Goal: Task Accomplishment & Management: Manage account settings

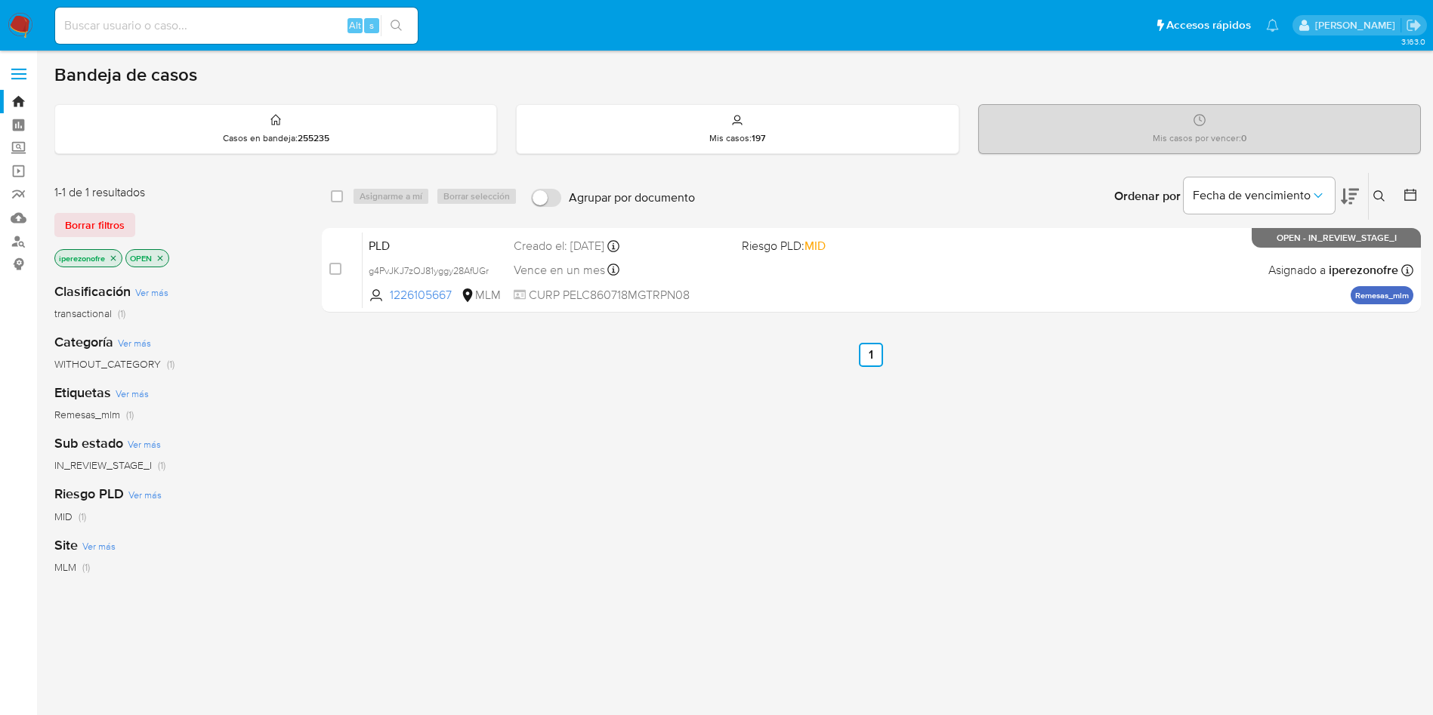
click at [573, 527] on div "select-all-cases-checkbox Asignarme a mí Borrar selección Agrupar por documento…" at bounding box center [871, 514] width 1099 height 684
click at [1378, 190] on icon at bounding box center [1379, 196] width 12 height 12
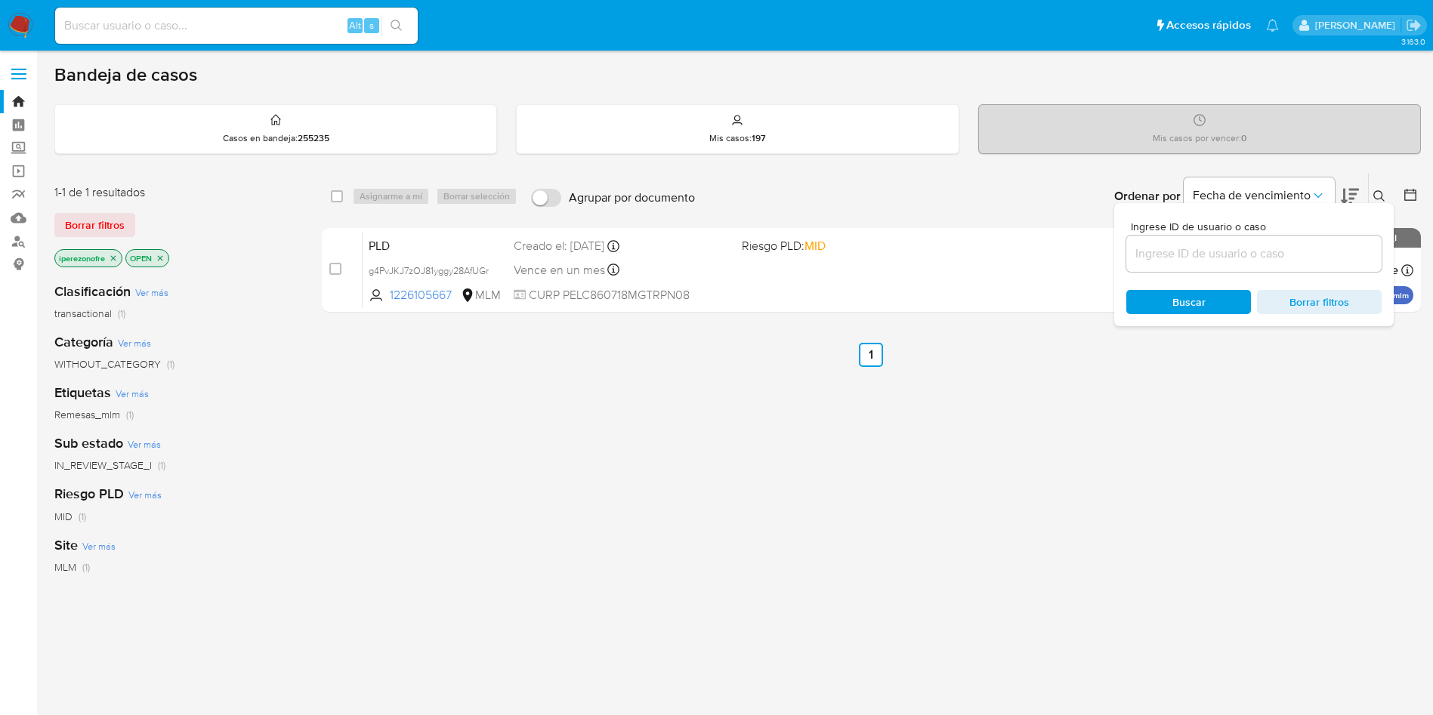
click at [1218, 258] on input at bounding box center [1253, 254] width 255 height 20
type input "DpFag6yLP4JjGy7PurwF66zG"
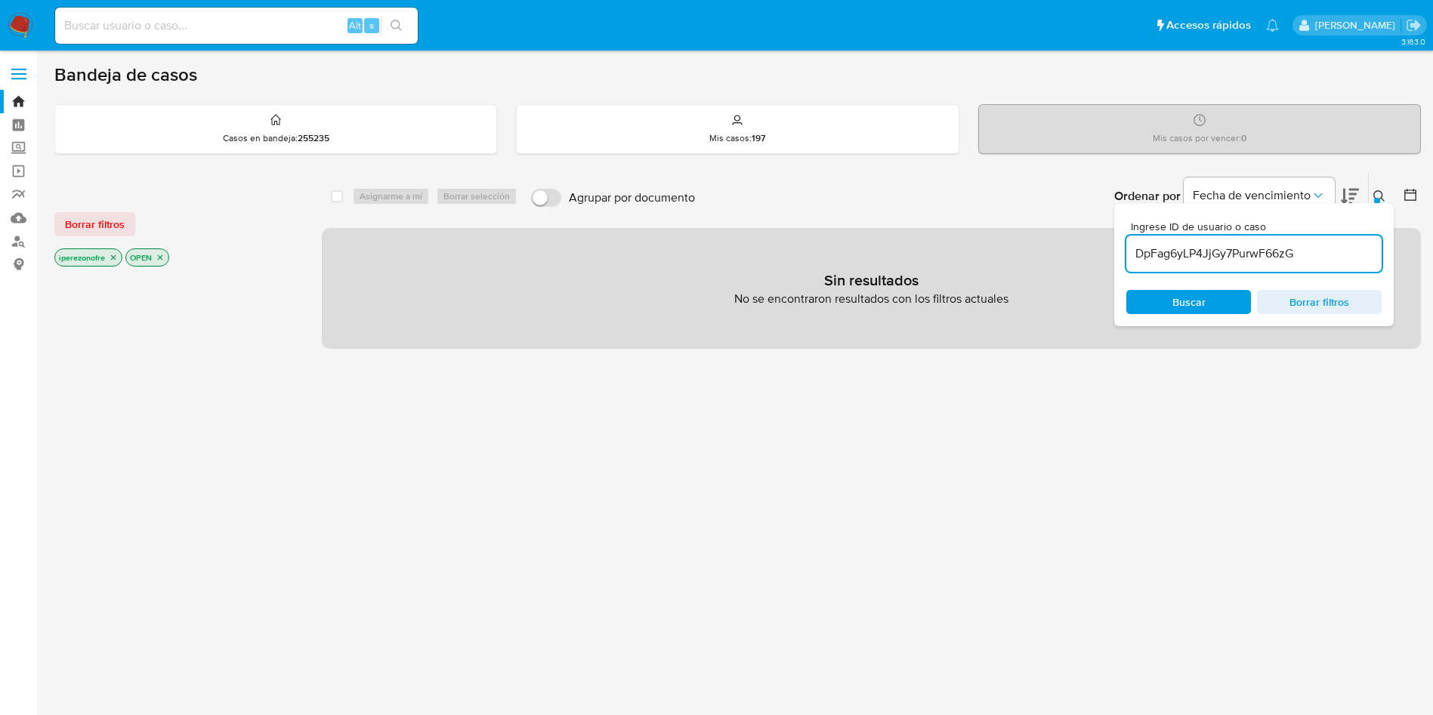
click at [116, 259] on icon "close-filter" at bounding box center [113, 257] width 9 height 9
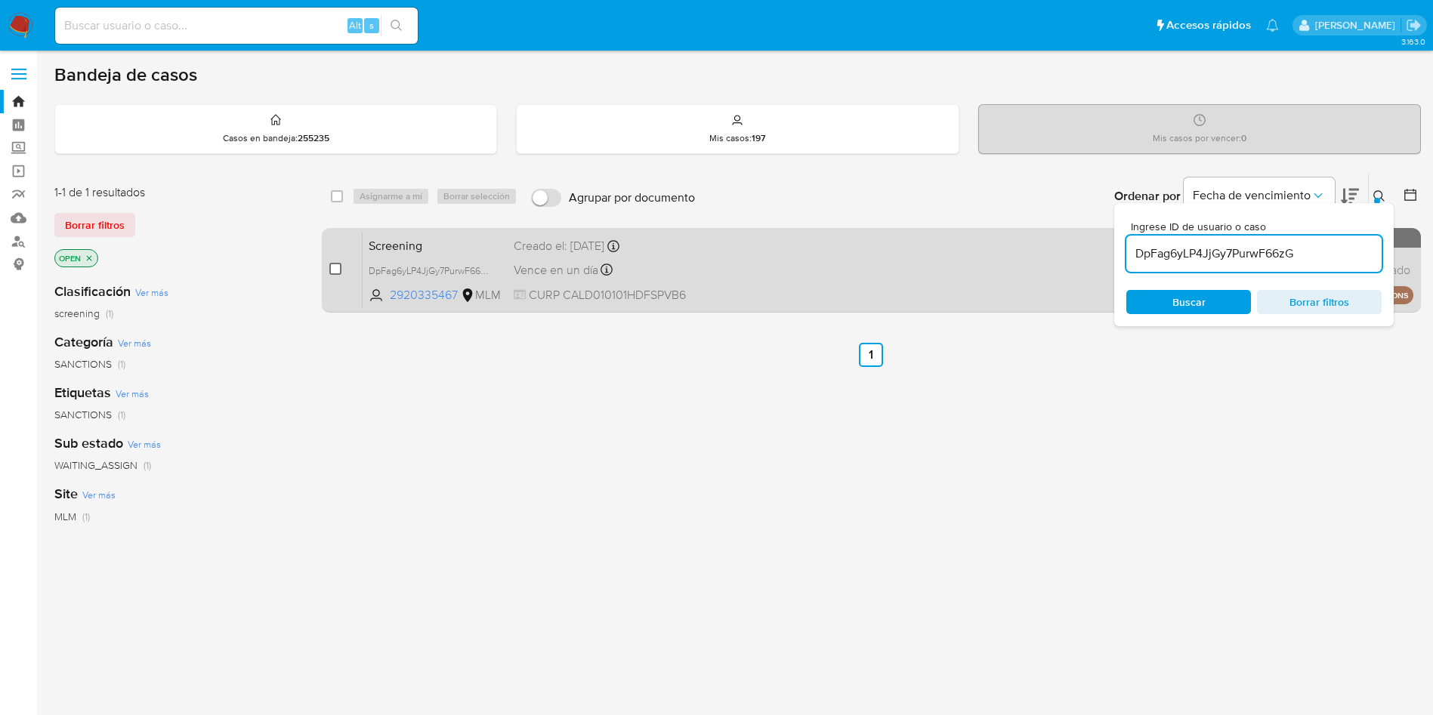
click at [334, 270] on input "checkbox" at bounding box center [335, 269] width 12 height 12
checkbox input "true"
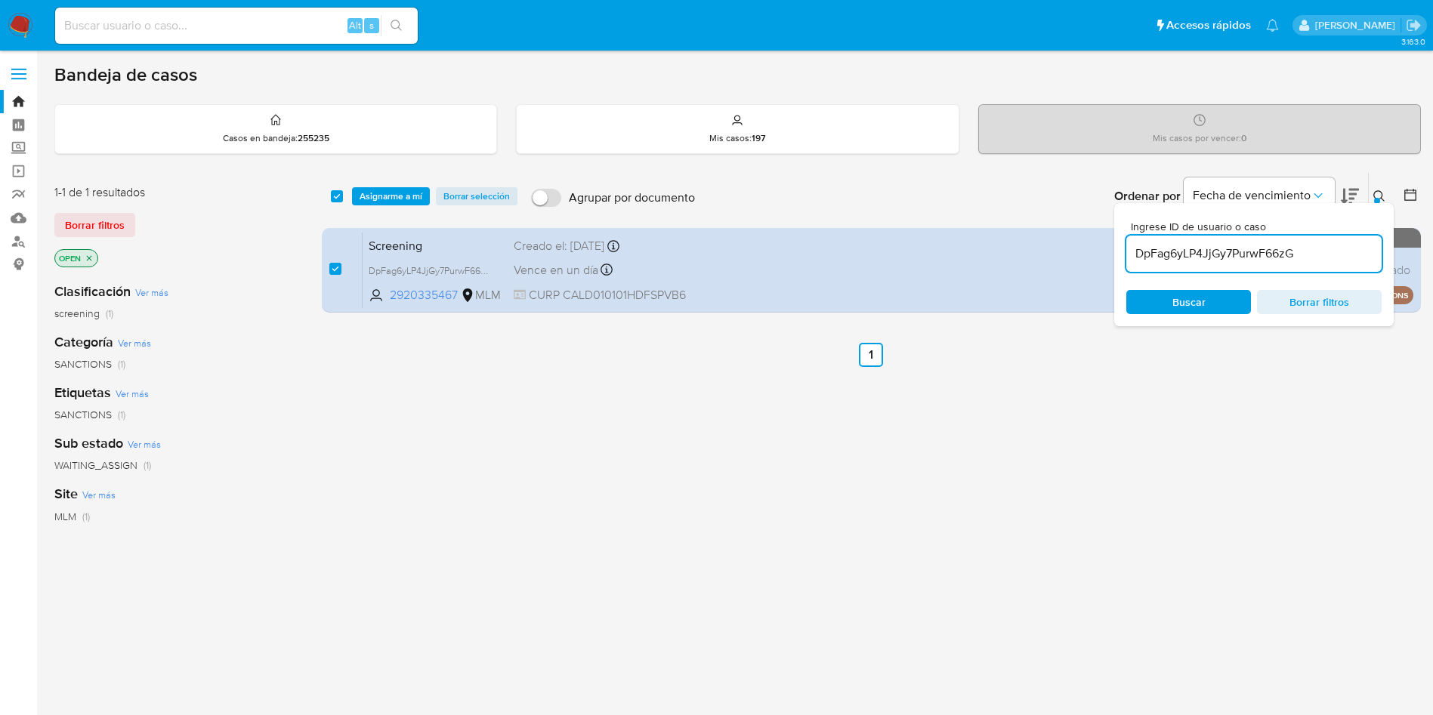
click at [374, 182] on div "select-all-cases-checkbox Asignarme a mí Borrar selección Agrupar por documento…" at bounding box center [871, 196] width 1099 height 47
click at [371, 201] on span "Asignarme a mí" at bounding box center [391, 196] width 63 height 15
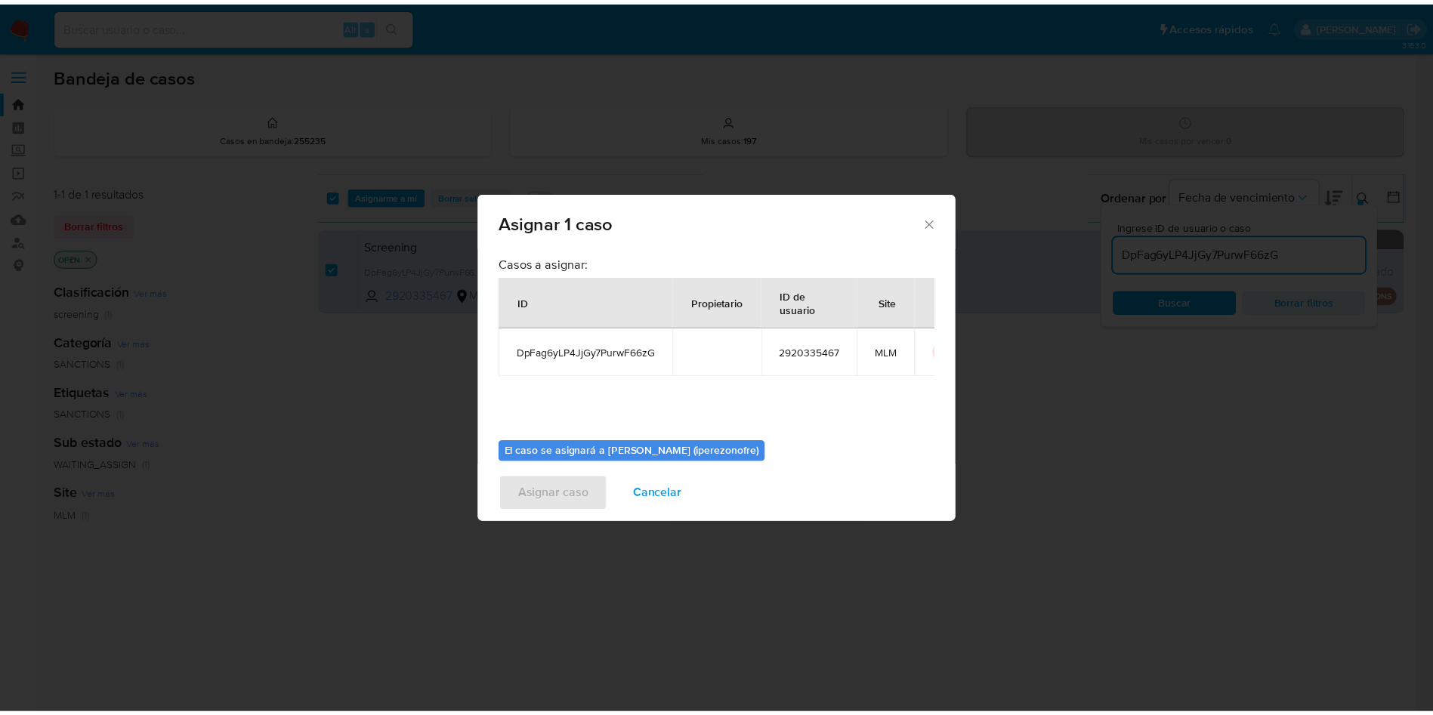
scroll to position [79, 0]
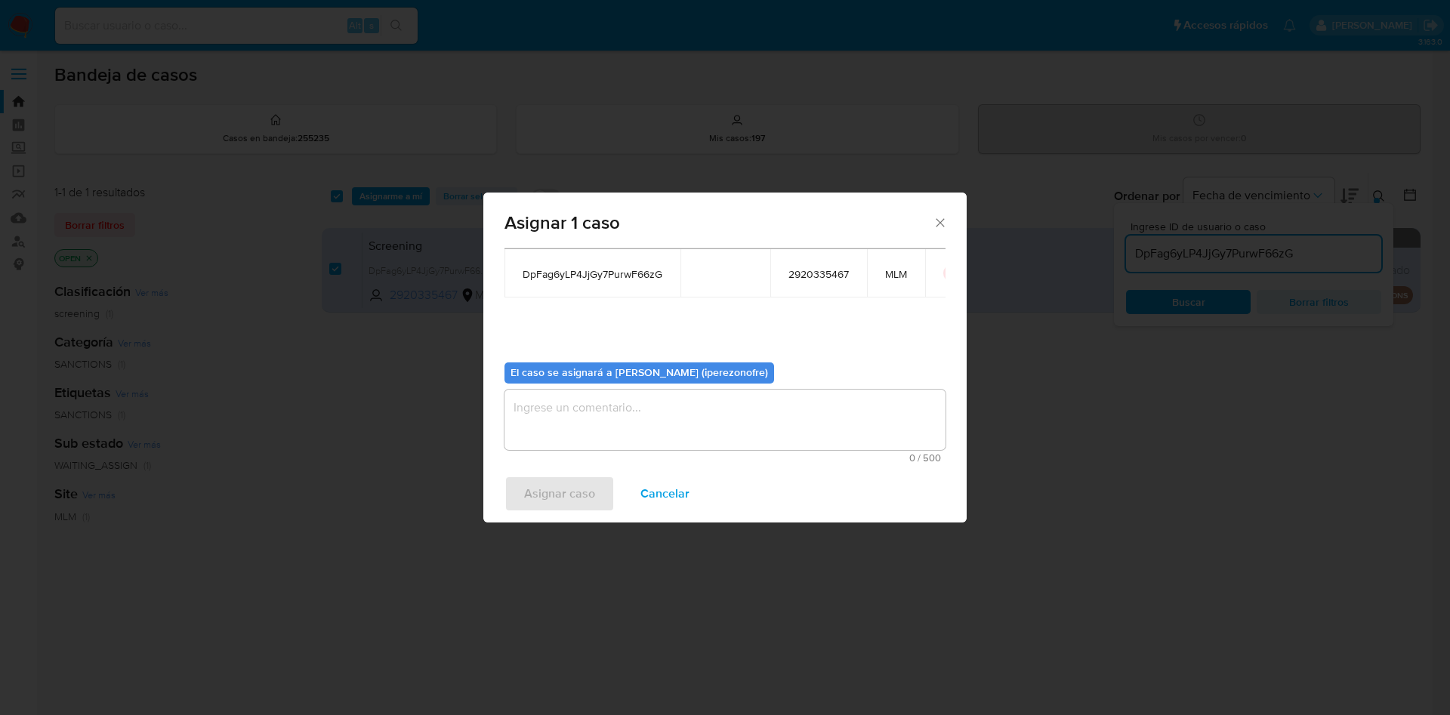
click at [715, 428] on textarea "assign-modal" at bounding box center [725, 420] width 441 height 60
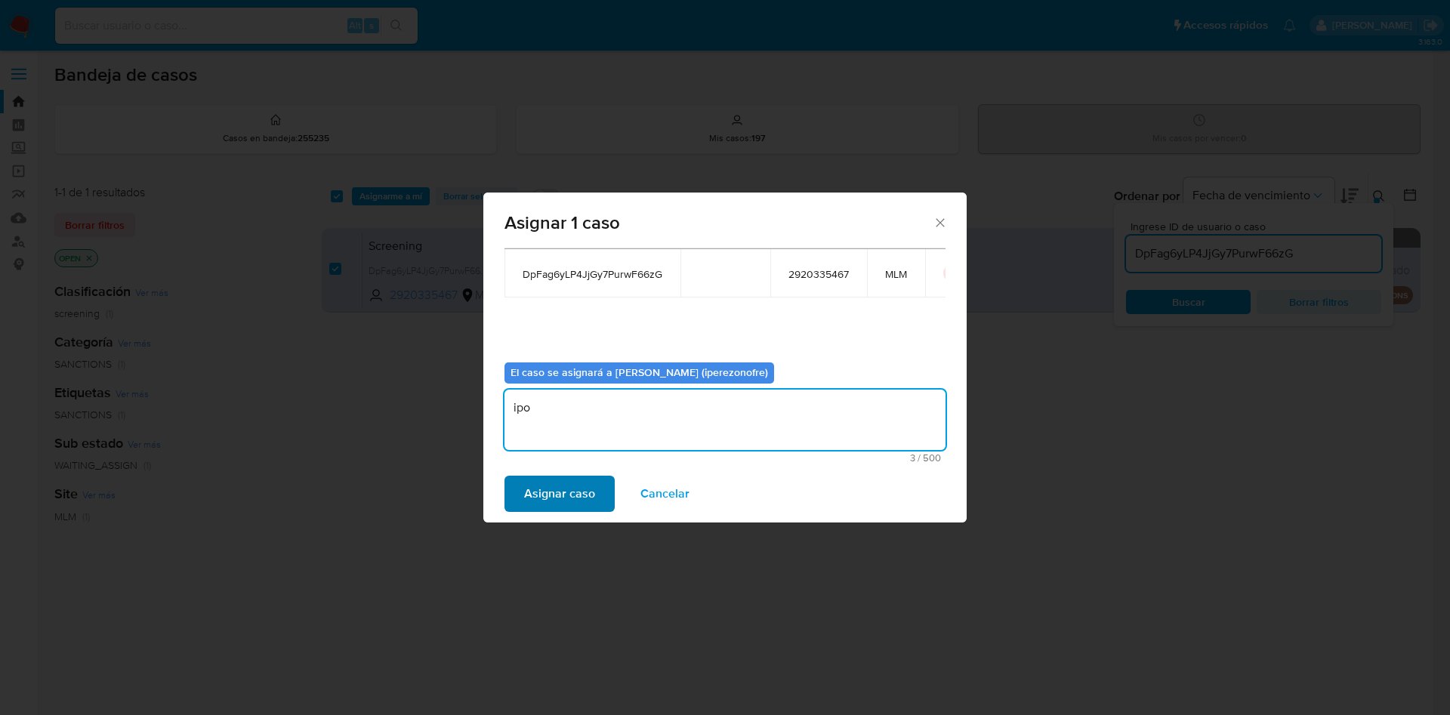
type textarea "ipo"
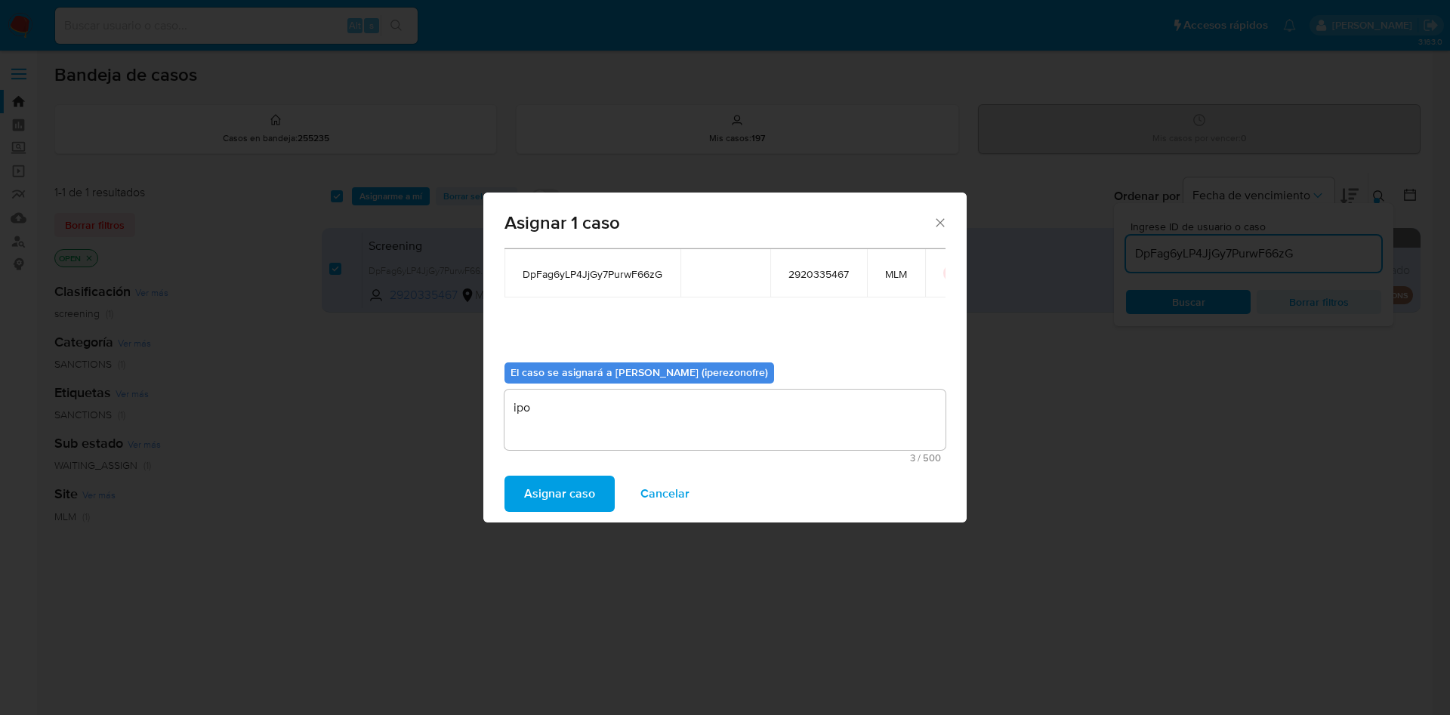
click at [548, 489] on span "Asignar caso" at bounding box center [559, 493] width 71 height 33
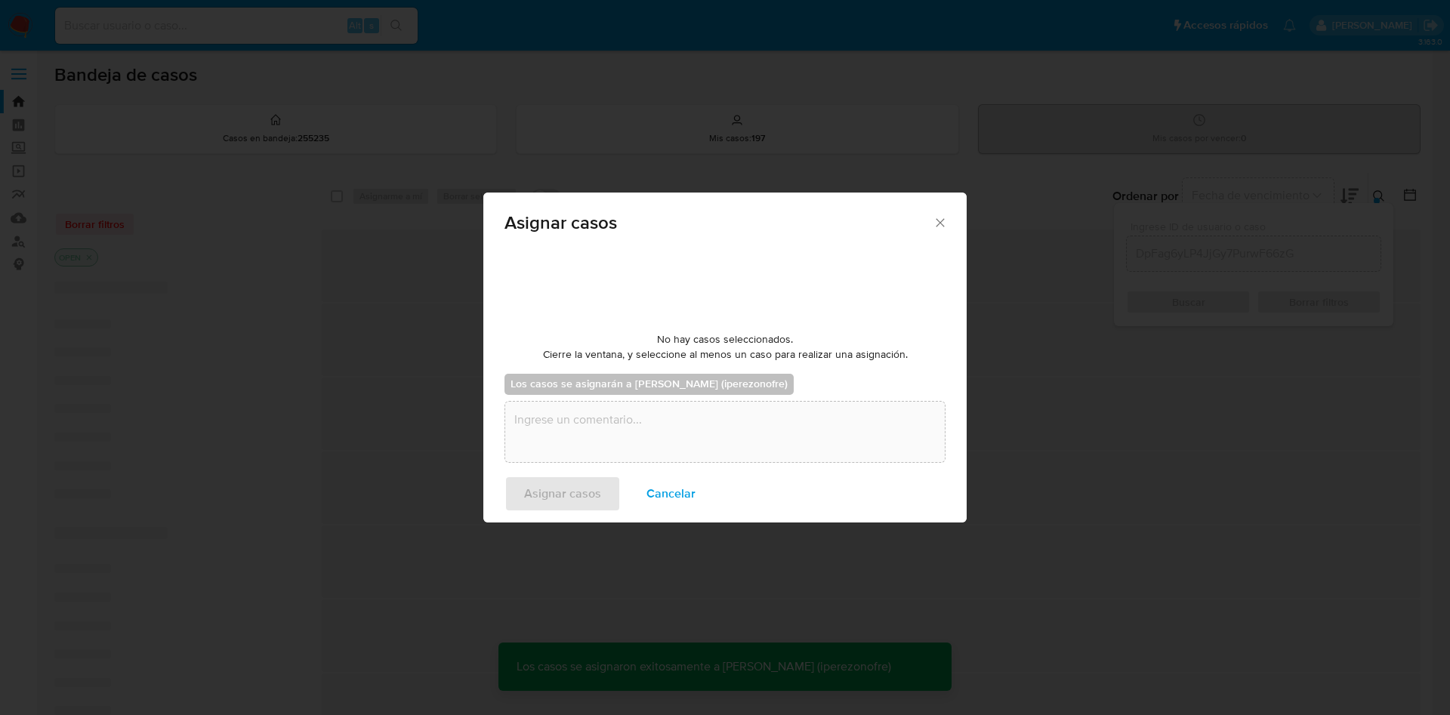
checkbox input "false"
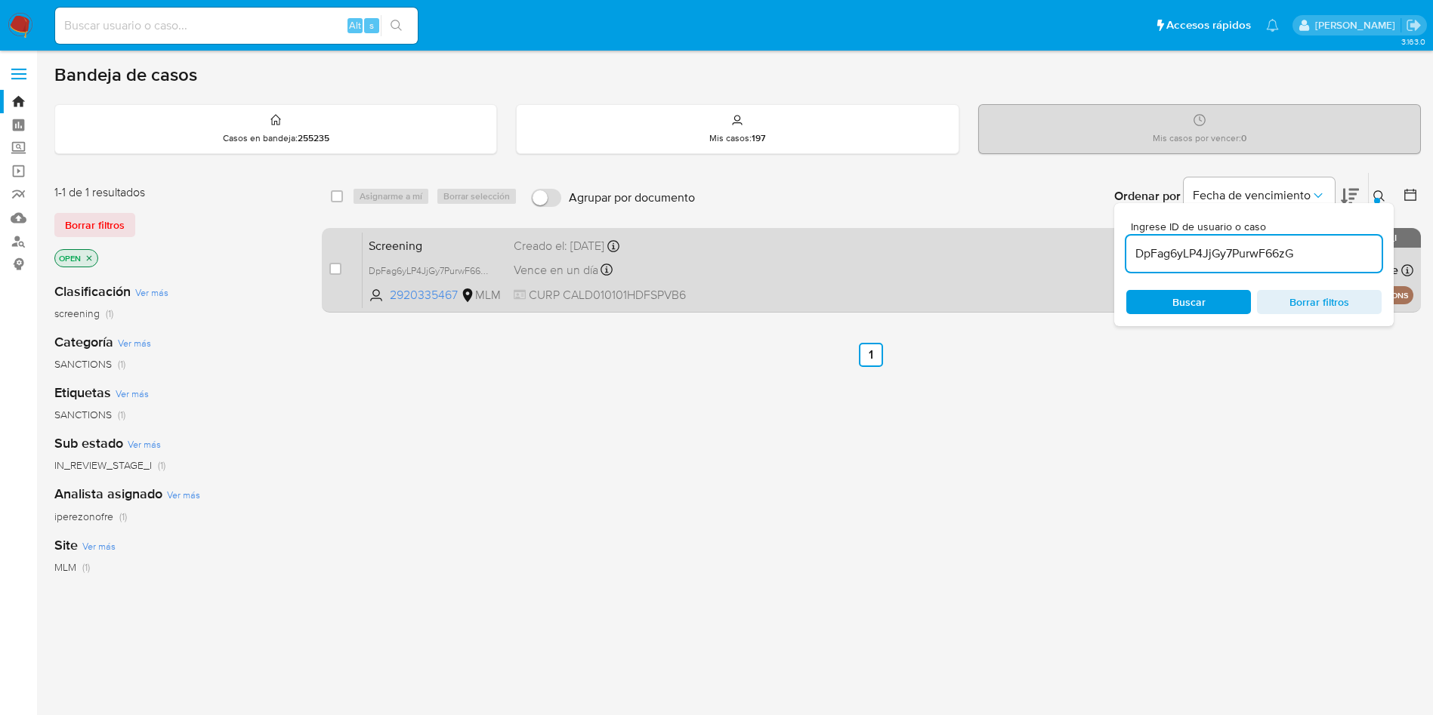
click at [722, 274] on div "Vence en un día Vence el 14/10/2025 13:20:58" at bounding box center [622, 270] width 216 height 20
click at [694, 252] on div "Creado el: 11/10/2025 Creado el: 11/10/2025 13:20:56" at bounding box center [622, 246] width 216 height 17
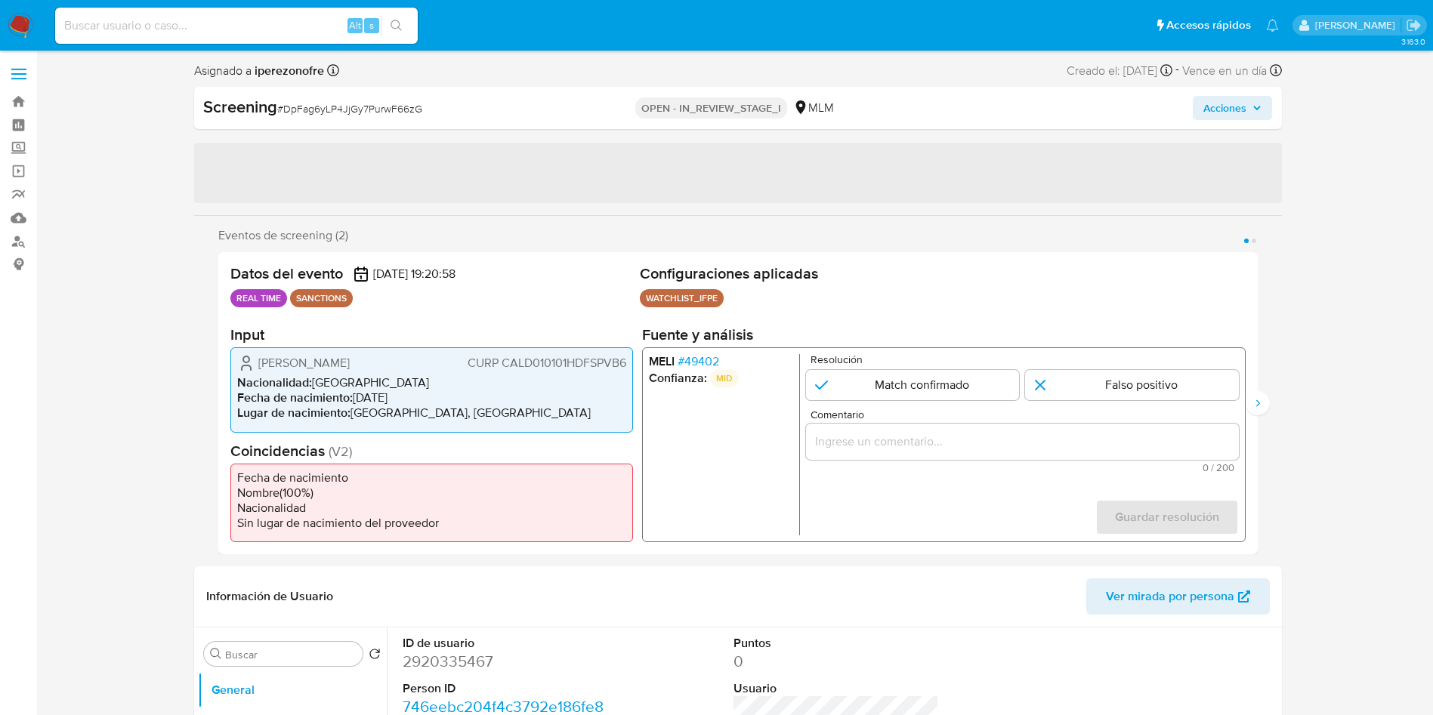
select select "10"
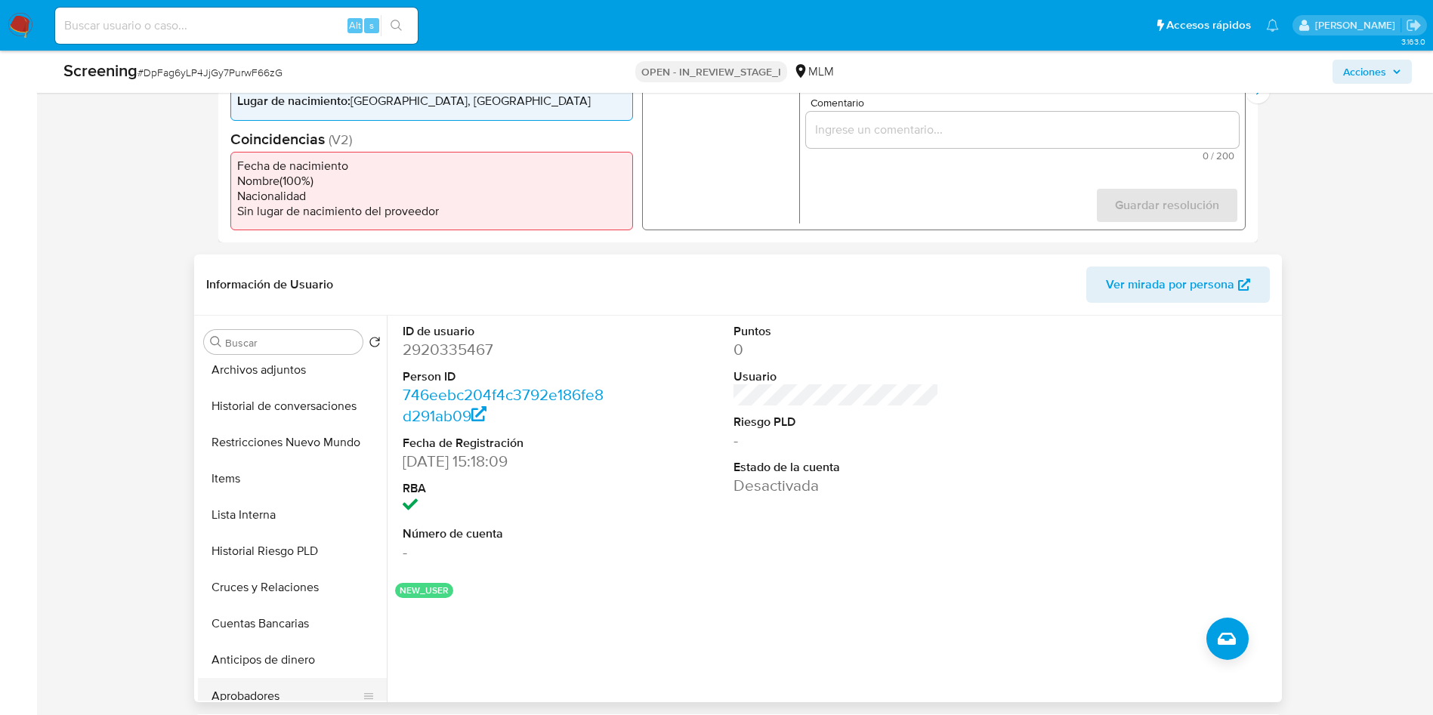
scroll to position [227, 0]
click at [302, 480] on button "Restricciones Nuevo Mundo" at bounding box center [286, 478] width 177 height 36
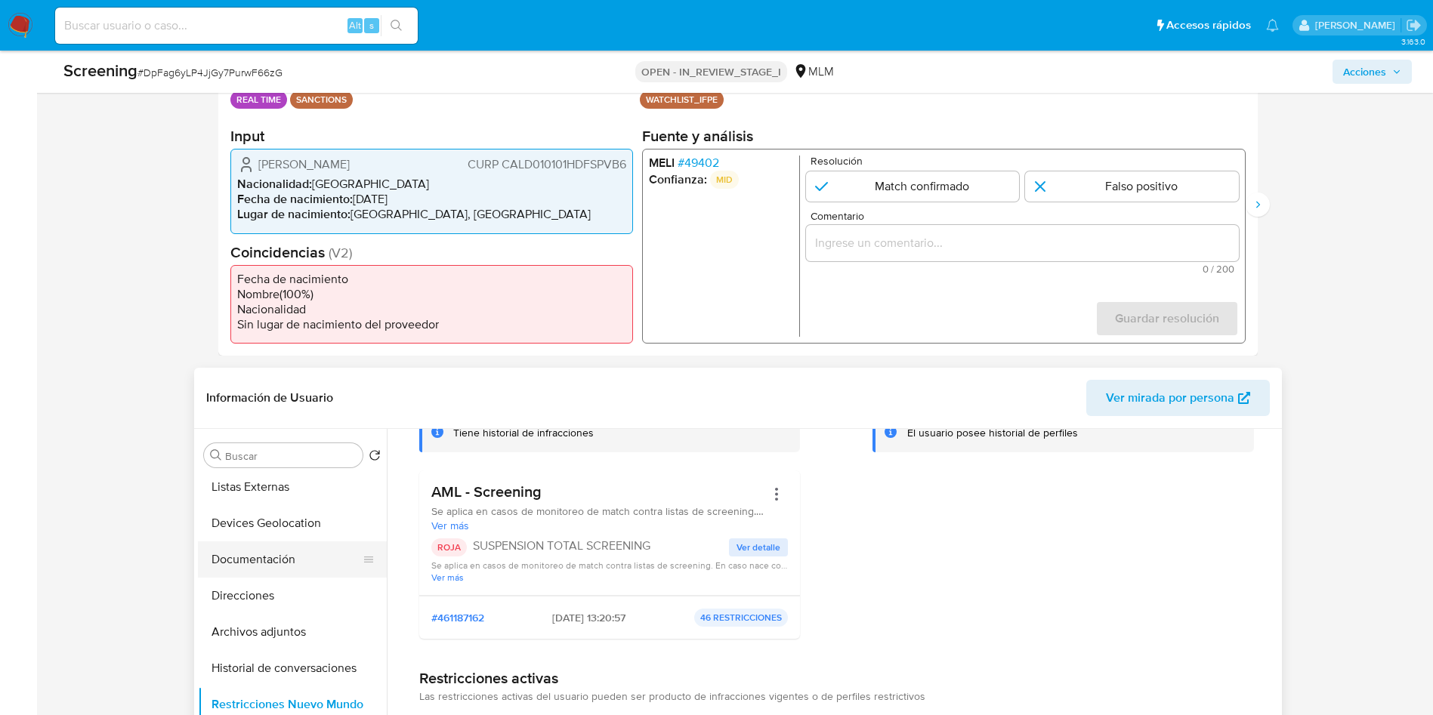
scroll to position [0, 0]
click at [270, 573] on button "KYC" at bounding box center [286, 564] width 177 height 36
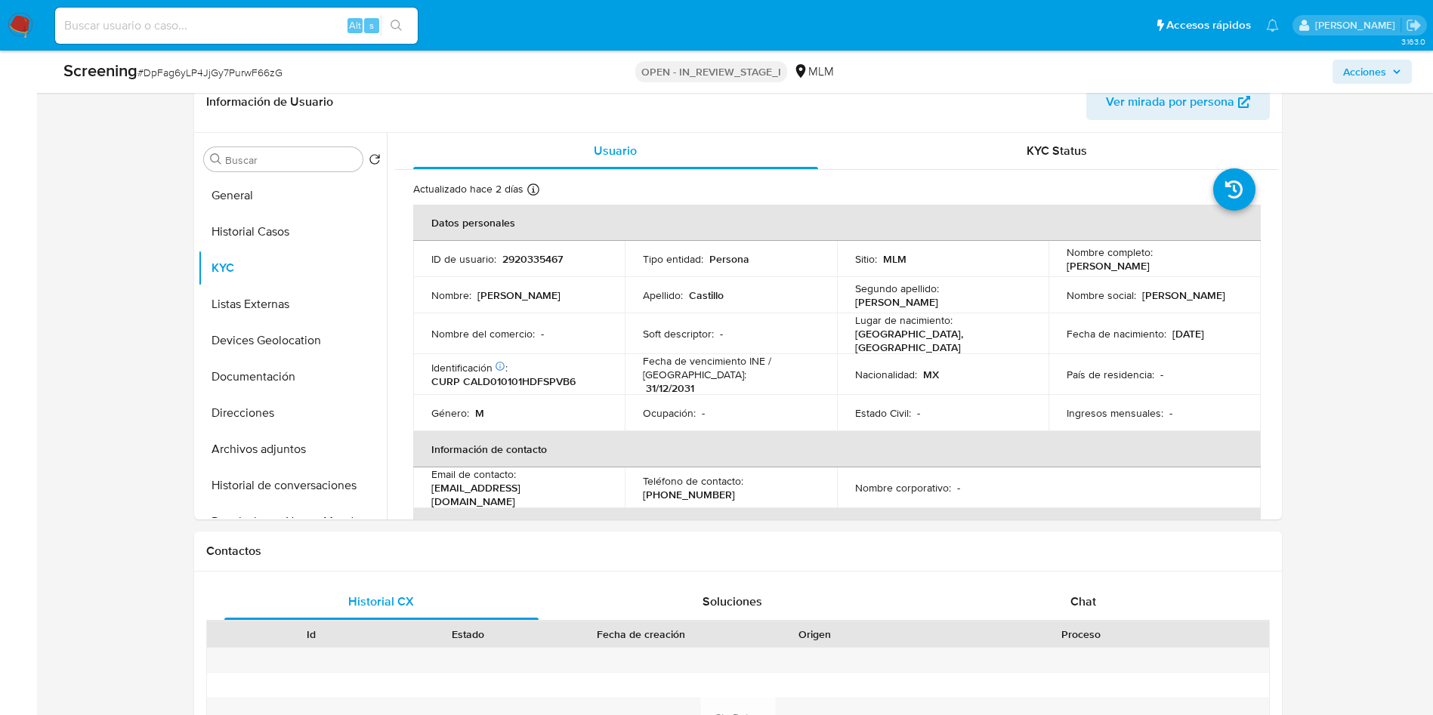
scroll to position [680, 0]
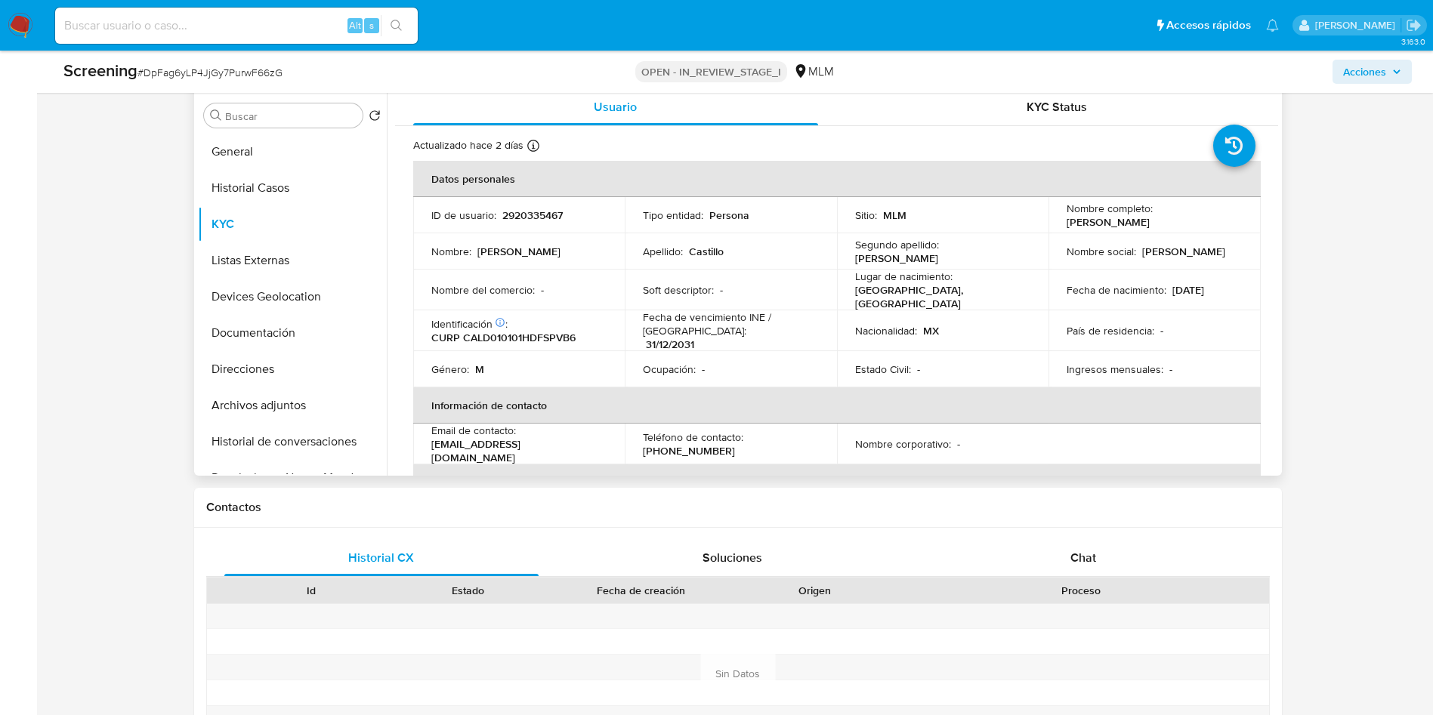
drag, startPoint x: 1063, startPoint y: 221, endPoint x: 1205, endPoint y: 225, distance: 142.1
click at [1205, 225] on div "Nombre completo : David Esau Castillo Lopez" at bounding box center [1155, 215] width 176 height 27
copy p "David Esau Castillo Lopez"
click at [1191, 279] on td "Fecha de nacimiento : 01/01/2001" at bounding box center [1155, 290] width 212 height 41
drag, startPoint x: 1220, startPoint y: 290, endPoint x: 1168, endPoint y: 288, distance: 52.2
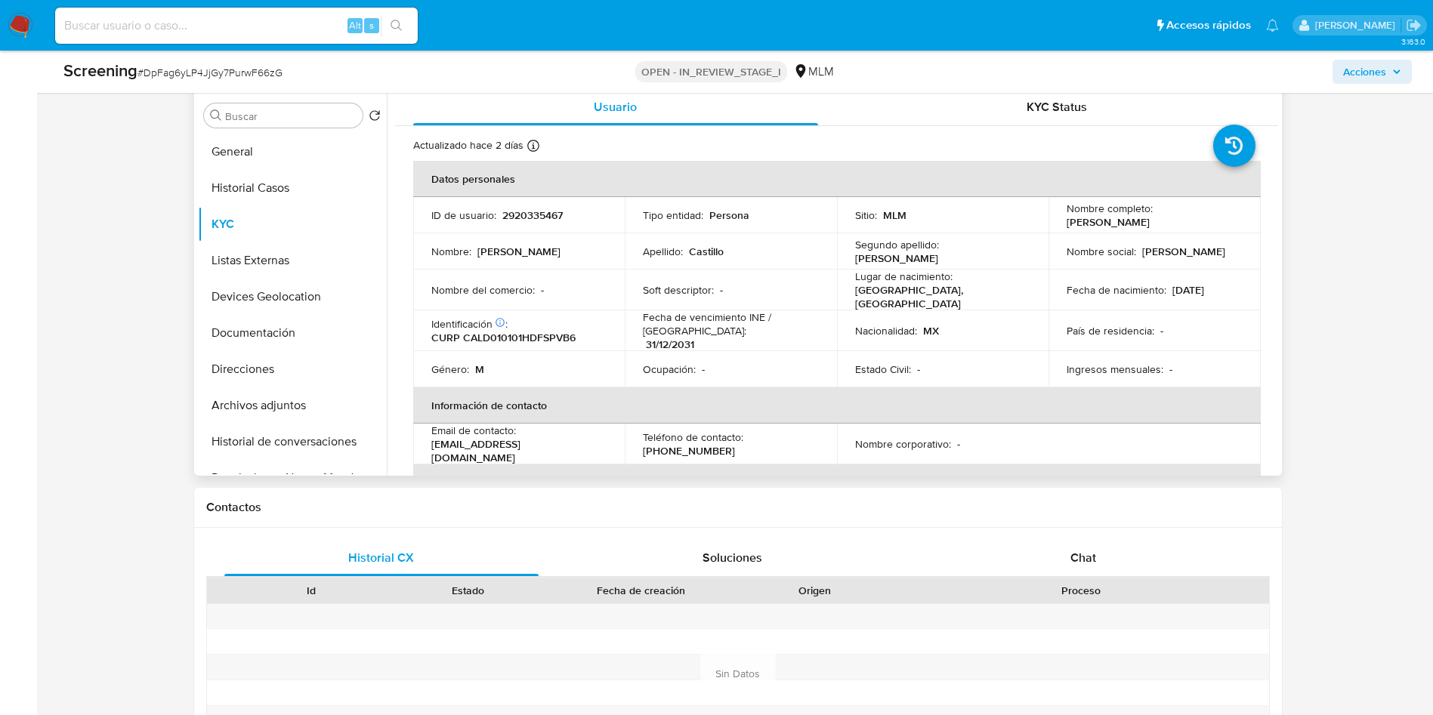
click at [1168, 288] on div "Fecha de nacimiento : 01/01/2001" at bounding box center [1155, 290] width 176 height 14
copy p "01/01/2001"
click at [963, 332] on div "Nacionalidad : MX" at bounding box center [943, 331] width 176 height 14
drag, startPoint x: 853, startPoint y: 295, endPoint x: 1014, endPoint y: 296, distance: 160.9
click at [1014, 296] on div "Lugar de nacimiento : MEXICO, DISTRITO FEDERAL" at bounding box center [943, 290] width 176 height 41
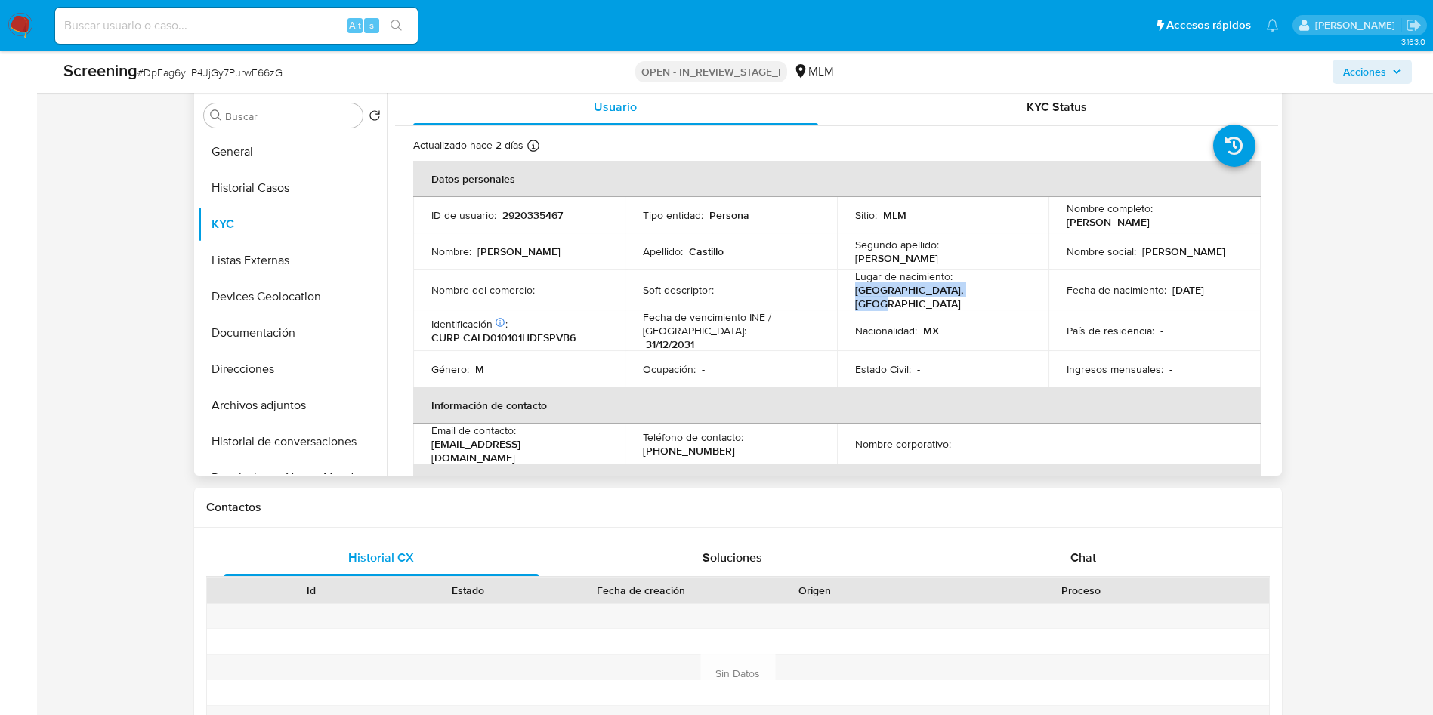
copy p "[GEOGRAPHIC_DATA], [GEOGRAPHIC_DATA]"
click at [509, 335] on p "CURP CALD010101HDFSPVB6" at bounding box center [503, 338] width 144 height 14
copy p "CALD010101HDFSPVB6"
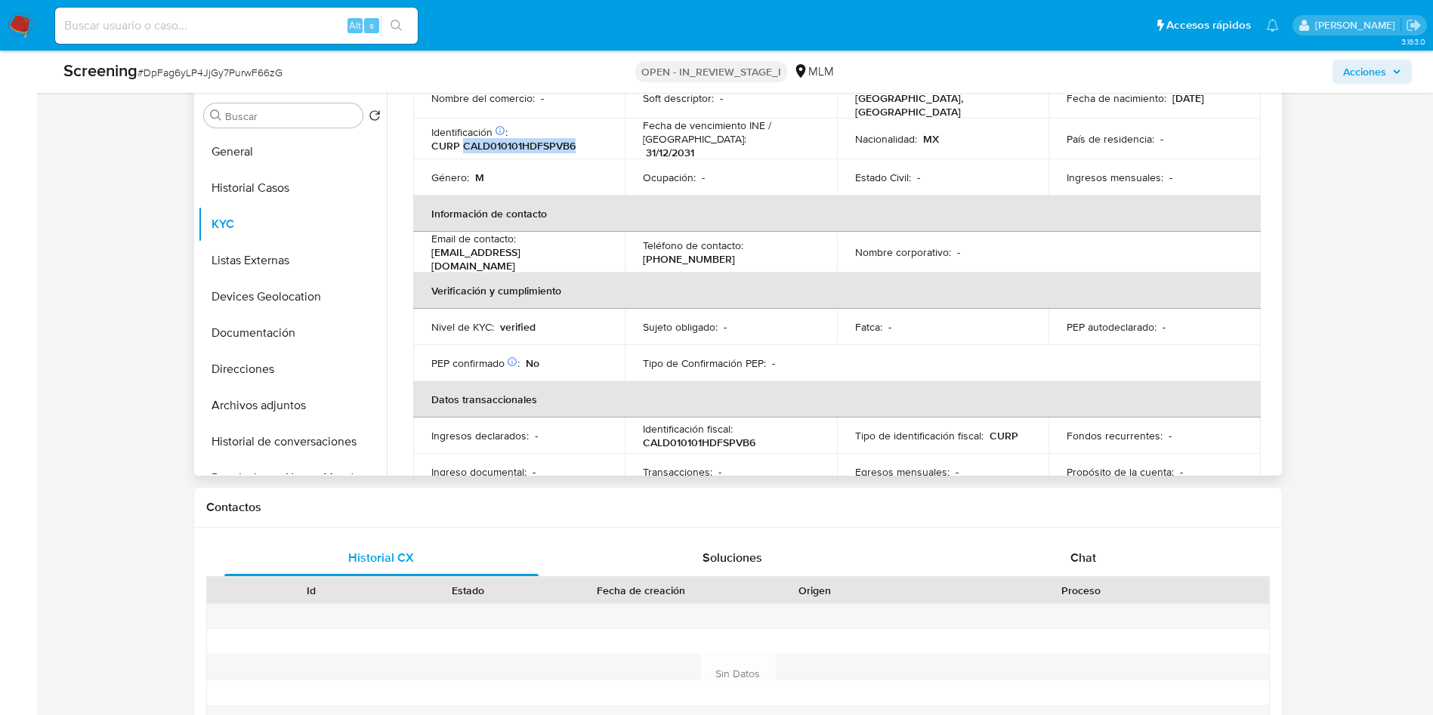
scroll to position [113, 0]
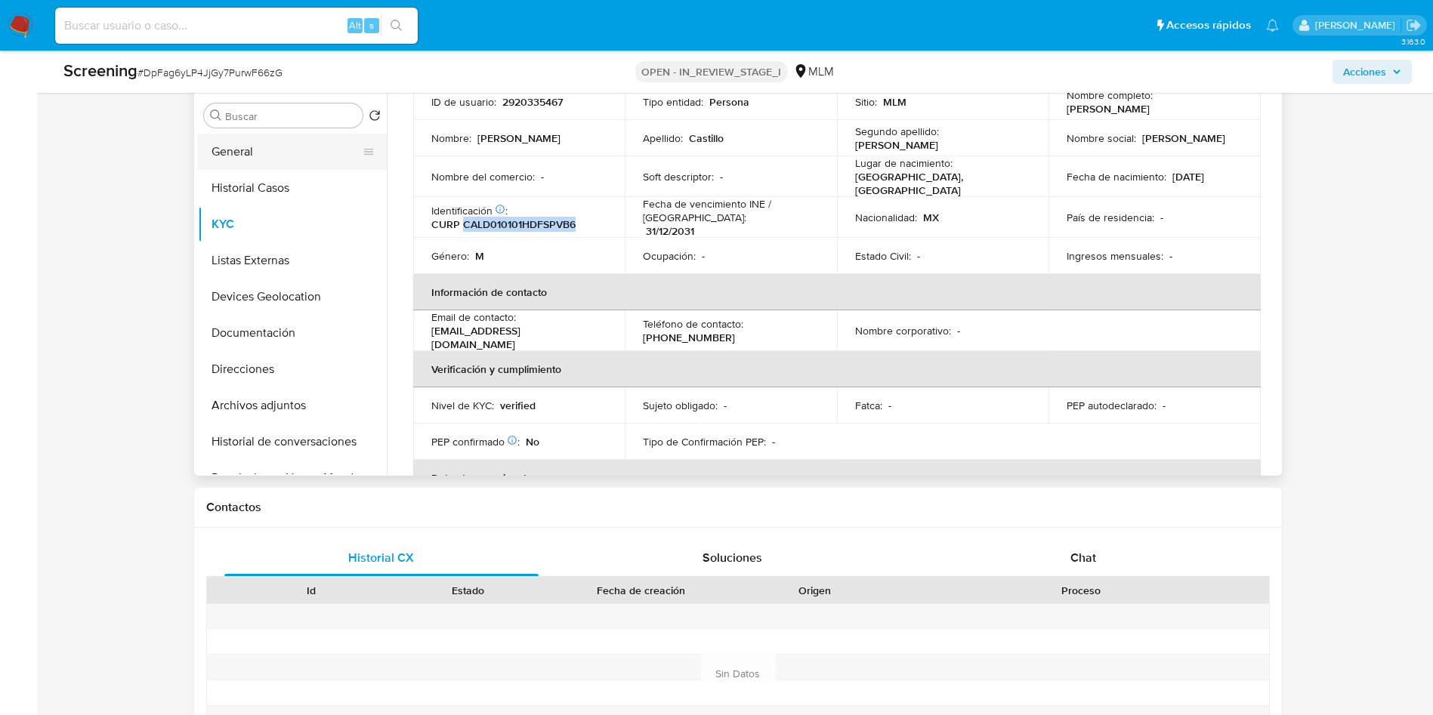
click at [231, 148] on button "General" at bounding box center [286, 152] width 177 height 36
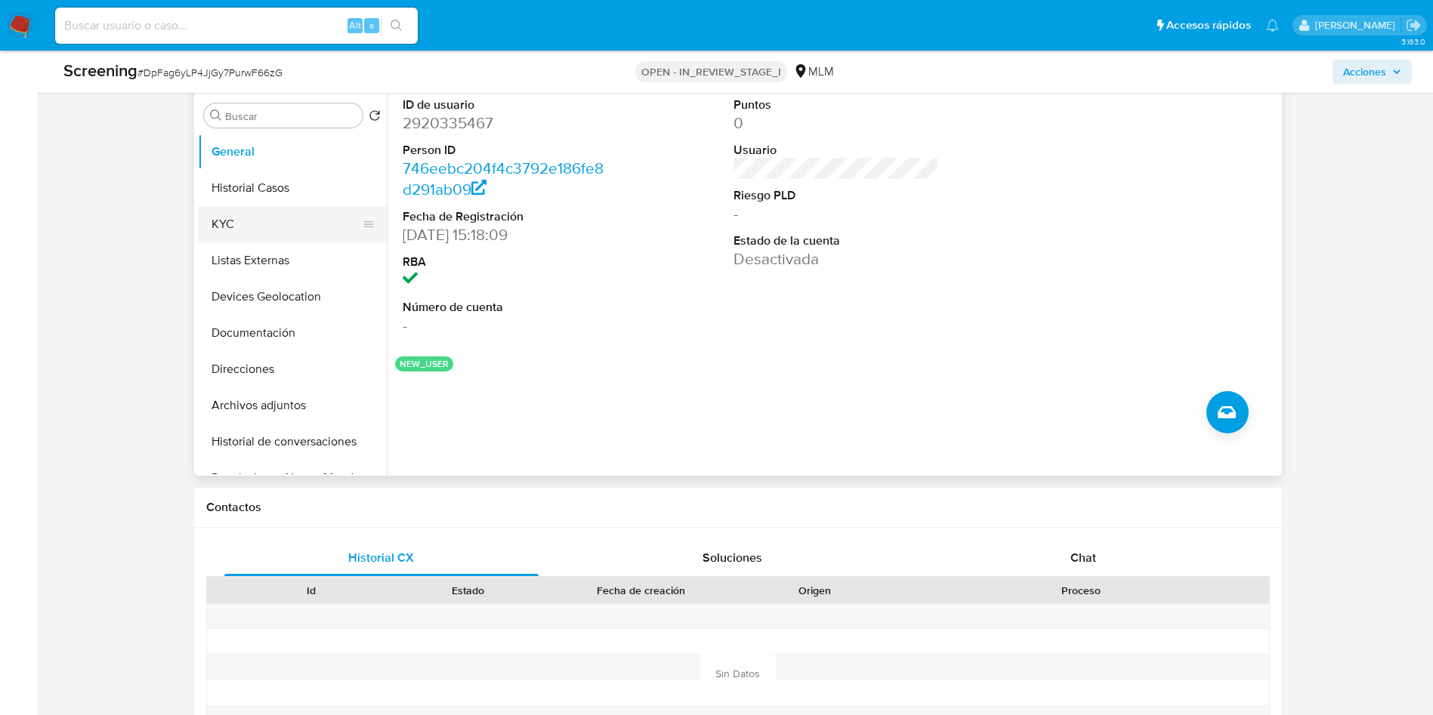
click at [276, 215] on button "KYC" at bounding box center [286, 224] width 177 height 36
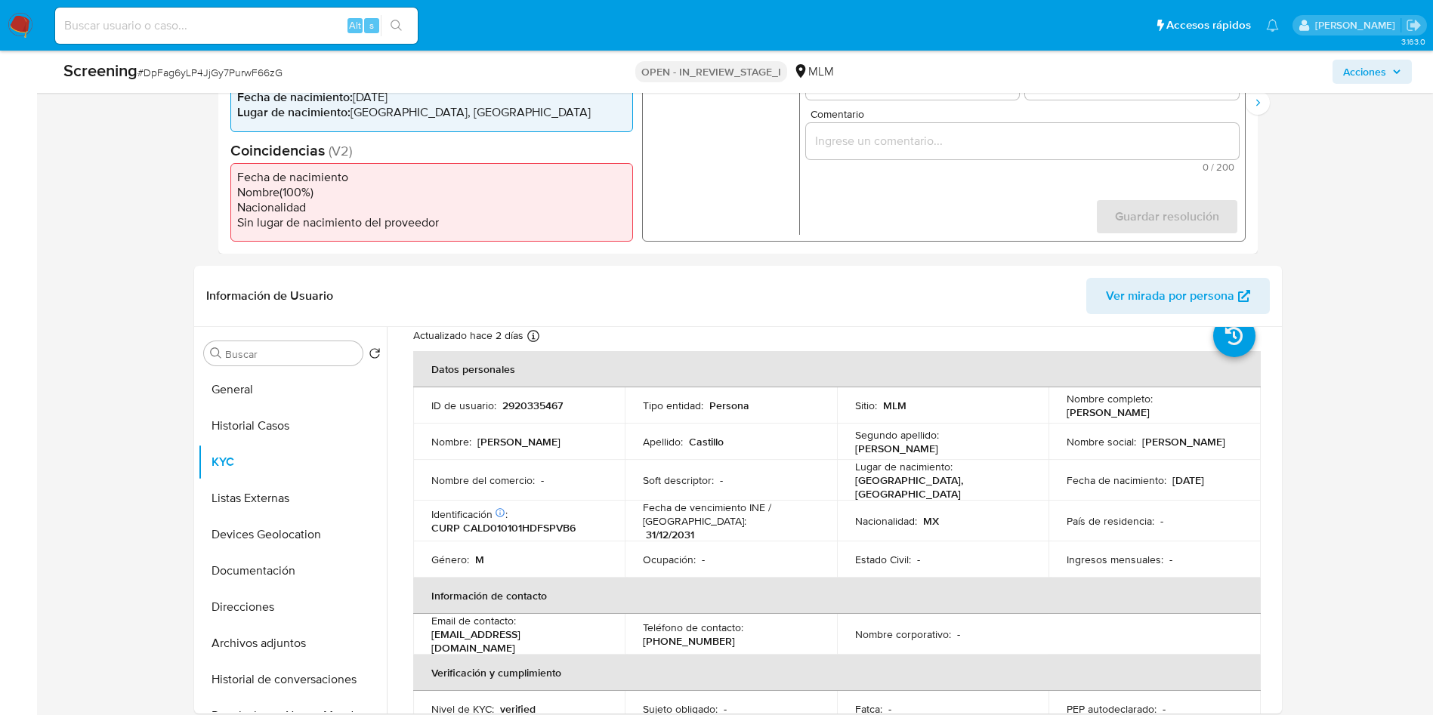
scroll to position [340, 0]
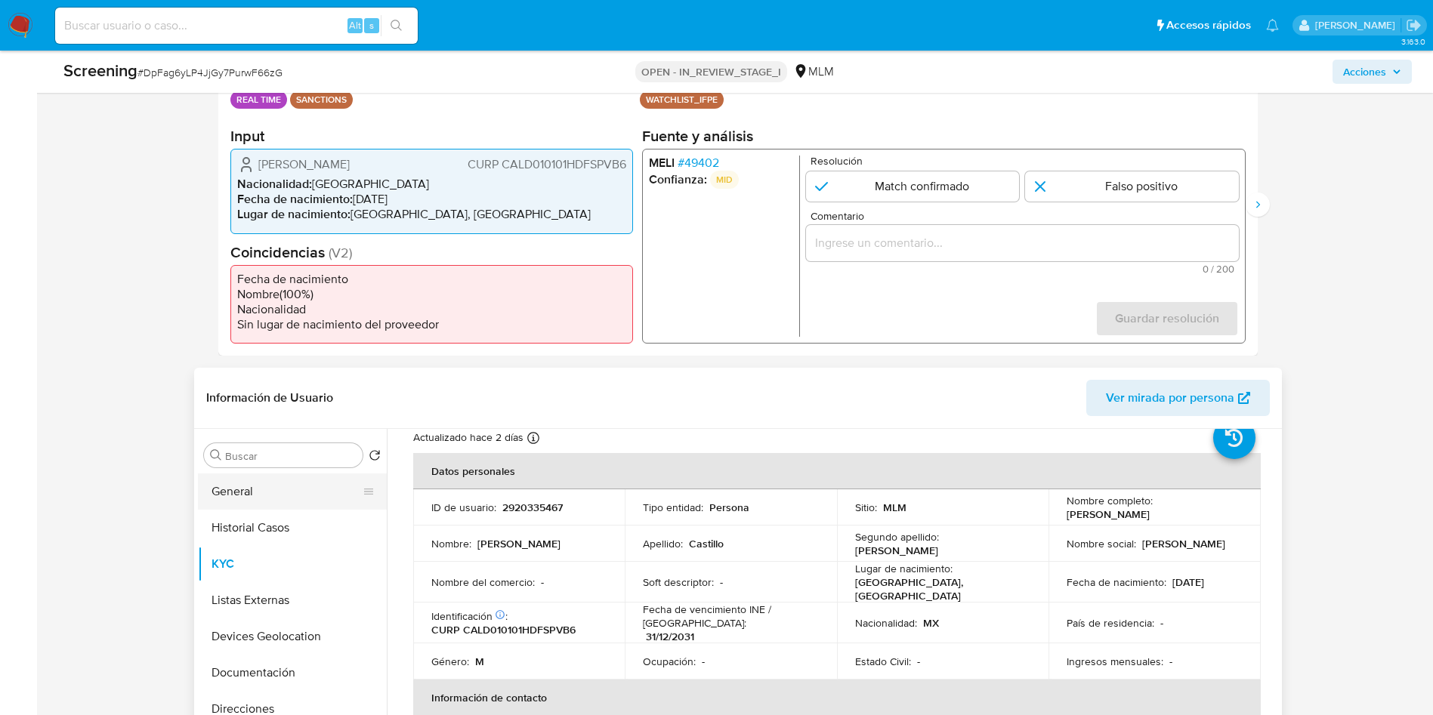
click at [267, 480] on button "General" at bounding box center [286, 492] width 177 height 36
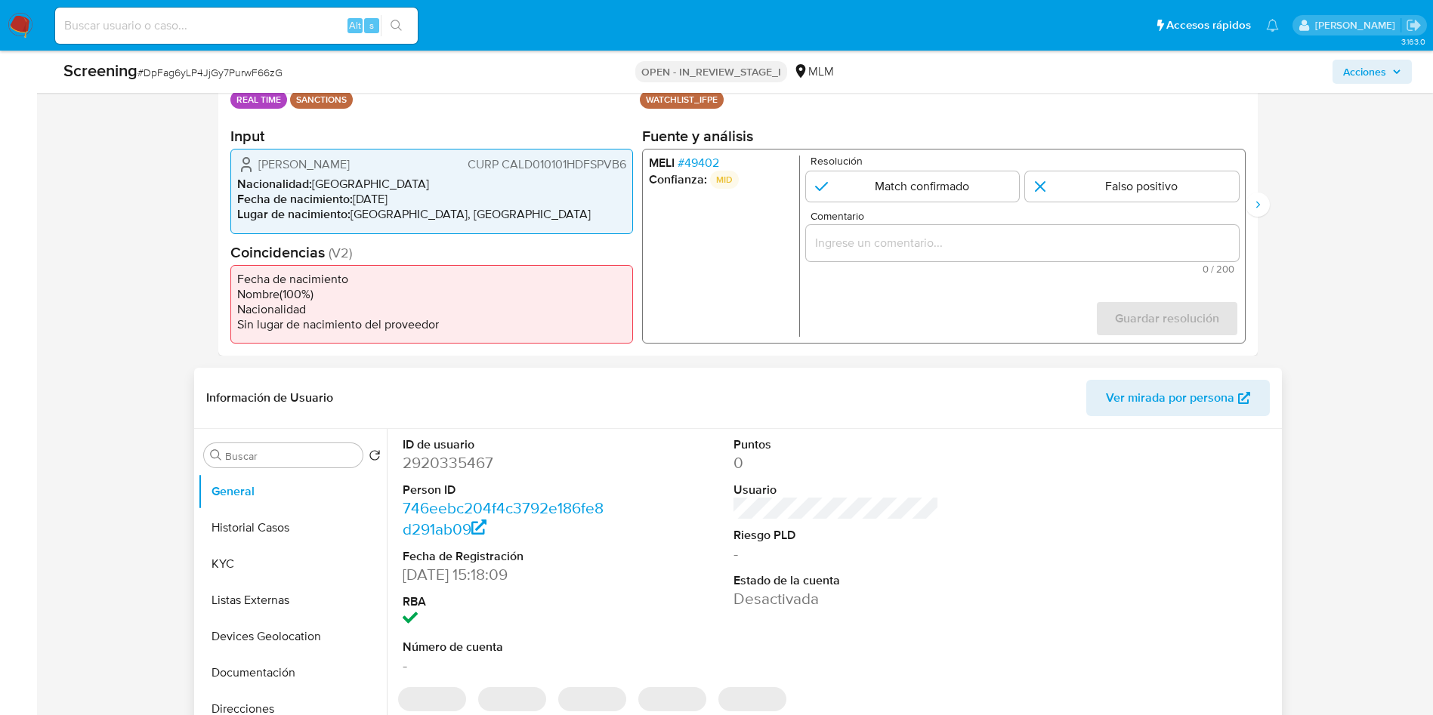
click at [456, 462] on dd "2920335467" at bounding box center [505, 462] width 205 height 21
copy dd "2920335467"
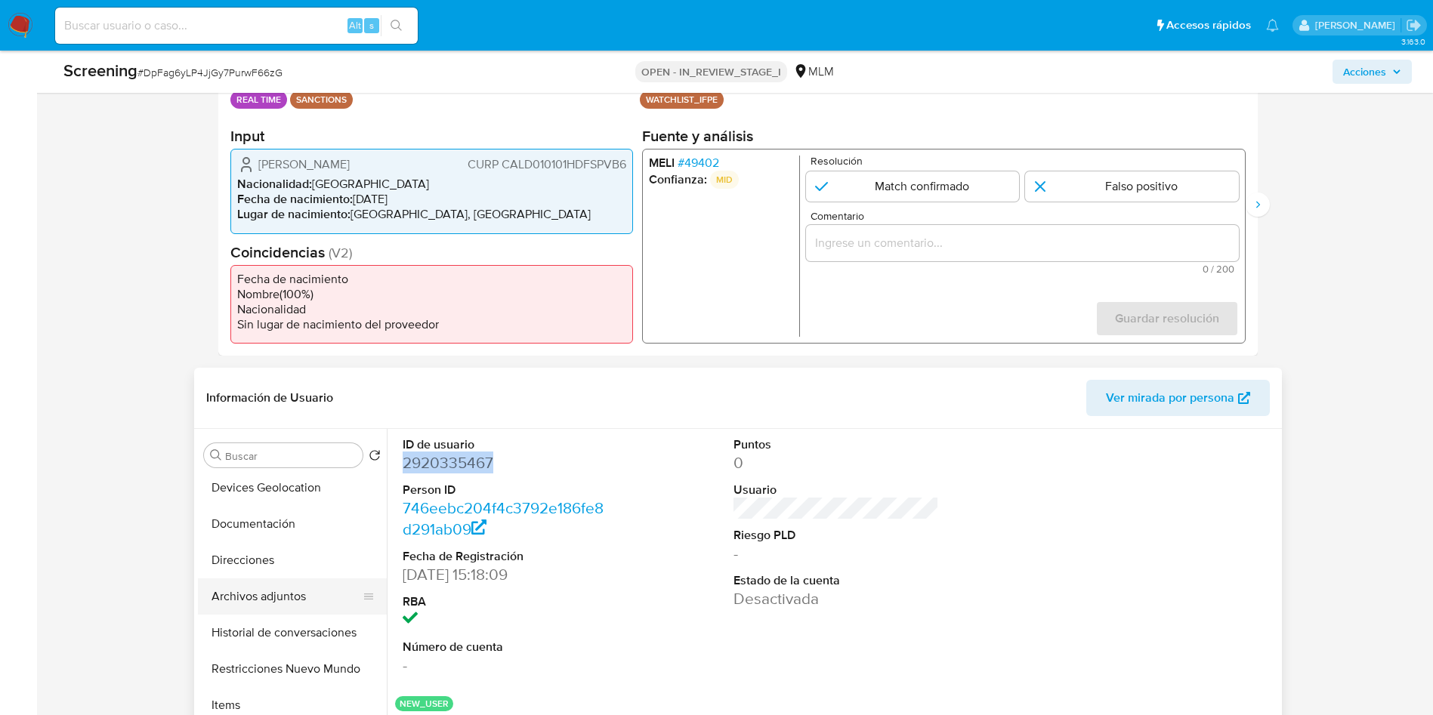
scroll to position [113, 0]
click at [284, 511] on button "Devices Geolocation" at bounding box center [286, 523] width 177 height 36
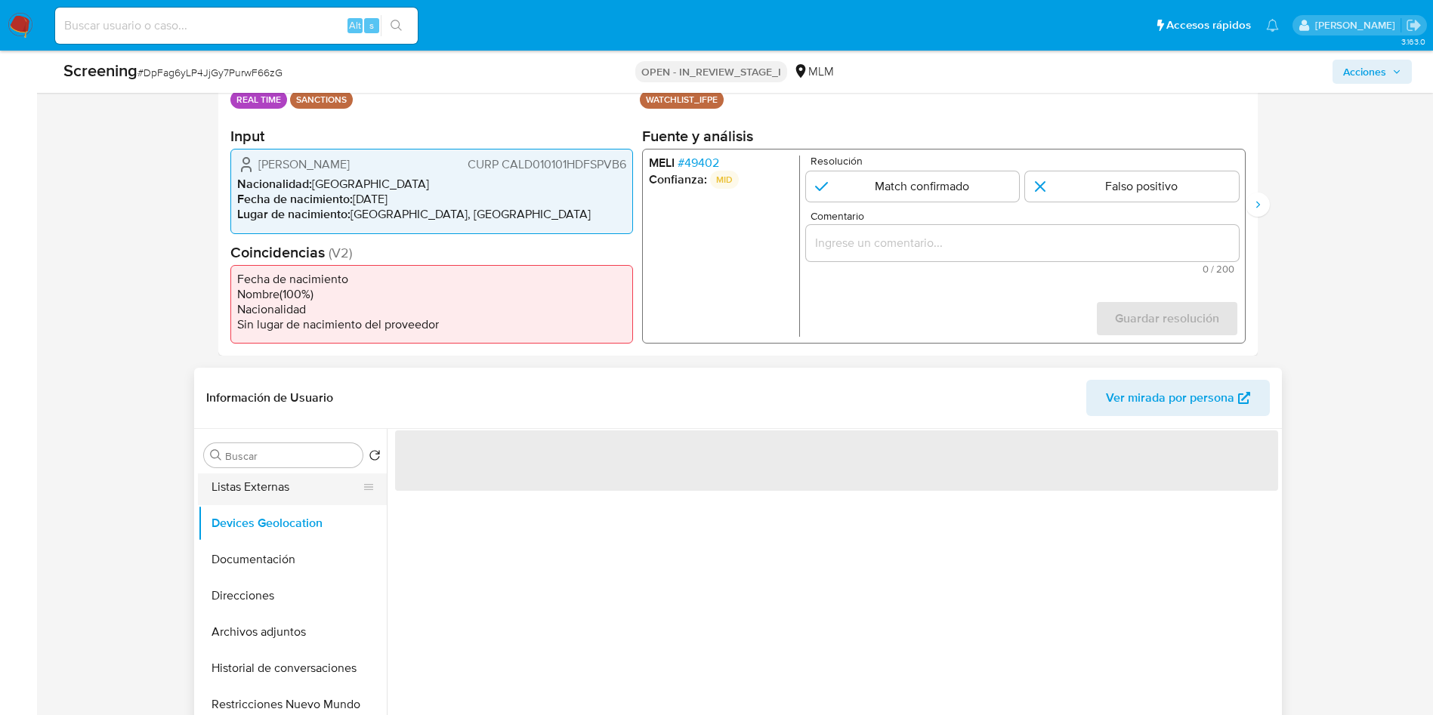
click at [286, 485] on button "Listas Externas" at bounding box center [286, 487] width 177 height 36
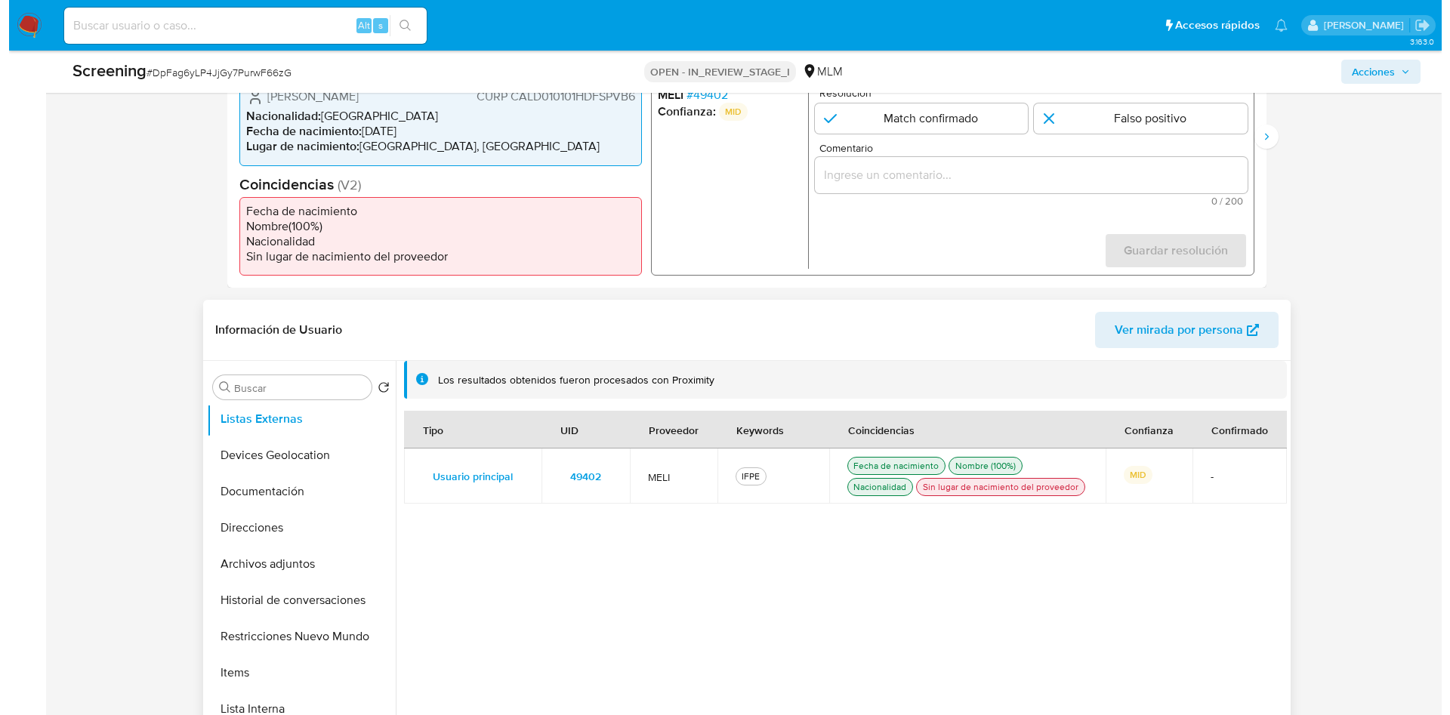
scroll to position [453, 0]
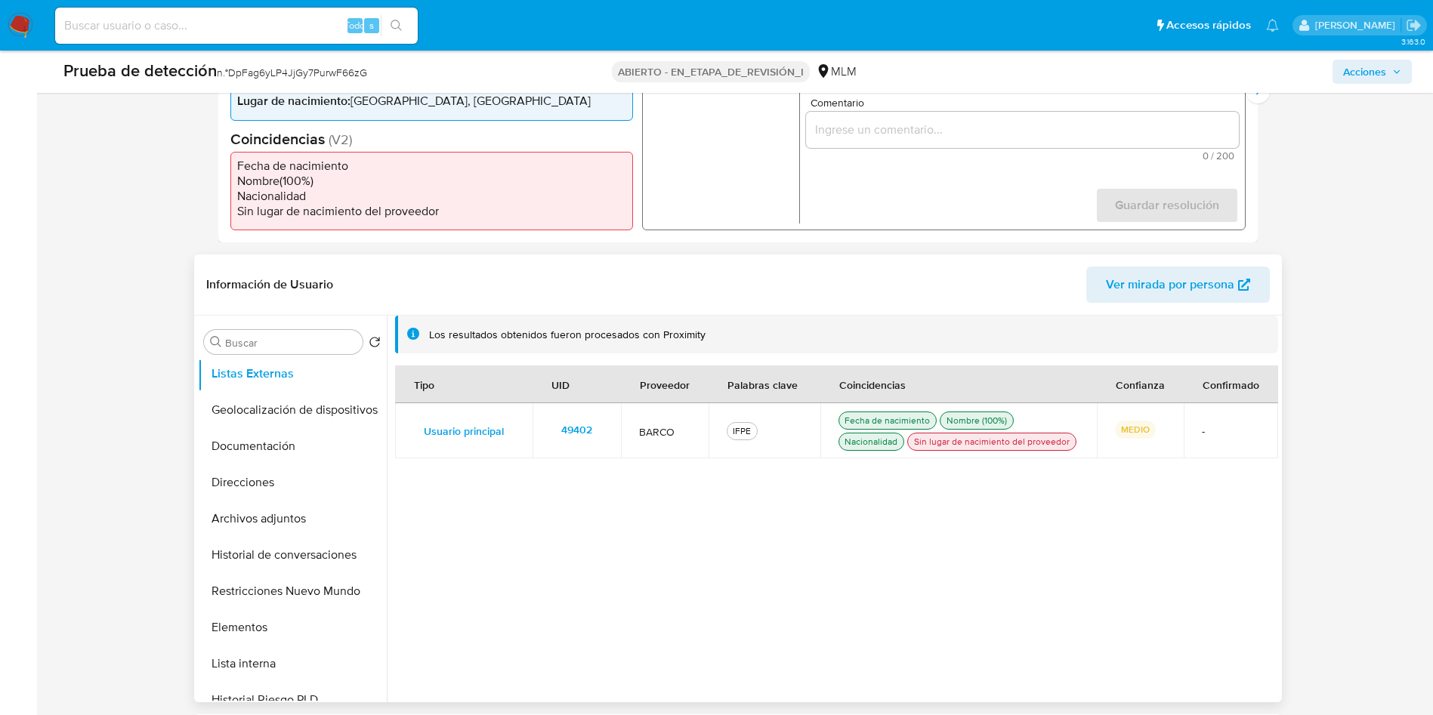
click at [742, 567] on div "Tipo UID Proveedor Palabras clave Coincidencias Confianza Confirmado Usuario pr…" at bounding box center [836, 526] width 883 height 320
click at [576, 426] on font "49402" at bounding box center [576, 430] width 31 height 24
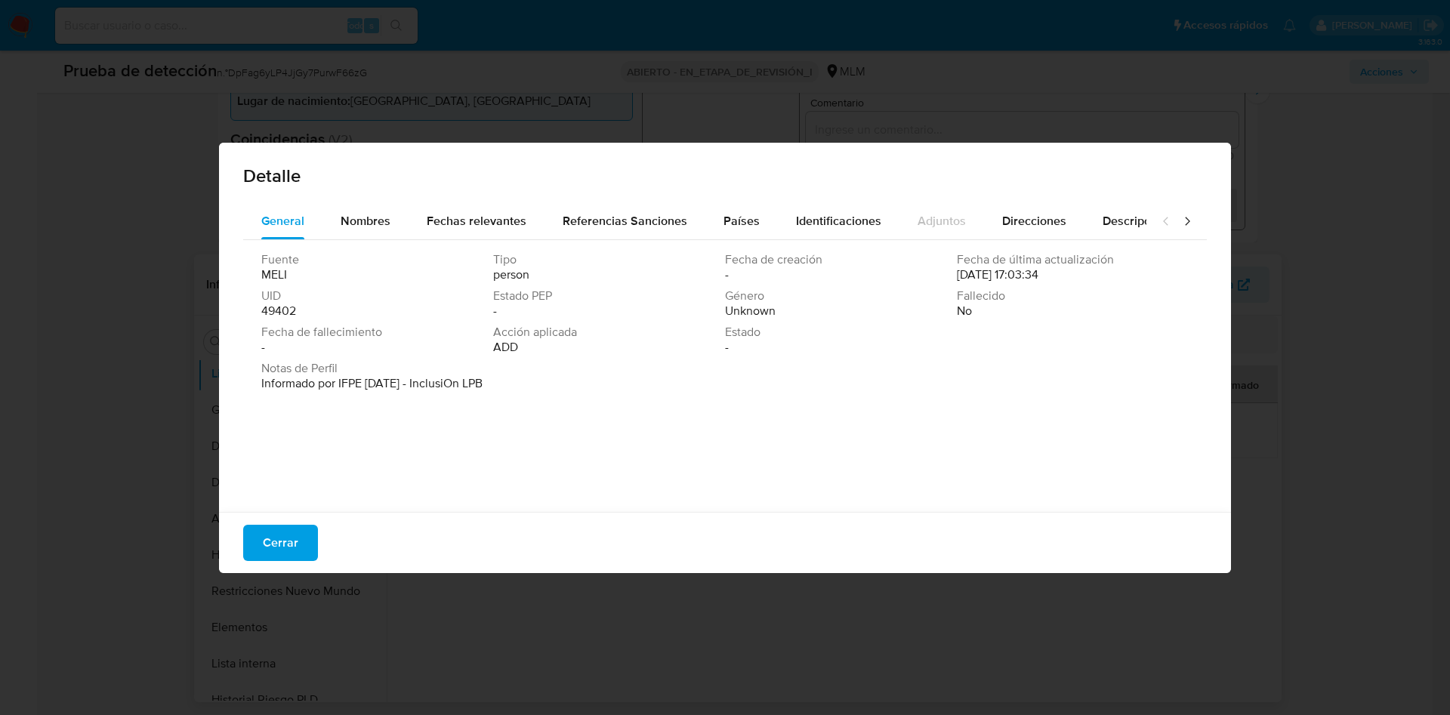
click at [525, 449] on div "Fuente MELI Tipo person Fecha de creación - Fecha de última actualización 09/02…" at bounding box center [725, 372] width 964 height 264
click at [366, 219] on span "Nombres" at bounding box center [366, 220] width 50 height 17
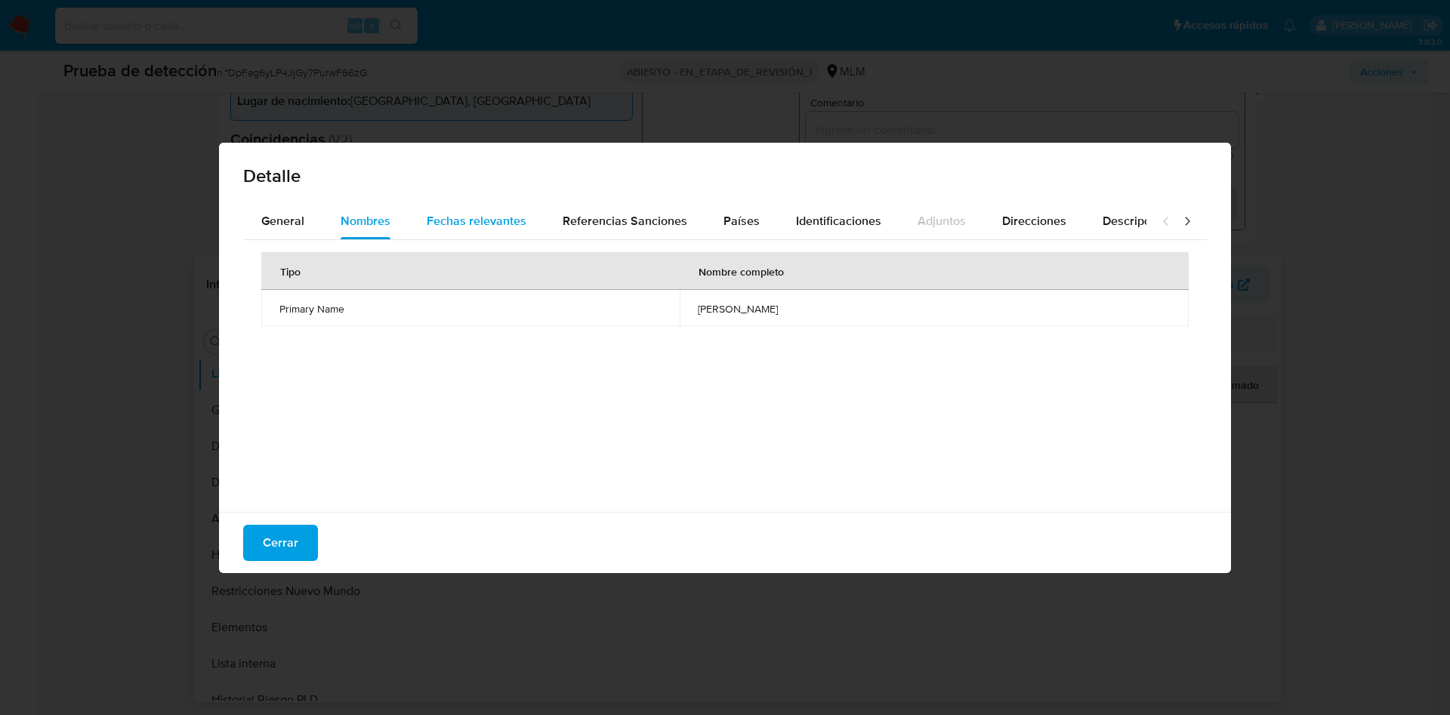
click at [446, 227] on span "Fechas relevantes" at bounding box center [477, 220] width 100 height 17
click at [660, 228] on span "Referencias Sanciones" at bounding box center [625, 220] width 125 height 17
click at [740, 227] on span "Países" at bounding box center [742, 220] width 36 height 17
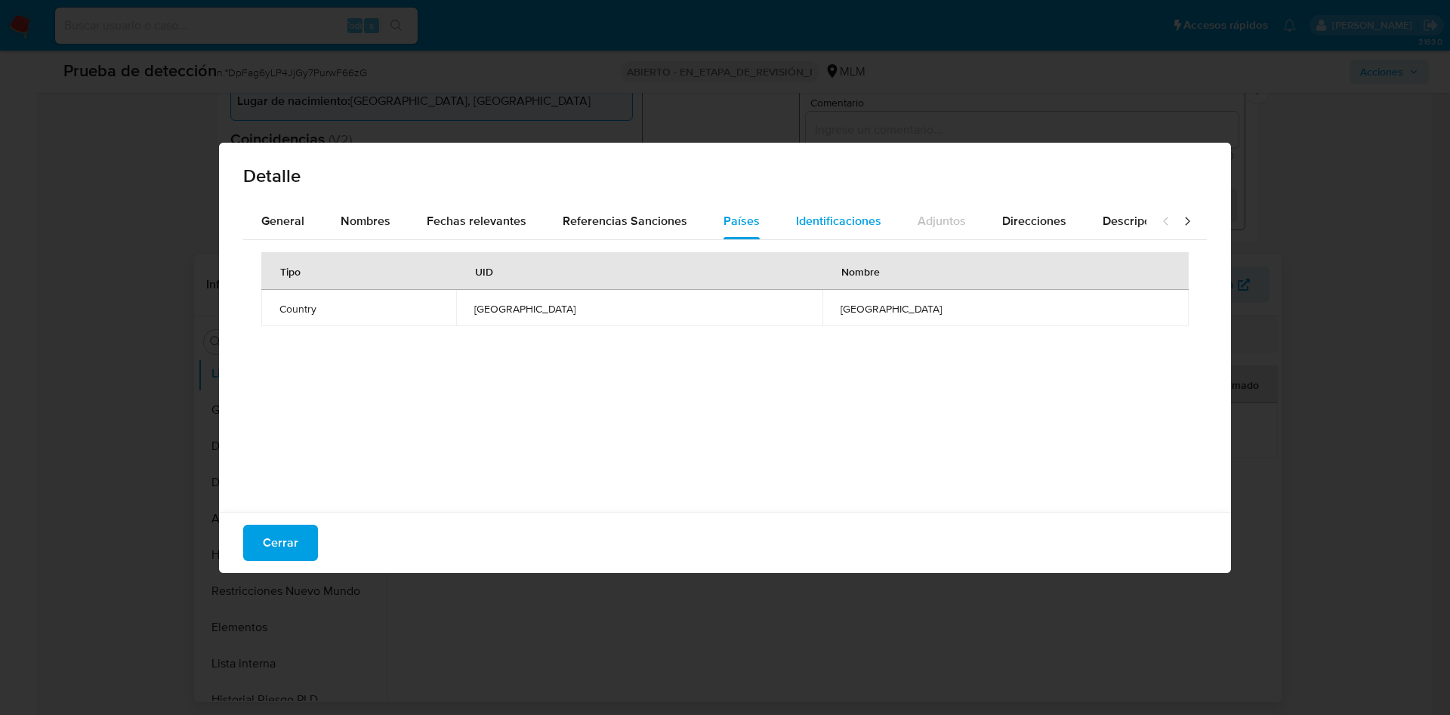
click at [817, 218] on span "Identificaciones" at bounding box center [838, 220] width 85 height 17
click at [745, 309] on span "cald010101" at bounding box center [943, 309] width 456 height 14
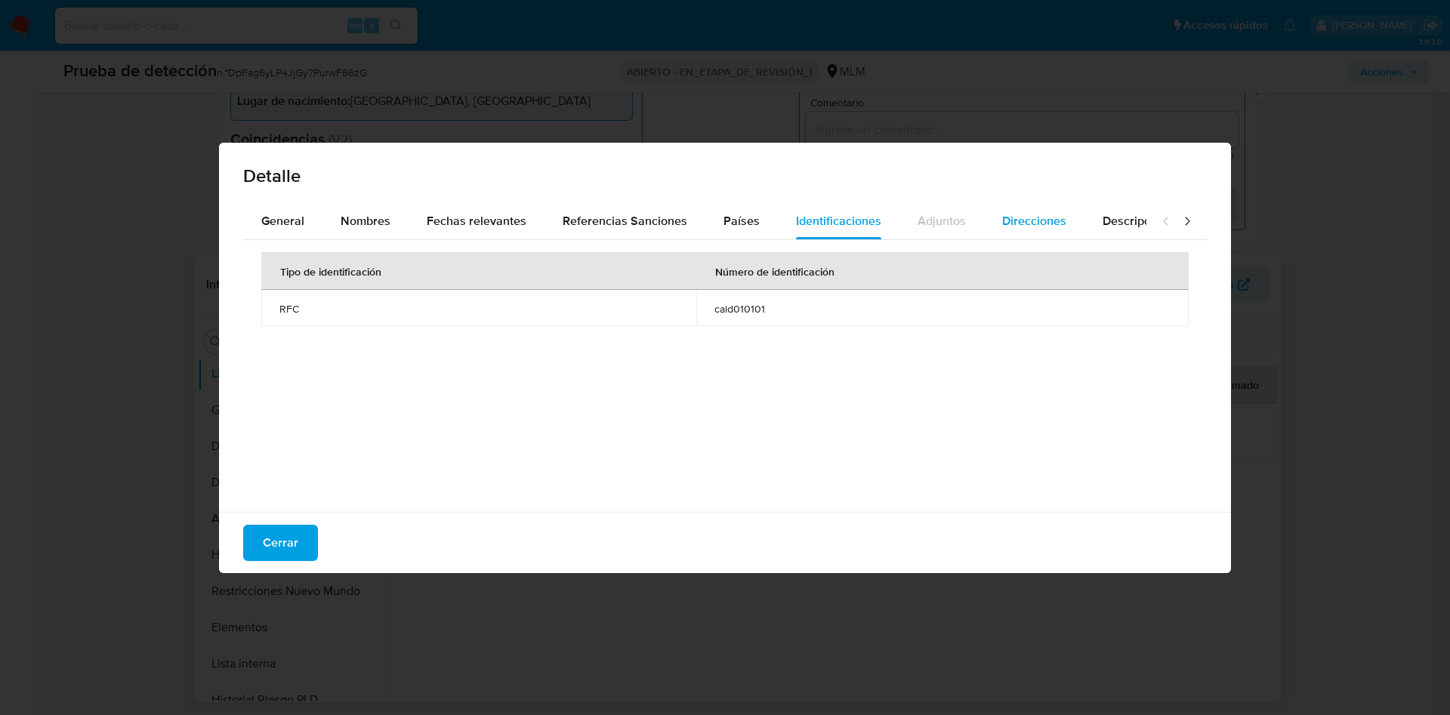
click at [1022, 216] on span "Direcciones" at bounding box center [1034, 220] width 64 height 17
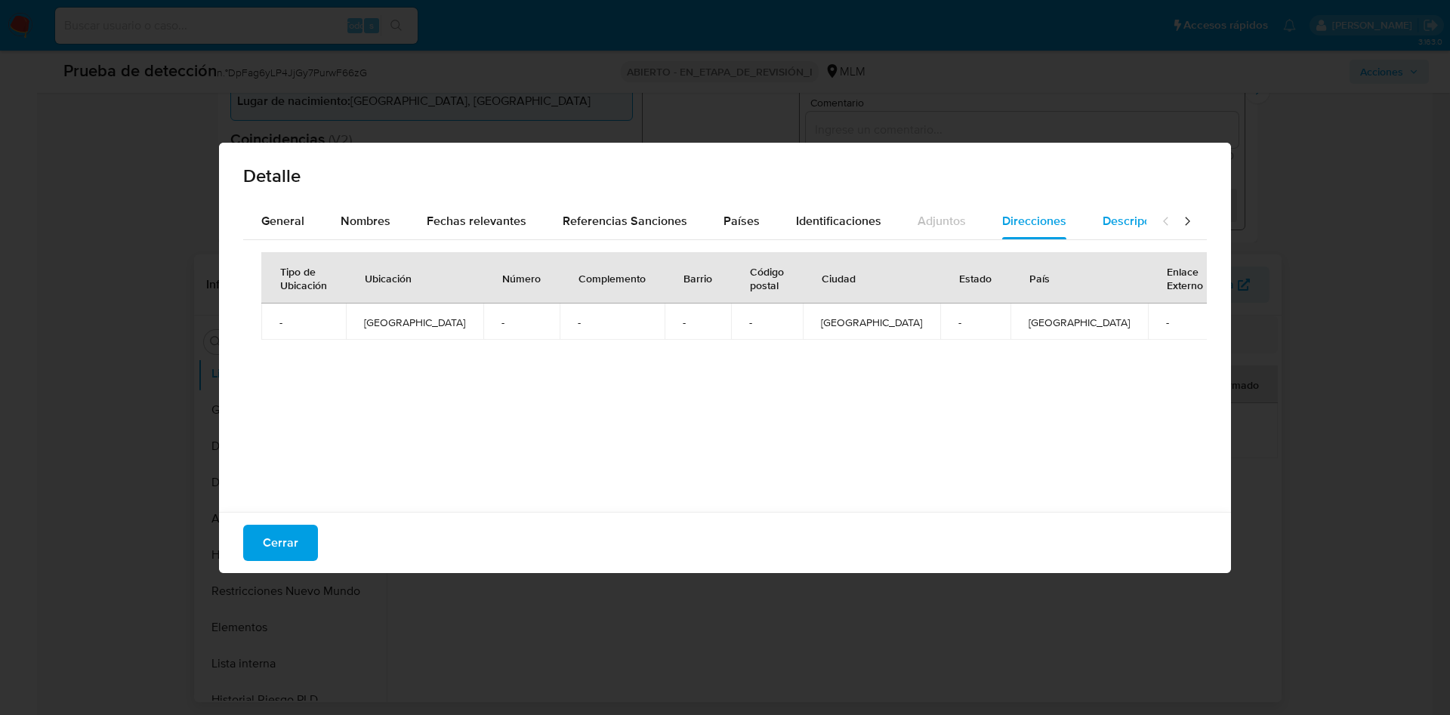
click at [1110, 218] on span "Descripciones" at bounding box center [1141, 220] width 77 height 17
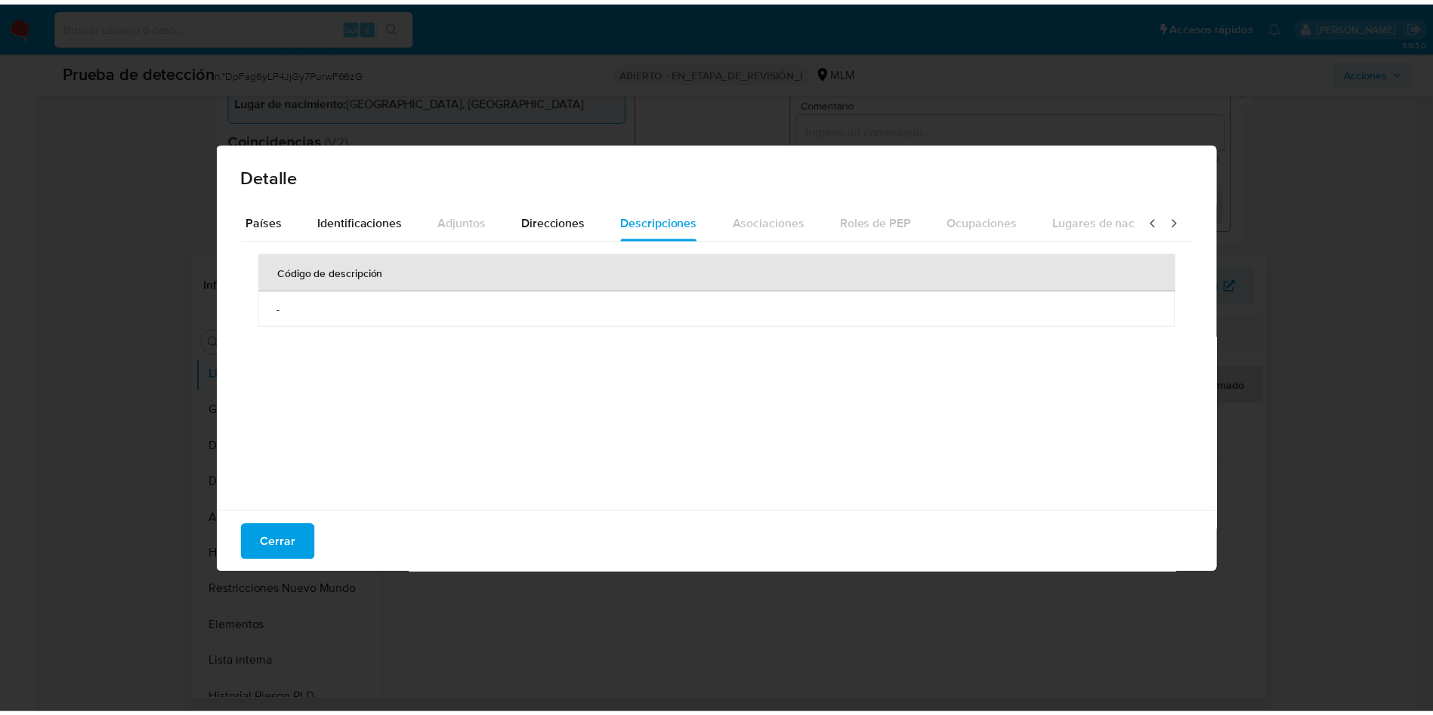
scroll to position [0, 541]
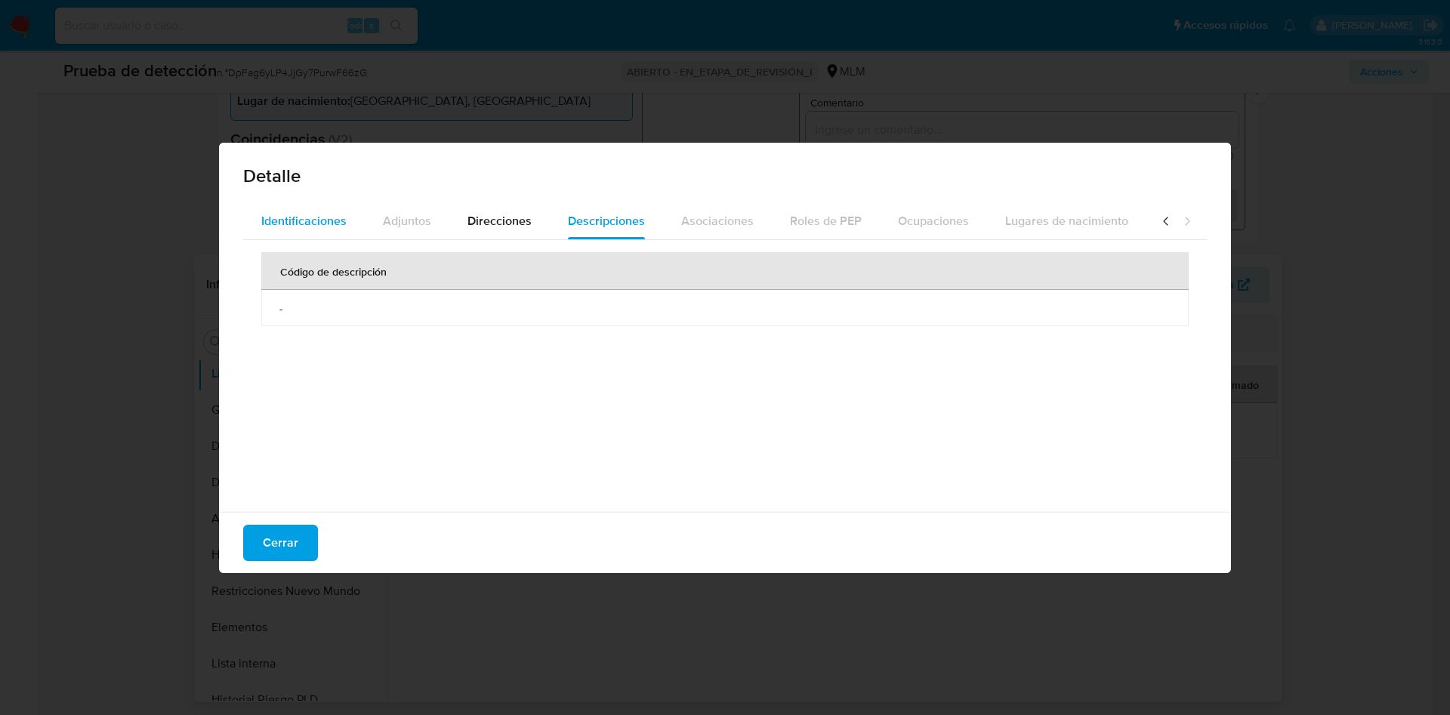
click at [295, 221] on span "Identificaciones" at bounding box center [303, 220] width 85 height 17
click at [292, 539] on span "Cerrar" at bounding box center [281, 543] width 36 height 33
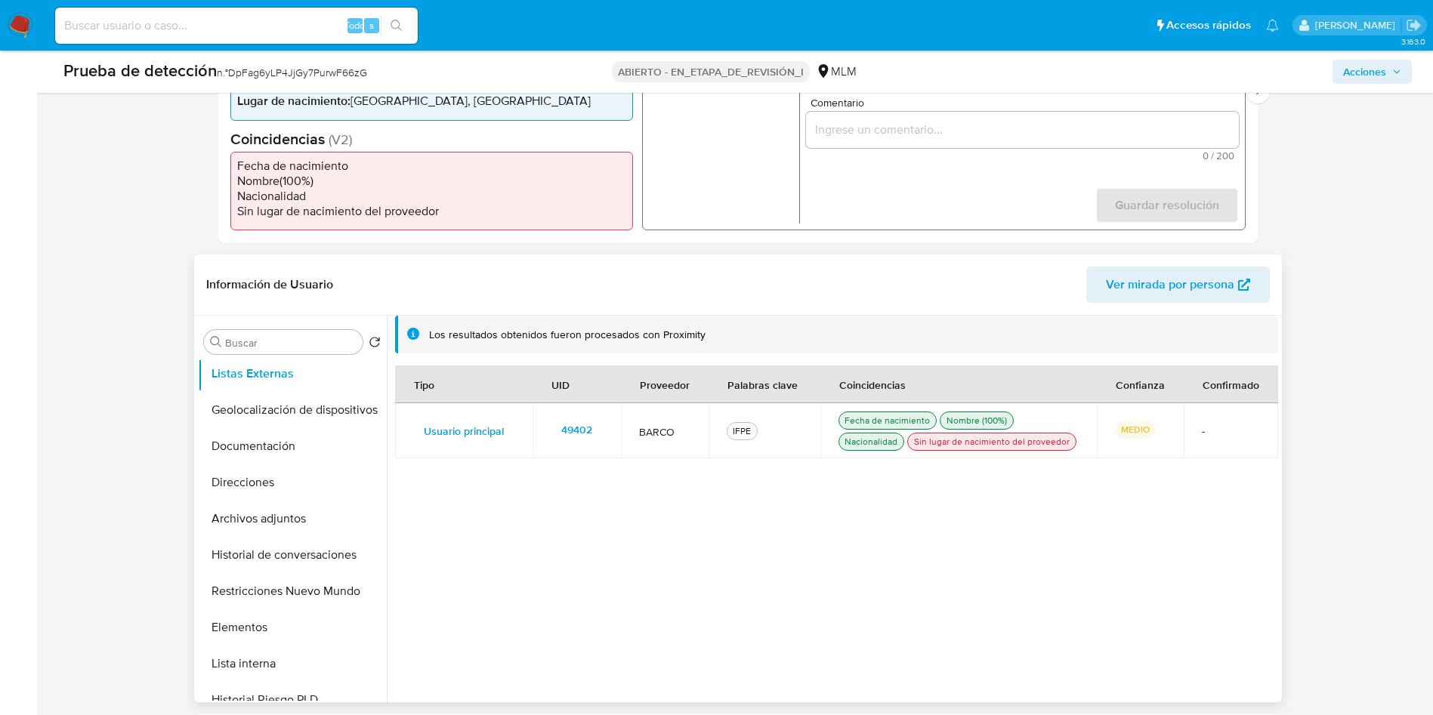
click at [561, 510] on div "Tipo UID Proveedor Palabras clave Coincidencias Confianza Confirmado Usuario pr…" at bounding box center [836, 526] width 883 height 320
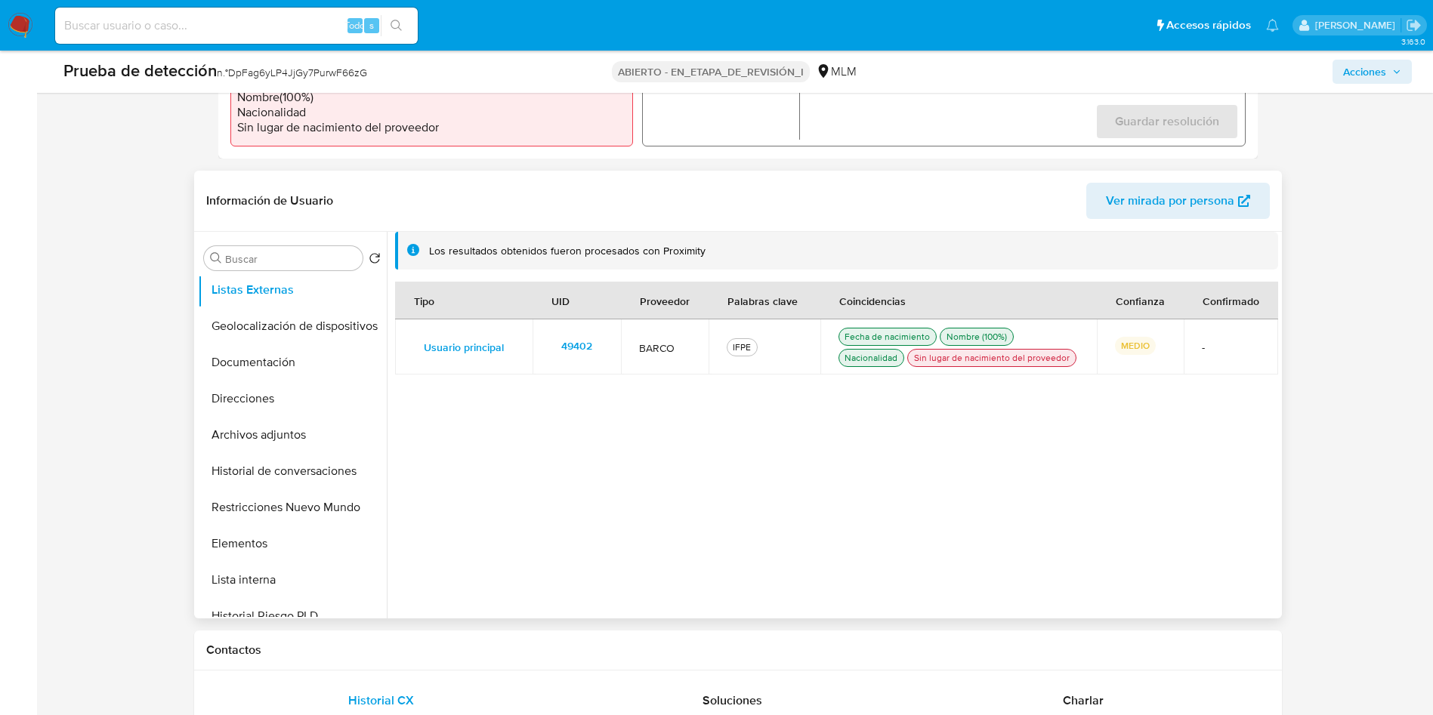
scroll to position [567, 0]
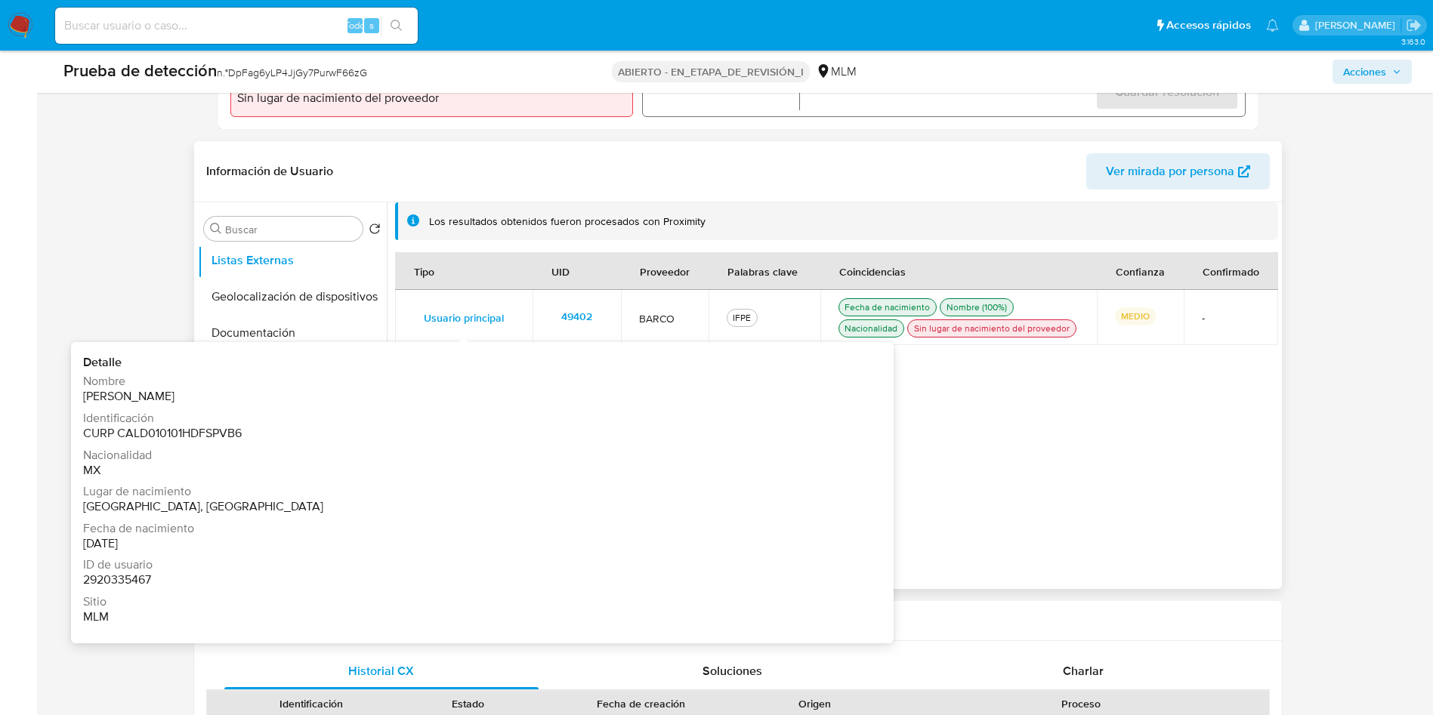
click at [483, 313] on span "Usuario principal" at bounding box center [464, 317] width 80 height 21
click at [993, 447] on div "Tipo UID Proveedor Palabras clave Coincidencias Confianza Confirmado Usuario pr…" at bounding box center [836, 412] width 883 height 320
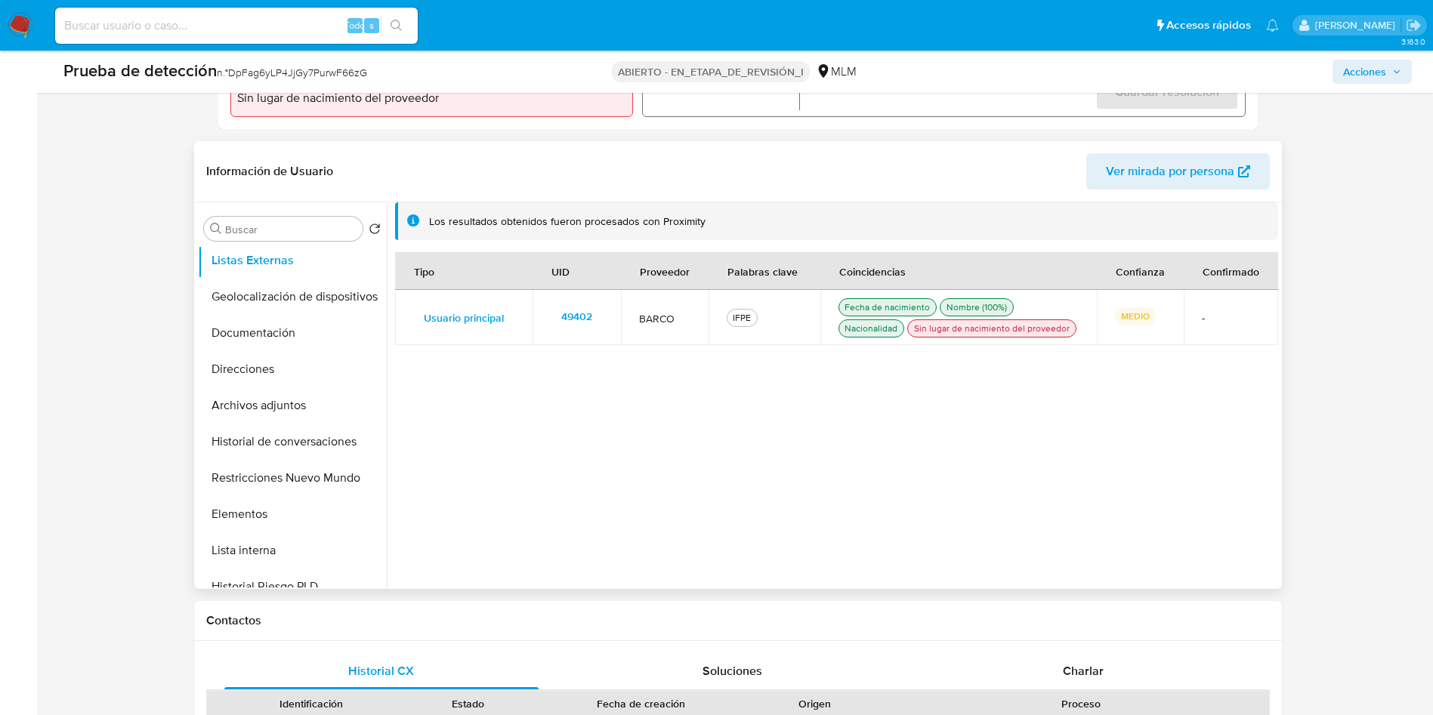
click at [780, 453] on div "Tipo UID Proveedor Palabras clave Coincidencias Confianza Confirmado Usuario pr…" at bounding box center [836, 412] width 883 height 320
click at [570, 312] on font "49402" at bounding box center [576, 316] width 31 height 24
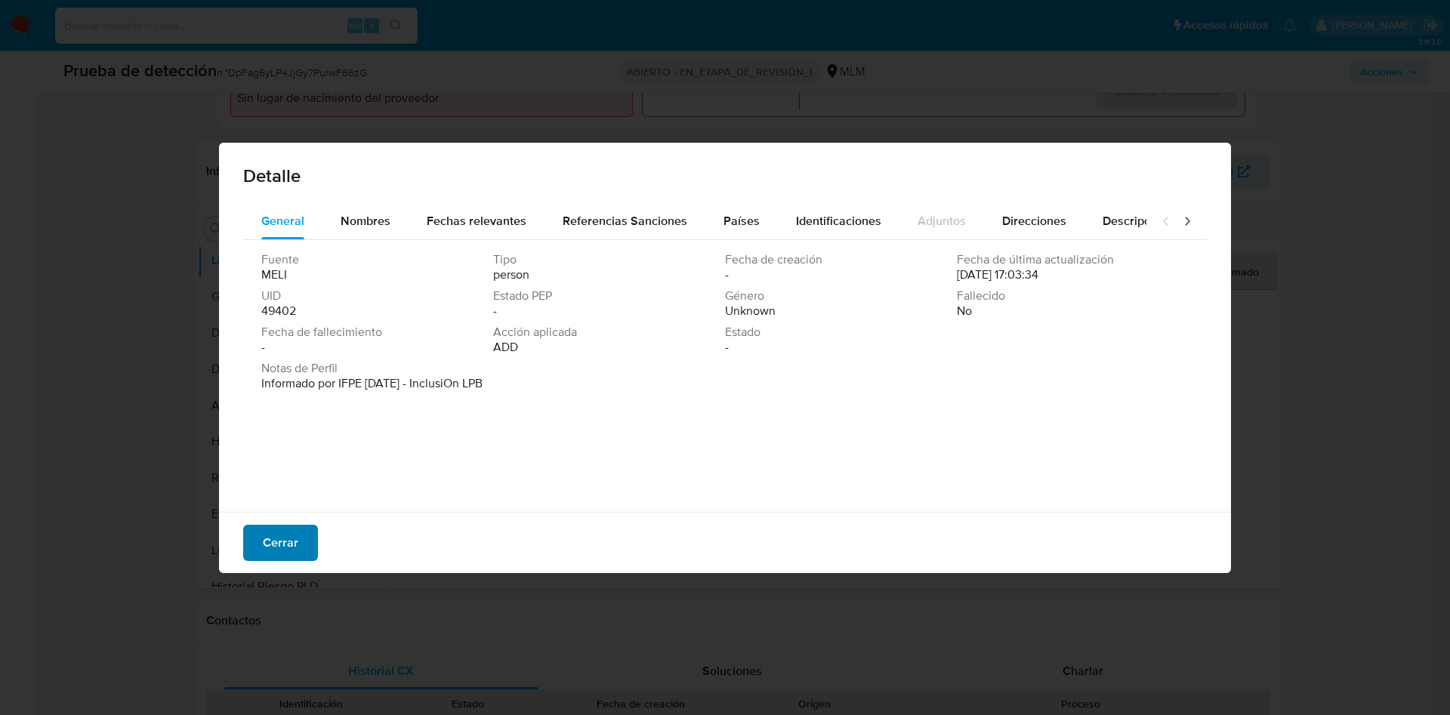
click at [290, 539] on font "Cerrar" at bounding box center [281, 543] width 36 height 36
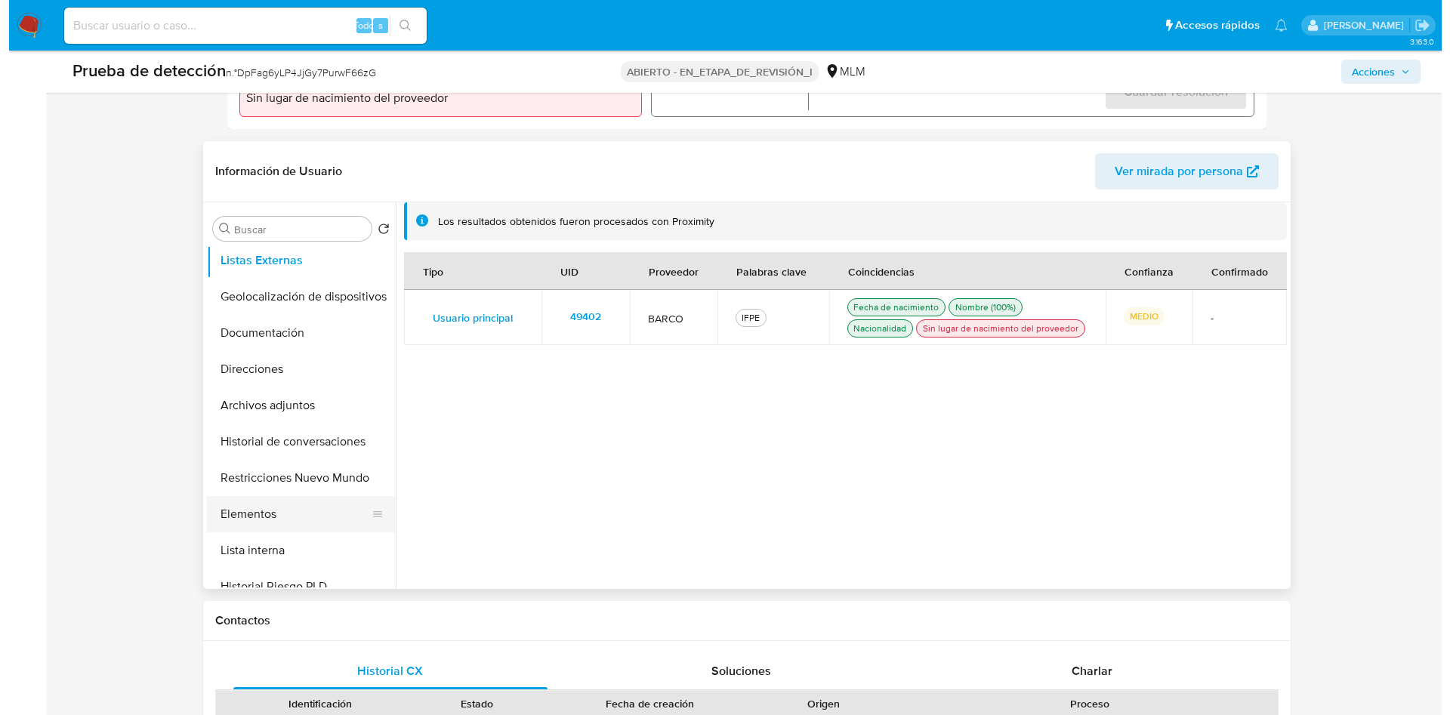
scroll to position [227, 0]
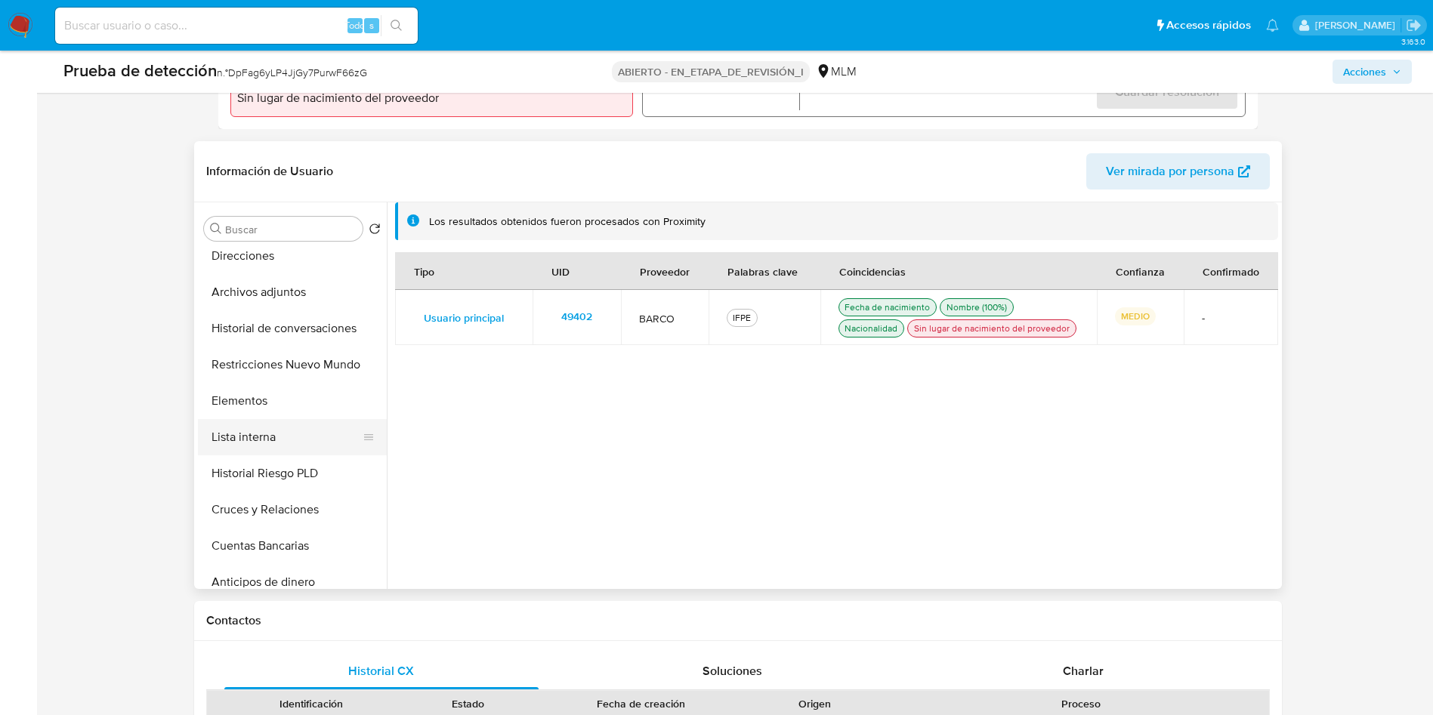
click at [264, 439] on button "Lista interna" at bounding box center [286, 437] width 177 height 36
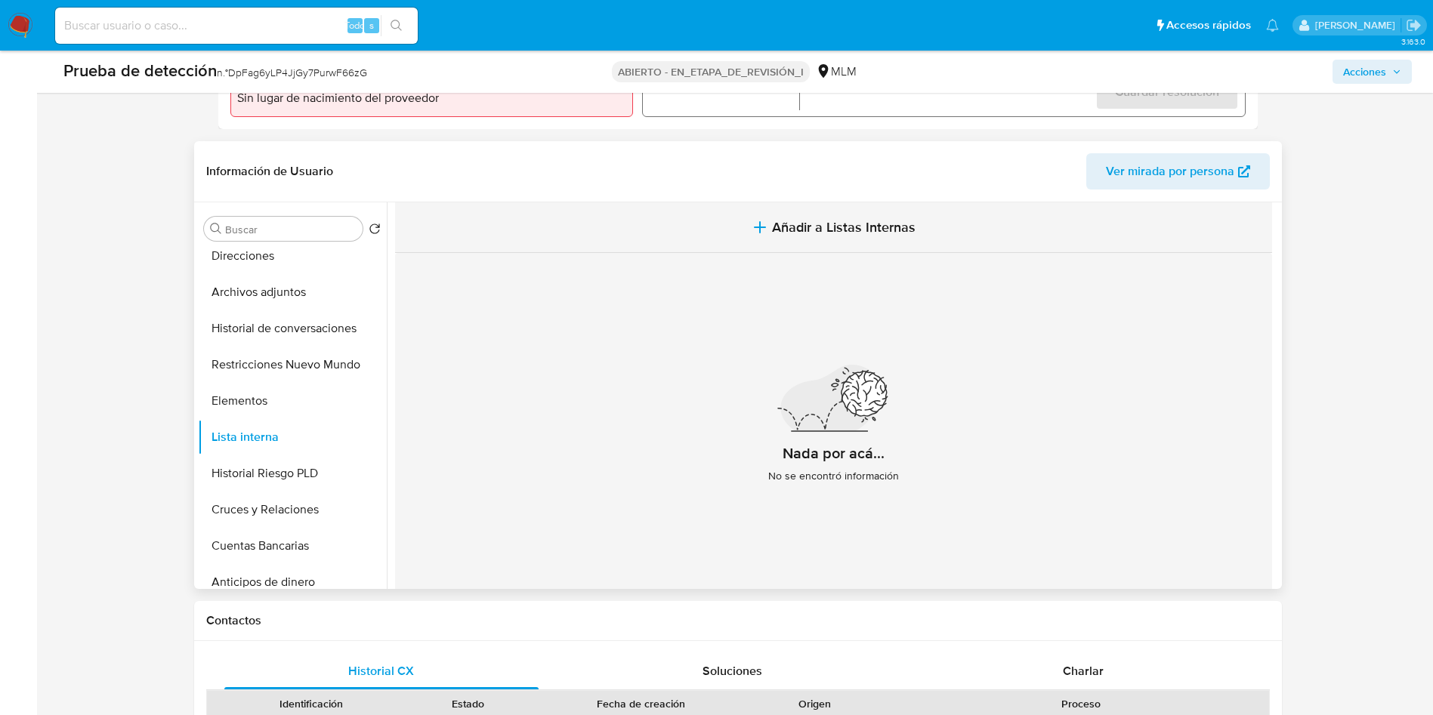
click at [818, 224] on span "Añadir a Listas Internas" at bounding box center [844, 227] width 144 height 17
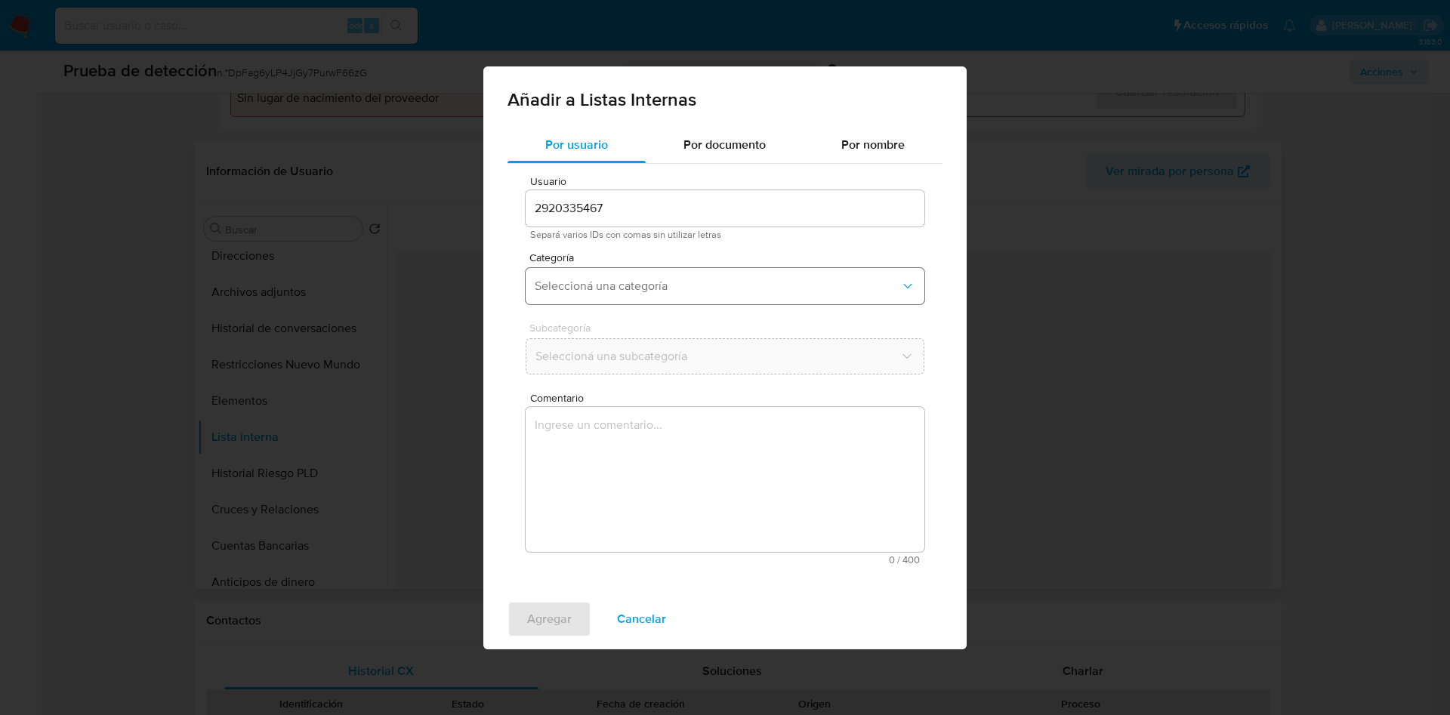
click at [612, 276] on button "Seleccioná una categoría" at bounding box center [725, 286] width 399 height 36
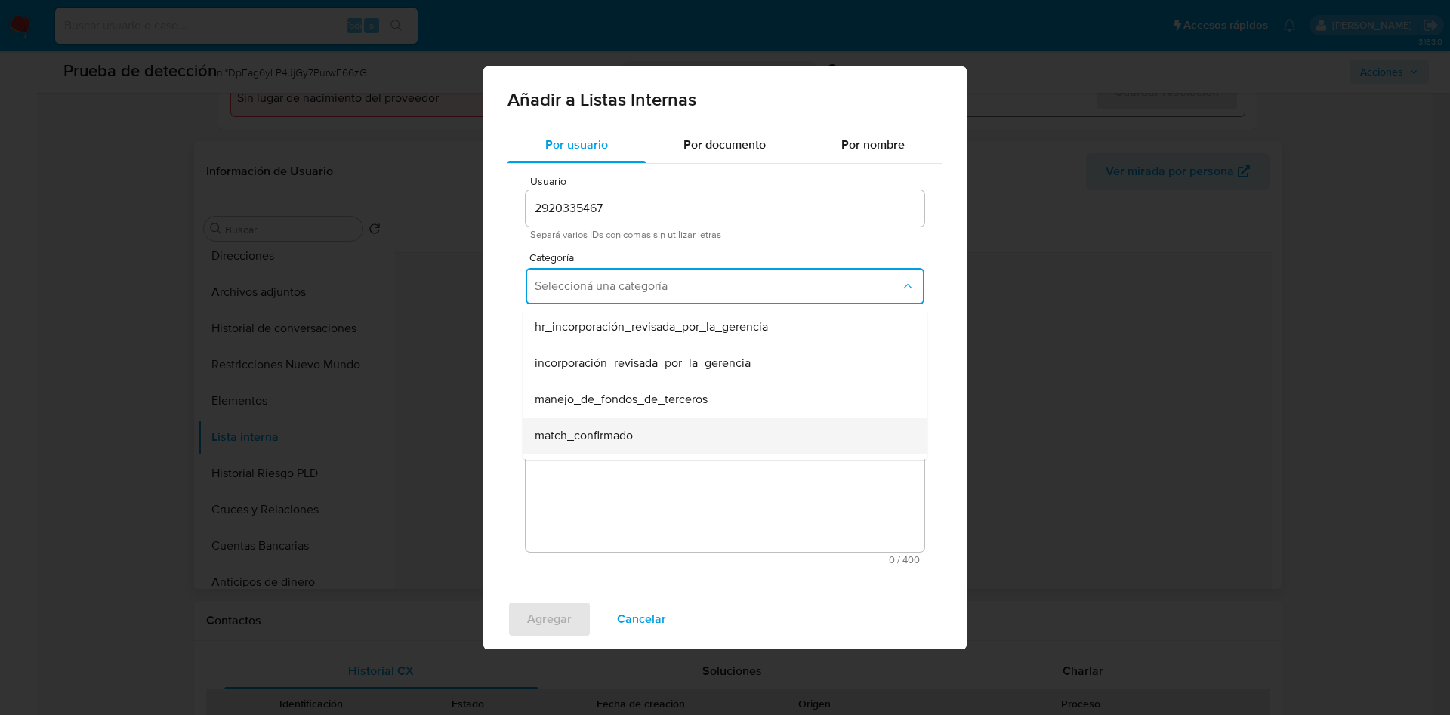
click at [659, 425] on div "match_confirmado" at bounding box center [721, 436] width 372 height 36
click at [739, 354] on span "Seleccioná una subcategoría" at bounding box center [718, 356] width 366 height 15
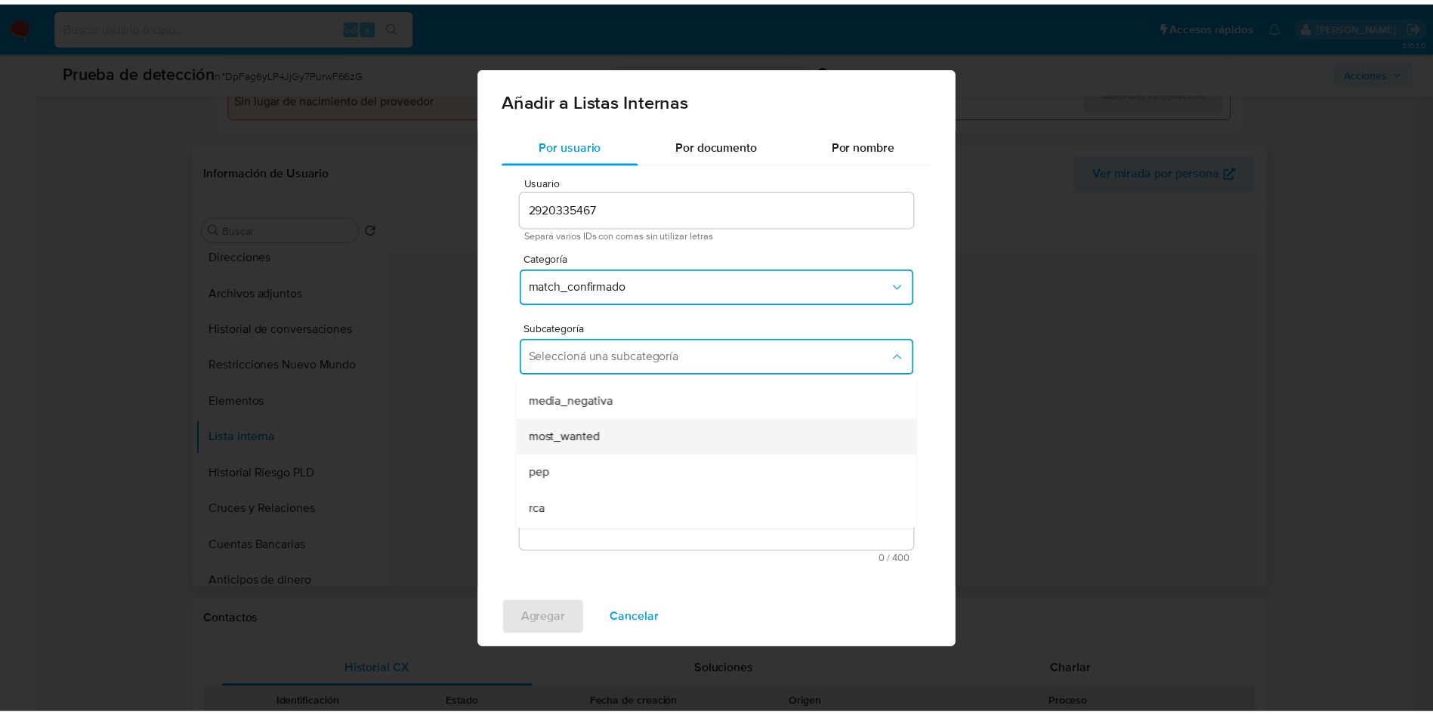
scroll to position [103, 0]
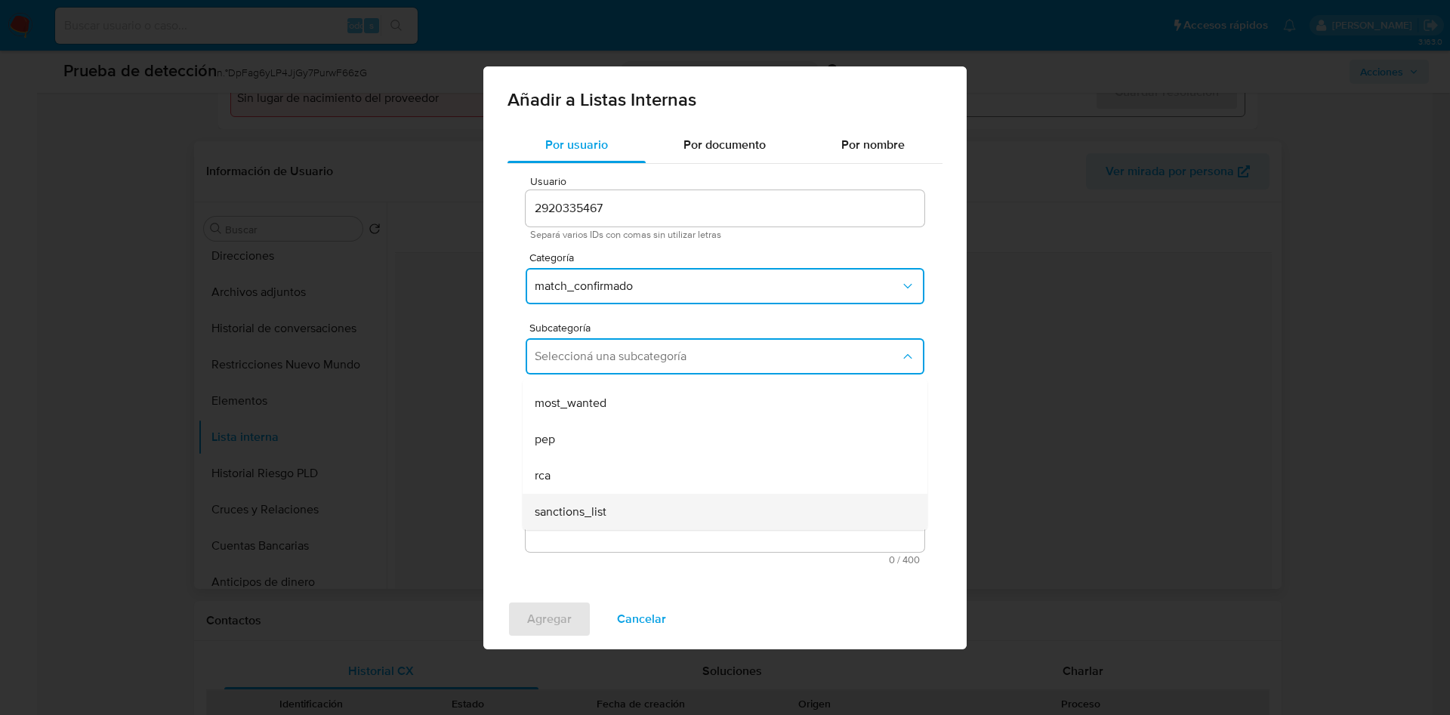
click at [624, 502] on div "sanctions_list" at bounding box center [721, 512] width 372 height 36
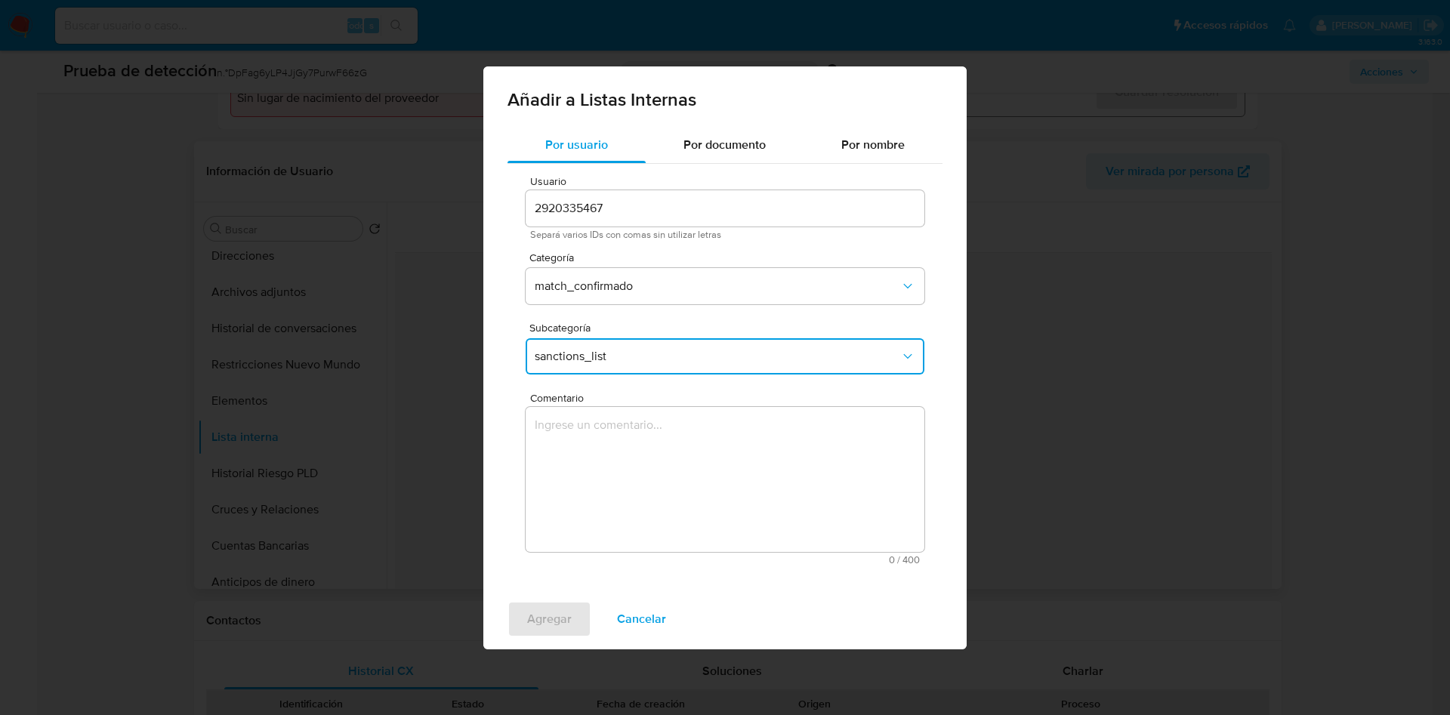
click at [709, 488] on textarea "Comentario" at bounding box center [725, 479] width 399 height 145
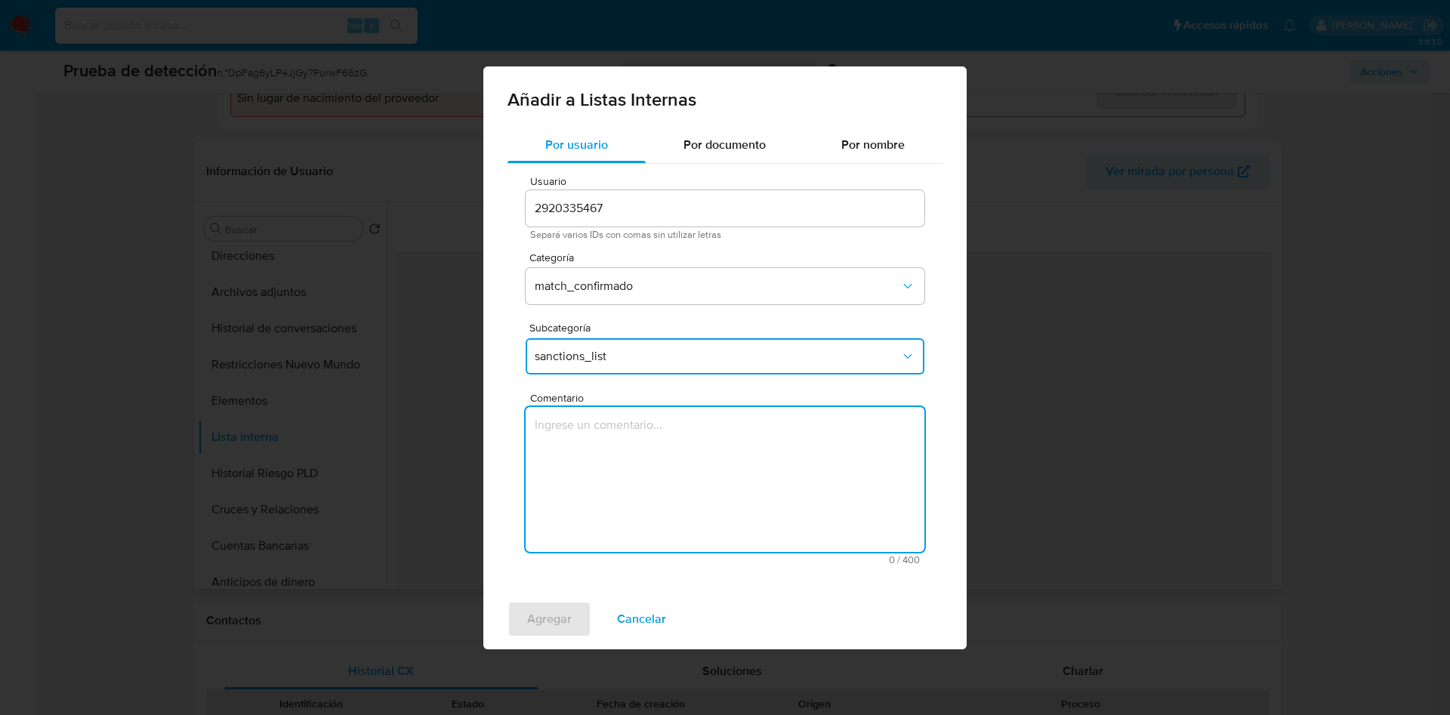
click at [734, 490] on textarea "Comentario" at bounding box center [725, 479] width 399 height 145
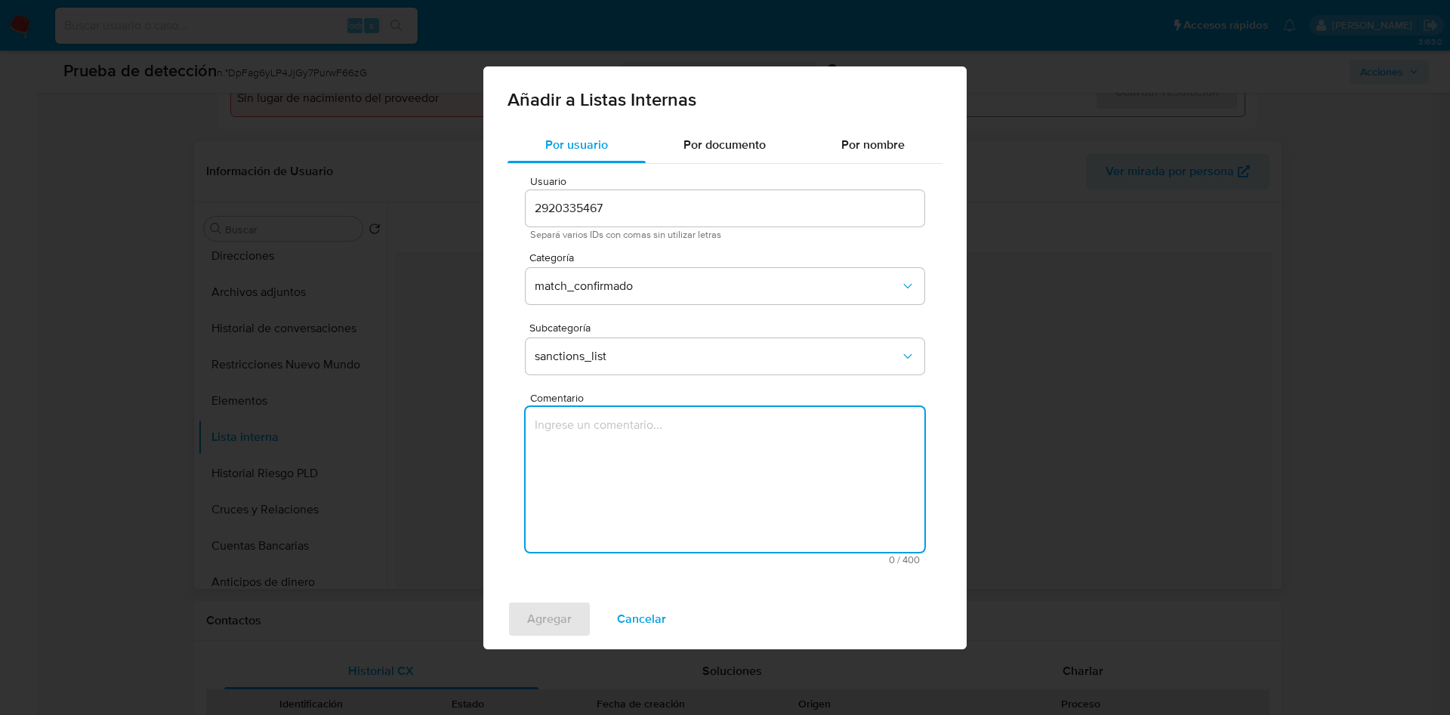
click at [615, 453] on textarea "Comentario" at bounding box center [725, 479] width 399 height 145
paste textarea "ALERTA DETONA POR SCREENING ONLINE, SE CONFIRMA COINCIDENCIA EN LISTA DE SANCIO…"
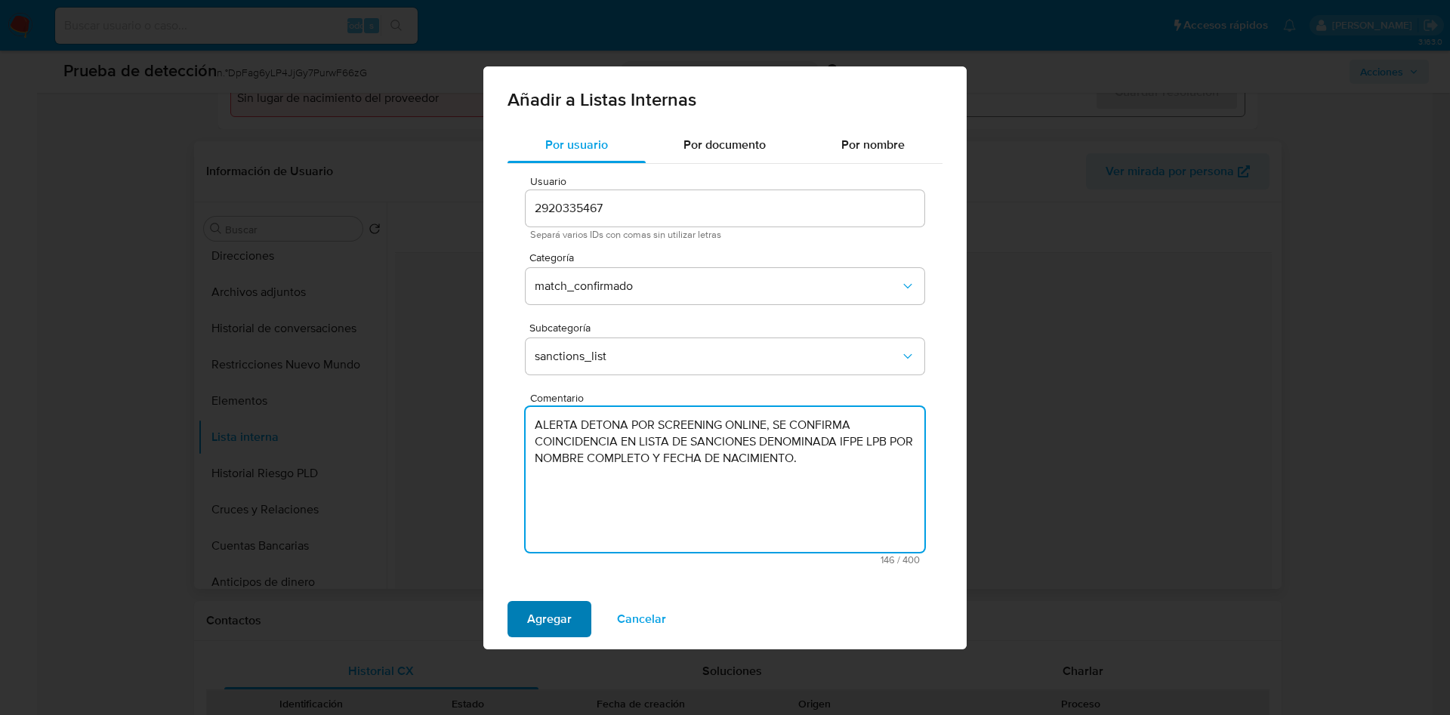
type textarea "ALERTA DETONA POR SCREENING ONLINE, SE CONFIRMA COINCIDENCIA EN LISTA DE SANCIO…"
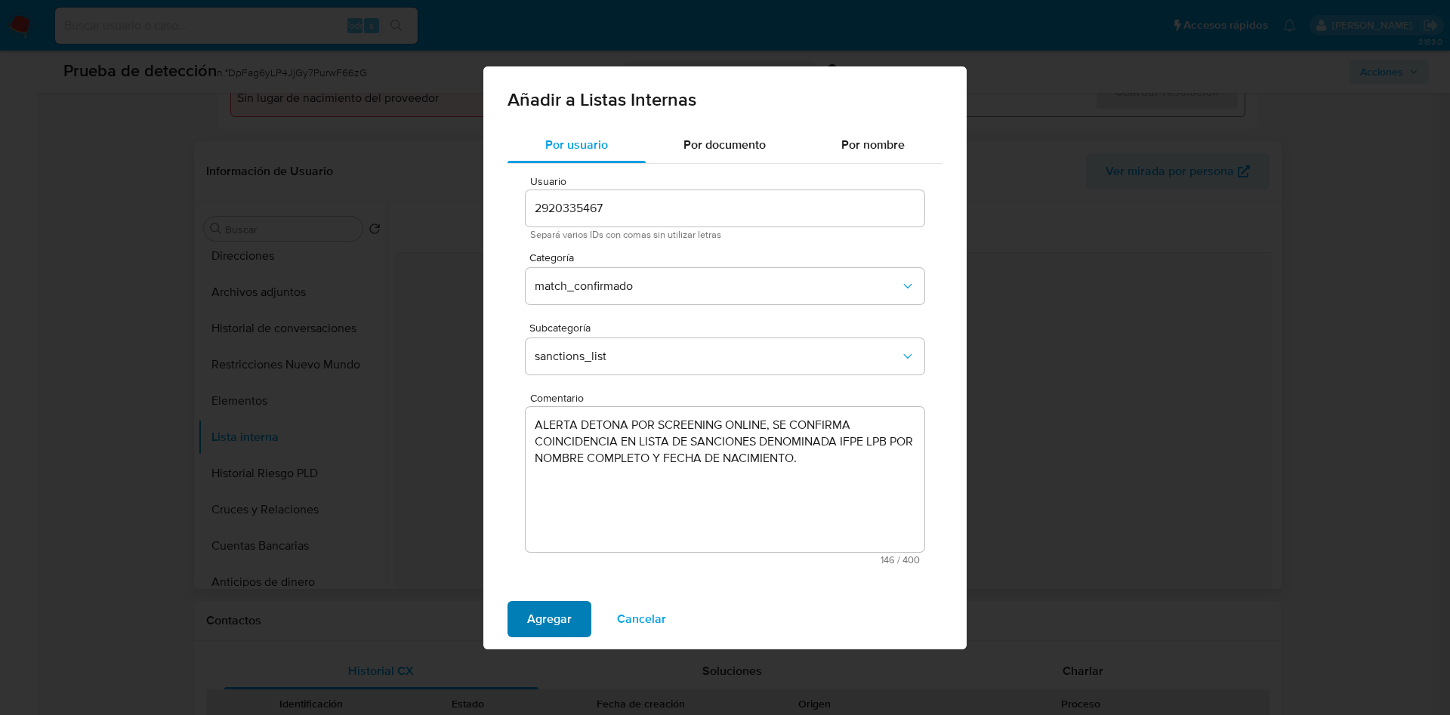
click at [556, 613] on span "Agregar" at bounding box center [549, 619] width 45 height 33
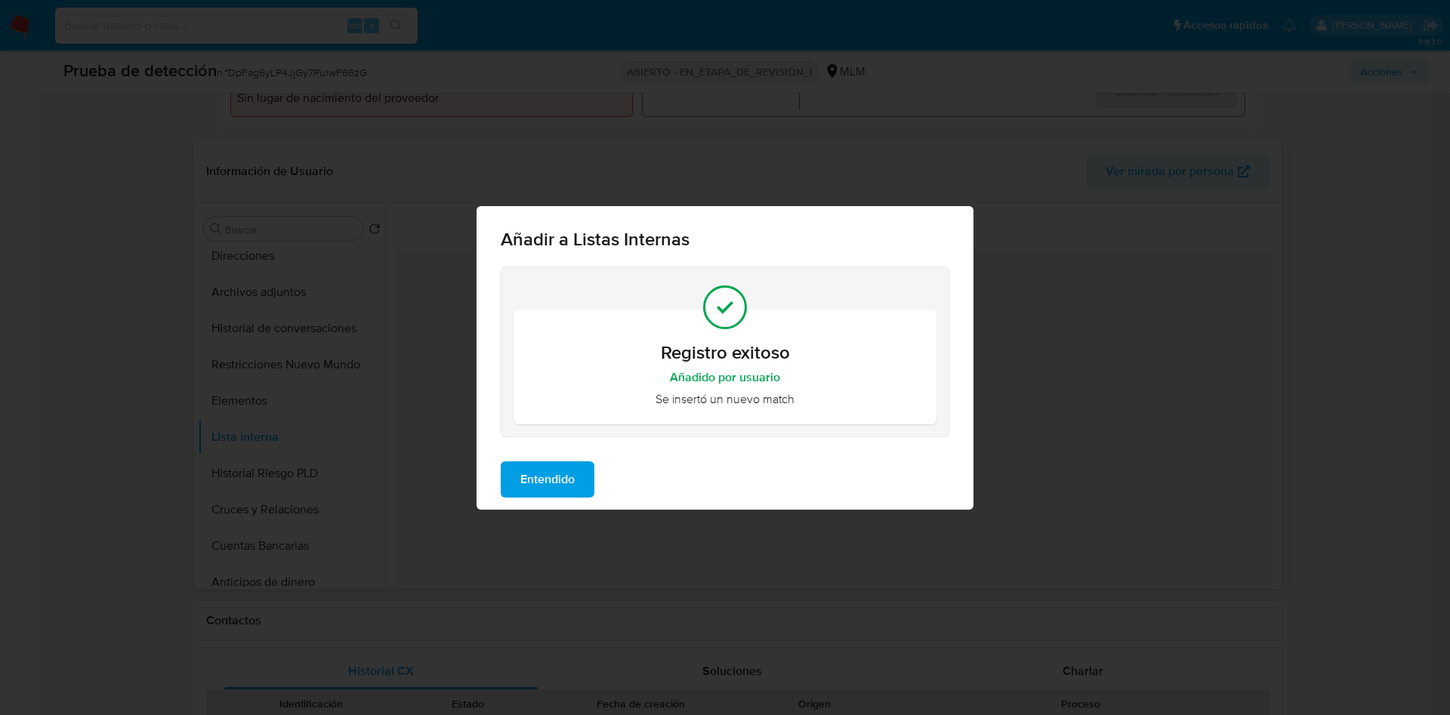
click at [544, 484] on span "Entendido" at bounding box center [547, 479] width 54 height 33
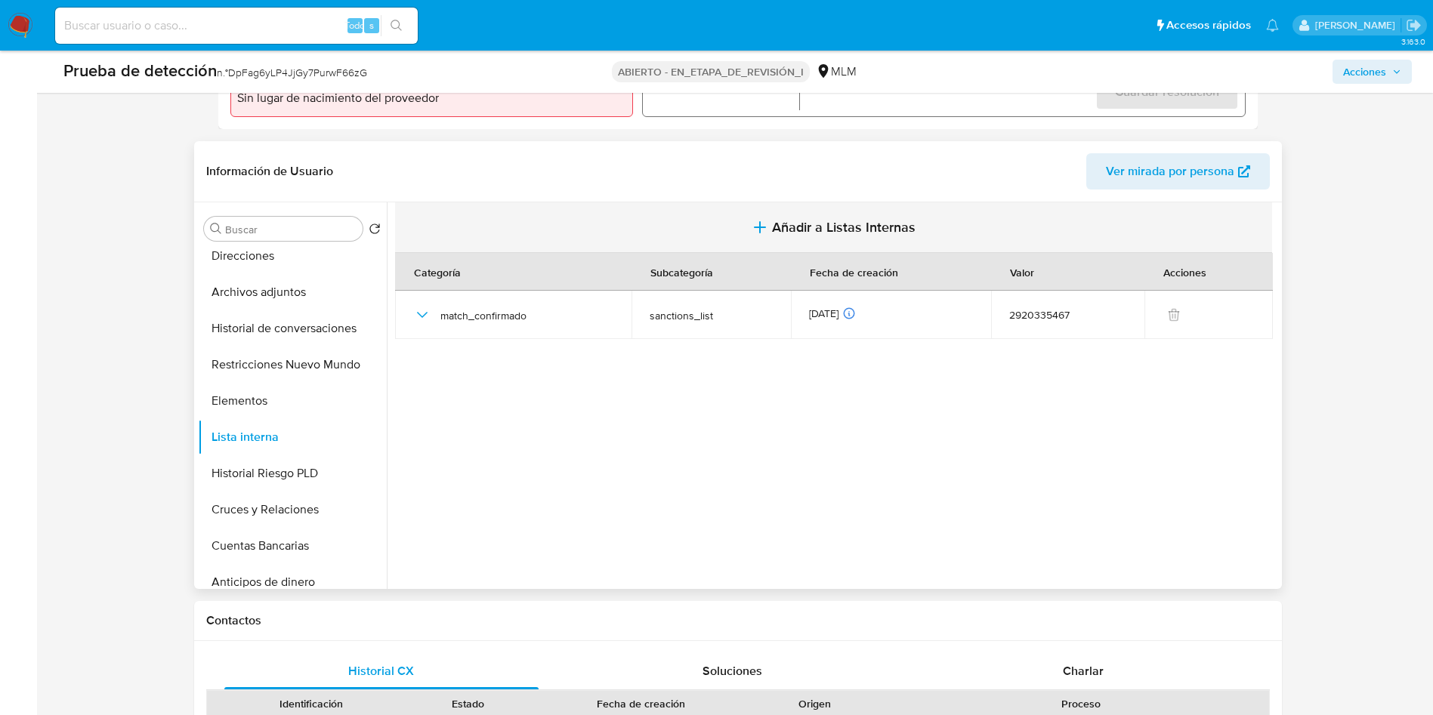
click at [813, 228] on span "Añadir a Listas Internas" at bounding box center [844, 227] width 144 height 17
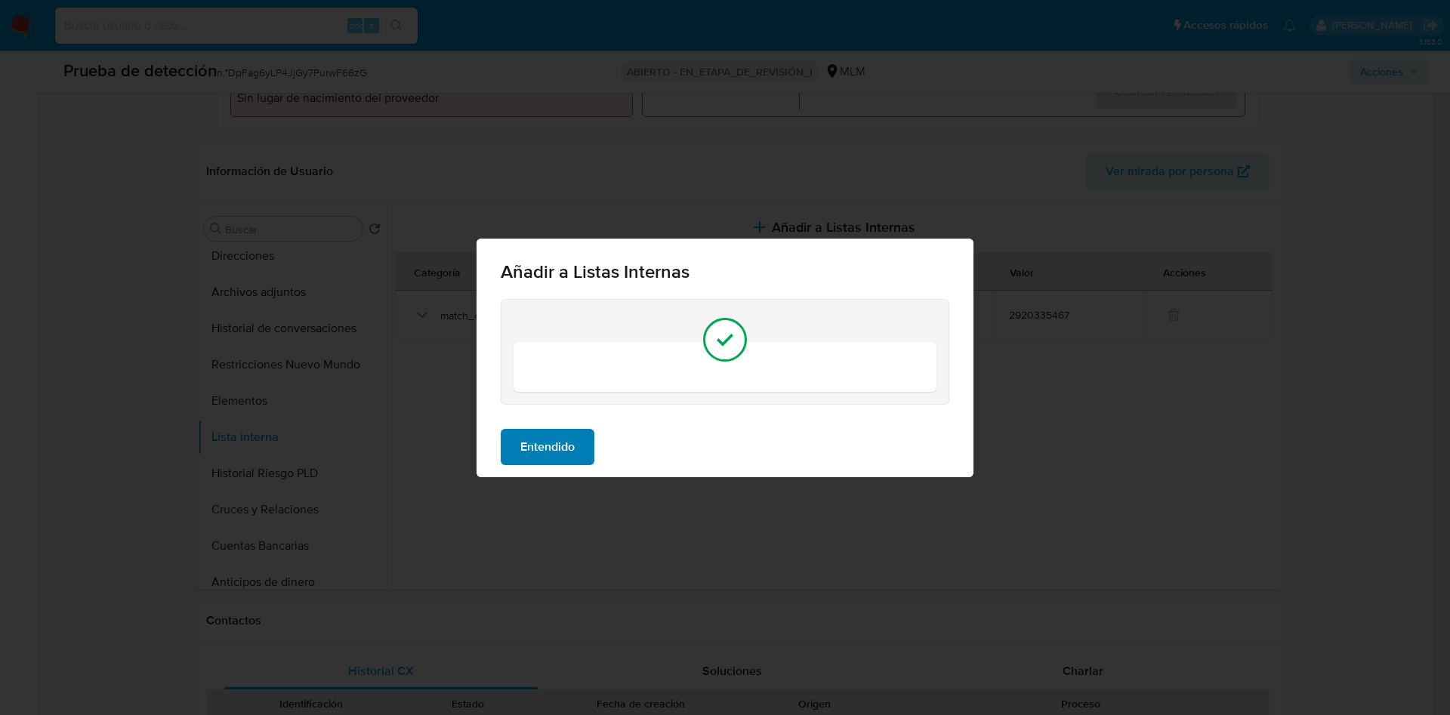
click at [560, 447] on span "Entendido" at bounding box center [547, 447] width 54 height 33
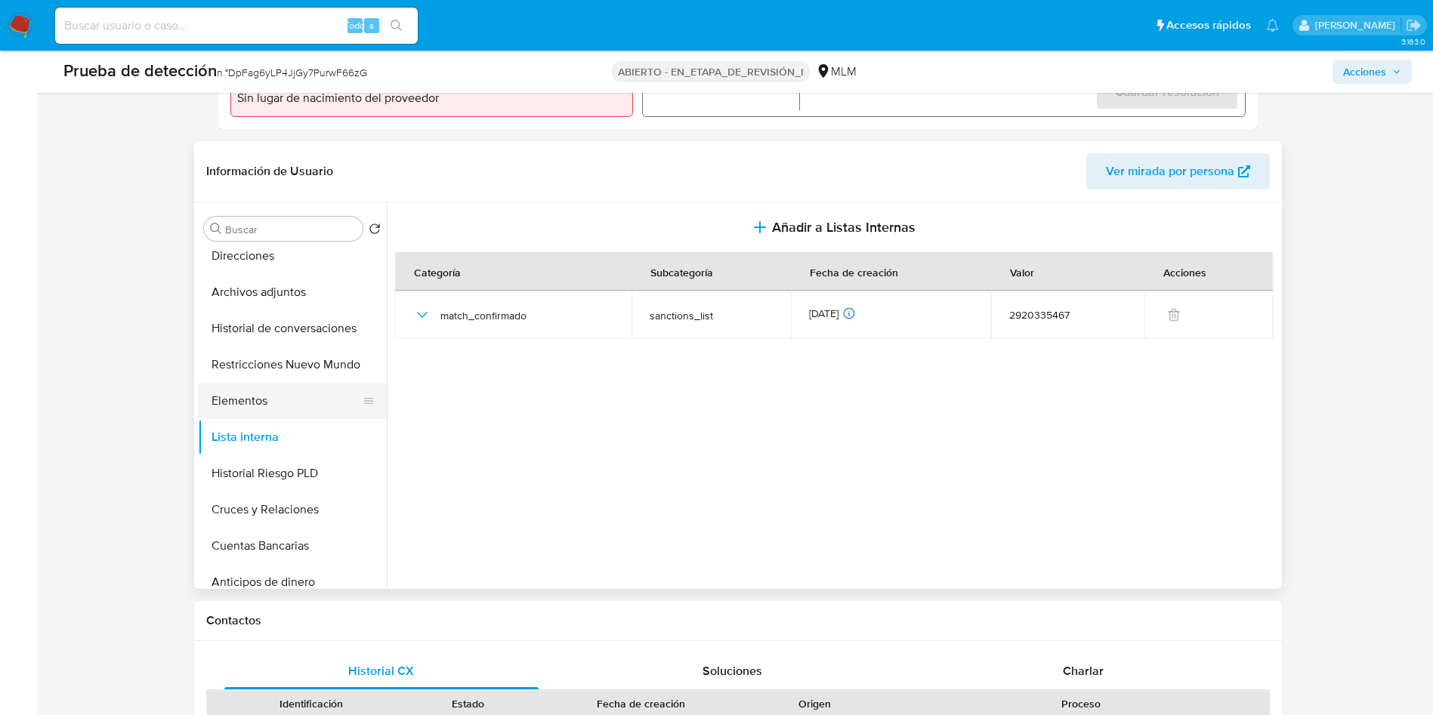
click at [278, 399] on button "Elementos" at bounding box center [286, 401] width 177 height 36
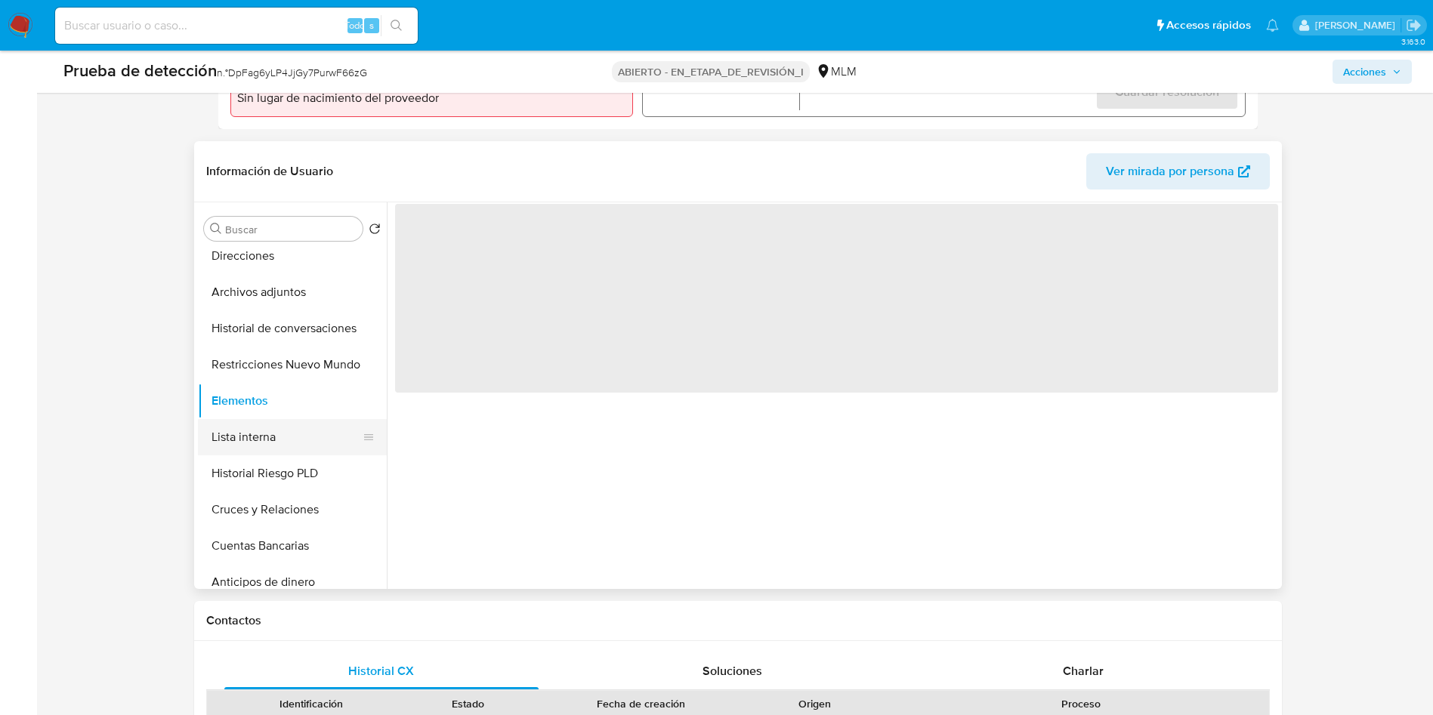
click at [277, 430] on button "Lista interna" at bounding box center [286, 437] width 177 height 36
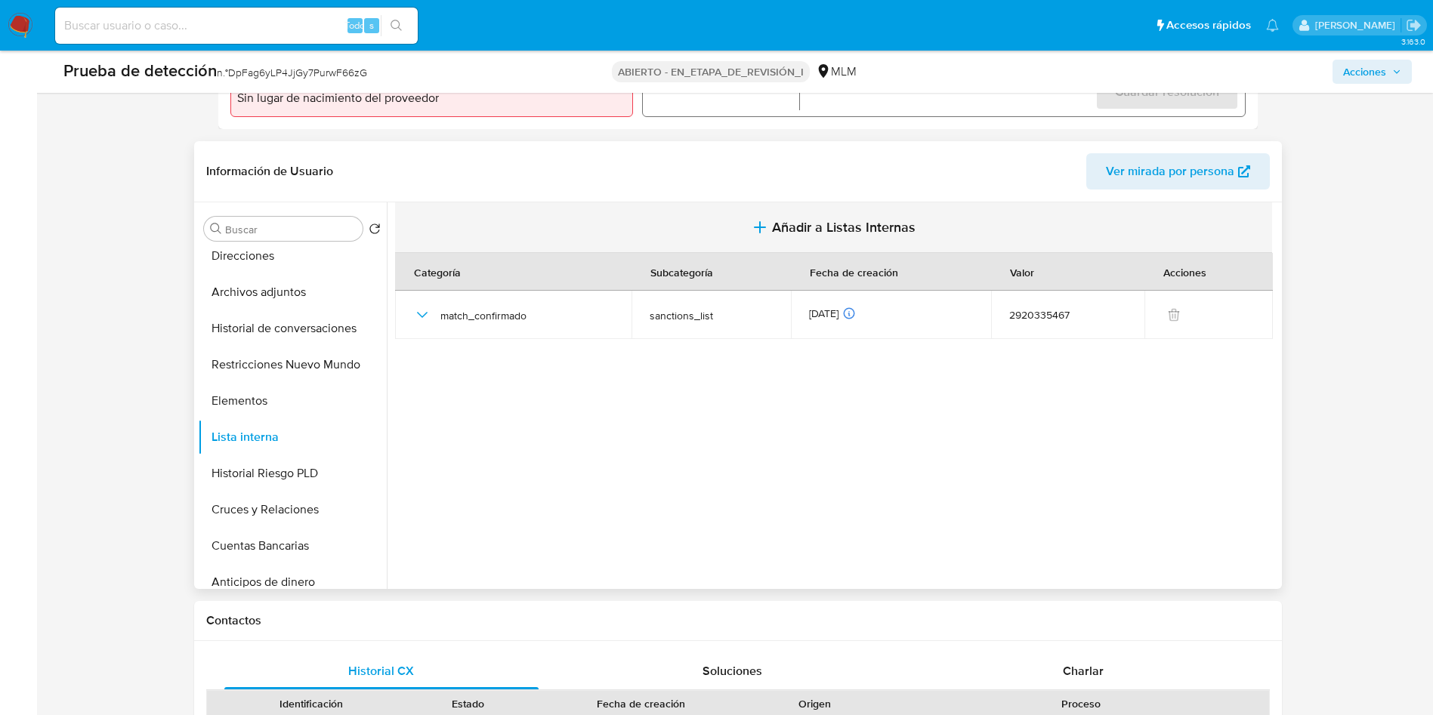
click at [845, 224] on font "Añadir a Listas Internas" at bounding box center [844, 228] width 144 height 20
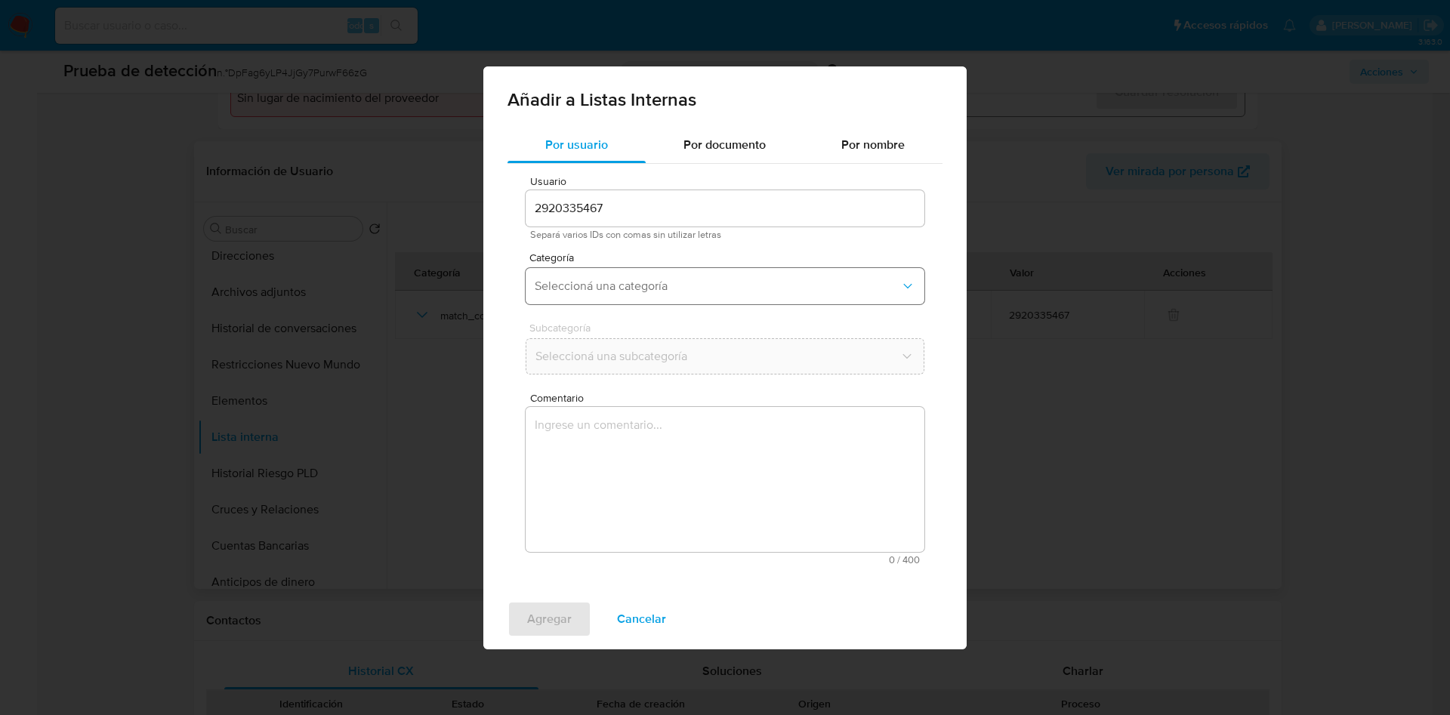
click at [650, 288] on span "Seleccioná una categoría" at bounding box center [718, 286] width 366 height 15
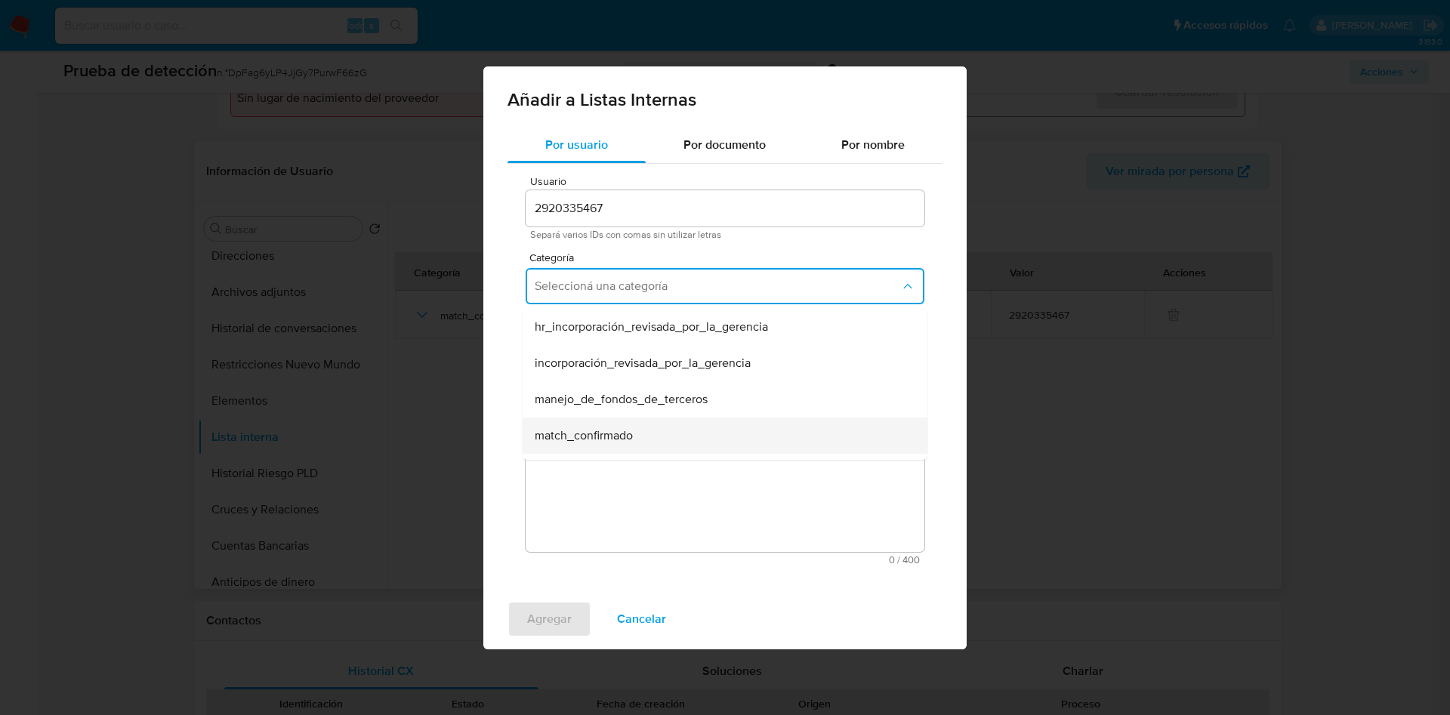
click at [638, 438] on div "match_confirmado" at bounding box center [721, 436] width 372 height 36
click at [639, 346] on button "Seleccioná una subcategoría" at bounding box center [725, 356] width 399 height 36
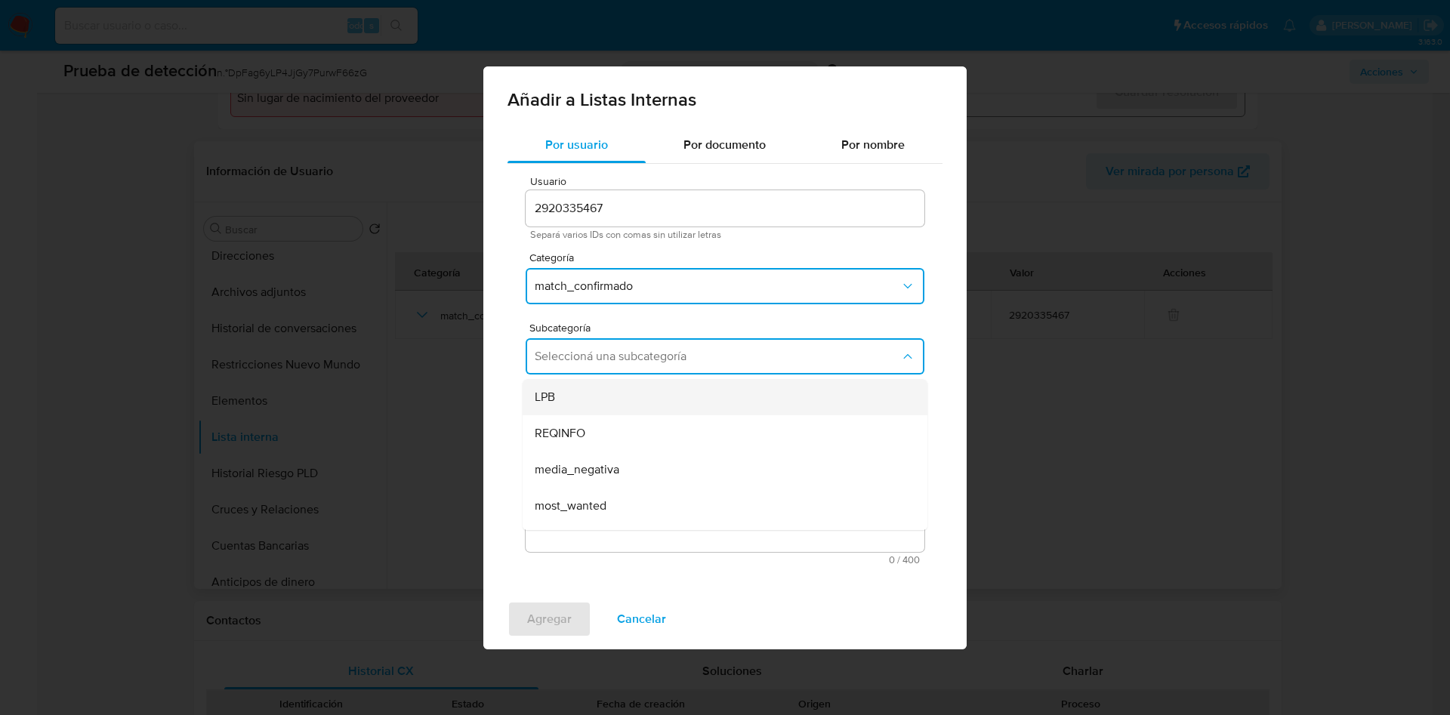
click at [664, 398] on div "LPB" at bounding box center [721, 397] width 372 height 36
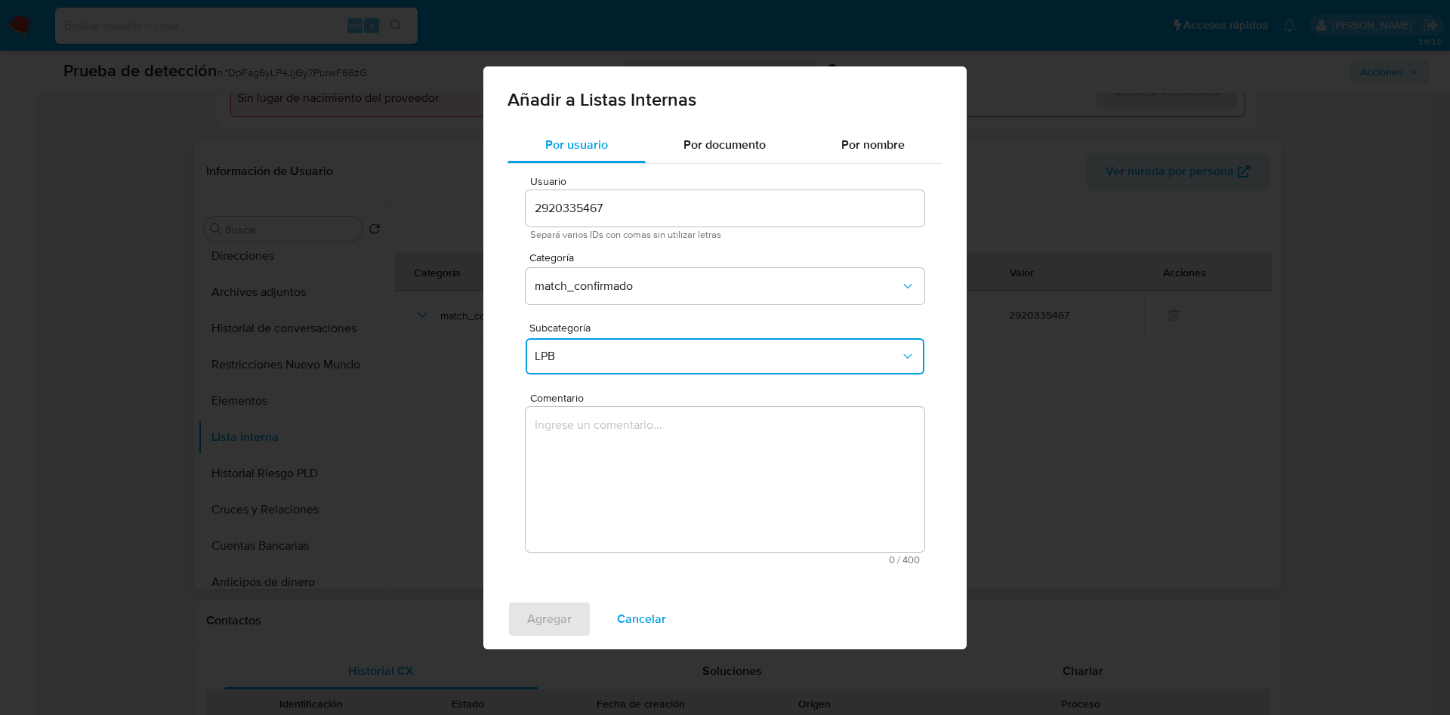
click at [622, 477] on textarea "Comentario" at bounding box center [725, 479] width 399 height 145
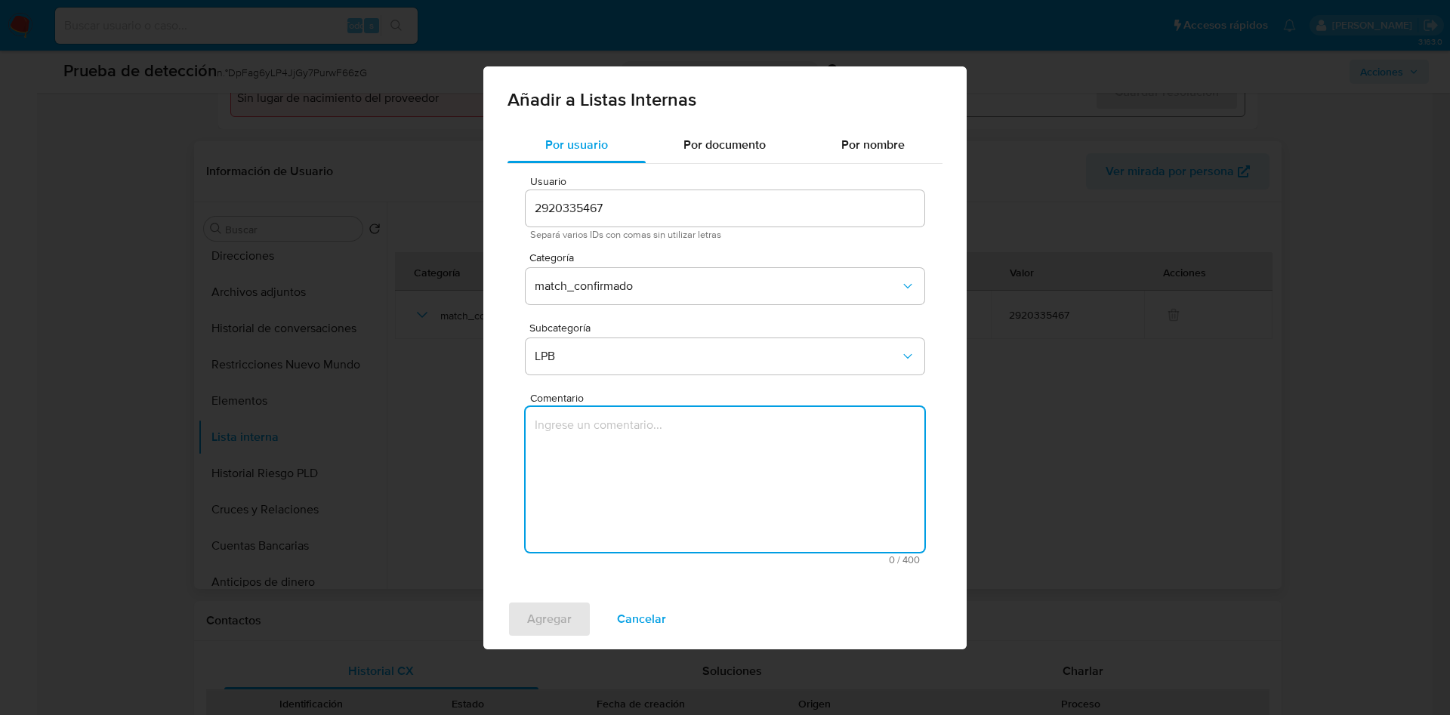
click at [616, 464] on textarea "Comentario" at bounding box center [725, 479] width 399 height 145
paste textarea "ALERTA DETONA POR SCREENING ONLINE, SE CONFIRMA COINCIDENCIA EN LISTA DE SANCIO…"
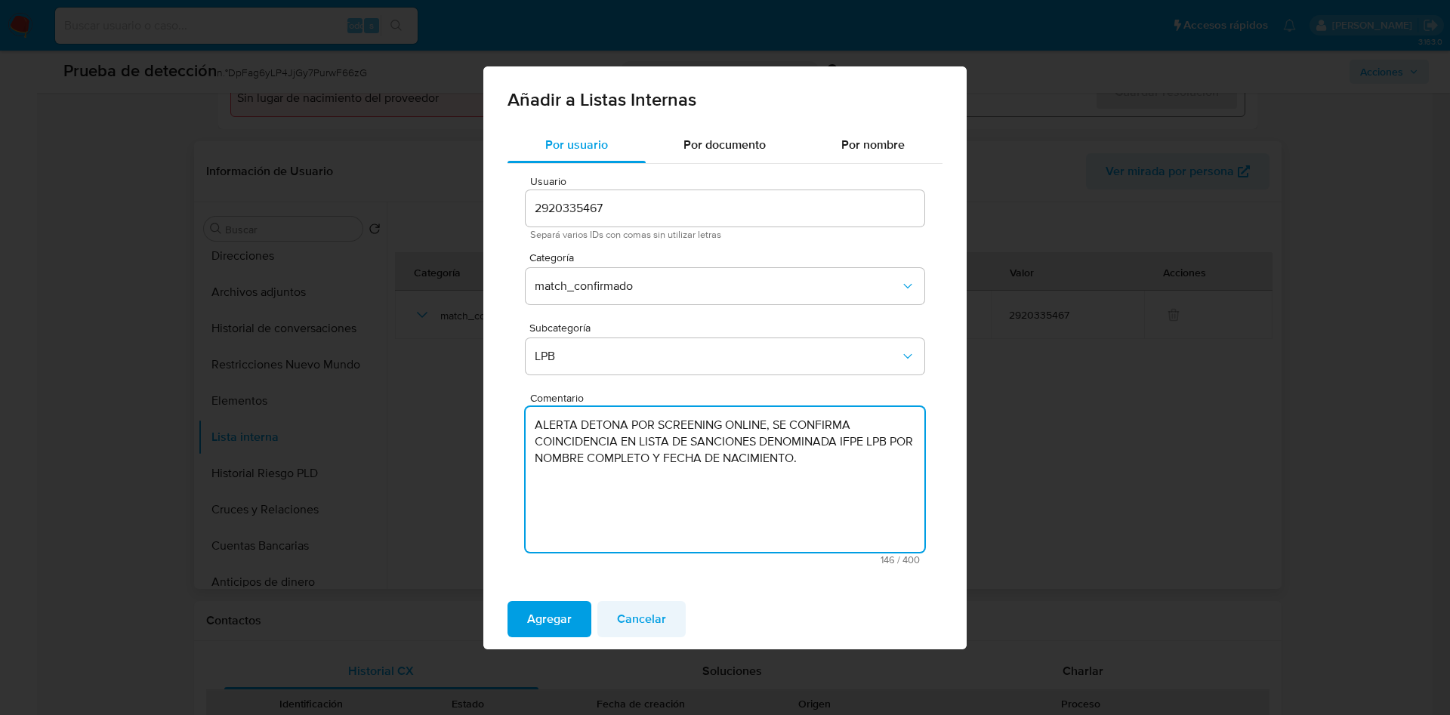
type textarea "ALERTA DETONA POR SCREENING ONLINE, SE CONFIRMA COINCIDENCIA EN LISTA DE SANCIO…"
click at [644, 608] on span "Cancelar" at bounding box center [641, 619] width 49 height 33
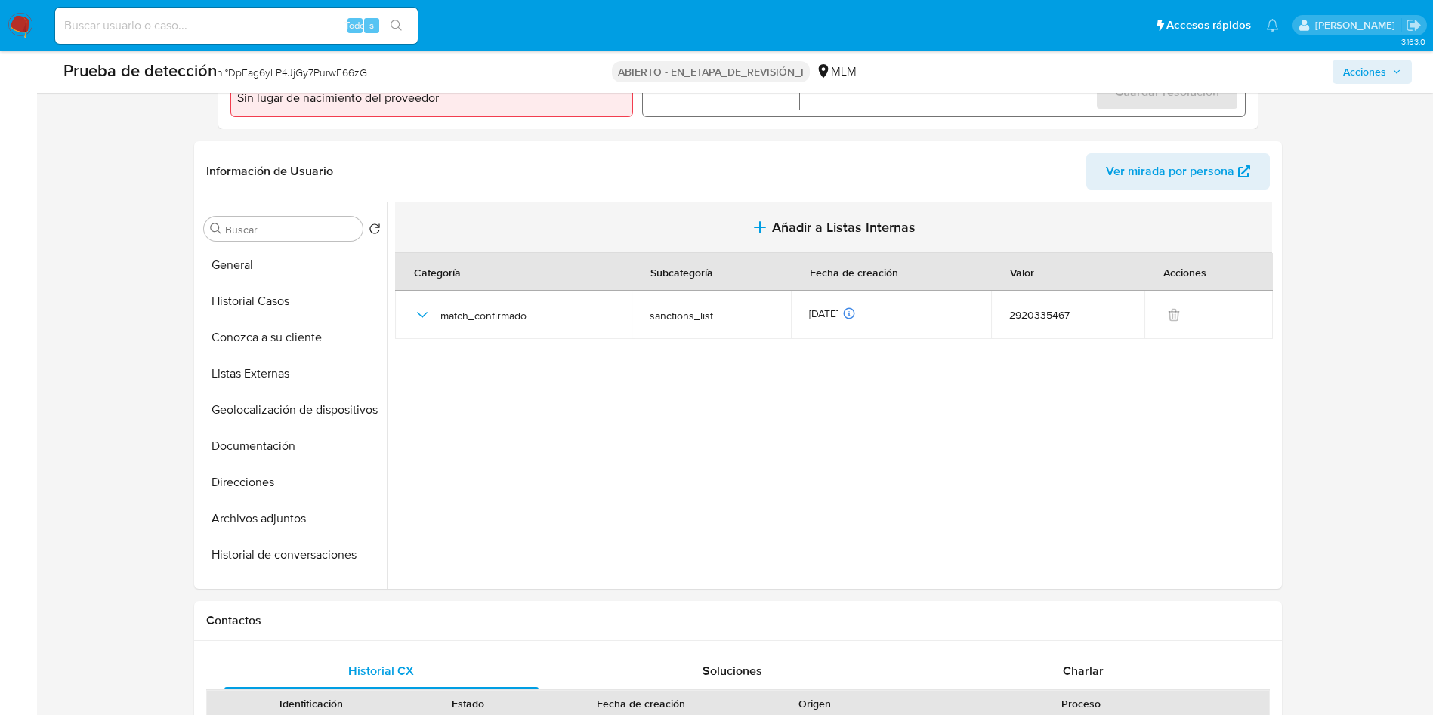
scroll to position [227, 0]
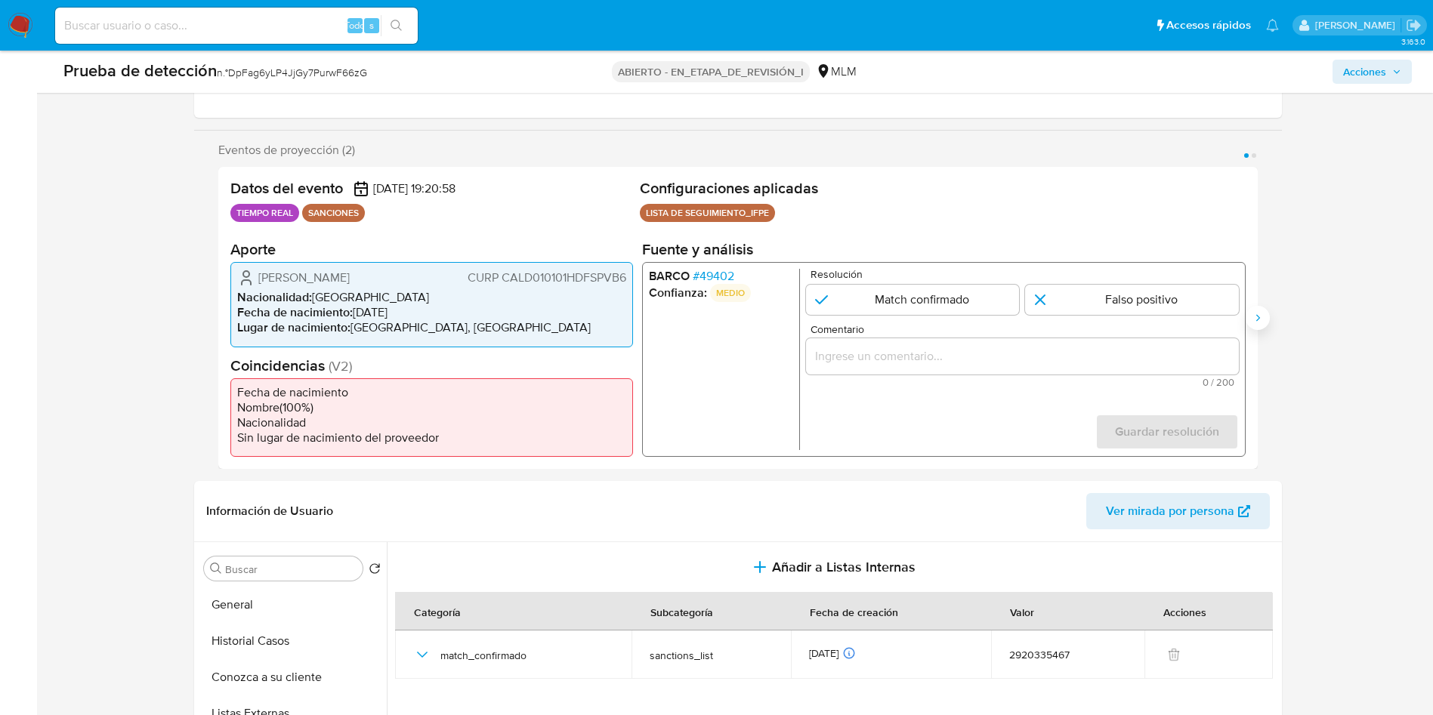
click at [1263, 313] on icon "Siguiente" at bounding box center [1258, 318] width 12 height 12
click at [213, 313] on icon "Anterior" at bounding box center [218, 318] width 12 height 12
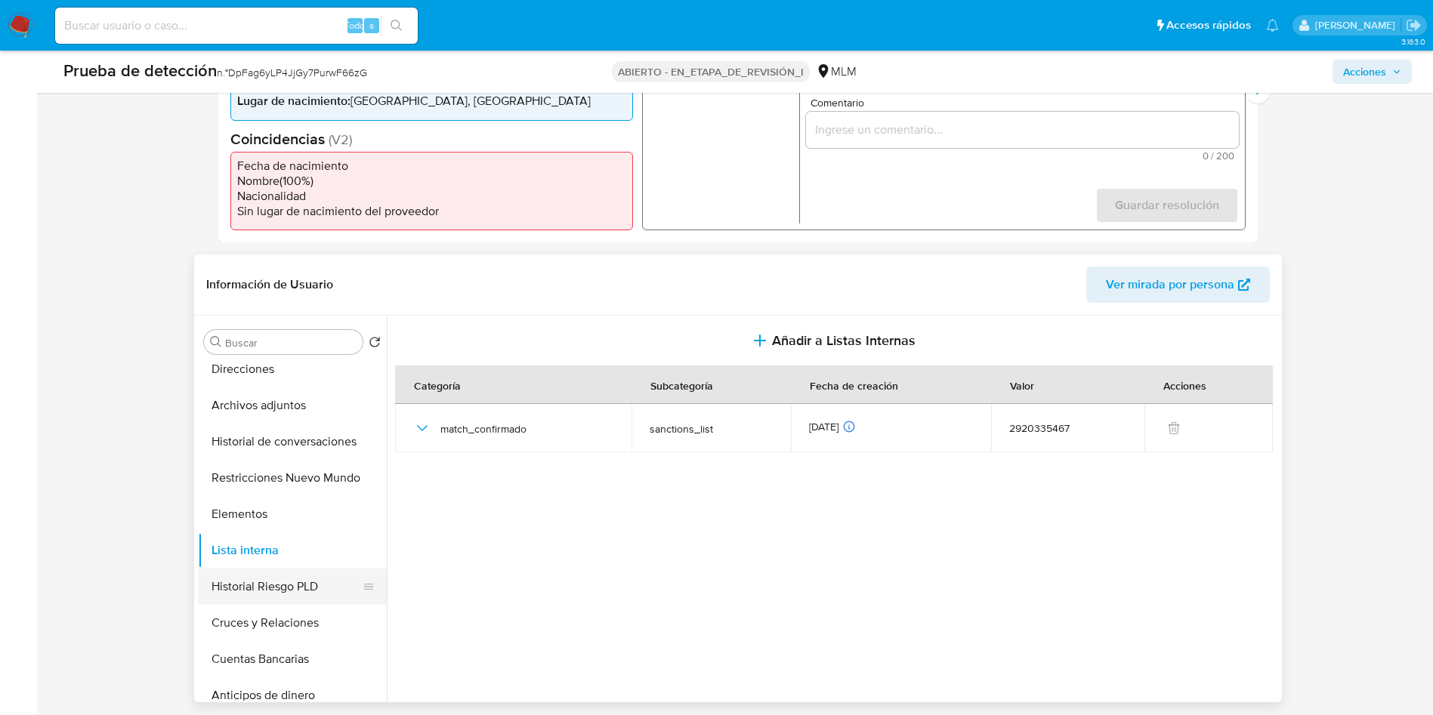
scroll to position [113, 0]
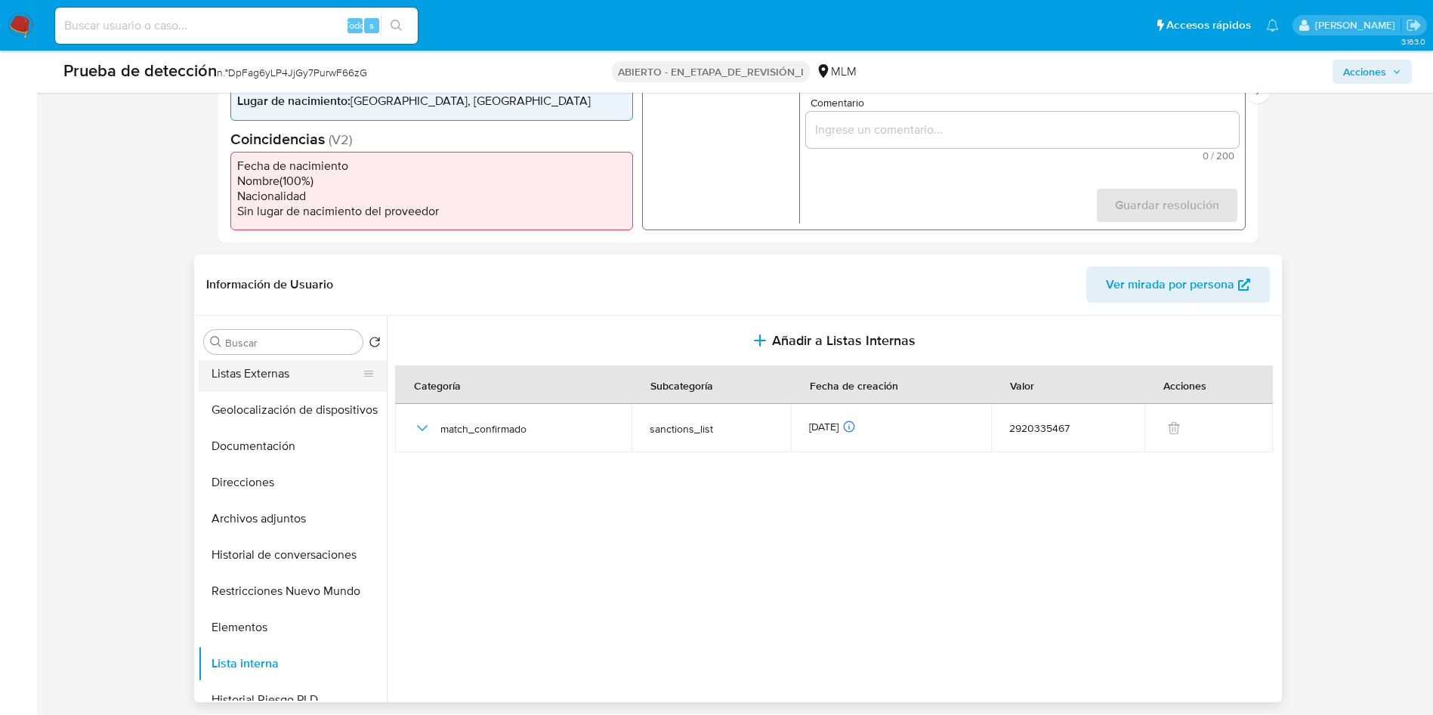
click at [276, 369] on button "Listas Externas" at bounding box center [286, 374] width 177 height 36
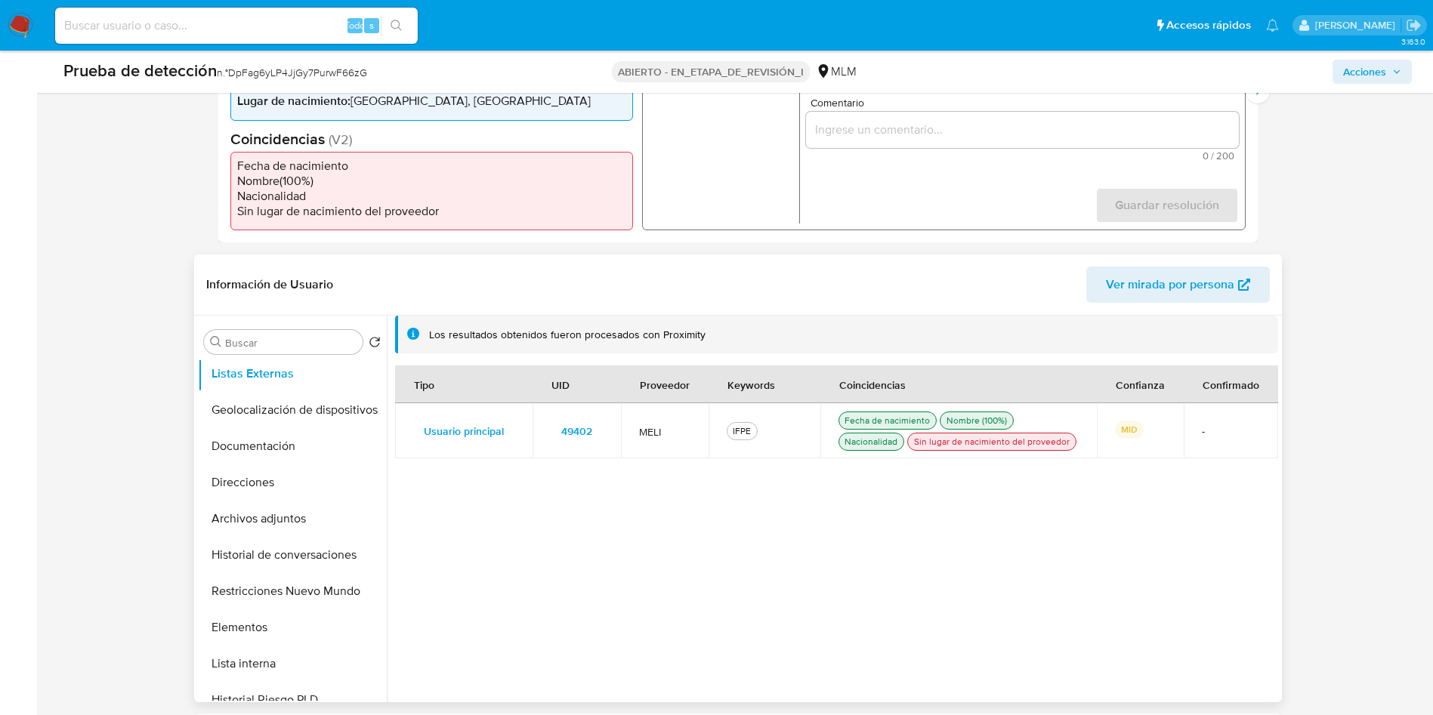
click at [566, 429] on span "49402" at bounding box center [576, 431] width 31 height 21
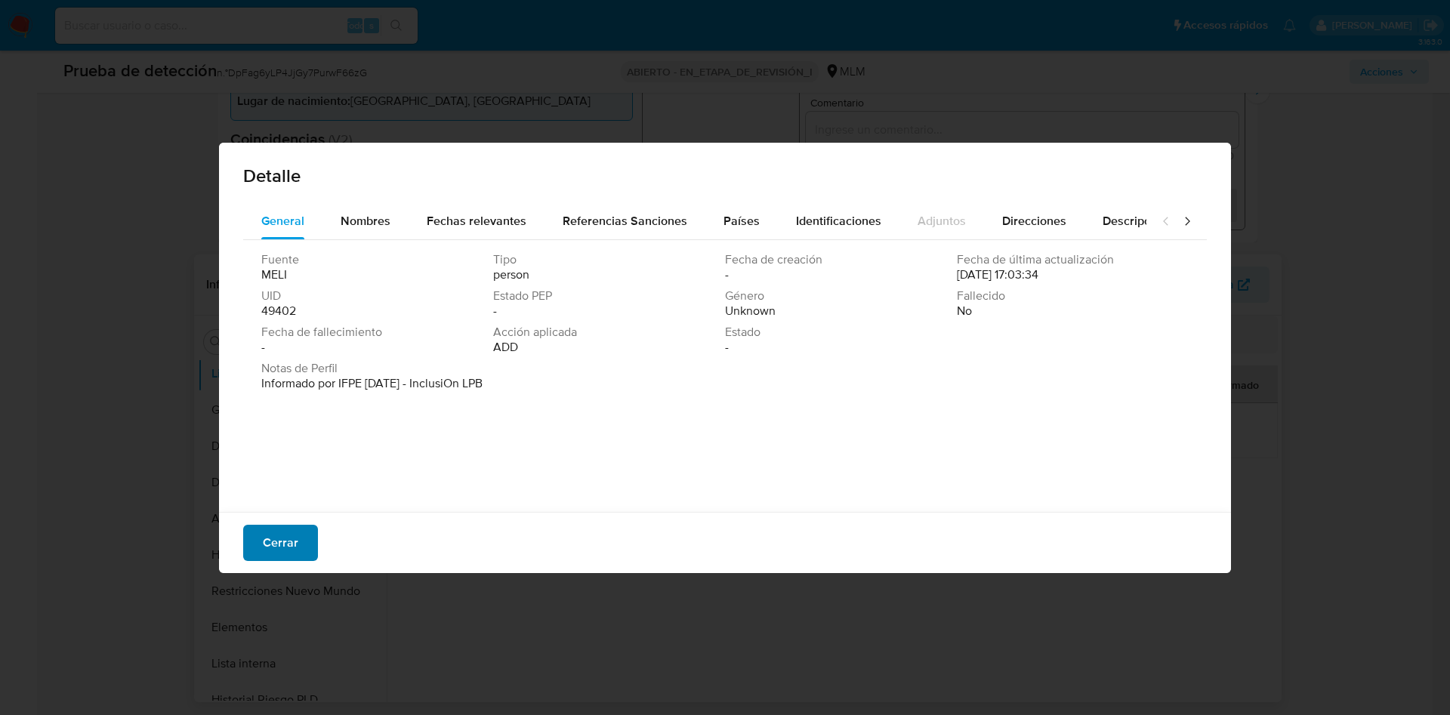
click at [260, 539] on button "Cerrar" at bounding box center [280, 543] width 75 height 36
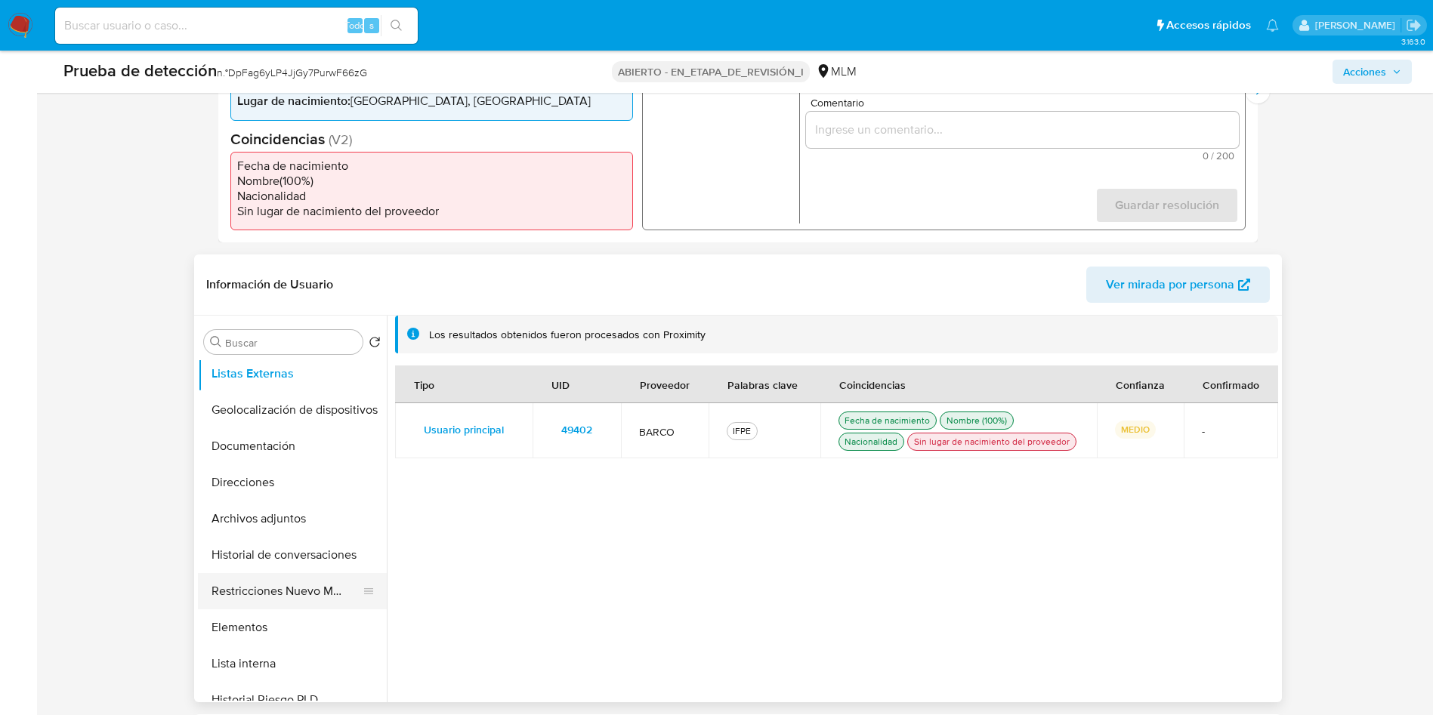
scroll to position [227, 0]
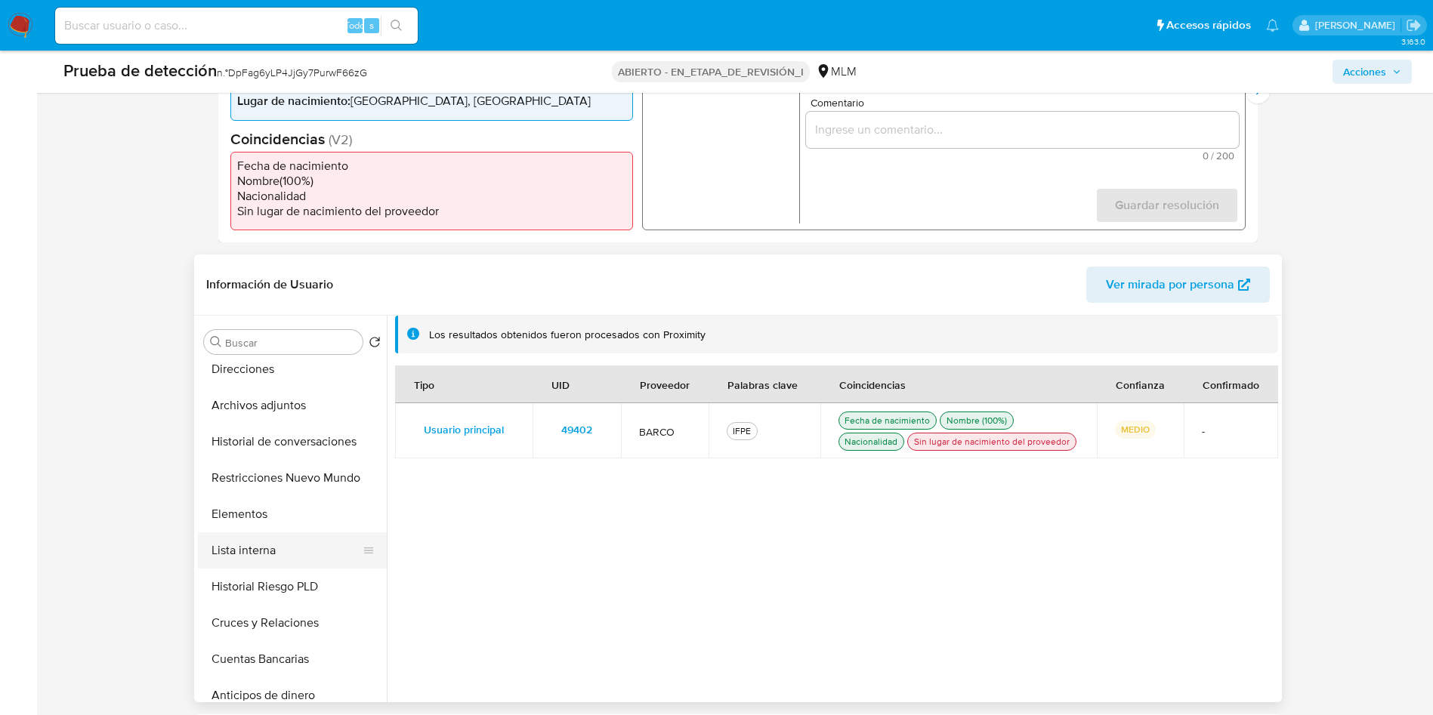
click at [281, 542] on button "Lista interna" at bounding box center [286, 551] width 177 height 36
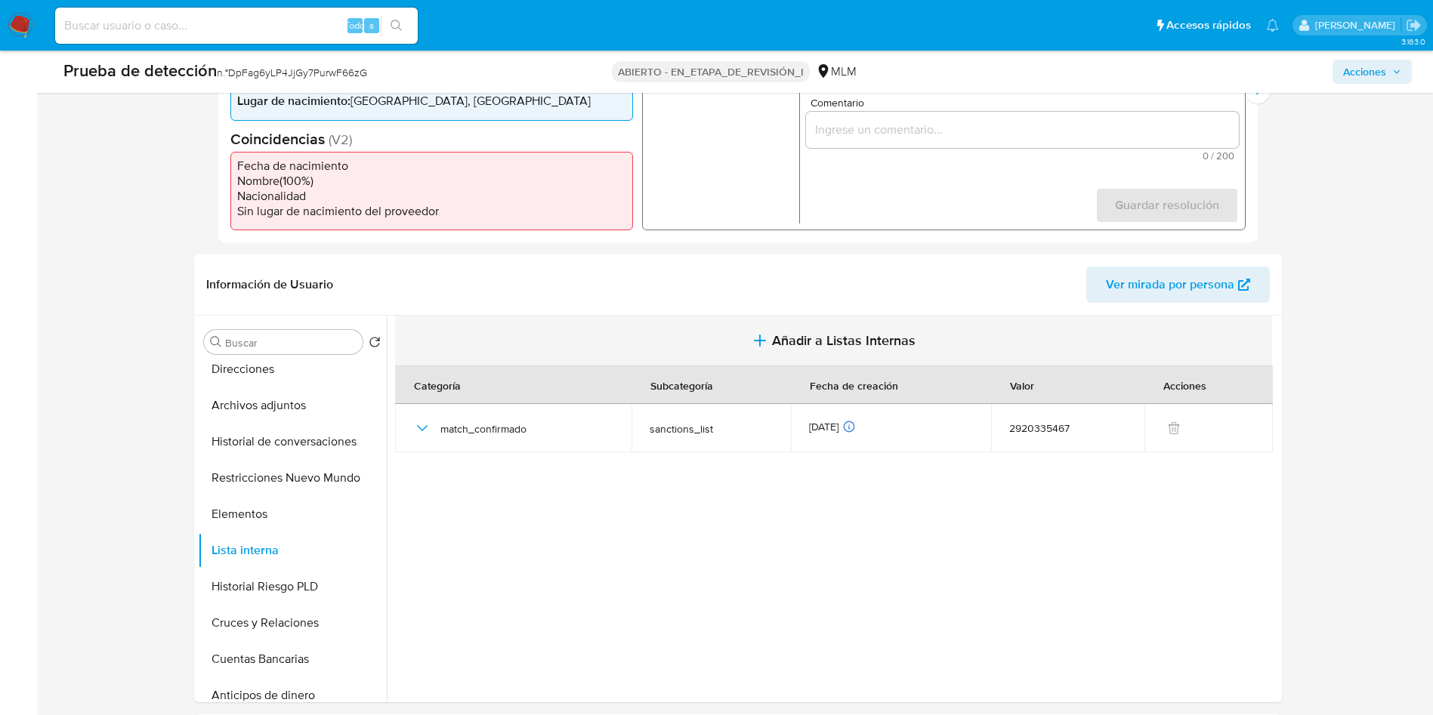
click at [846, 336] on font "Añadir a Listas Internas" at bounding box center [844, 341] width 144 height 20
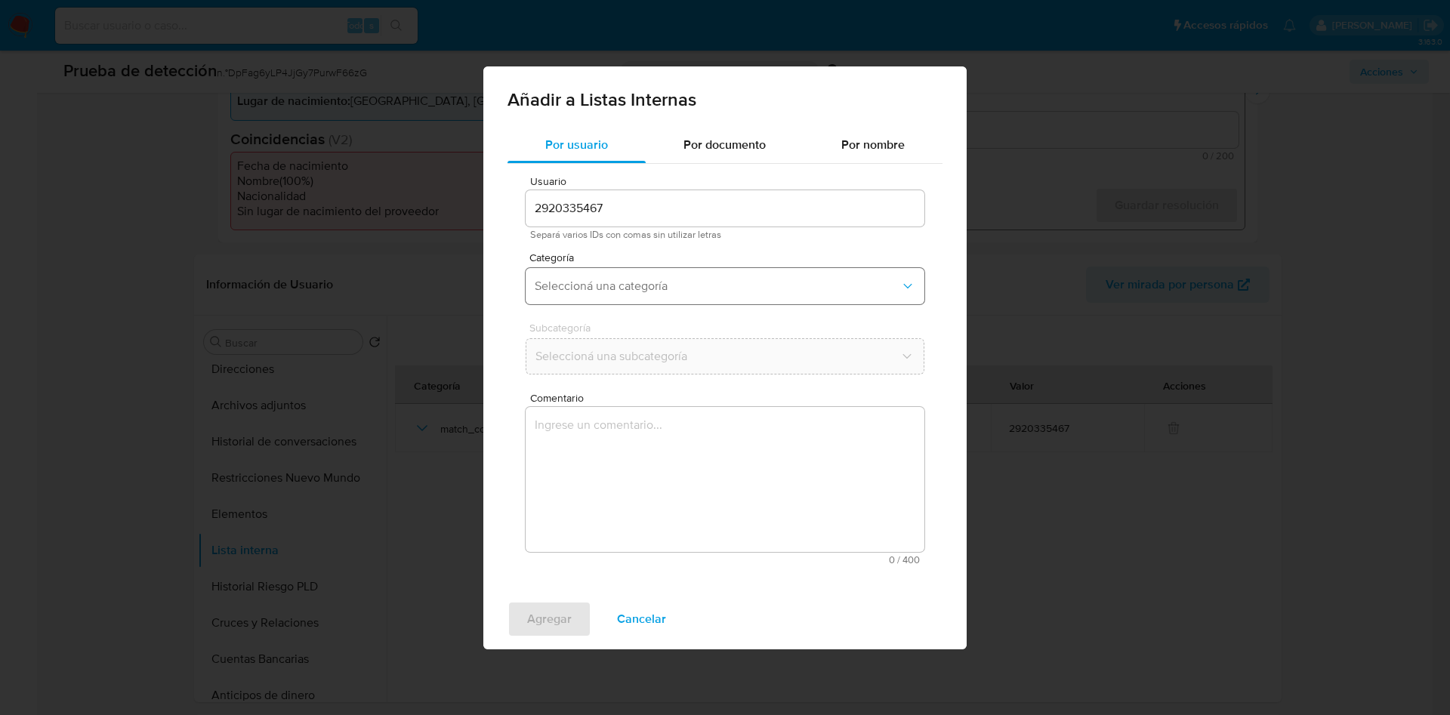
click at [598, 292] on span "Seleccioná una categoría" at bounding box center [718, 286] width 366 height 15
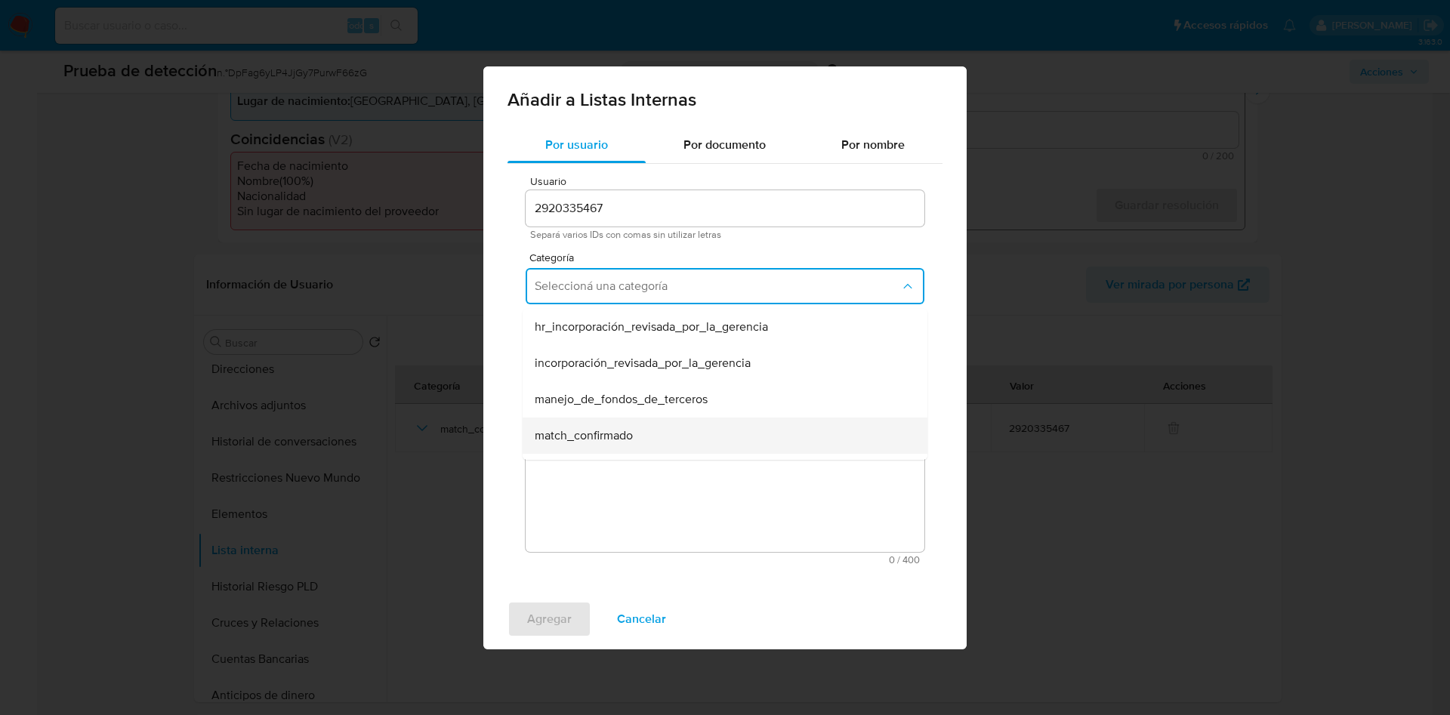
click at [584, 437] on span "match_confirmado" at bounding box center [584, 435] width 98 height 15
click at [608, 365] on button "Seleccioná una subcategoría" at bounding box center [725, 356] width 399 height 36
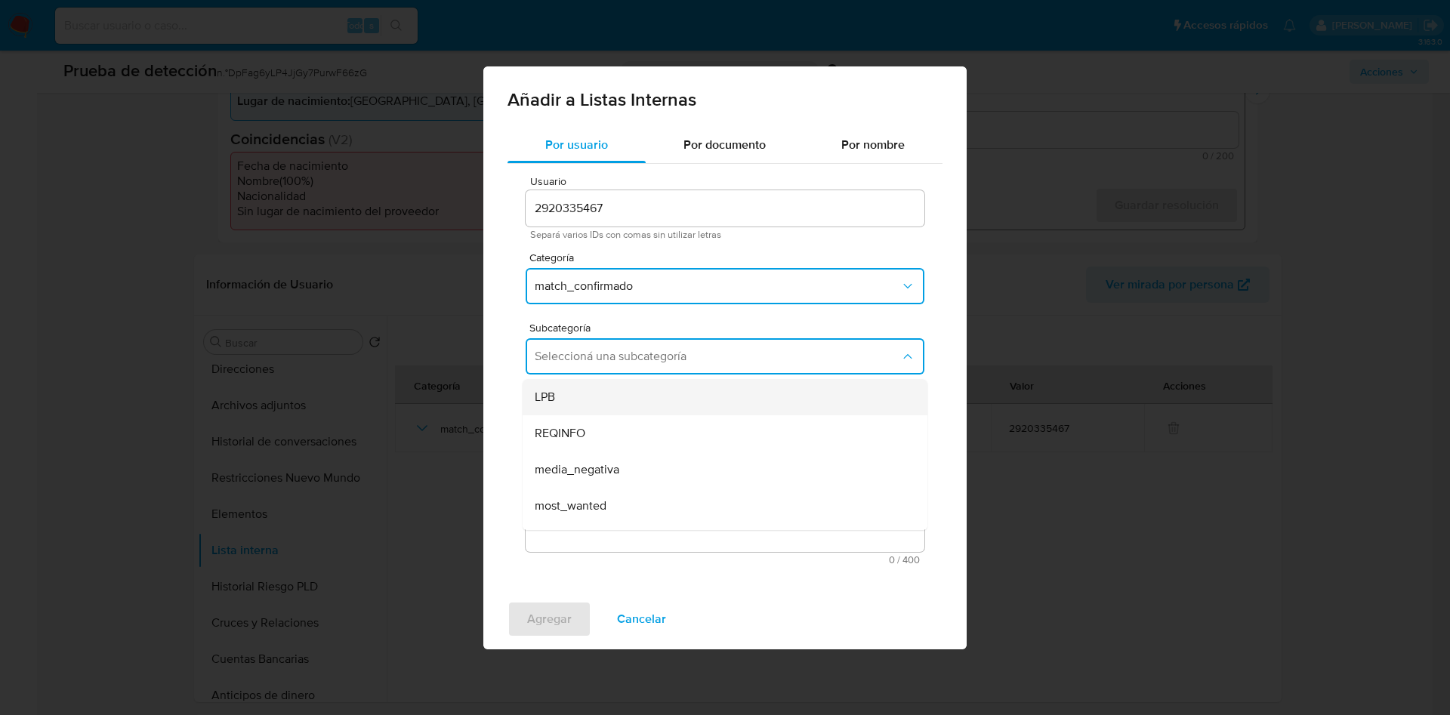
click at [596, 399] on div "LPB" at bounding box center [721, 397] width 372 height 36
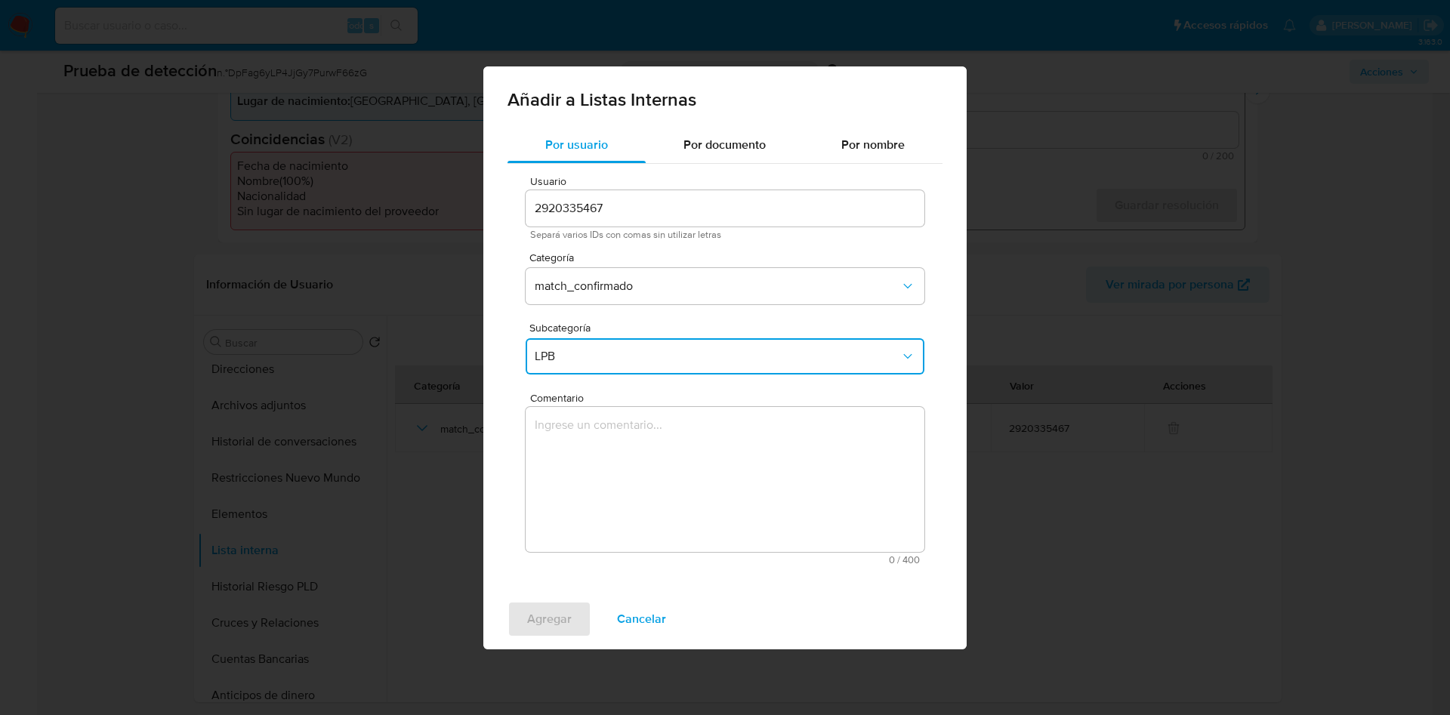
click at [602, 477] on textarea "Comentario" at bounding box center [725, 479] width 399 height 145
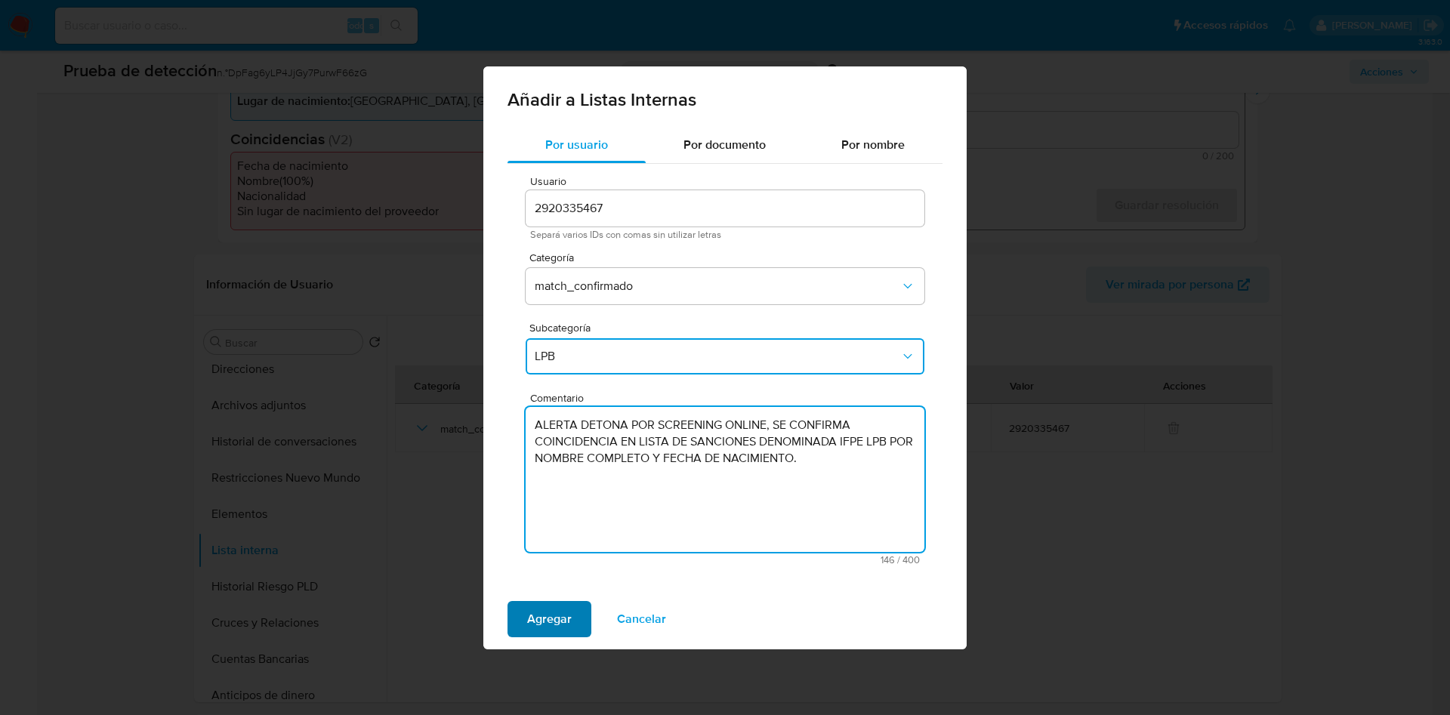
type textarea "ALERTA DETONA POR SCREENING ONLINE, SE CONFIRMA COINCIDENCIA EN LISTA DE SANCIO…"
click at [541, 619] on span "Agregar" at bounding box center [549, 619] width 45 height 33
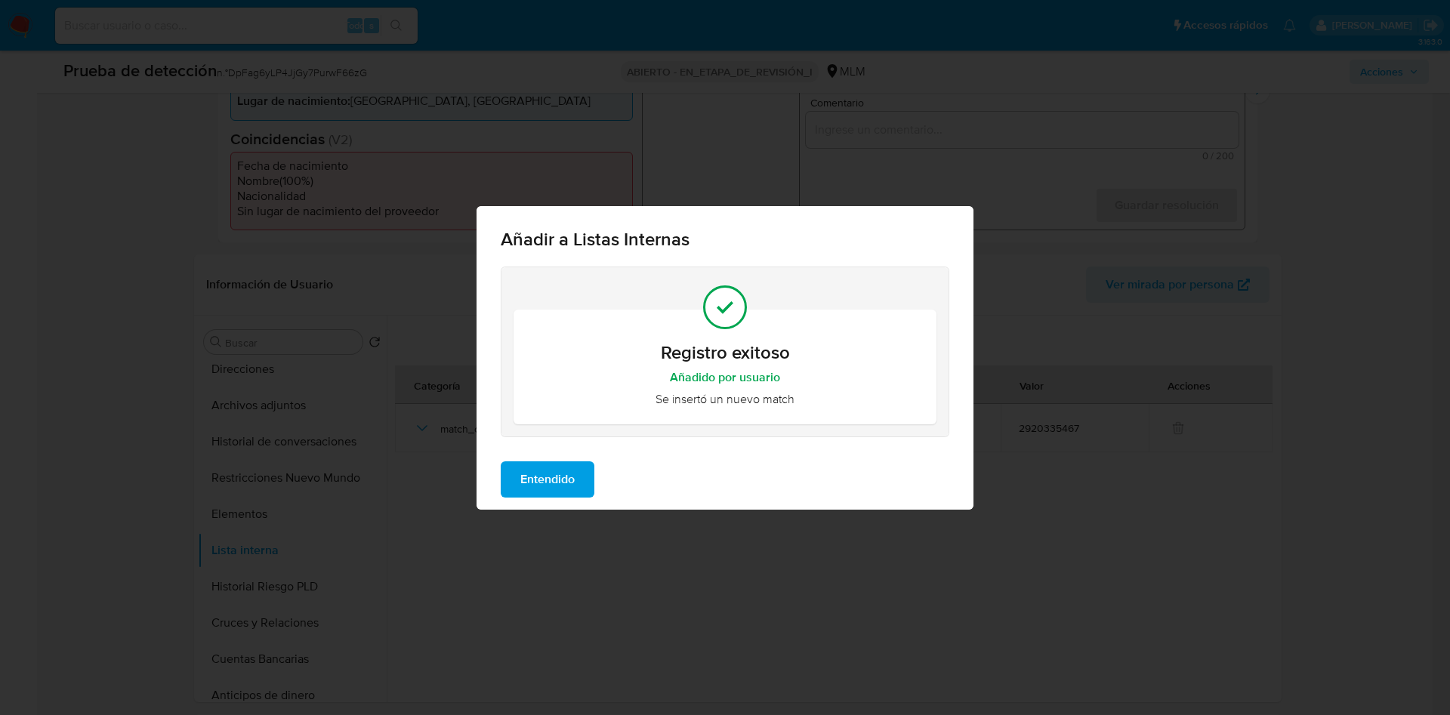
click at [538, 484] on span "Entendido" at bounding box center [547, 479] width 54 height 33
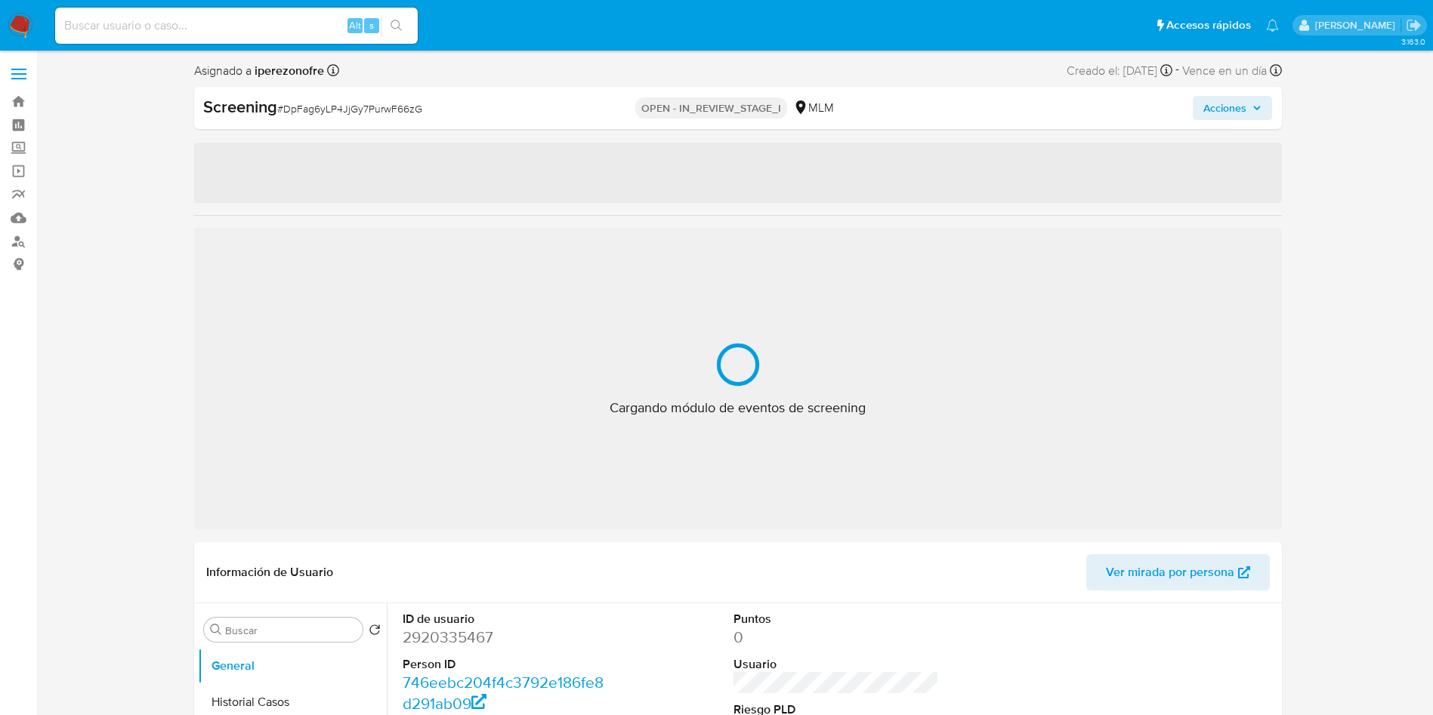
select select "10"
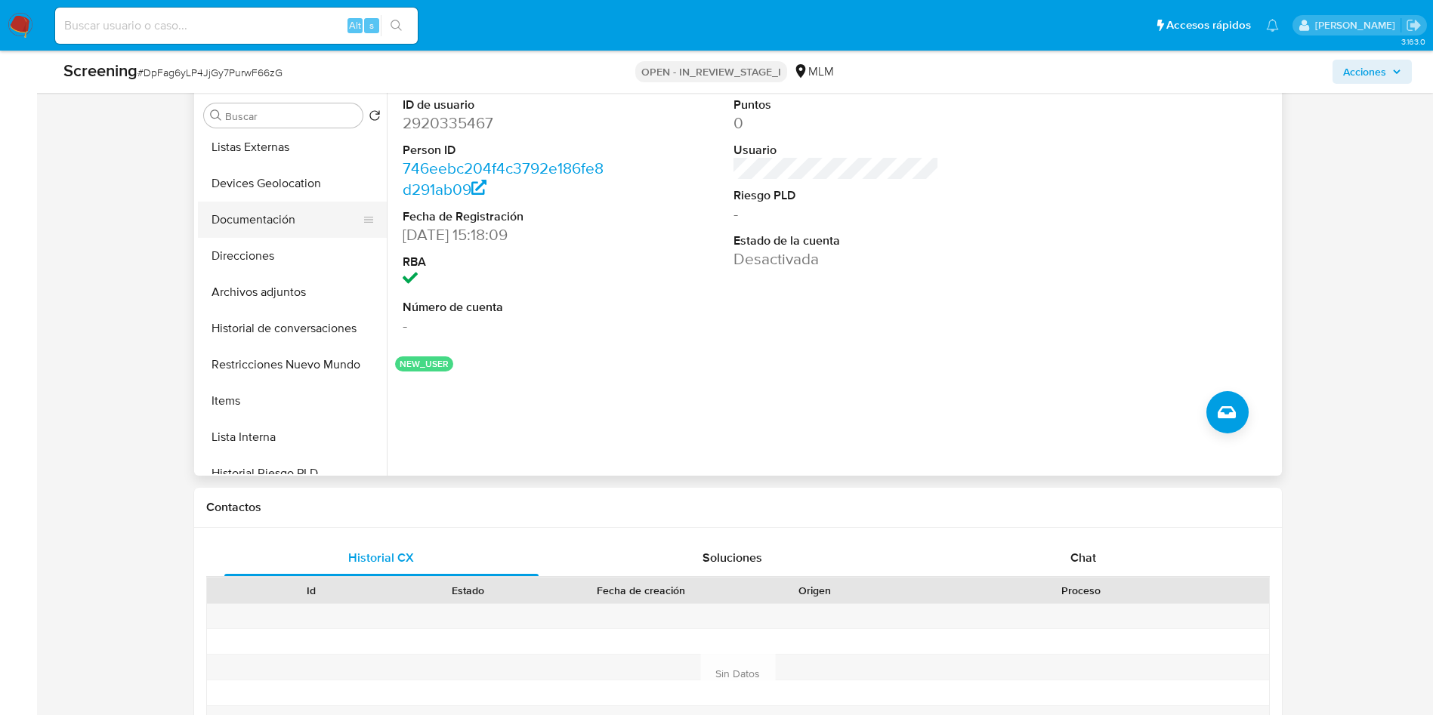
scroll to position [227, 0]
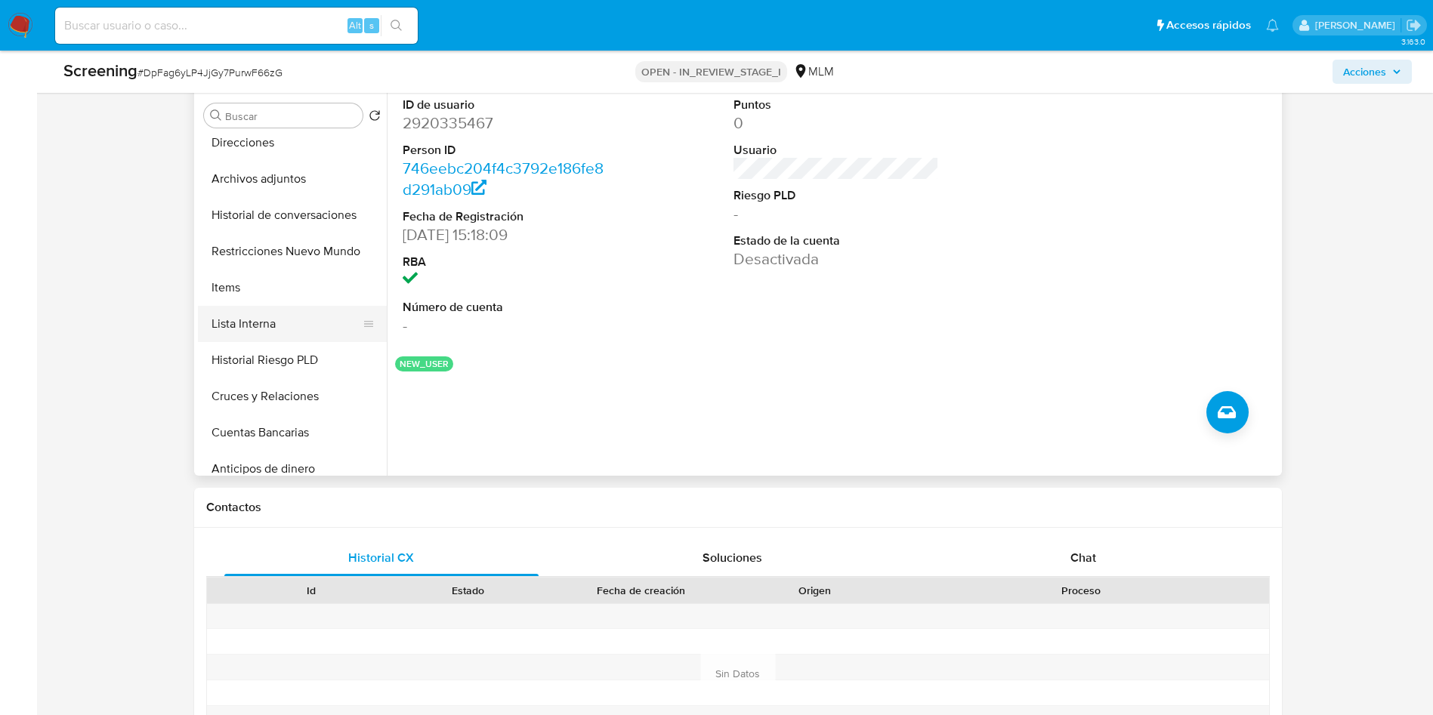
click at [292, 323] on button "Lista Interna" at bounding box center [286, 324] width 177 height 36
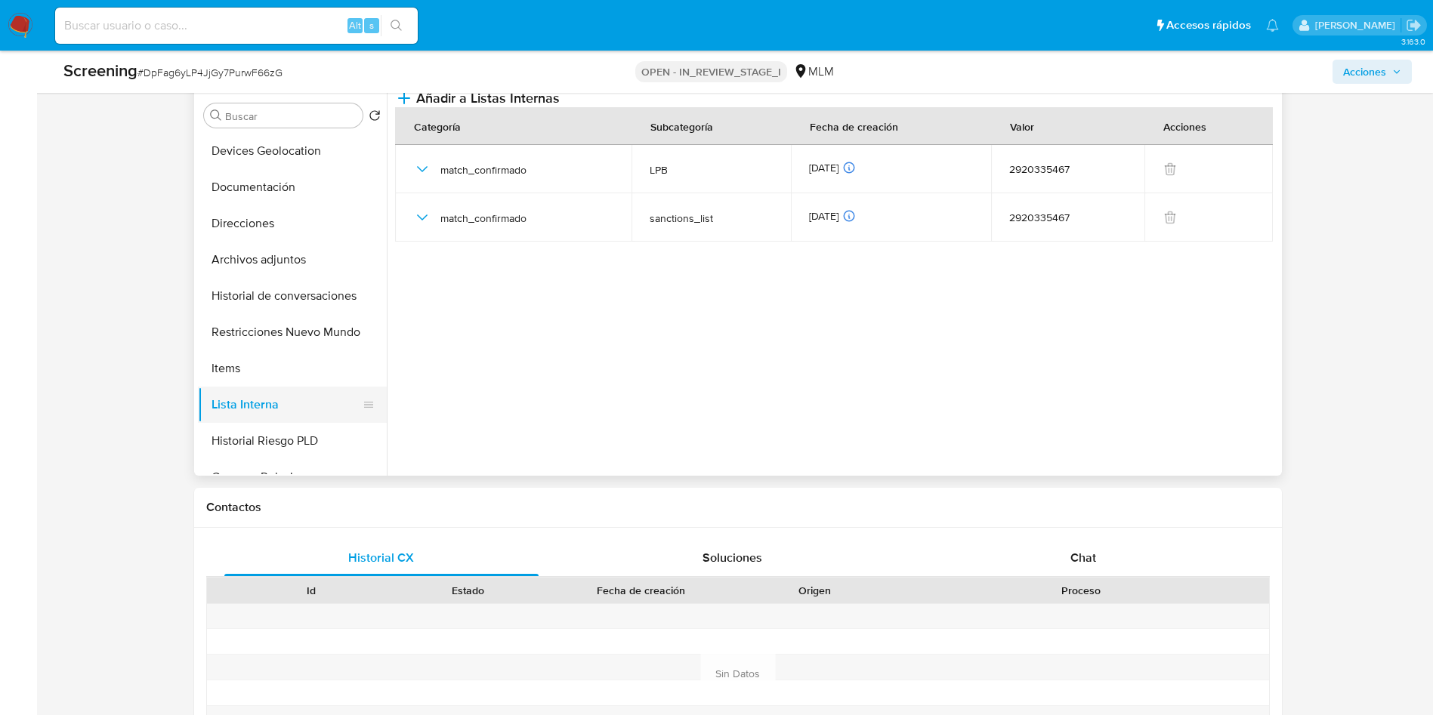
scroll to position [113, 0]
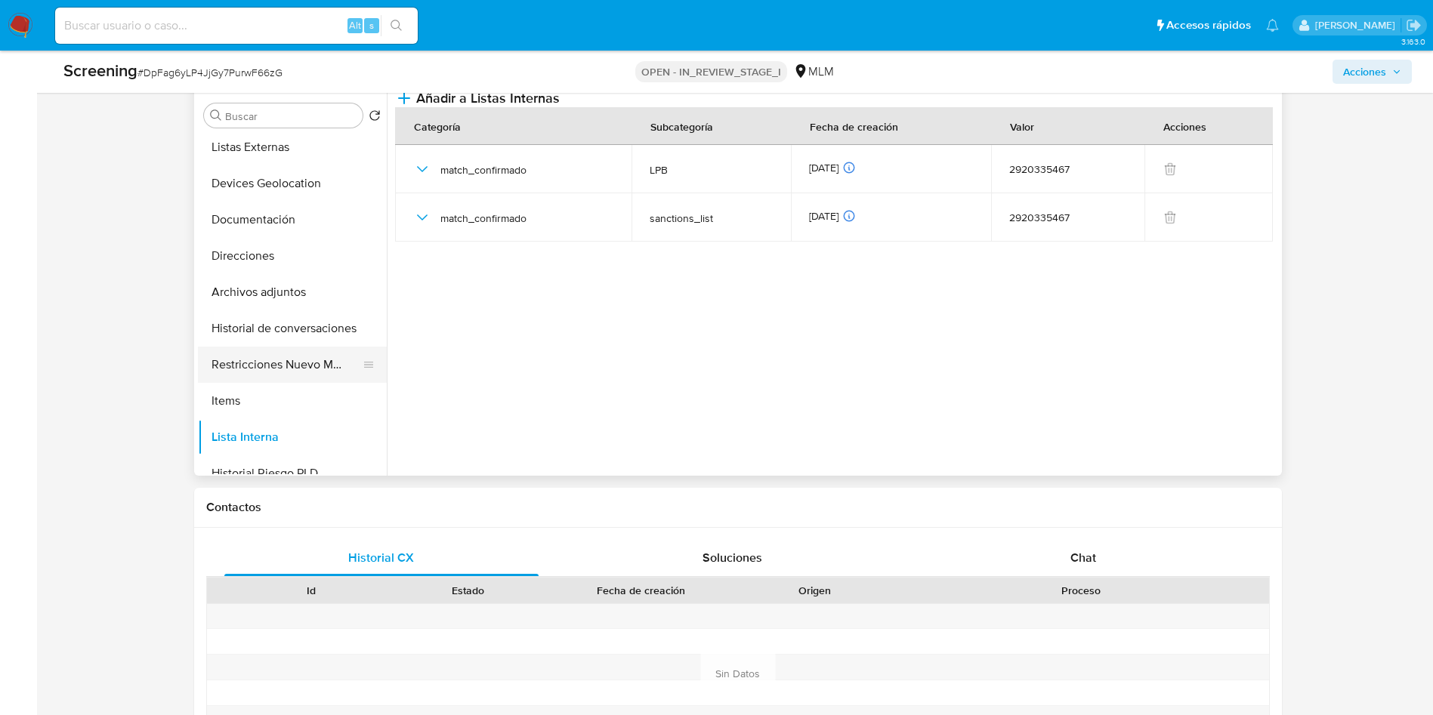
click at [294, 363] on button "Restricciones Nuevo Mundo" at bounding box center [286, 365] width 177 height 36
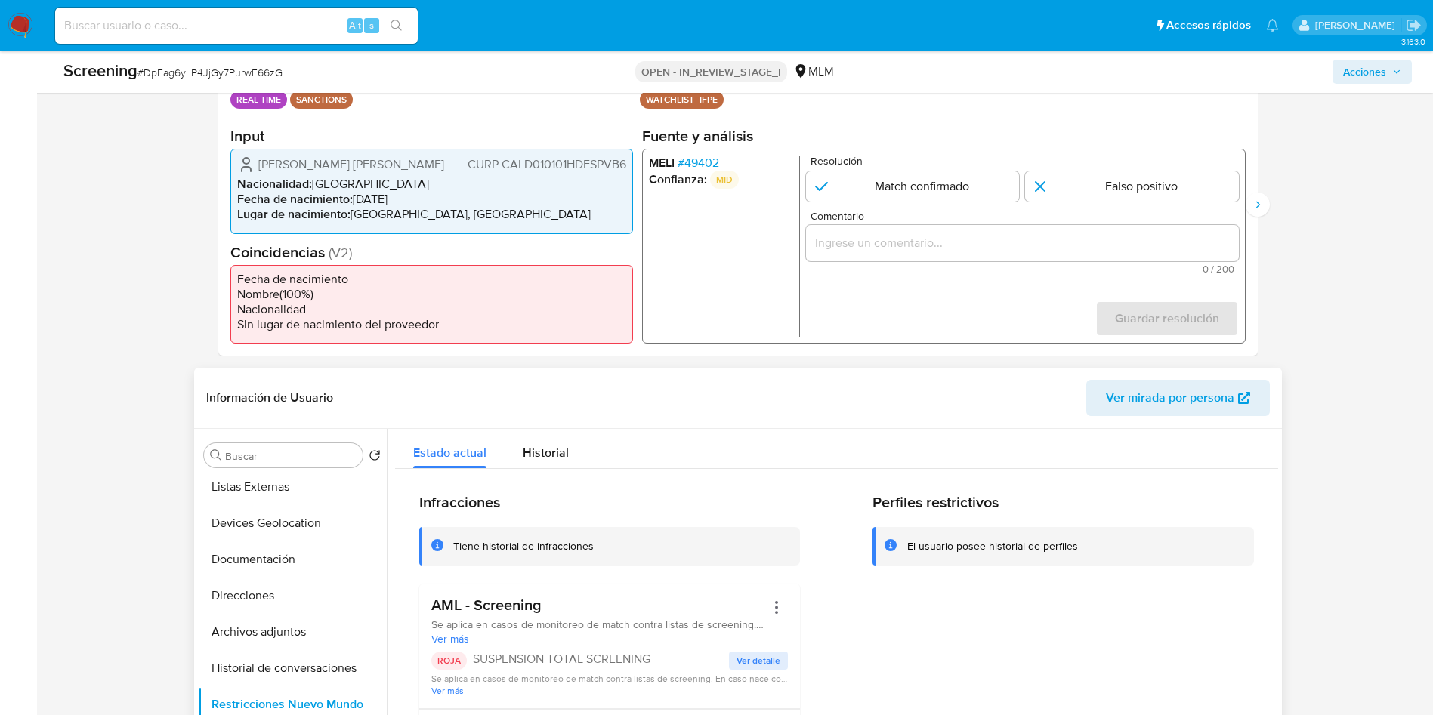
scroll to position [227, 0]
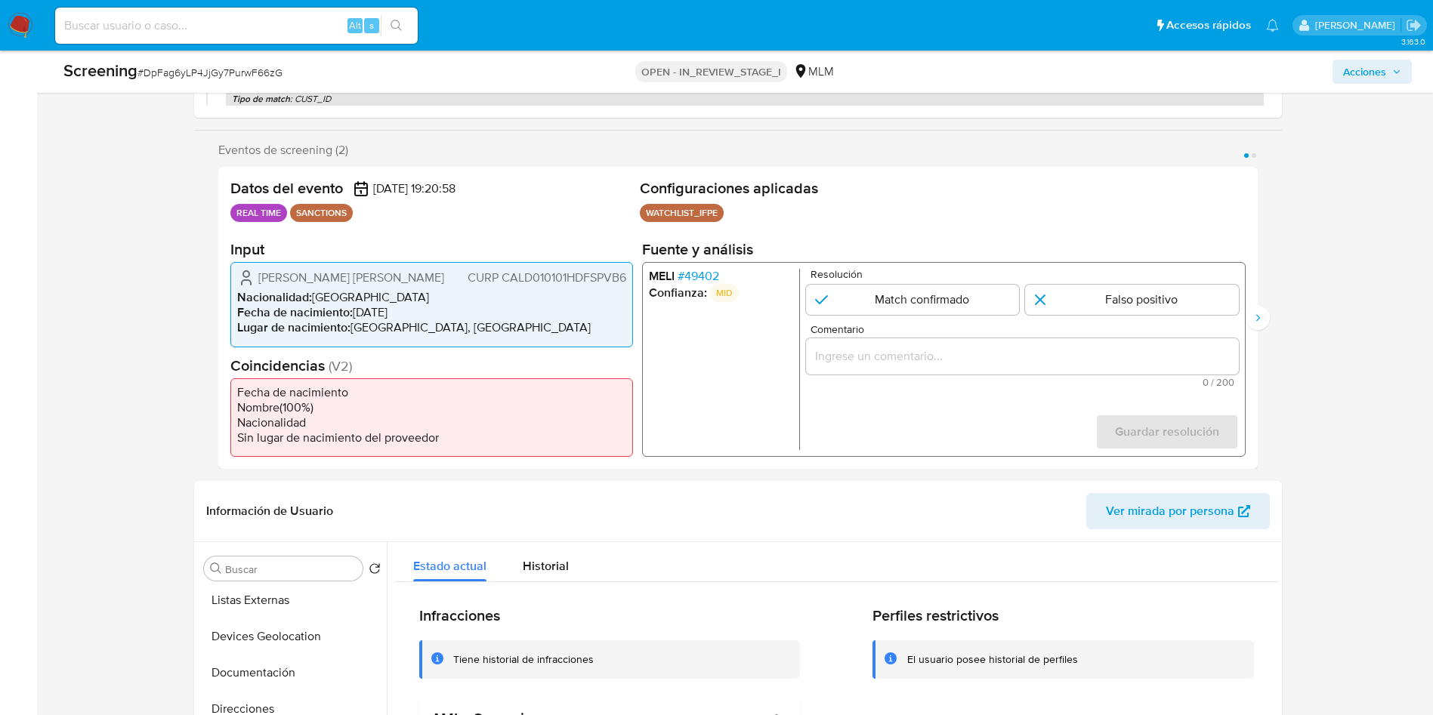
click at [974, 347] on input "Comentario" at bounding box center [1021, 357] width 433 height 20
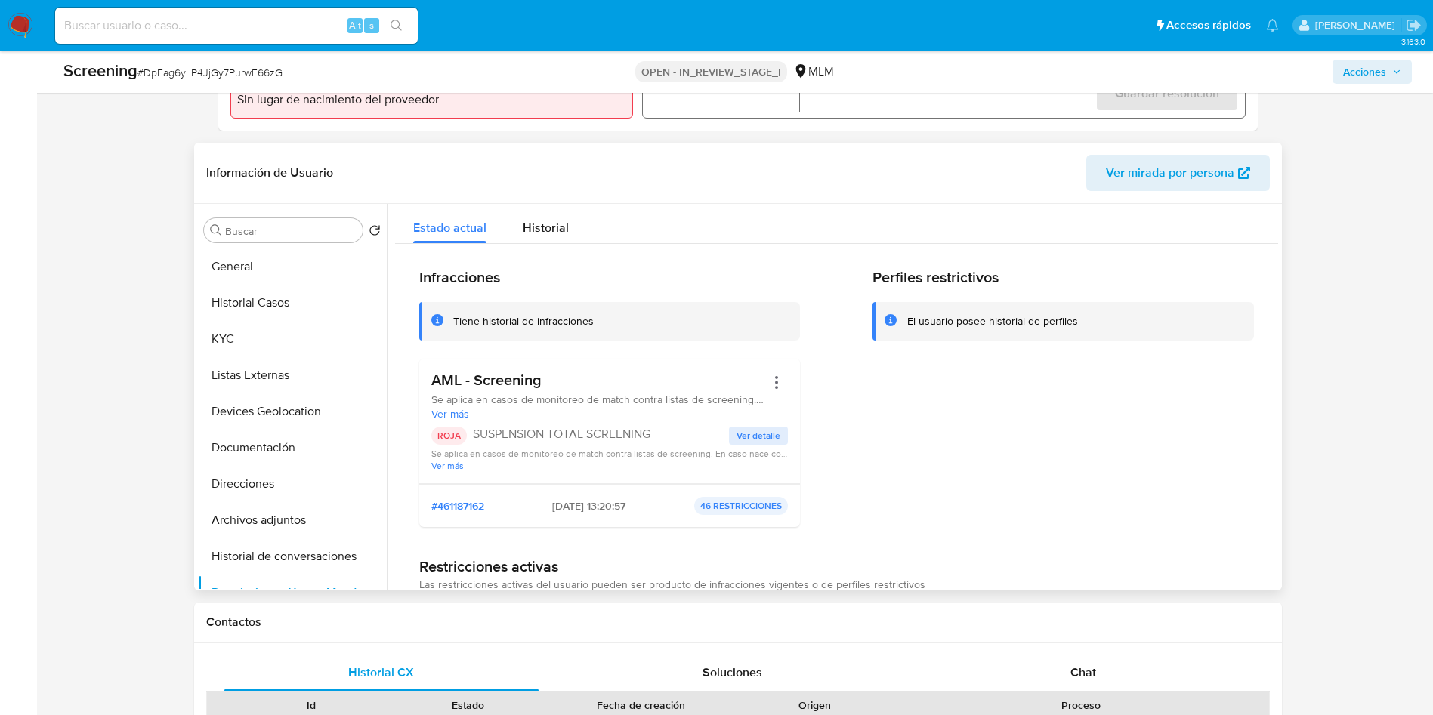
scroll to position [567, 0]
click at [282, 272] on button "General" at bounding box center [286, 265] width 177 height 36
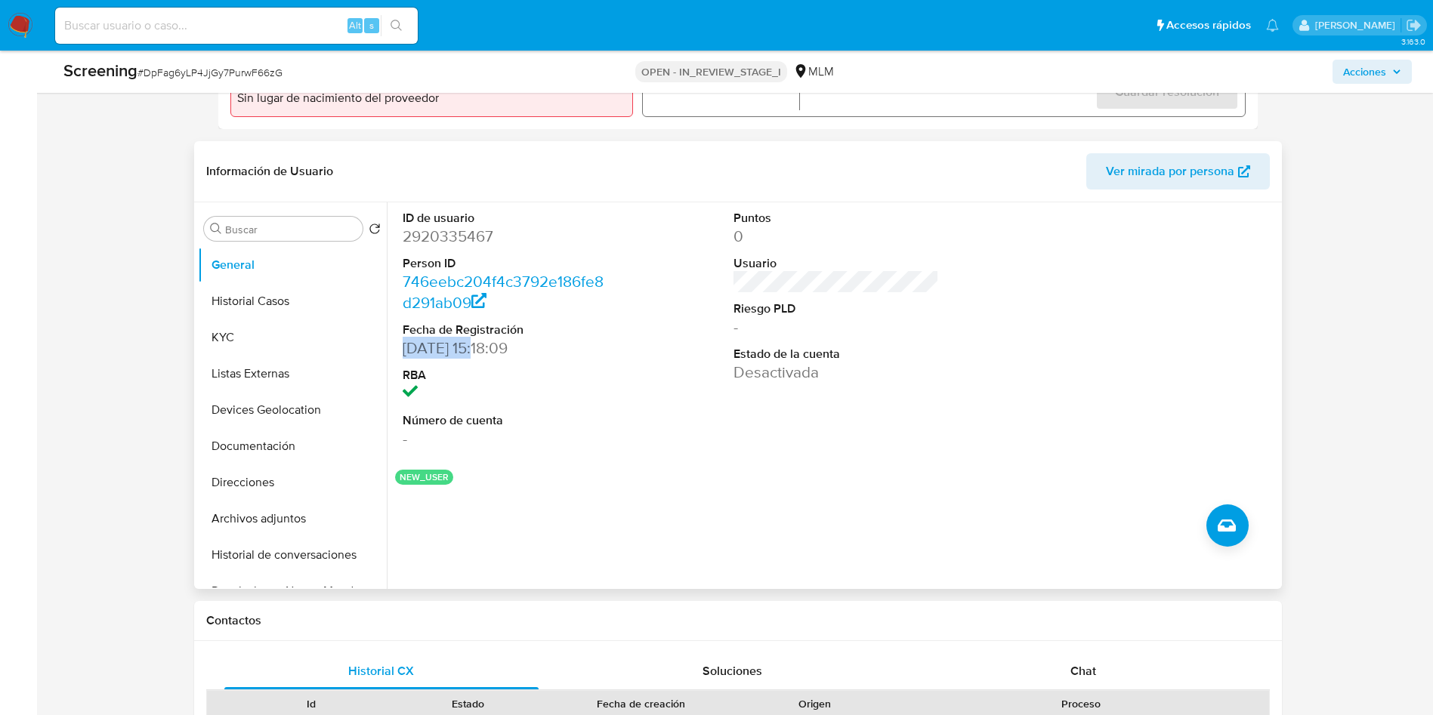
drag, startPoint x: 399, startPoint y: 346, endPoint x: 474, endPoint y: 345, distance: 75.5
click at [474, 345] on div "ID de usuario 2920335467 Person ID 746eebc204f4c3792e186fe8d291ab09 Fecha de Re…" at bounding box center [505, 329] width 221 height 255
copy dd "11/10/2025"
click at [1042, 453] on div "ID de usuario 2920335467 Person ID 746eebc204f4c3792e186fe8d291ab09 Fecha de Re…" at bounding box center [836, 329] width 883 height 255
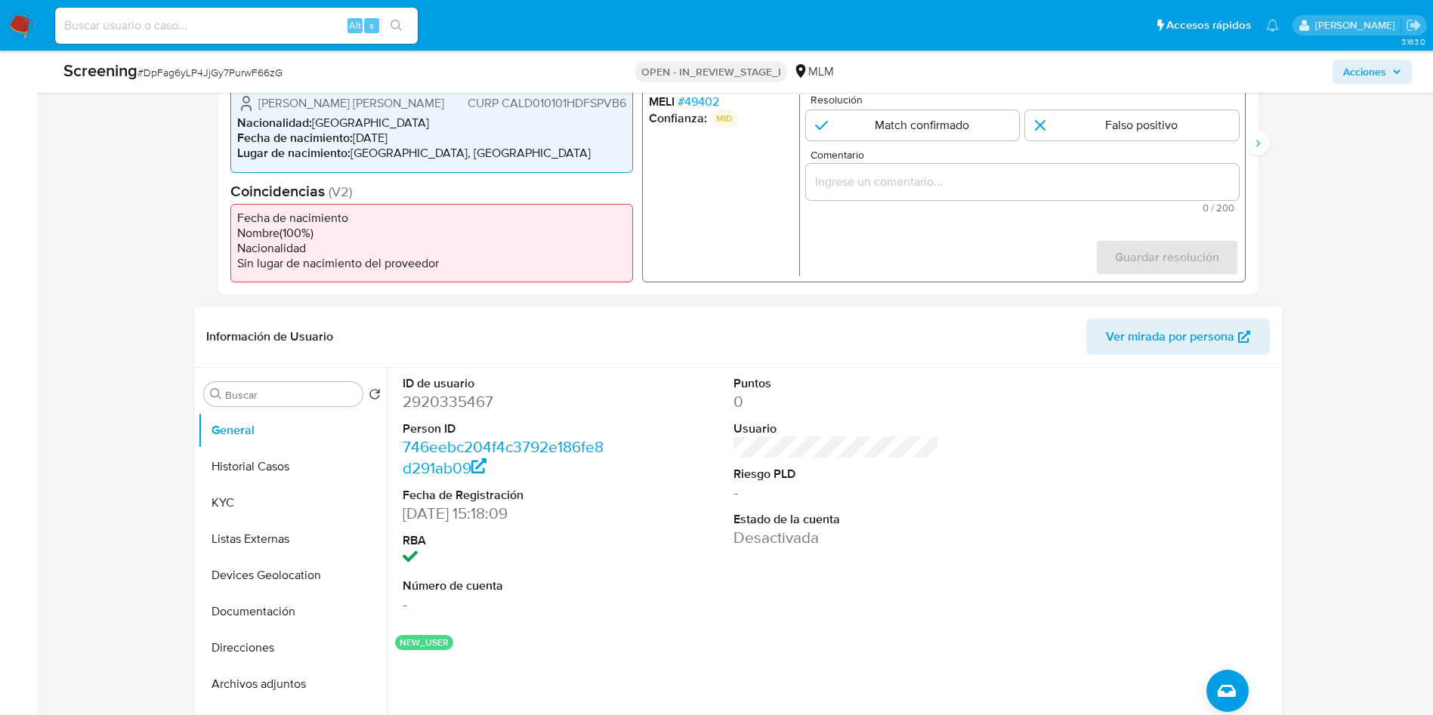
scroll to position [340, 0]
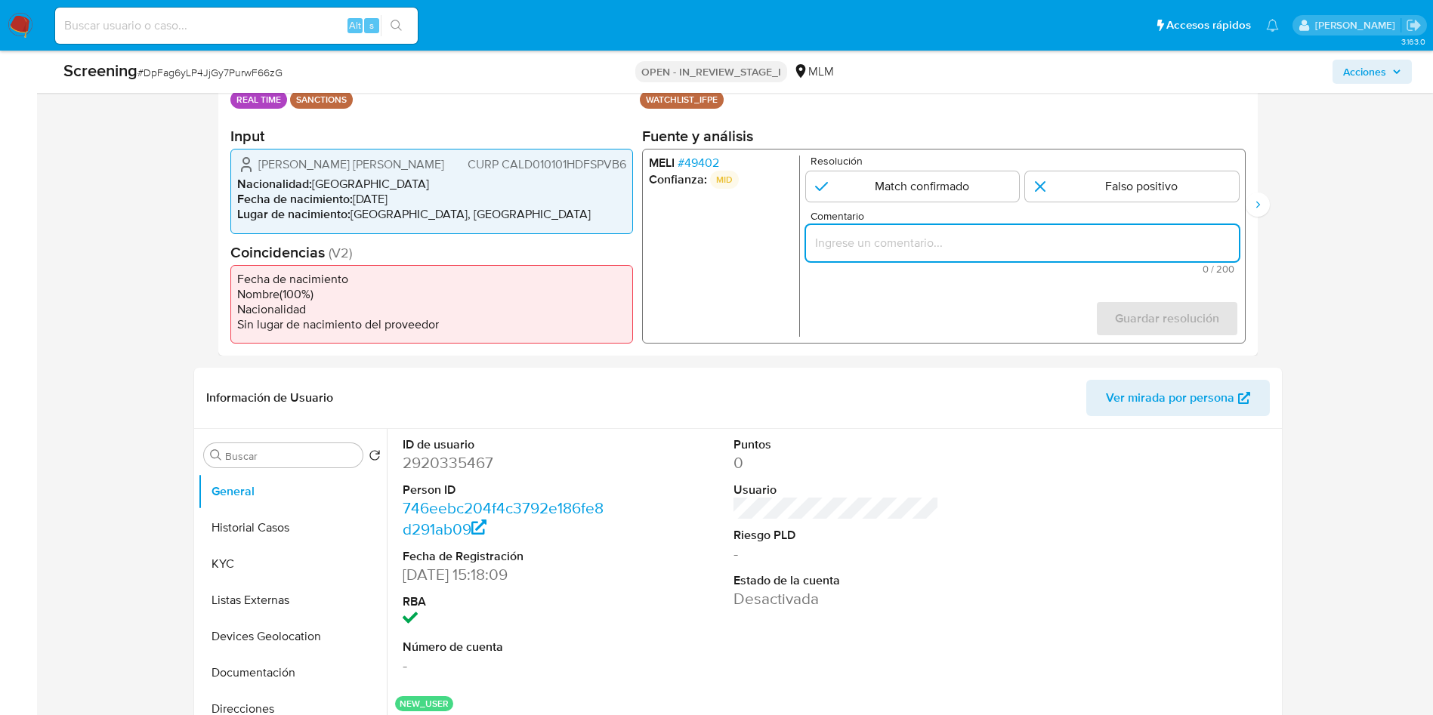
click at [933, 242] on input "Comentario" at bounding box center [1021, 243] width 433 height 20
paste input "ALERTA DETONA POR SCREENING ONLINE, SE CONFIRMA COINCIDENCIA EN LISTA DE SANCIO…"
type input "ALERTA DETONA POR SCREENING ONLINE, SE CONFIRMA COINCIDENCIA EN LISTA DE SANCIO…"
click at [965, 183] on input "1 de 2" at bounding box center [912, 186] width 214 height 30
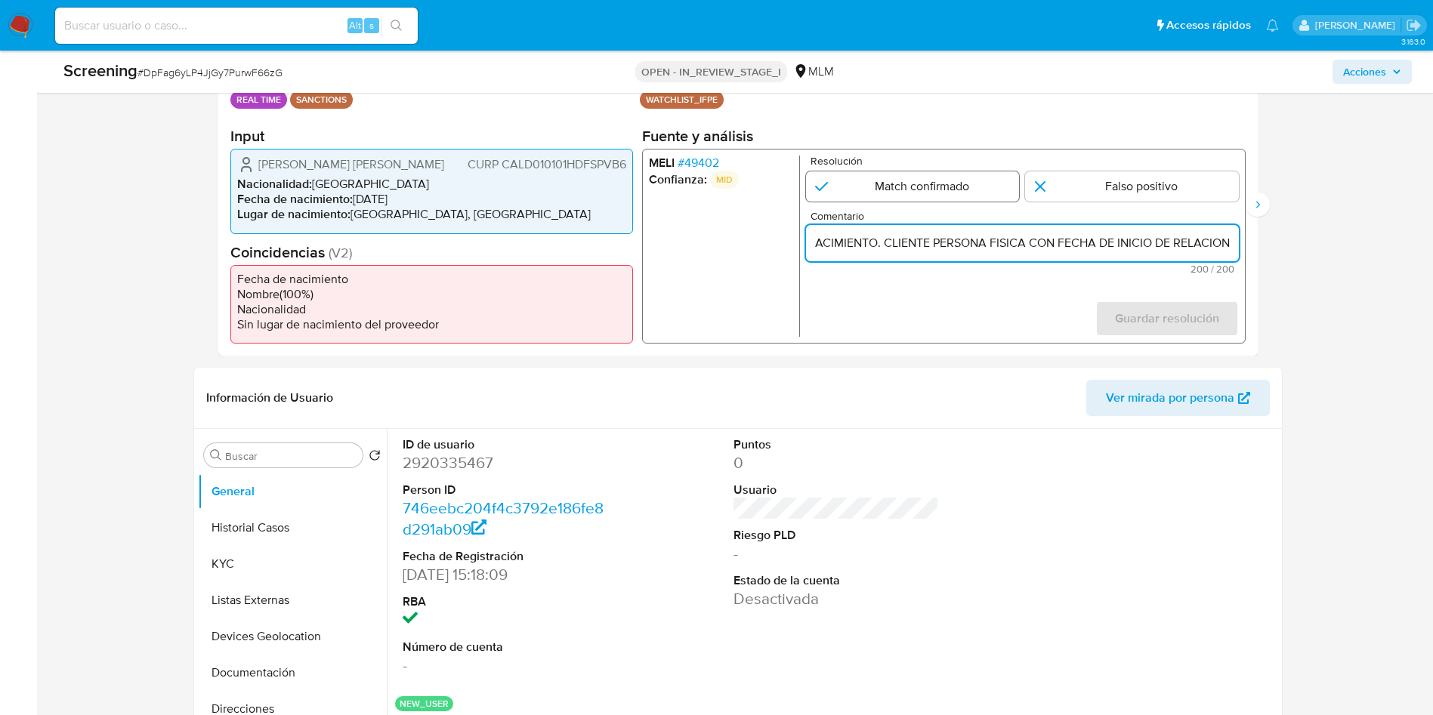
radio input "true"
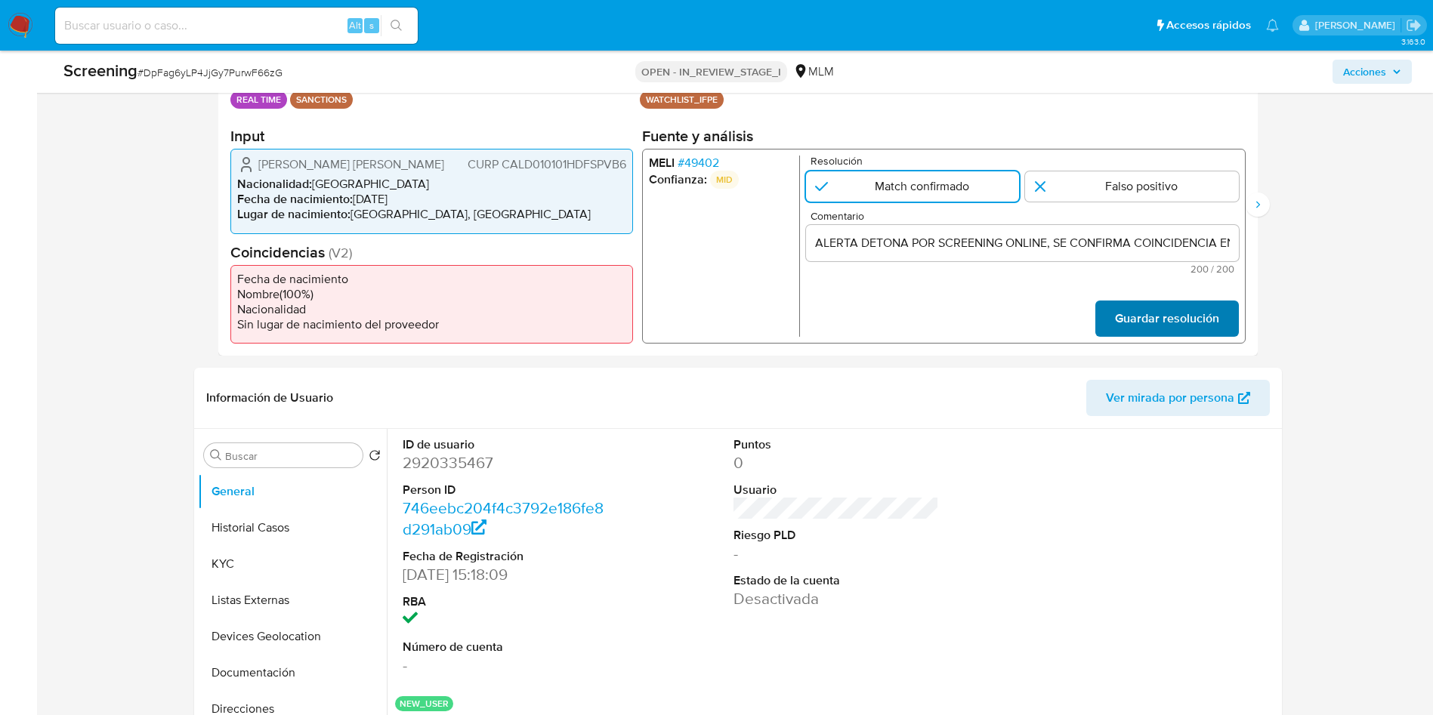
click at [1184, 310] on span "Guardar resolución" at bounding box center [1166, 318] width 104 height 33
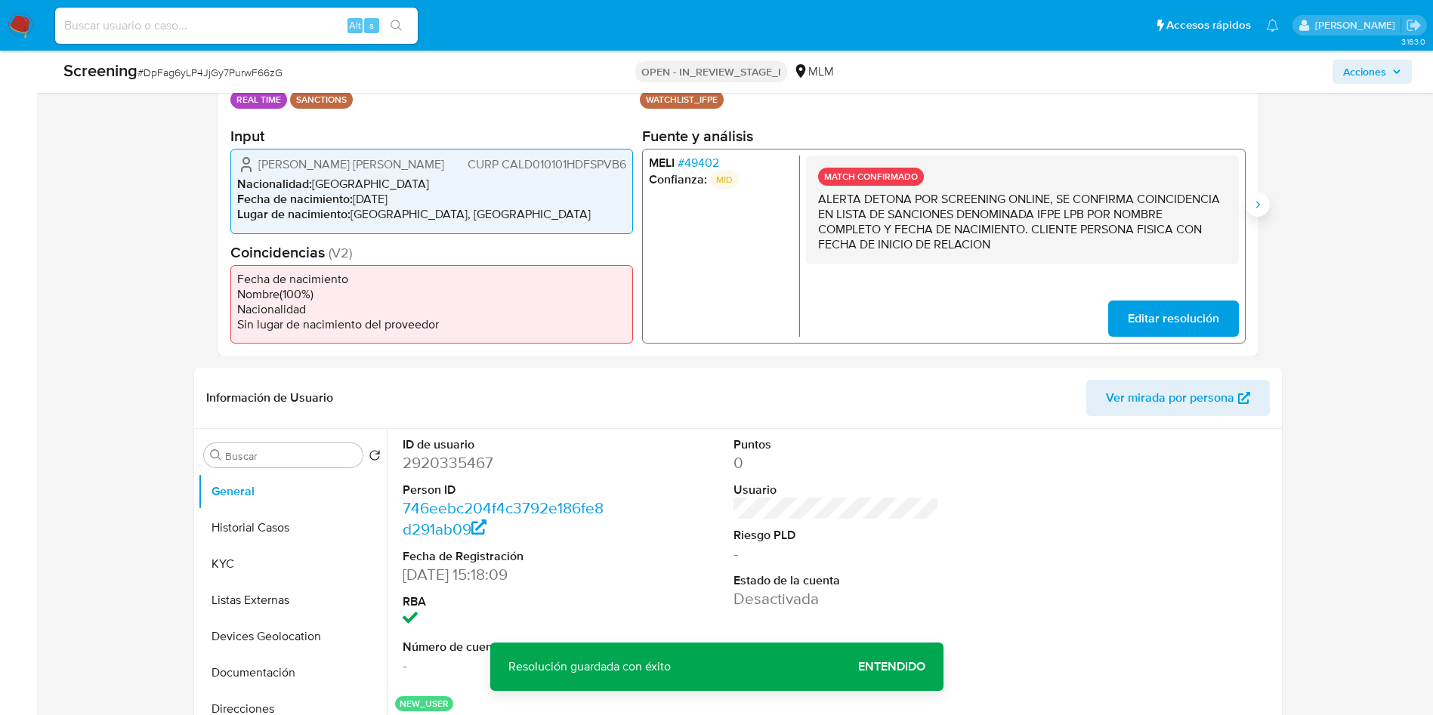
click at [1262, 199] on icon "Siguiente" at bounding box center [1258, 205] width 12 height 12
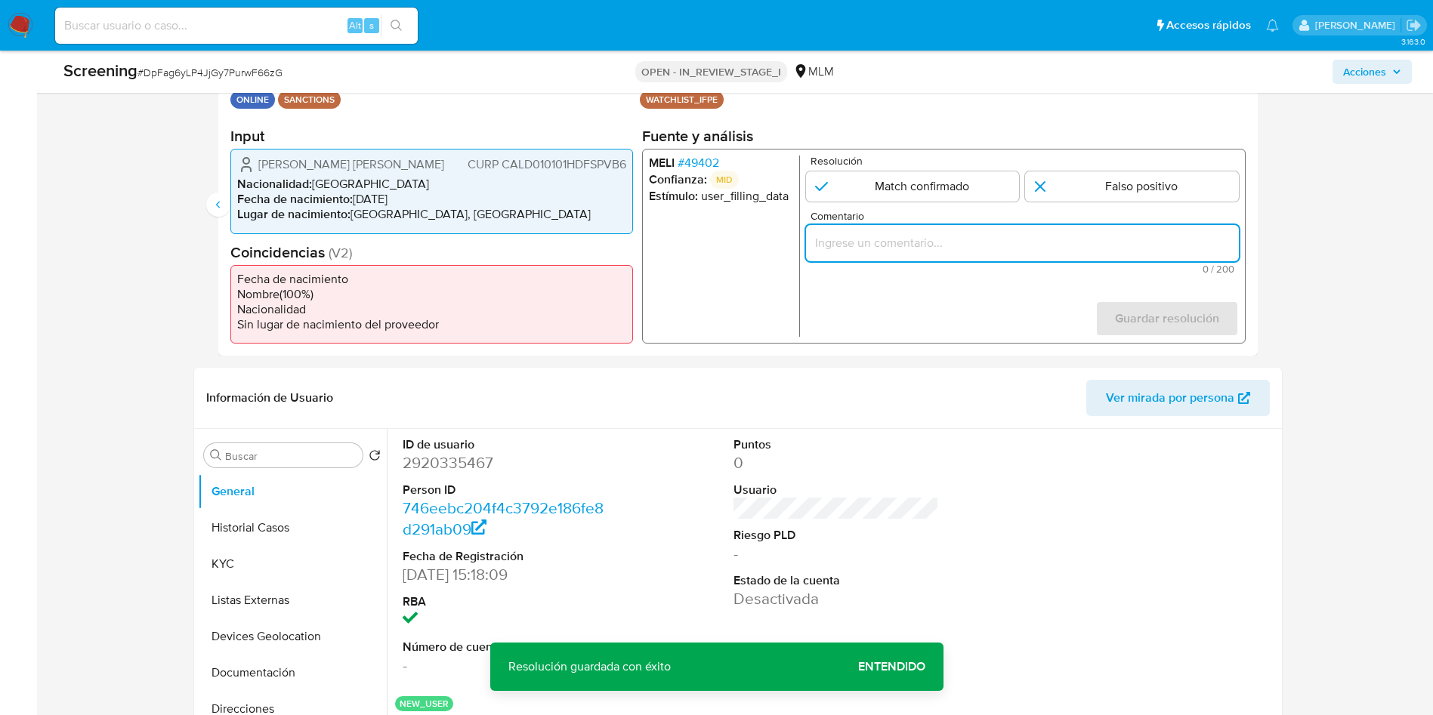
click at [921, 236] on input "Comentario" at bounding box center [1021, 243] width 433 height 20
paste input "ALERTA DETONA POR SCREENING ONLINE, SE CONFIRMA COINCIDENCIA EN LISTA DE SANCIO…"
type input "ALERTA DETONA POR SCREENING ONLINE, SE CONFIRMA COINCIDENCIA EN LISTA DE SANCIO…"
click at [918, 191] on input "2 de 2" at bounding box center [912, 186] width 214 height 30
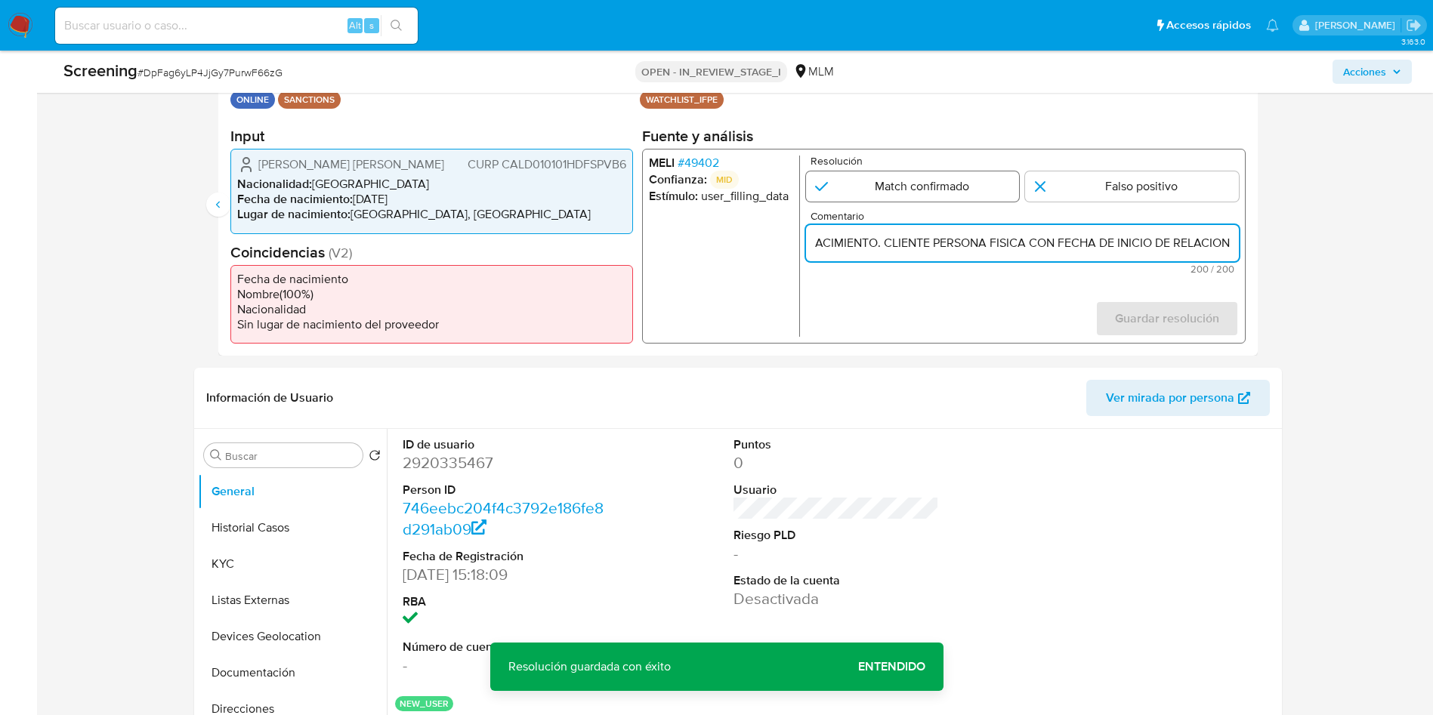
radio input "true"
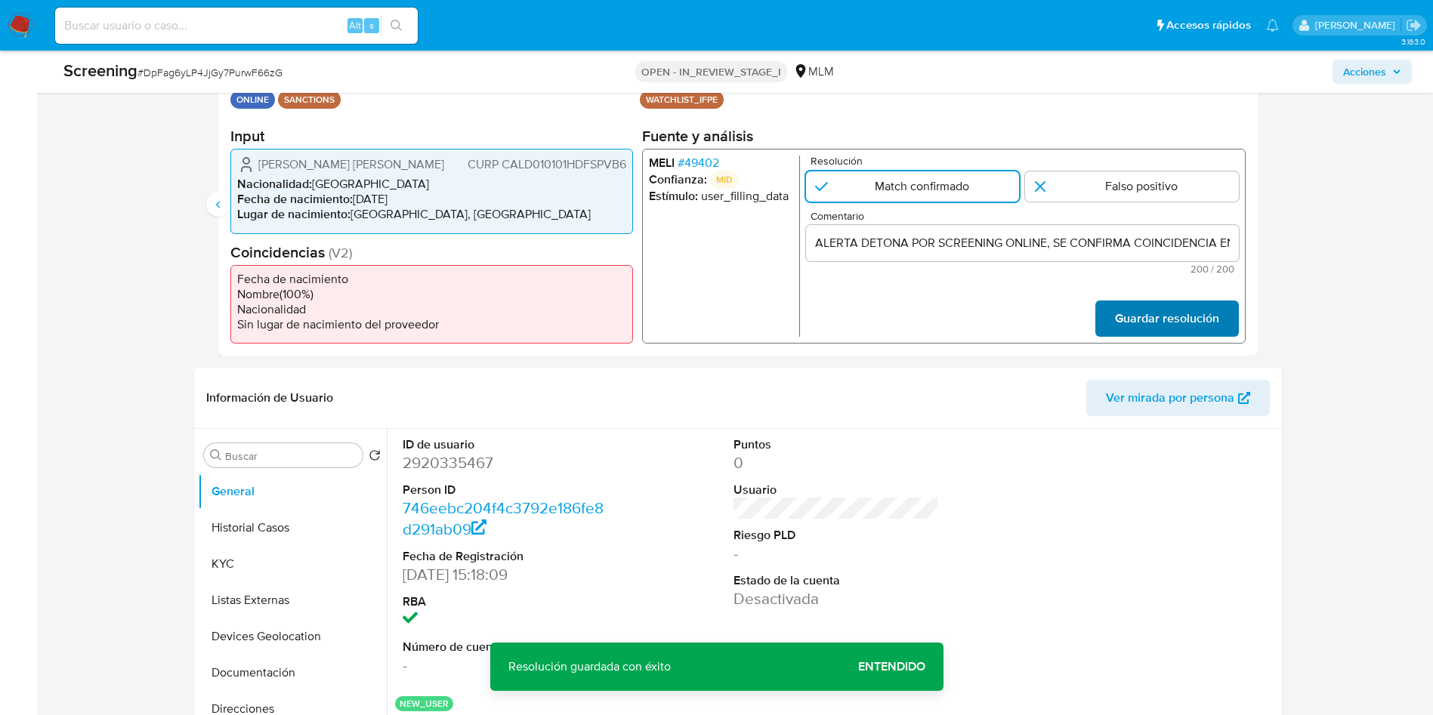
click at [1129, 304] on span "Guardar resolución" at bounding box center [1166, 318] width 104 height 33
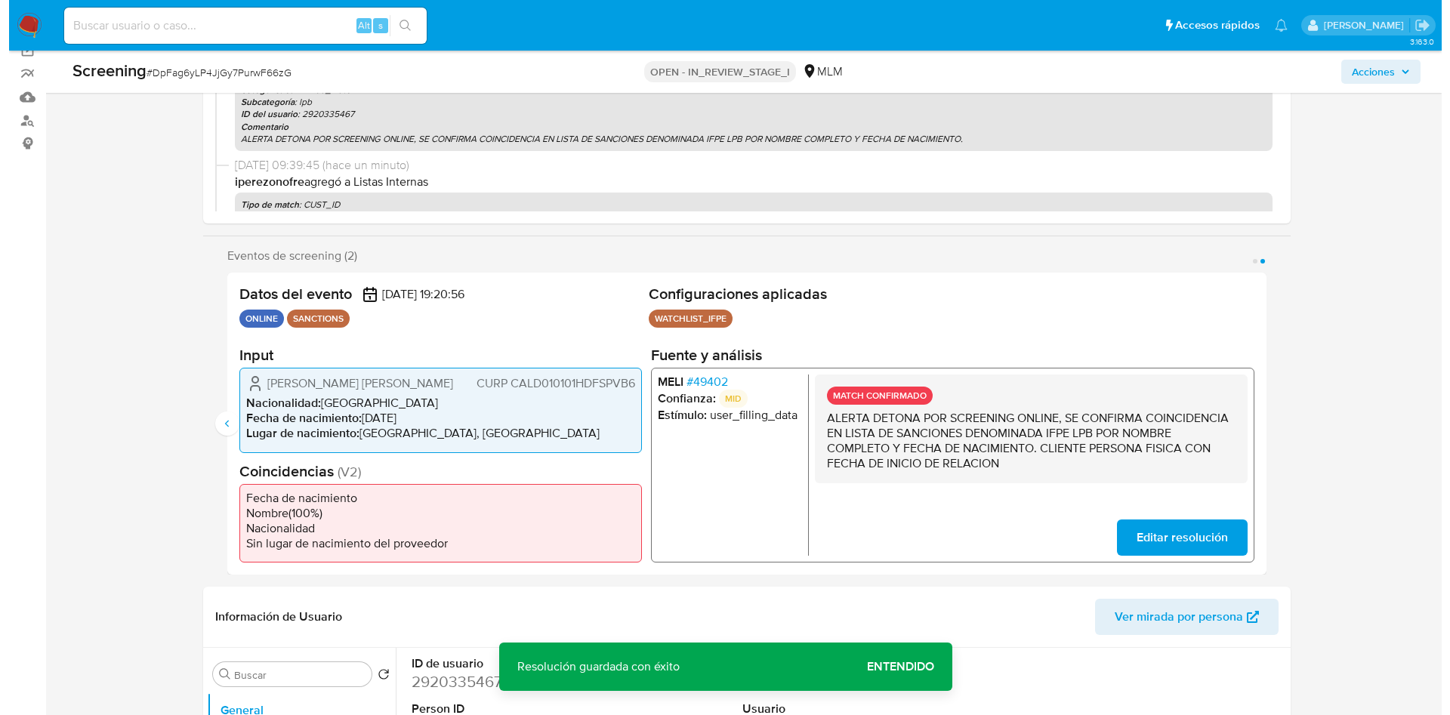
scroll to position [113, 0]
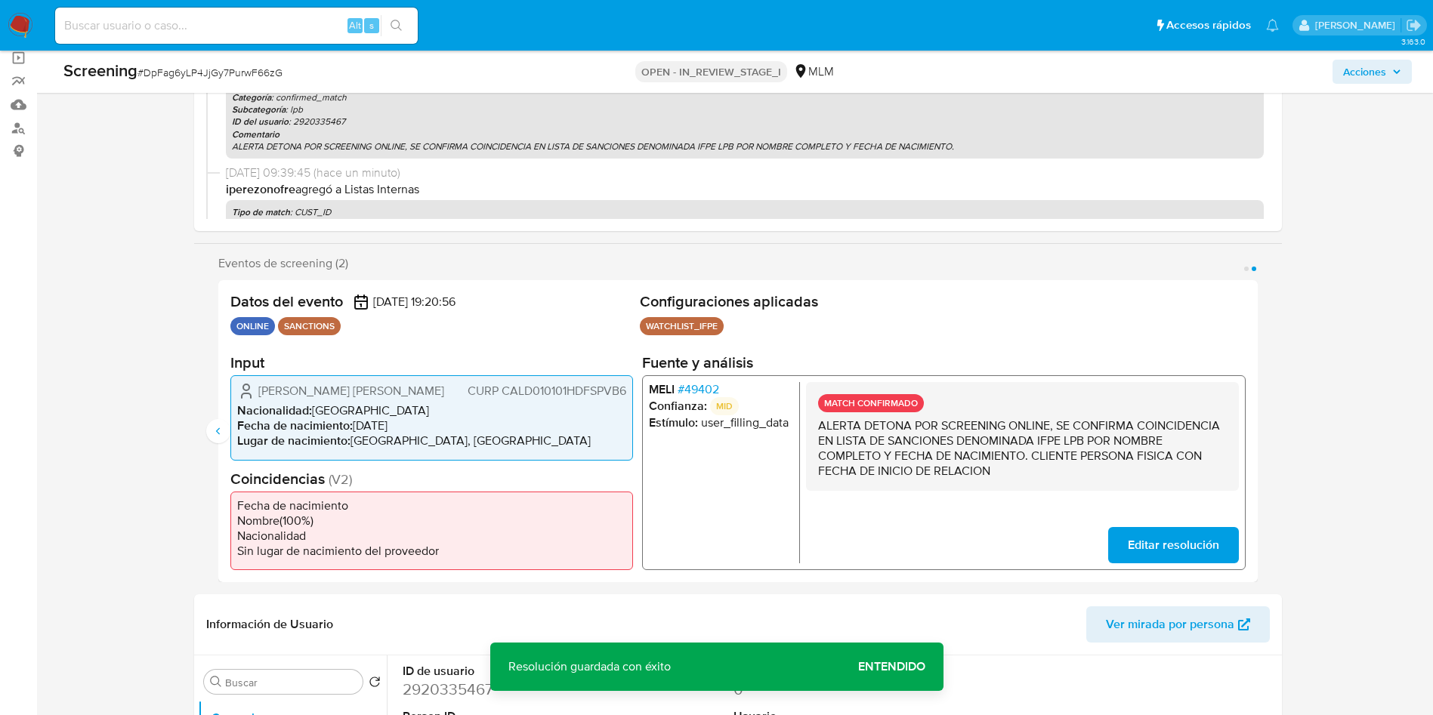
click at [1395, 70] on icon "button" at bounding box center [1397, 72] width 6 height 4
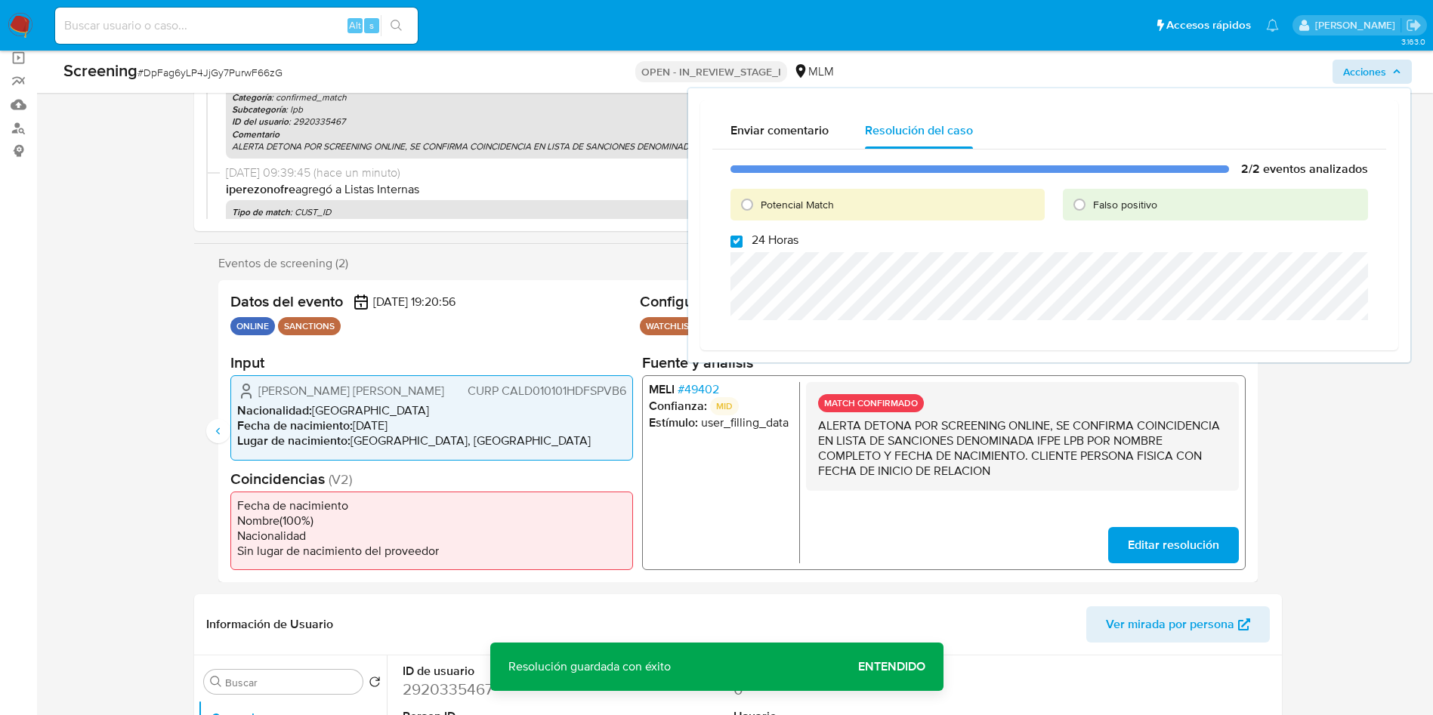
click at [735, 242] on input "24 Horas" at bounding box center [736, 242] width 12 height 12
checkbox input "false"
click at [749, 205] on input "Potencial Match" at bounding box center [747, 205] width 24 height 24
radio input "true"
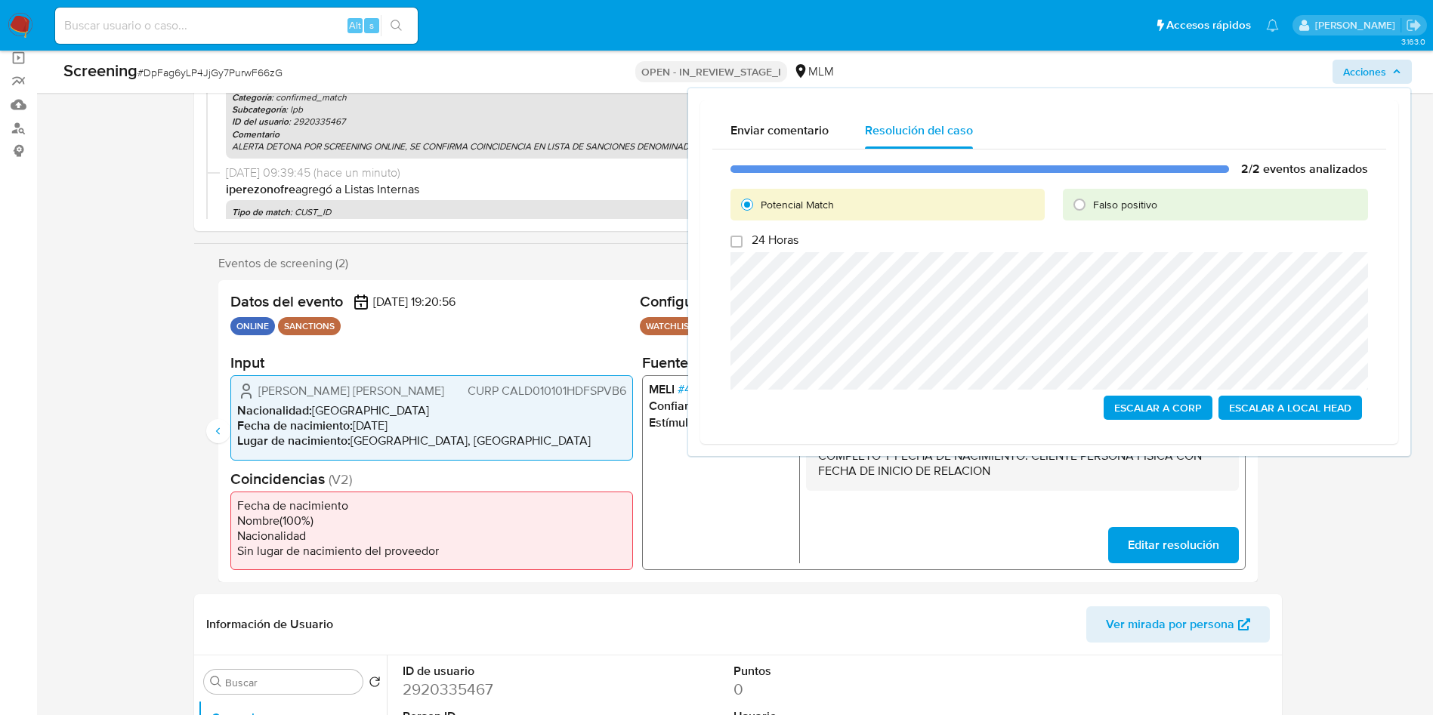
click at [1320, 412] on span "Escalar a Local Head" at bounding box center [1290, 407] width 122 height 21
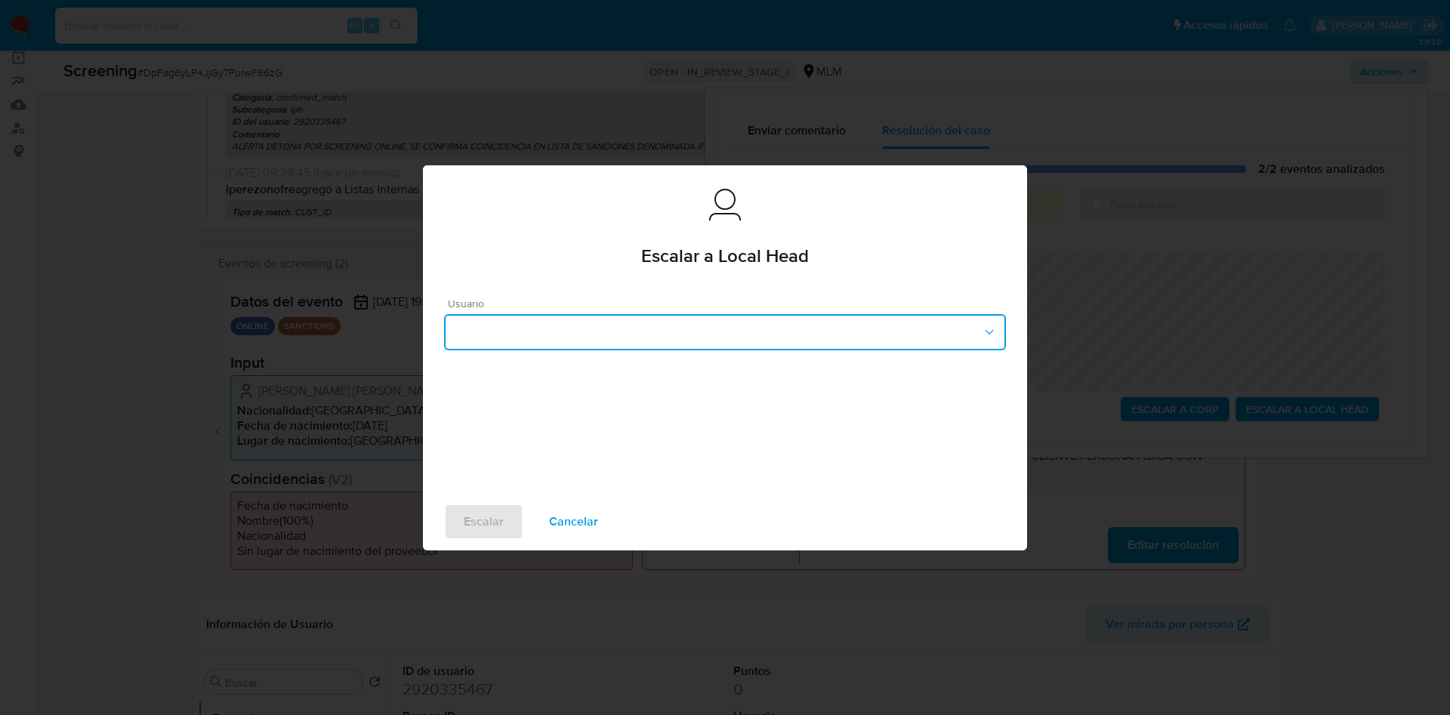
click at [548, 330] on button "button" at bounding box center [725, 332] width 562 height 36
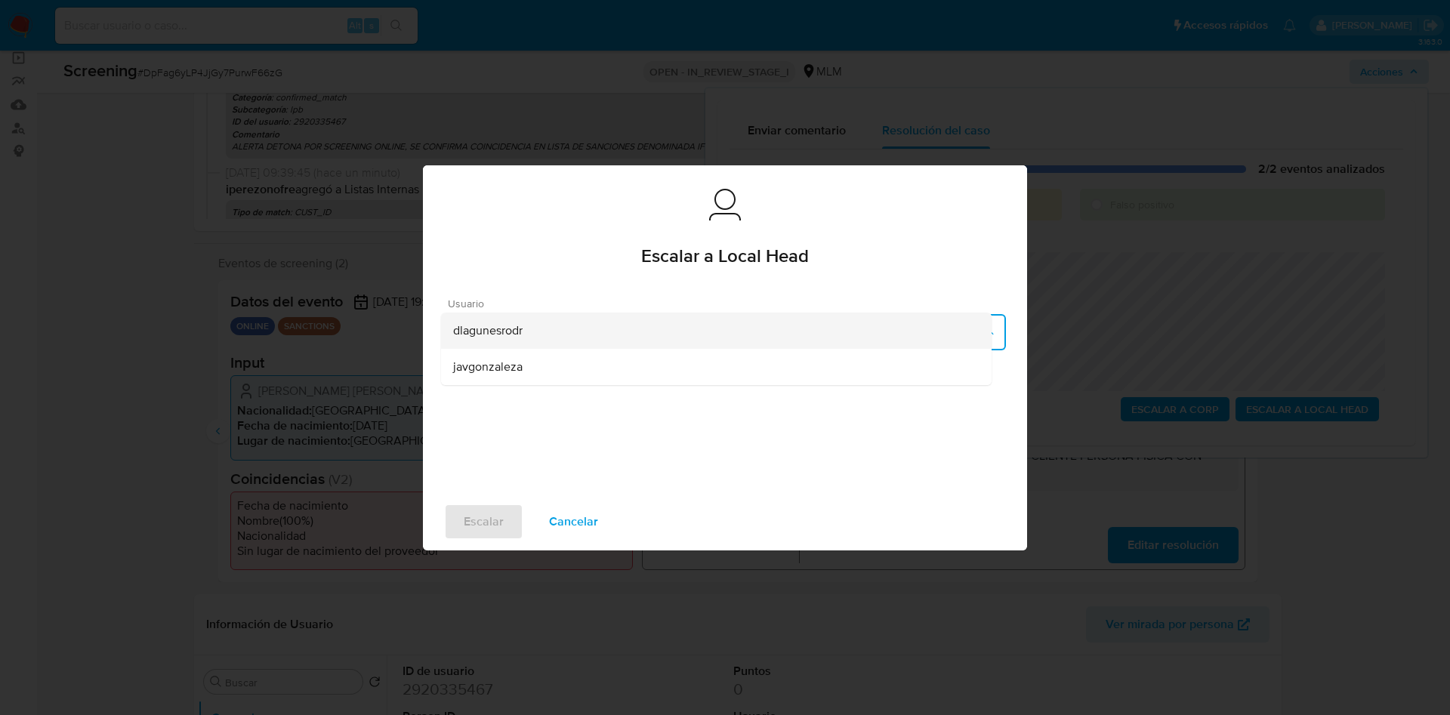
click at [547, 332] on div "dlagunesrodr" at bounding box center [716, 331] width 527 height 36
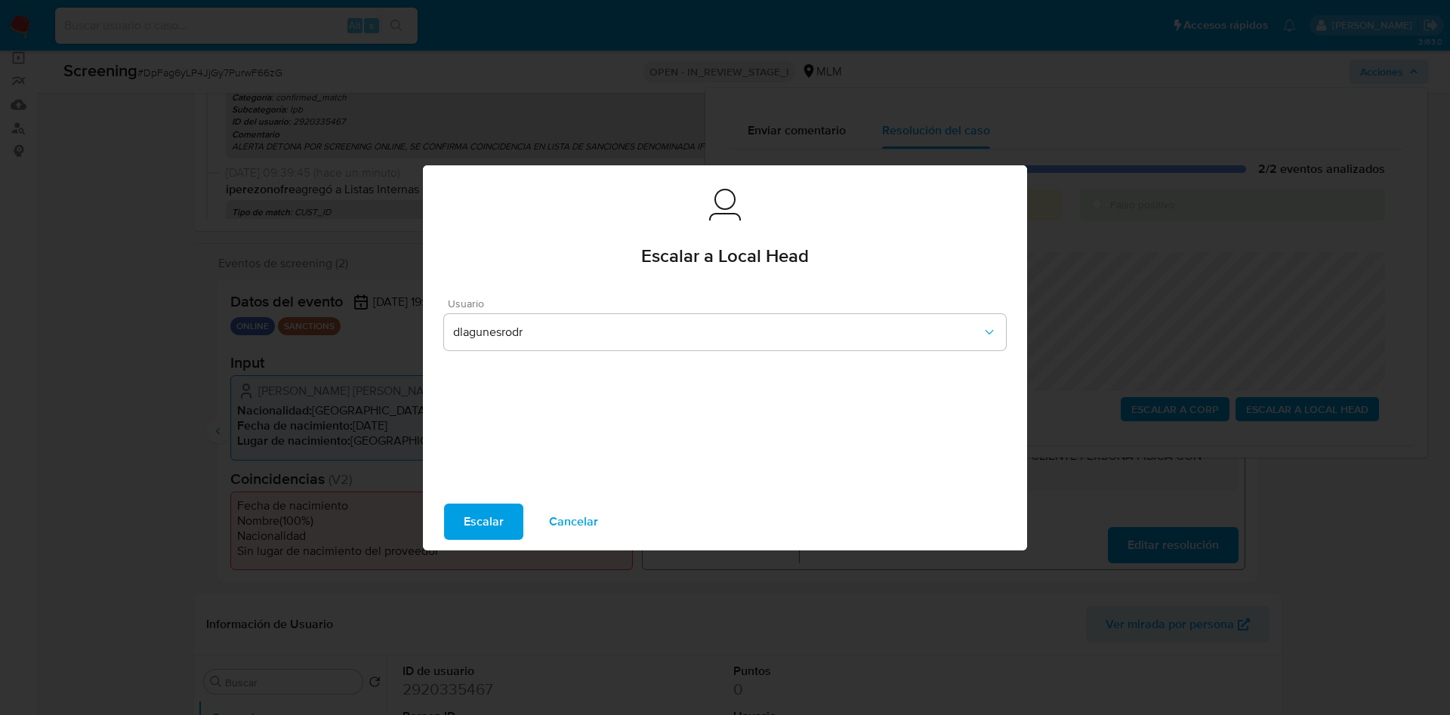
click at [490, 517] on span "Escalar" at bounding box center [484, 521] width 40 height 33
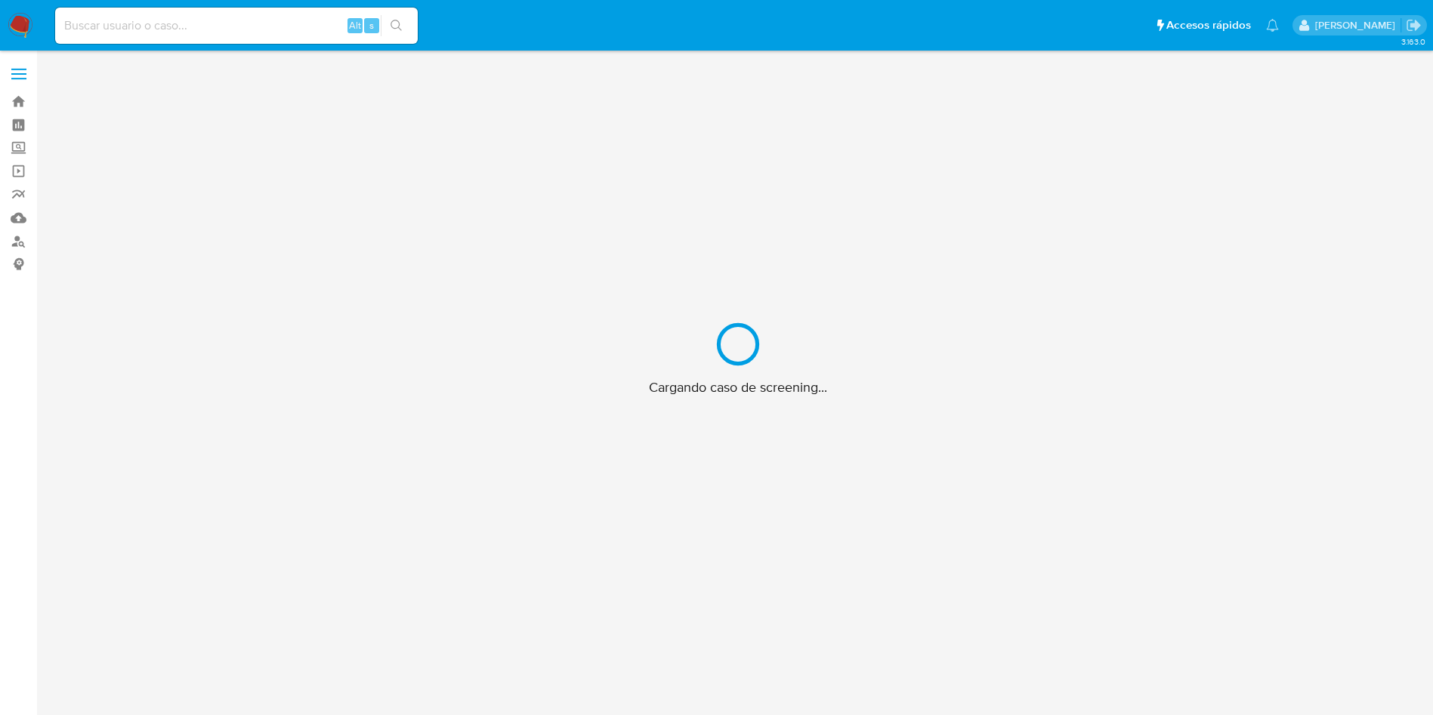
scroll to position [54, 0]
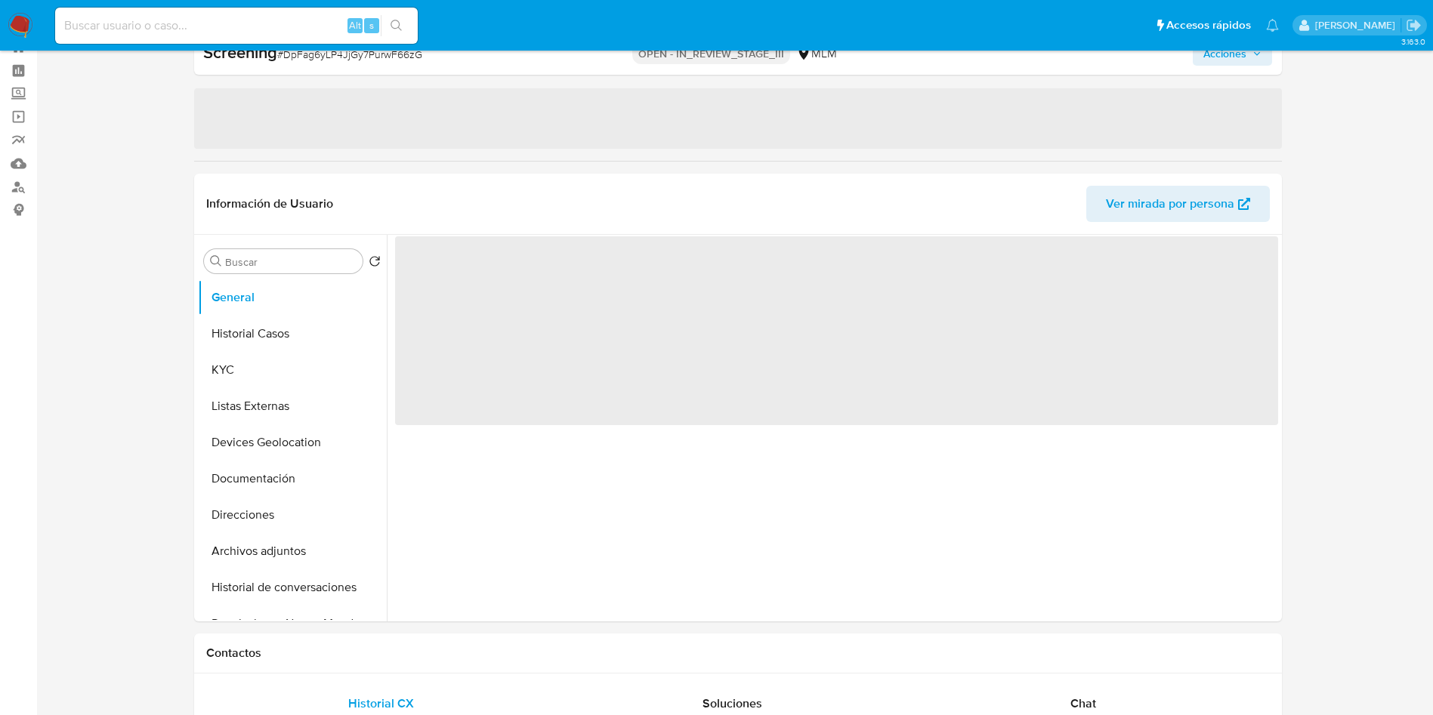
select select "10"
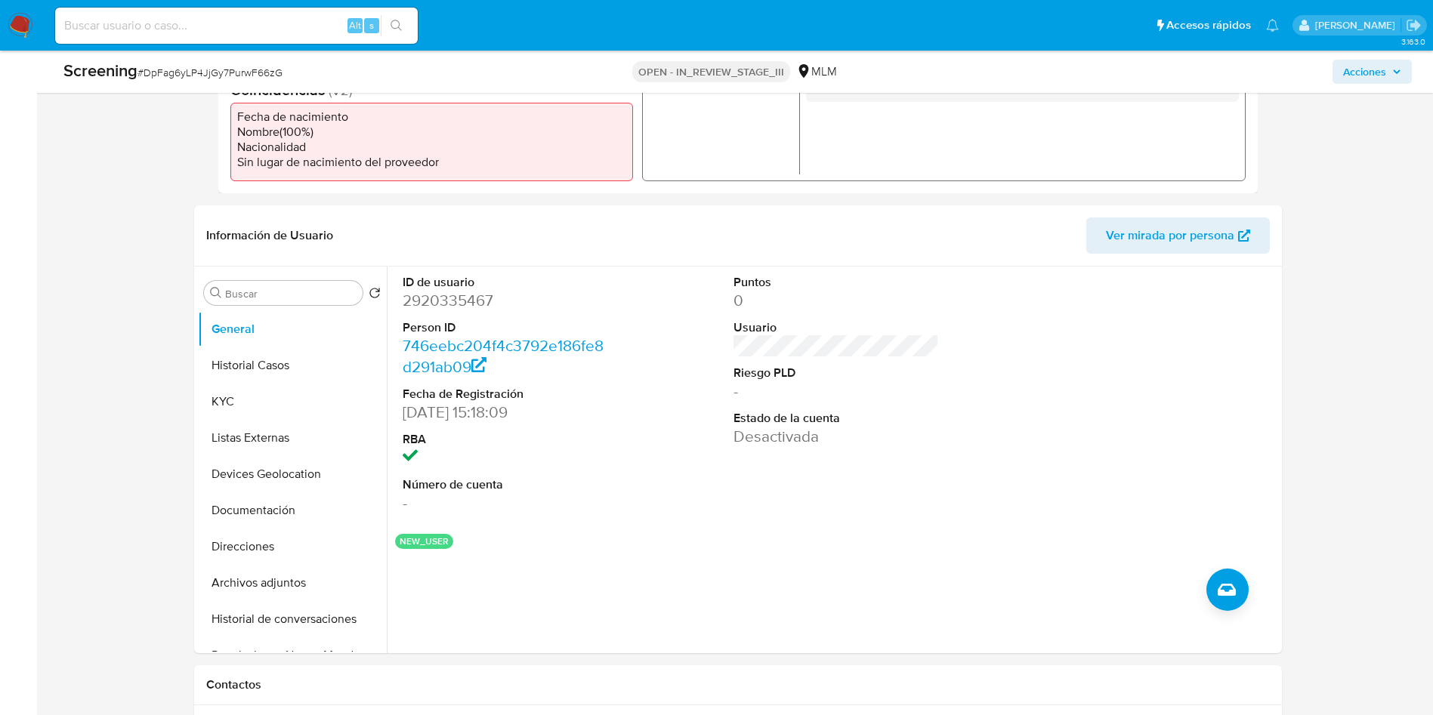
scroll to position [508, 0]
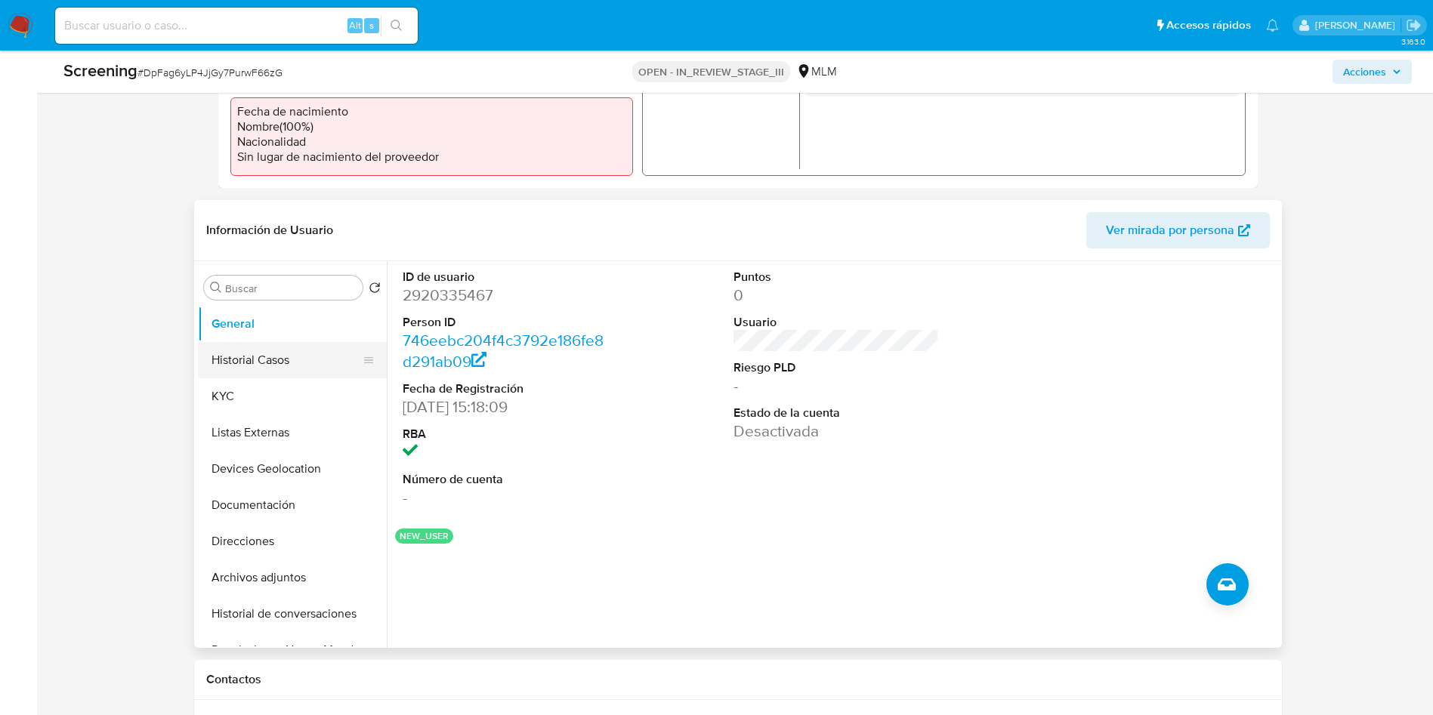
click at [254, 355] on button "Historial Casos" at bounding box center [286, 360] width 177 height 36
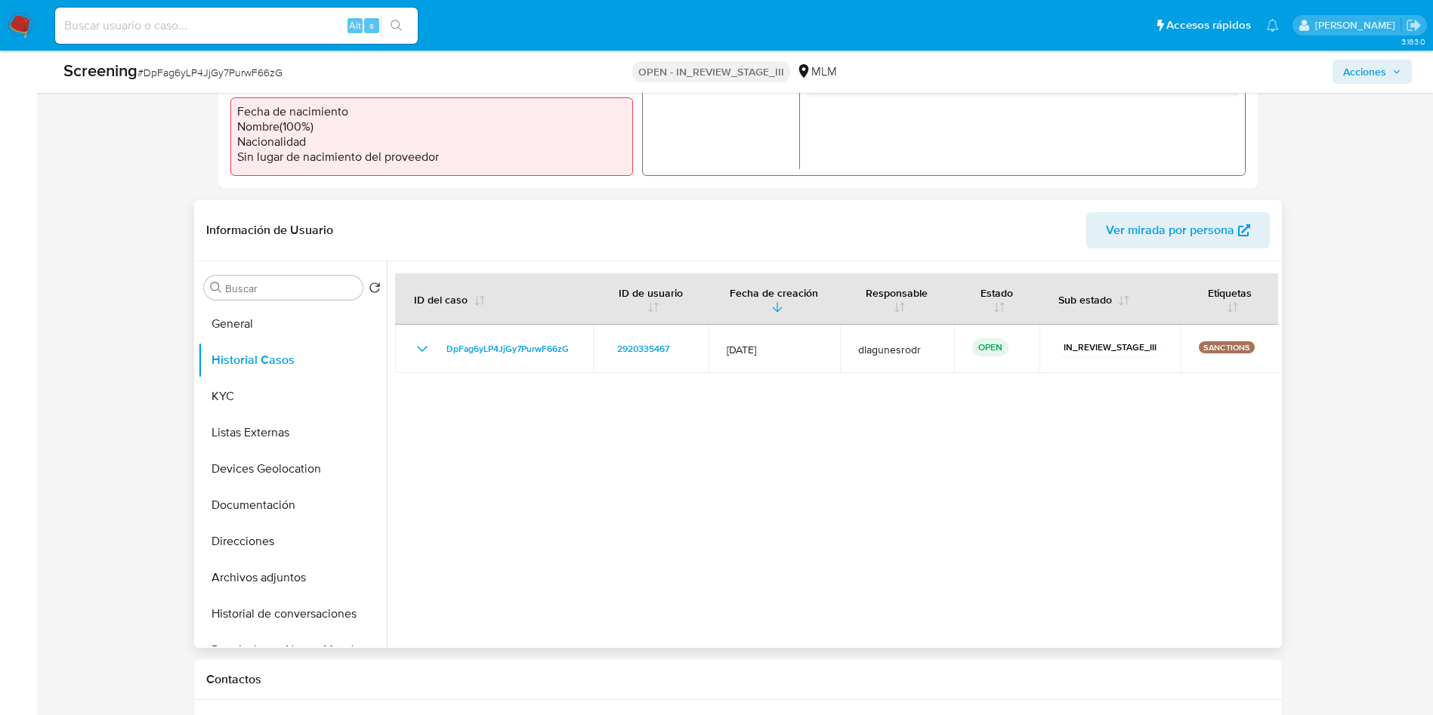
click at [1064, 457] on div at bounding box center [832, 454] width 891 height 387
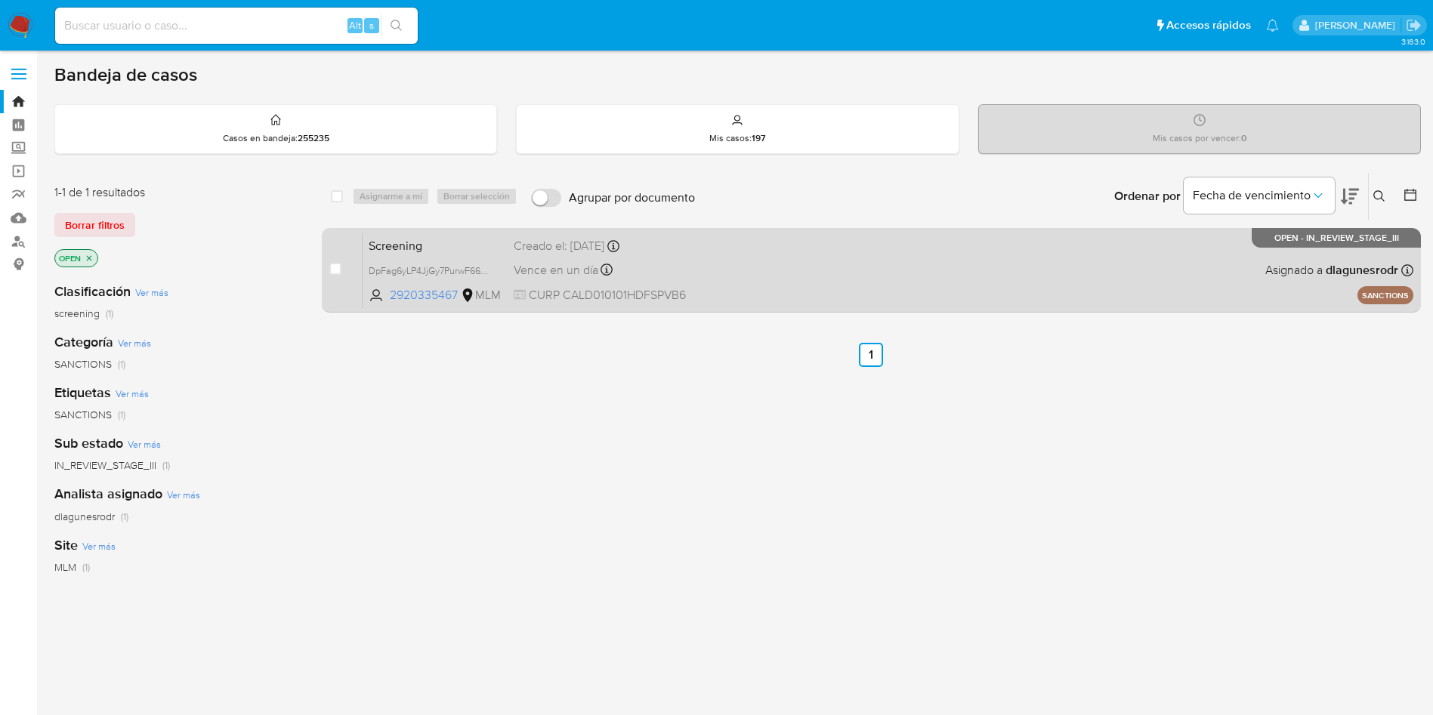
click at [851, 296] on div "Screening DpFag6yLP4JjGy7PurwF66zG 2920335467 MLM Creado el: [DATE] Creado el: …" at bounding box center [888, 270] width 1051 height 76
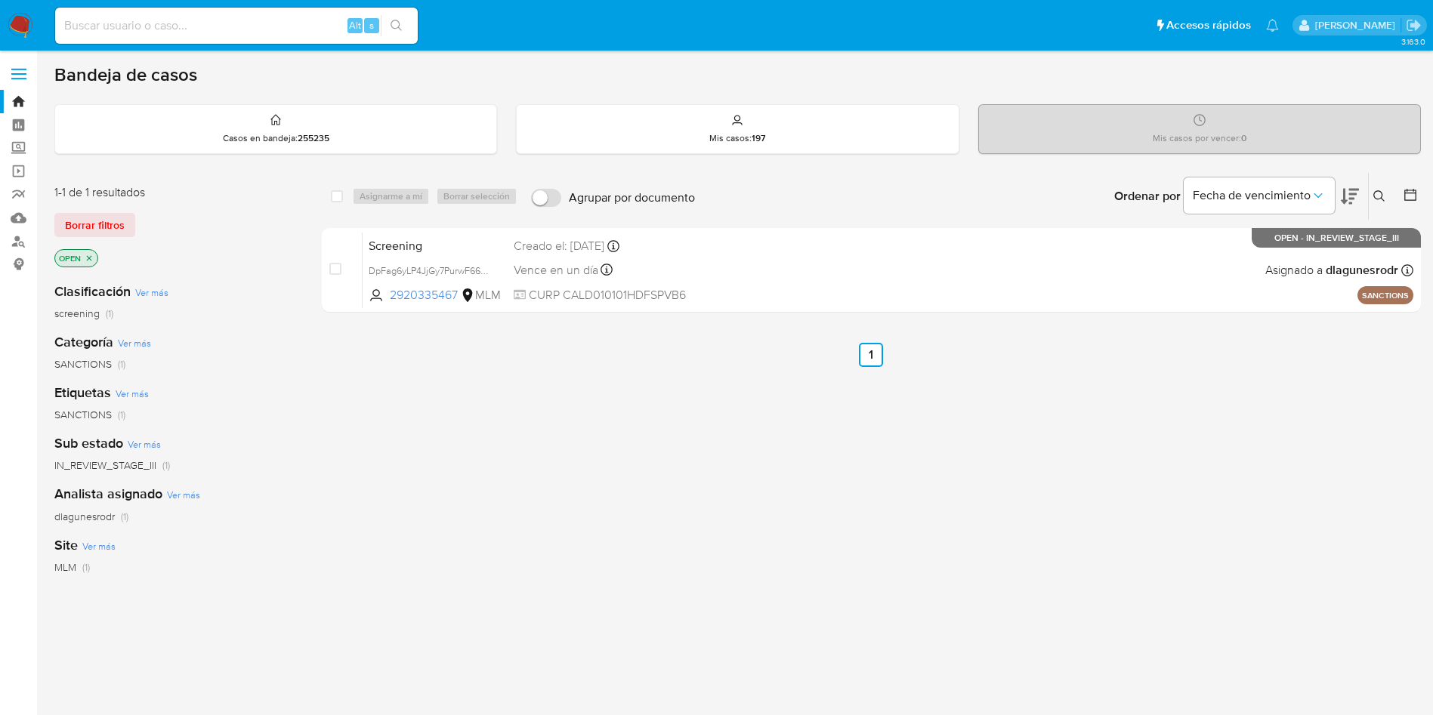
click at [1378, 197] on icon at bounding box center [1379, 196] width 12 height 12
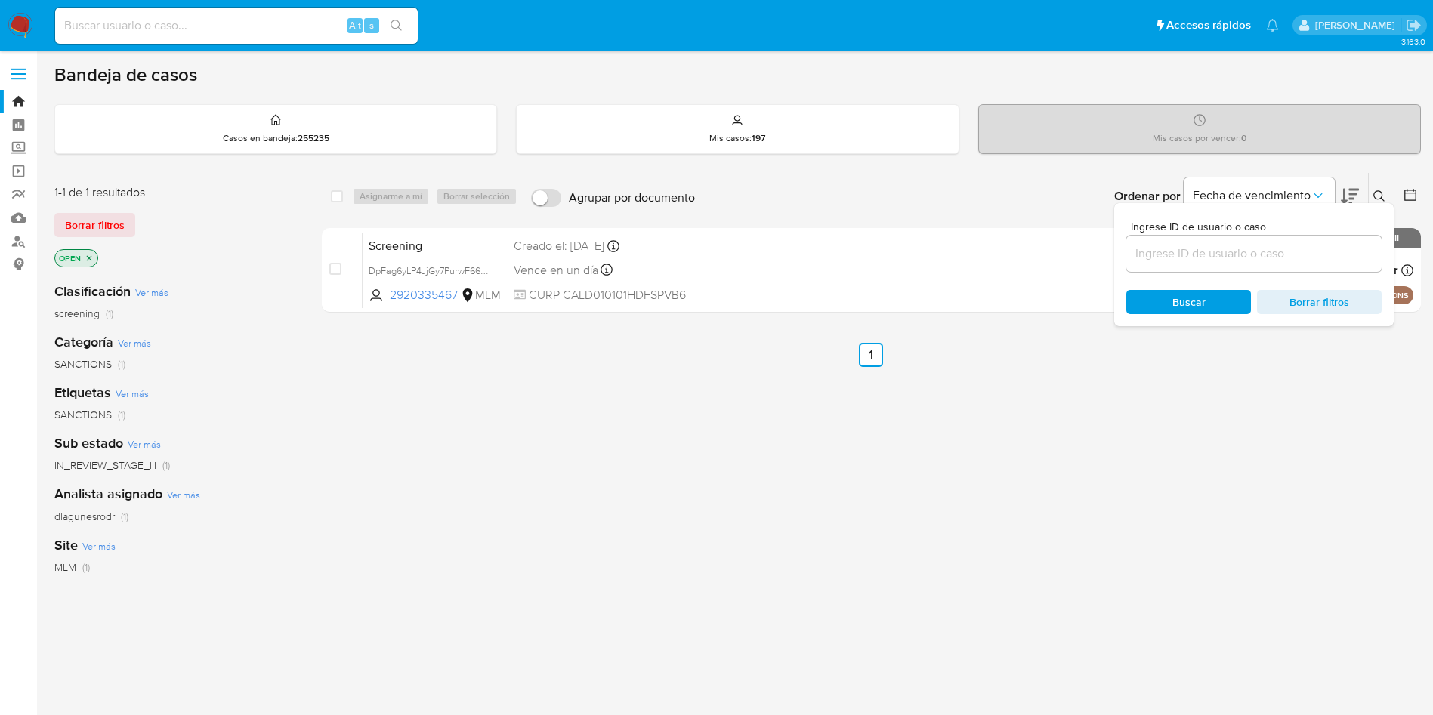
click at [1201, 259] on input at bounding box center [1253, 254] width 255 height 20
type input "xpcb9jPZBmcYePQCraxxQfdx"
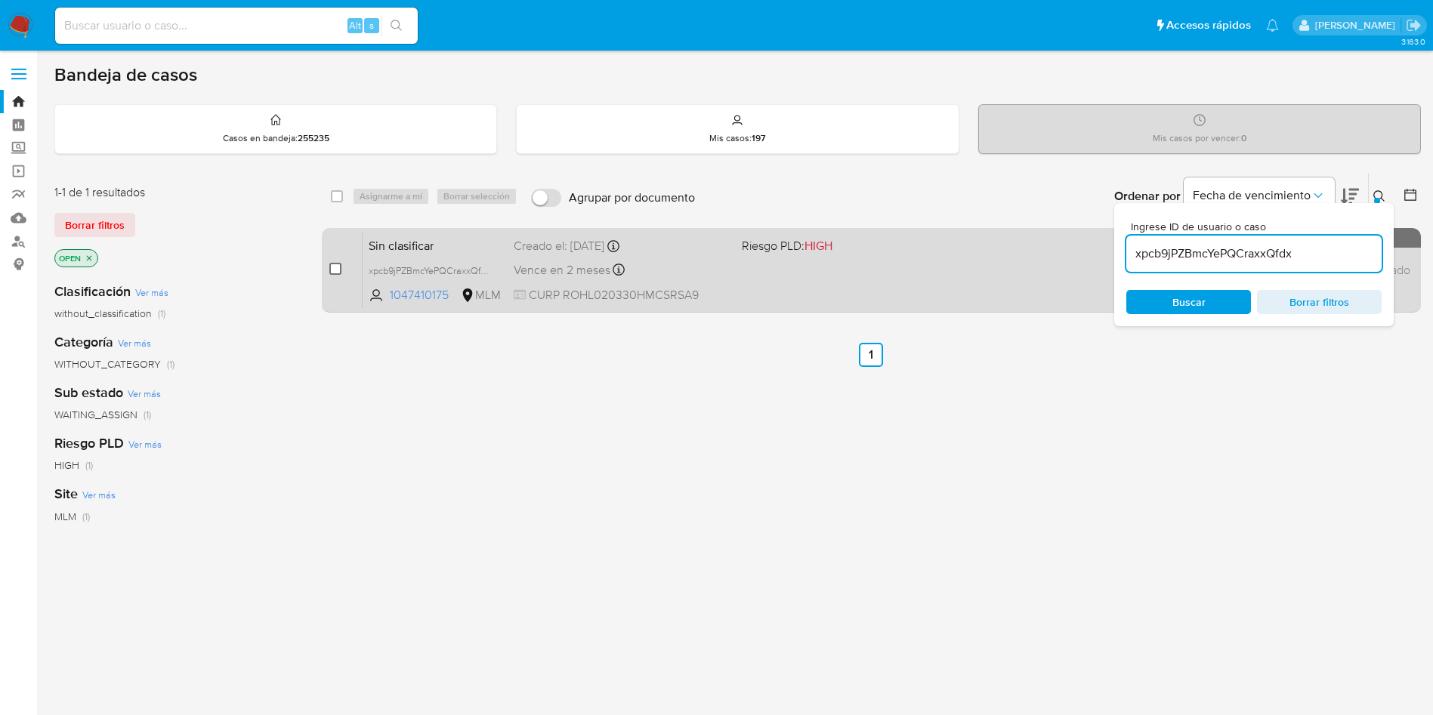
click at [337, 270] on input "checkbox" at bounding box center [335, 269] width 12 height 12
checkbox input "true"
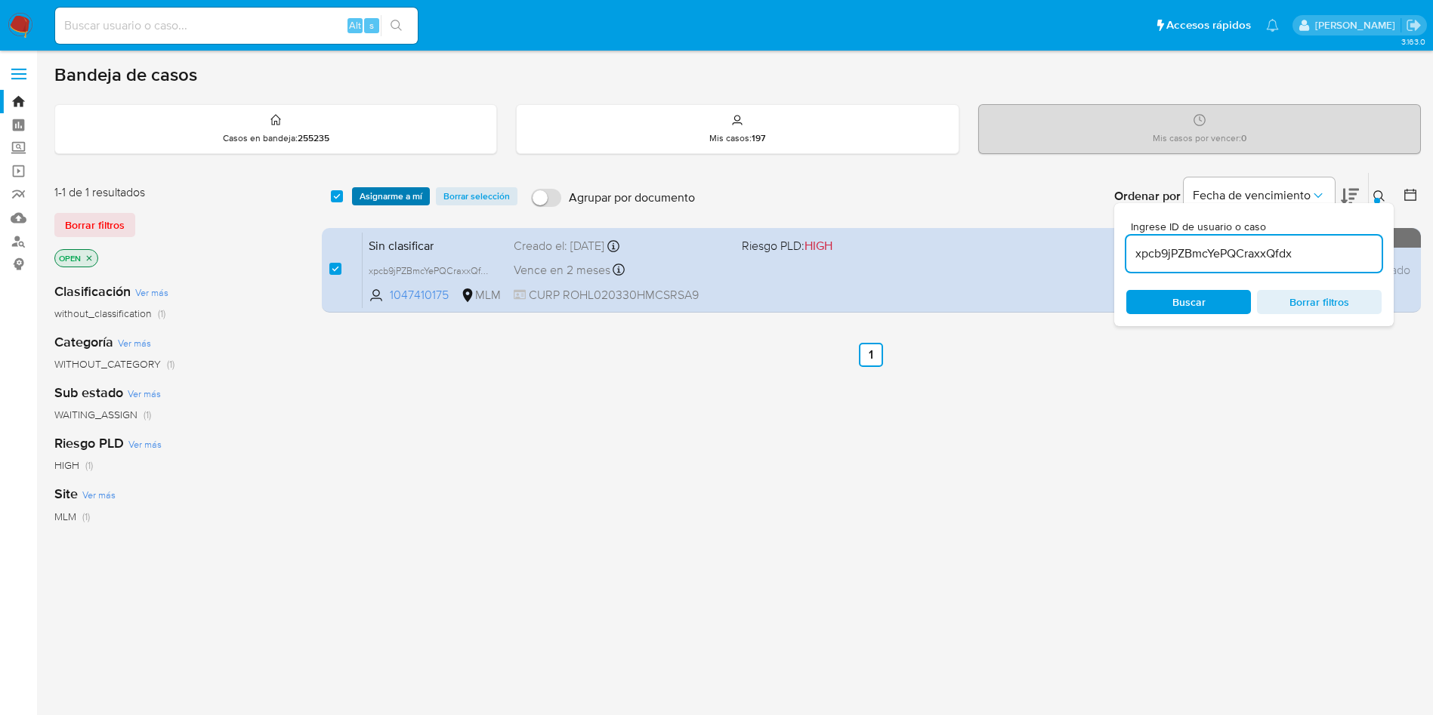
click at [378, 189] on span "Asignarme a mí" at bounding box center [391, 196] width 63 height 15
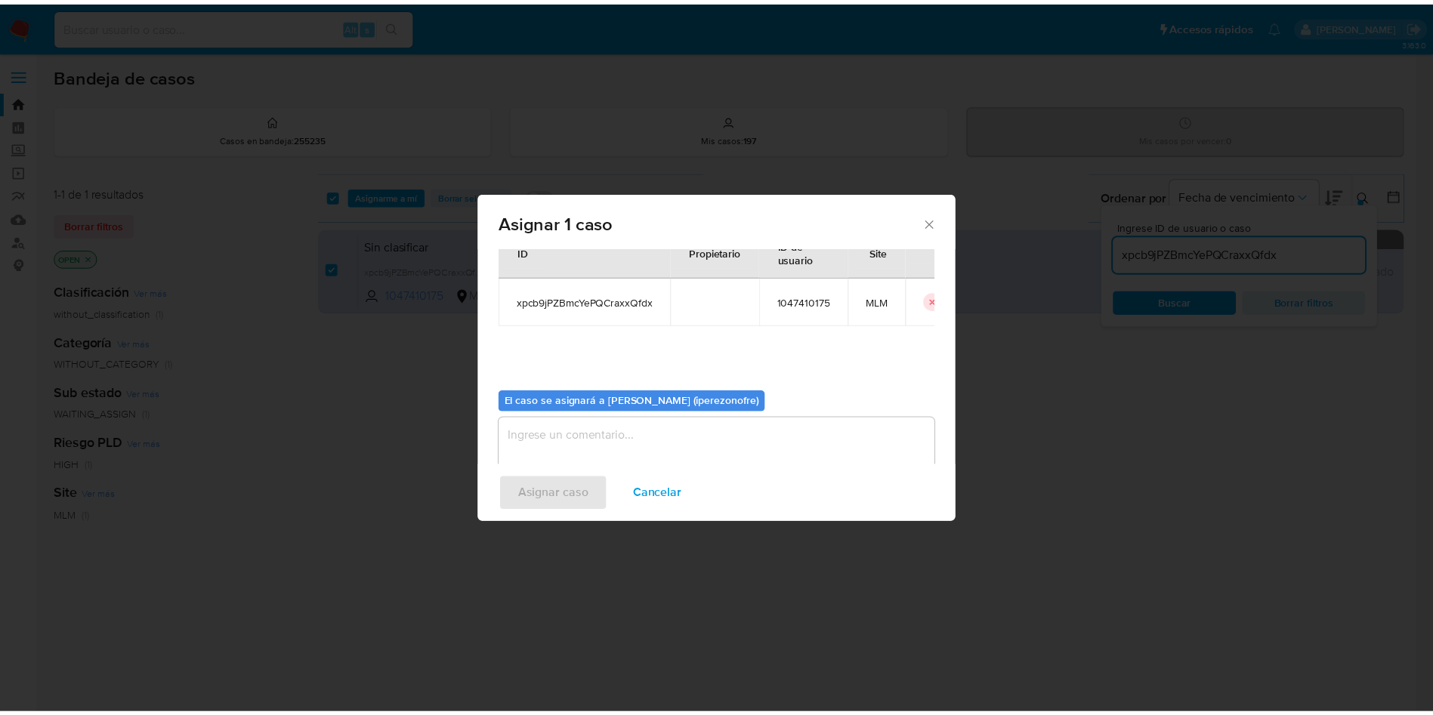
scroll to position [79, 0]
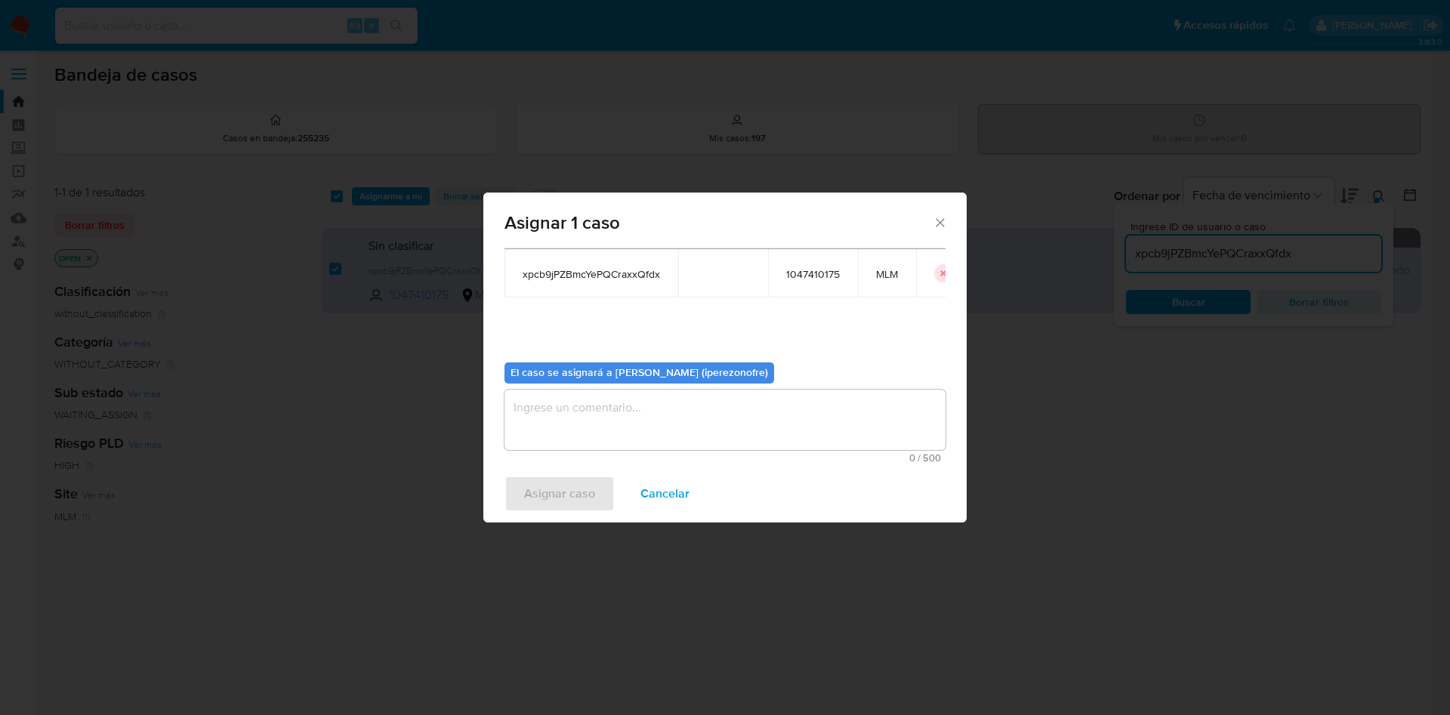
click at [694, 409] on textarea "assign-modal" at bounding box center [725, 420] width 441 height 60
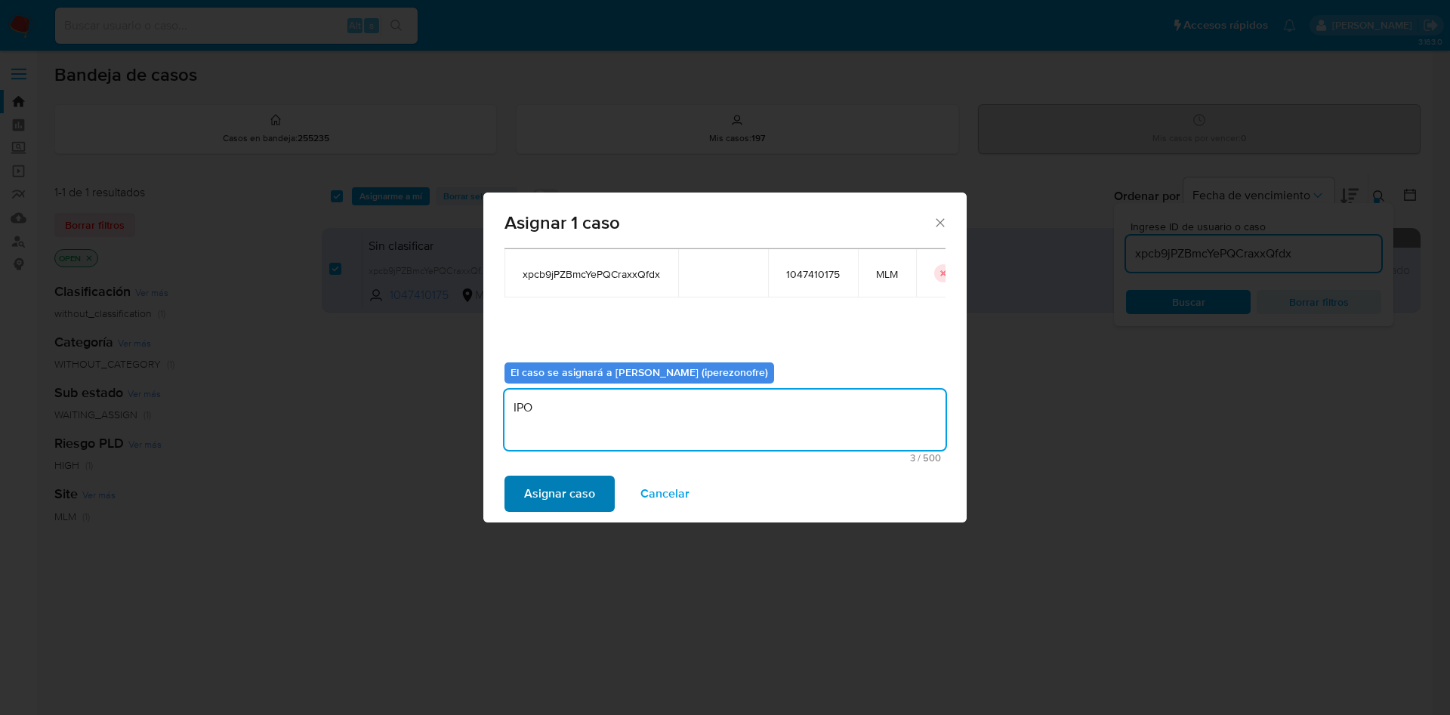
type textarea "IPO"
click at [553, 493] on span "Asignar caso" at bounding box center [559, 493] width 71 height 33
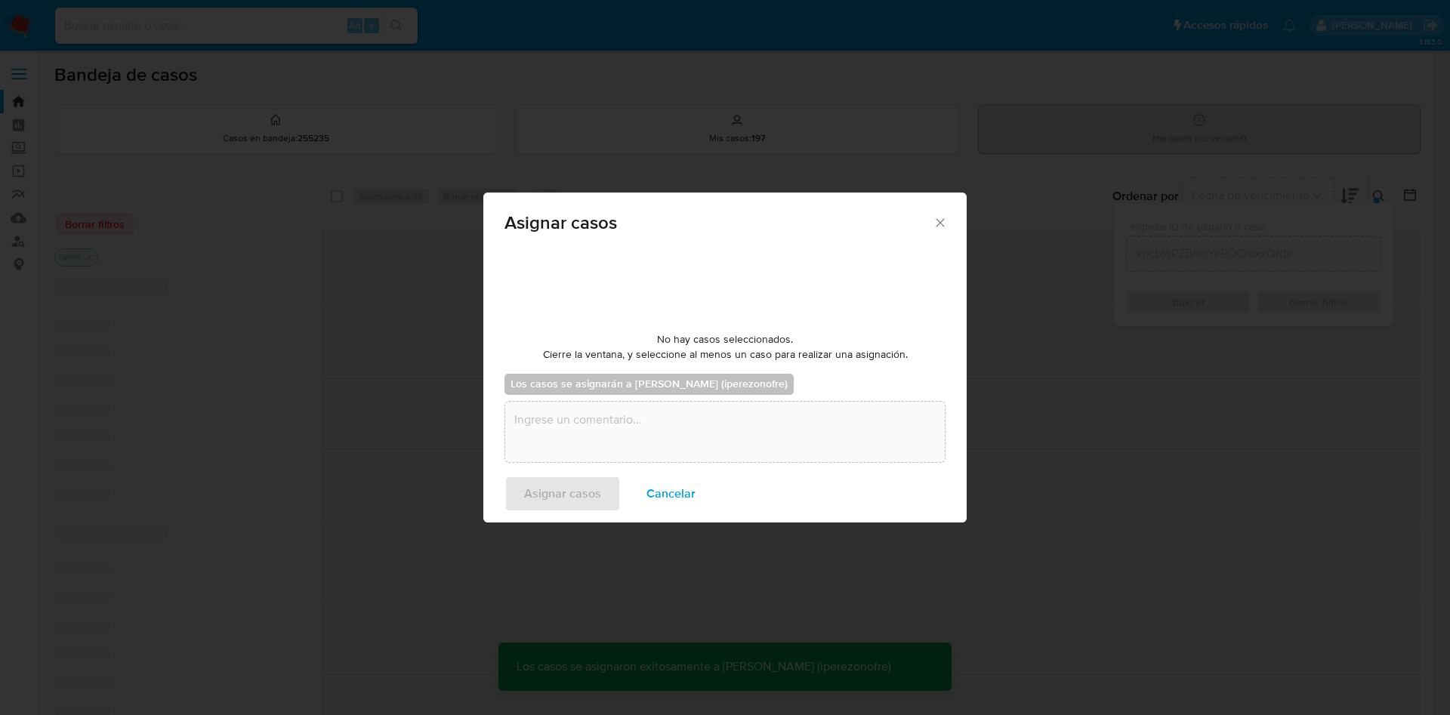
checkbox input "false"
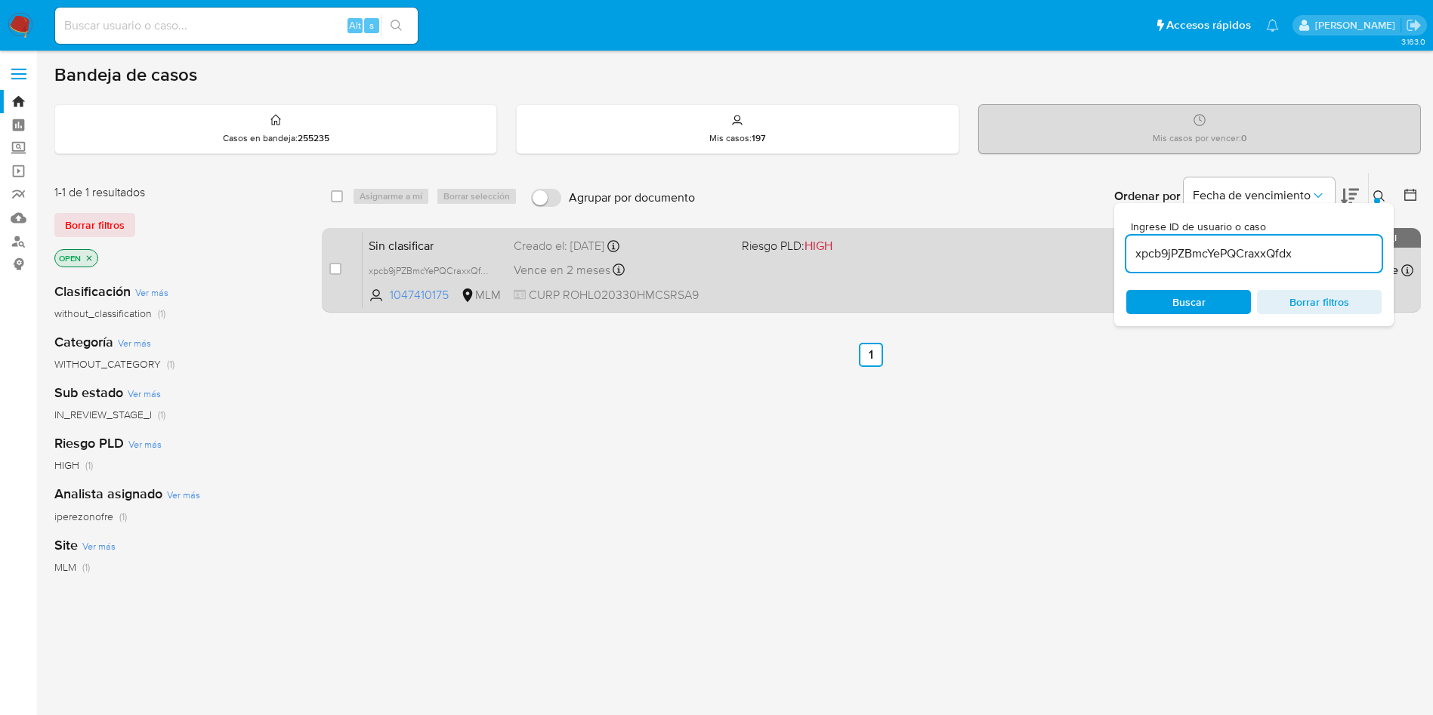
click at [880, 274] on div "Sin clasificar xpcb9jPZBmcYePQCraxxQfdx 1047410175 MLM Riesgo PLD: HIGH Creado …" at bounding box center [888, 270] width 1051 height 76
click at [480, 270] on span "xpcb9jPZBmcYePQCraxxQfdx" at bounding box center [430, 269] width 122 height 17
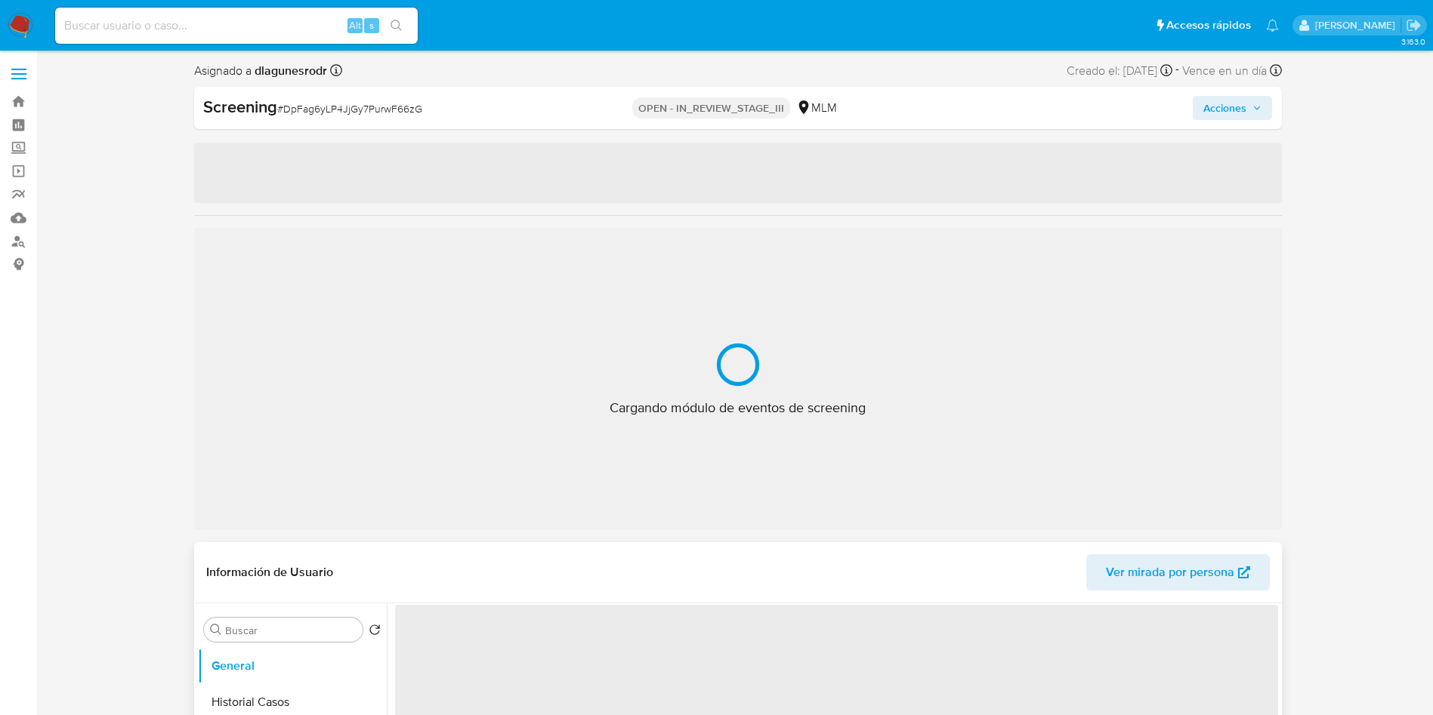
select select "10"
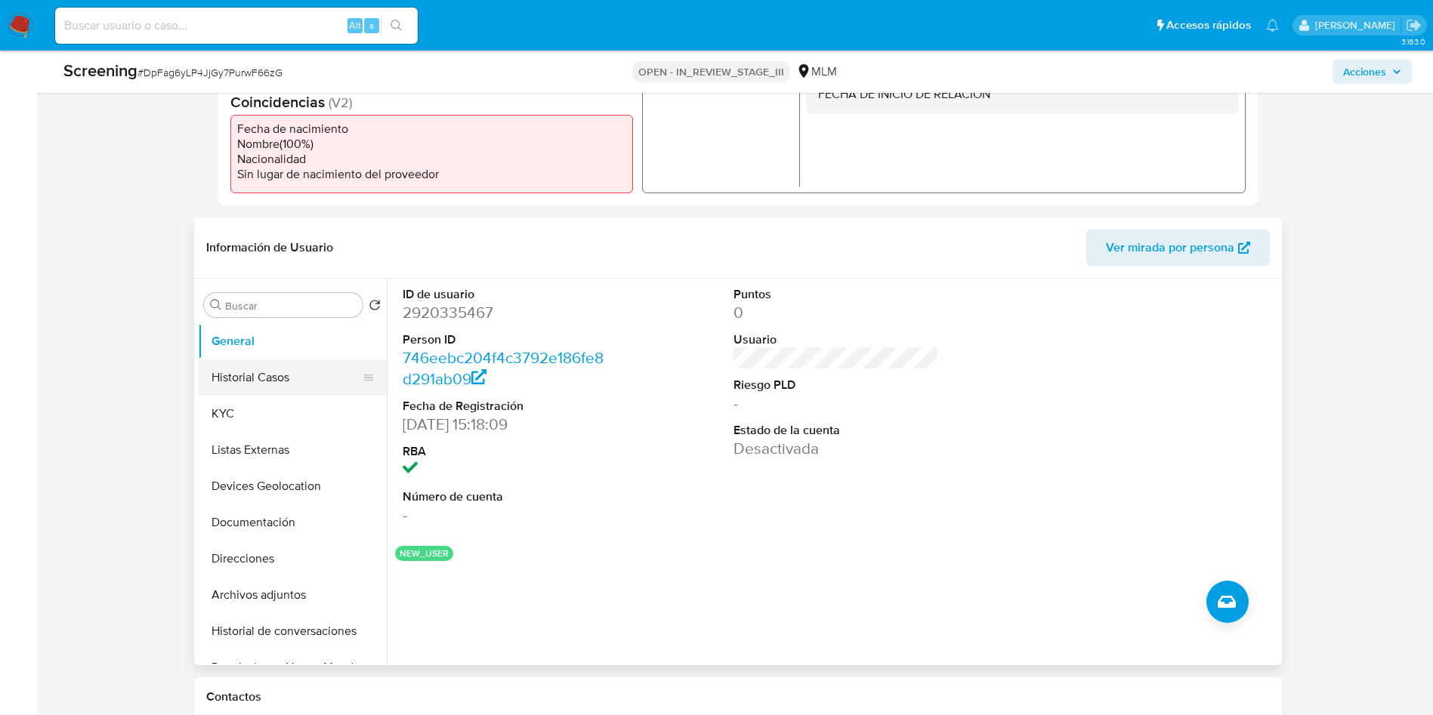
scroll to position [453, 0]
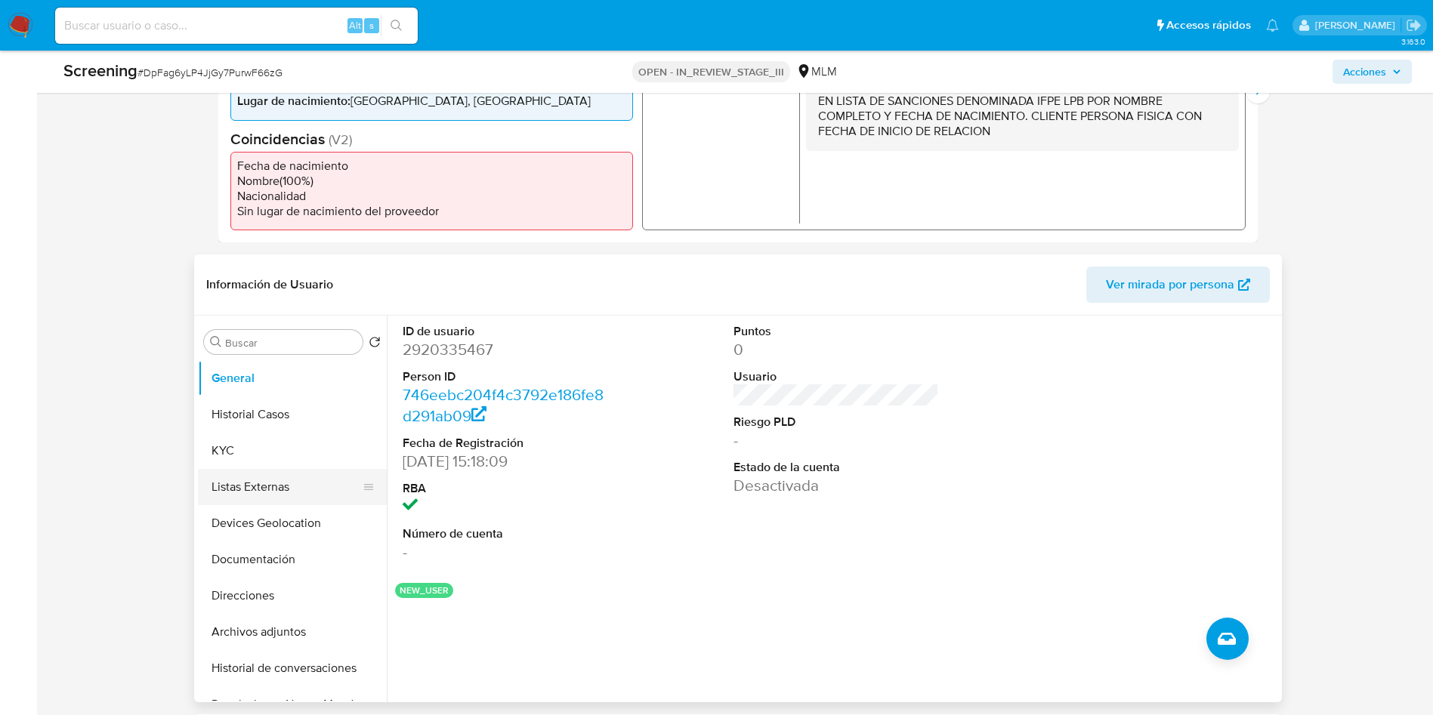
click at [273, 486] on button "Listas Externas" at bounding box center [286, 487] width 177 height 36
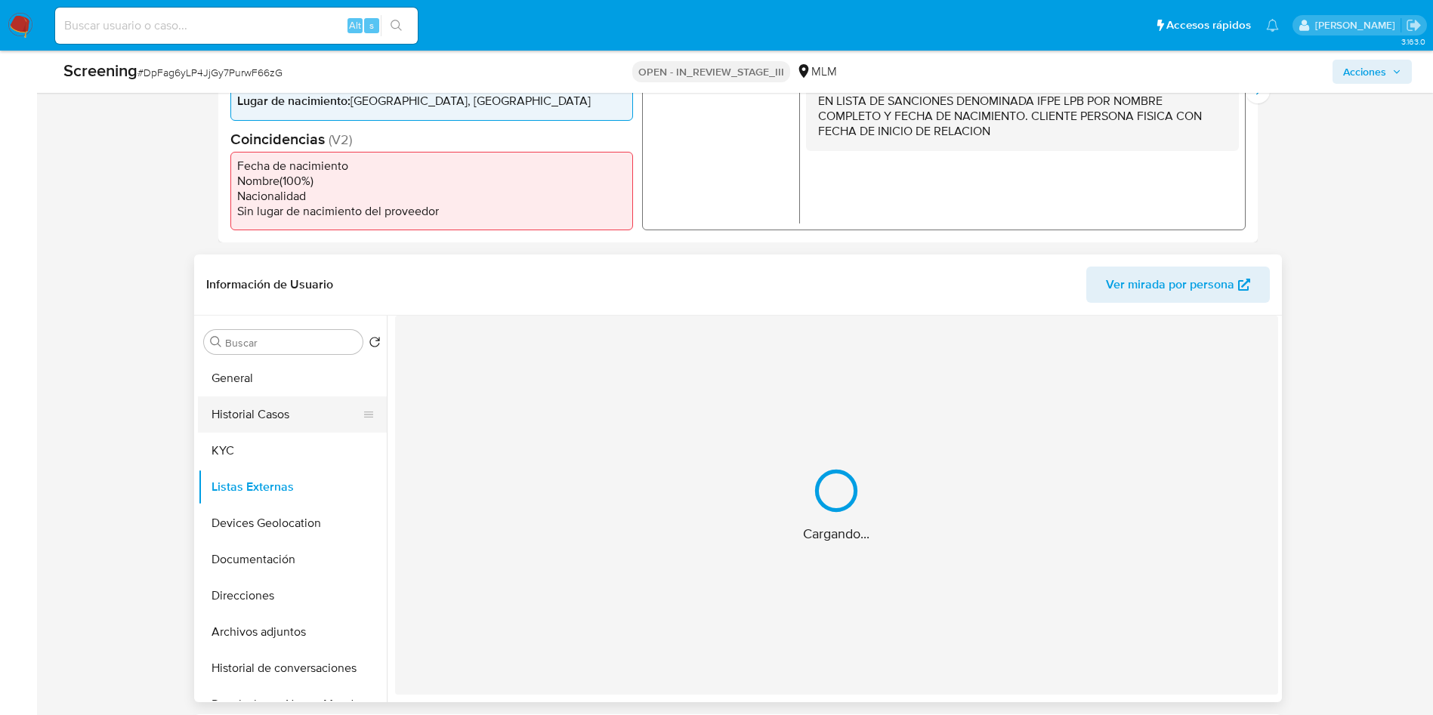
click at [269, 415] on button "Historial Casos" at bounding box center [286, 415] width 177 height 36
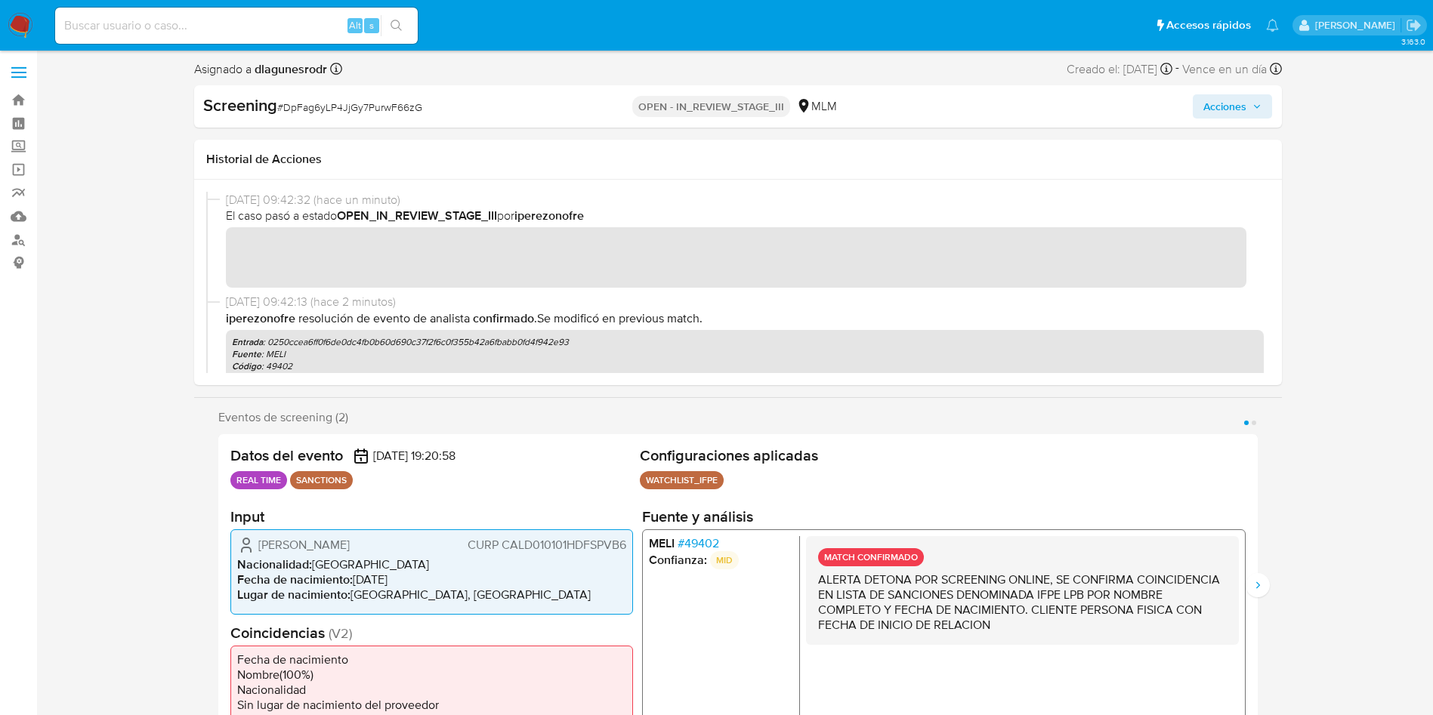
scroll to position [0, 0]
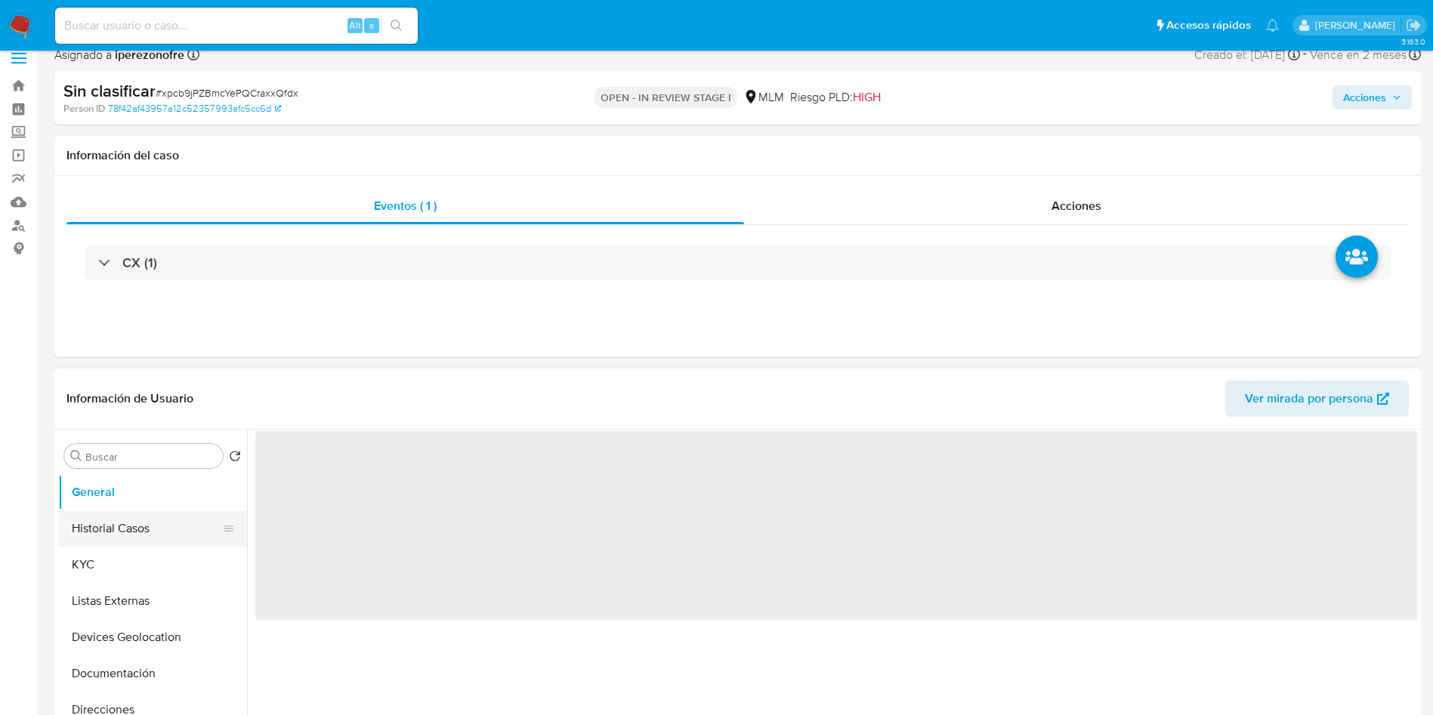
select select "10"
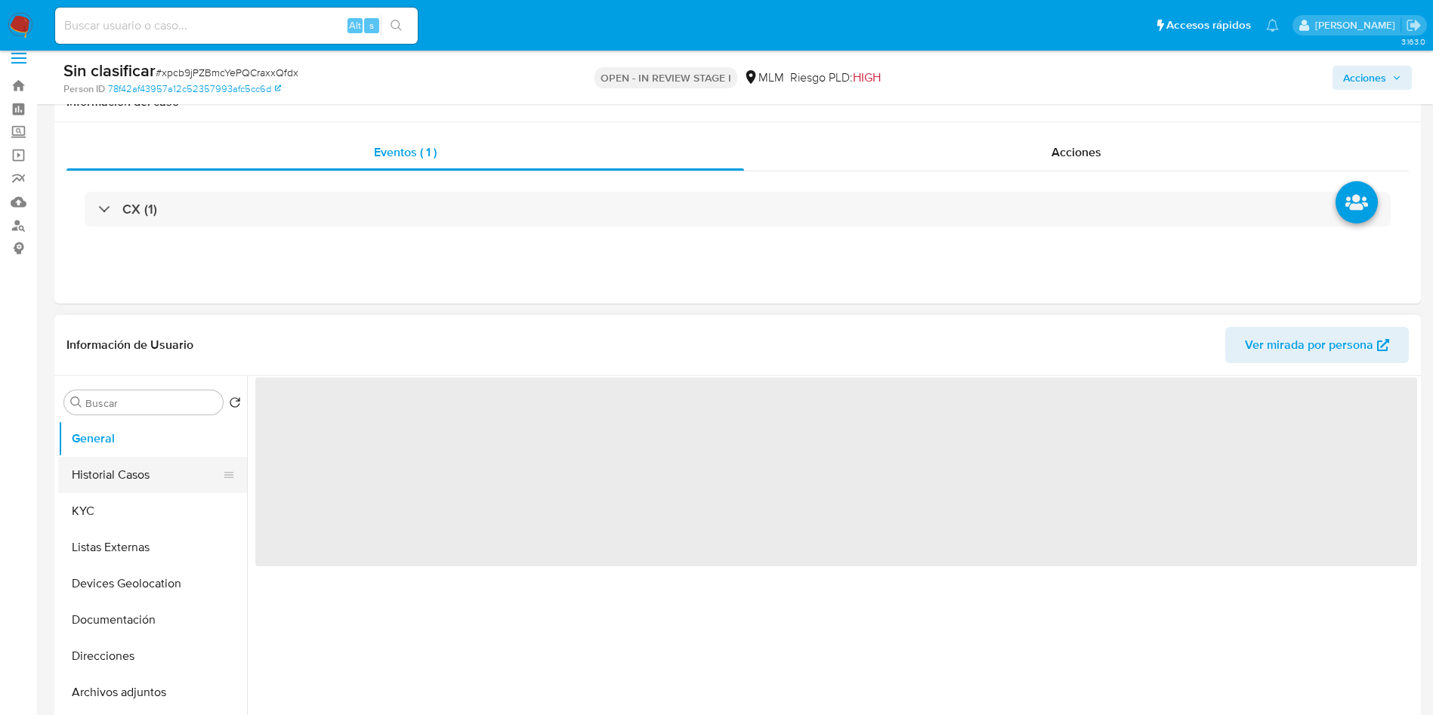
scroll to position [113, 0]
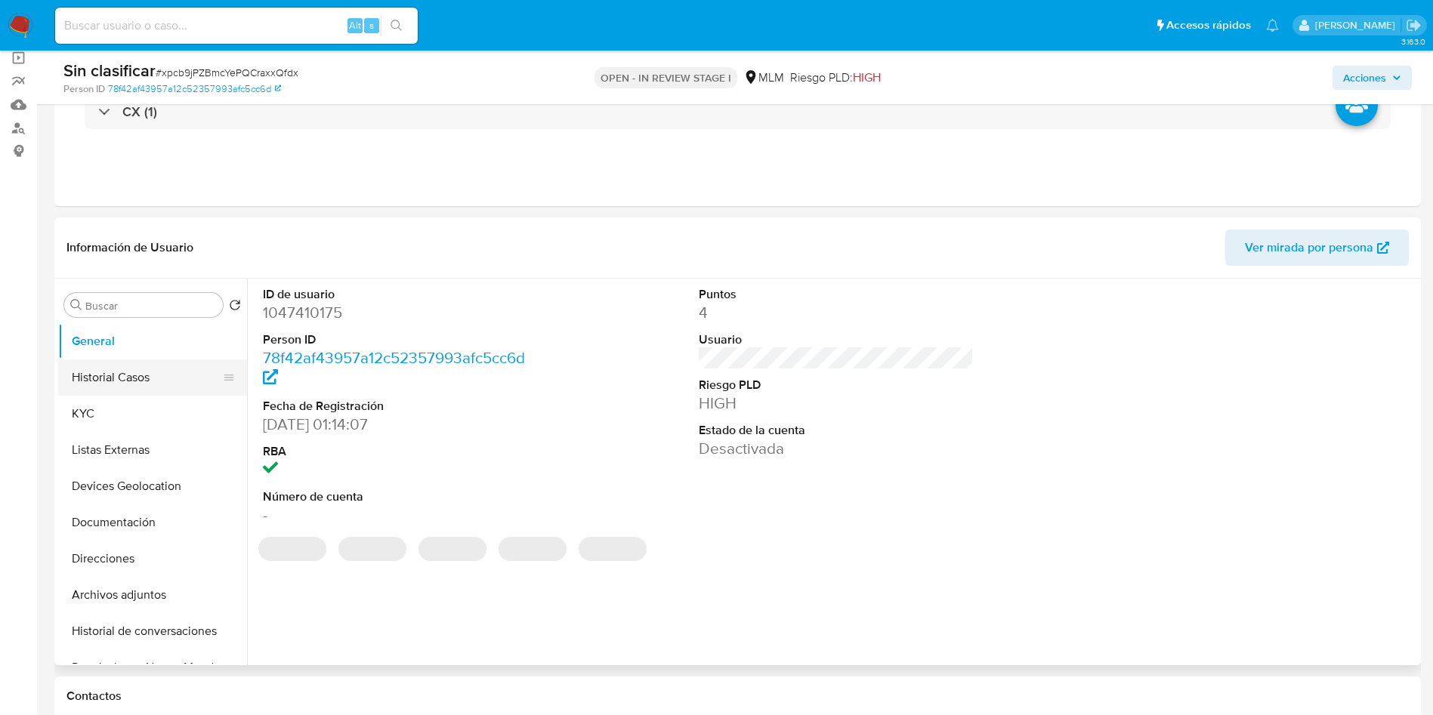
click at [147, 384] on button "Historial Casos" at bounding box center [146, 378] width 177 height 36
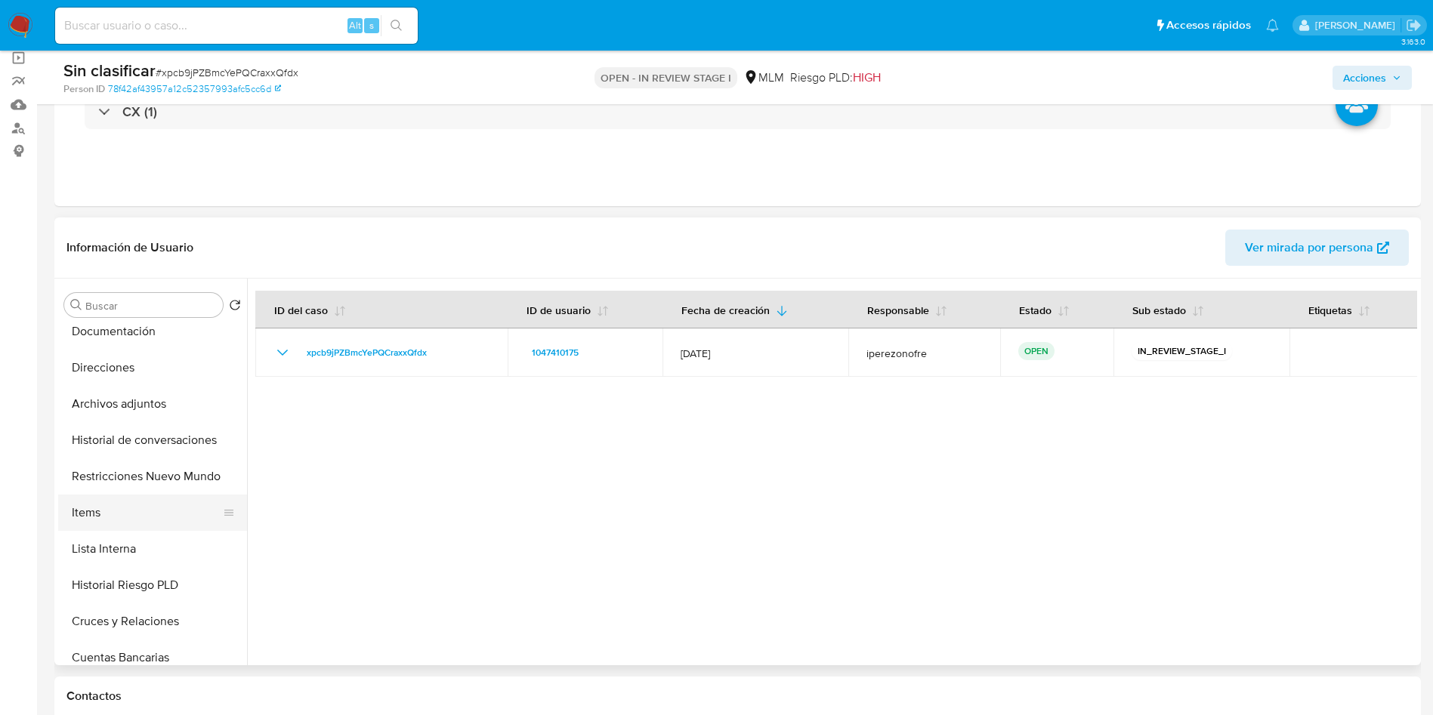
scroll to position [227, 0]
click at [135, 428] on button "Restricciones Nuevo Mundo" at bounding box center [146, 441] width 177 height 36
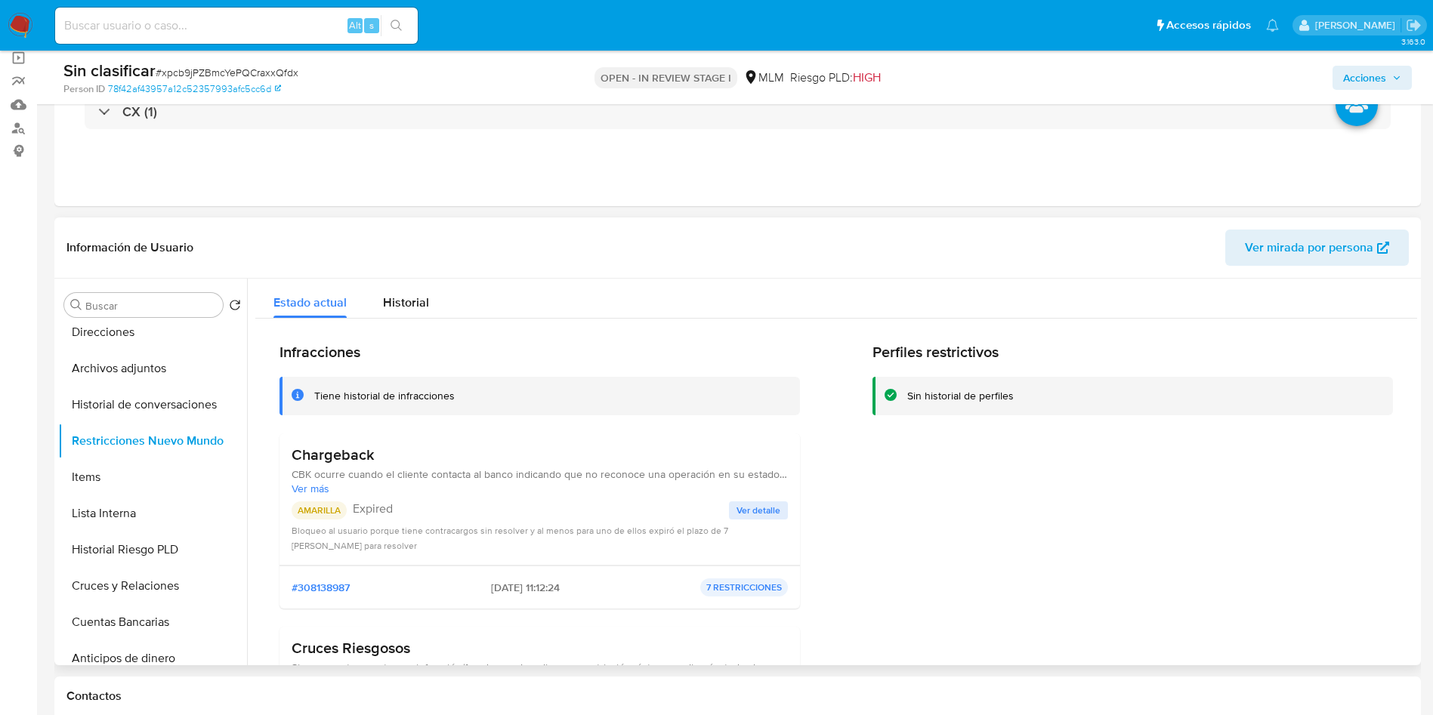
click at [769, 516] on span "Ver detalle" at bounding box center [759, 510] width 44 height 15
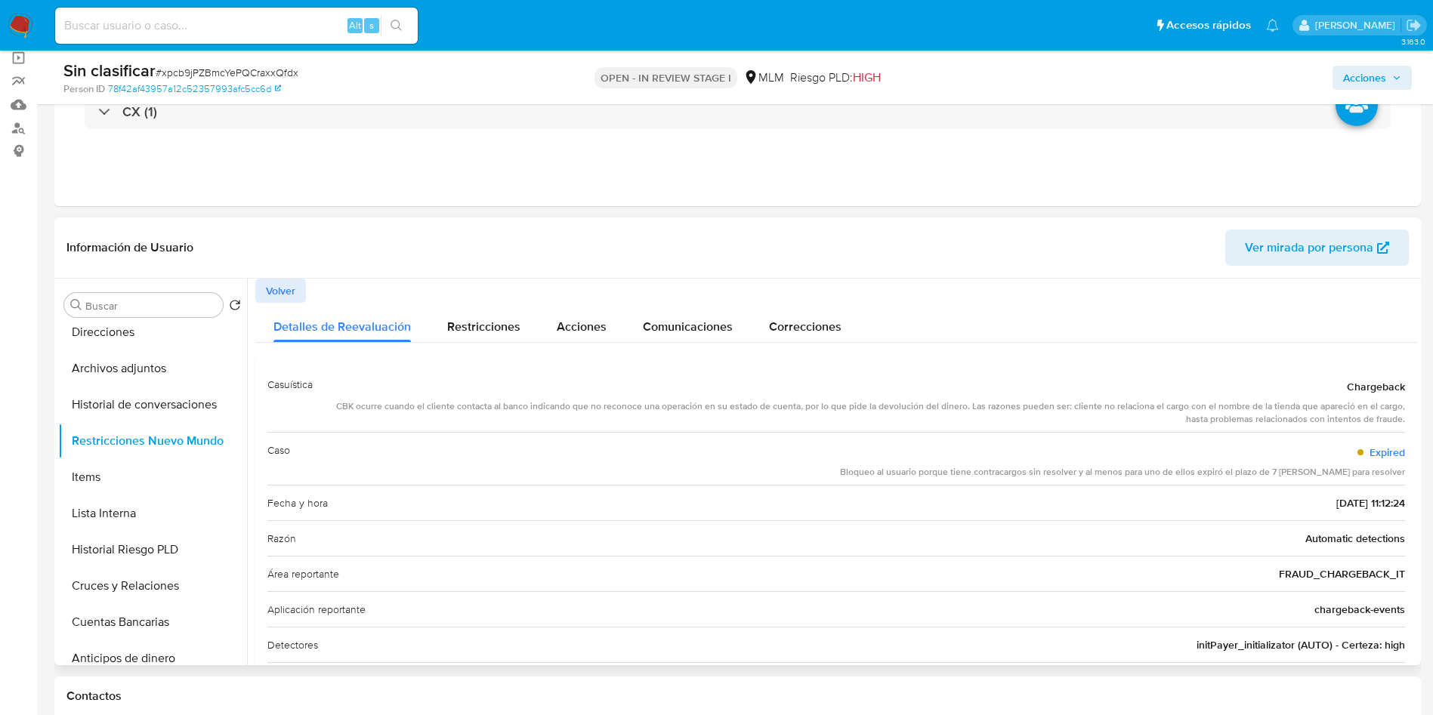
drag, startPoint x: 1026, startPoint y: 471, endPoint x: 1127, endPoint y: 468, distance: 101.3
click at [1127, 468] on div "Bloqueo al usuario porque tiene contracargos sin resolver y al menos para uno d…" at bounding box center [1122, 472] width 565 height 13
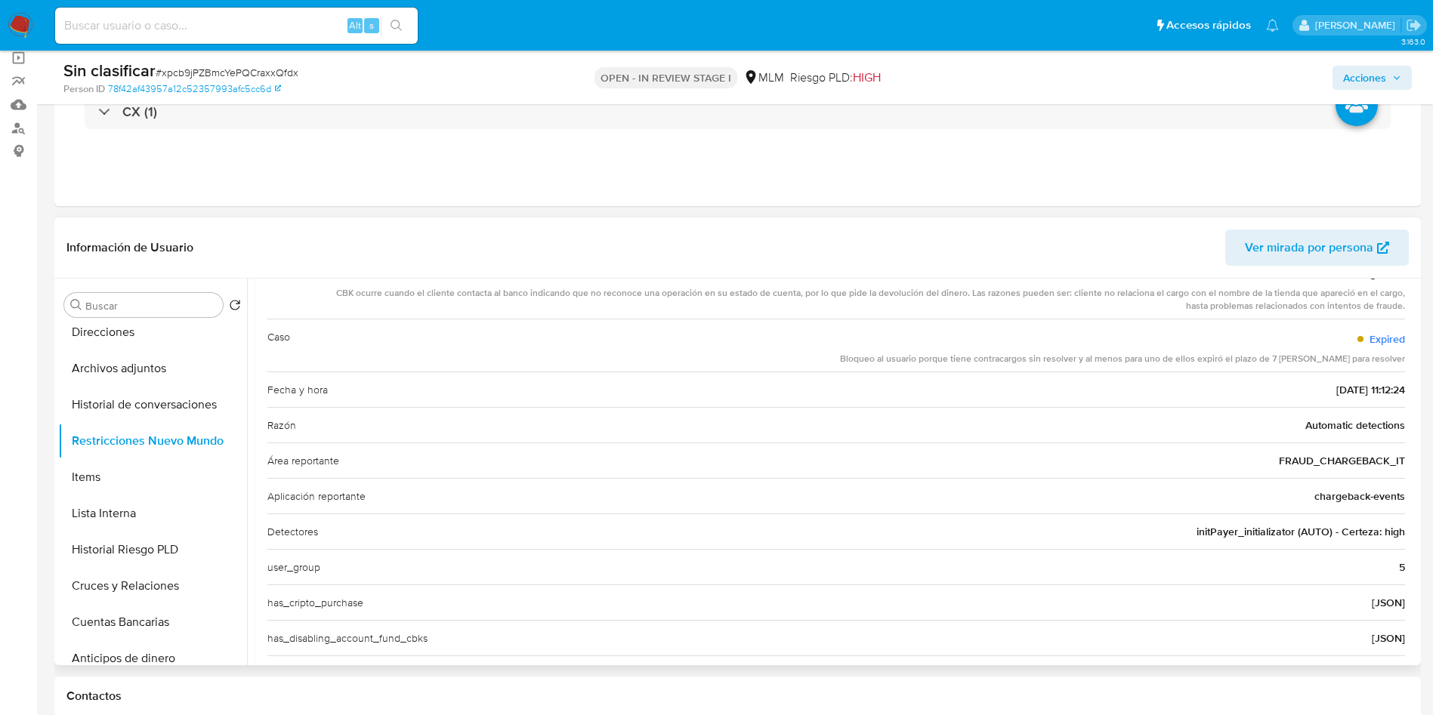
scroll to position [0, 0]
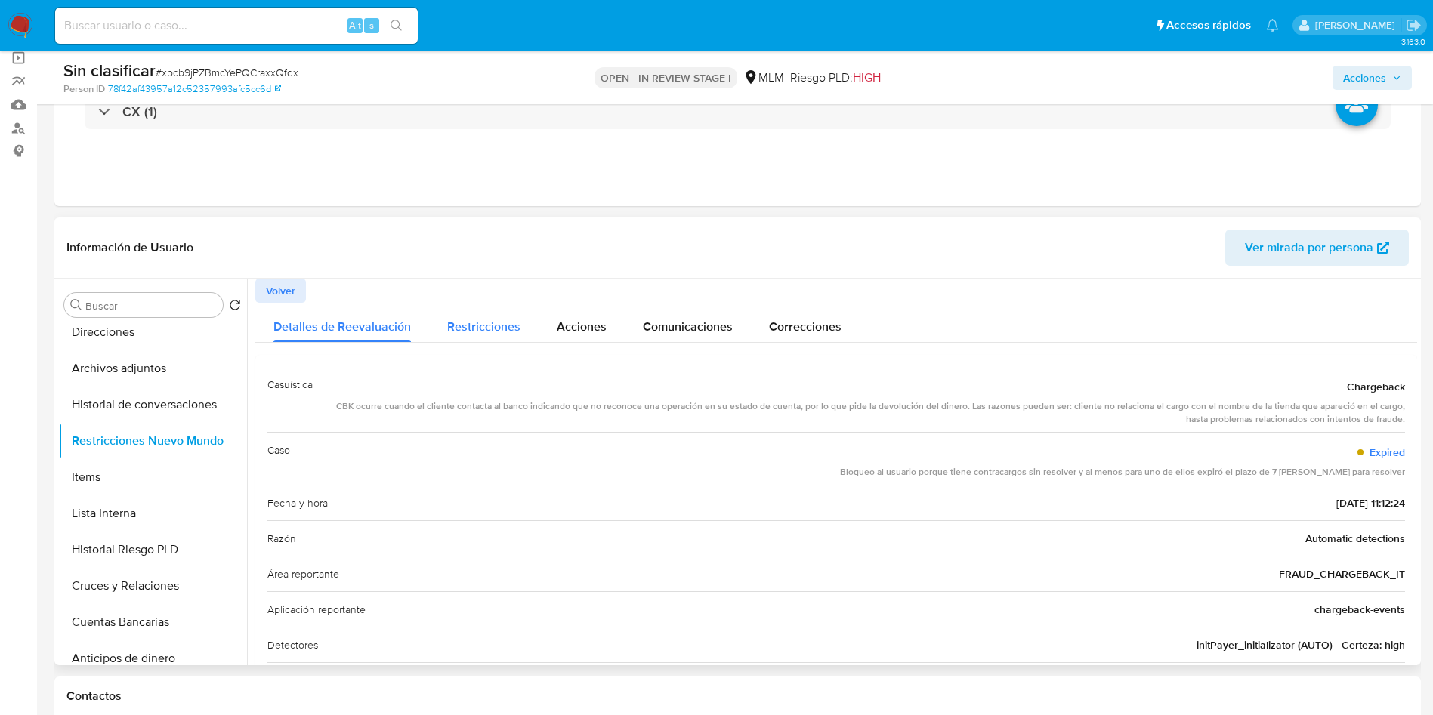
click at [458, 319] on span "Restricciones" at bounding box center [483, 326] width 73 height 17
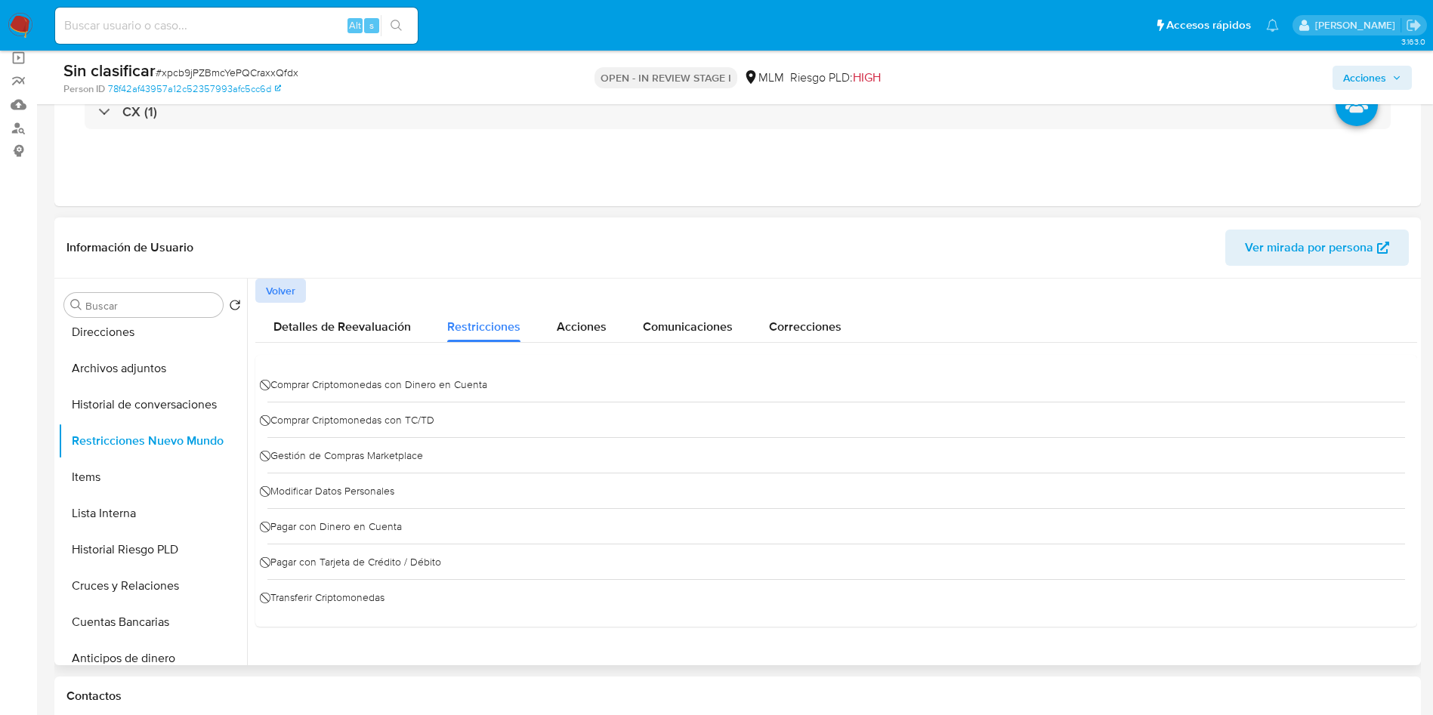
click at [273, 286] on span "Volver" at bounding box center [280, 290] width 29 height 21
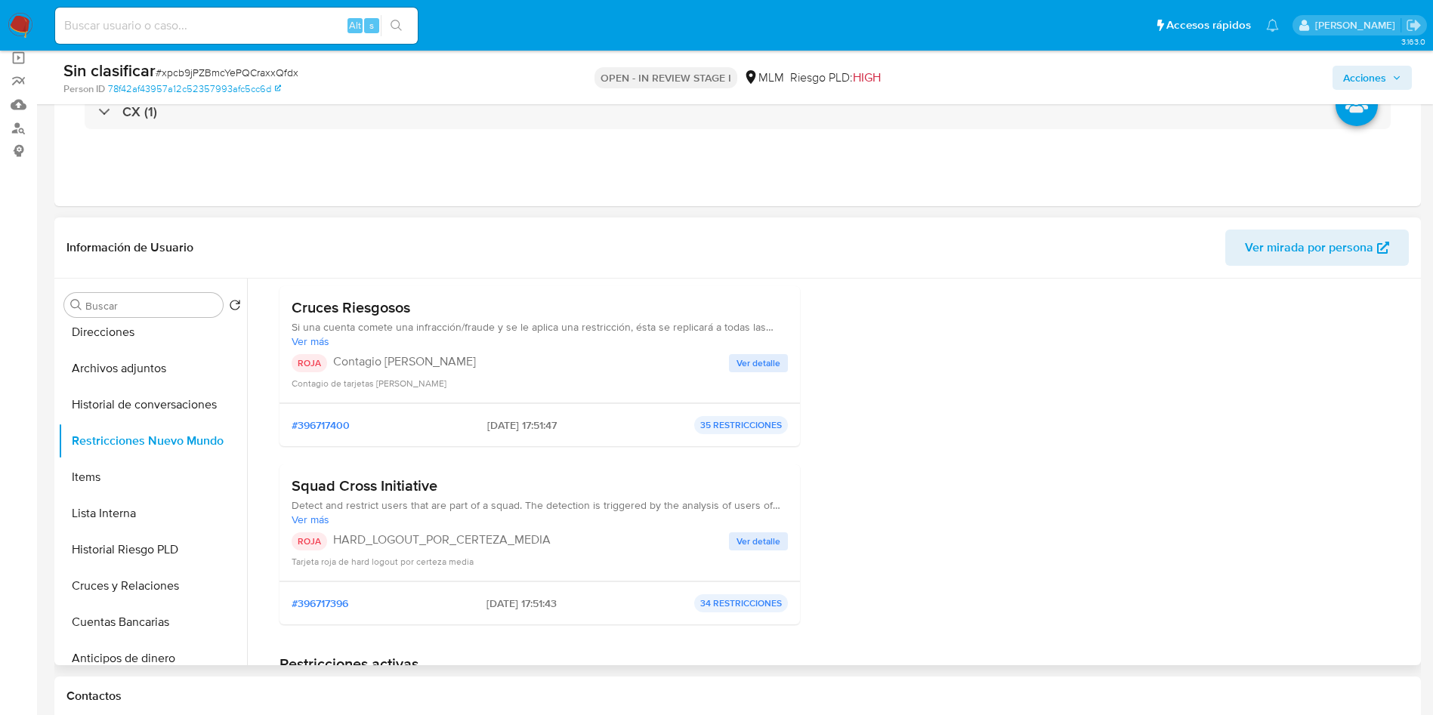
scroll to position [340, 0]
click at [755, 360] on span "Ver detalle" at bounding box center [759, 364] width 44 height 15
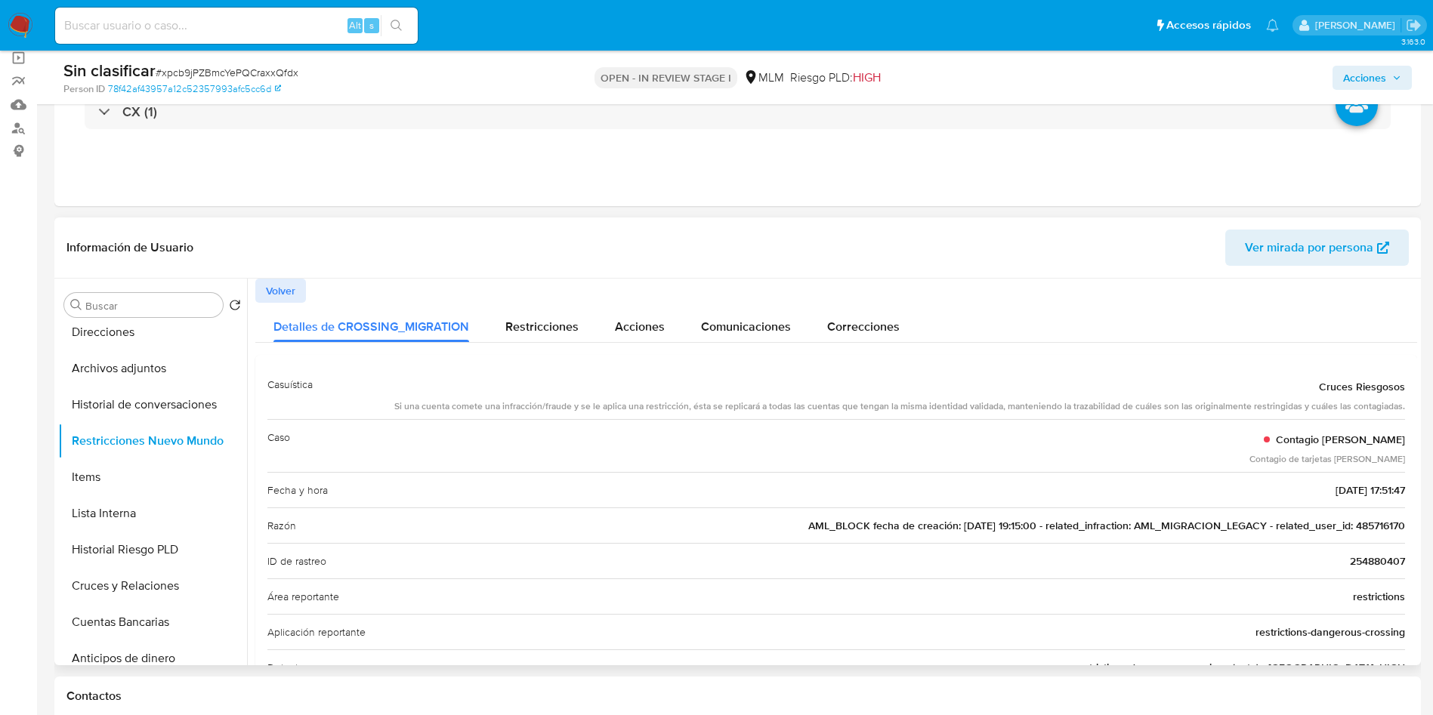
click at [1371, 522] on span "AML_BLOCK fecha de creación: 28/01/2022 19:15:00 - related_infraction: AML_MIGR…" at bounding box center [1106, 525] width 597 height 15
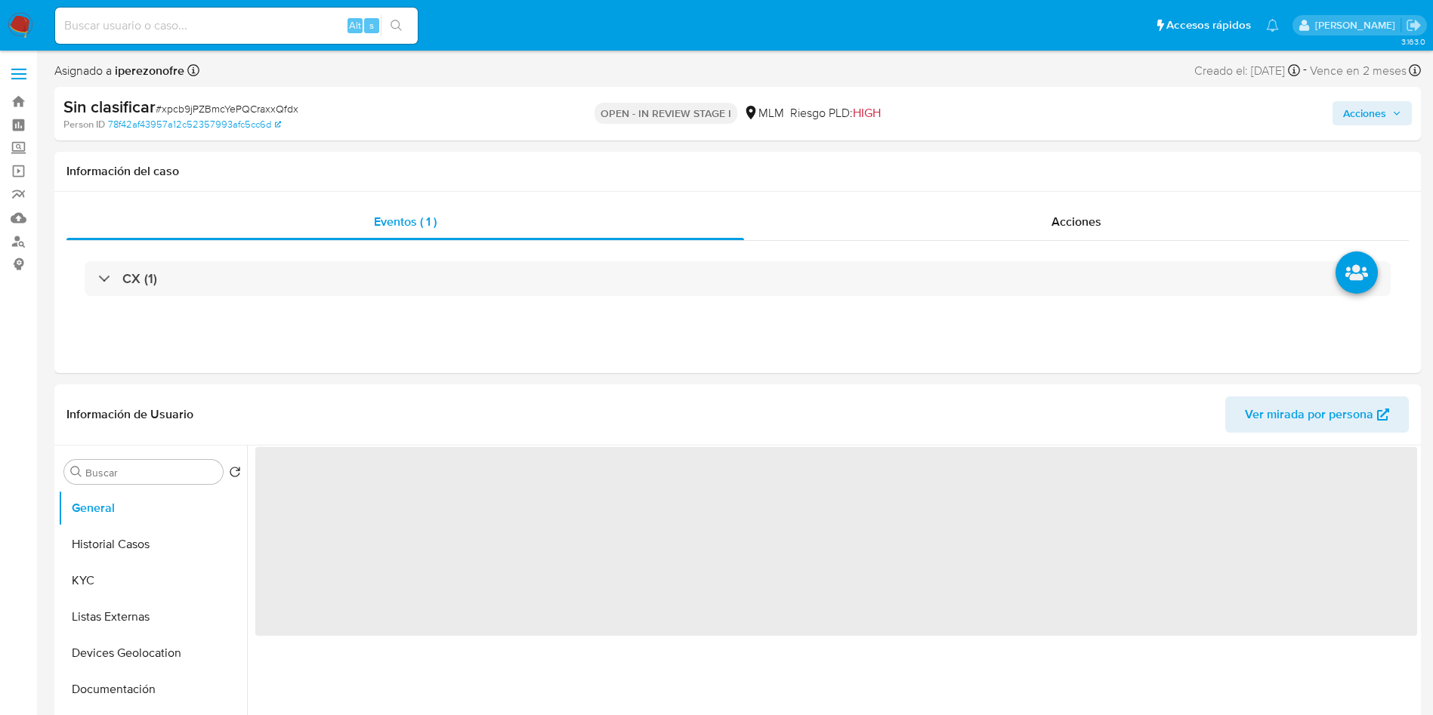
select select "10"
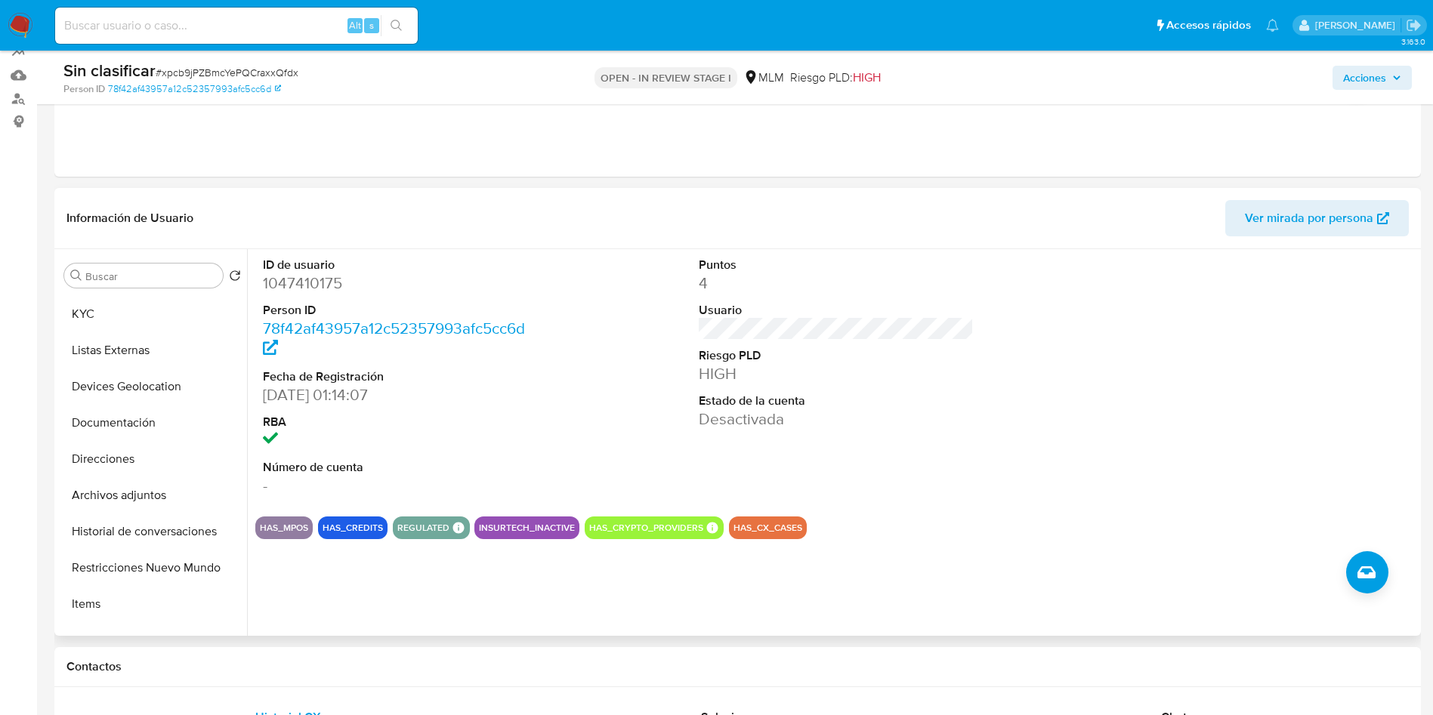
scroll to position [67, 0]
click at [155, 571] on button "Restricciones Nuevo Mundo" at bounding box center [146, 571] width 177 height 36
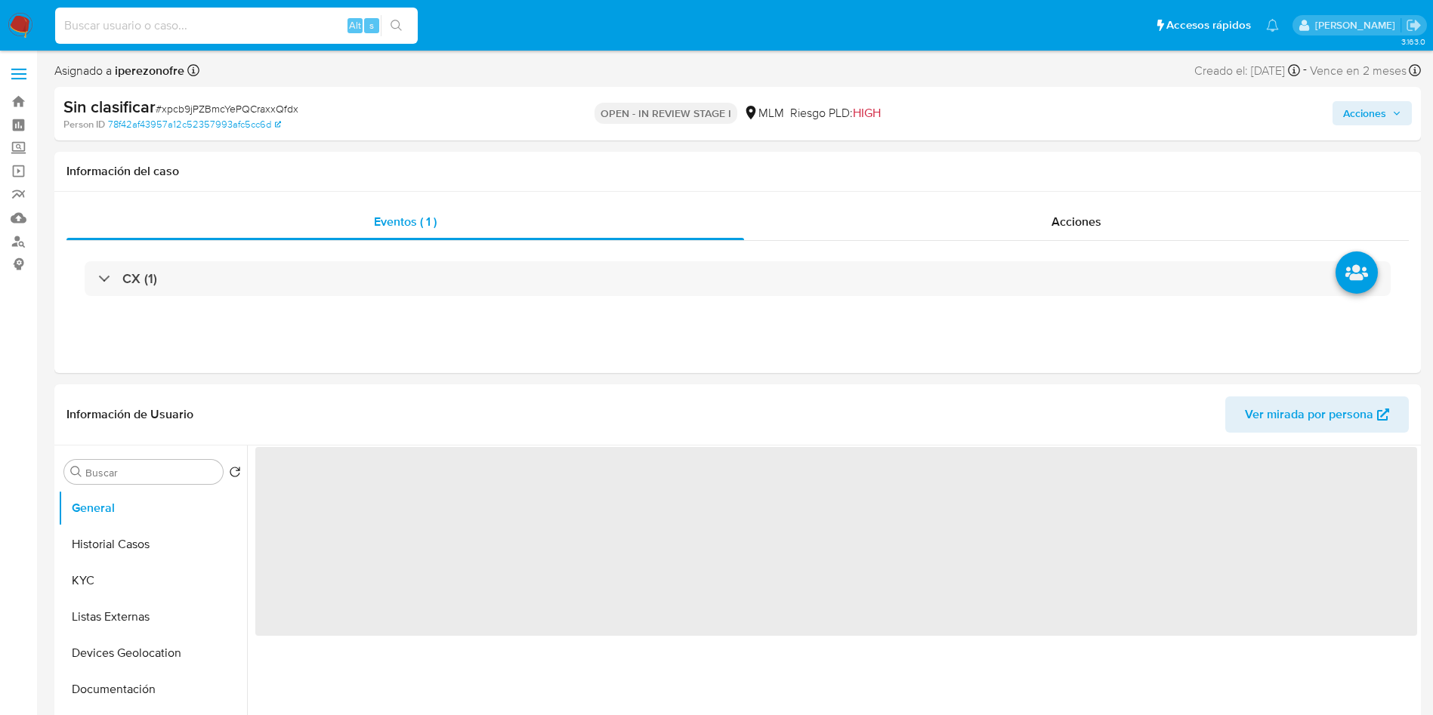
click at [276, 18] on input at bounding box center [236, 26] width 363 height 20
paste input "485716170"
type input "485716170"
select select "10"
type input "485716170"
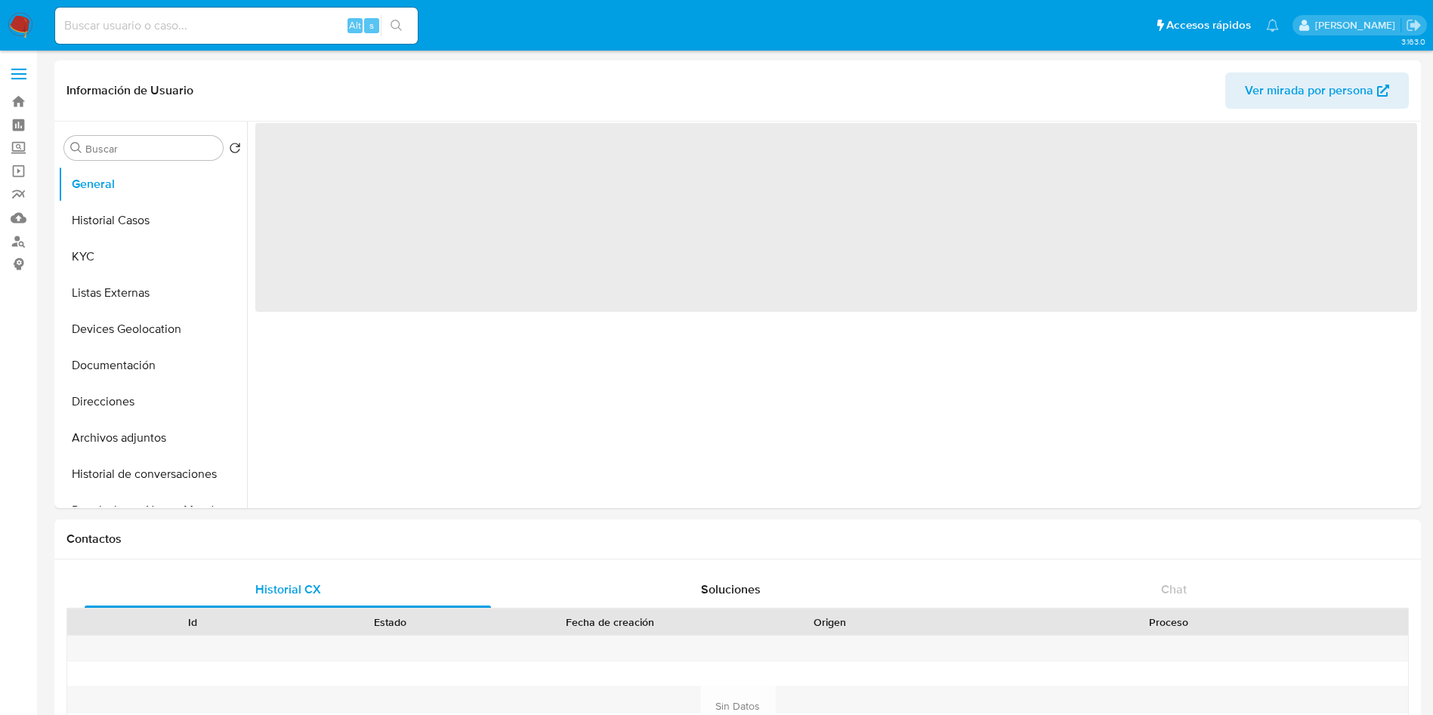
select select "10"
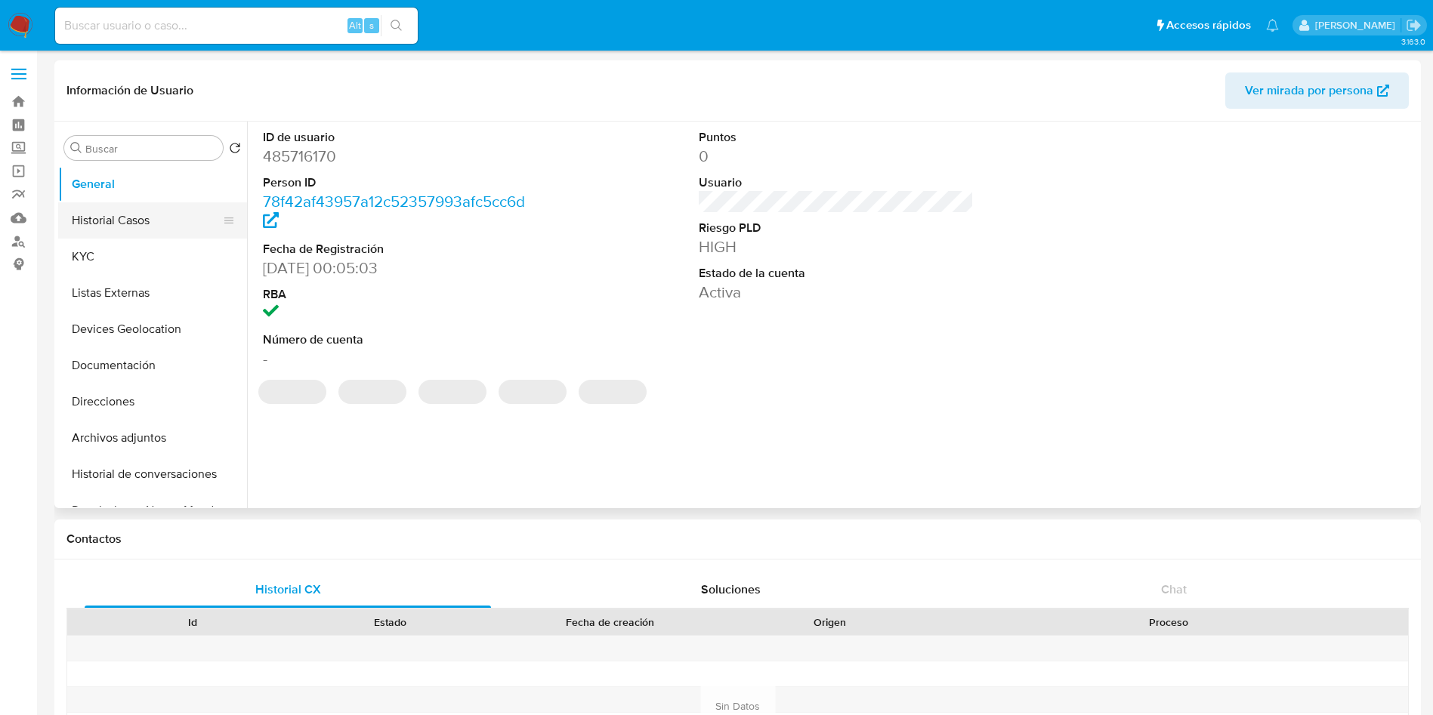
click at [169, 212] on button "Historial Casos" at bounding box center [146, 220] width 177 height 36
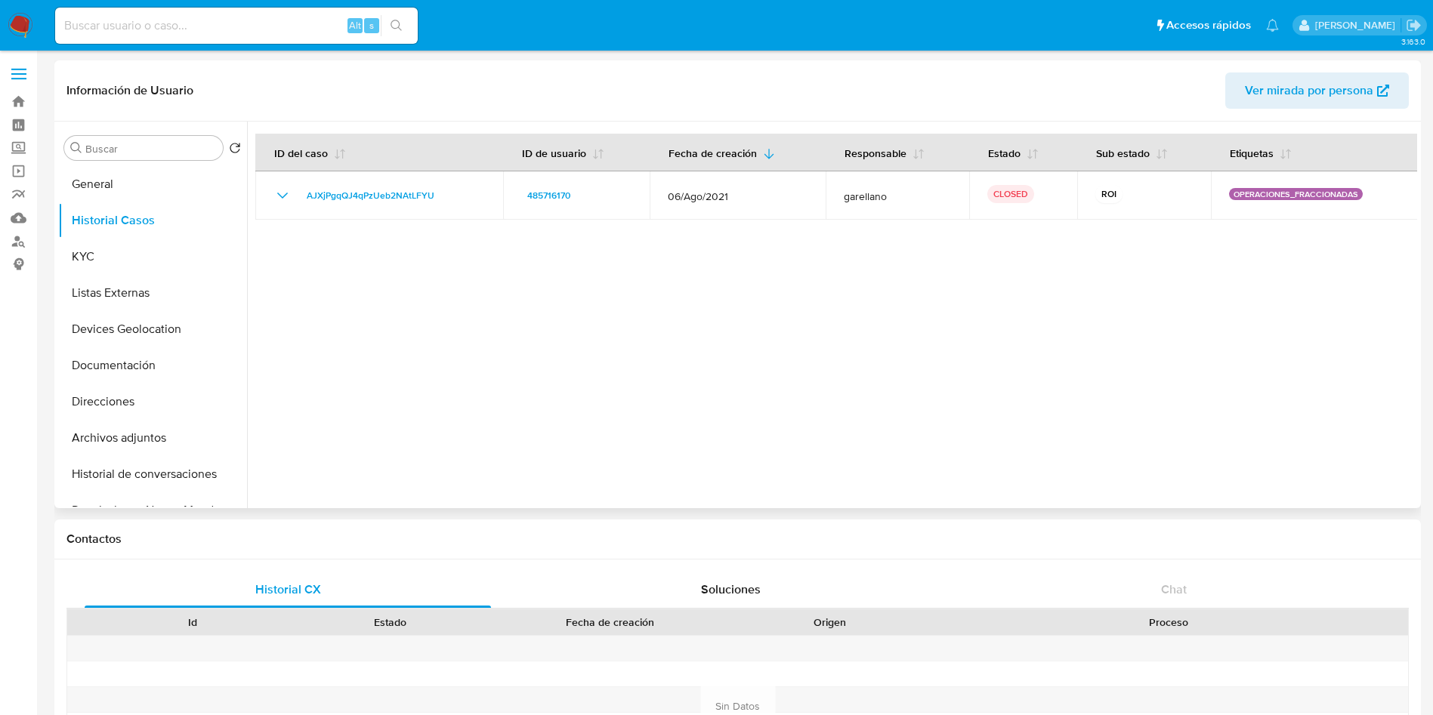
click at [1225, 289] on div at bounding box center [832, 315] width 1170 height 387
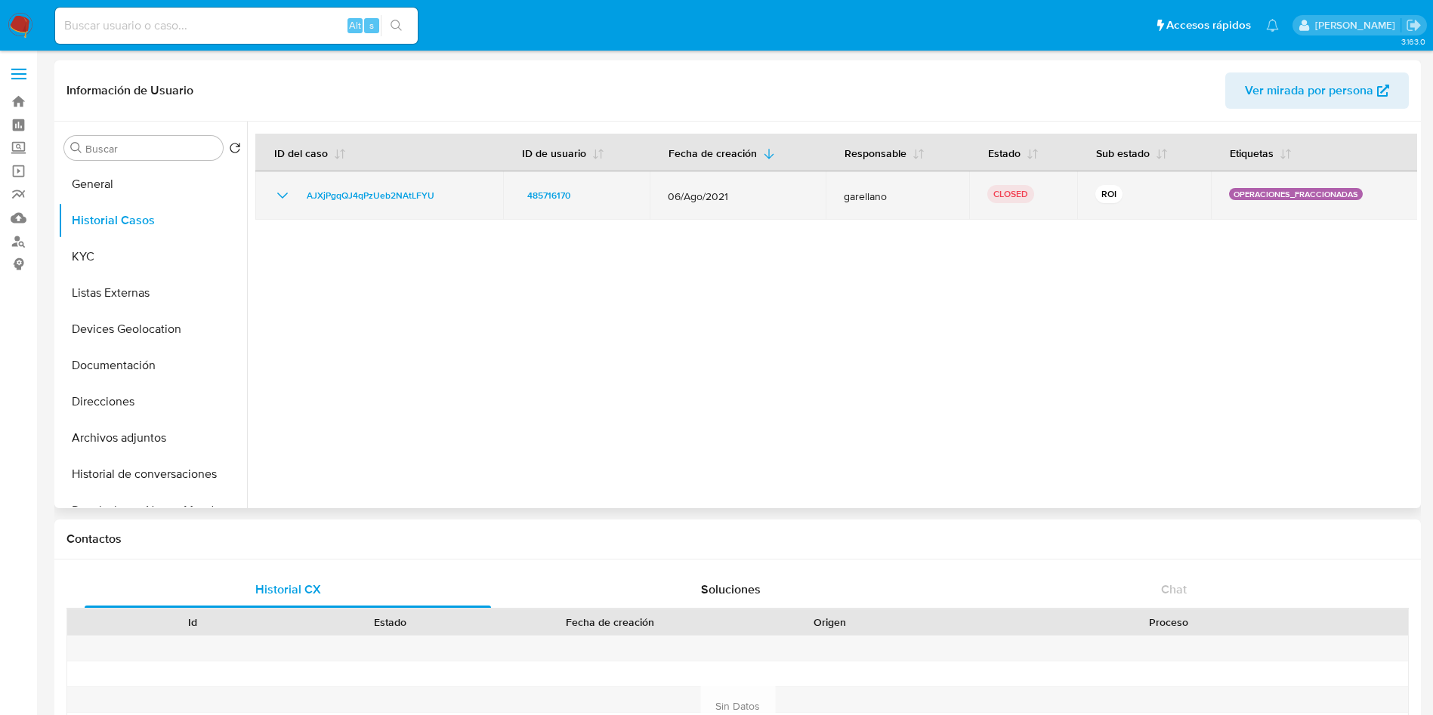
click at [283, 196] on icon "Mostrar/Ocultar" at bounding box center [282, 196] width 18 height 18
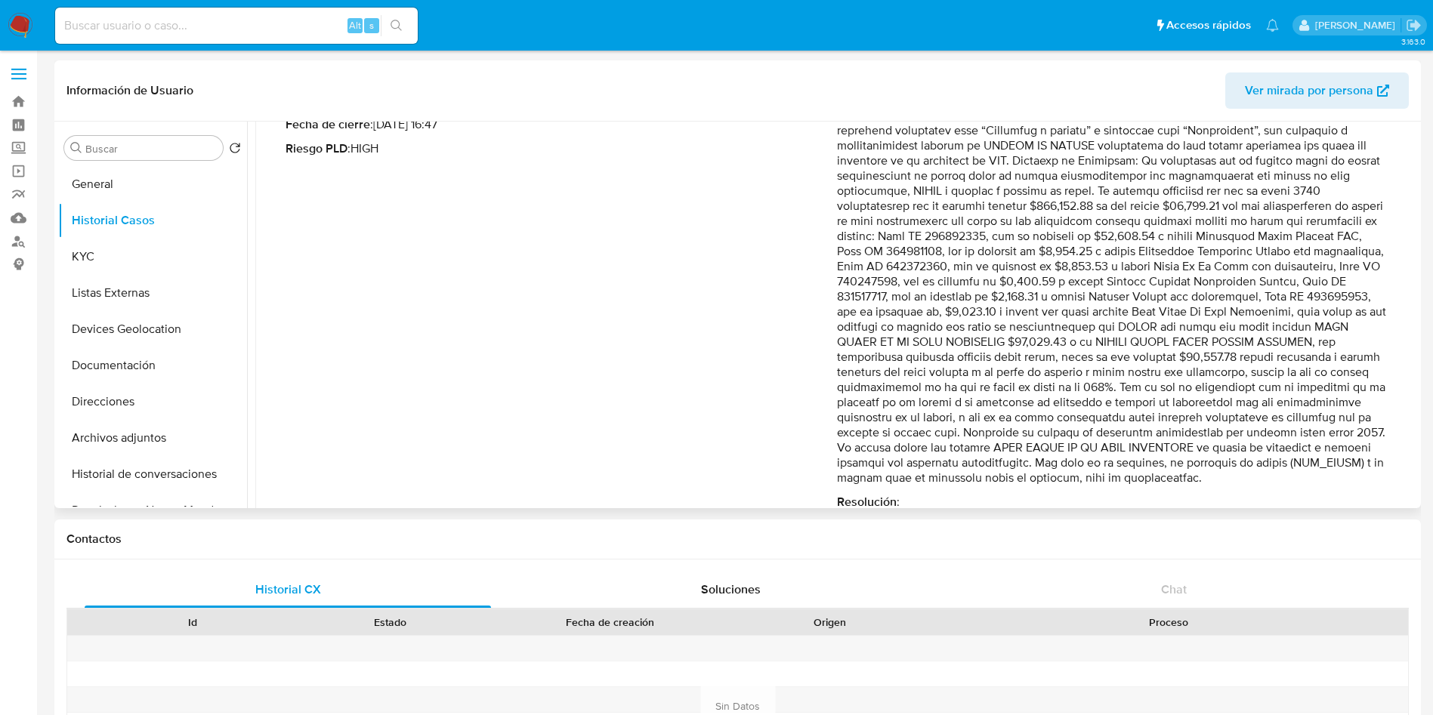
scroll to position [184, 0]
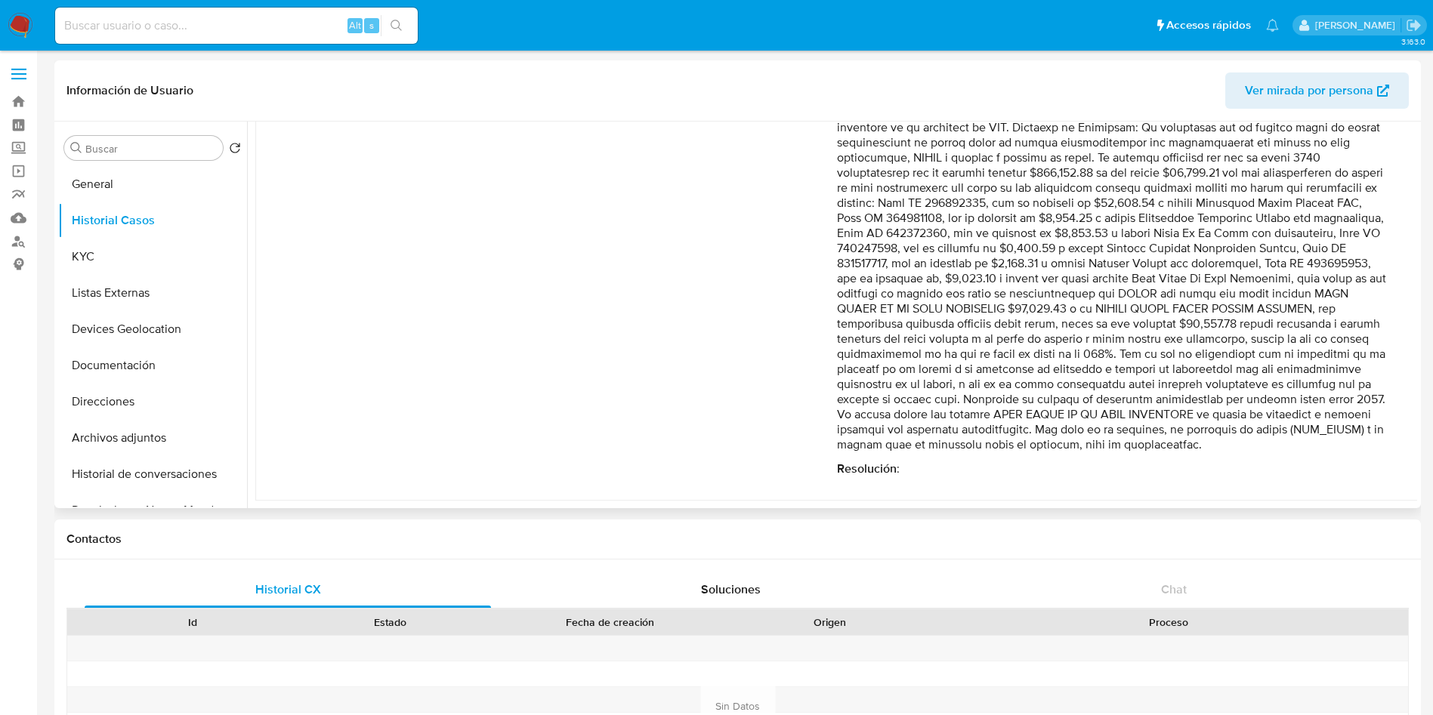
drag, startPoint x: 1254, startPoint y: 414, endPoint x: 1009, endPoint y: 435, distance: 245.7
click at [1009, 435] on p "Comentario :" at bounding box center [1112, 256] width 551 height 393
click at [1315, 440] on p "Comentario :" at bounding box center [1112, 256] width 551 height 393
drag, startPoint x: 1249, startPoint y: 413, endPoint x: 1366, endPoint y: 411, distance: 116.4
click at [1366, 411] on p "Comentario :" at bounding box center [1112, 256] width 551 height 393
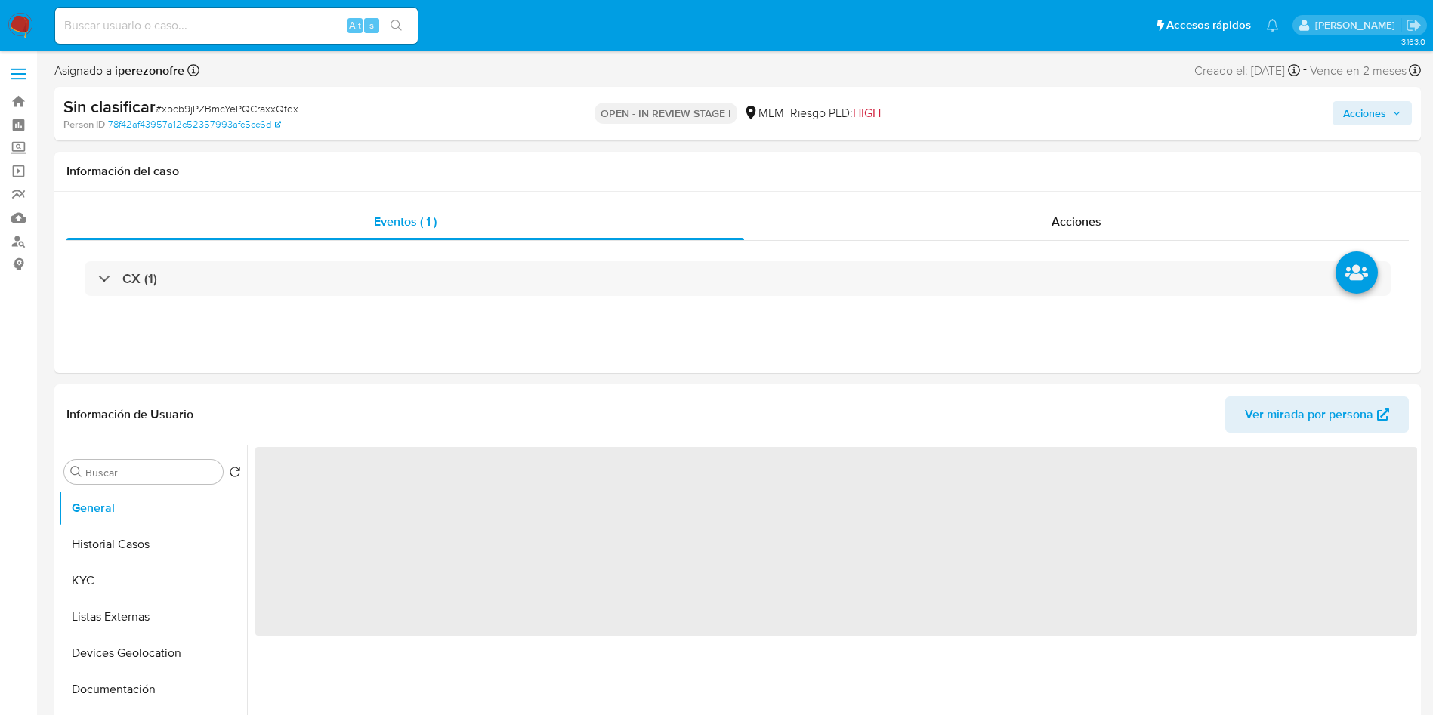
select select "10"
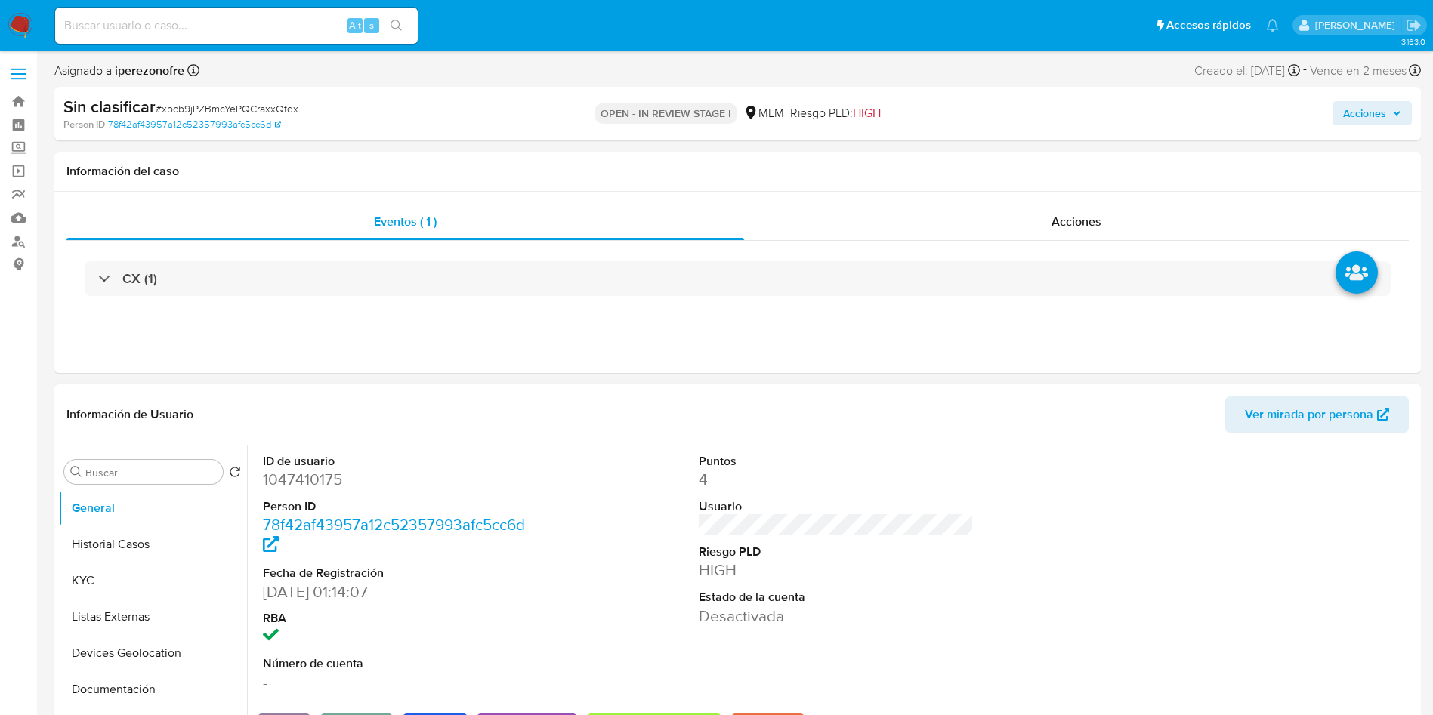
click at [1005, 473] on div "ID de usuario 1047410175 Person ID 78f42af43957a12c52357993afc5cc6d Fecha de Re…" at bounding box center [836, 573] width 1162 height 255
click at [110, 548] on button "Historial Casos" at bounding box center [146, 545] width 177 height 36
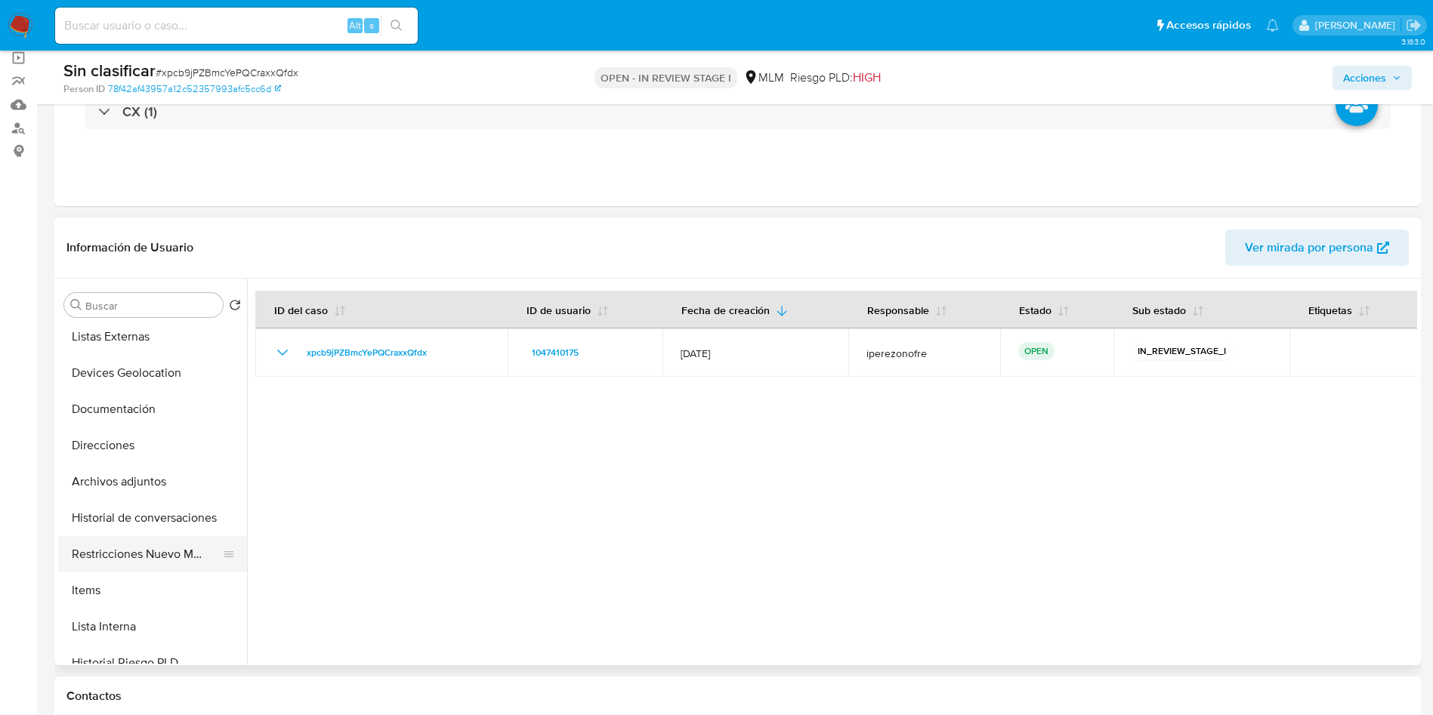
scroll to position [227, 0]
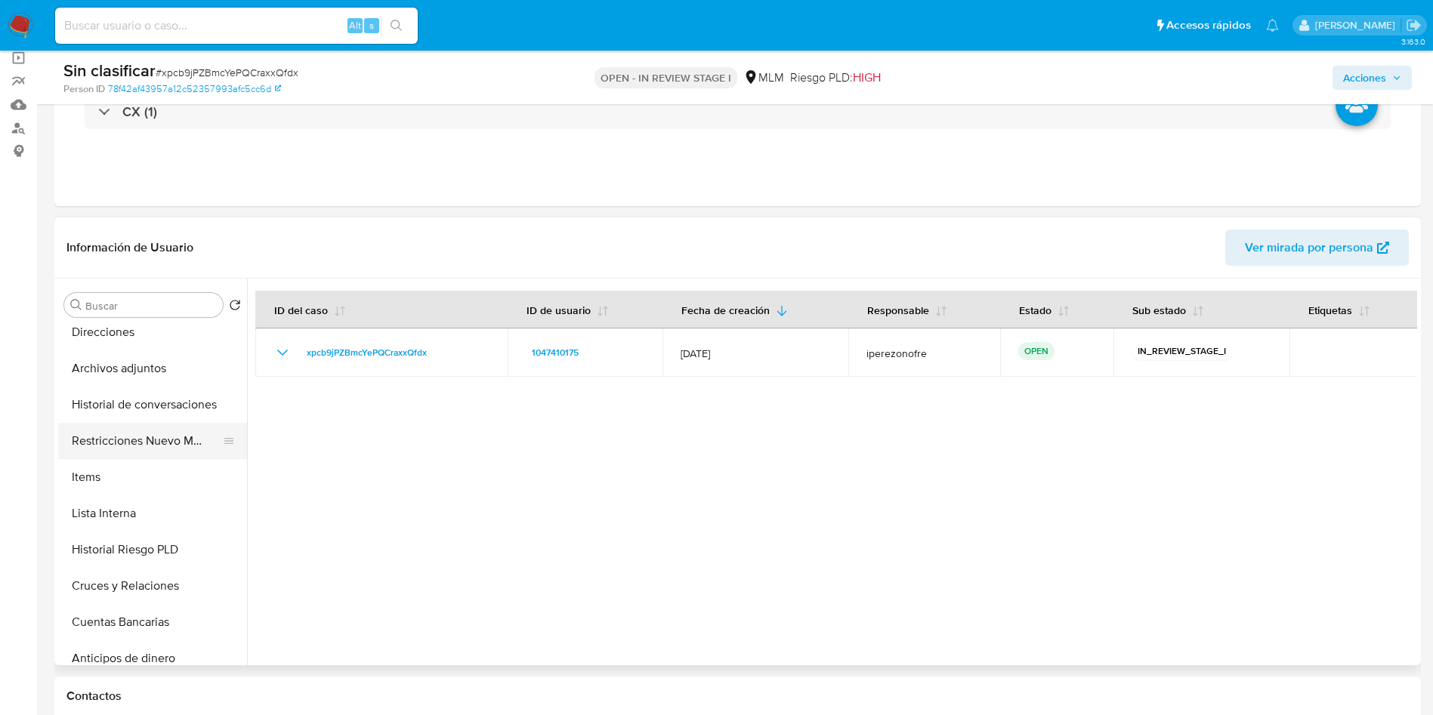
click at [128, 446] on button "Restricciones Nuevo Mundo" at bounding box center [146, 441] width 177 height 36
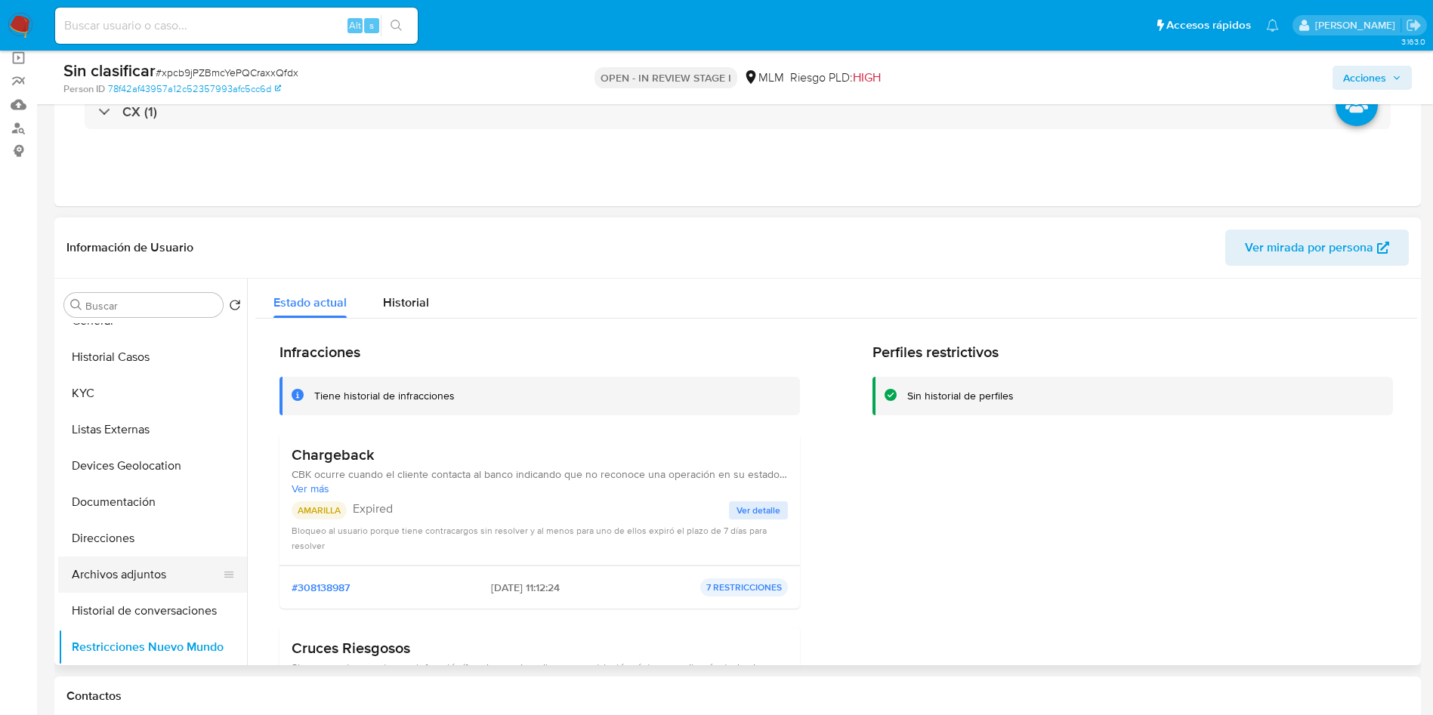
scroll to position [0, 0]
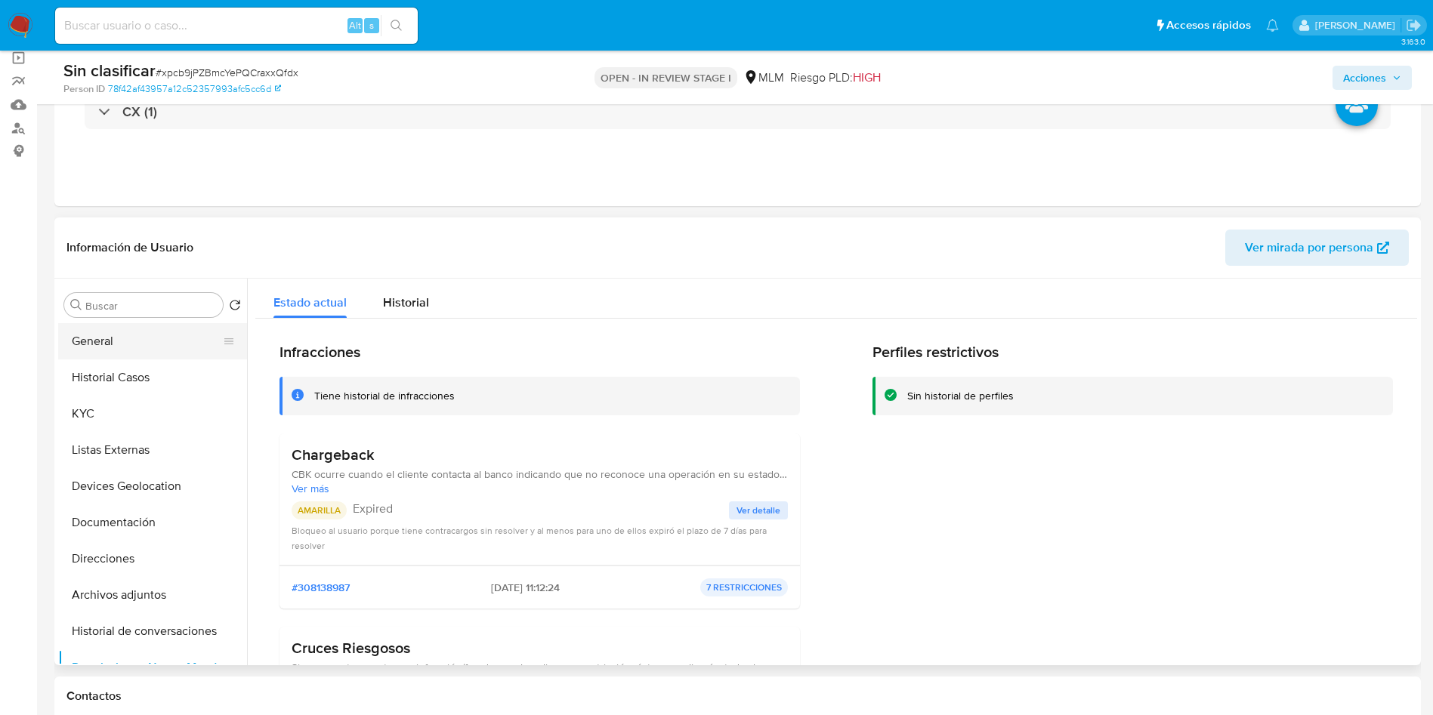
click at [132, 338] on button "General" at bounding box center [146, 341] width 177 height 36
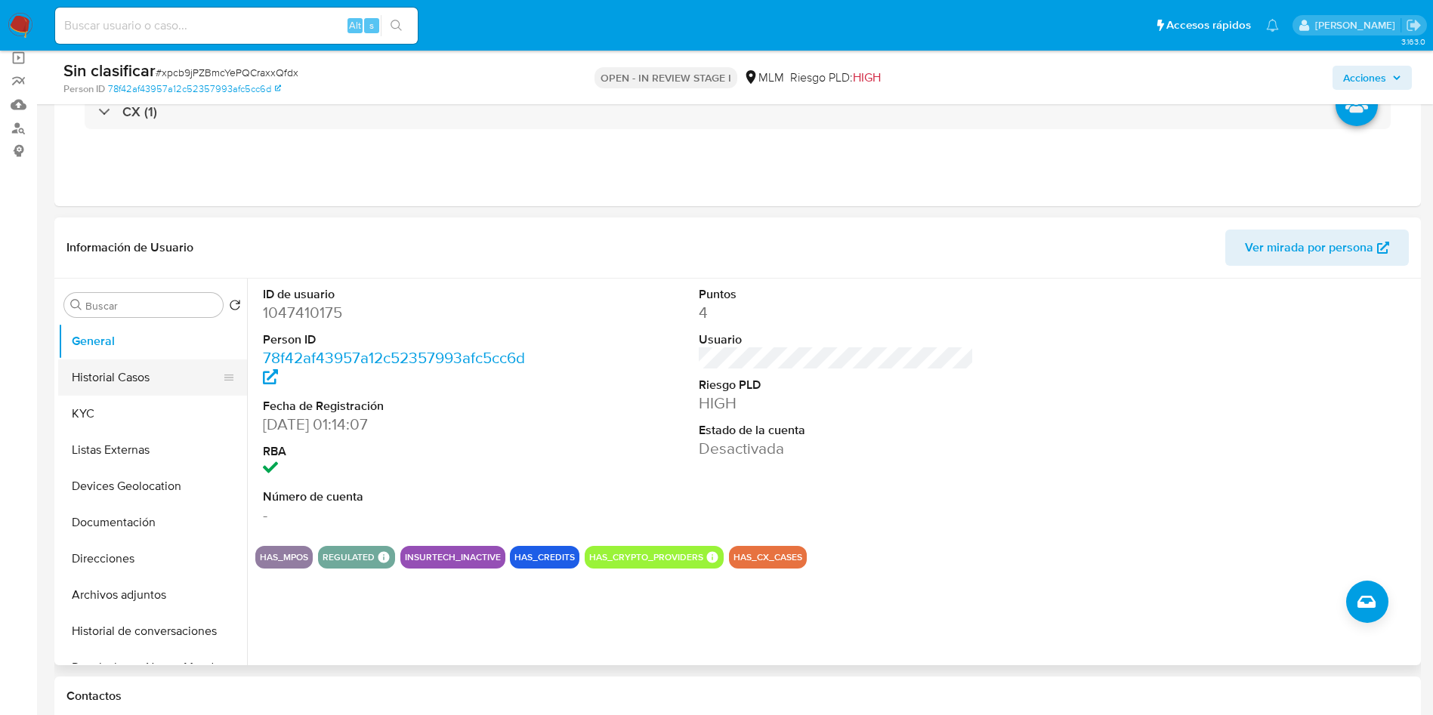
click at [139, 375] on button "Historial Casos" at bounding box center [146, 378] width 177 height 36
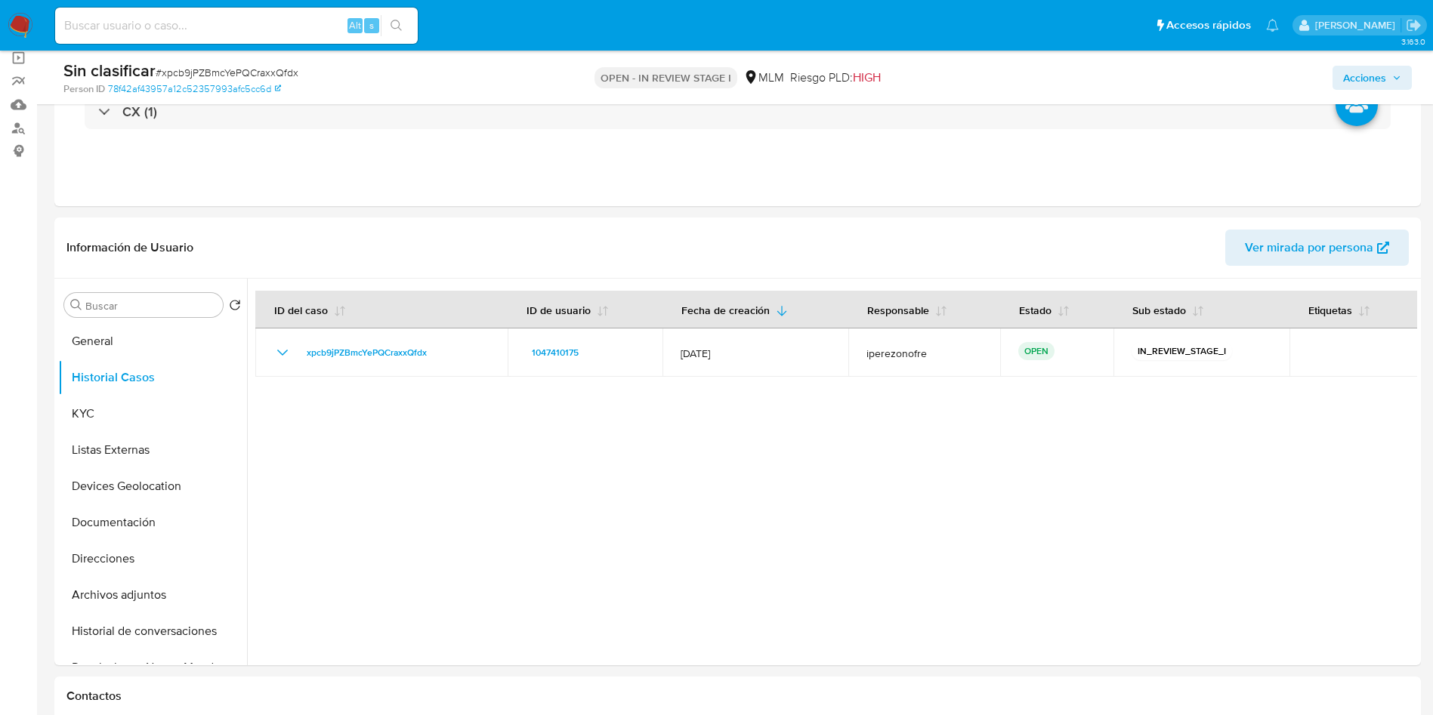
click at [1375, 76] on span "Acciones" at bounding box center [1364, 78] width 43 height 24
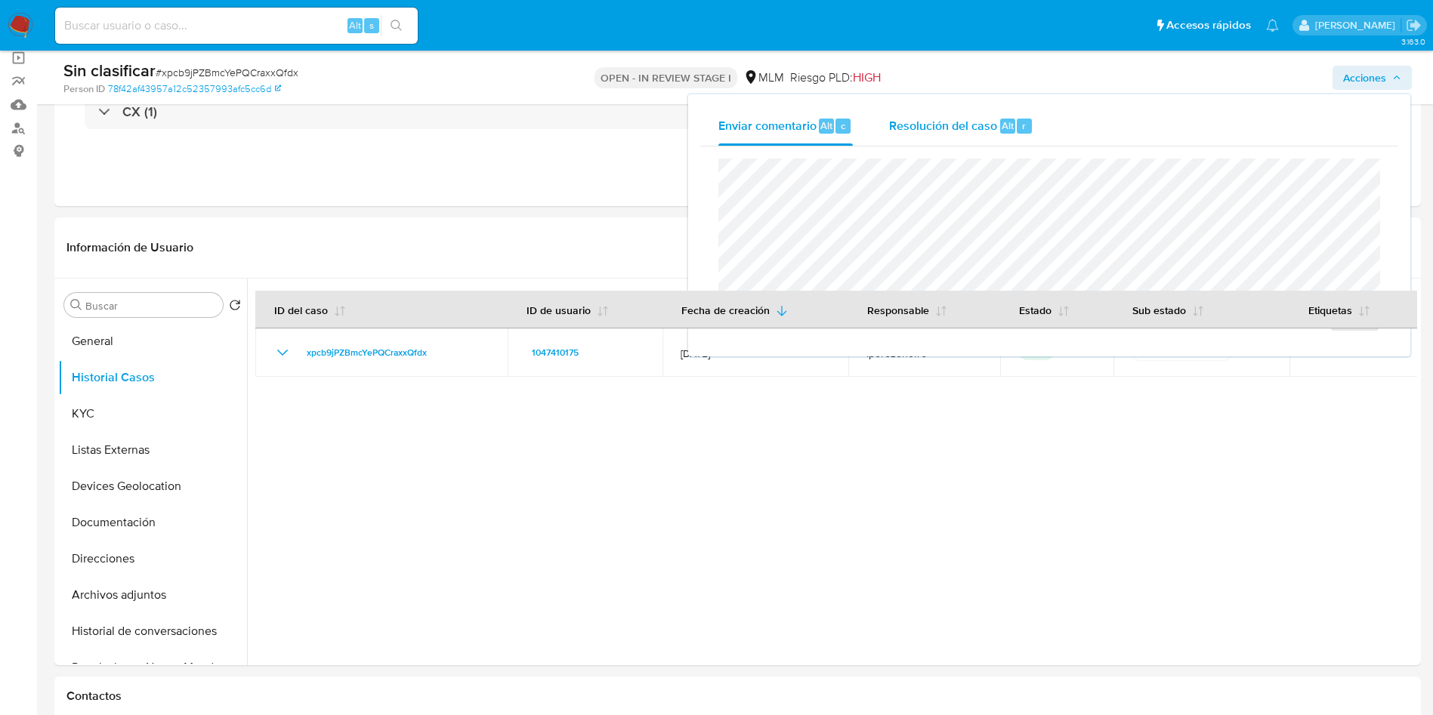
click at [954, 126] on span "Resolución del caso" at bounding box center [943, 124] width 108 height 17
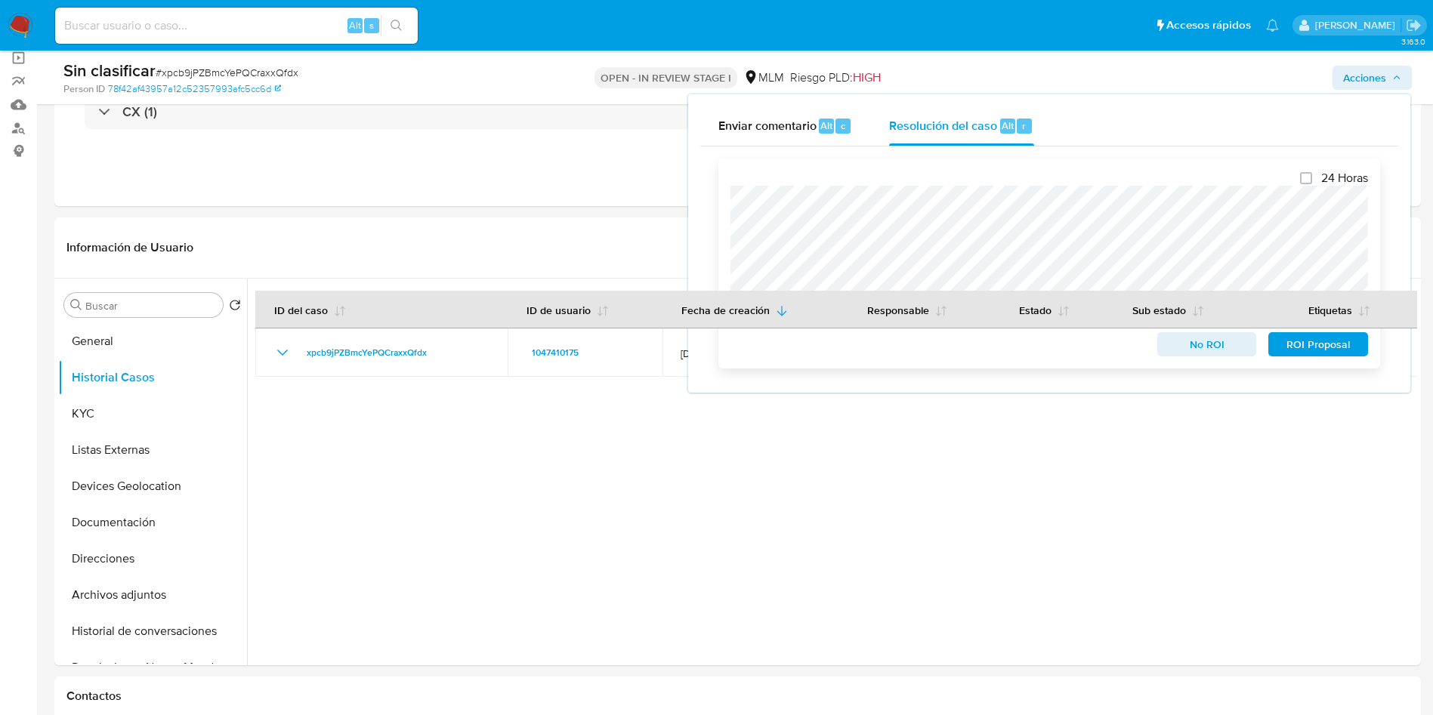
click at [1206, 351] on span "No ROI" at bounding box center [1207, 344] width 79 height 21
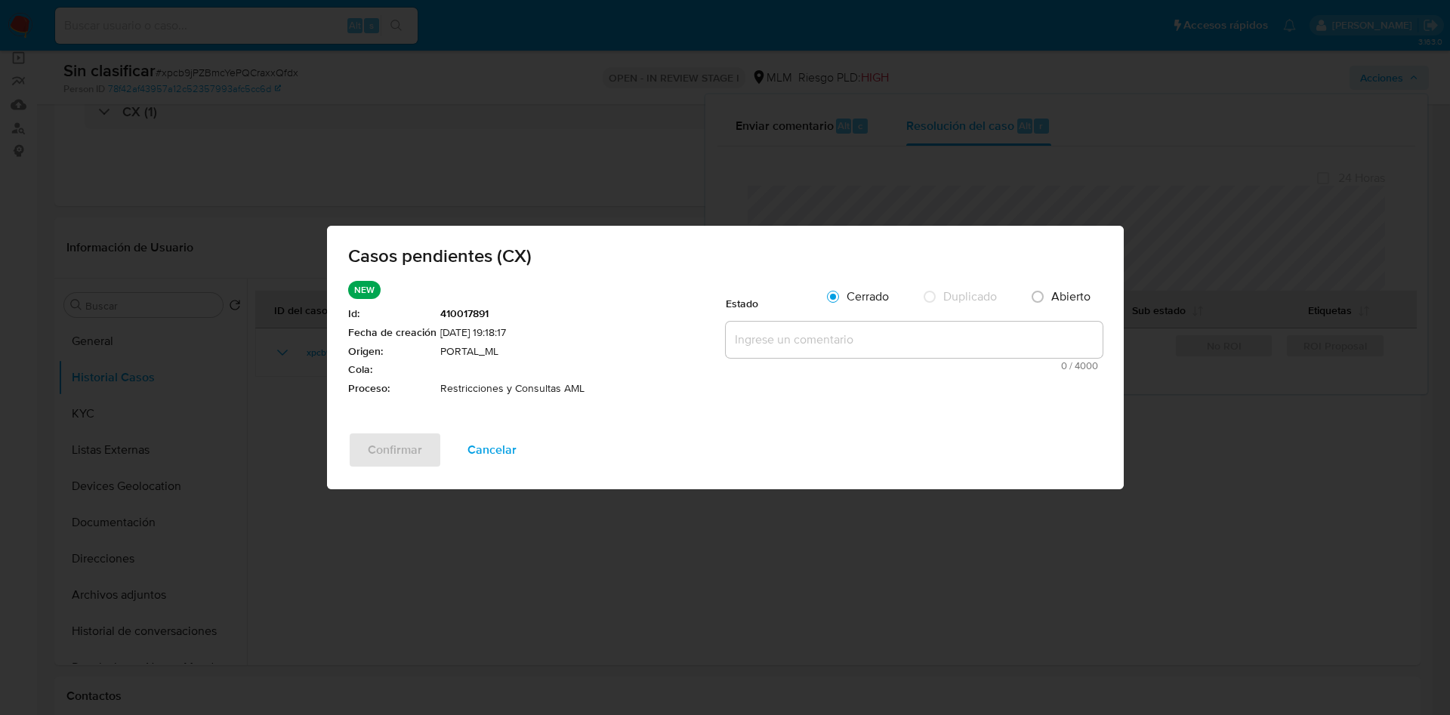
click at [854, 333] on textarea at bounding box center [914, 340] width 377 height 36
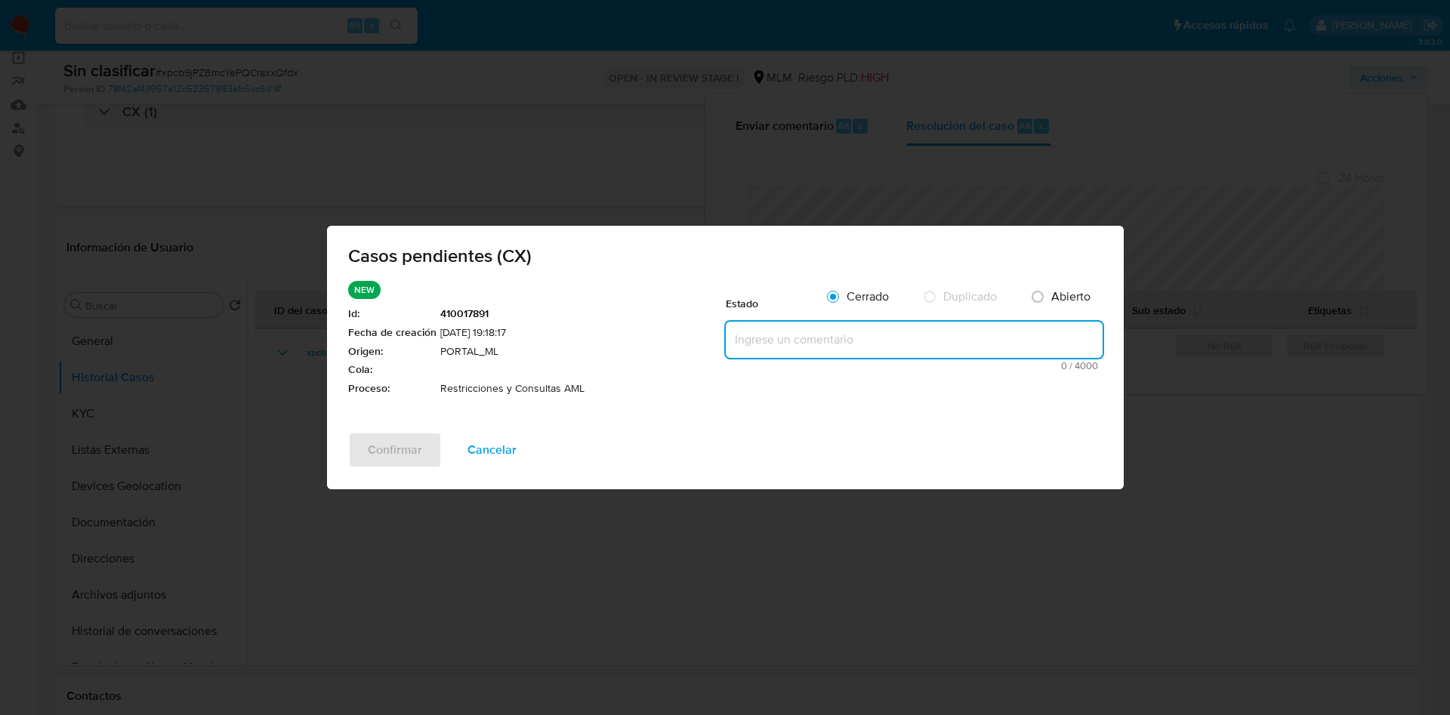
paste textarea "CUENTA INHABILITADA POR FRAUDES DESDE JULIO 2021, NO SE RETIRA BLOQUEO"
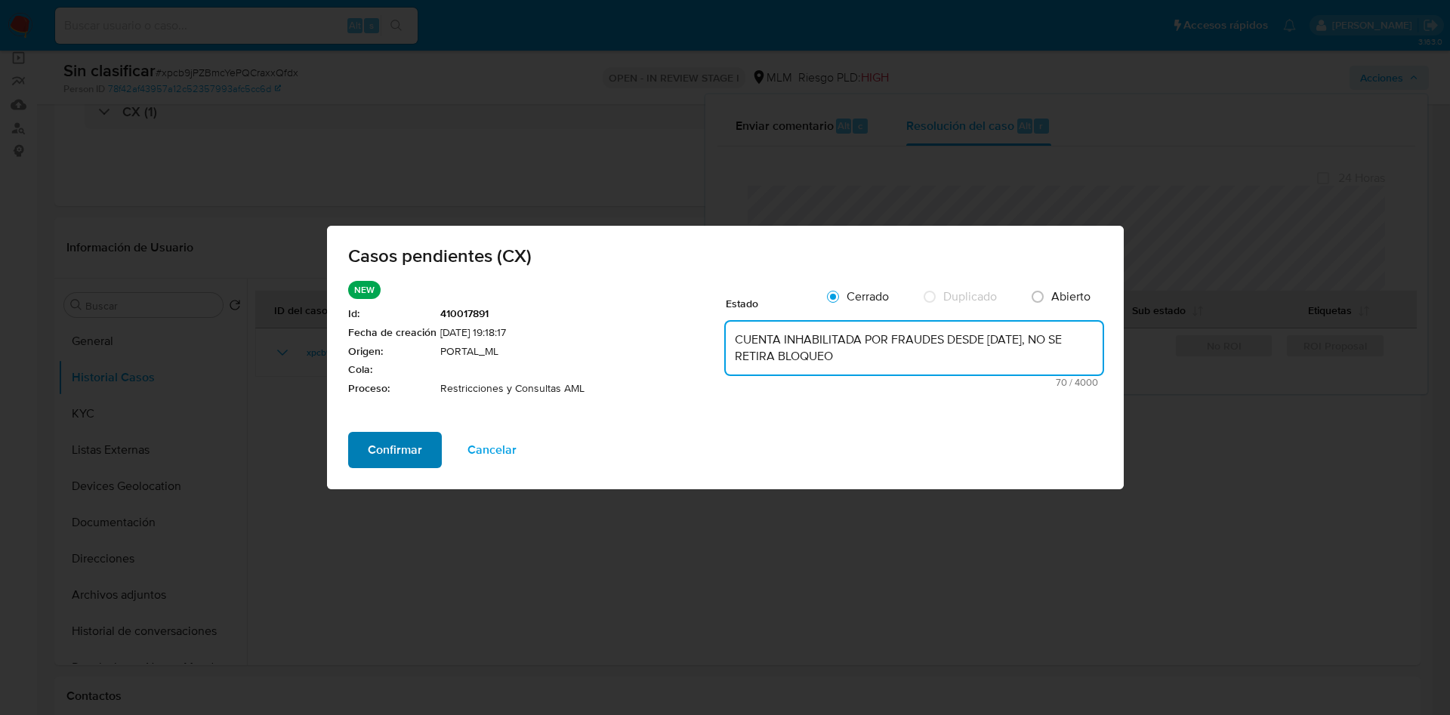
type textarea "CUENTA INHABILITADA POR FRAUDES DESDE JULIO 2021, NO SE RETIRA BLOQUEO"
click at [400, 445] on span "Confirmar" at bounding box center [395, 450] width 54 height 33
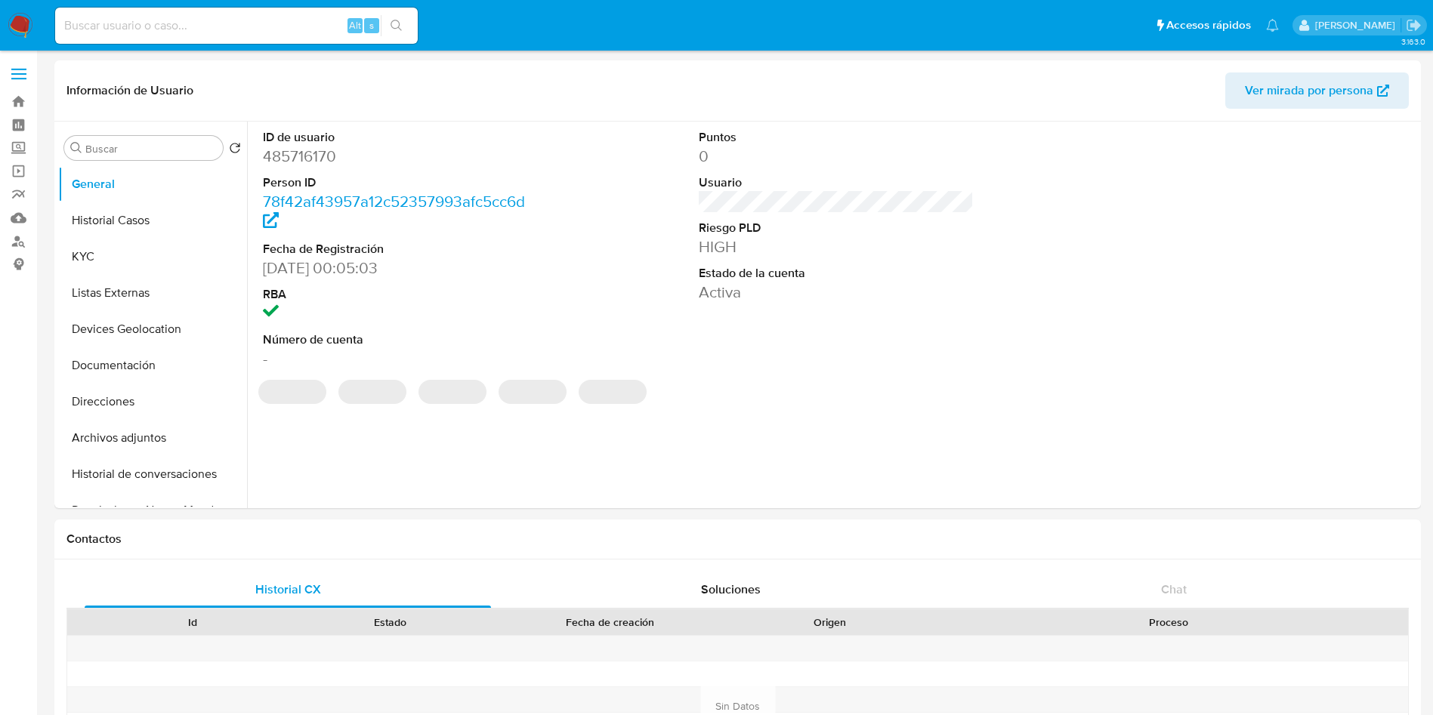
select select "10"
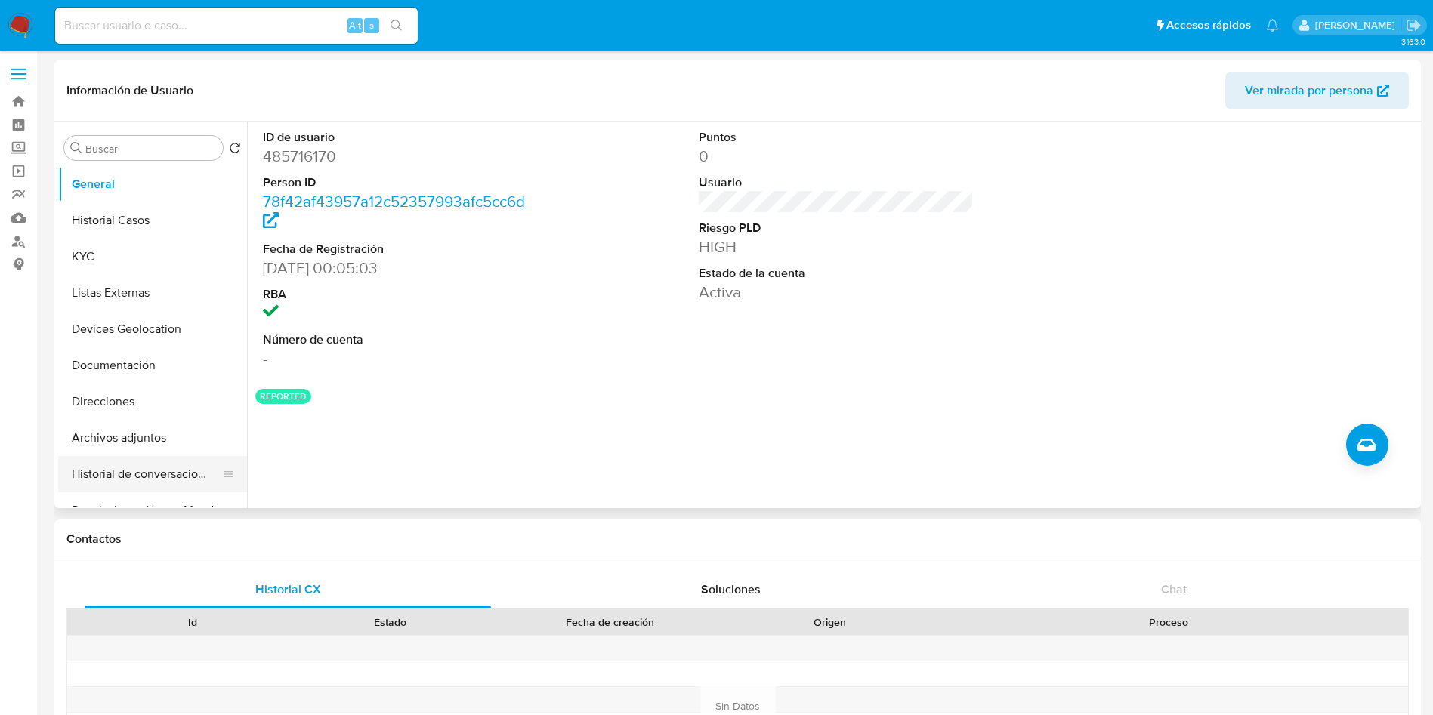
scroll to position [113, 0]
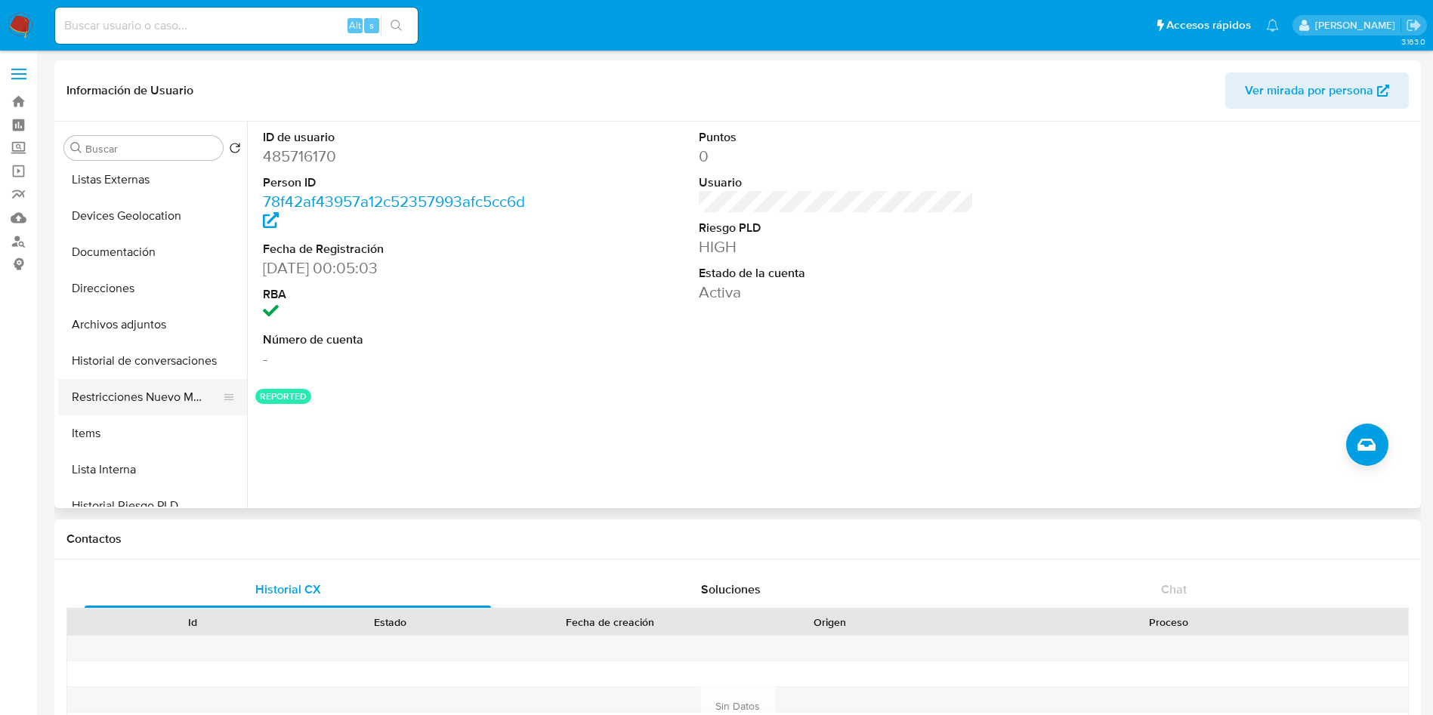
click at [142, 379] on button "Restricciones Nuevo Mundo" at bounding box center [146, 397] width 177 height 36
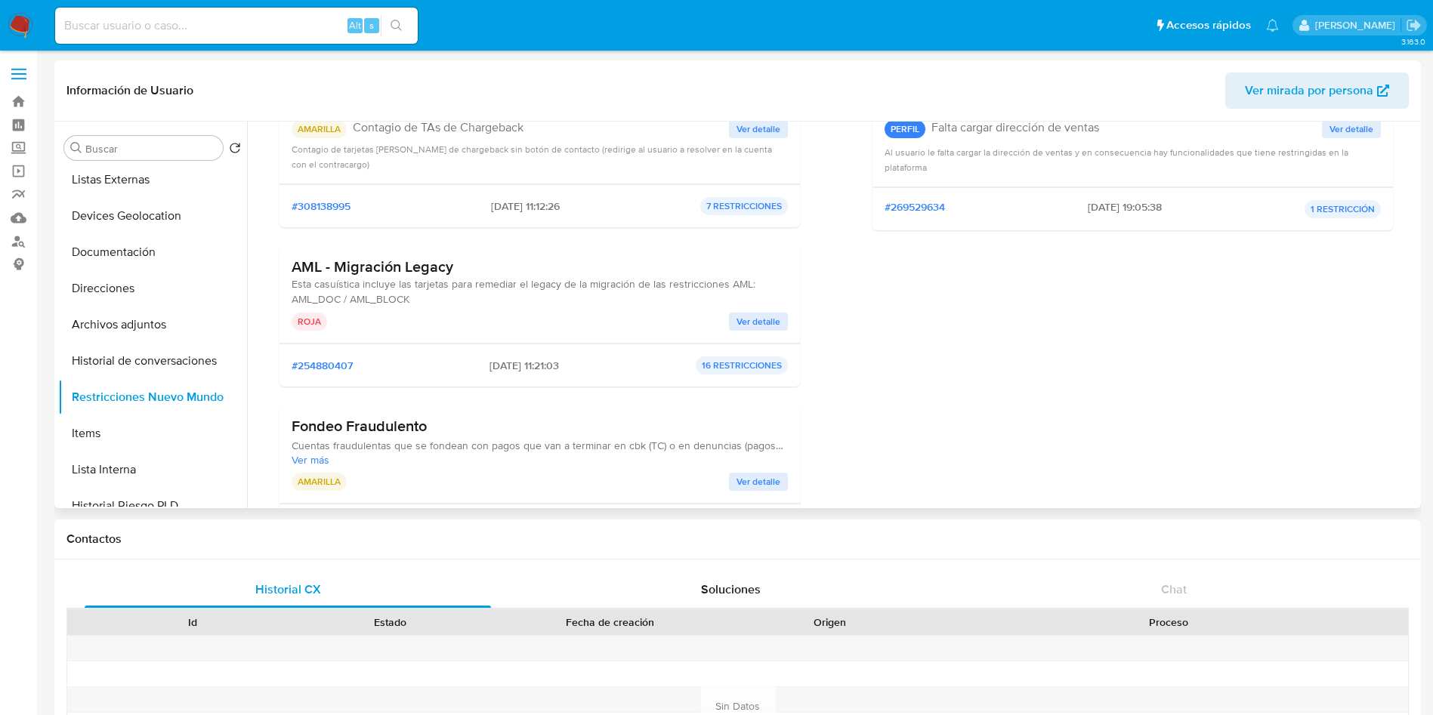
scroll to position [227, 0]
click at [753, 319] on span "Ver detalle" at bounding box center [759, 320] width 44 height 15
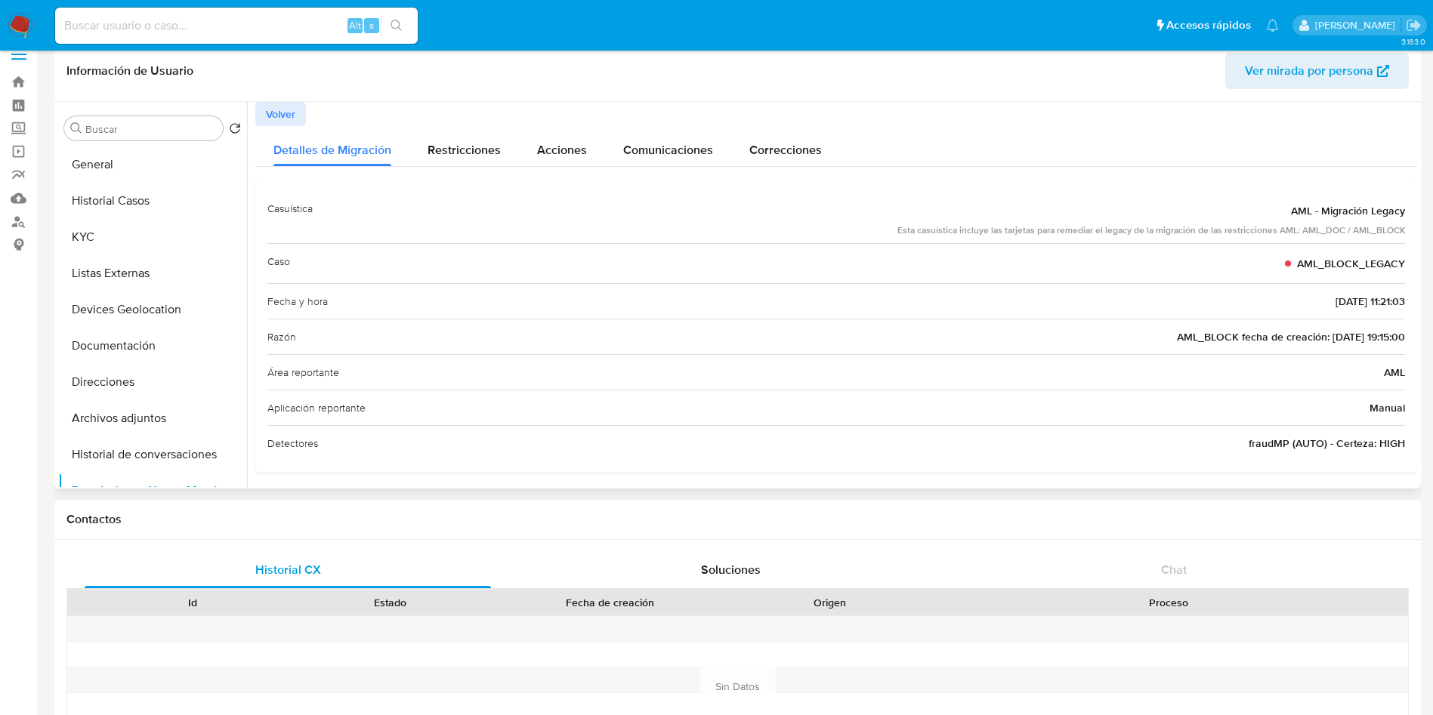
scroll to position [0, 0]
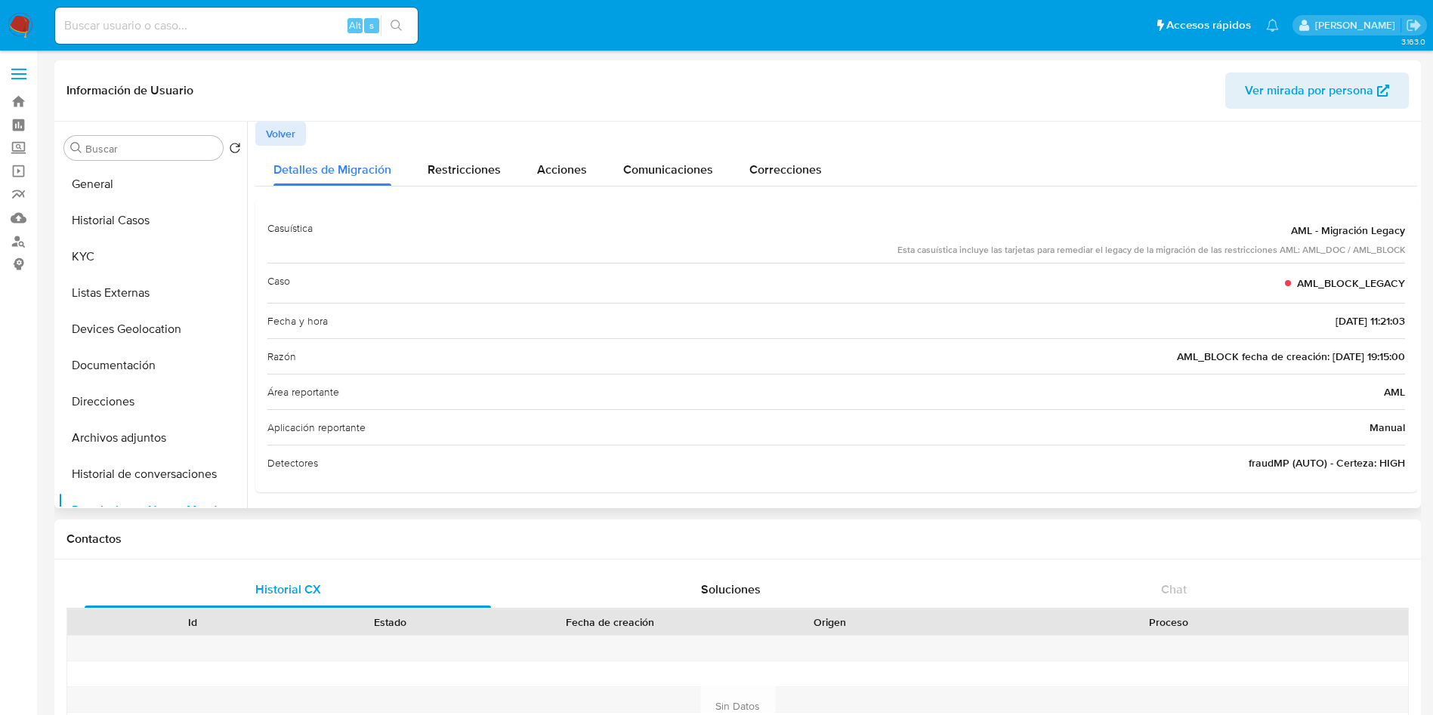
click at [281, 132] on span "Volver" at bounding box center [280, 133] width 29 height 21
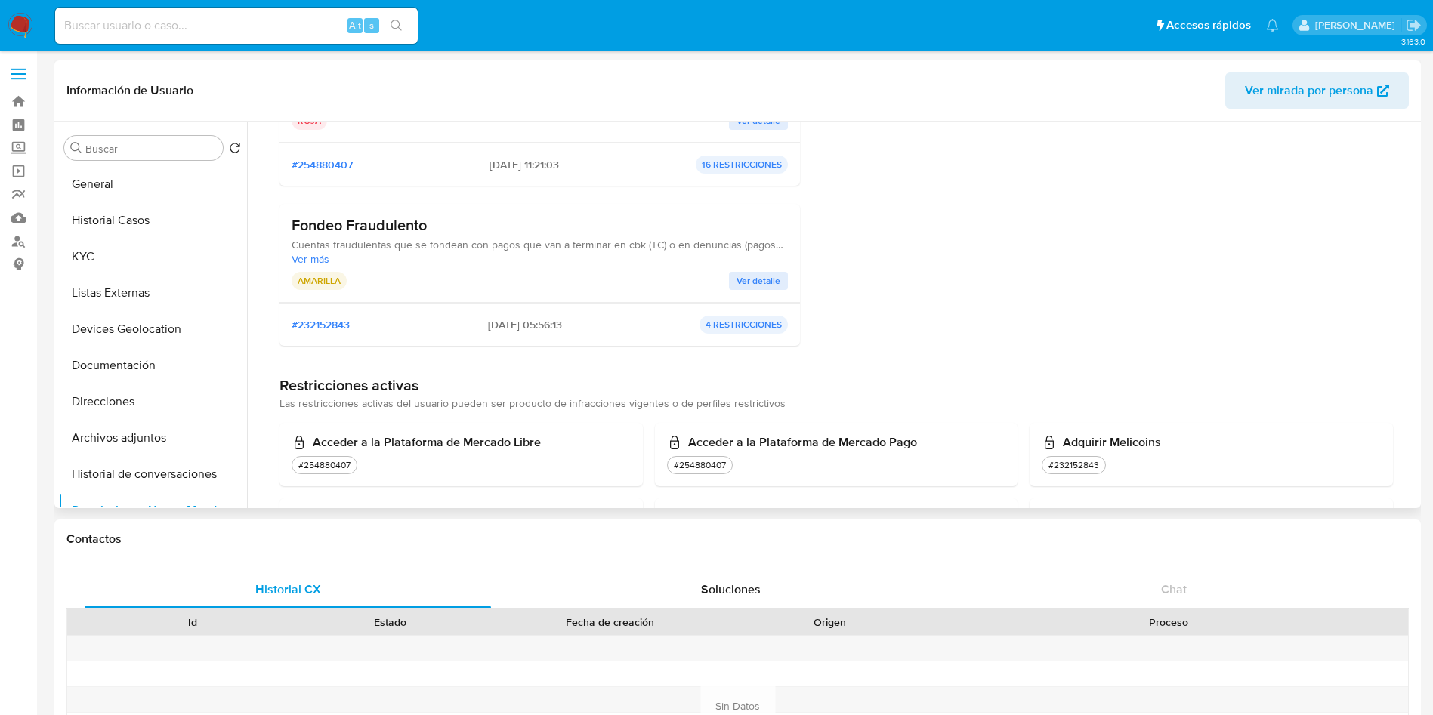
scroll to position [453, 0]
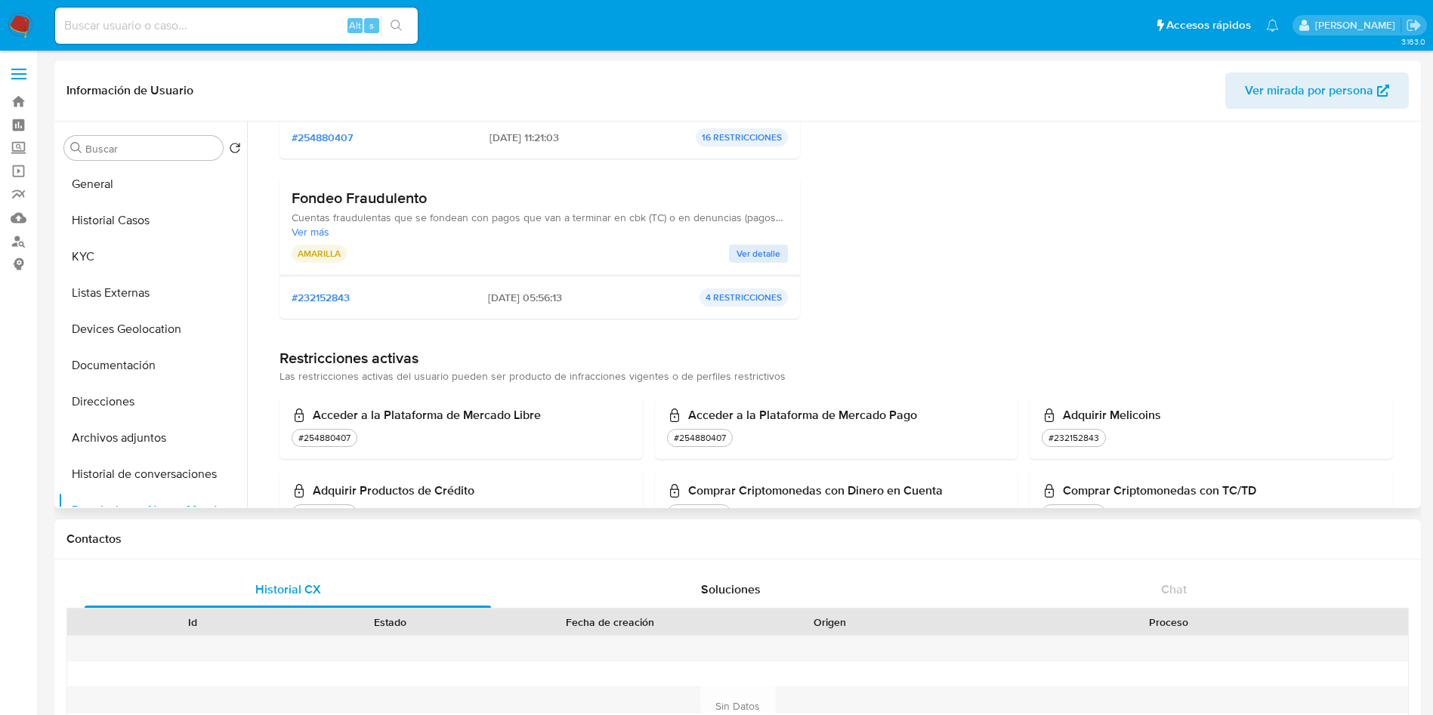
click at [757, 252] on span "Ver detalle" at bounding box center [759, 253] width 44 height 15
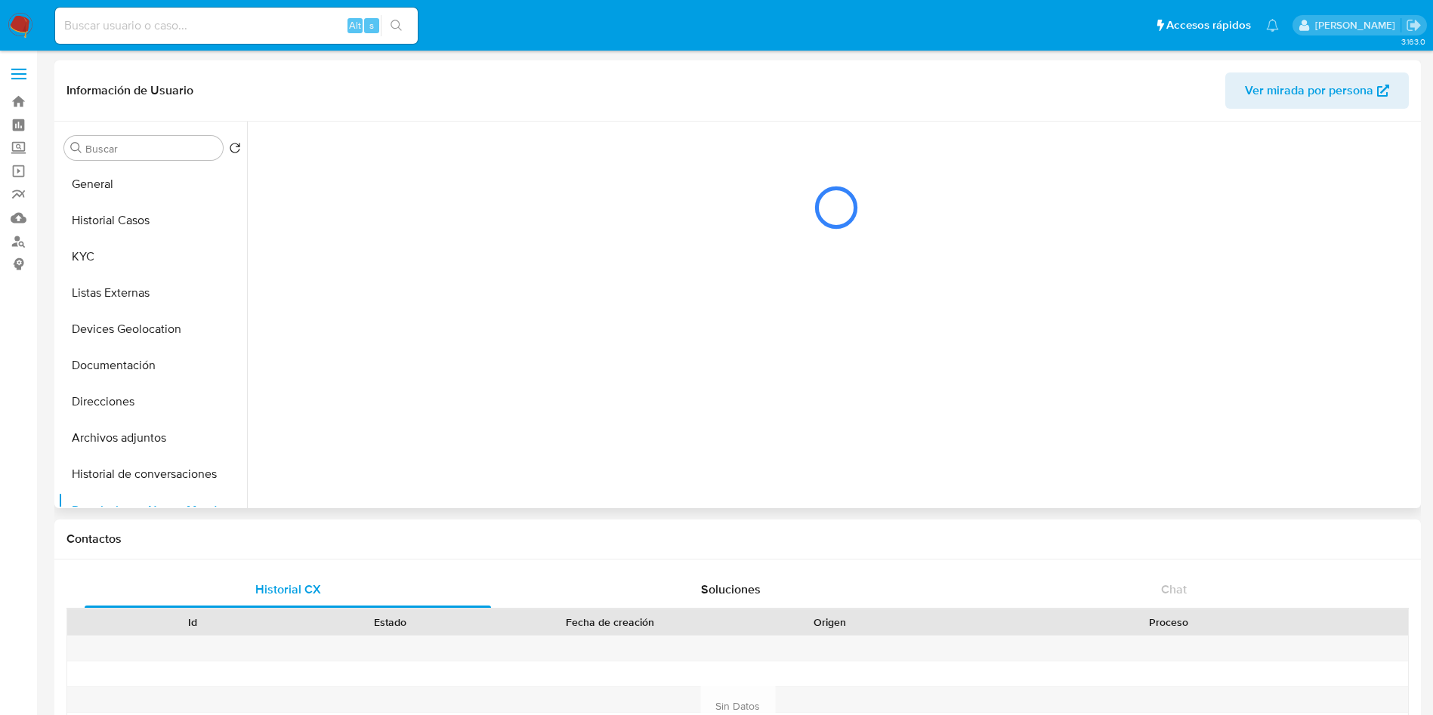
scroll to position [0, 0]
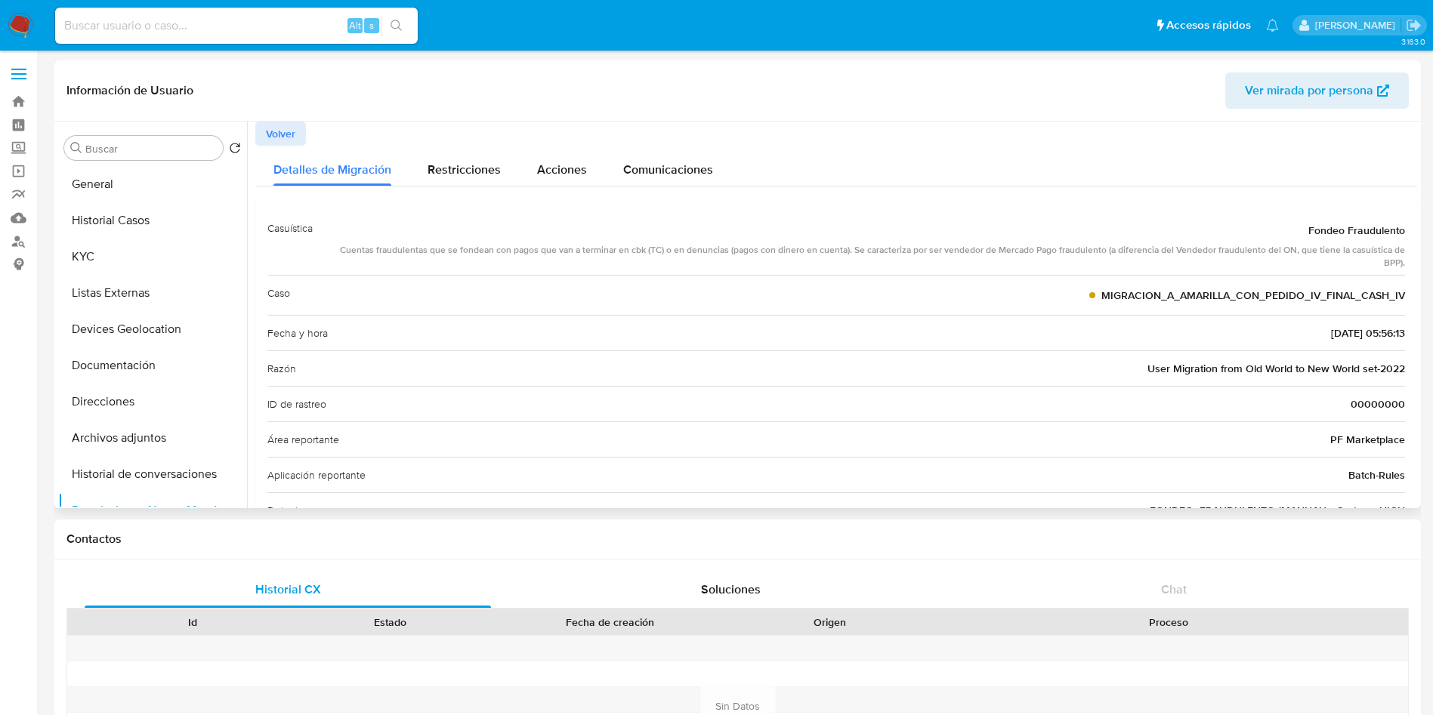
click at [1346, 369] on span "User Migration from Old World to New World set-2022" at bounding box center [1276, 368] width 258 height 15
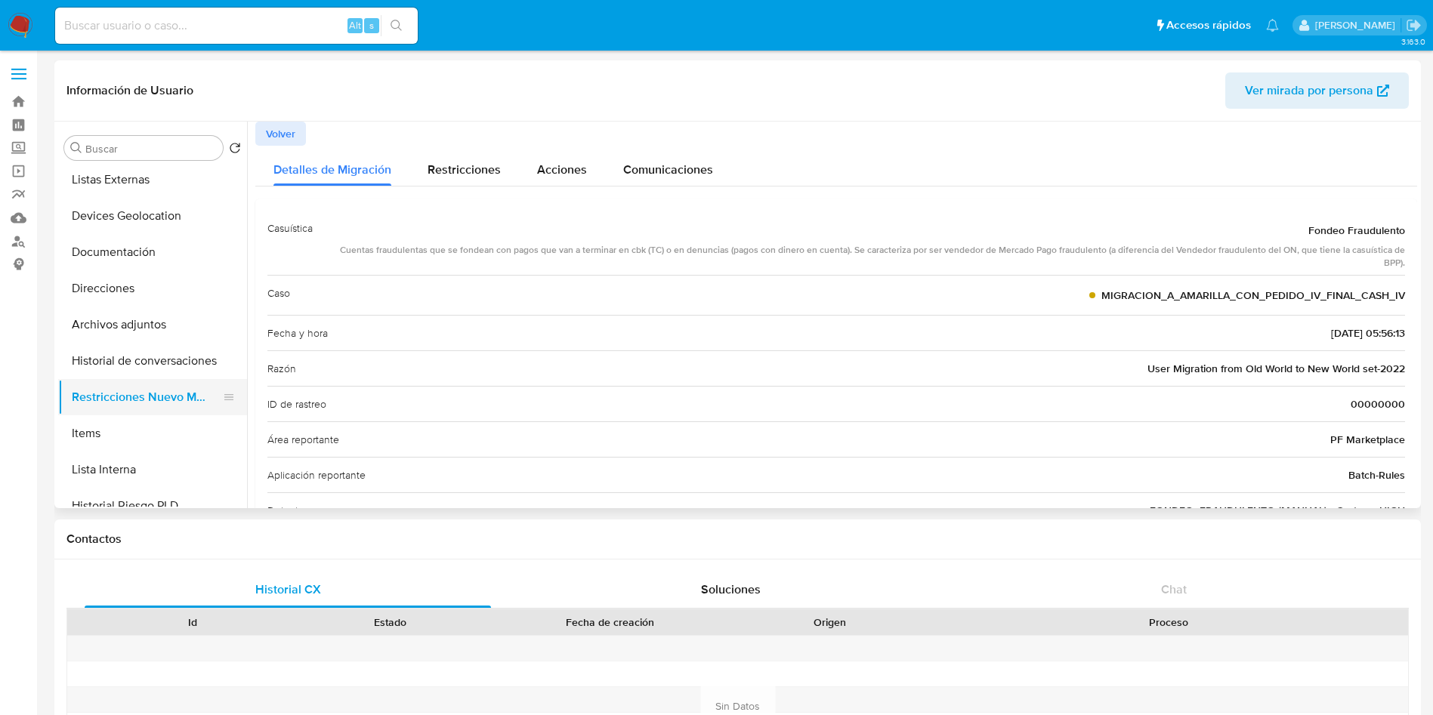
click at [156, 384] on button "Restricciones Nuevo Mundo" at bounding box center [146, 397] width 177 height 36
click at [109, 385] on button "Restricciones Nuevo Mundo" at bounding box center [146, 397] width 177 height 36
click at [268, 136] on span "Volver" at bounding box center [280, 133] width 29 height 21
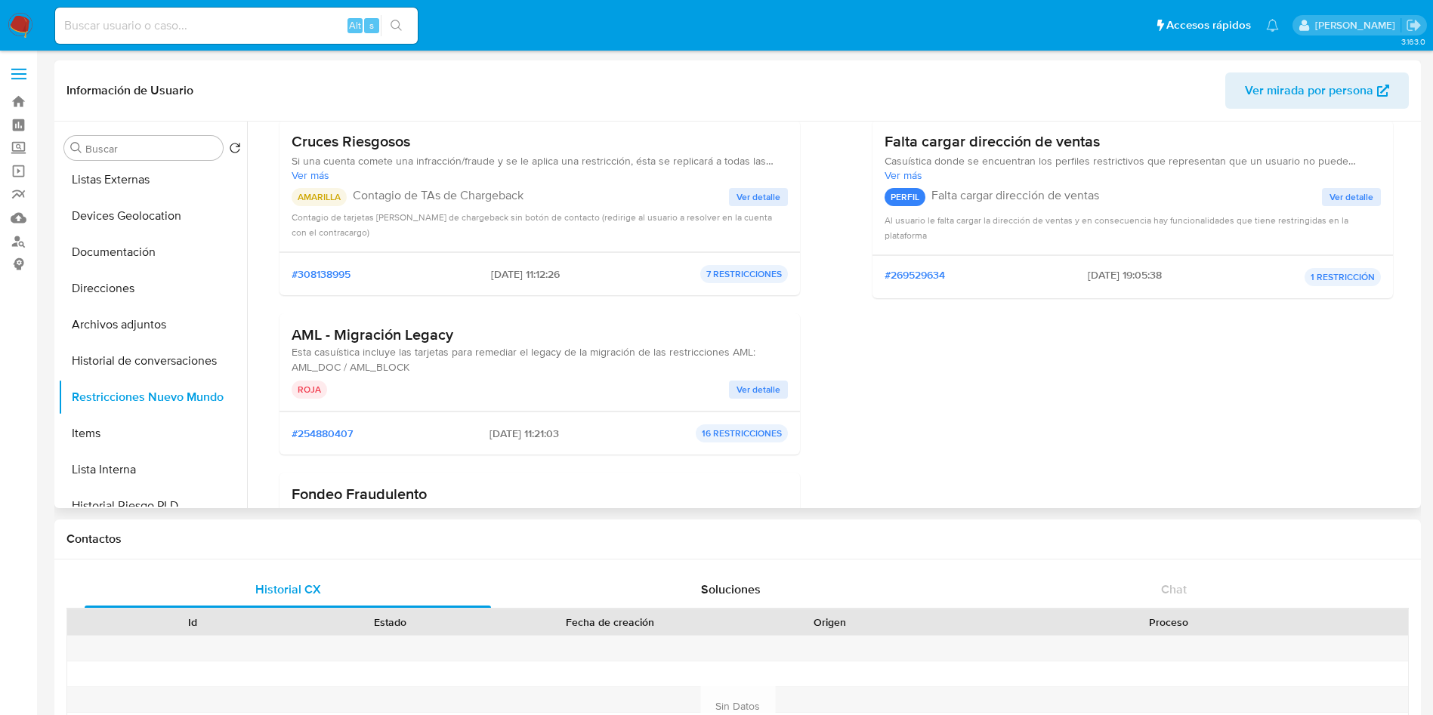
scroll to position [227, 0]
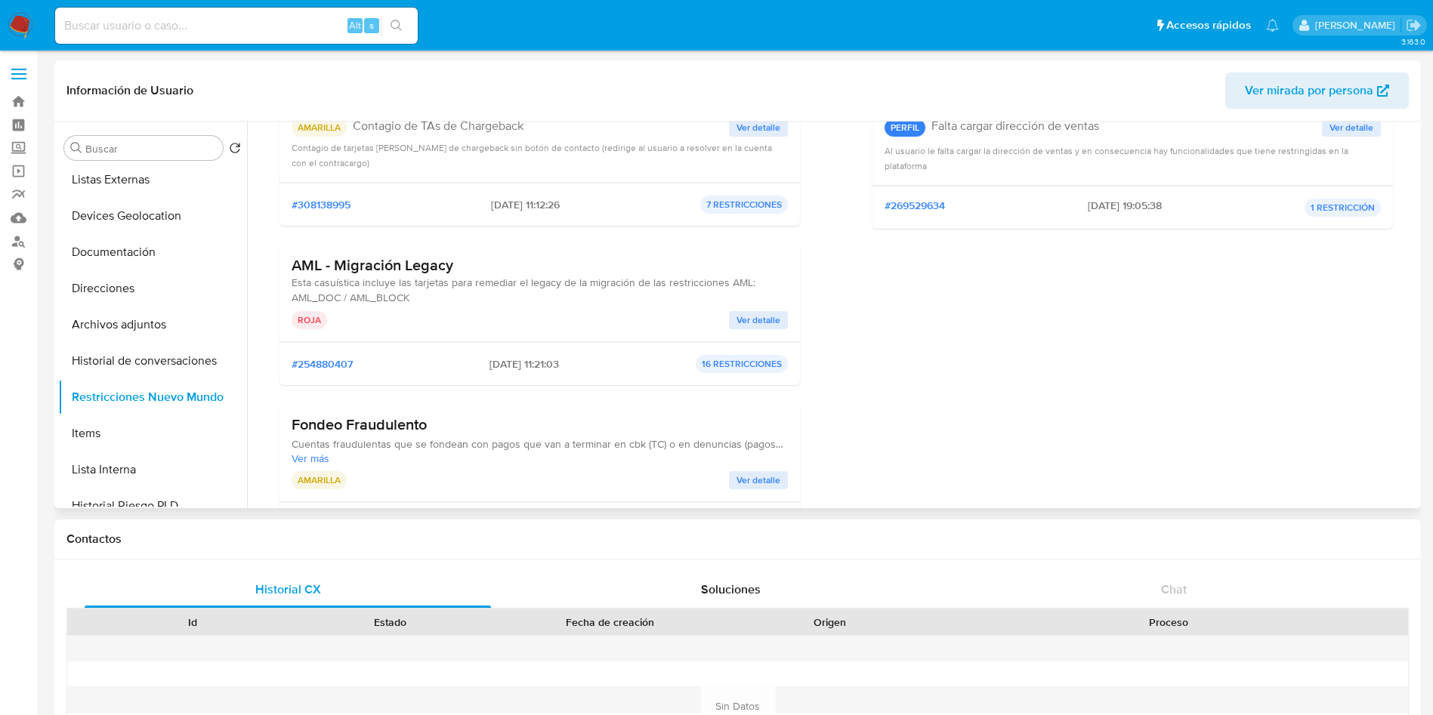
click at [763, 315] on span "Ver detalle" at bounding box center [759, 320] width 44 height 15
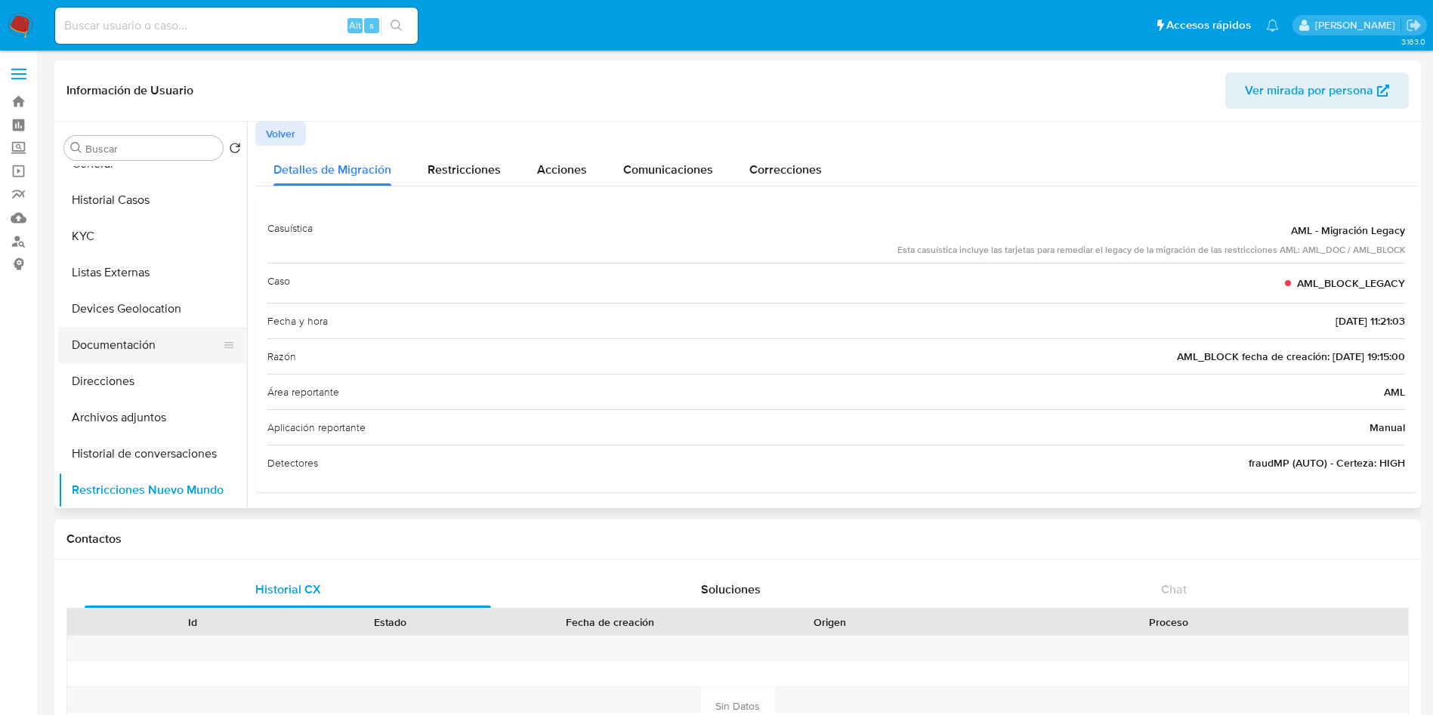
scroll to position [0, 0]
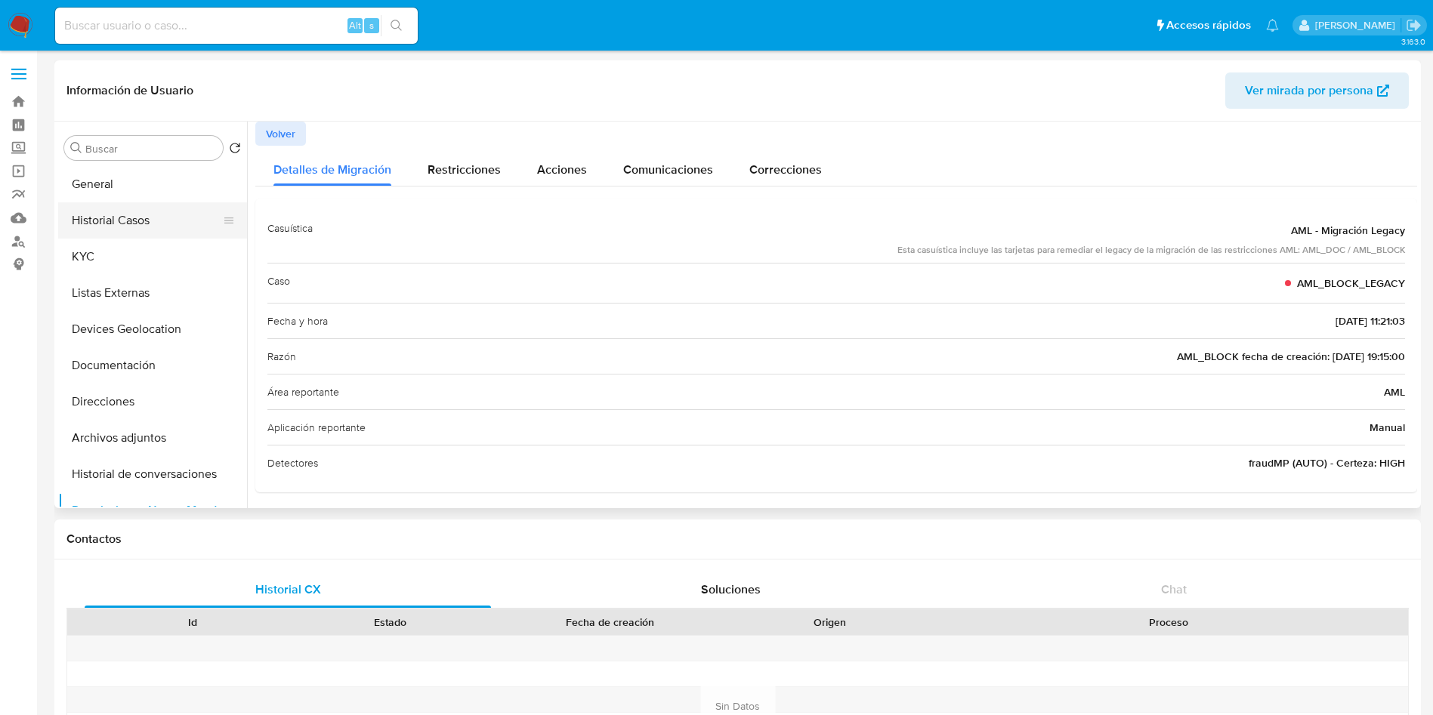
click at [110, 211] on button "Historial Casos" at bounding box center [146, 220] width 177 height 36
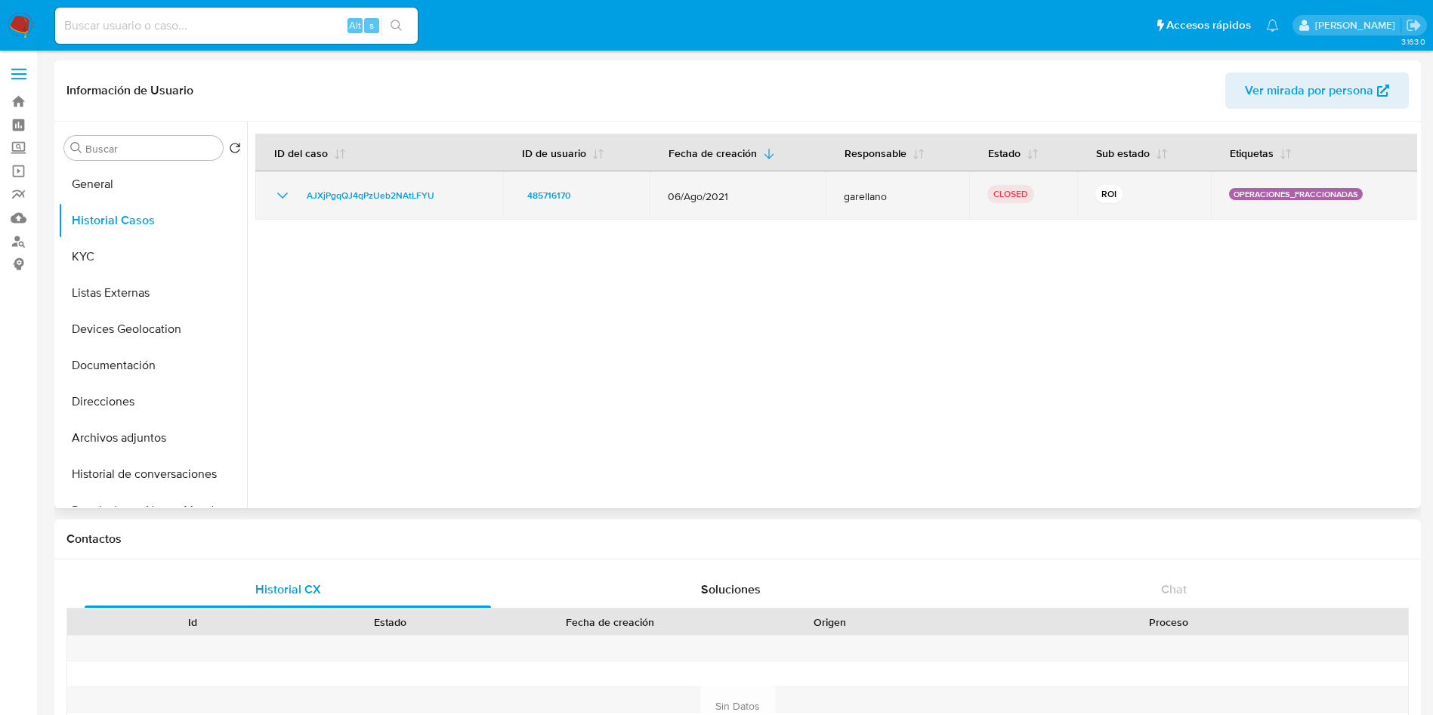
click at [277, 193] on icon "Mostrar/Ocultar" at bounding box center [282, 196] width 18 height 18
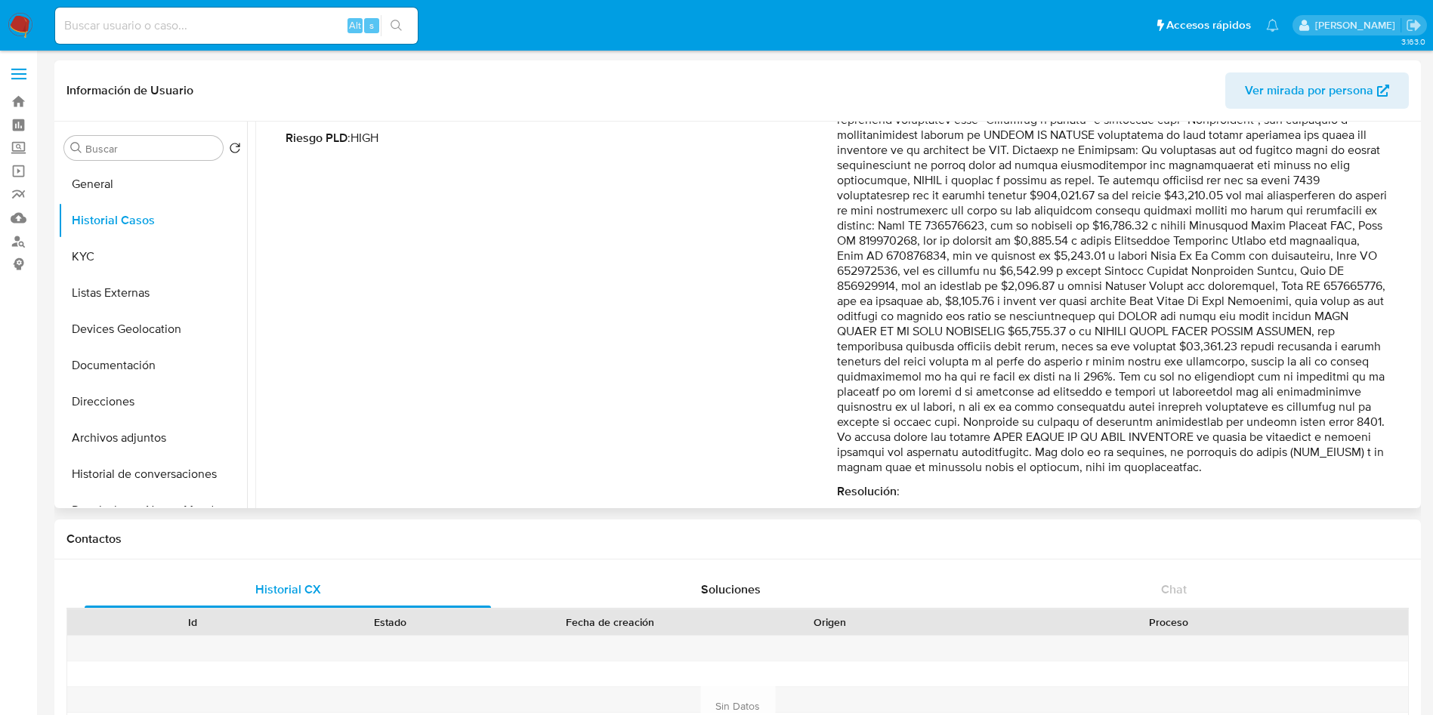
scroll to position [184, 0]
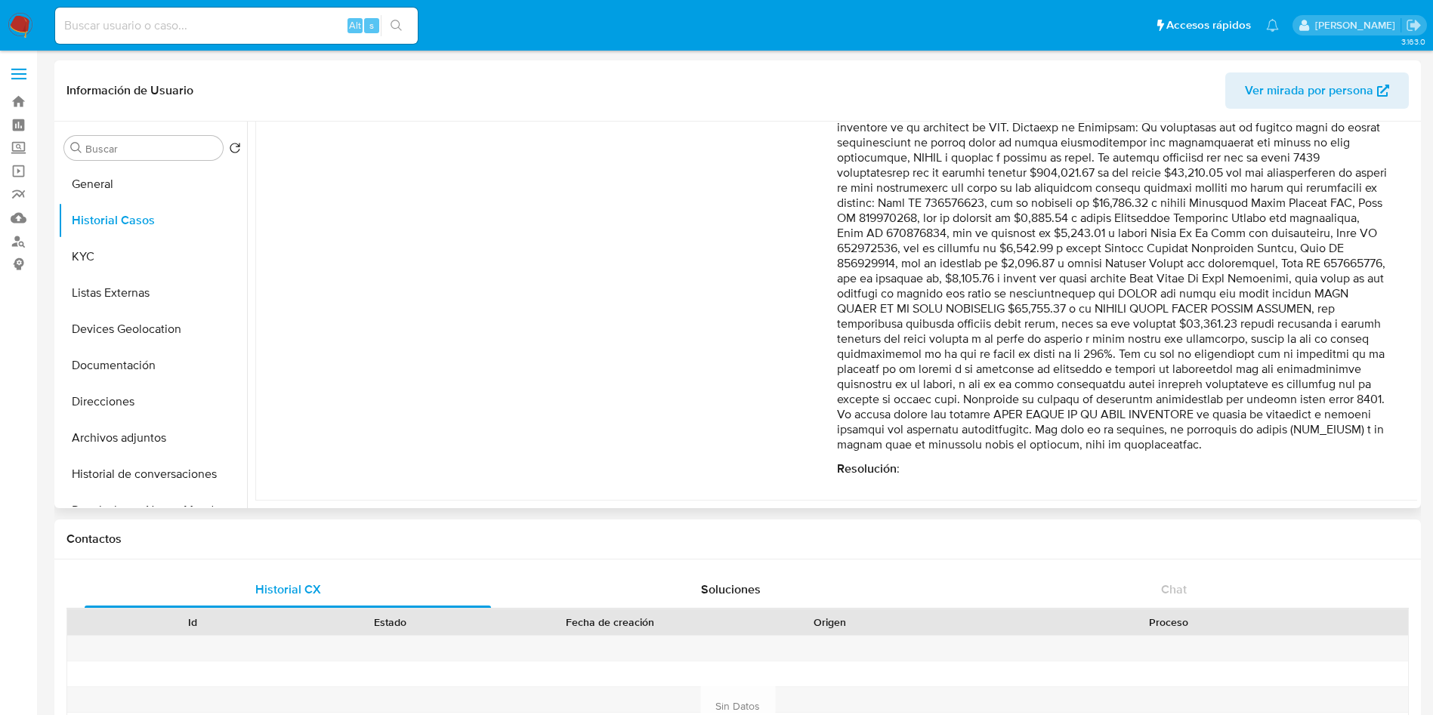
click at [1093, 443] on p "Comentario :" at bounding box center [1112, 256] width 551 height 393
click at [1247, 415] on p "Comentario :" at bounding box center [1112, 256] width 551 height 393
drag, startPoint x: 1259, startPoint y: 357, endPoint x: 1294, endPoint y: 446, distance: 96.4
click at [1294, 446] on p "Comentario :" at bounding box center [1112, 256] width 551 height 393
click at [1296, 446] on p "Comentario :" at bounding box center [1112, 256] width 551 height 393
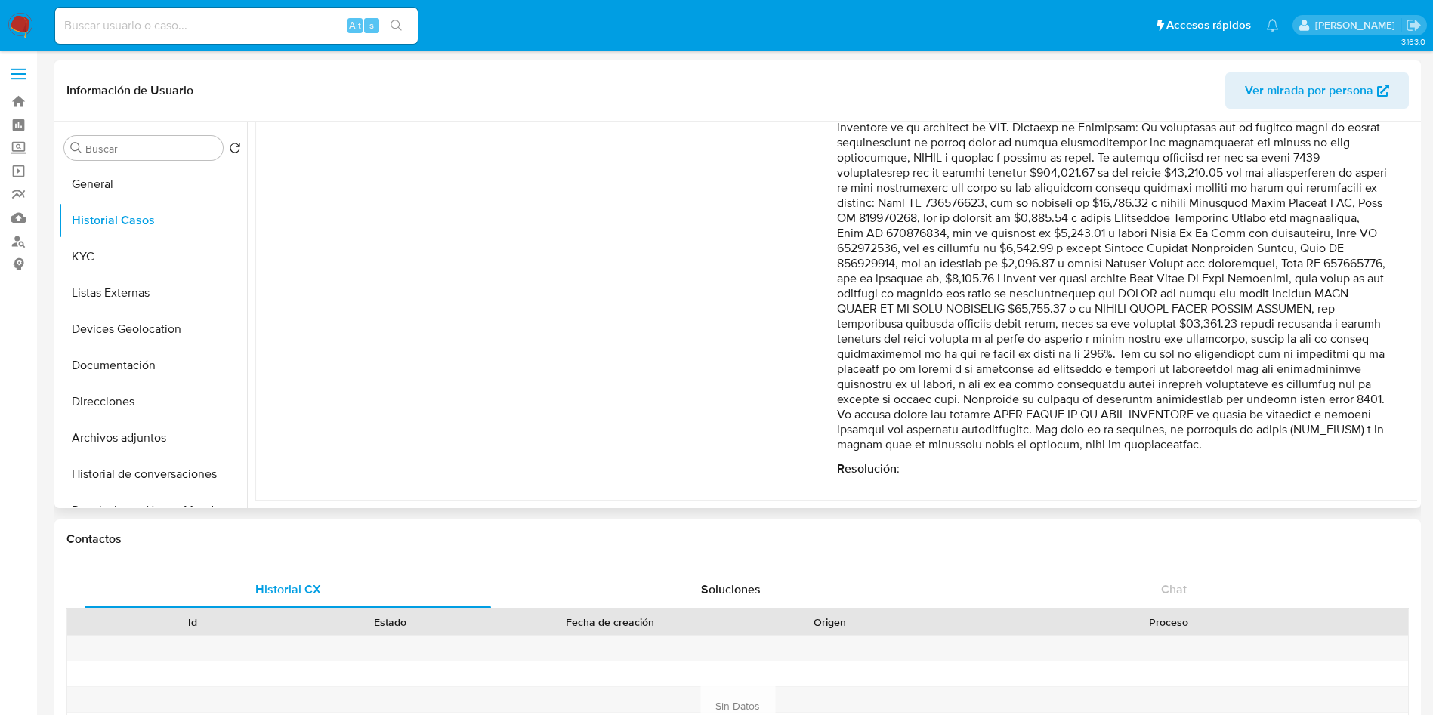
click at [1303, 439] on p "Comentario :" at bounding box center [1112, 256] width 551 height 393
click at [1295, 447] on p "Comentario :" at bounding box center [1112, 256] width 551 height 393
click at [497, 326] on div "Fecha de vencimiento : 05/10/2021 14:27 Fecha de cierre : 18/05/2022 16:47 Ries…" at bounding box center [561, 268] width 551 height 417
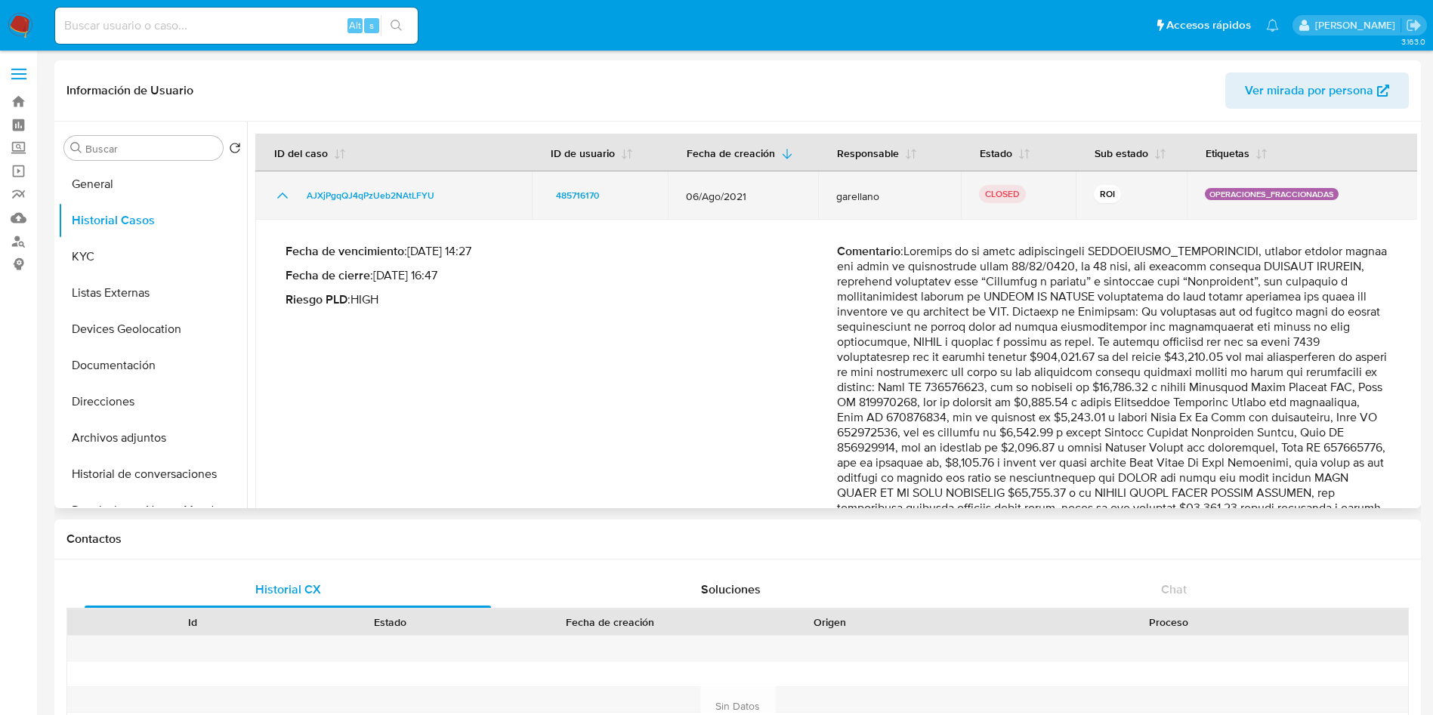
click at [279, 190] on icon "Mostrar/Ocultar" at bounding box center [282, 196] width 18 height 18
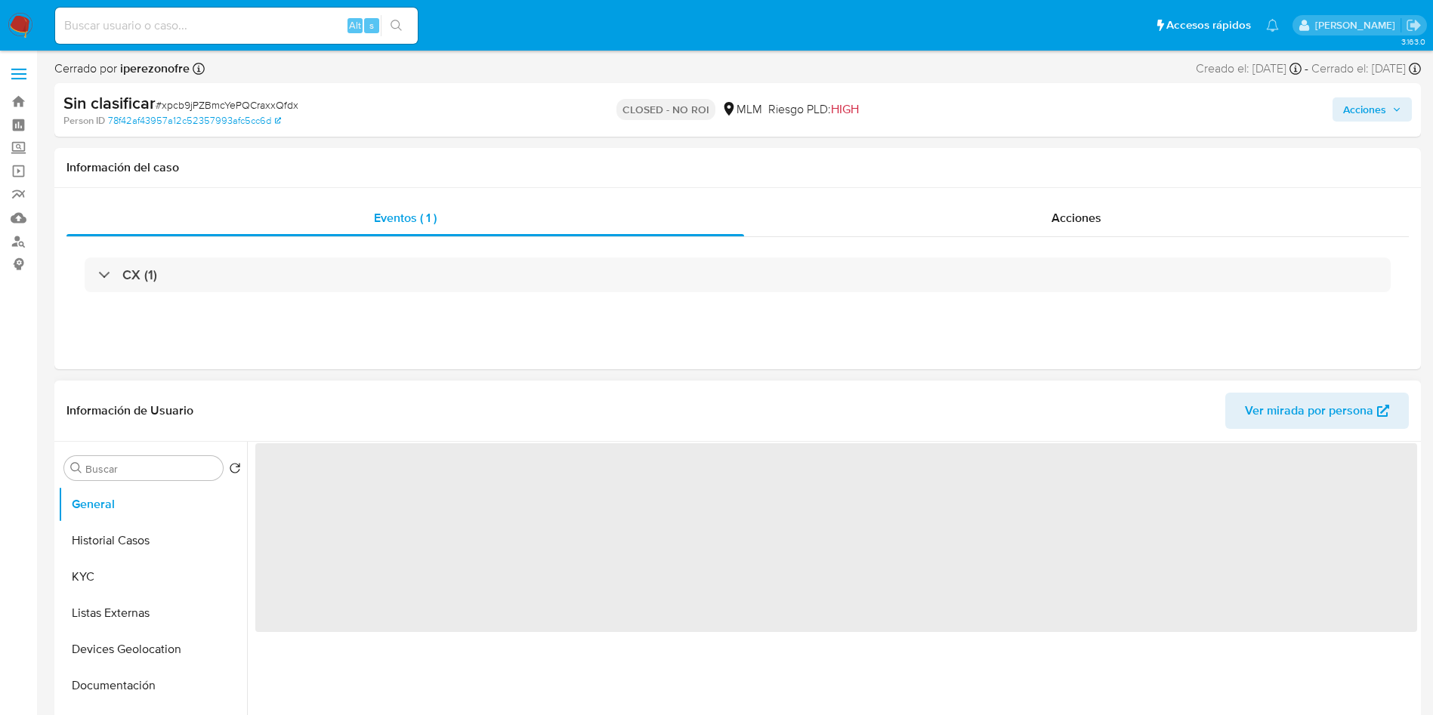
select select "10"
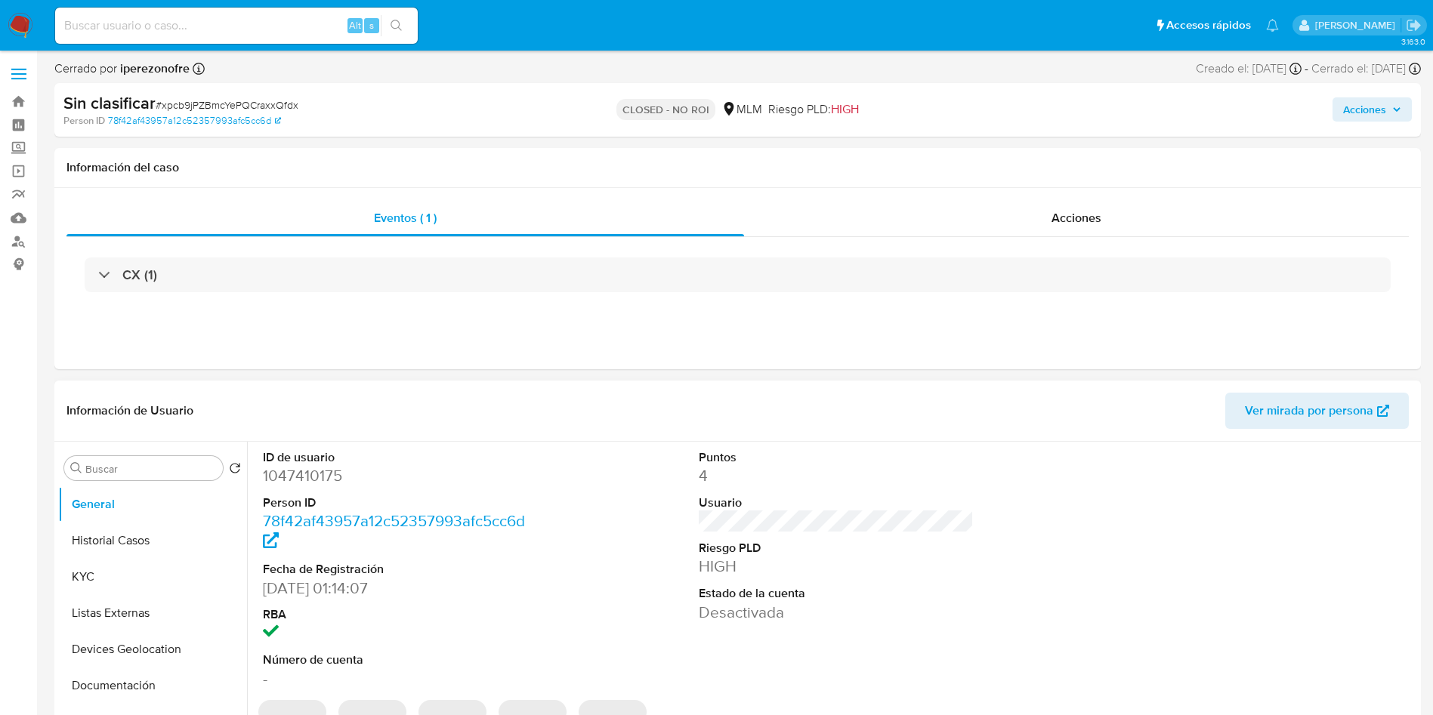
click at [950, 558] on dd "HIGH" at bounding box center [837, 566] width 276 height 21
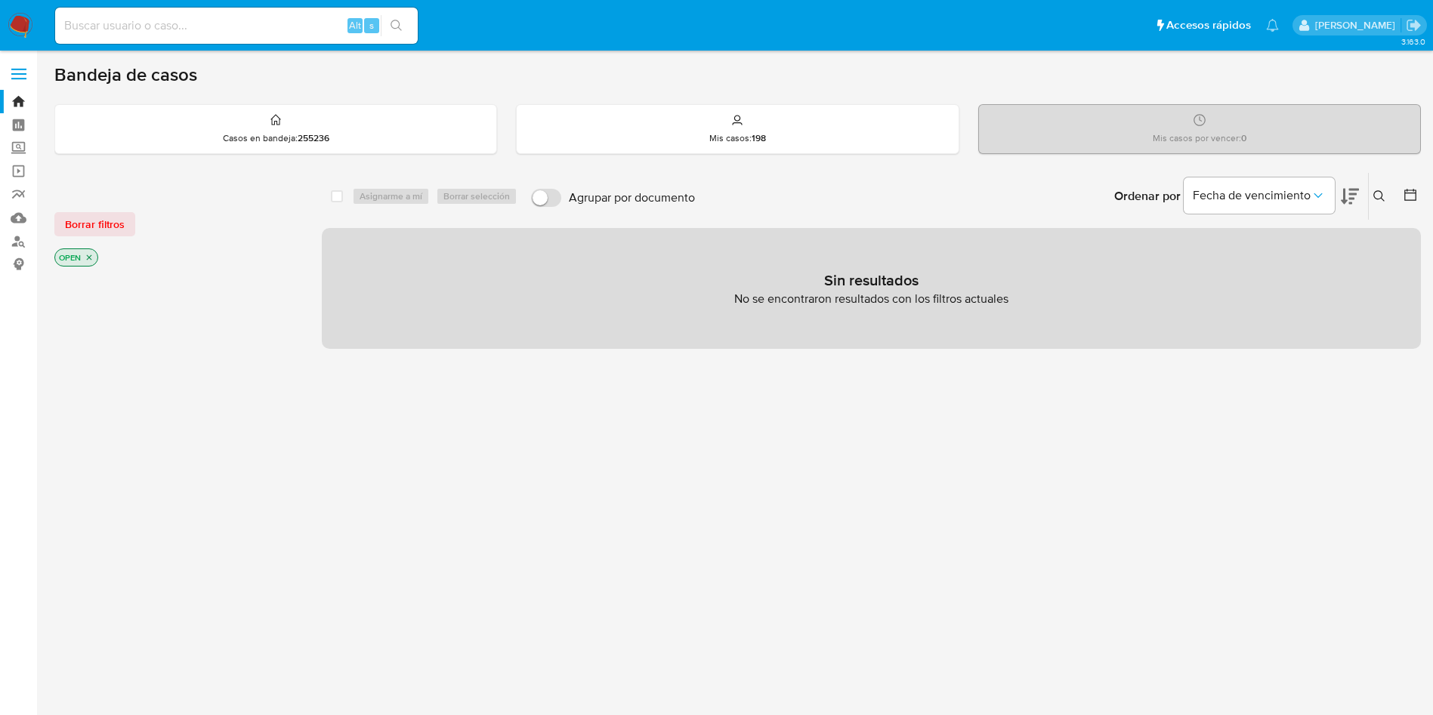
click at [1376, 193] on icon at bounding box center [1379, 196] width 12 height 12
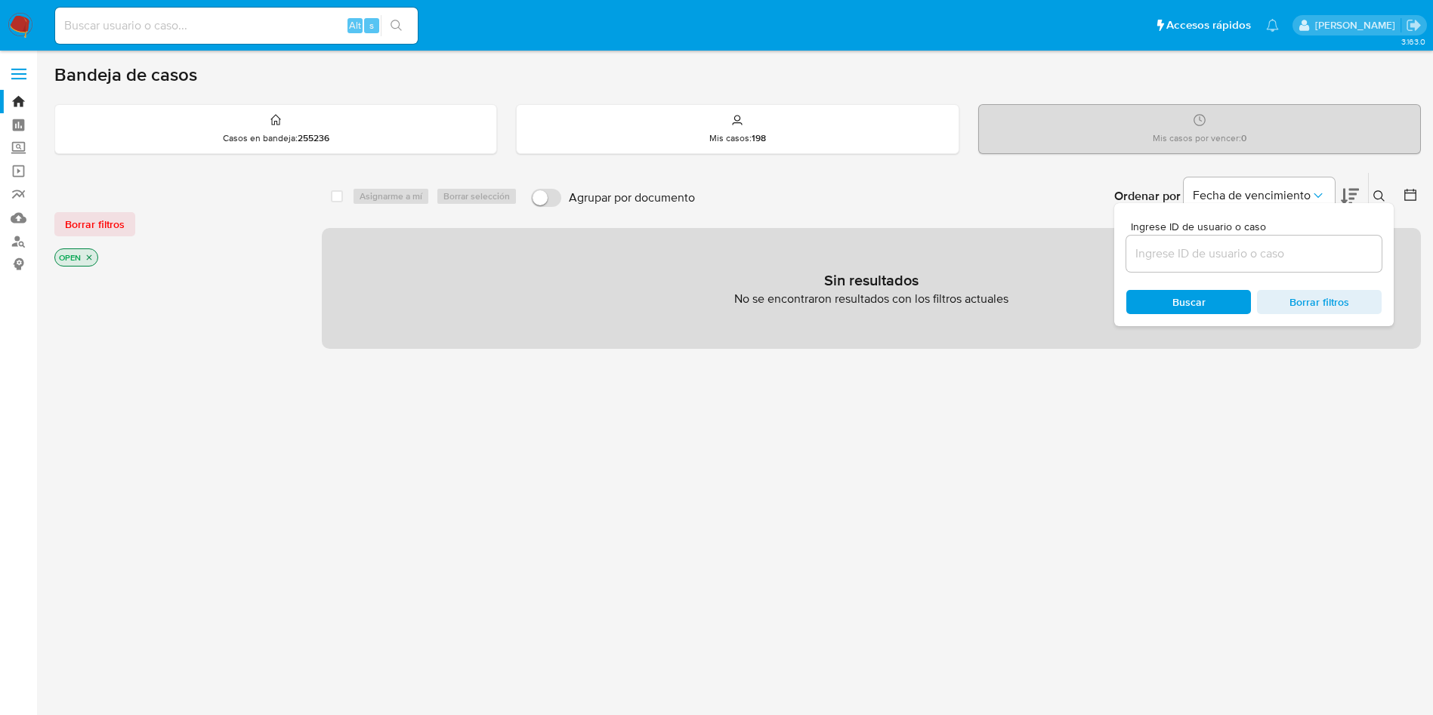
click at [1168, 265] on div at bounding box center [1253, 254] width 255 height 36
click at [1172, 253] on input at bounding box center [1253, 254] width 255 height 20
paste input "STZFKuS2vWUYEPTopb6P9VO1"
type input "STZFKuS2vWUYEPTopb6P9VO1"
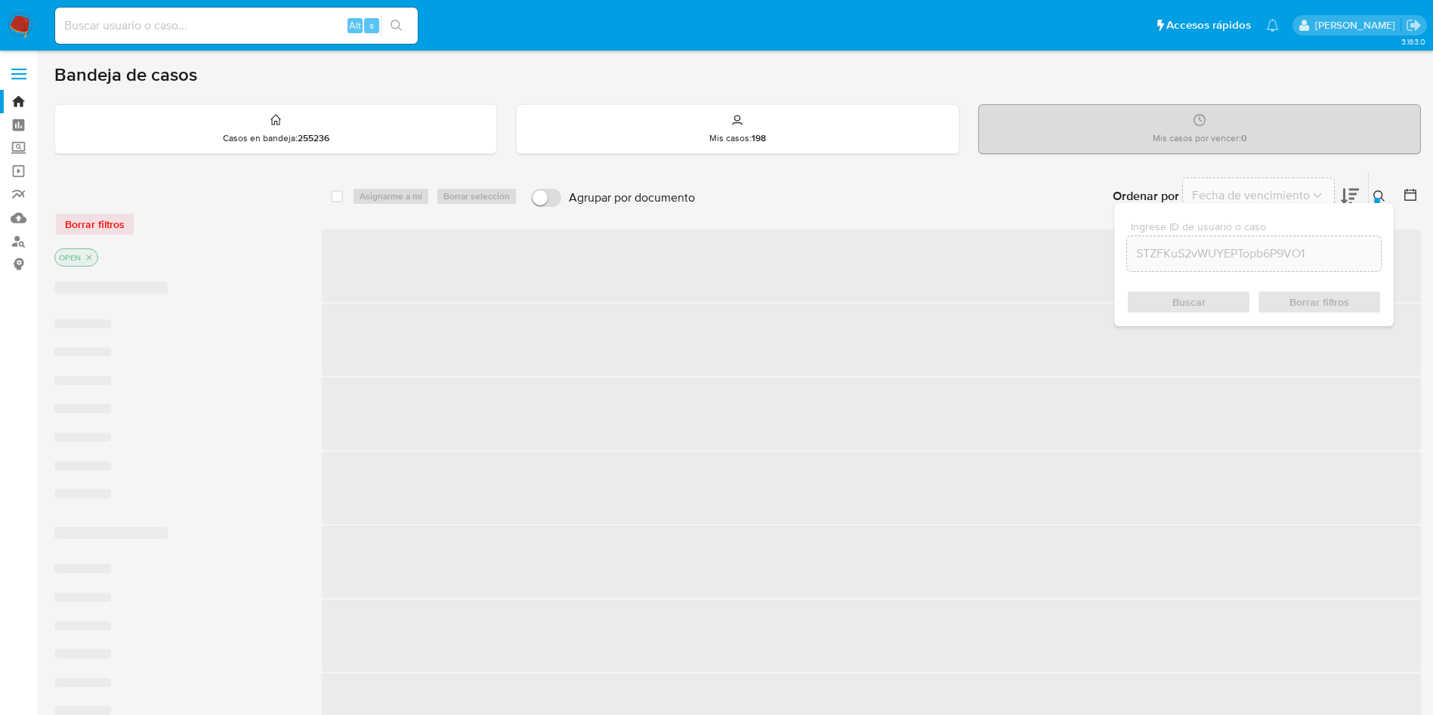
click at [1181, 295] on span "Buscar" at bounding box center [1188, 302] width 33 height 24
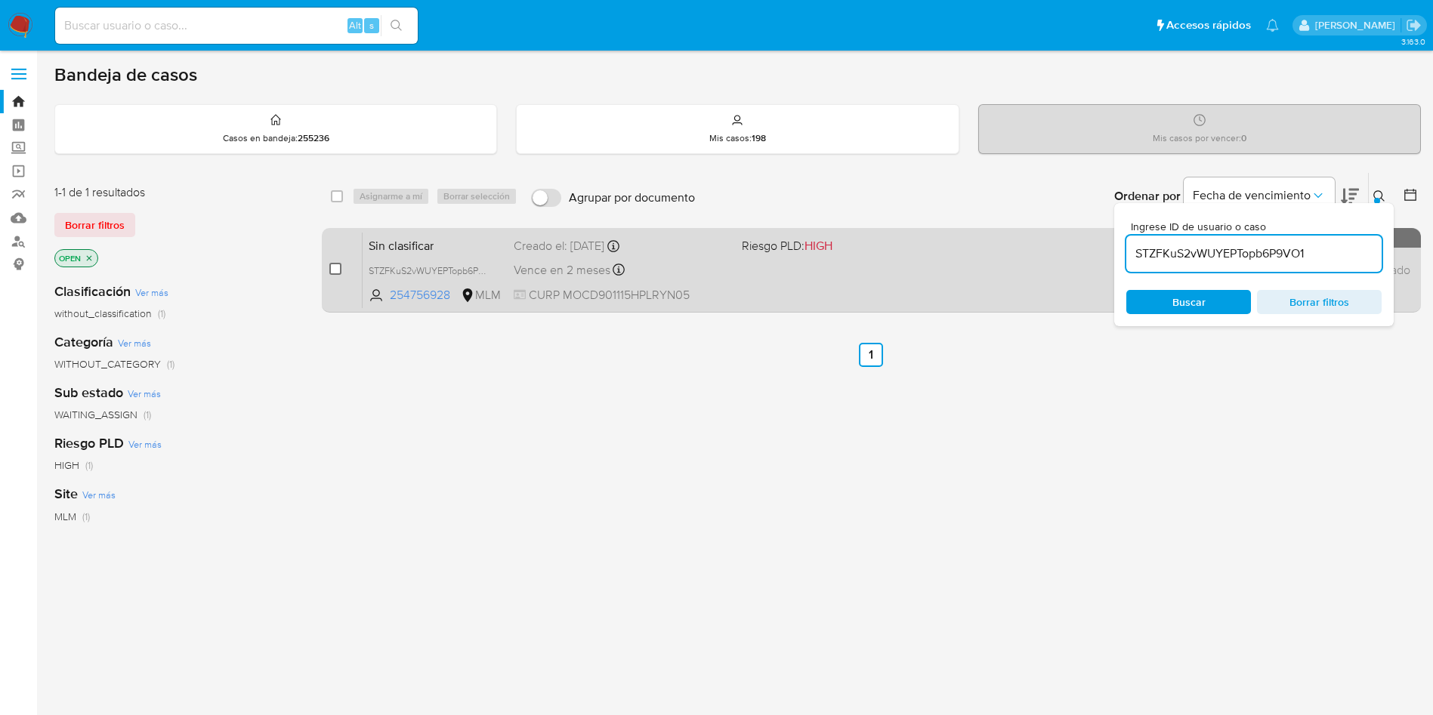
click at [334, 267] on input "checkbox" at bounding box center [335, 269] width 12 height 12
checkbox input "true"
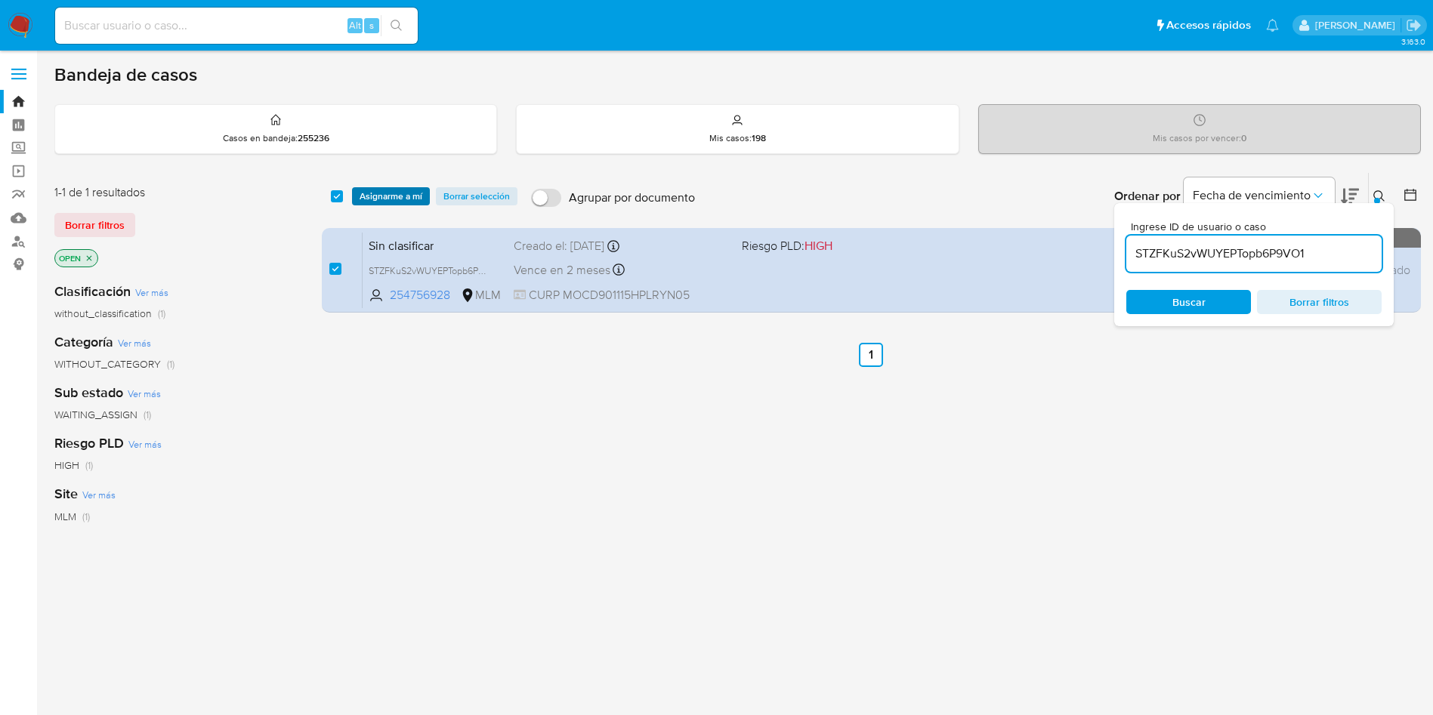
click at [371, 193] on span "Asignarme a mí" at bounding box center [391, 196] width 63 height 15
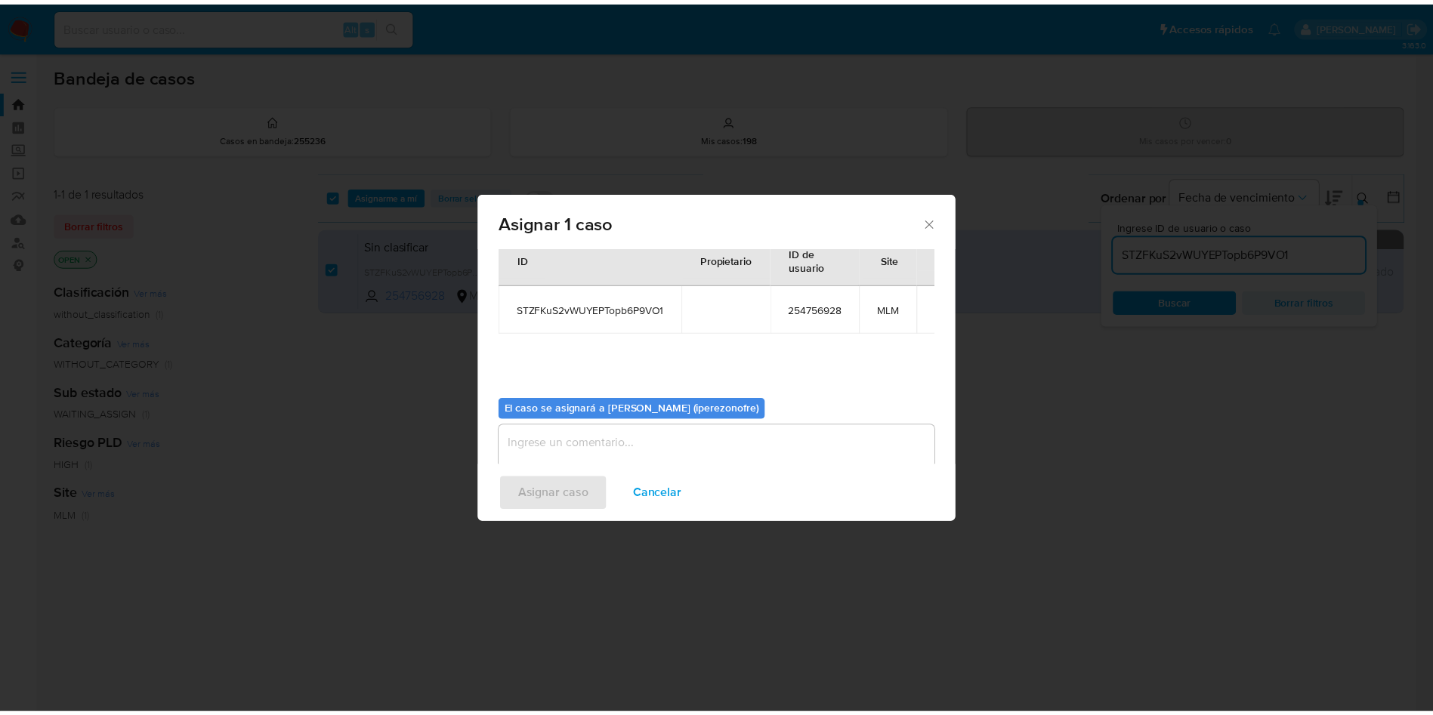
scroll to position [79, 0]
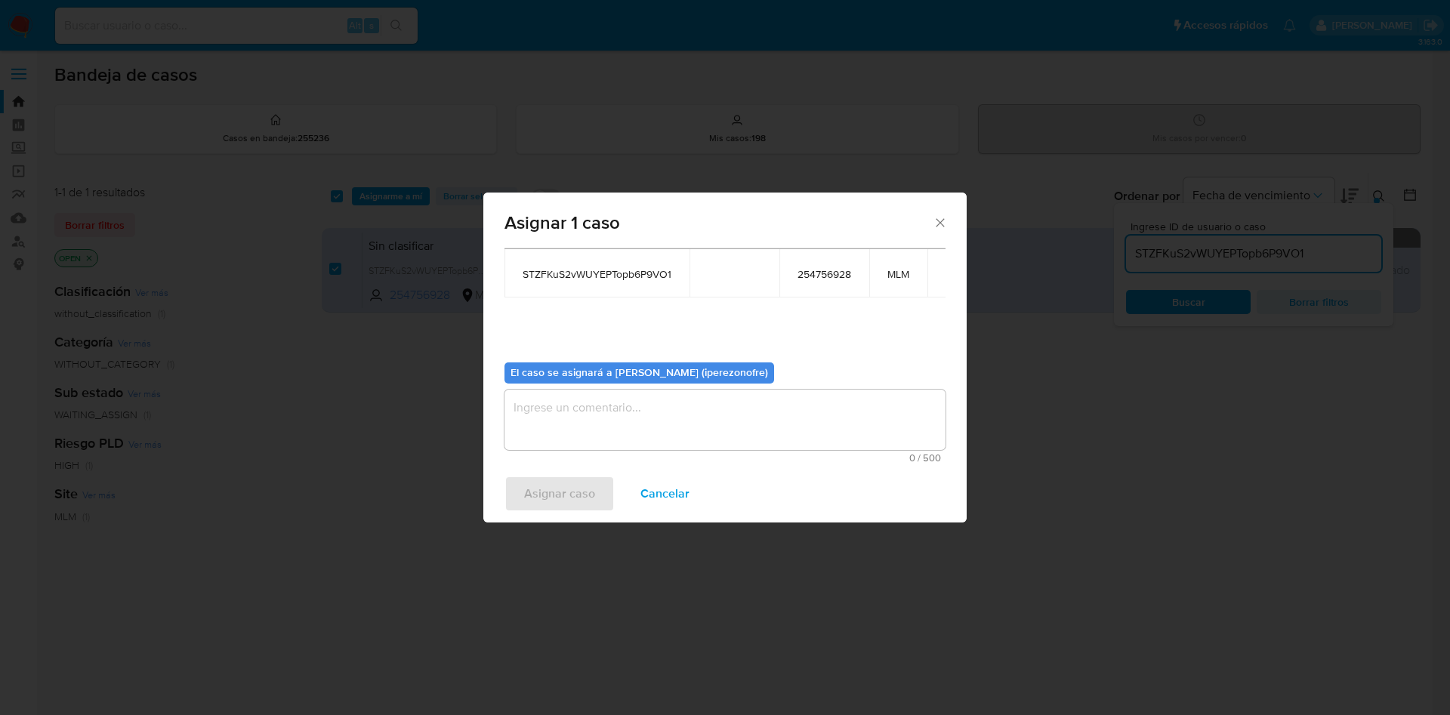
click at [756, 424] on textarea "assign-modal" at bounding box center [725, 420] width 441 height 60
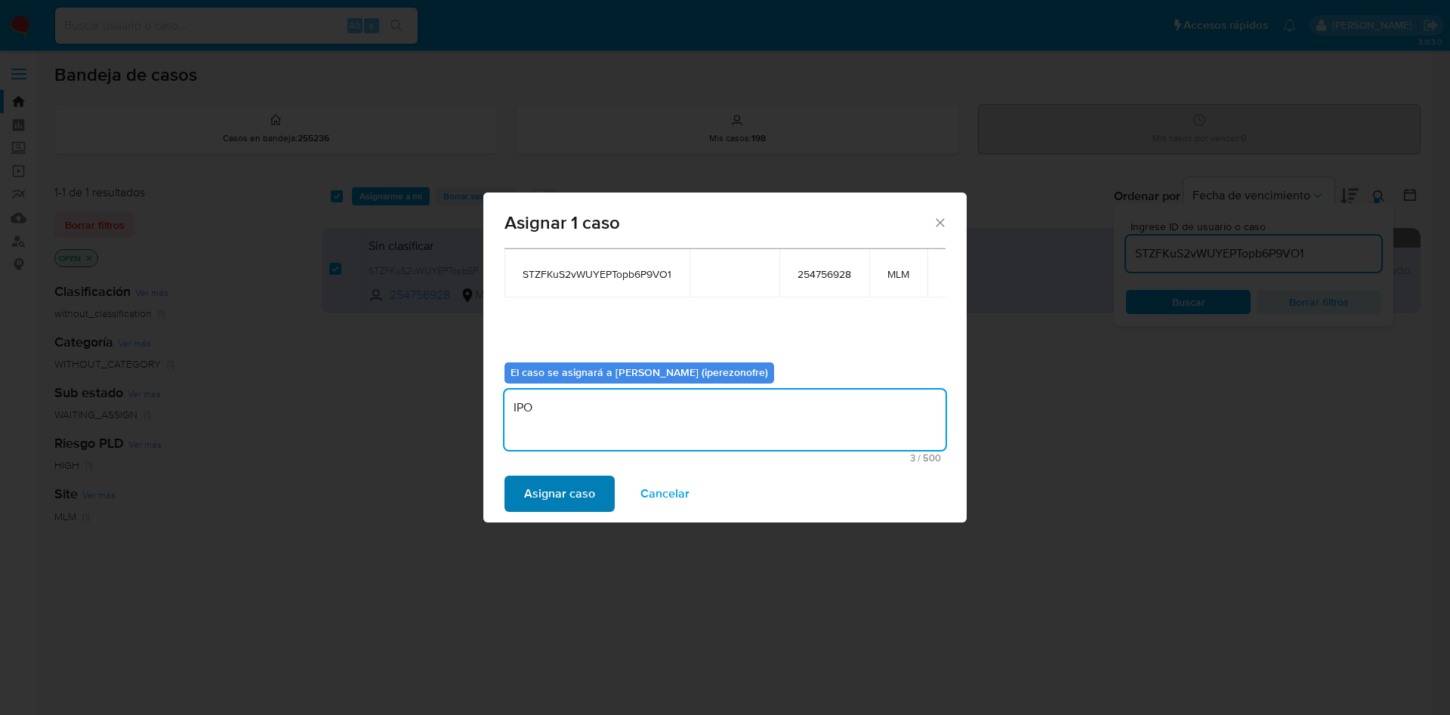
type textarea "IPO"
click at [561, 490] on span "Asignar caso" at bounding box center [559, 493] width 71 height 33
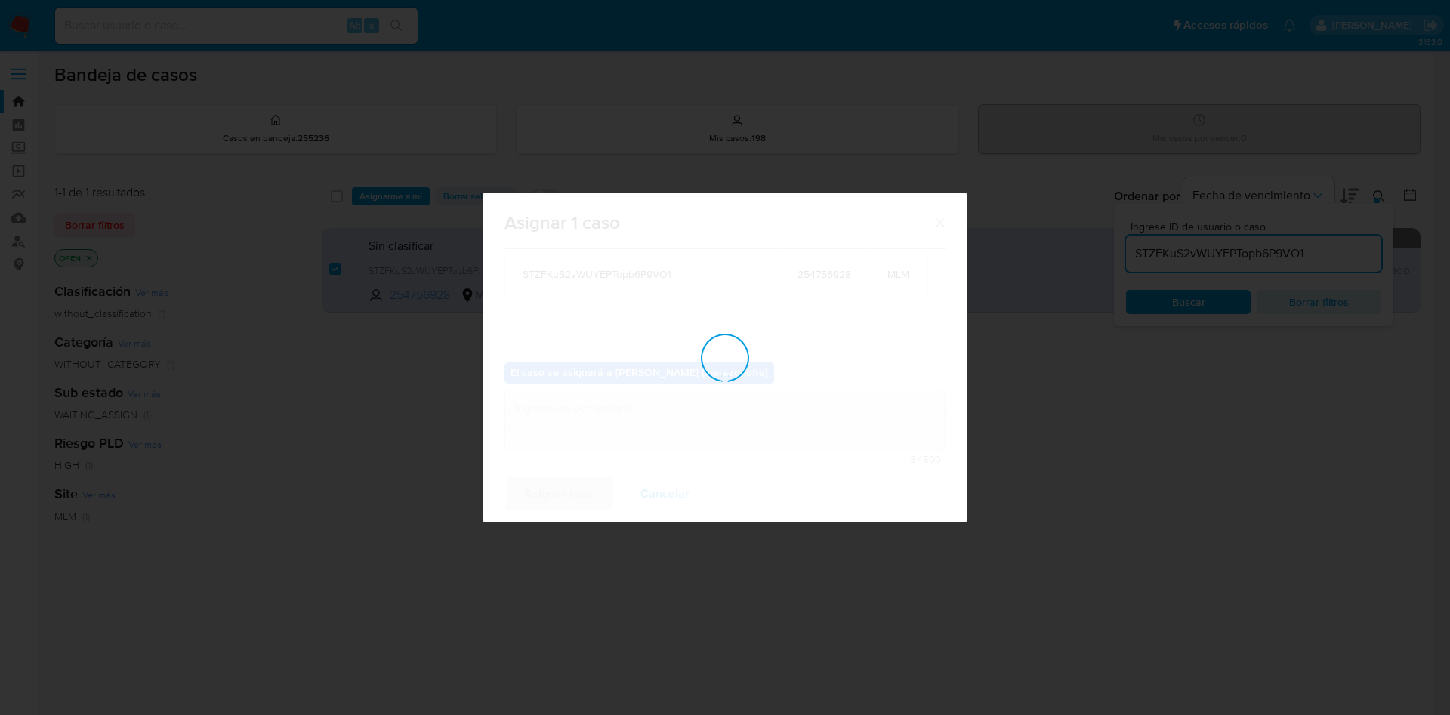
checkbox input "false"
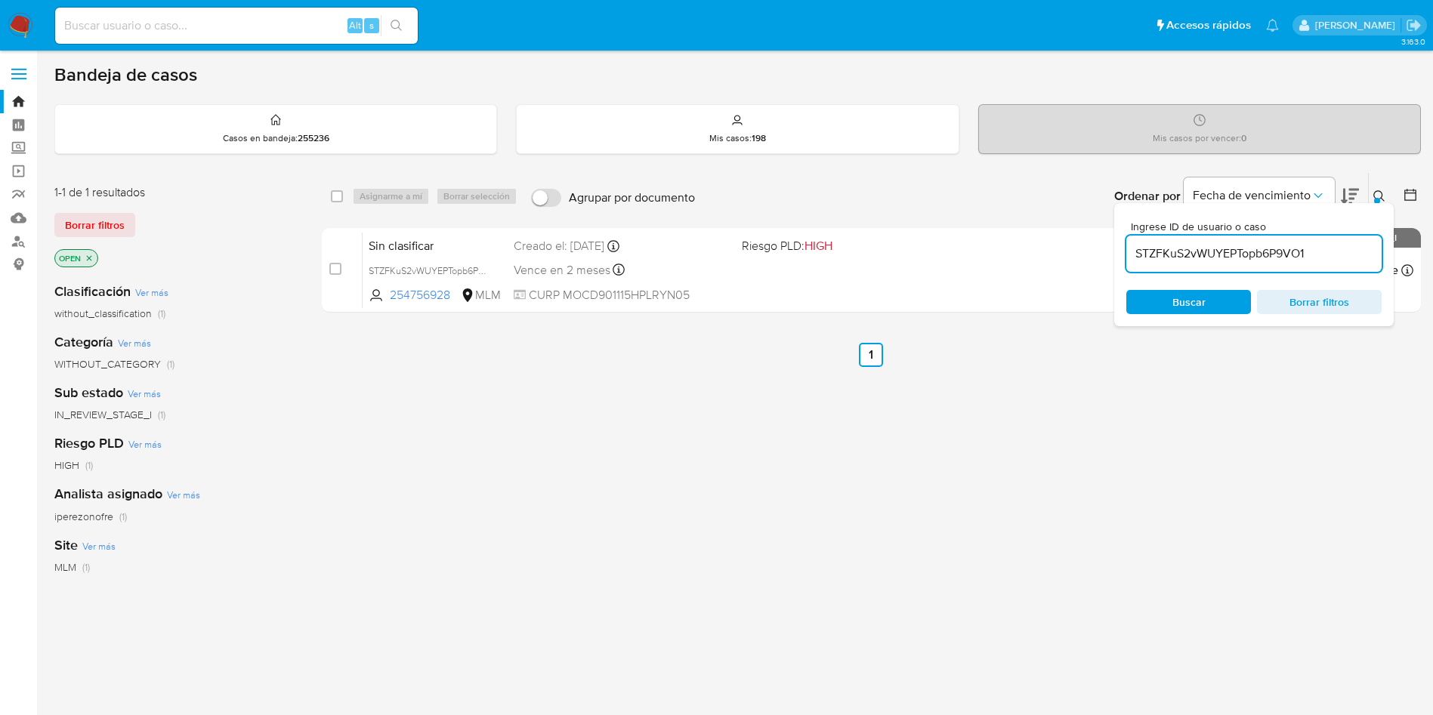
click at [699, 425] on div "select-all-cases-checkbox Asignarme a mí Borrar selección Agrupar por documento…" at bounding box center [871, 514] width 1099 height 684
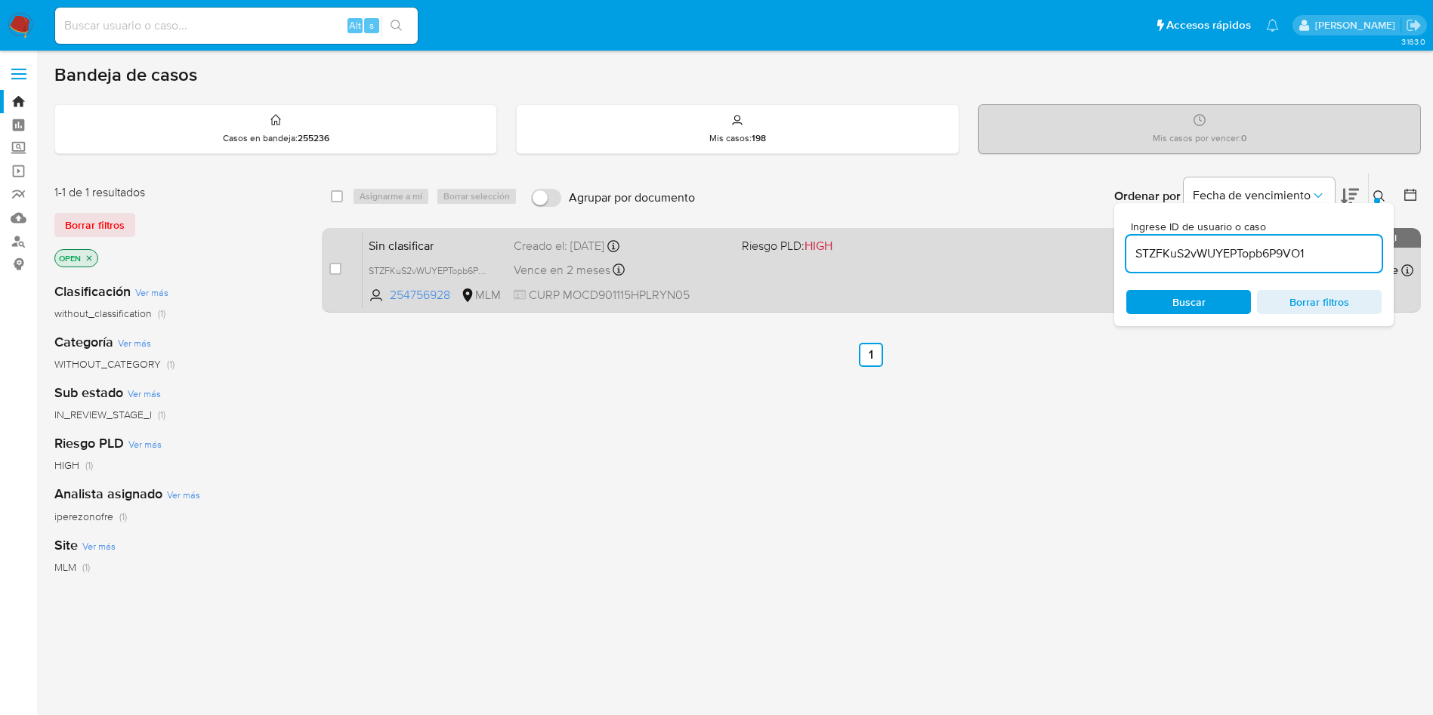
click at [717, 277] on div "Vence en 2 meses Vence el 11/12/2025 13:48:12" at bounding box center [622, 270] width 216 height 20
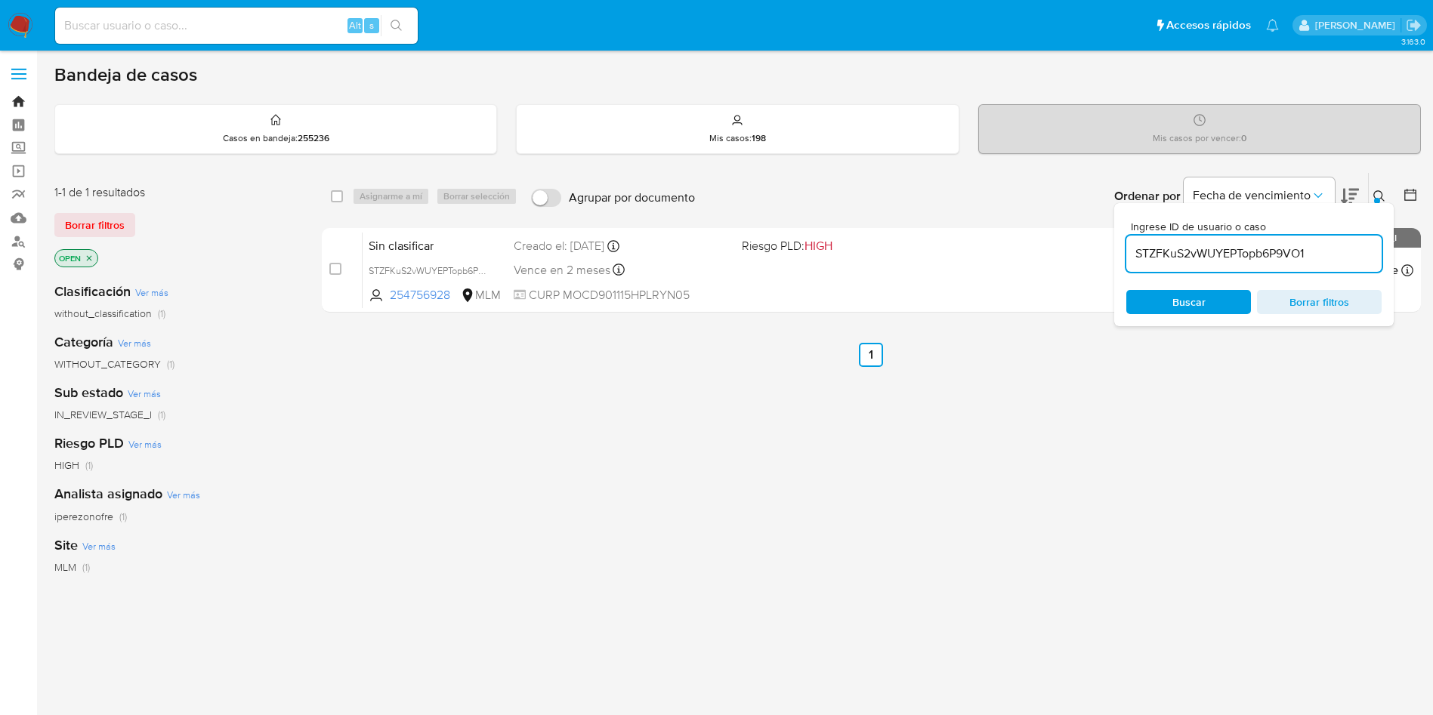
click at [16, 99] on link "Bandeja" at bounding box center [90, 101] width 180 height 23
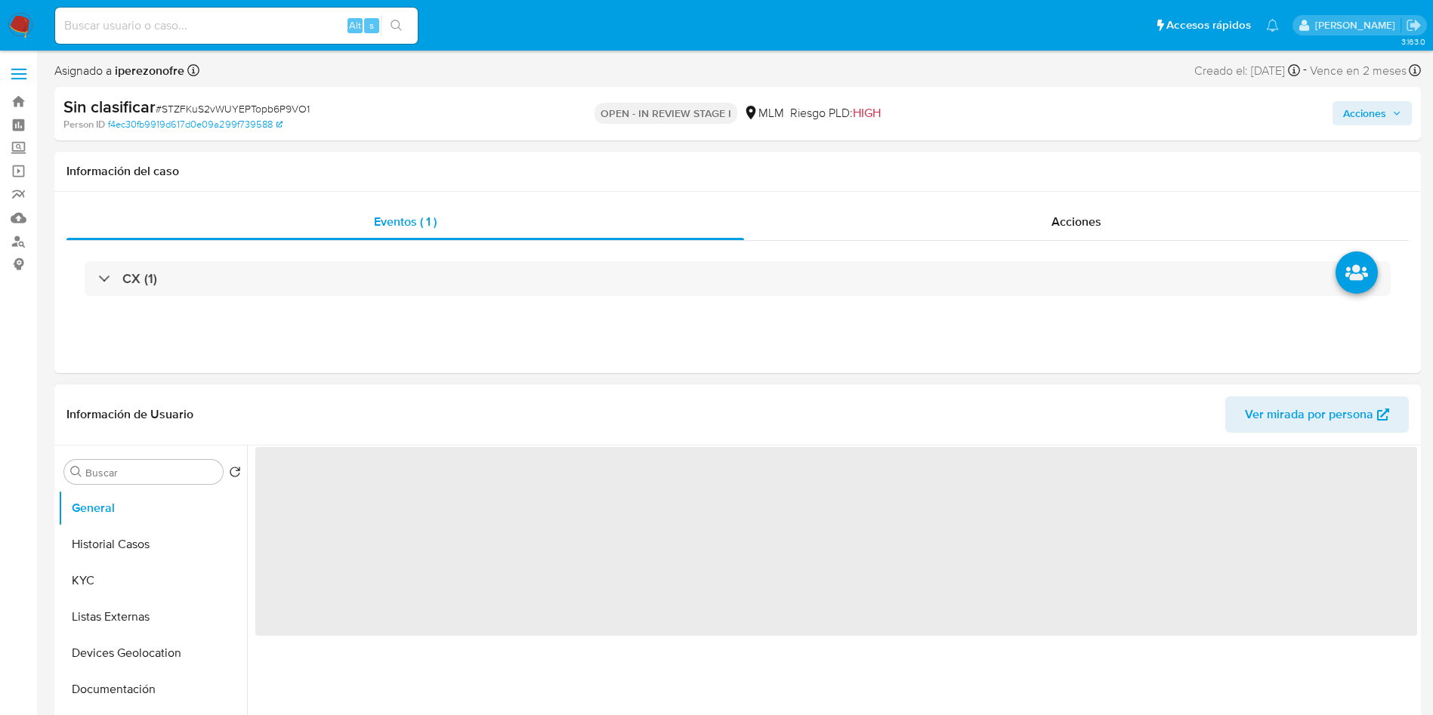
select select "10"
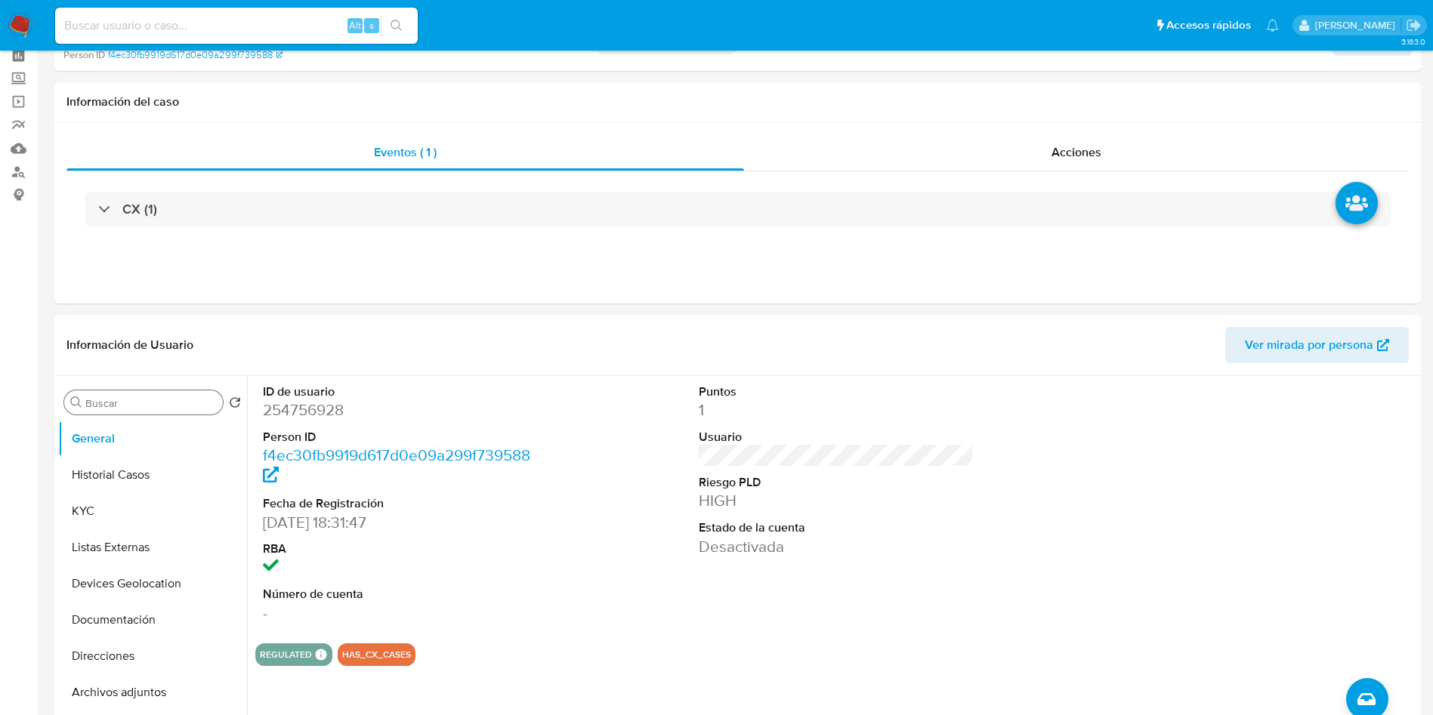
scroll to position [113, 0]
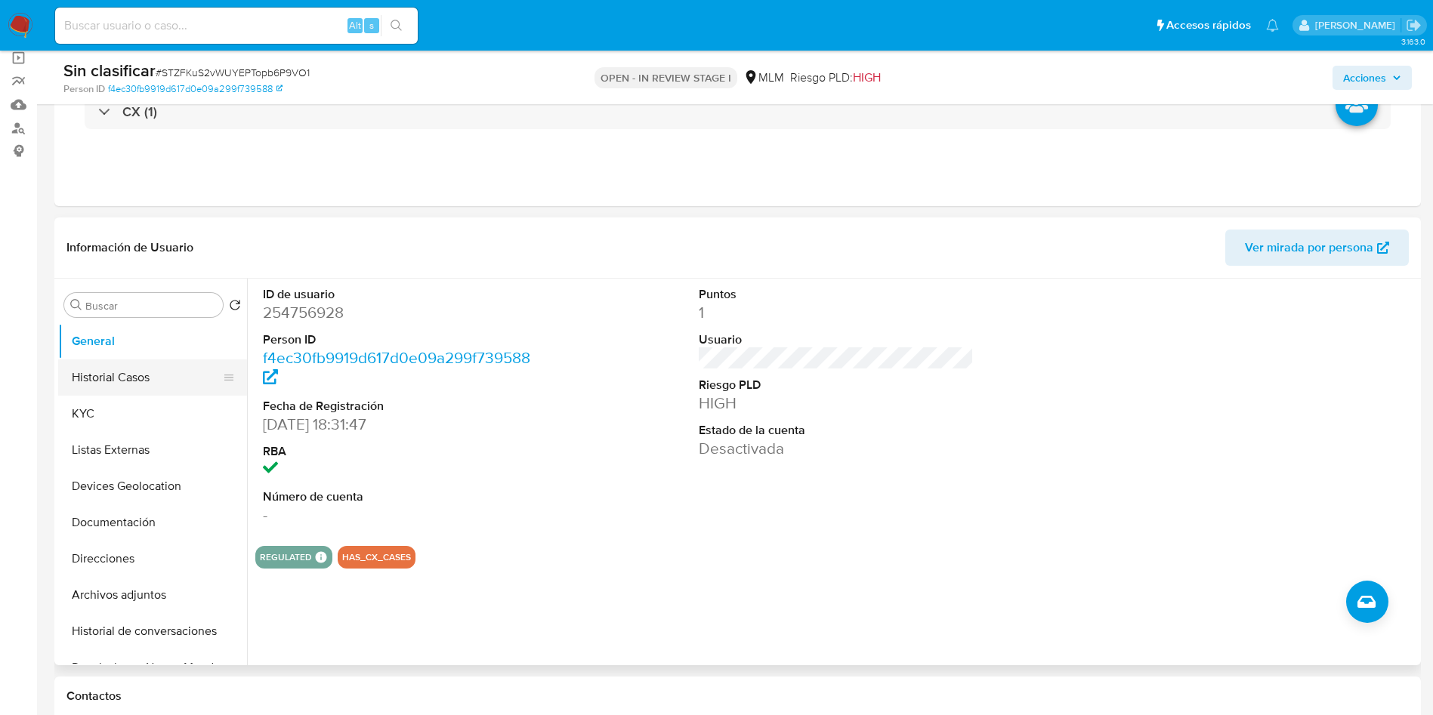
click at [120, 366] on button "Historial Casos" at bounding box center [146, 378] width 177 height 36
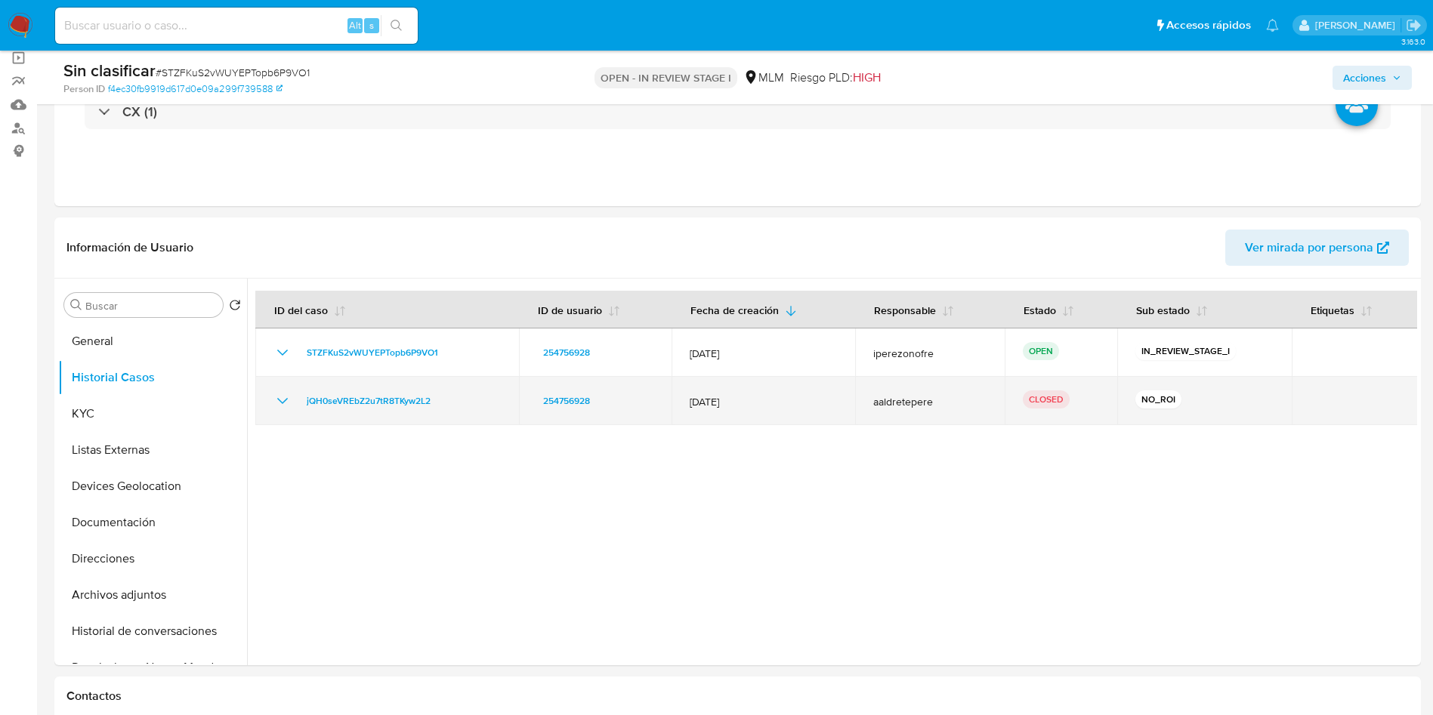
click at [271, 400] on td "jQH0seVREbZ2u7tR8TKyw2L2" at bounding box center [387, 401] width 264 height 48
click at [284, 397] on icon "Mostrar/Ocultar" at bounding box center [282, 401] width 18 height 18
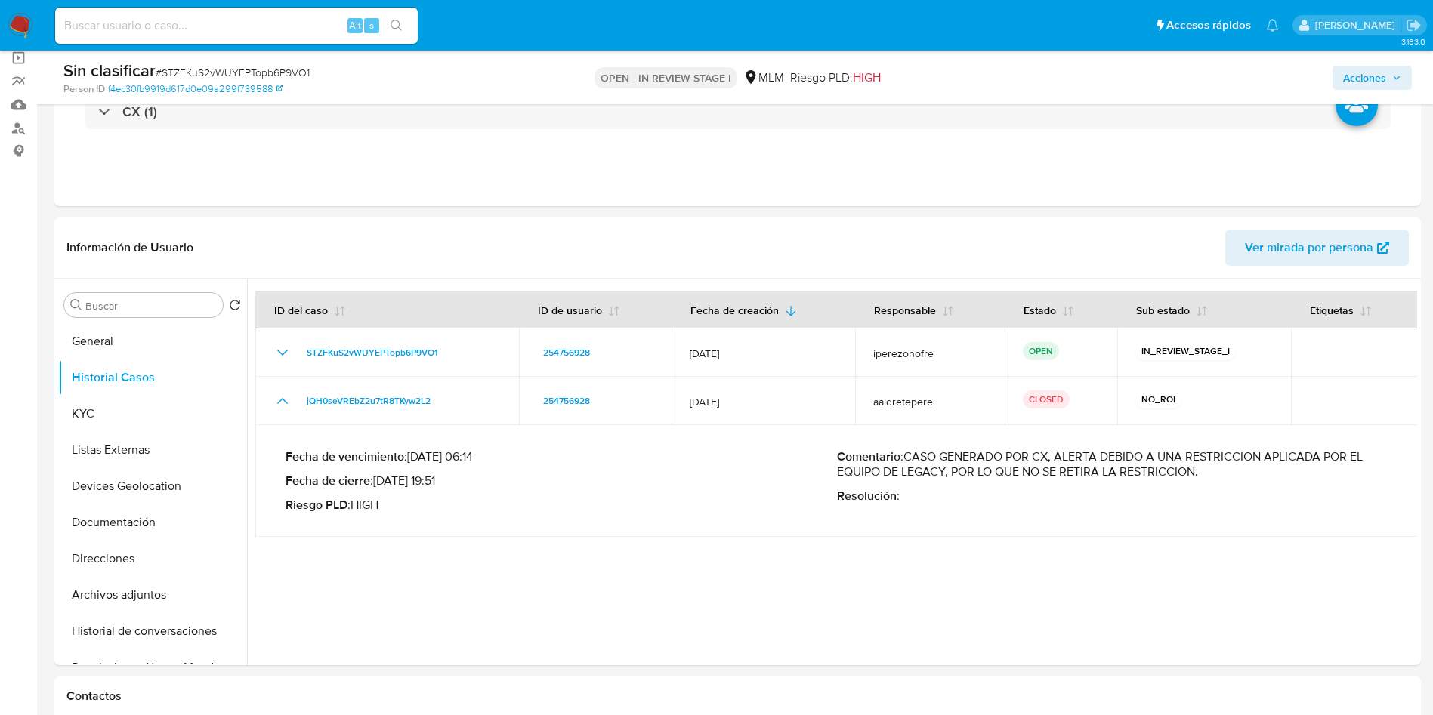
drag, startPoint x: 908, startPoint y: 457, endPoint x: 1200, endPoint y: 480, distance: 293.3
click at [1200, 480] on div "Comentario : CASO GENERADO POR CX, ALERTA DEBIDO A UNA RESTRICCION APLICADA POR…" at bounding box center [1112, 480] width 551 height 63
click at [674, 577] on div at bounding box center [832, 472] width 1170 height 387
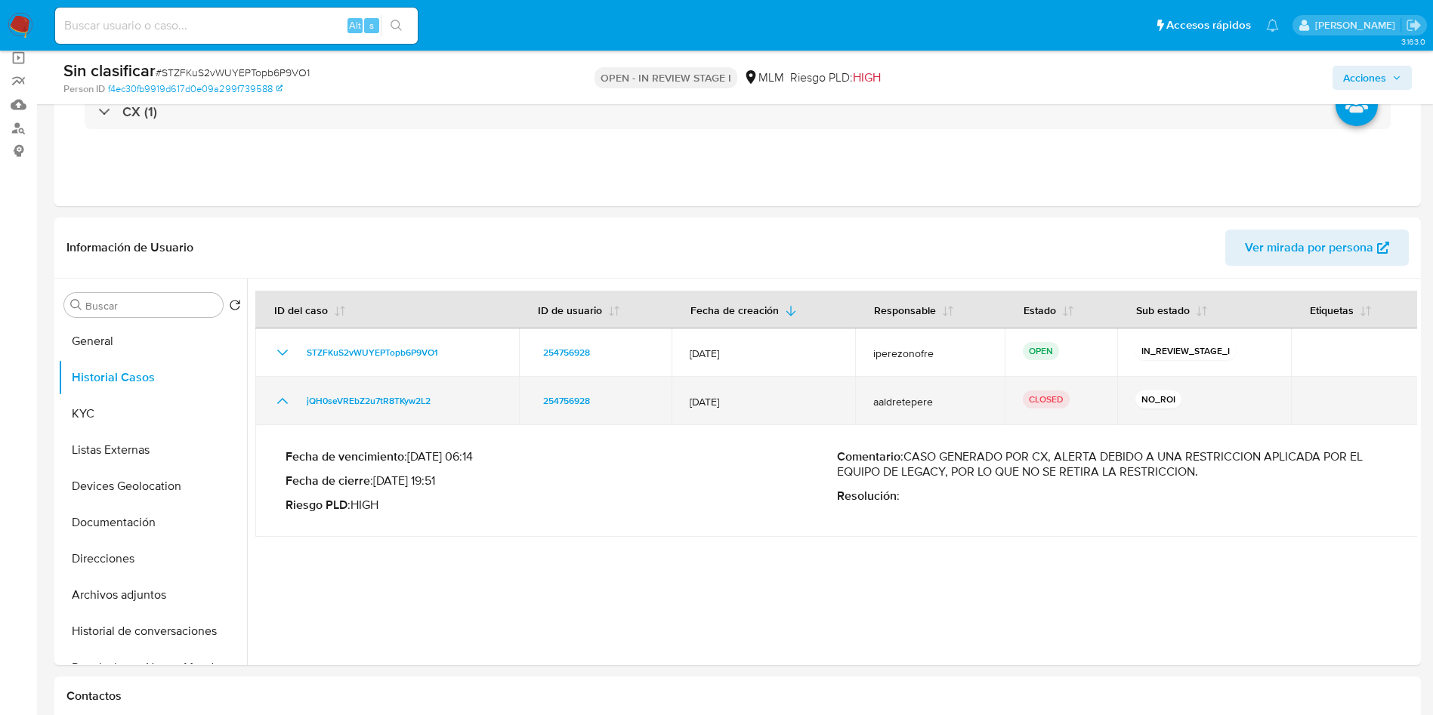
click at [283, 397] on icon "Mostrar/Ocultar" at bounding box center [282, 401] width 18 height 18
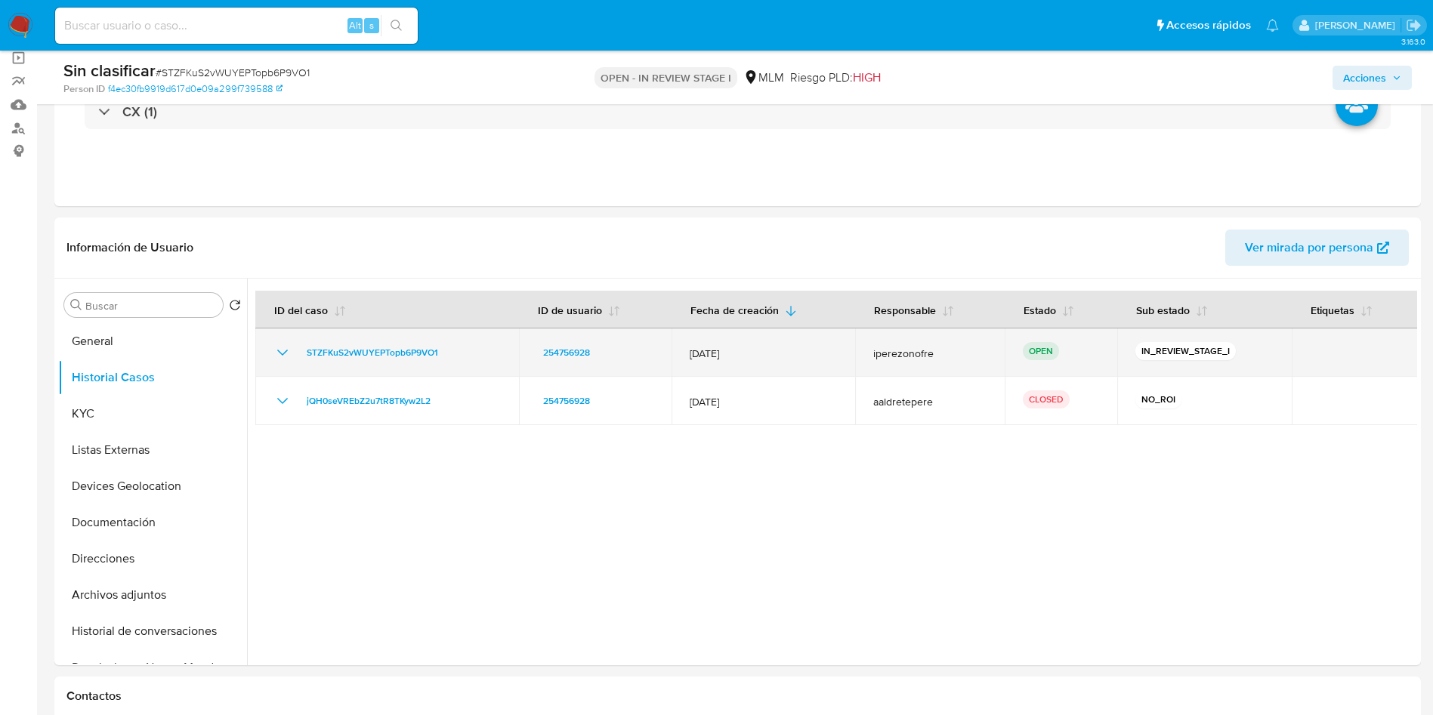
click at [281, 352] on icon "Mostrar/Ocultar" at bounding box center [282, 353] width 18 height 18
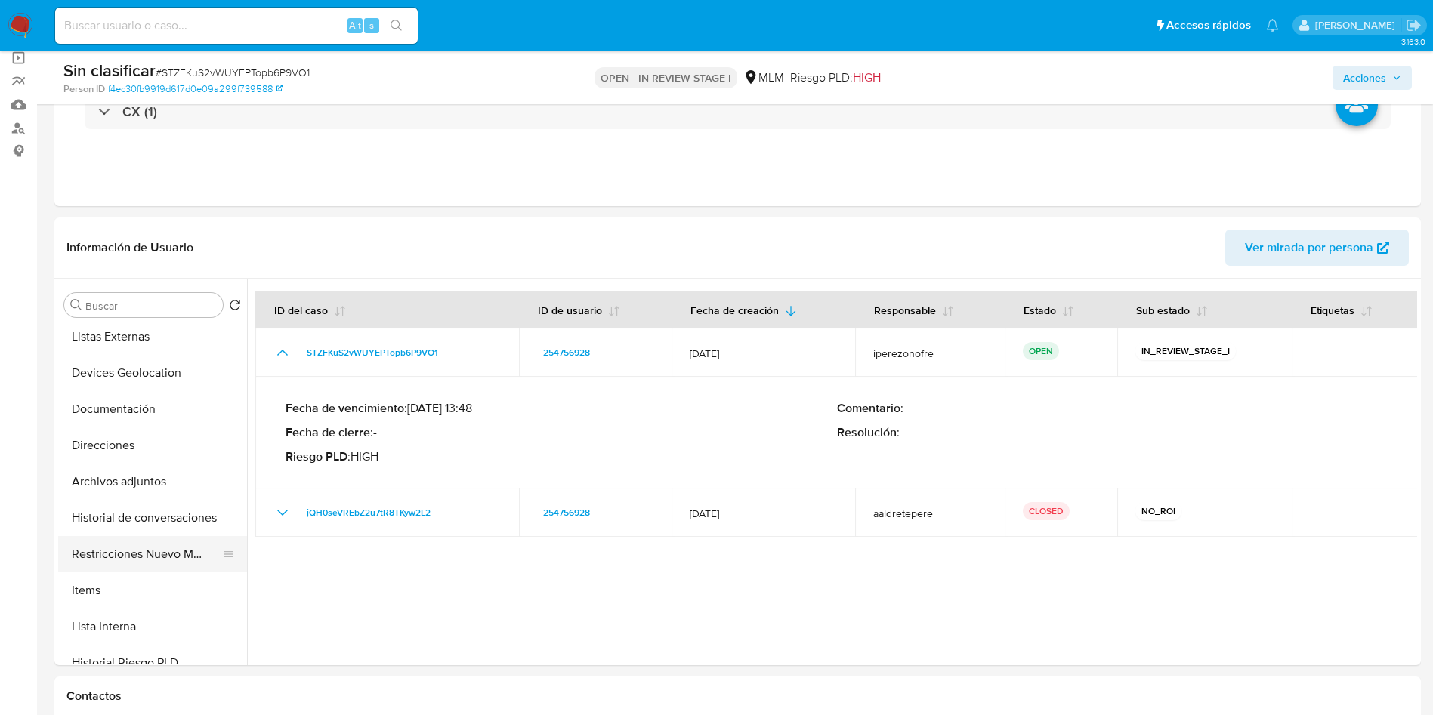
click at [133, 542] on button "Restricciones Nuevo Mundo" at bounding box center [146, 554] width 177 height 36
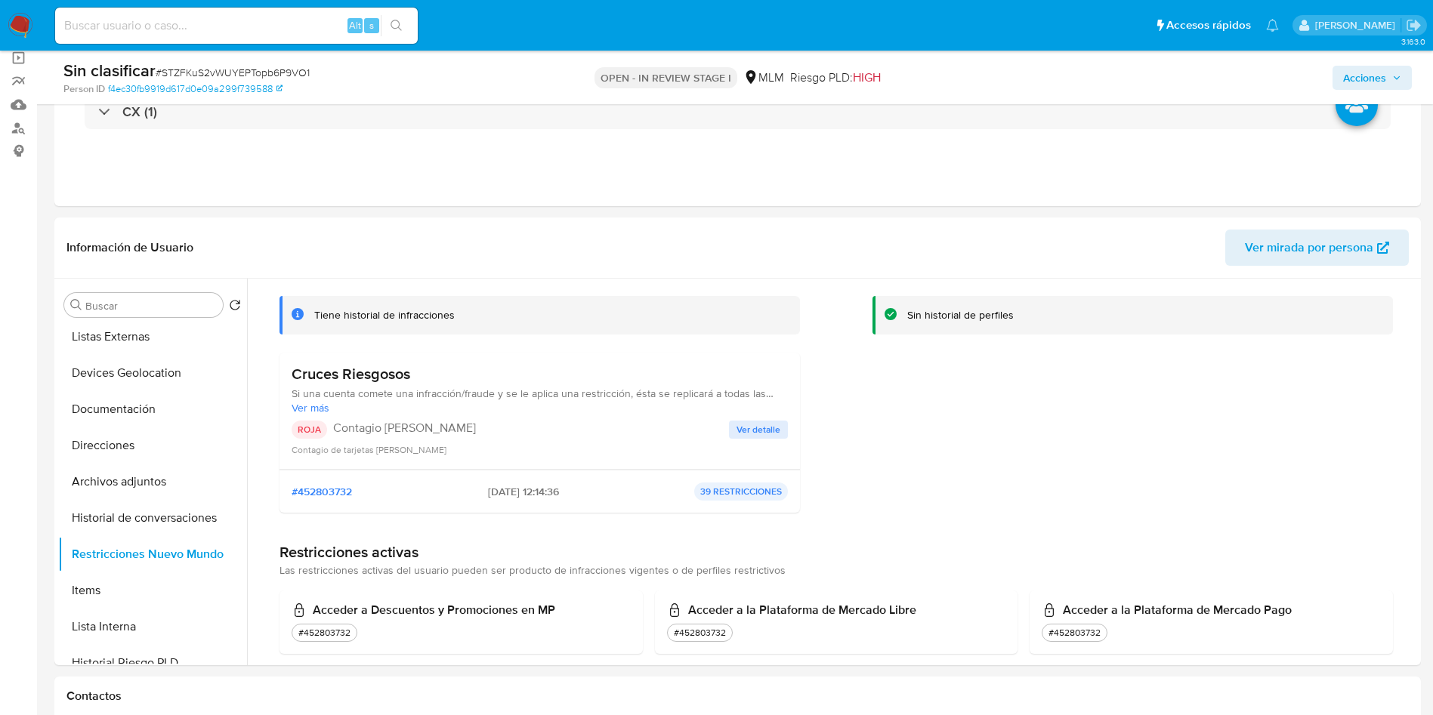
scroll to position [0, 0]
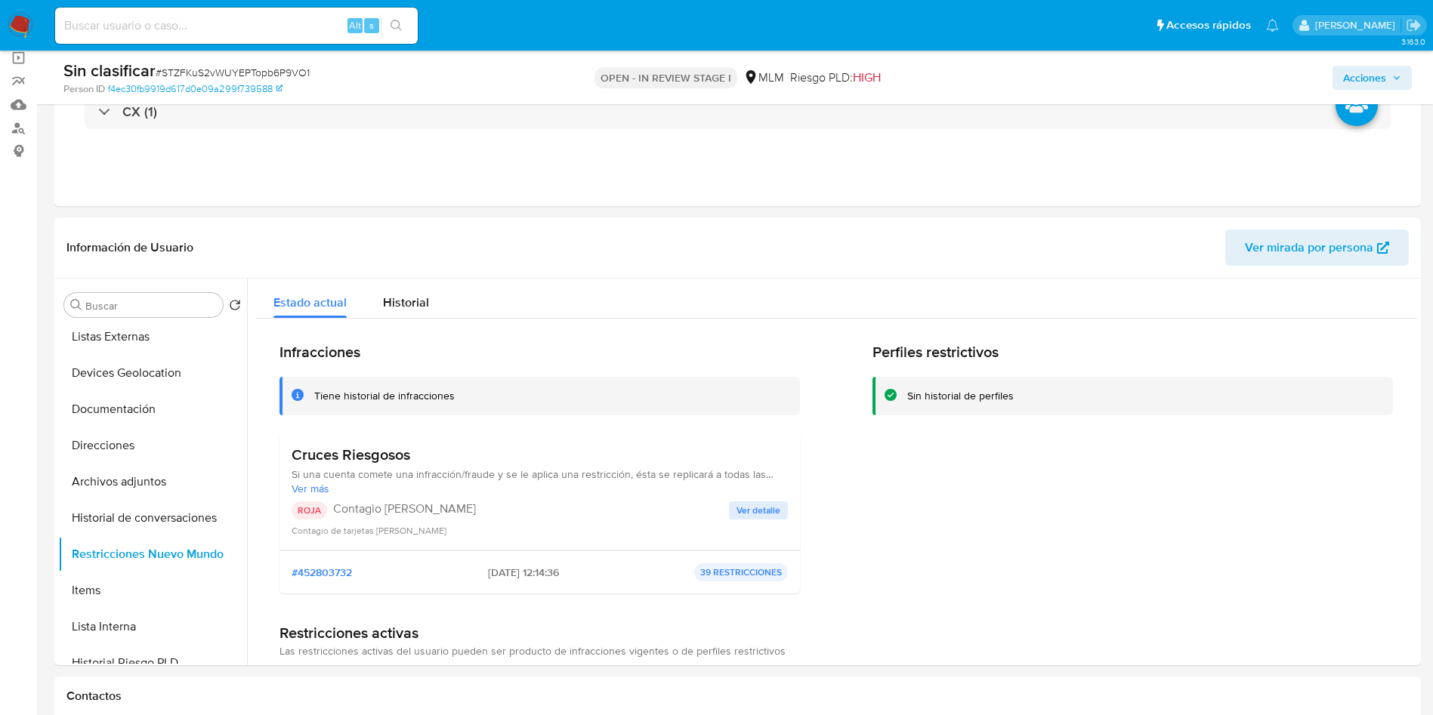
click at [768, 498] on div "Cruces Riesgosos Si una cuenta comete una infracción/fraude y se le aplica una …" at bounding box center [540, 492] width 496 height 92
click at [768, 512] on span "Ver detalle" at bounding box center [759, 510] width 44 height 15
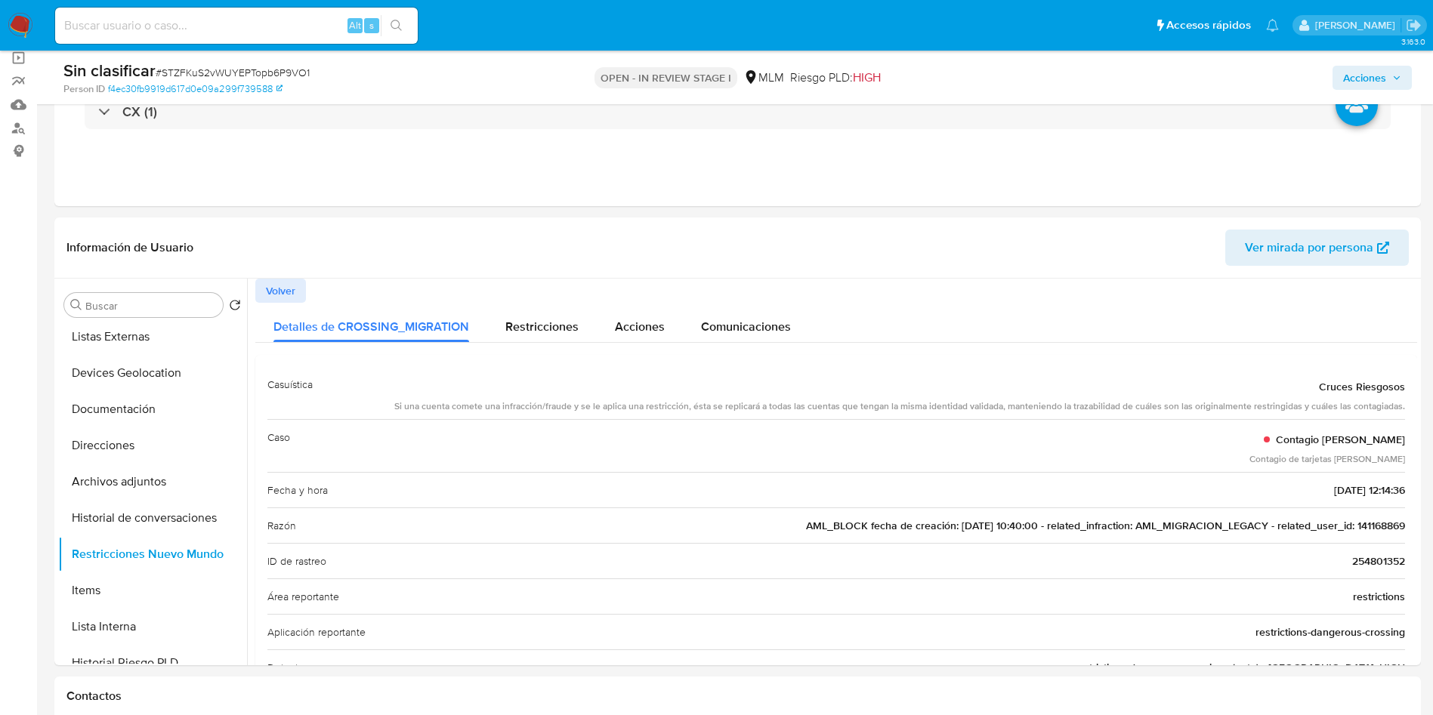
click at [1370, 524] on span "AML_BLOCK fecha de creación: 04/07/2018 10:40:00 - related_infraction: AML_MIGR…" at bounding box center [1105, 525] width 599 height 15
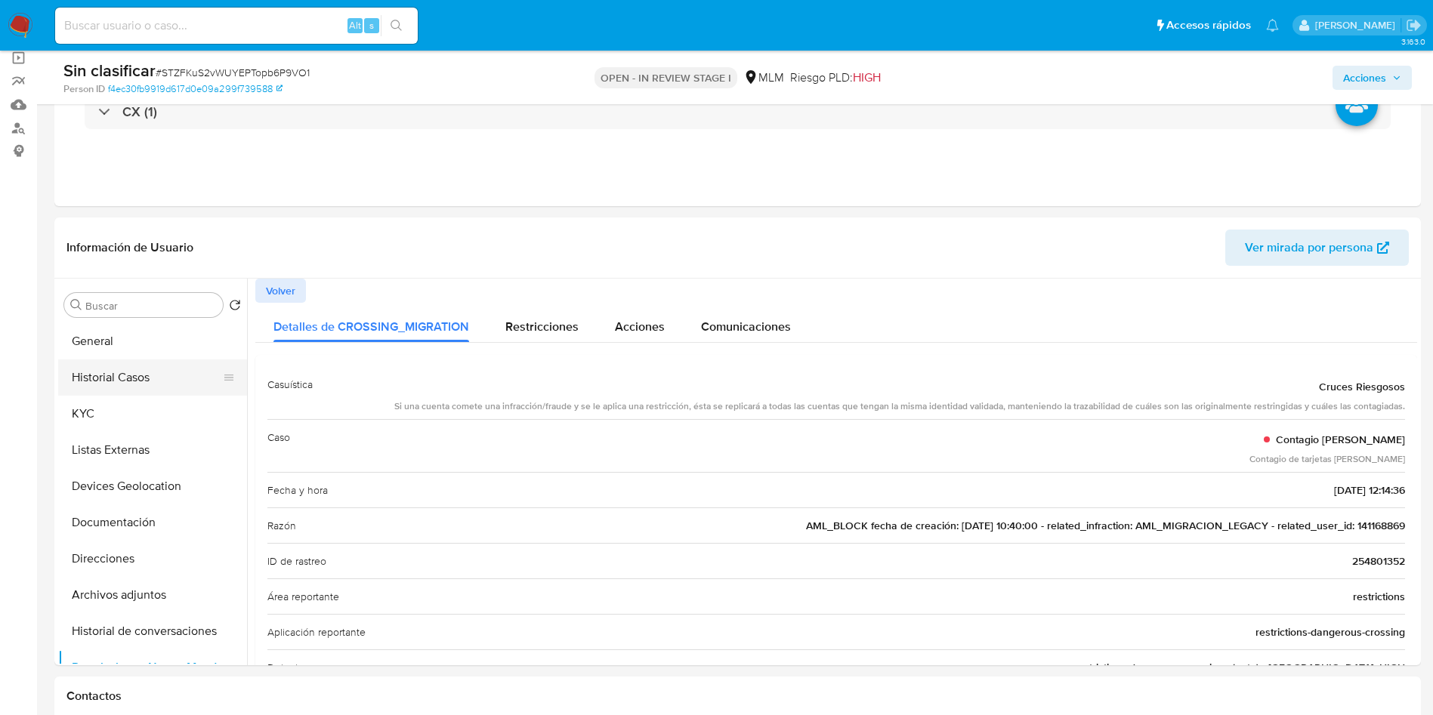
click at [128, 389] on button "Historial Casos" at bounding box center [146, 378] width 177 height 36
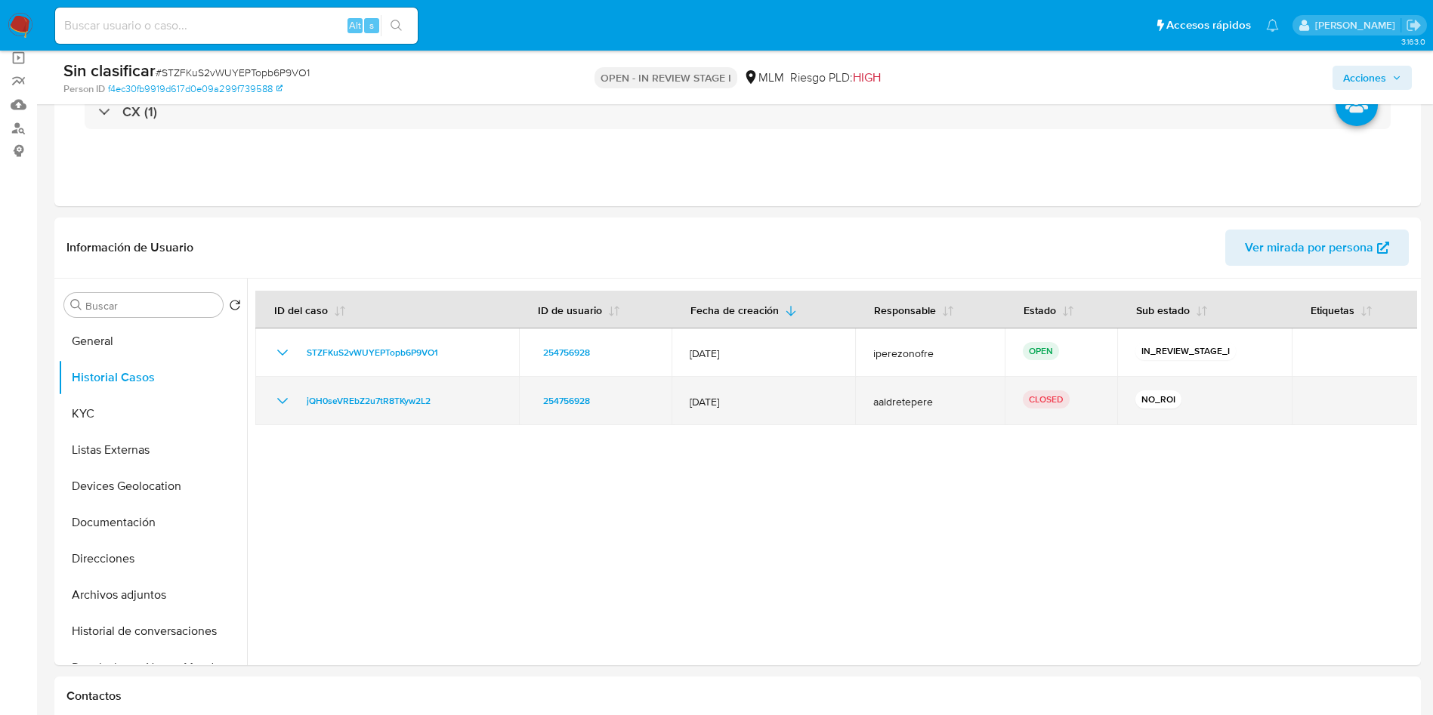
click at [284, 406] on icon "Mostrar/Ocultar" at bounding box center [282, 401] width 18 height 18
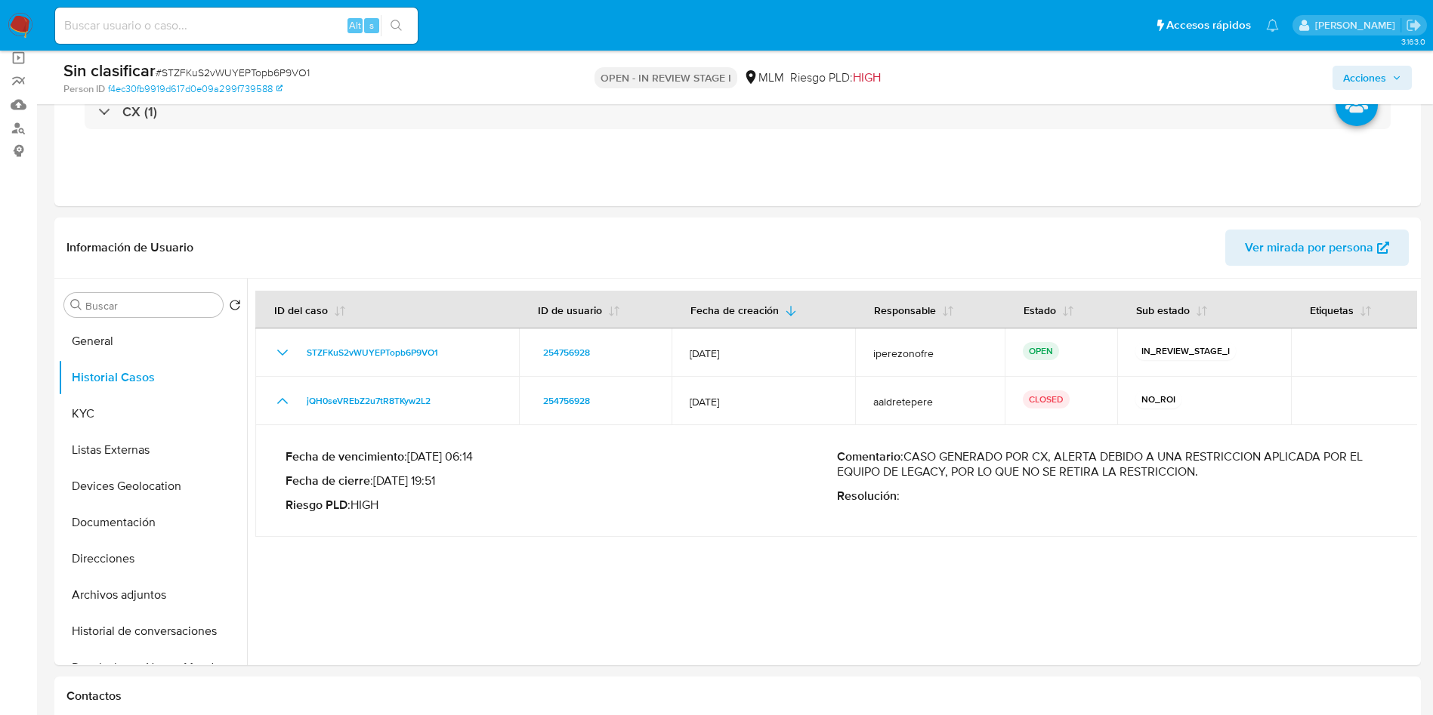
drag, startPoint x: 1202, startPoint y: 468, endPoint x: 907, endPoint y: 454, distance: 295.7
click at [907, 454] on p "Comentario : CASO GENERADO POR CX, ALERTA DEBIDO A UNA RESTRICCION APLICADA POR…" at bounding box center [1112, 464] width 551 height 30
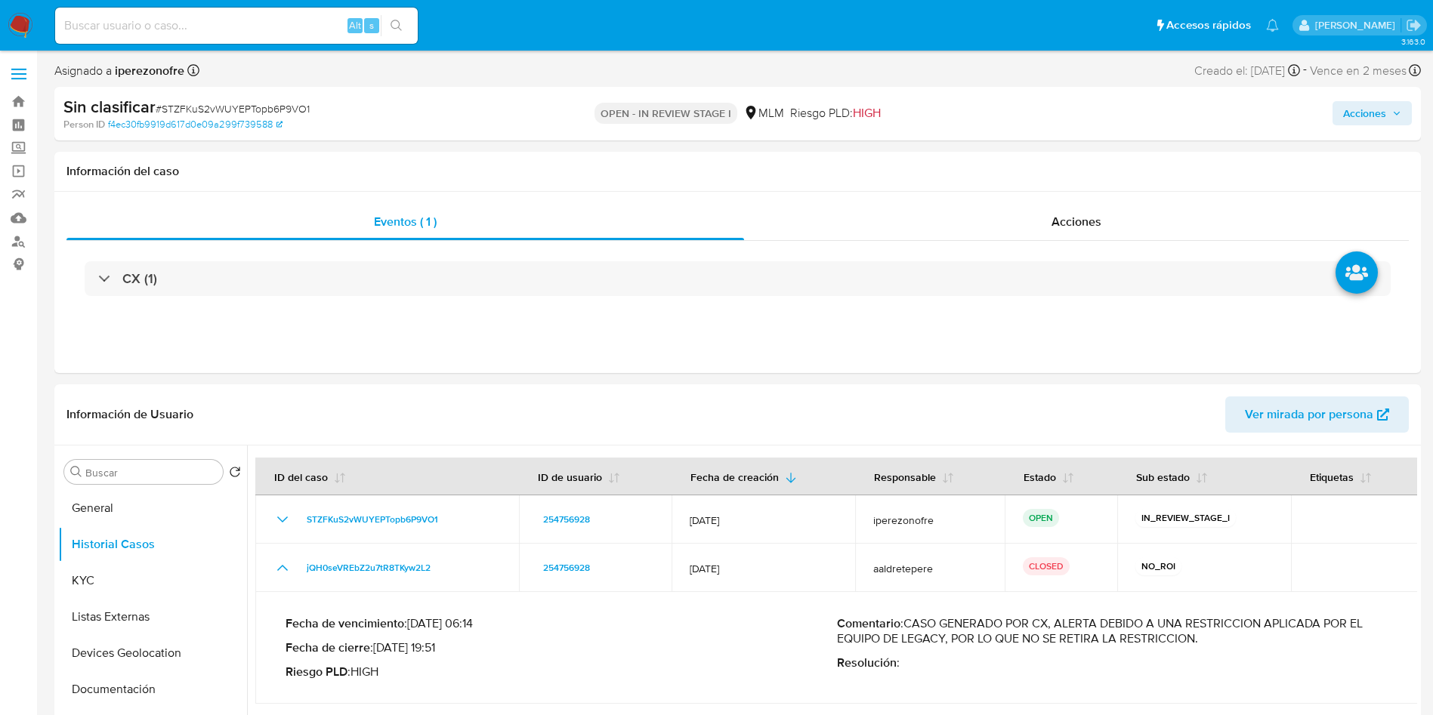
click at [1384, 101] on span "Acciones" at bounding box center [1364, 113] width 43 height 24
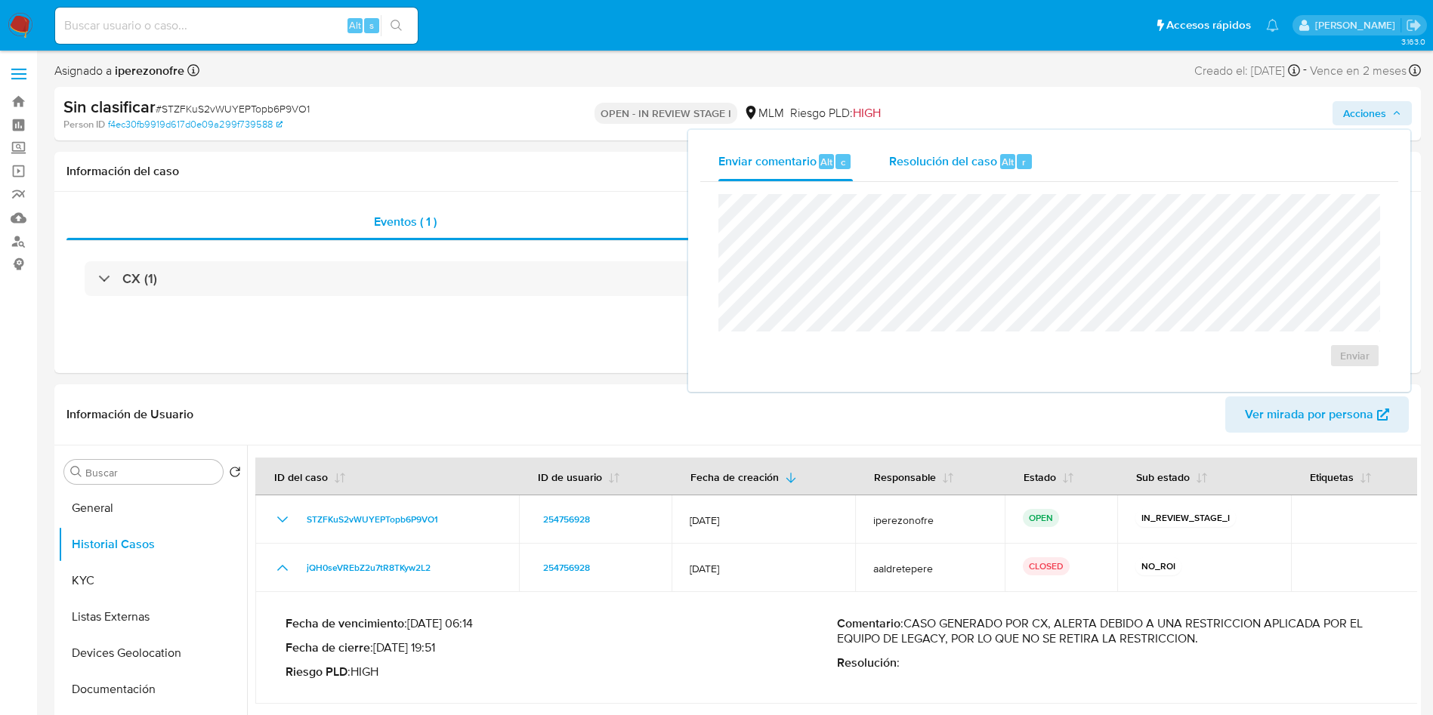
click at [928, 165] on span "Resolución del caso" at bounding box center [943, 161] width 108 height 17
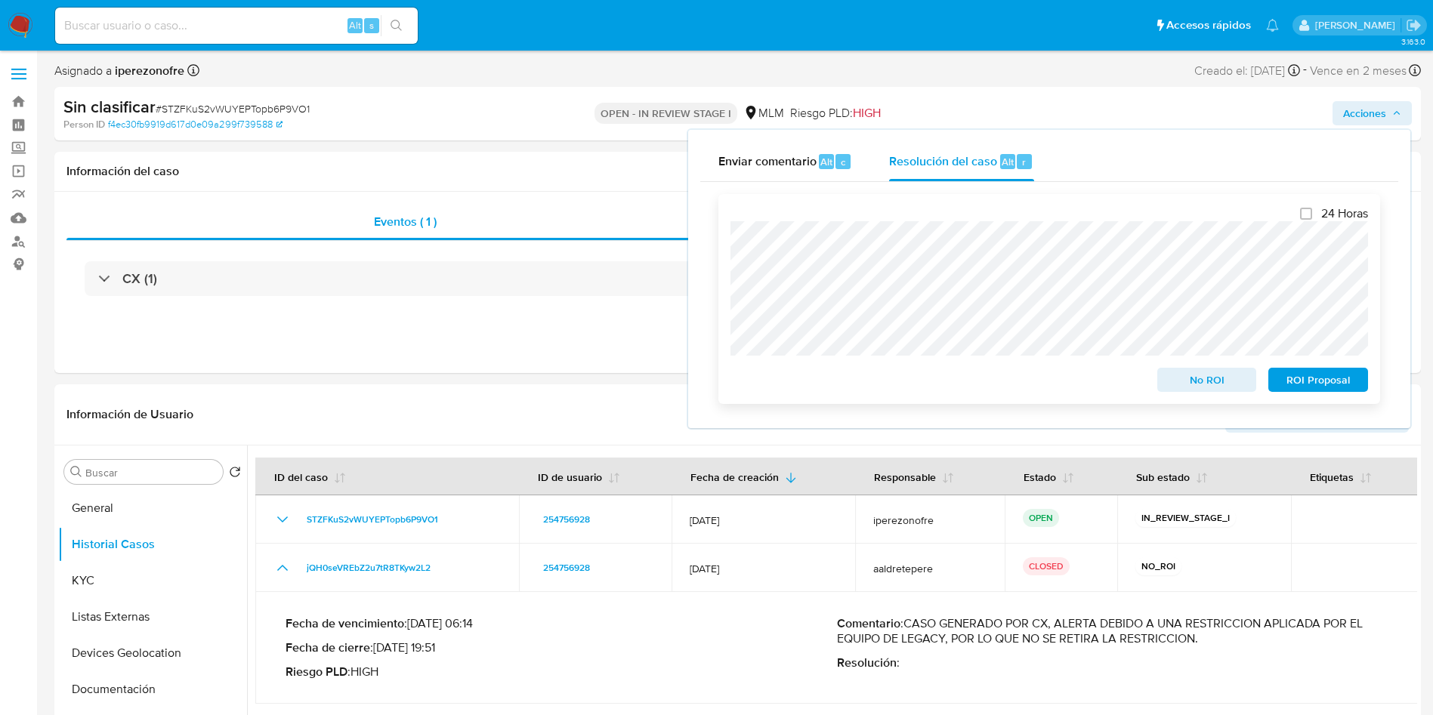
click at [1199, 384] on span "No ROI" at bounding box center [1207, 379] width 79 height 21
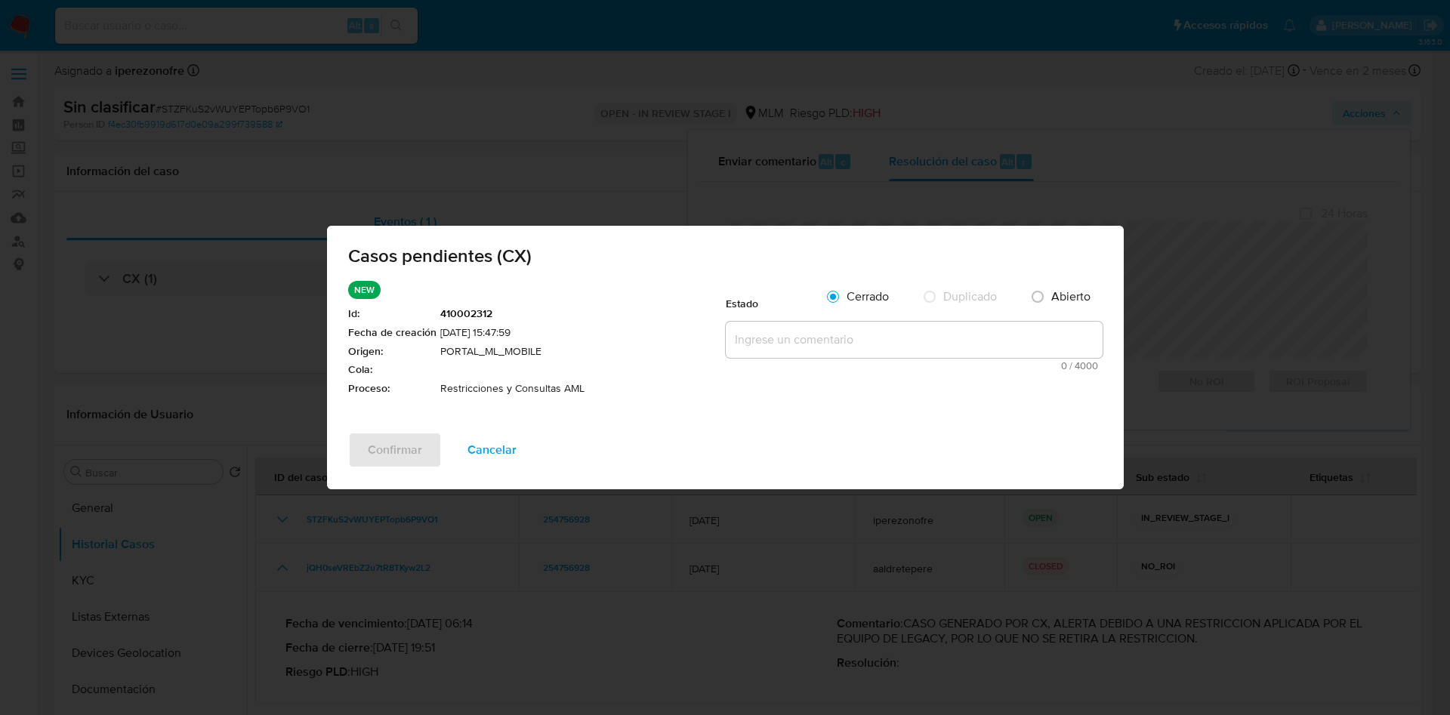
click at [887, 339] on textarea at bounding box center [914, 340] width 377 height 36
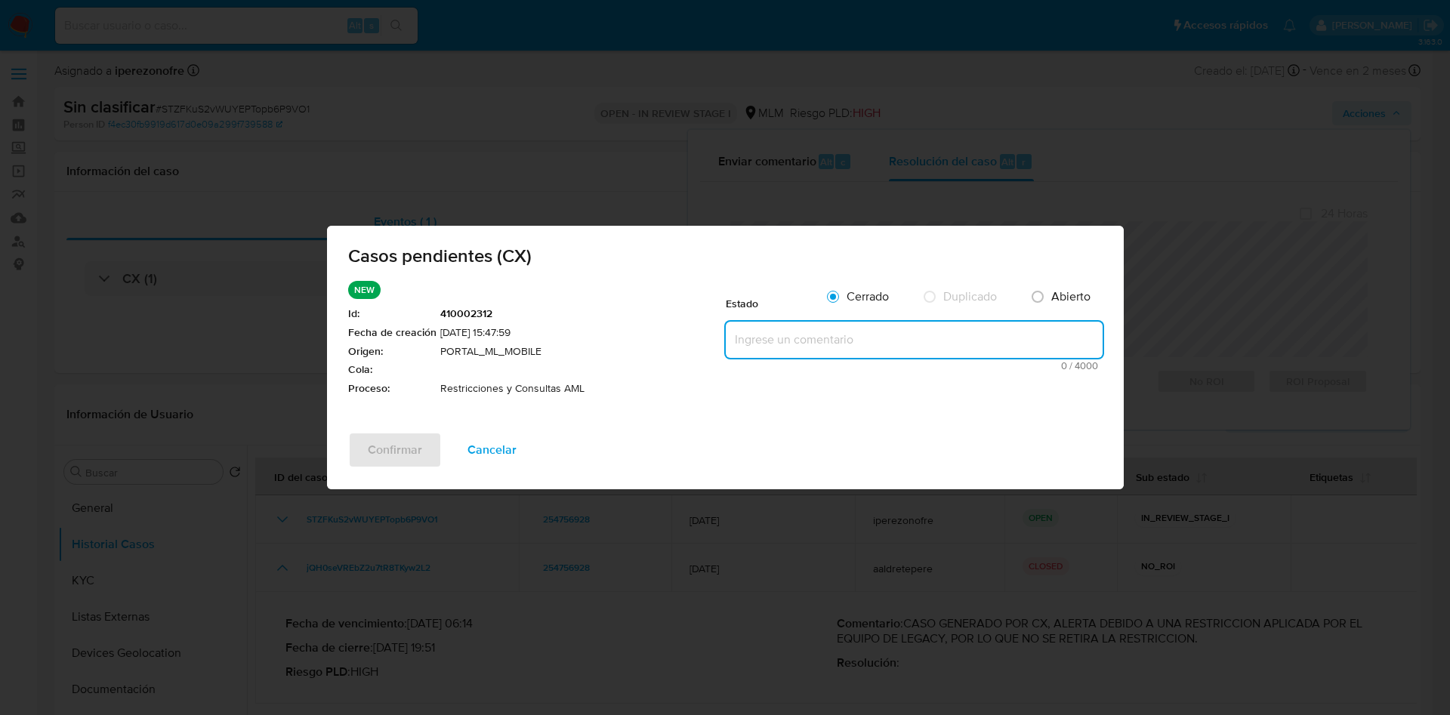
paste textarea "CASO GENERADO POR CX, ALERTA DEBIDO A UNA RESTRICCION APLICADA POR EL EQUIPO DE…"
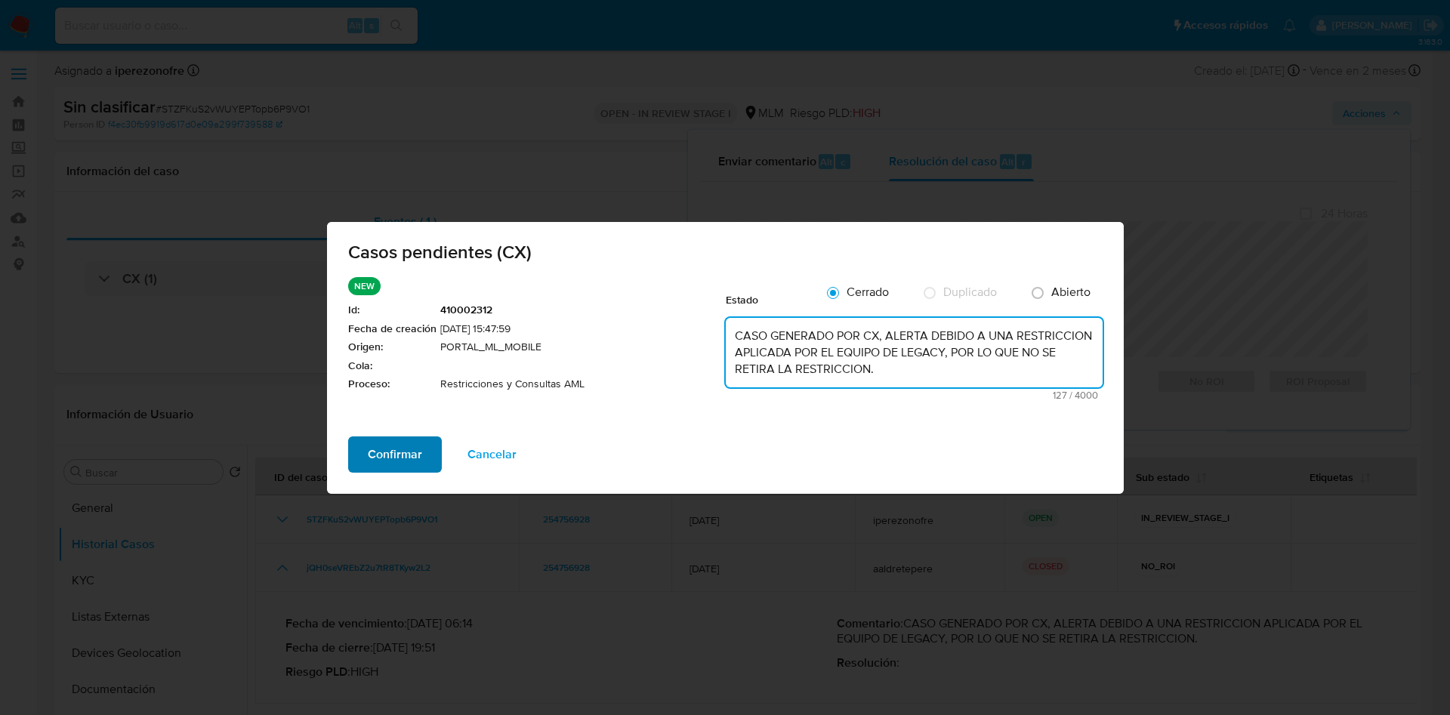
type textarea "CASO GENERADO POR CX, ALERTA DEBIDO A UNA RESTRICCION APLICADA POR EL EQUIPO DE…"
click at [370, 450] on span "Confirmar" at bounding box center [395, 454] width 54 height 33
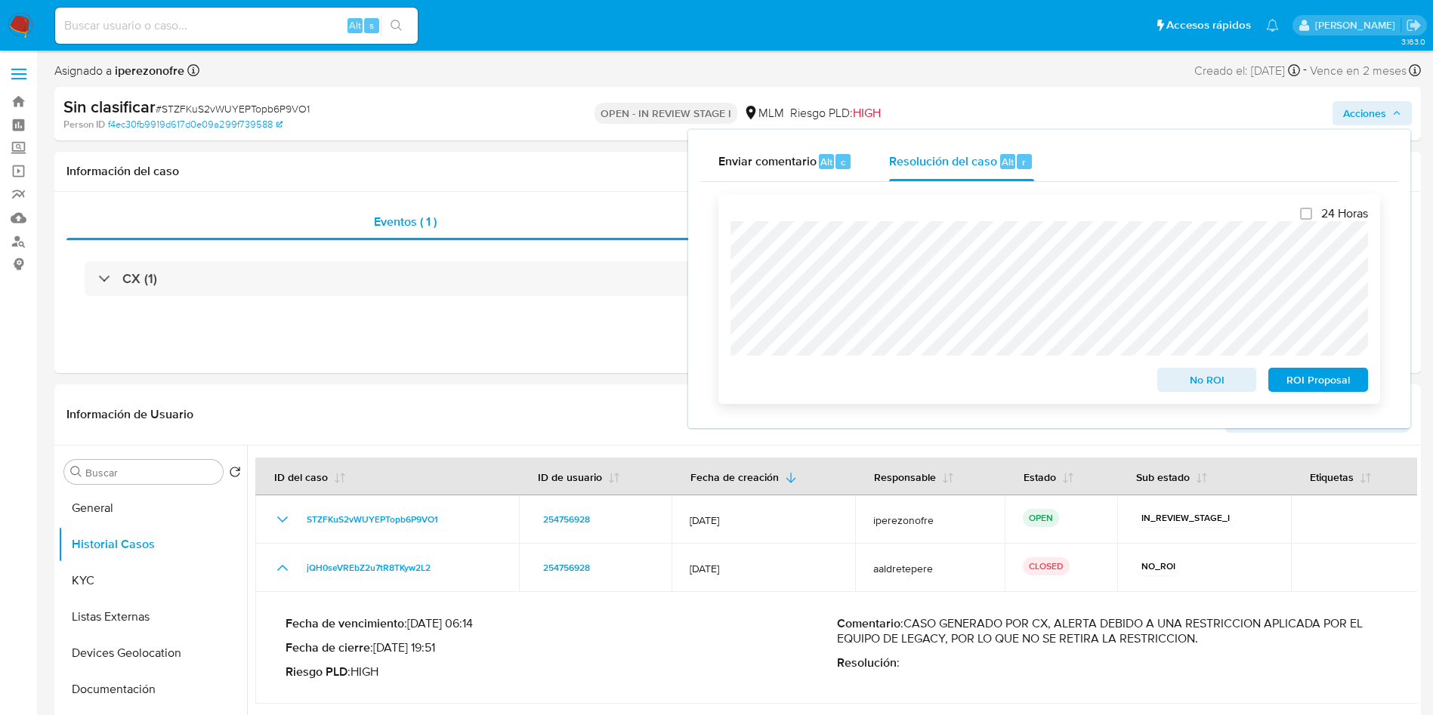
click at [1206, 383] on span "No ROI" at bounding box center [1207, 379] width 79 height 21
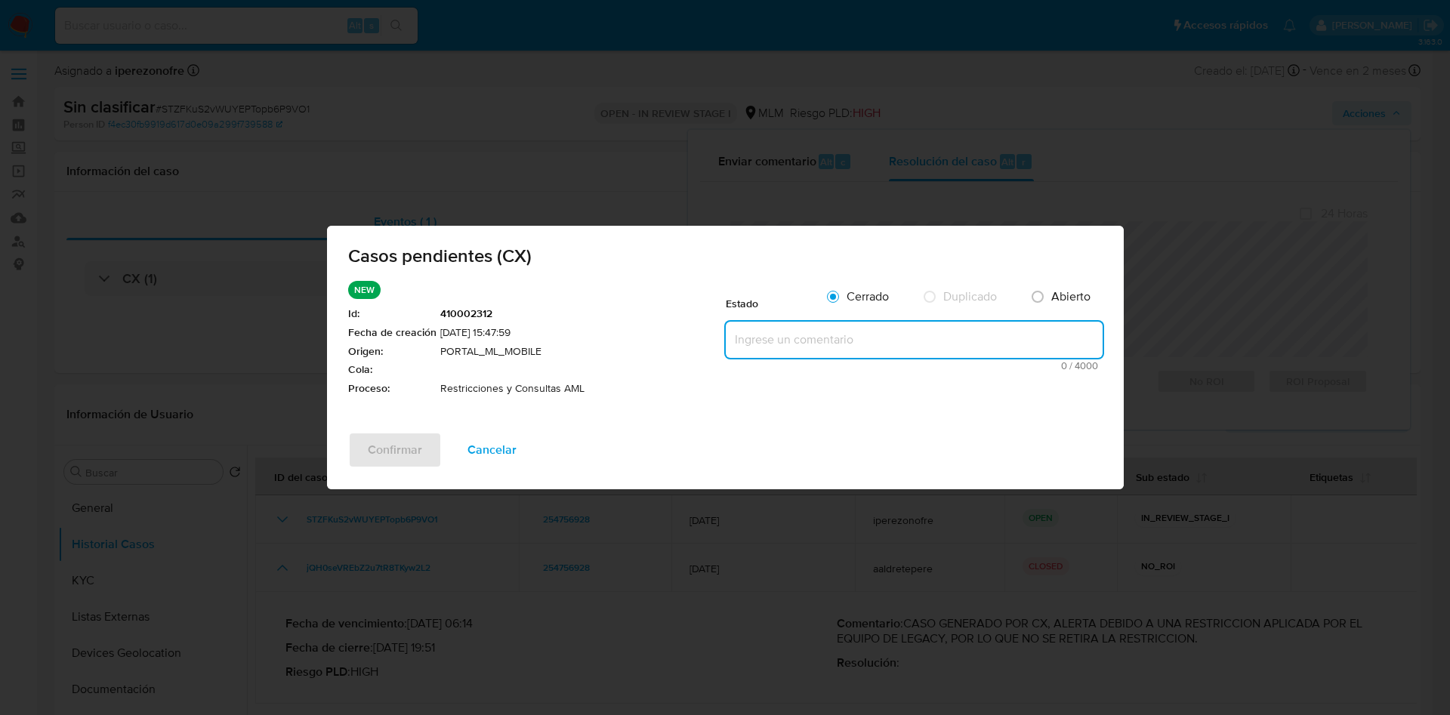
click at [789, 344] on textarea at bounding box center [914, 340] width 377 height 36
paste textarea "CASO GENERADO POR CX, ALERTA DEBIDO A UNA RESTRICCION APLICADA POR EL EQUIPO DE…"
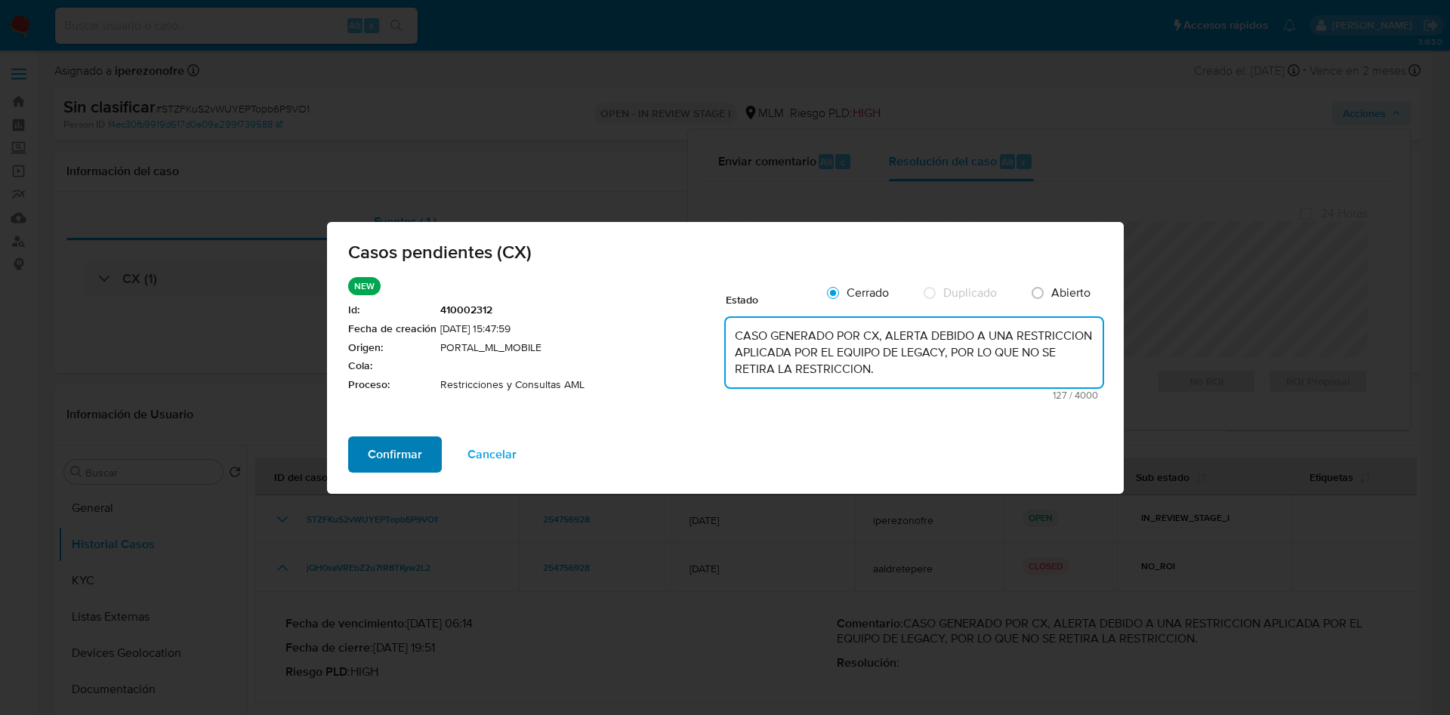
type textarea "CASO GENERADO POR CX, ALERTA DEBIDO A UNA RESTRICCION APLICADA POR EL EQUIPO DE…"
click at [401, 444] on span "Confirmar" at bounding box center [395, 454] width 54 height 33
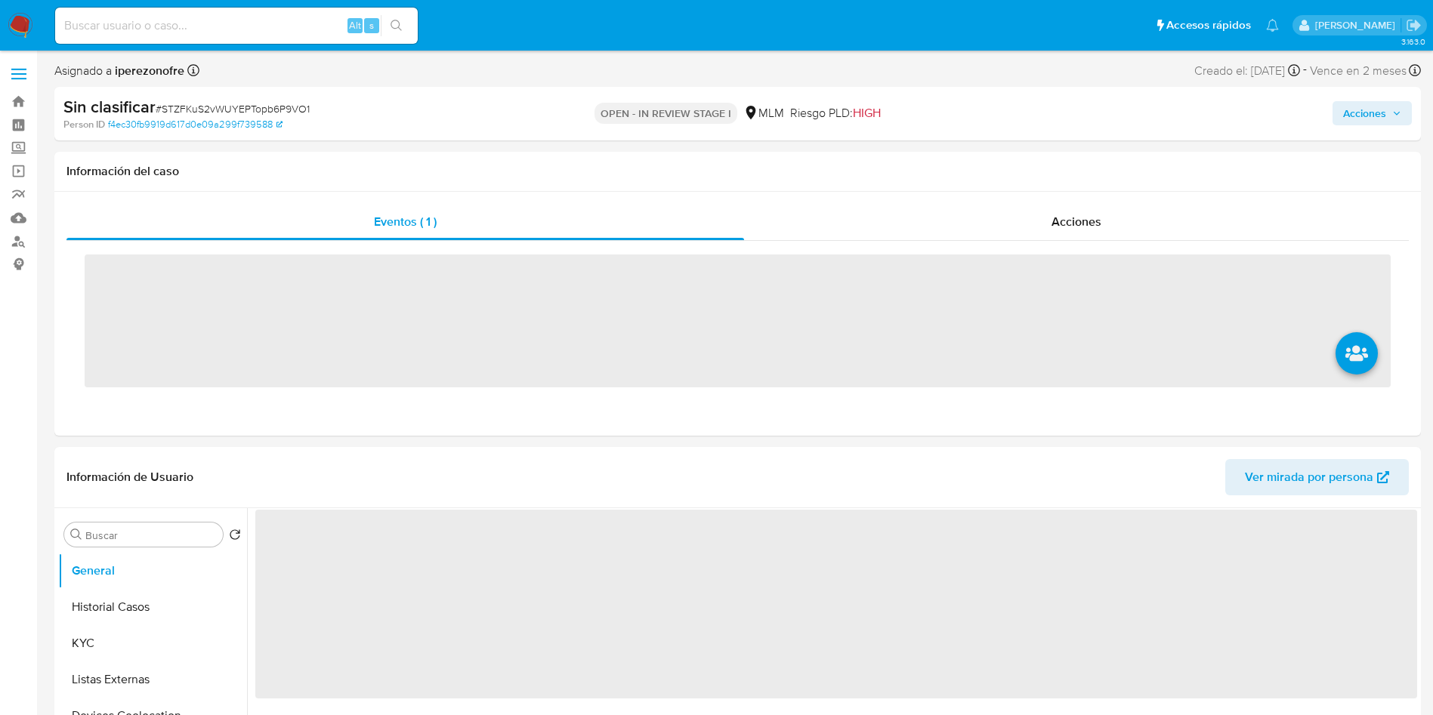
click at [264, 28] on input at bounding box center [236, 26] width 363 height 20
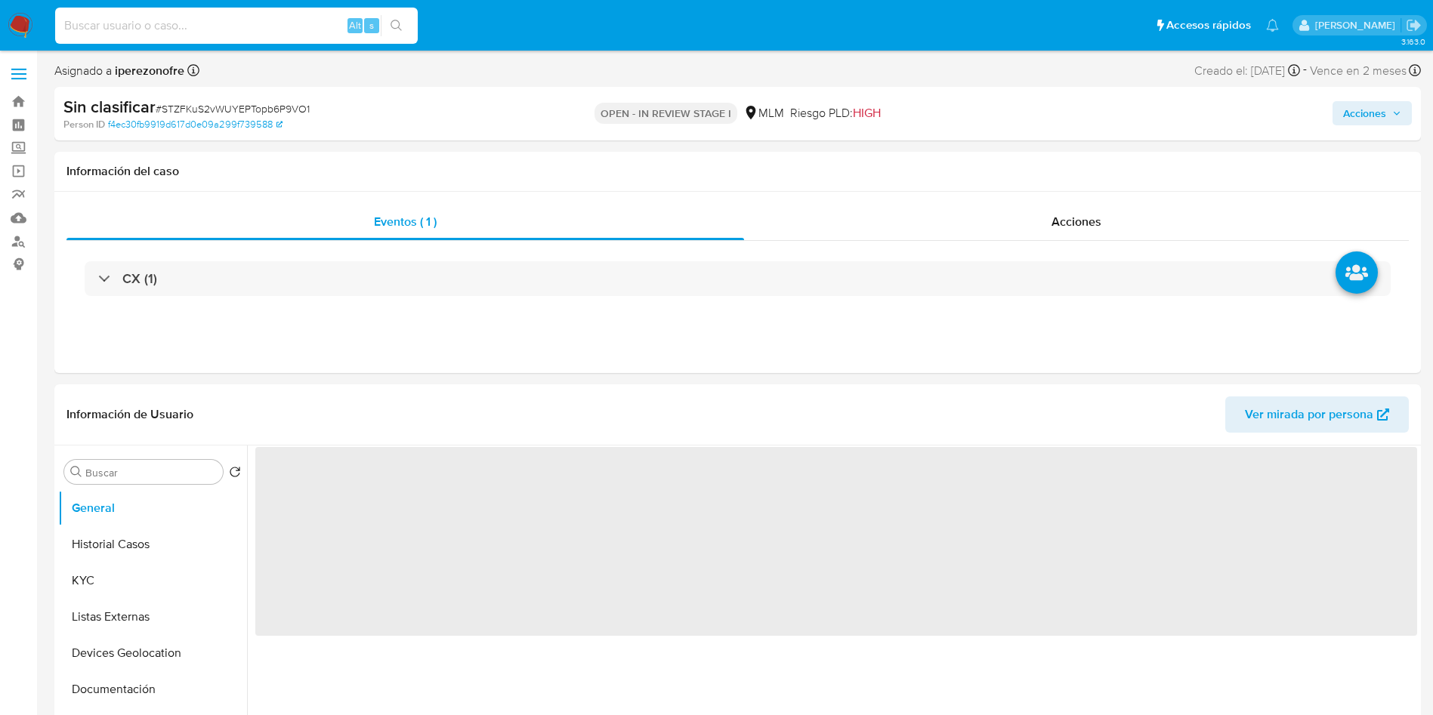
paste input "141168869"
type input "141168869"
select select "10"
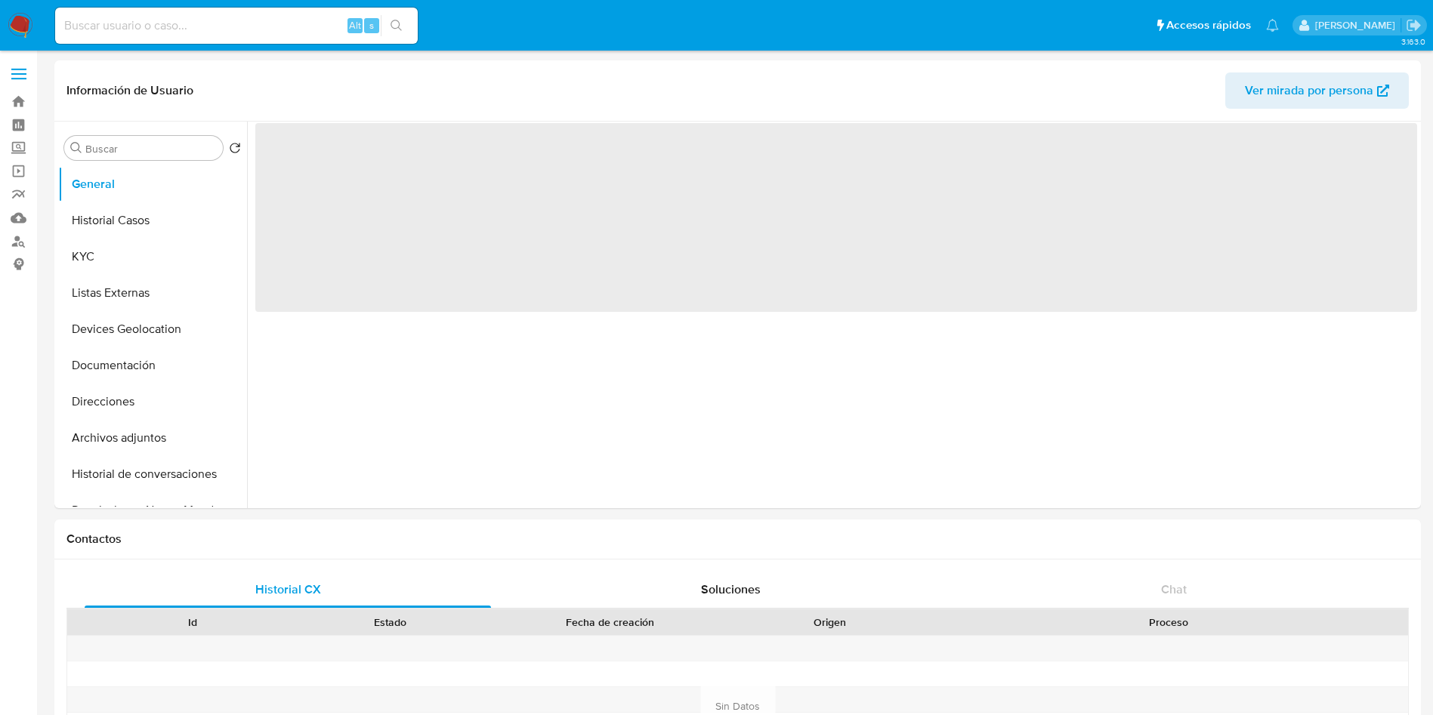
select select "10"
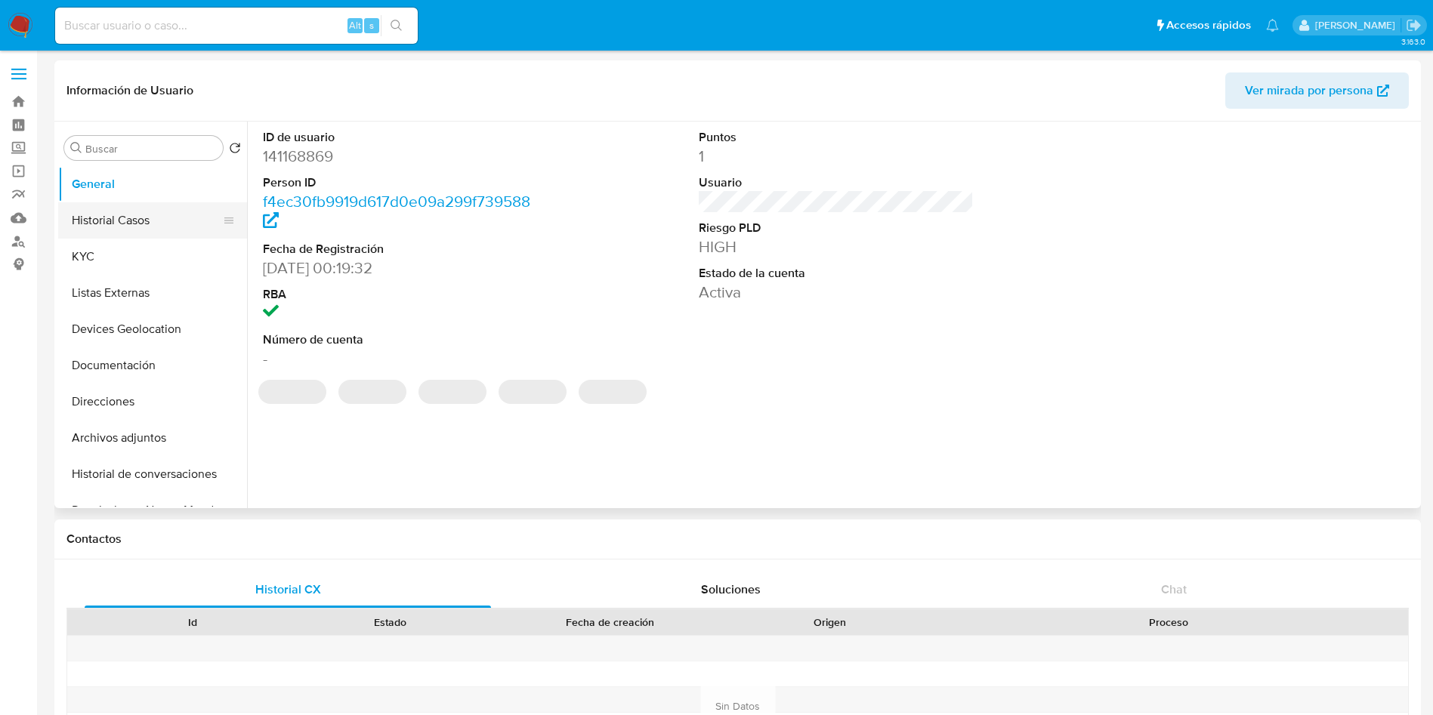
click at [128, 222] on button "Historial Casos" at bounding box center [146, 220] width 177 height 36
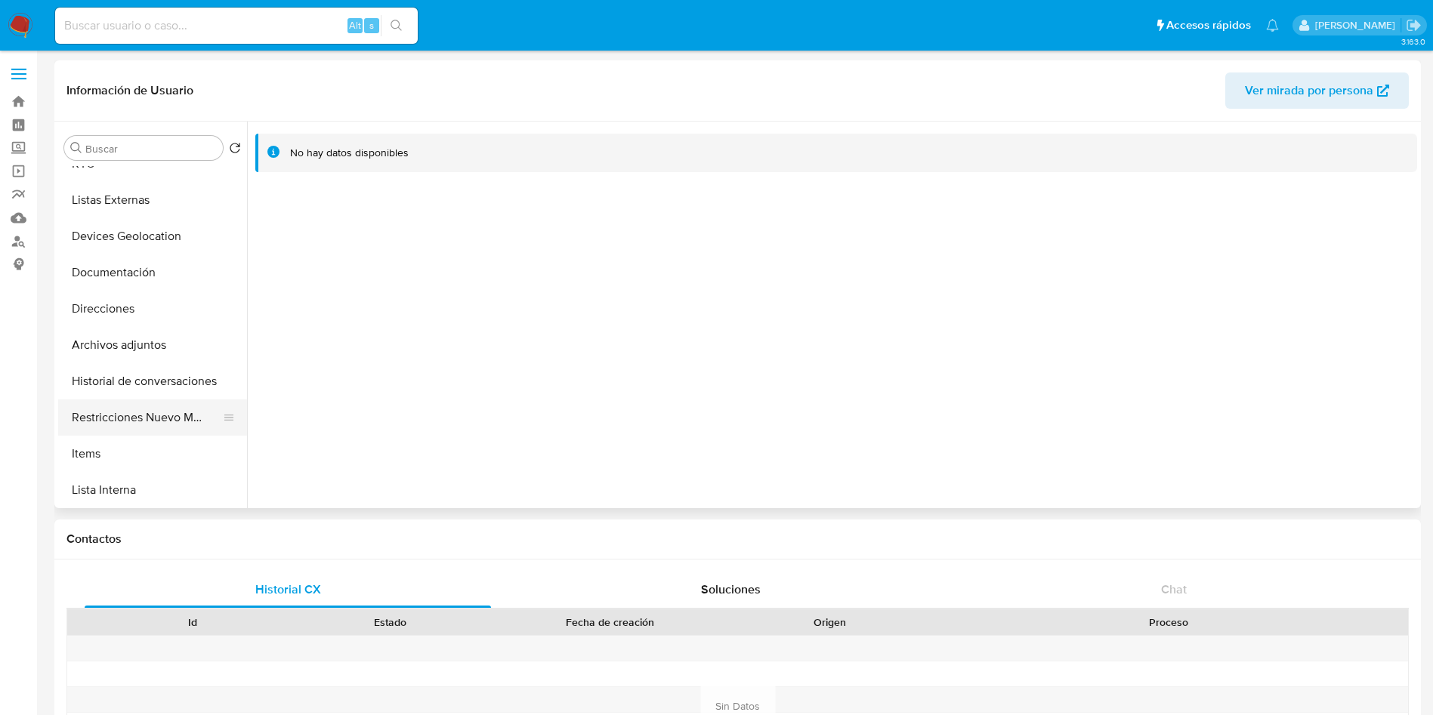
scroll to position [113, 0]
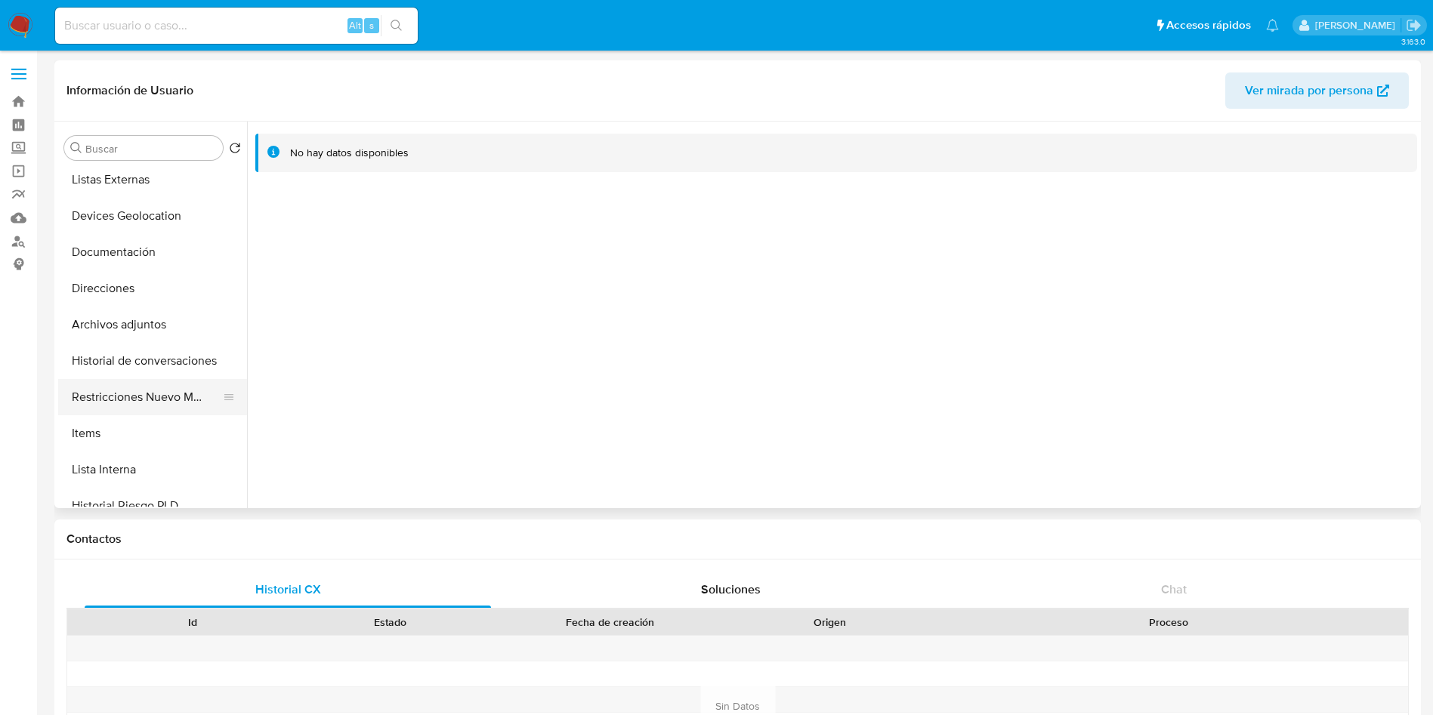
click at [153, 395] on button "Restricciones Nuevo Mundo" at bounding box center [146, 397] width 177 height 36
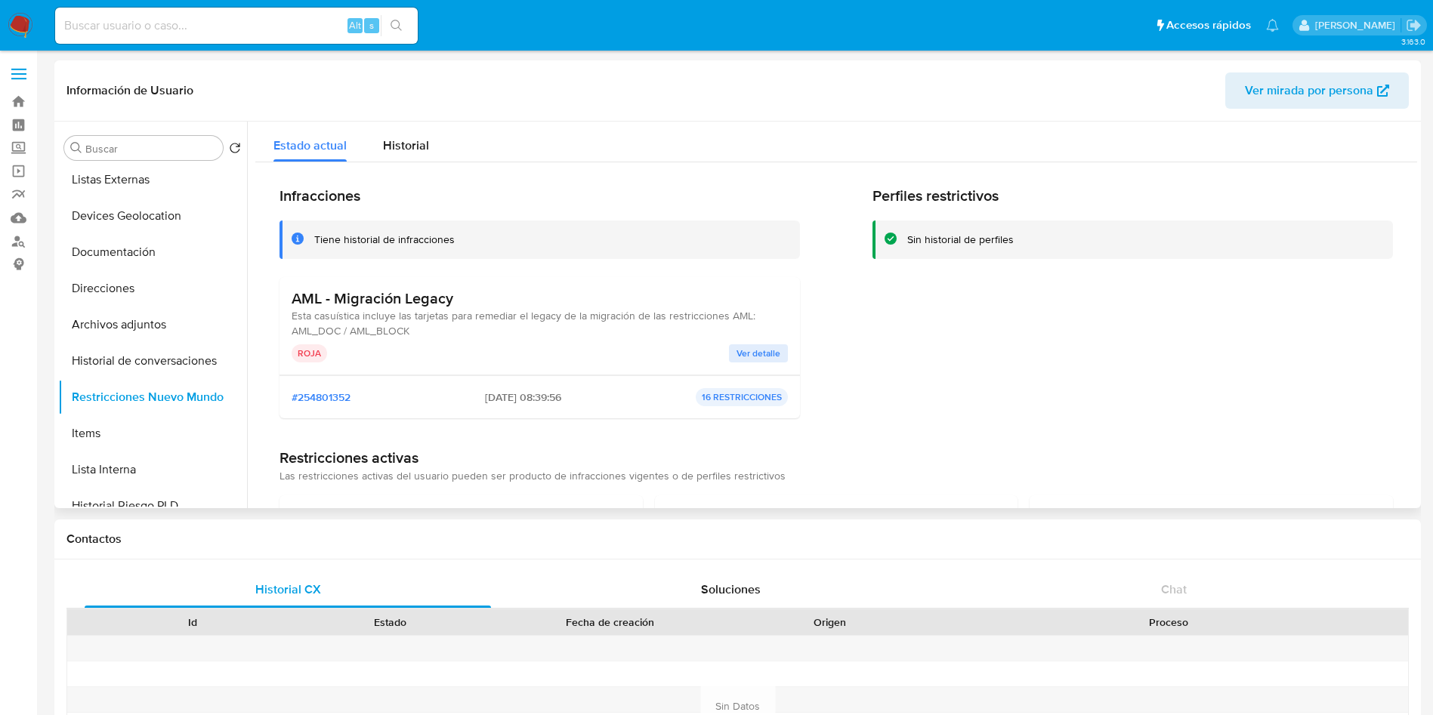
click at [737, 346] on span "Ver detalle" at bounding box center [759, 353] width 44 height 15
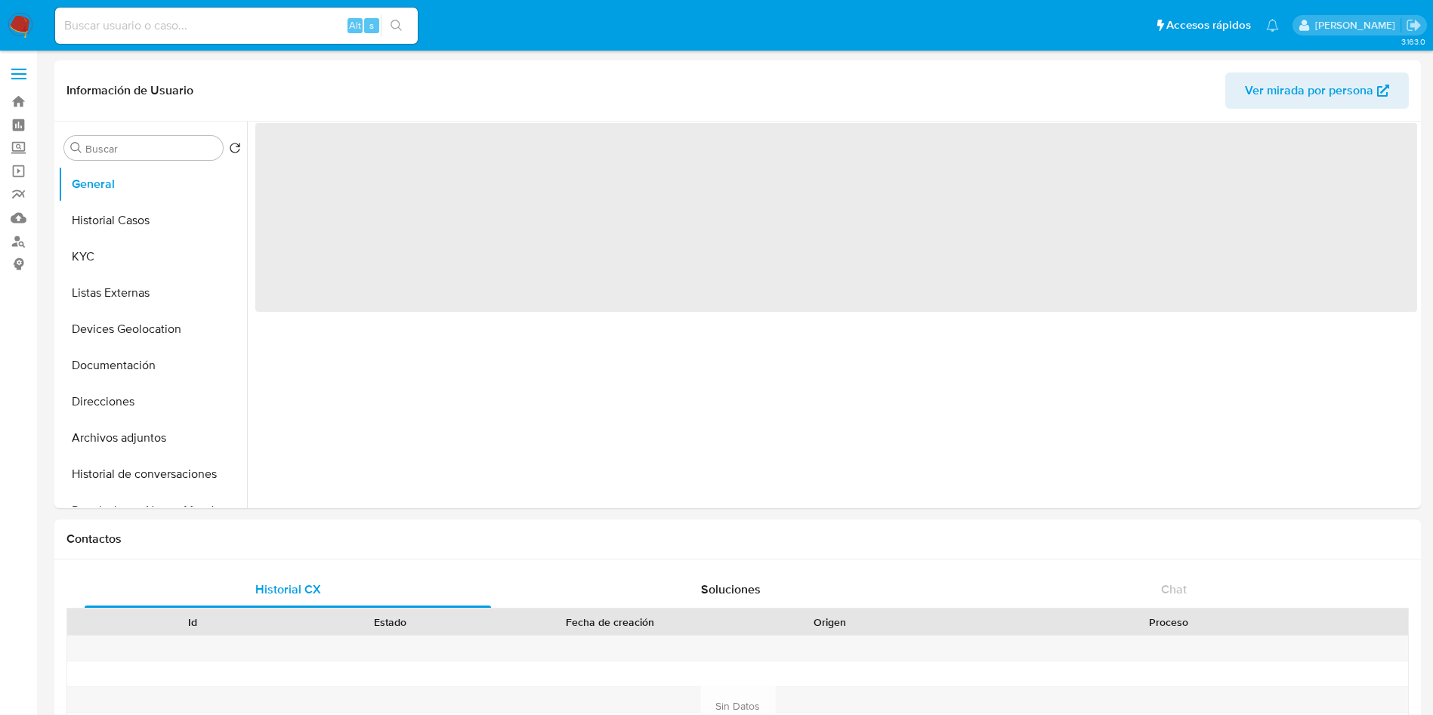
select select "10"
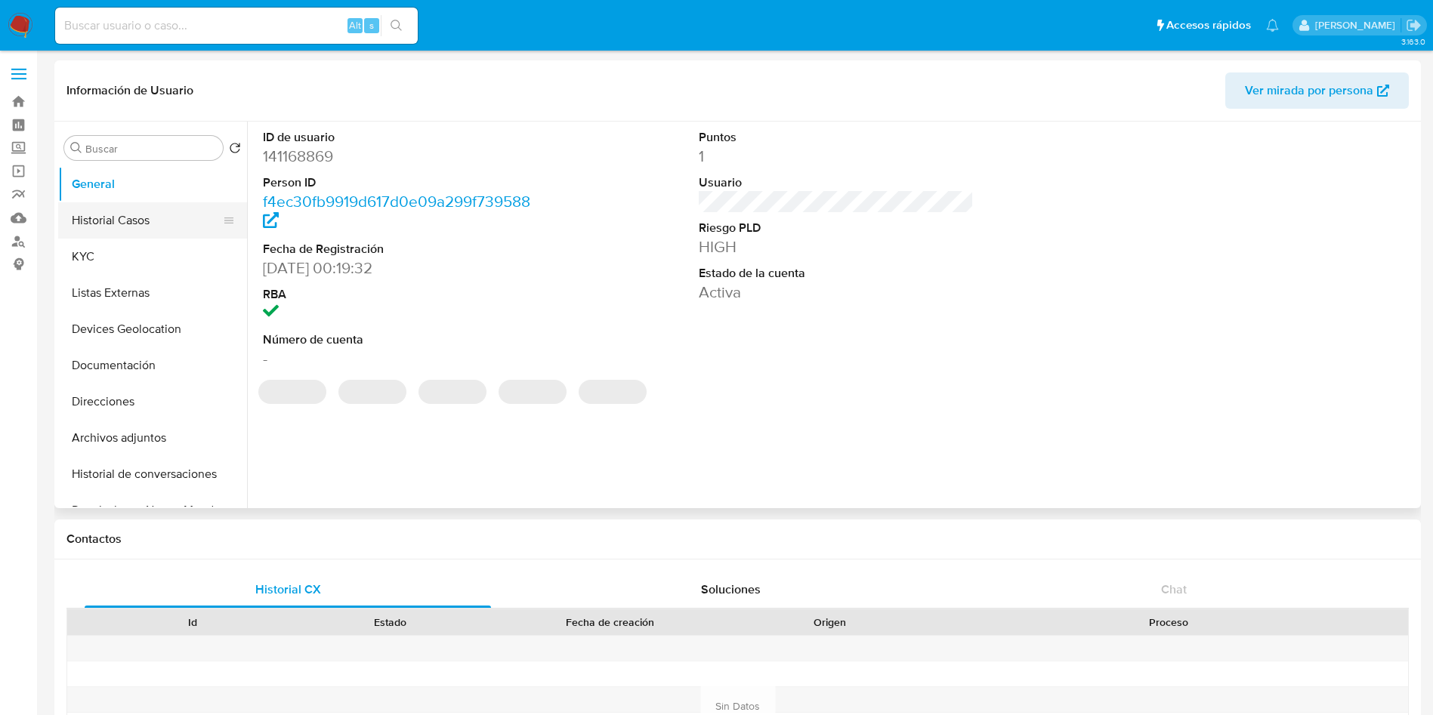
click at [97, 212] on button "Historial Casos" at bounding box center [146, 220] width 177 height 36
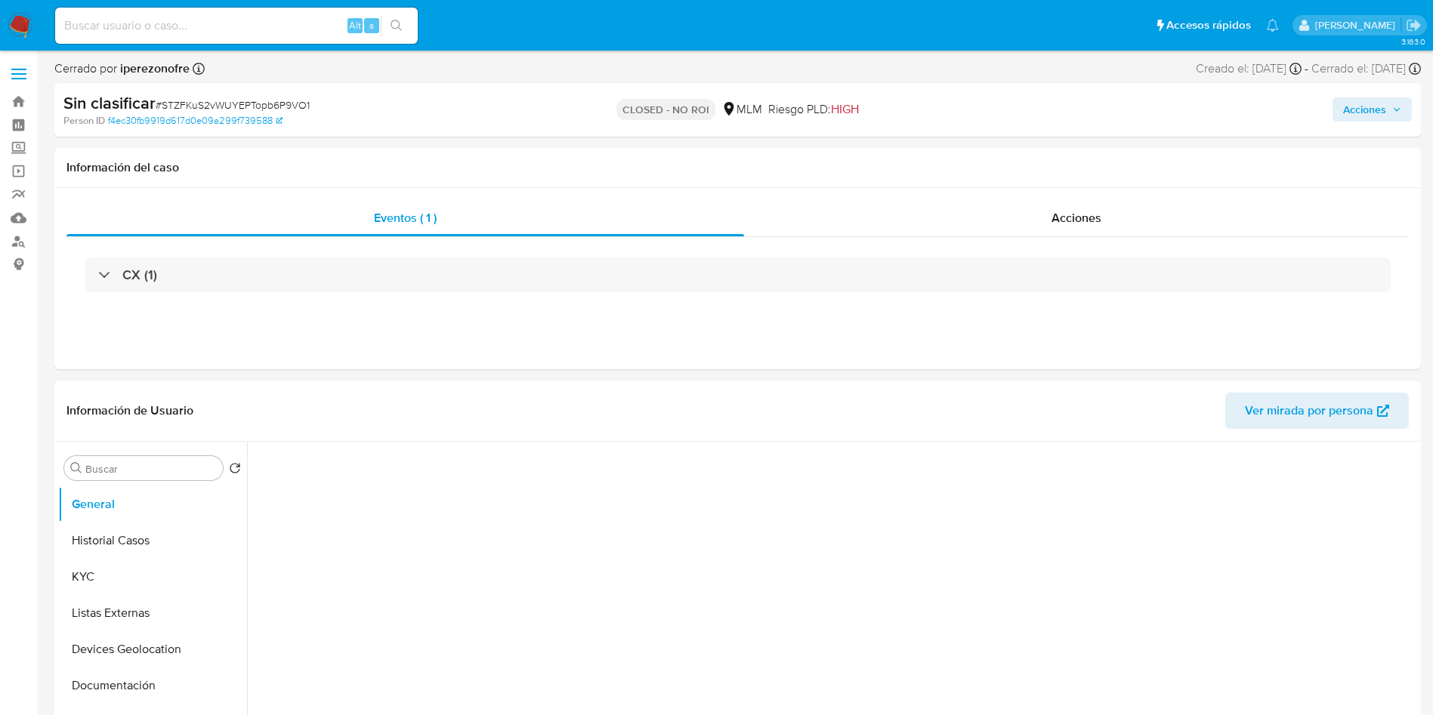
select select "10"
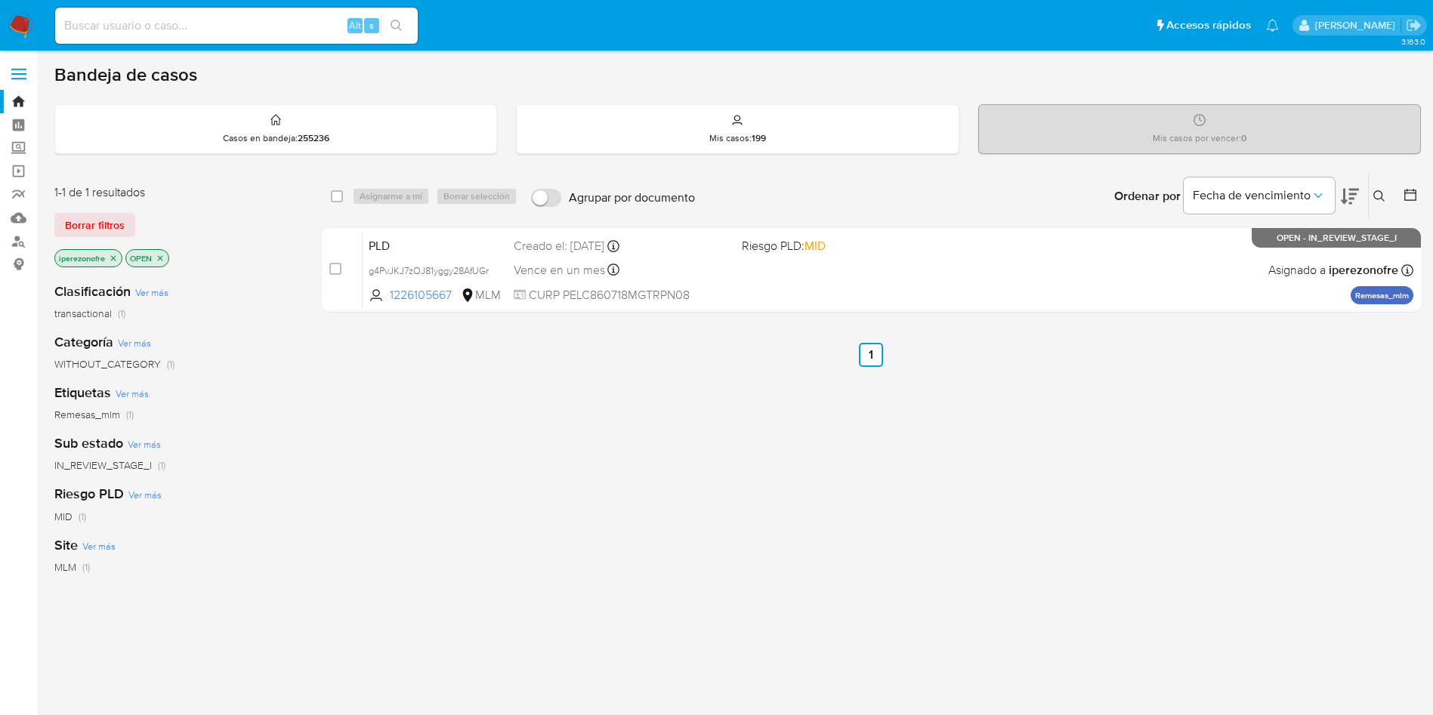
click at [430, 445] on div "select-all-cases-checkbox Asignarme a mí Borrar selección Agrupar por documento…" at bounding box center [871, 514] width 1099 height 684
drag, startPoint x: 430, startPoint y: 445, endPoint x: 661, endPoint y: 552, distance: 254.8
click at [660, 553] on div "select-all-cases-checkbox Asignarme a mí Borrar selección Agrupar por documento…" at bounding box center [871, 514] width 1099 height 684
drag, startPoint x: 1355, startPoint y: 525, endPoint x: 1289, endPoint y: 468, distance: 87.8
click at [1355, 524] on div "select-all-cases-checkbox Asignarme a mí Borrar selección Agrupar por documento…" at bounding box center [871, 514] width 1099 height 684
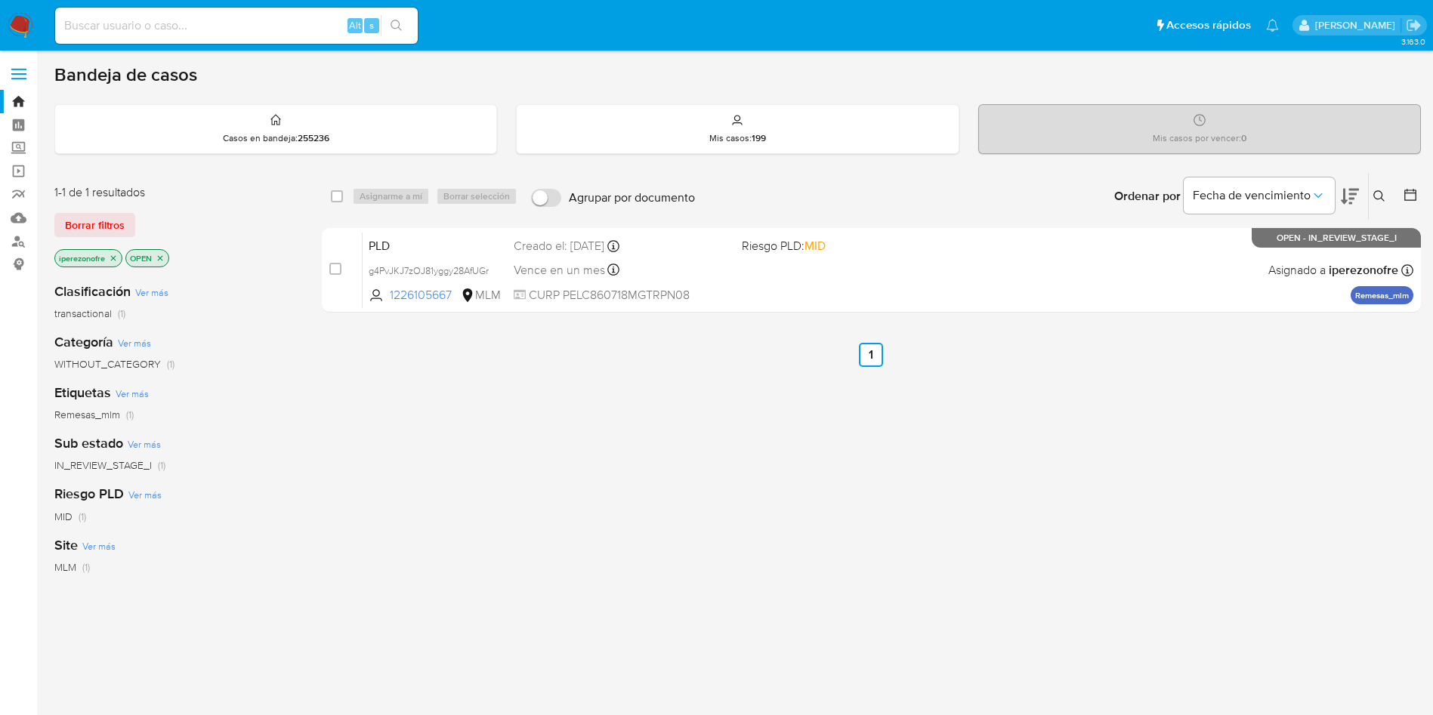
click at [170, 26] on input at bounding box center [236, 26] width 363 height 20
paste input "306553192"
type input "306553192"
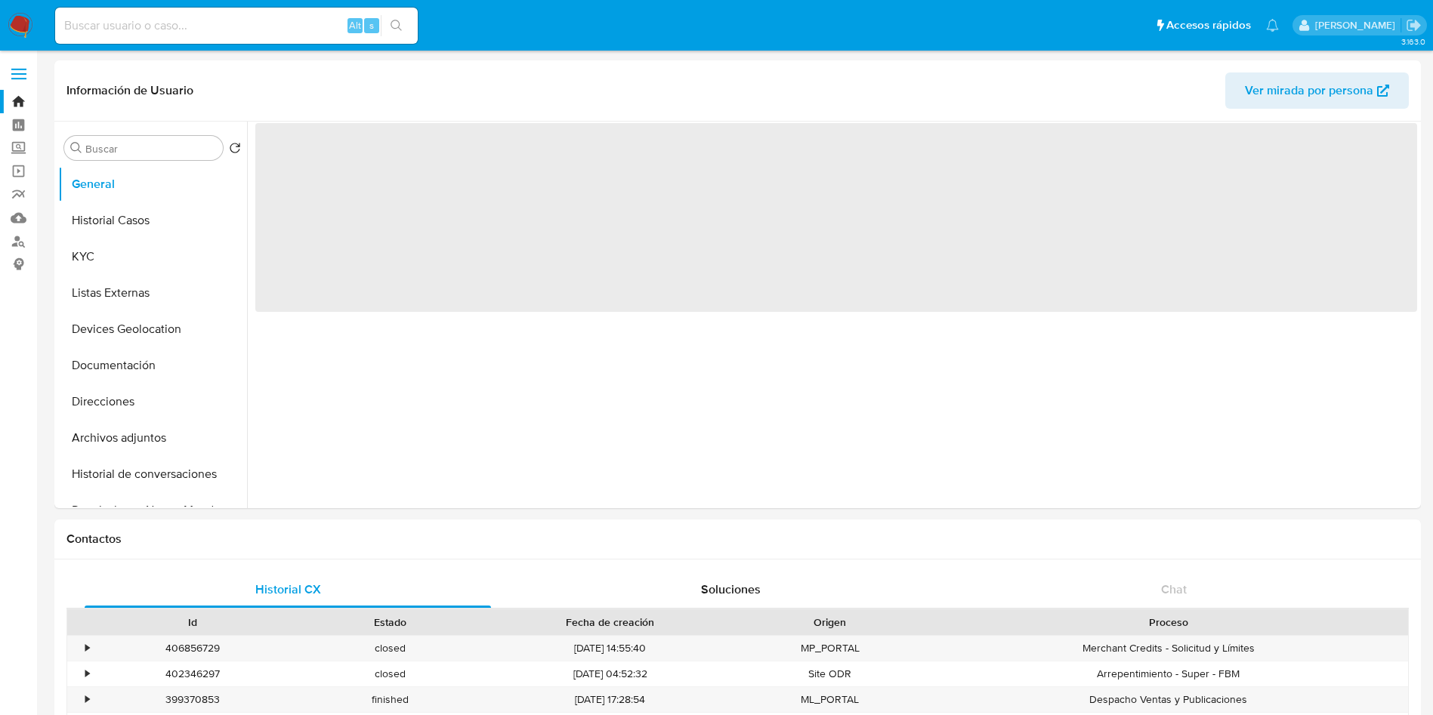
select select "10"
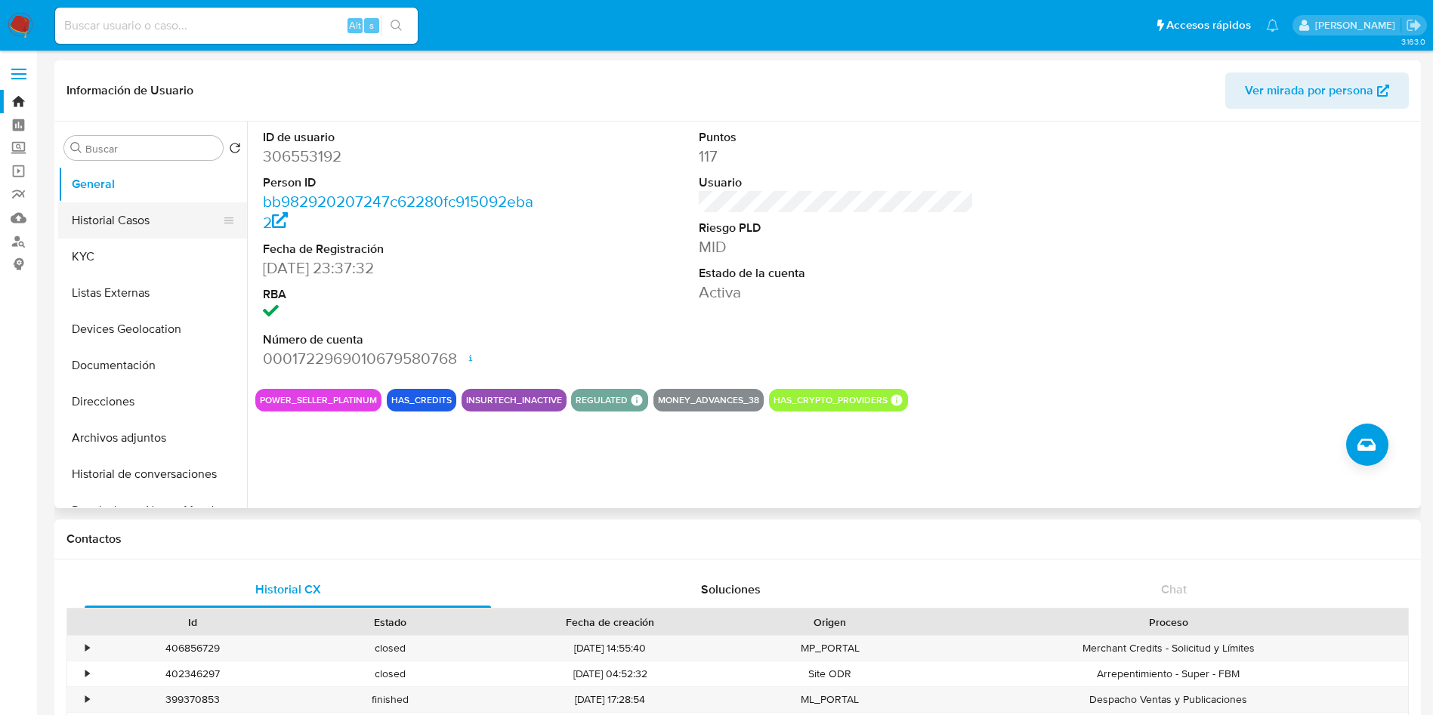
click at [112, 216] on button "Historial Casos" at bounding box center [146, 220] width 177 height 36
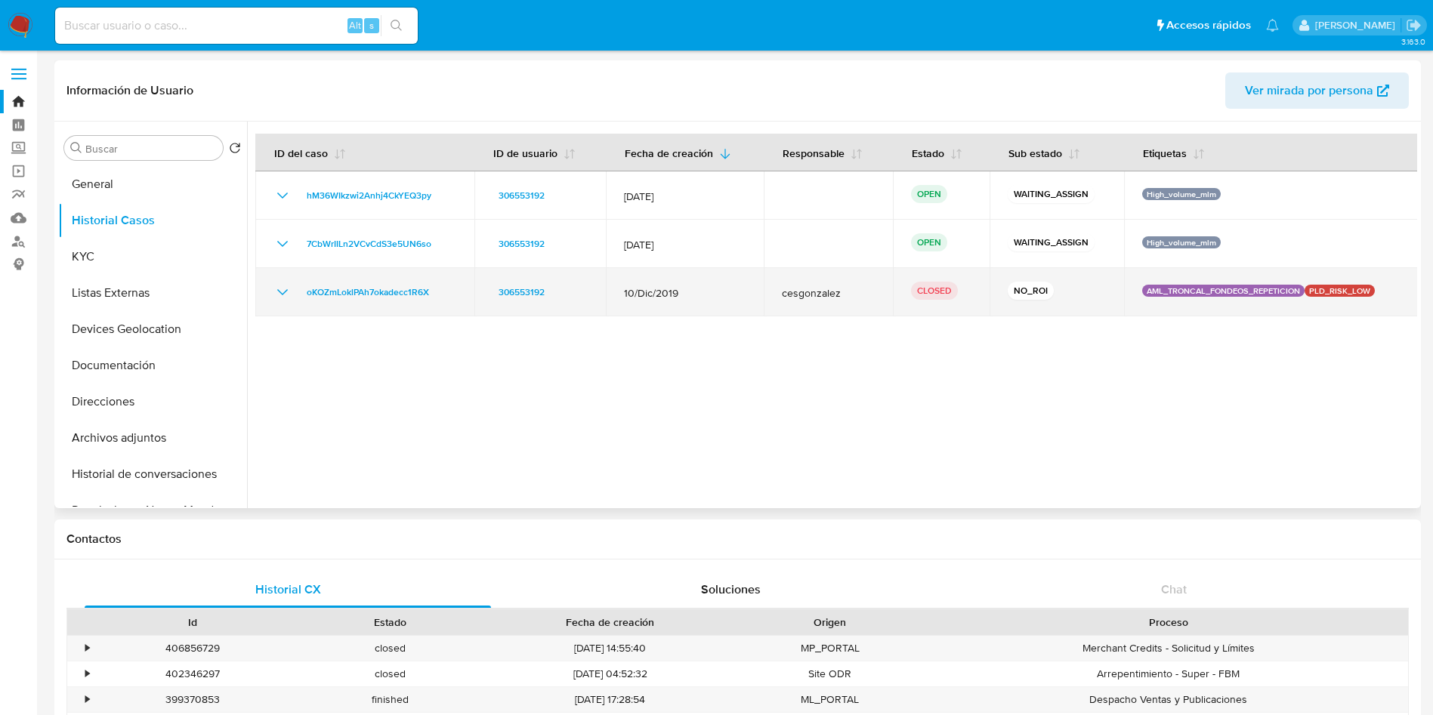
drag, startPoint x: 661, startPoint y: 296, endPoint x: 613, endPoint y: 291, distance: 47.9
click at [613, 291] on td "10/Dic/2019" at bounding box center [685, 292] width 158 height 48
click at [282, 289] on icon "Mostrar/Ocultar" at bounding box center [282, 292] width 18 height 18
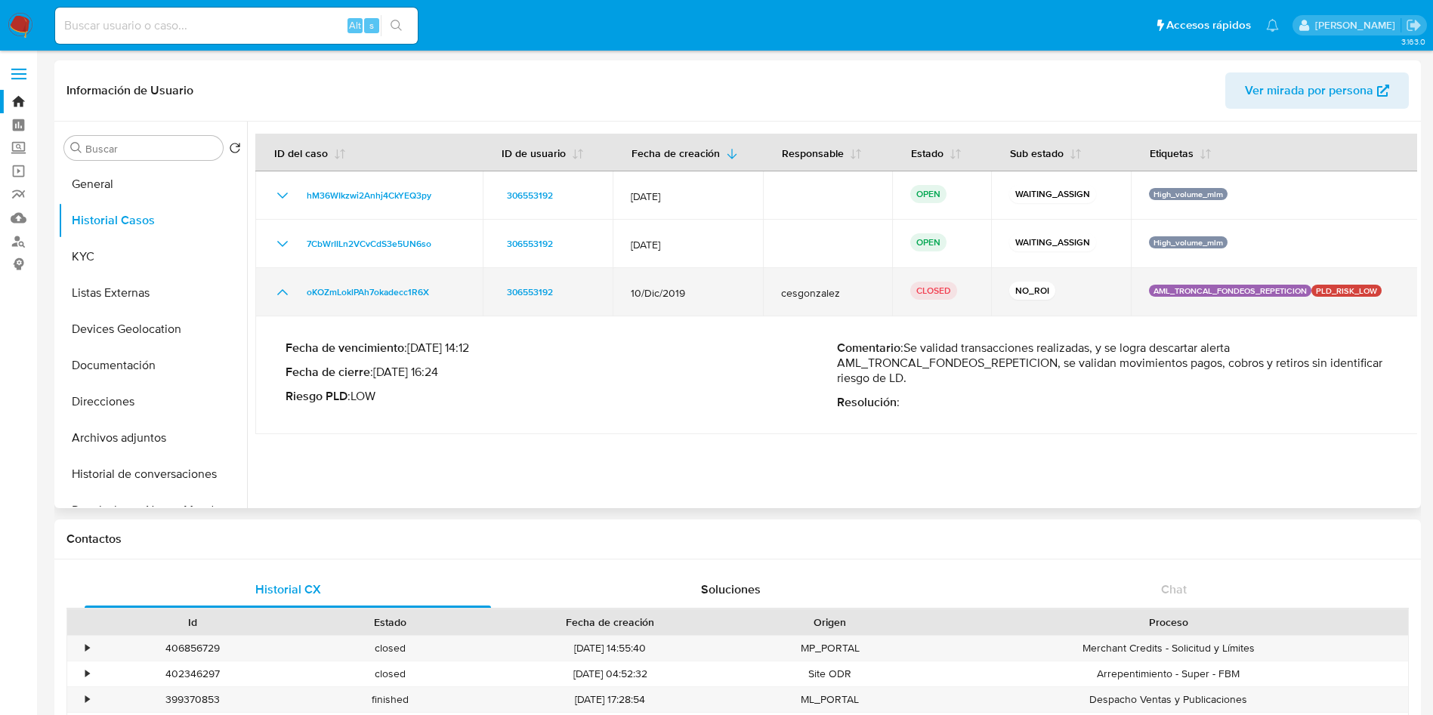
click at [280, 295] on icon "Mostrar/Ocultar" at bounding box center [282, 292] width 18 height 18
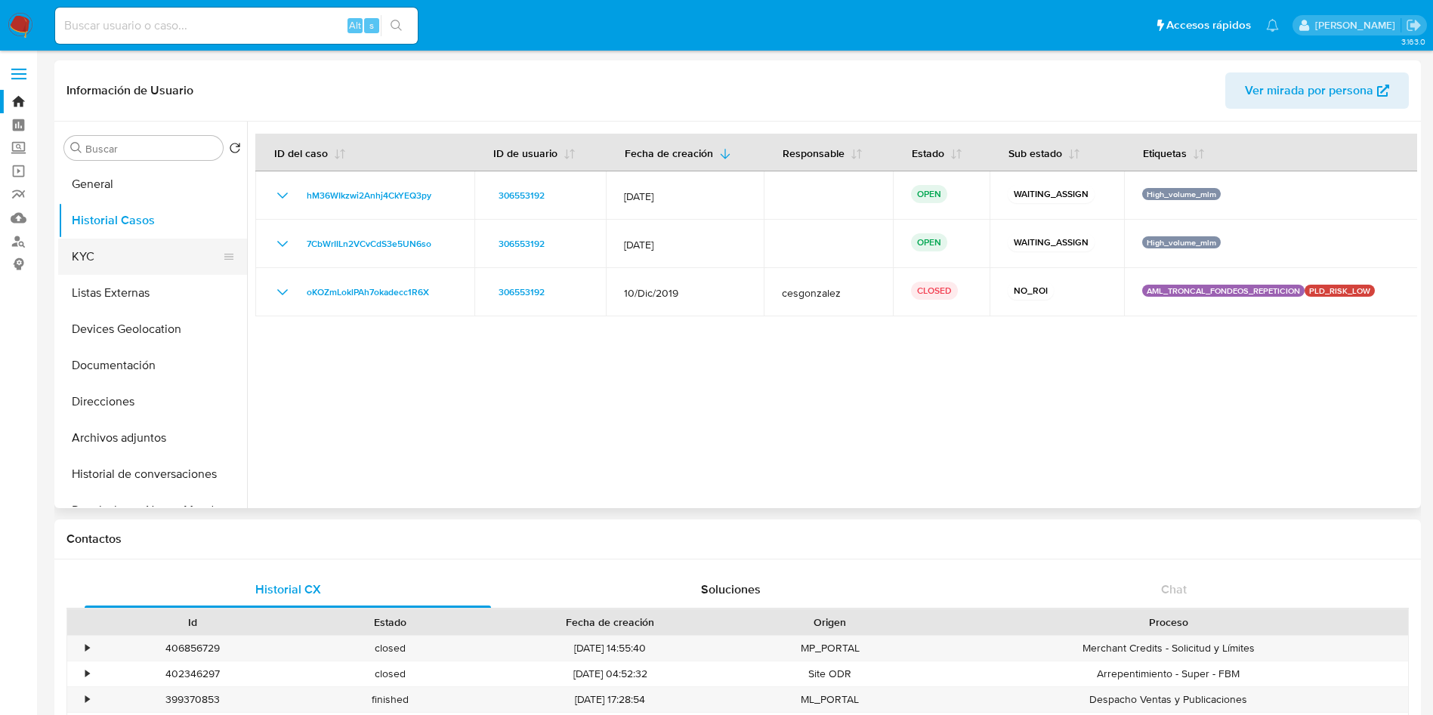
click at [124, 267] on button "KYC" at bounding box center [146, 257] width 177 height 36
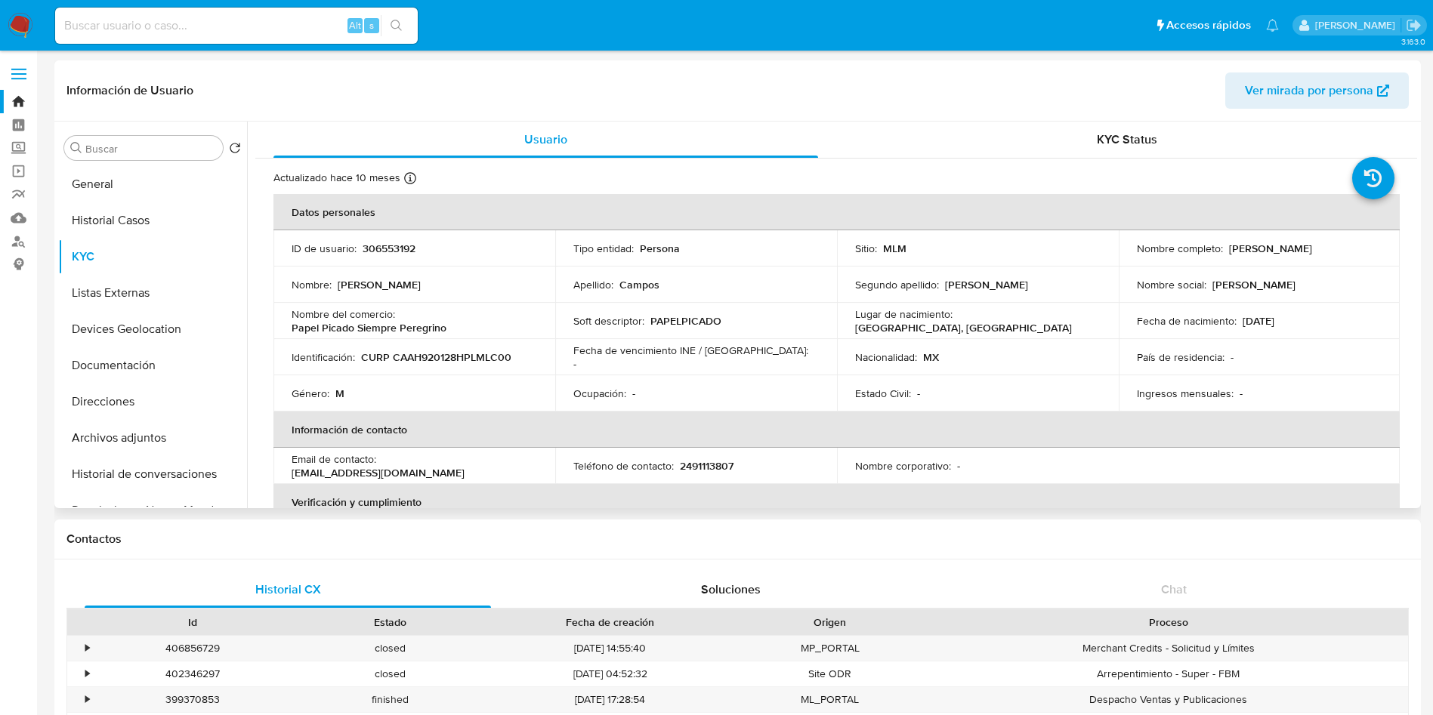
click at [712, 464] on p "2491113807" at bounding box center [707, 466] width 54 height 14
copy p "2491113807"
drag, startPoint x: 512, startPoint y: 465, endPoint x: 383, endPoint y: 465, distance: 129.2
click at [383, 465] on div "Email de contacto : [EMAIL_ADDRESS][DOMAIN_NAME]" at bounding box center [415, 465] width 246 height 27
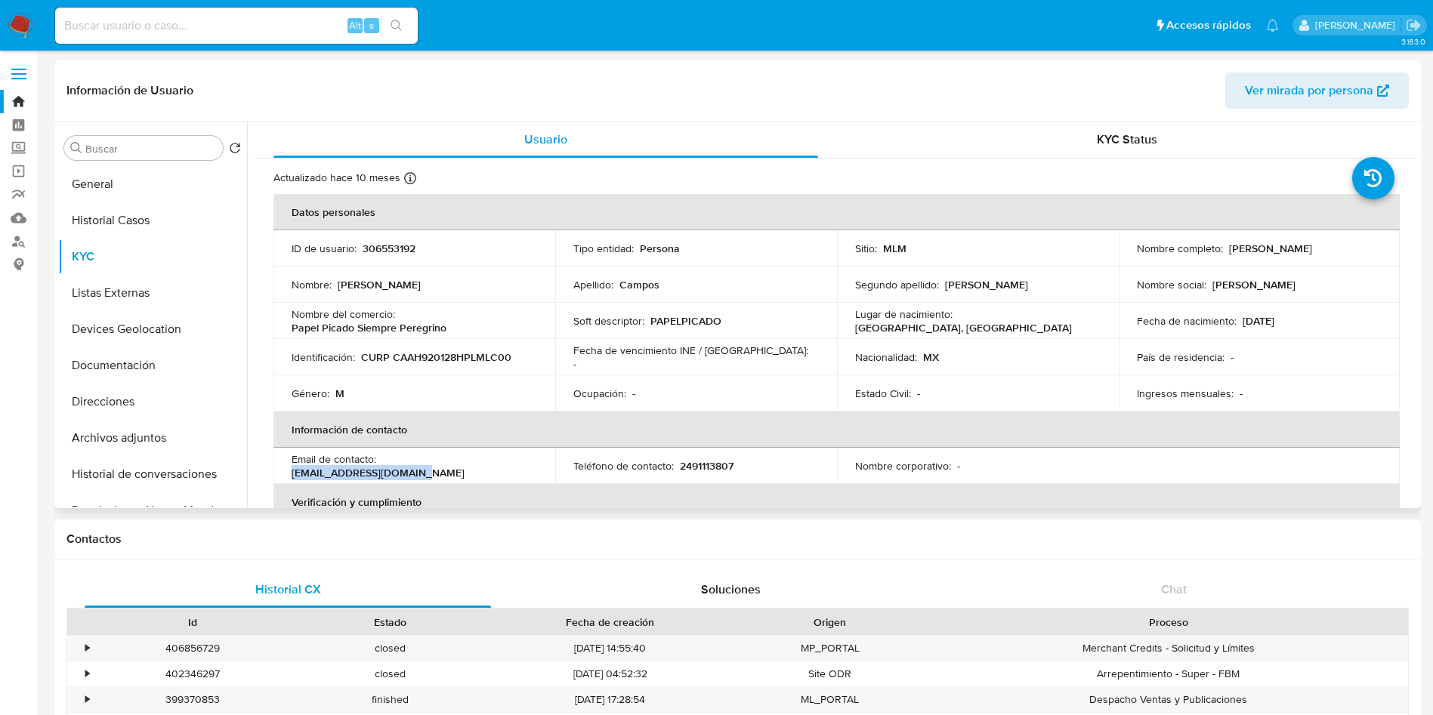
copy p "[EMAIL_ADDRESS][DOMAIN_NAME]"
click at [979, 480] on td "Nombre corporativo : -" at bounding box center [978, 466] width 282 height 36
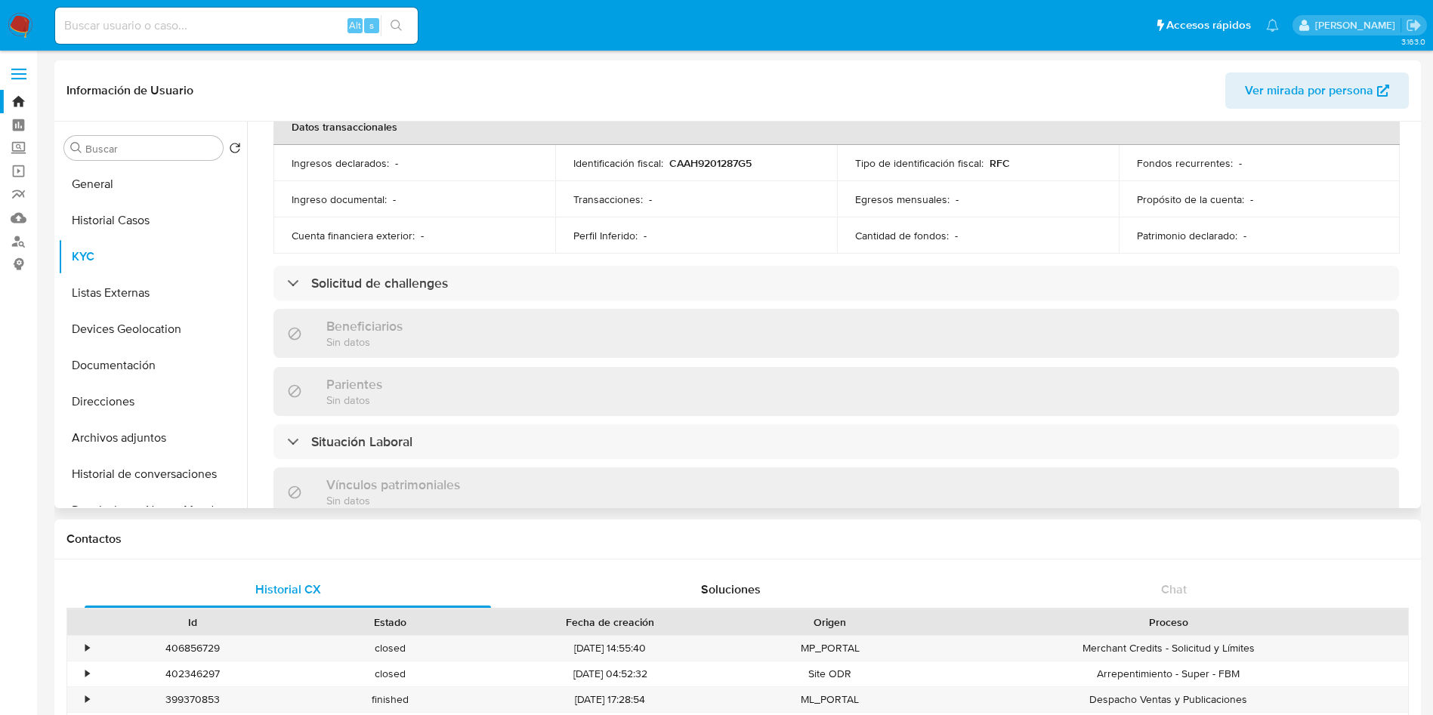
scroll to position [598, 0]
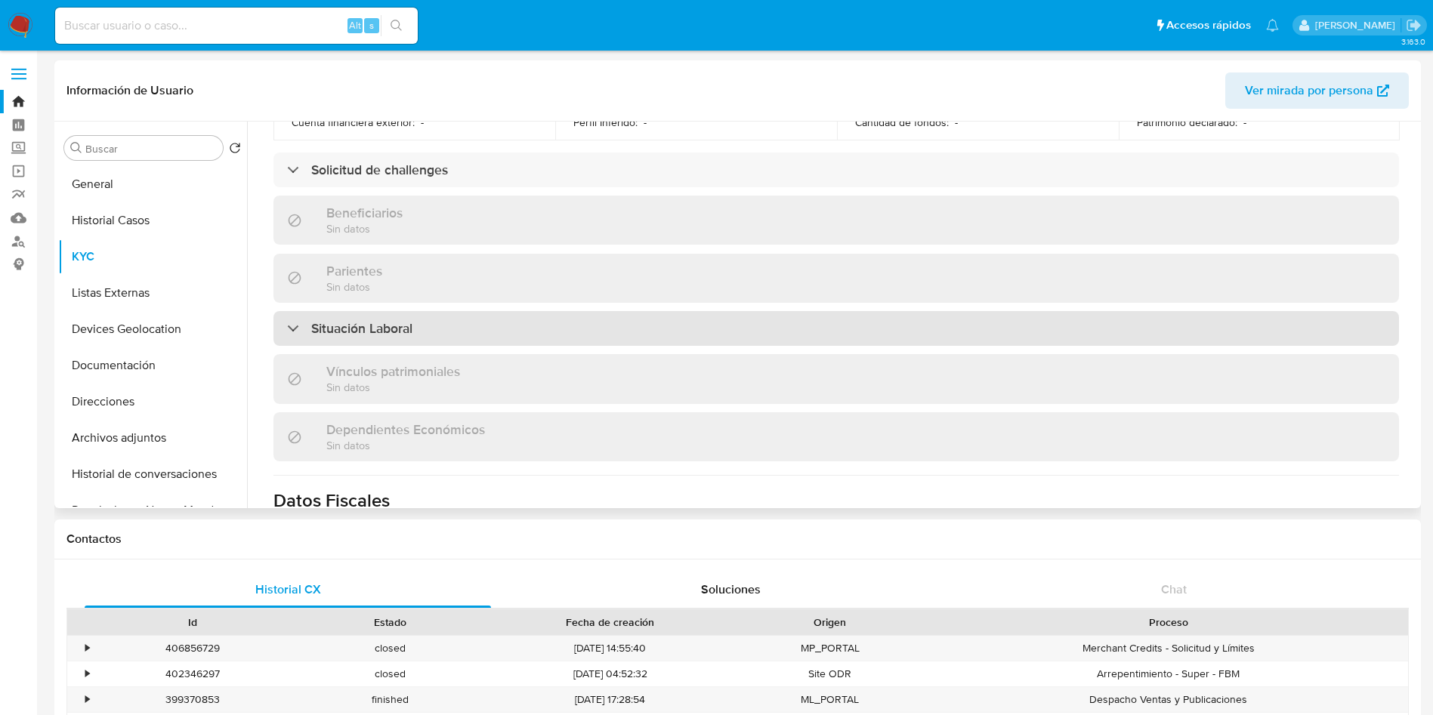
click at [816, 329] on div "Situación Laboral" at bounding box center [836, 328] width 1126 height 35
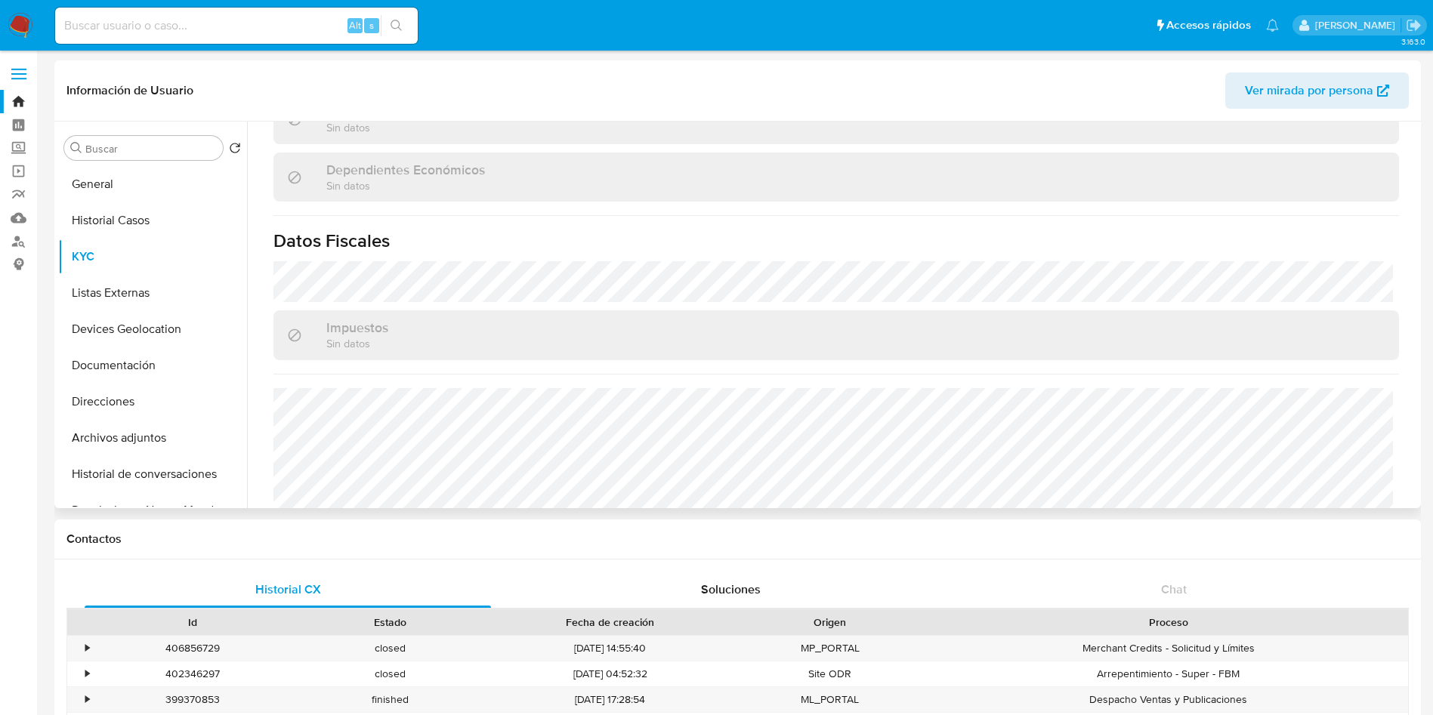
scroll to position [1107, 0]
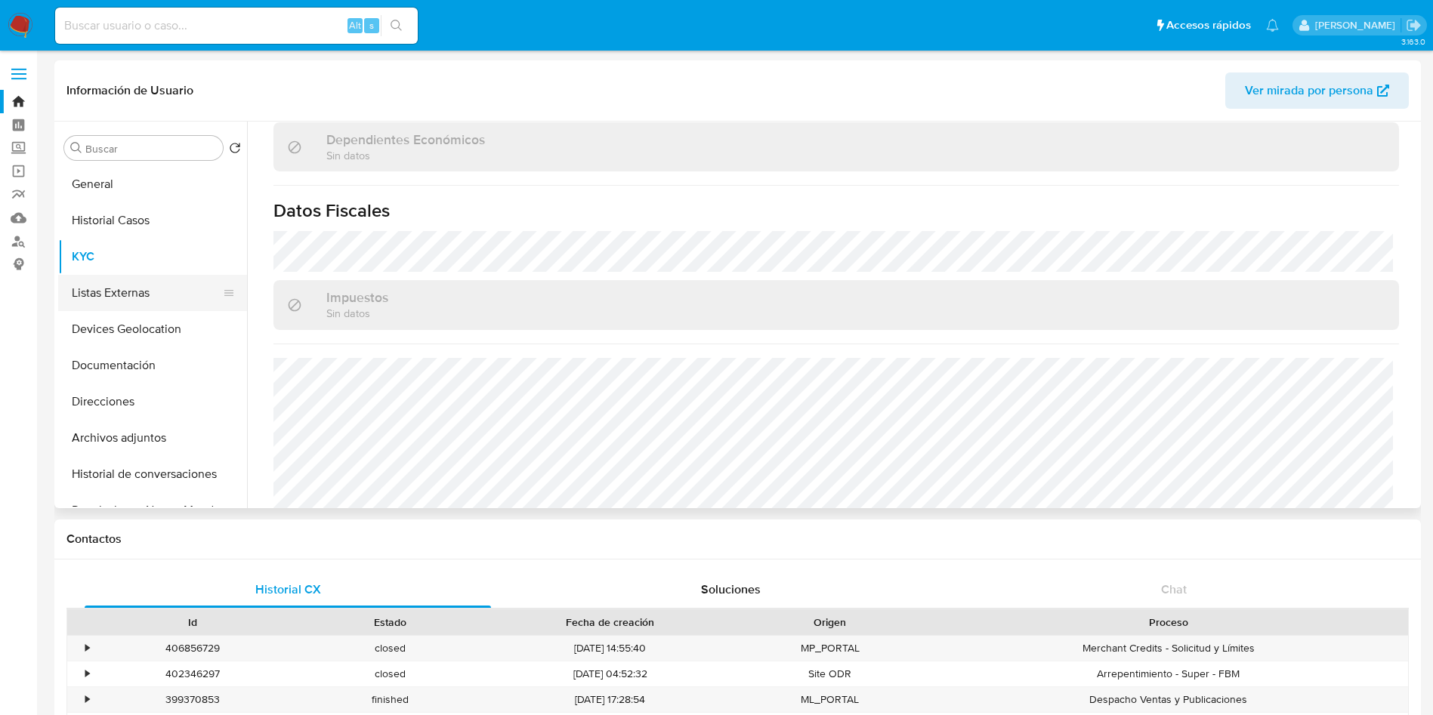
click at [127, 286] on button "Listas Externas" at bounding box center [146, 293] width 177 height 36
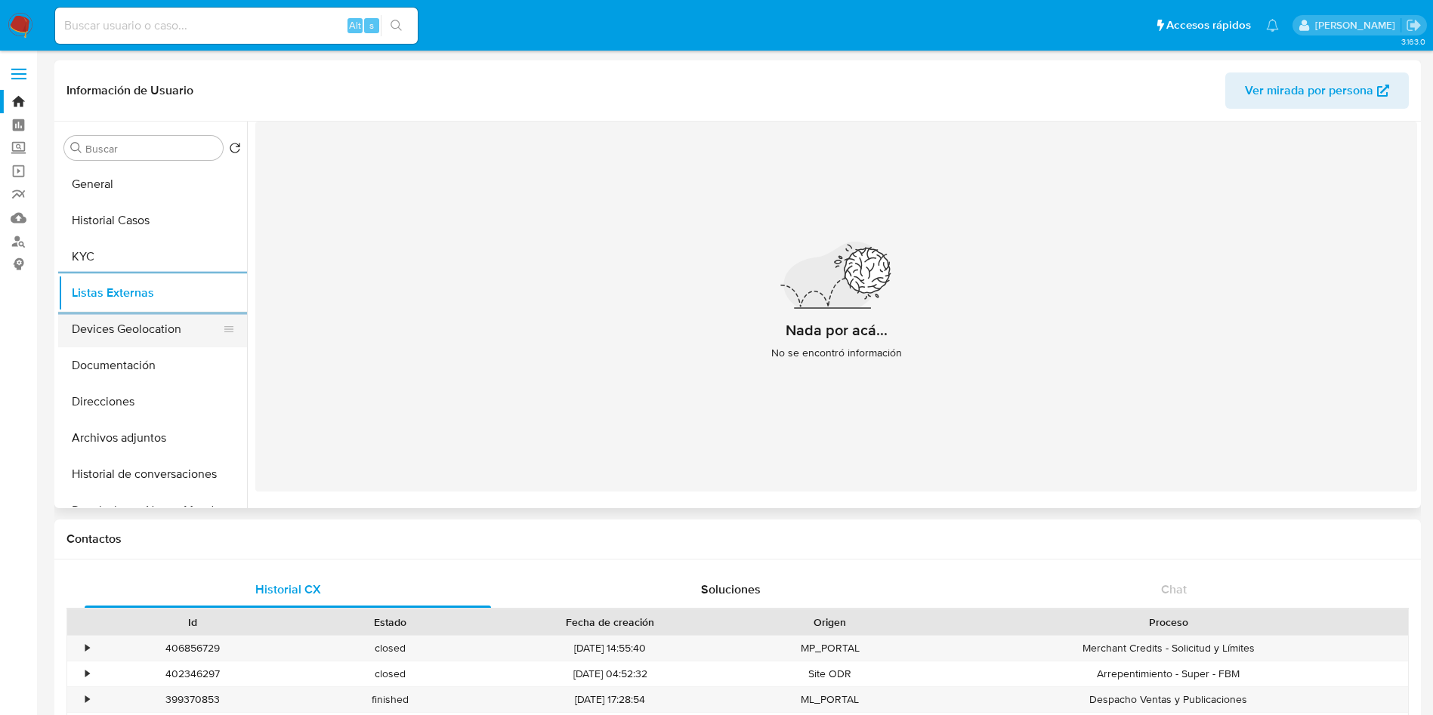
click at [153, 330] on button "Devices Geolocation" at bounding box center [146, 329] width 177 height 36
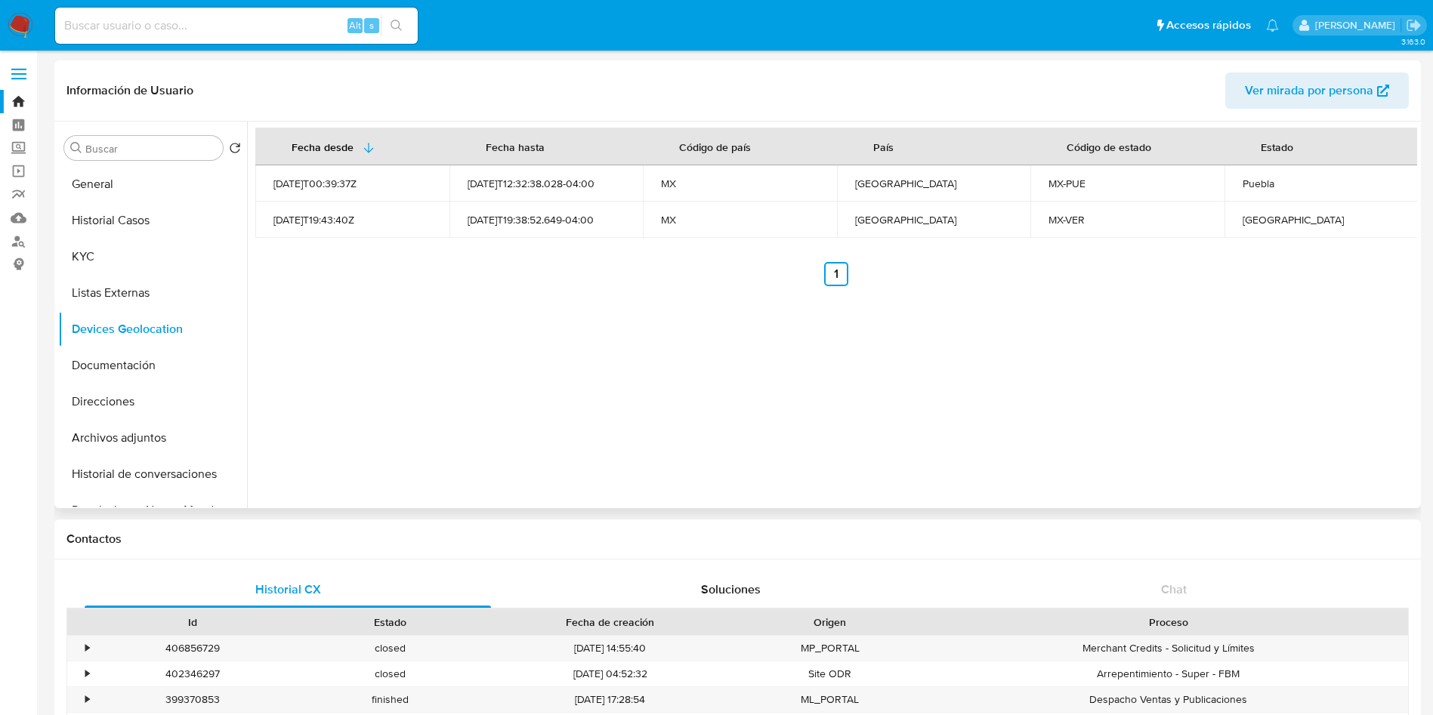
click at [1256, 190] on div "Puebla" at bounding box center [1322, 184] width 158 height 14
copy div "Puebla"
click at [1271, 218] on div "[GEOGRAPHIC_DATA]" at bounding box center [1322, 220] width 158 height 14
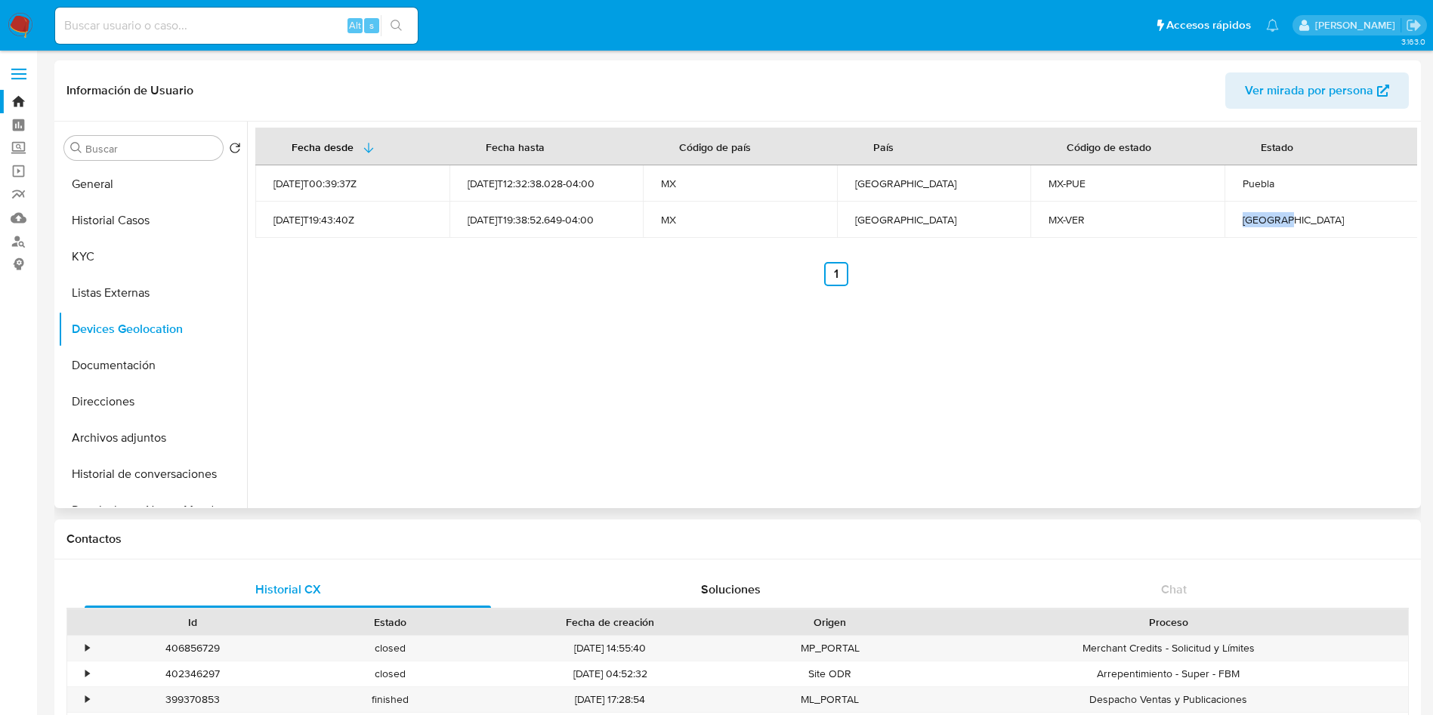
copy div "[GEOGRAPHIC_DATA]"
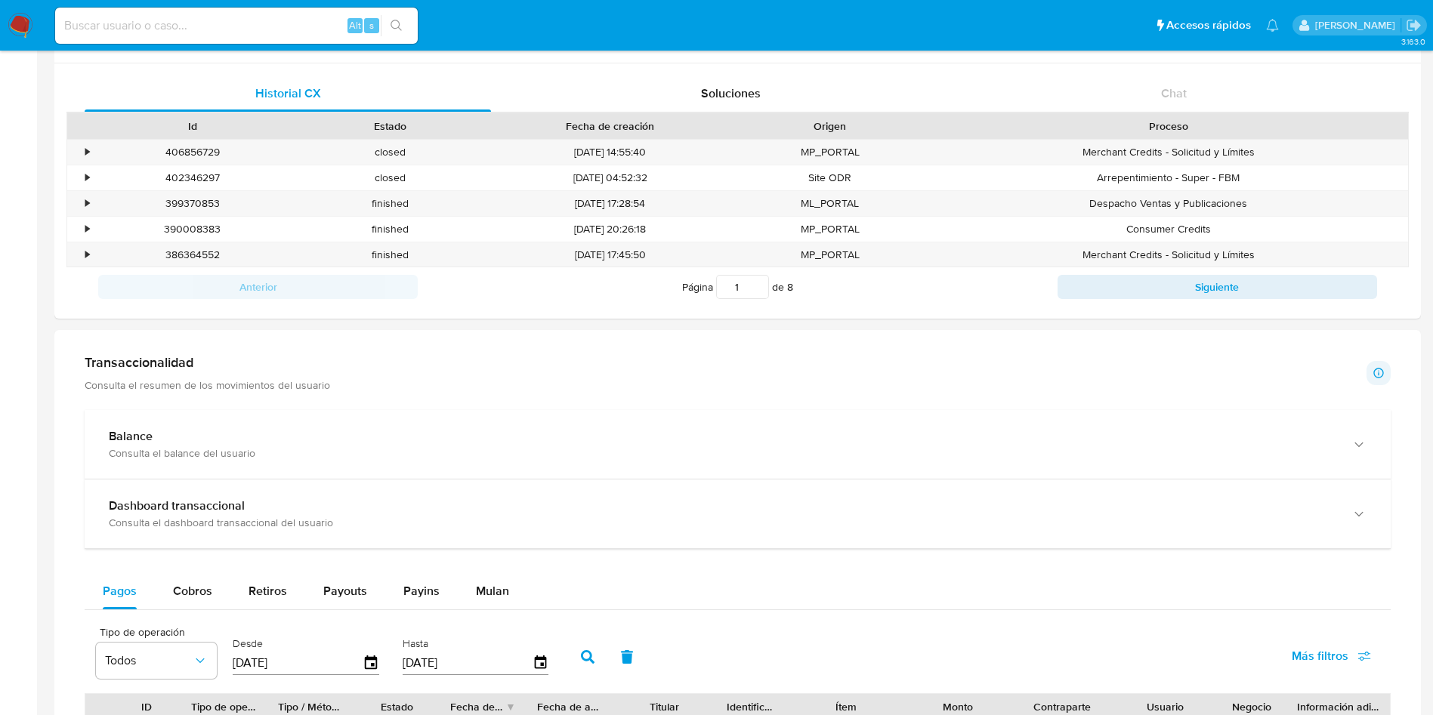
scroll to position [680, 0]
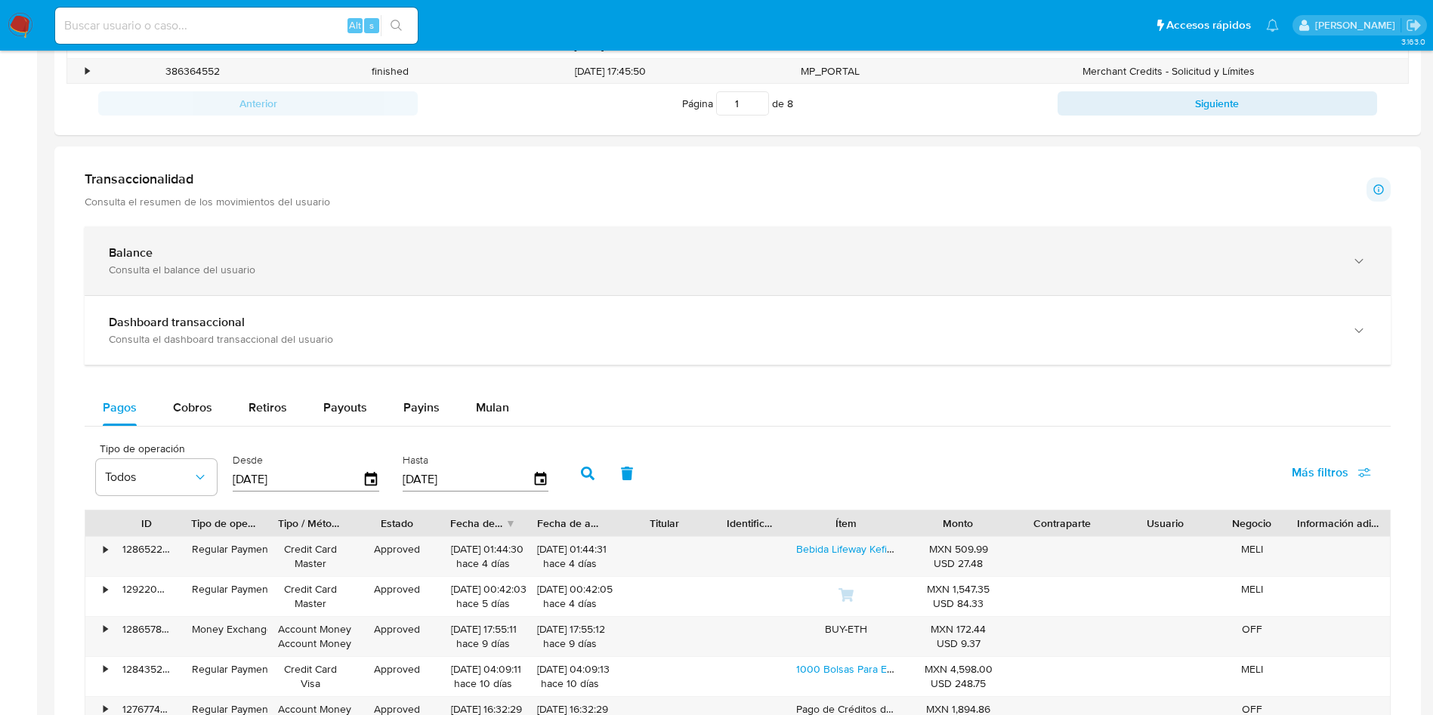
click at [259, 257] on div "Balance" at bounding box center [723, 253] width 1228 height 15
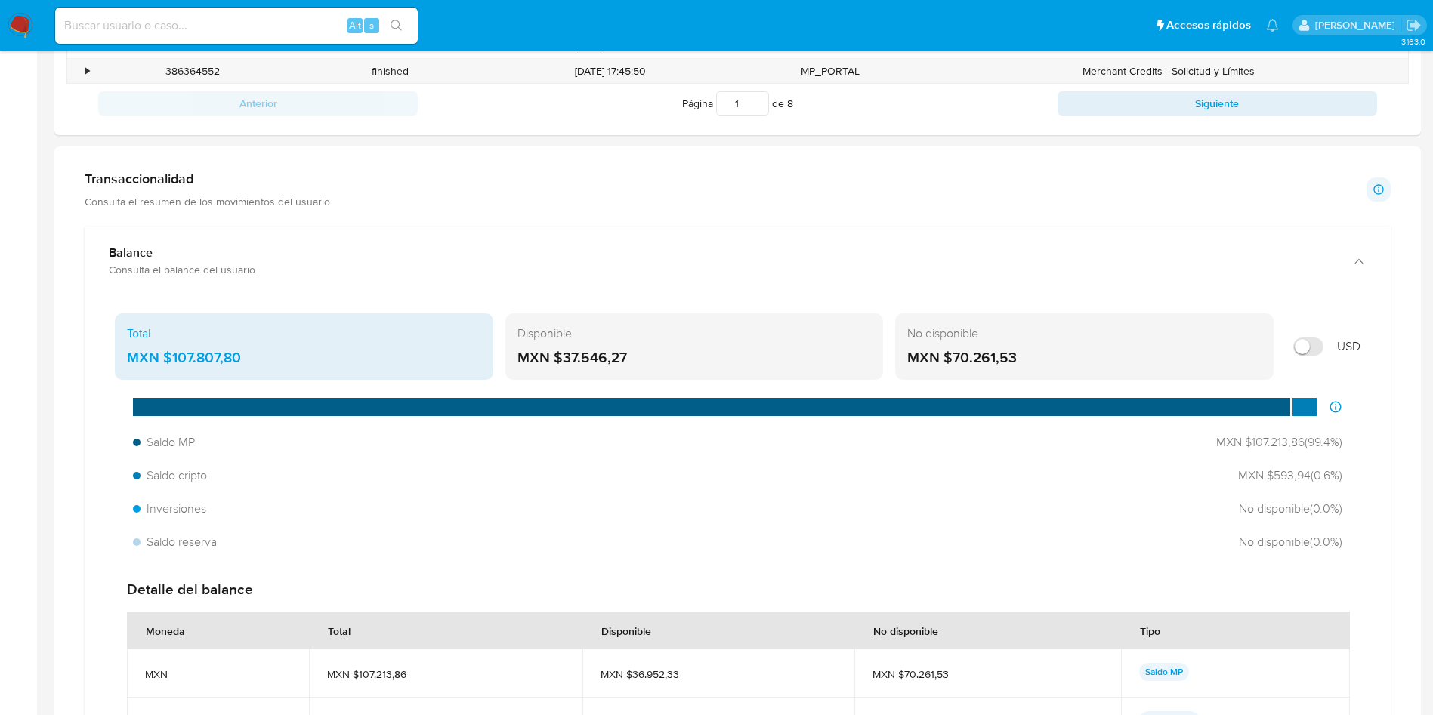
drag, startPoint x: 264, startPoint y: 354, endPoint x: 171, endPoint y: 353, distance: 93.7
click at [171, 353] on div "MXN $107.807,80" at bounding box center [304, 358] width 354 height 20
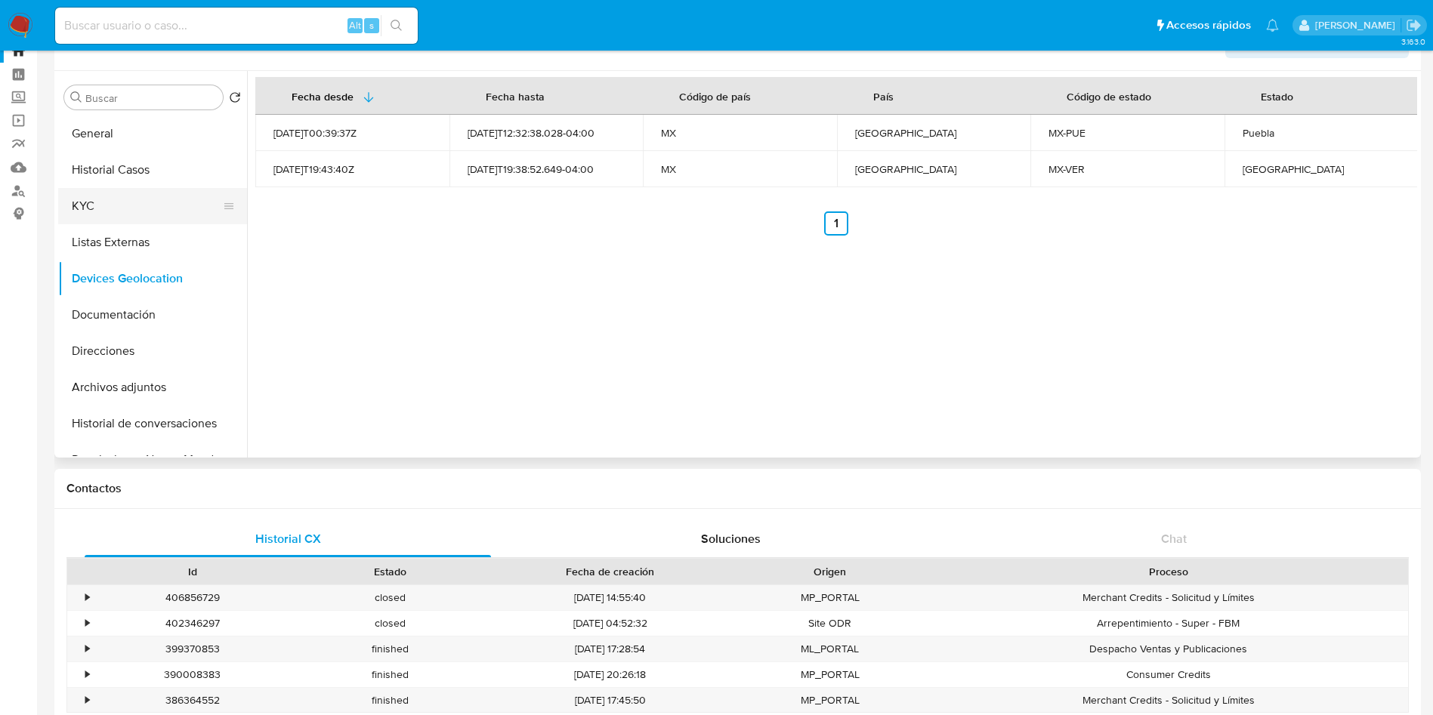
scroll to position [0, 0]
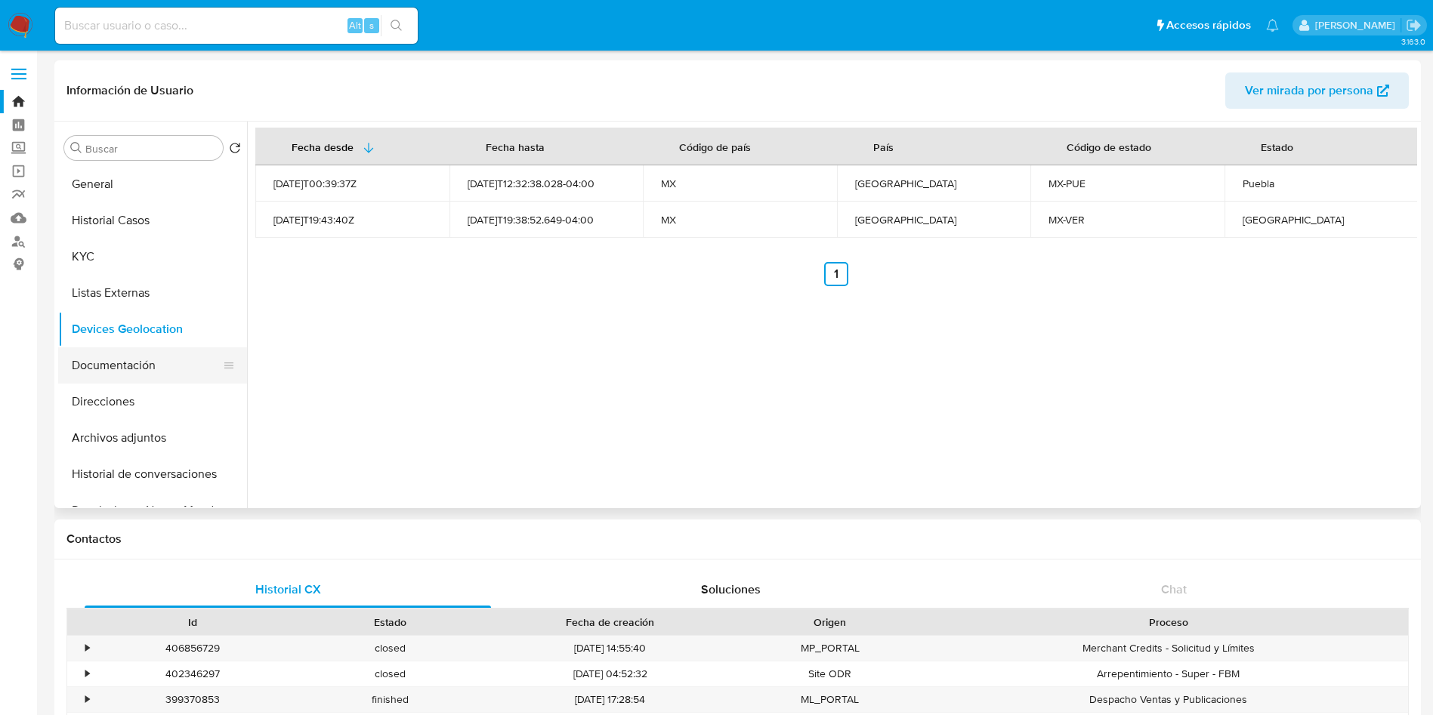
click at [116, 359] on button "Documentación" at bounding box center [146, 365] width 177 height 36
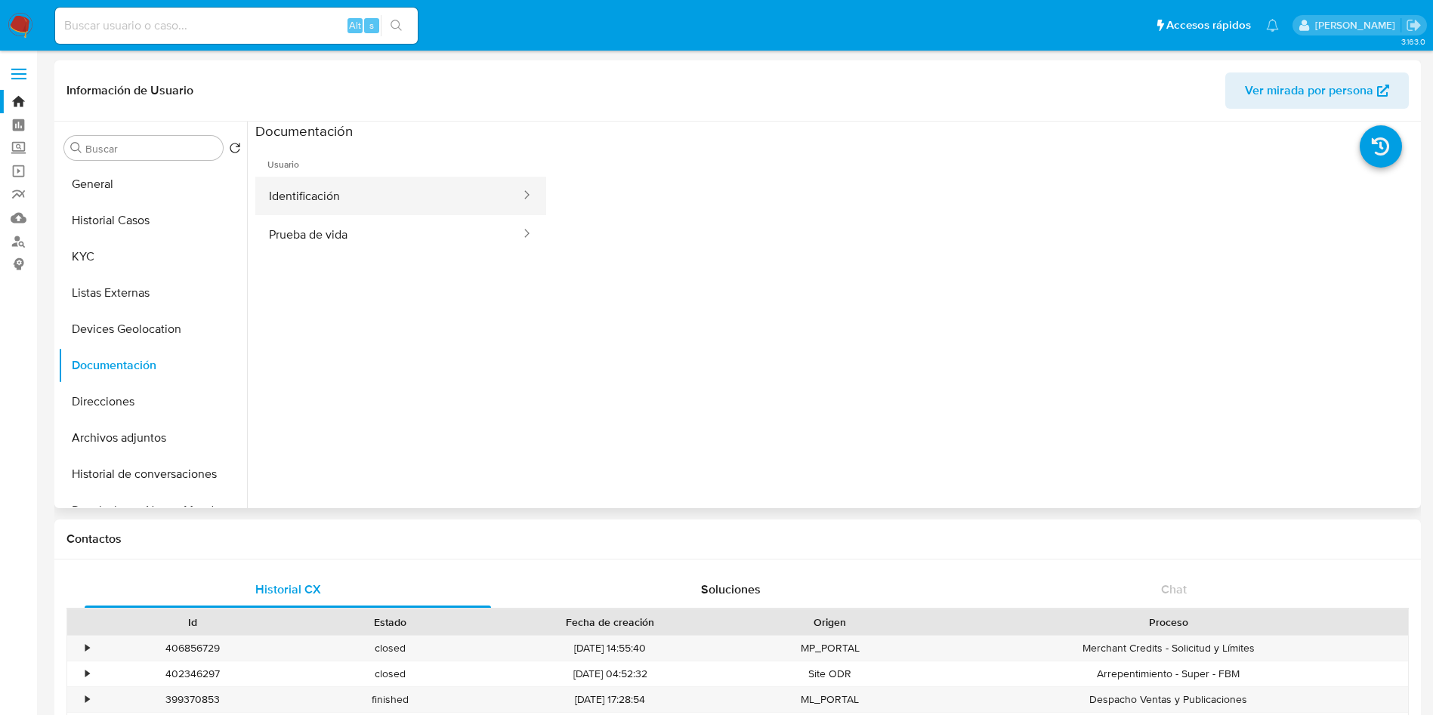
click at [401, 196] on button "Identificación" at bounding box center [388, 196] width 267 height 39
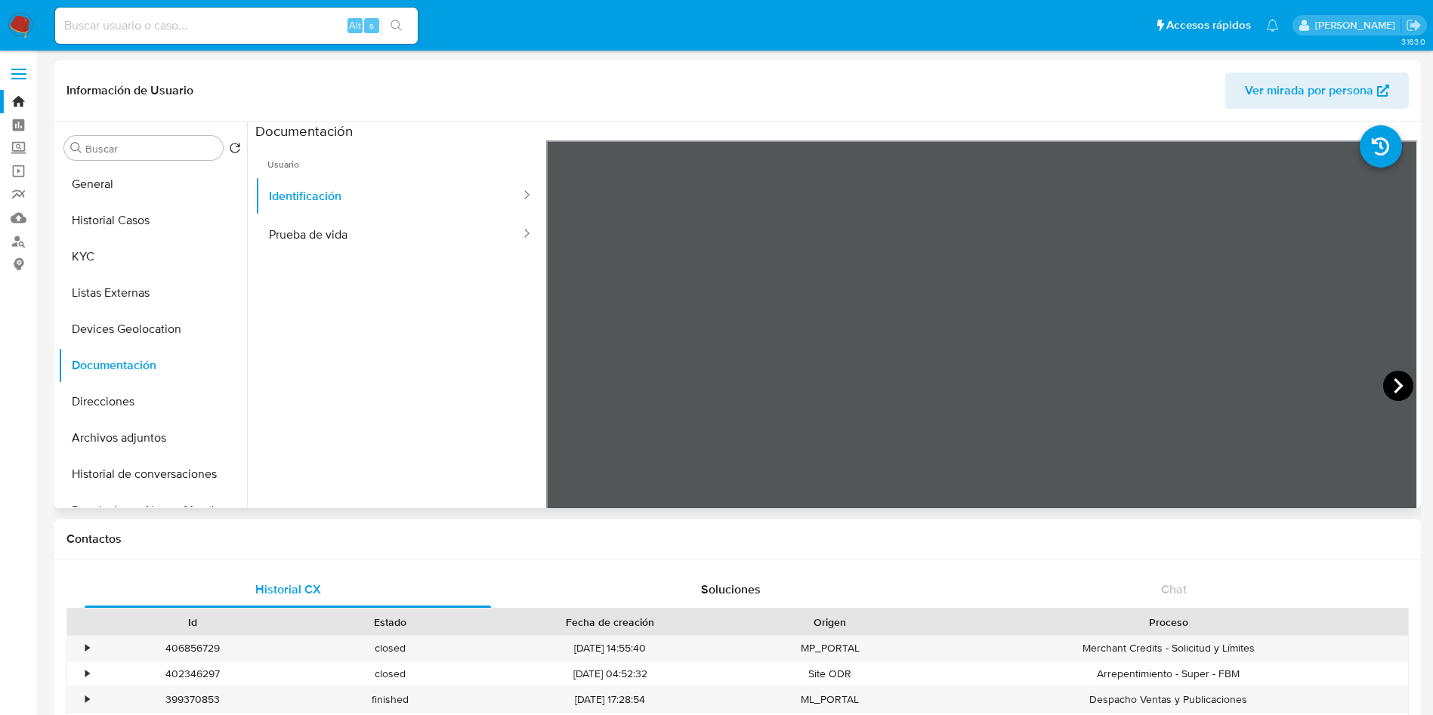
click at [1398, 378] on icon at bounding box center [1398, 386] width 30 height 30
click at [382, 239] on button "Prueba de vida" at bounding box center [388, 234] width 267 height 39
click at [123, 400] on button "Direcciones" at bounding box center [146, 402] width 177 height 36
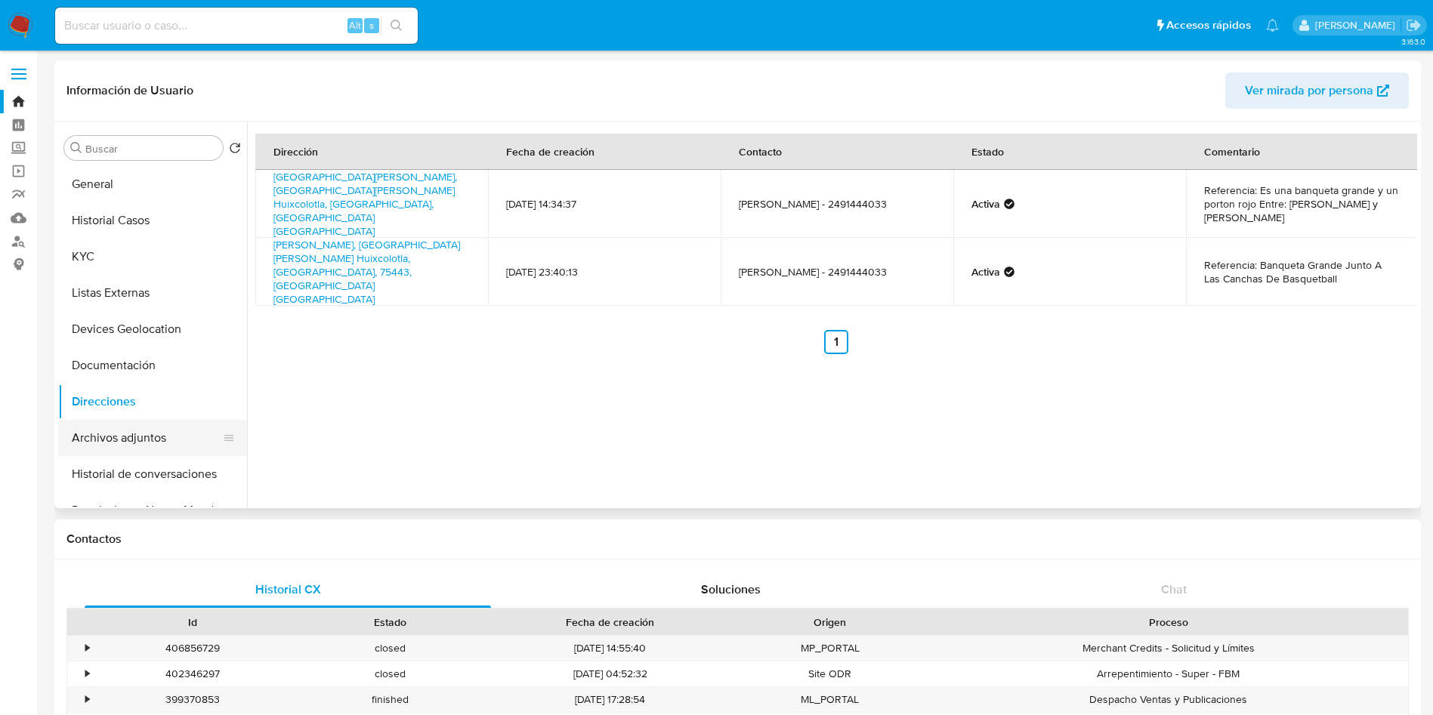
click at [139, 430] on button "Archivos adjuntos" at bounding box center [146, 438] width 177 height 36
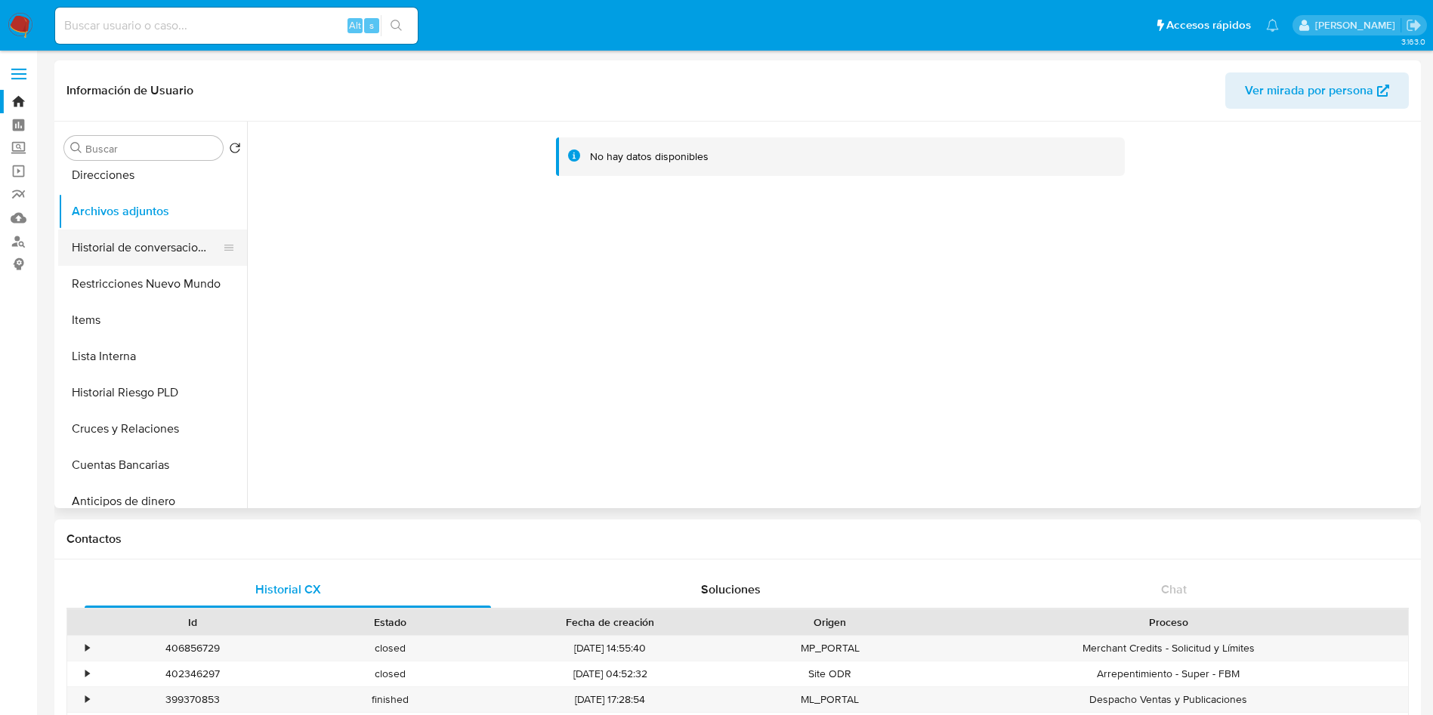
click at [113, 245] on button "Historial de conversaciones" at bounding box center [146, 248] width 177 height 36
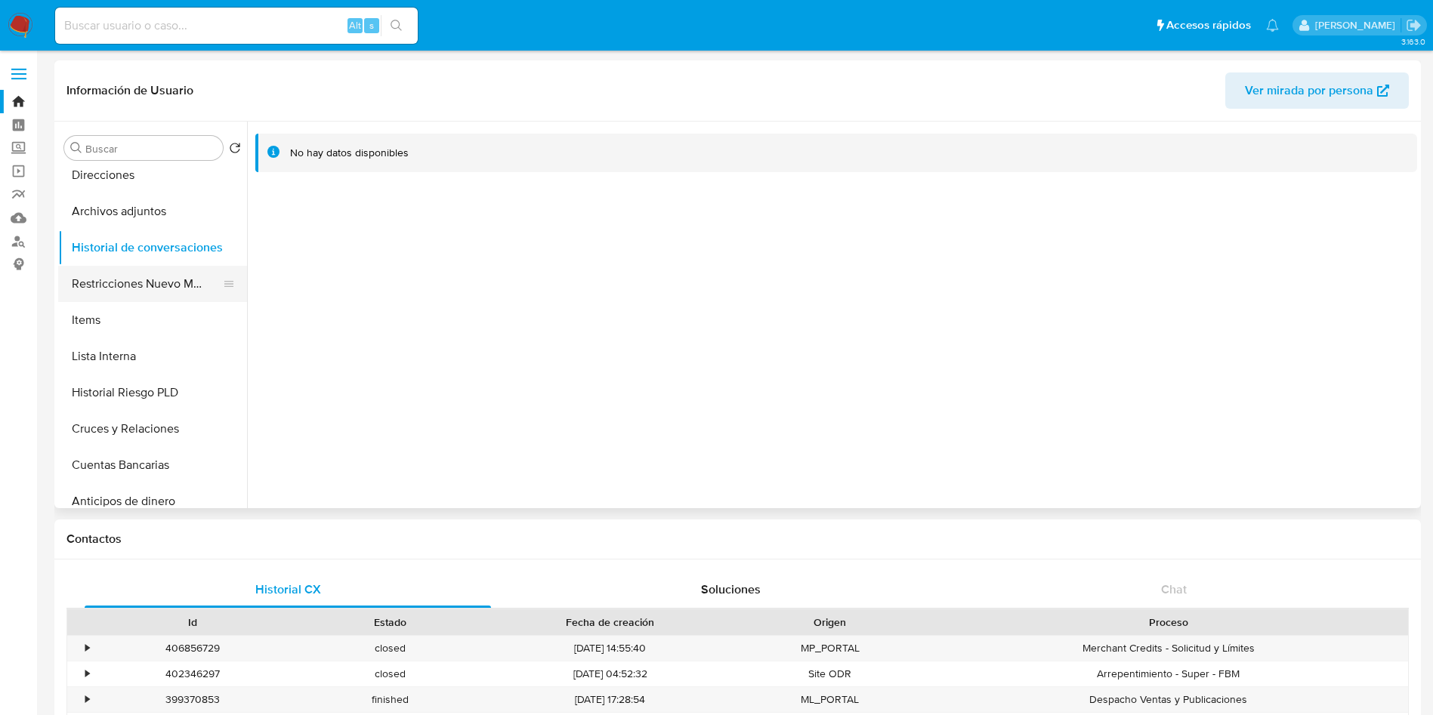
click at [104, 286] on button "Restricciones Nuevo Mundo" at bounding box center [146, 284] width 177 height 36
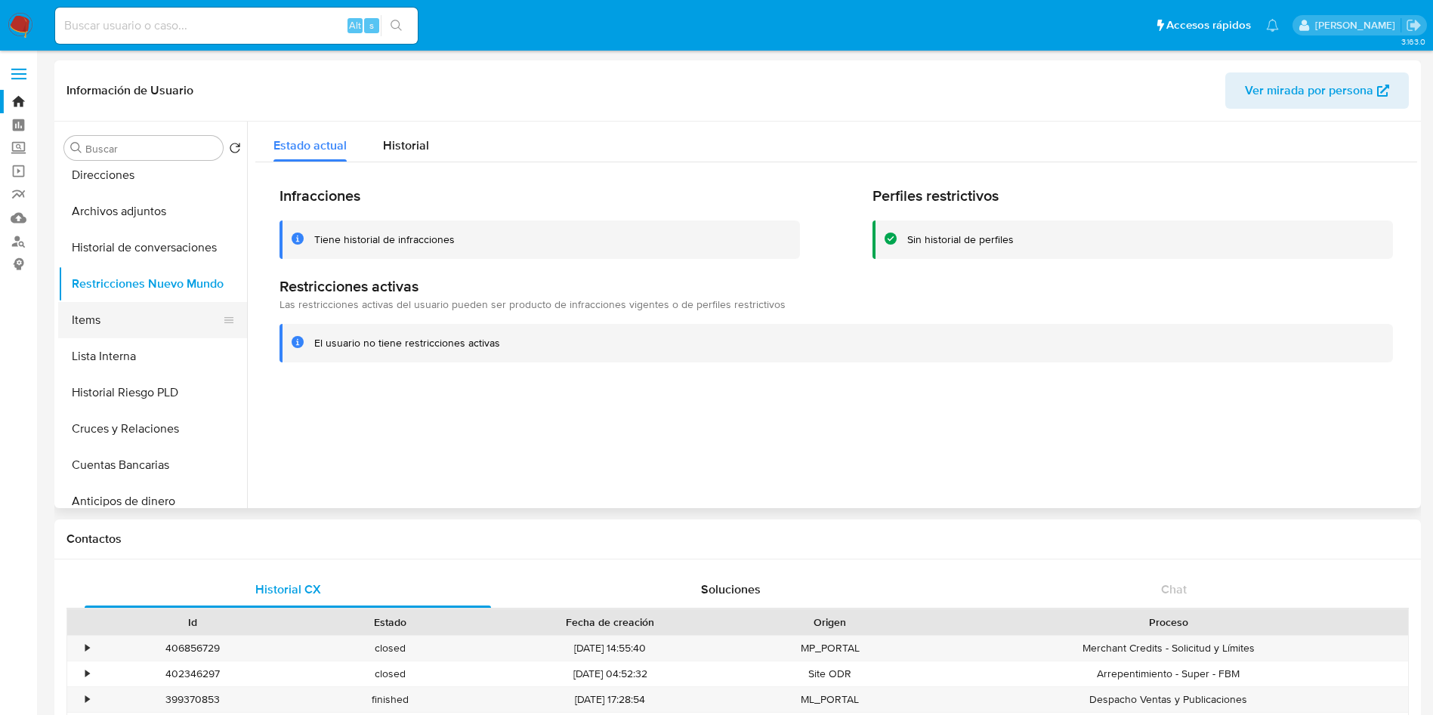
click at [136, 320] on button "Items" at bounding box center [146, 320] width 177 height 36
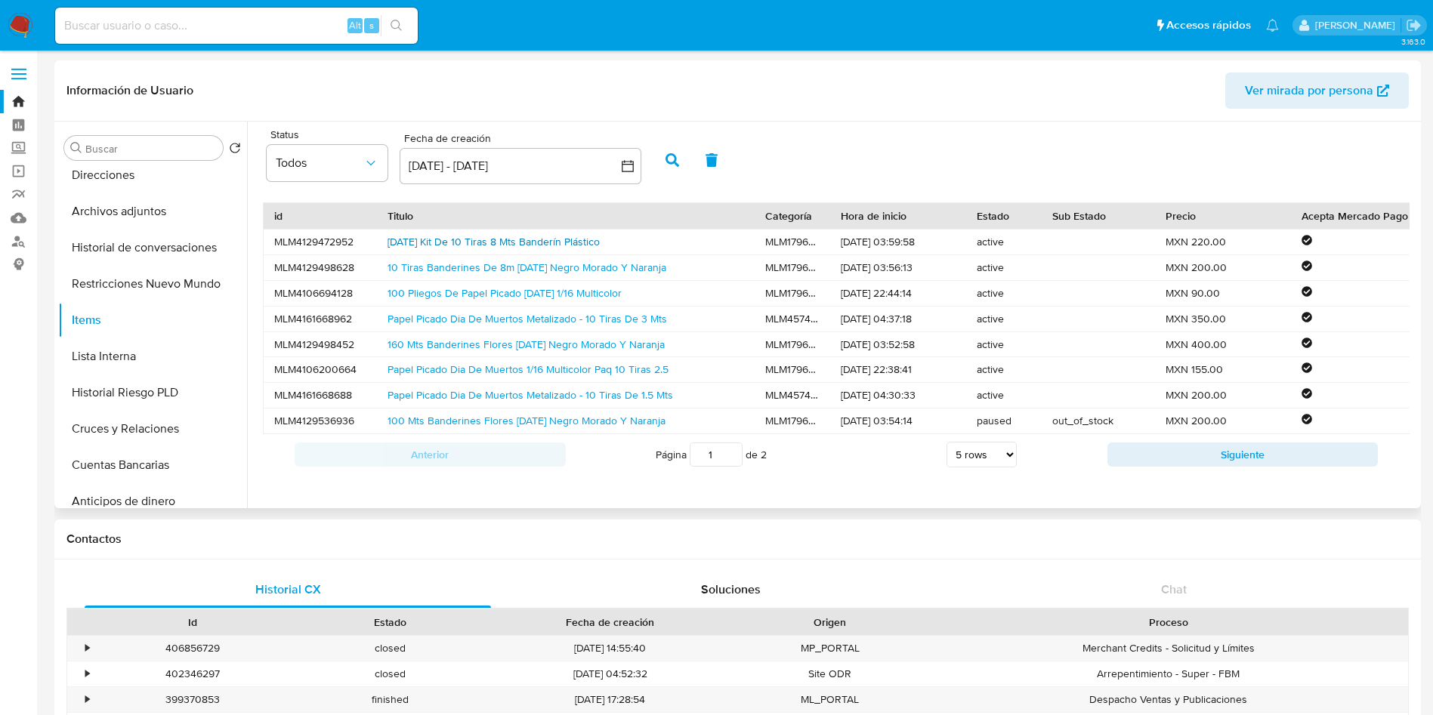
click at [500, 234] on link "[DATE] Kit De 10 Tiras 8 Mts Banderín Plástico" at bounding box center [494, 241] width 212 height 15
click at [499, 320] on link "Papel Picado Dia De Muertos Metalizado - 10 Tiras De 3 Mts" at bounding box center [528, 318] width 280 height 15
click at [593, 413] on link "100 Mts Banderines Flores [DATE] Negro Morado Y Naranja" at bounding box center [527, 420] width 278 height 15
click at [1220, 467] on button "Siguiente" at bounding box center [1242, 455] width 271 height 24
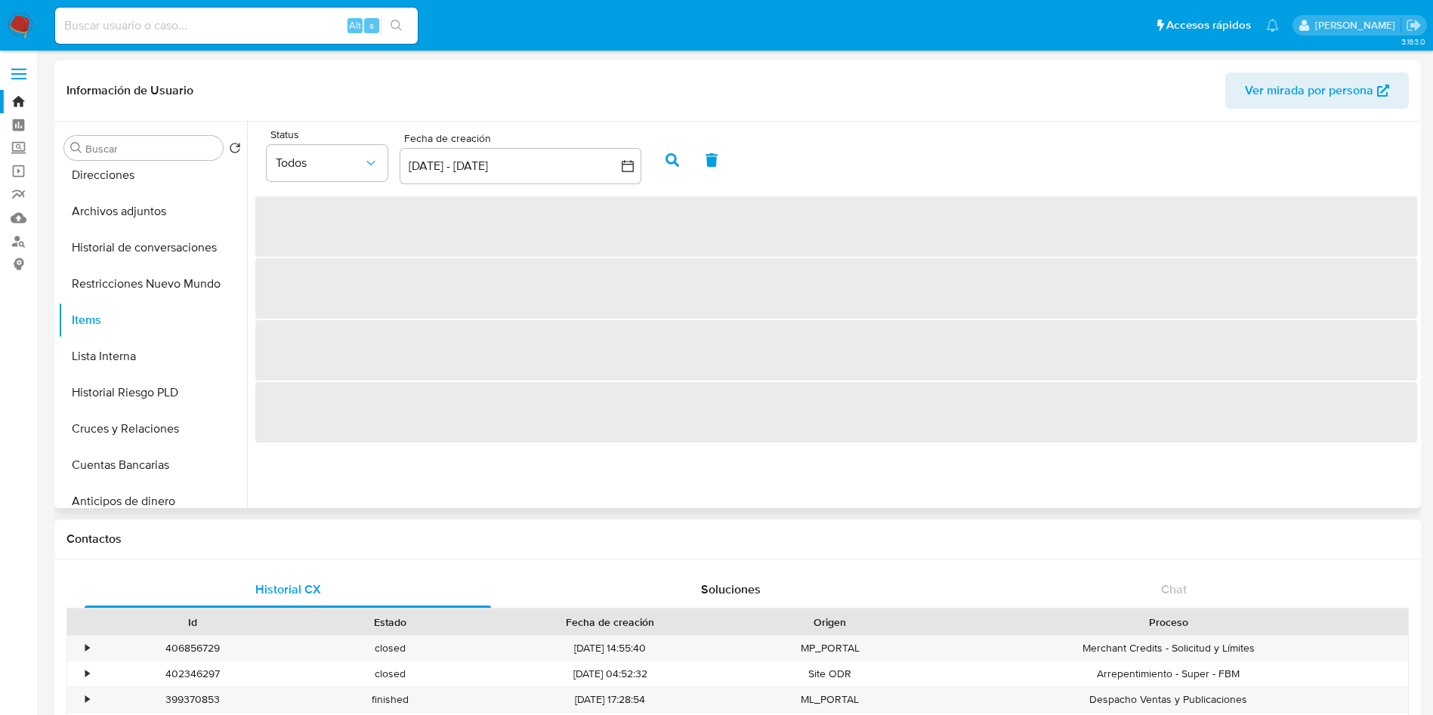
scroll to position [0, 0]
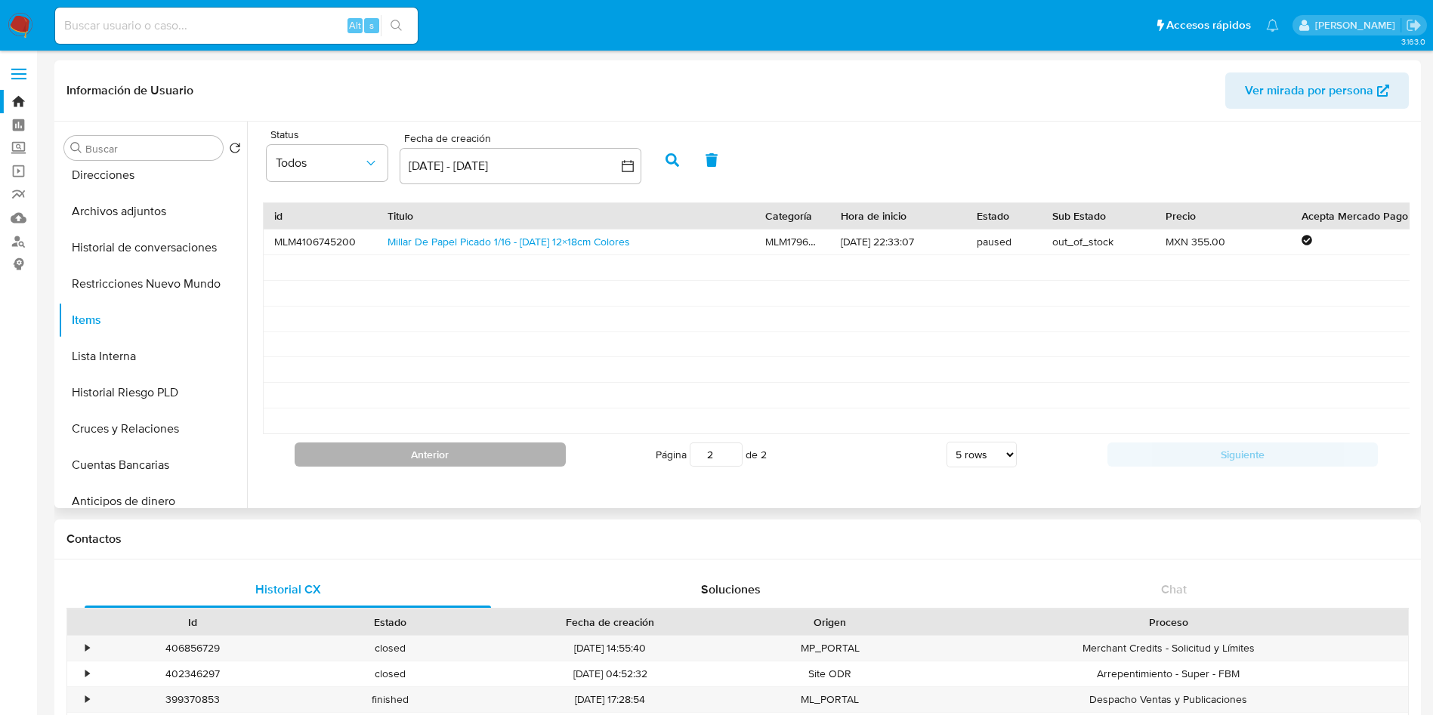
click at [472, 467] on button "Anterior" at bounding box center [430, 455] width 271 height 24
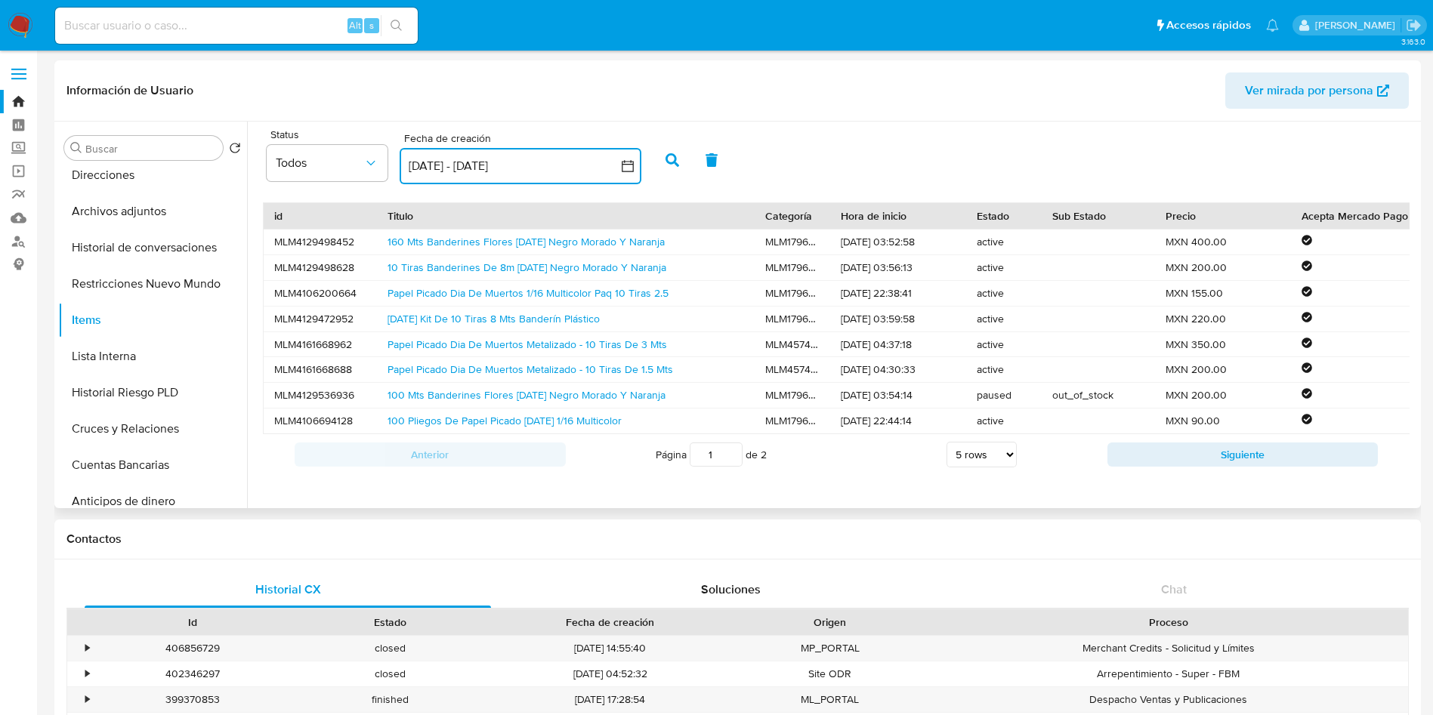
click at [630, 162] on icon "button" at bounding box center [628, 166] width 12 height 12
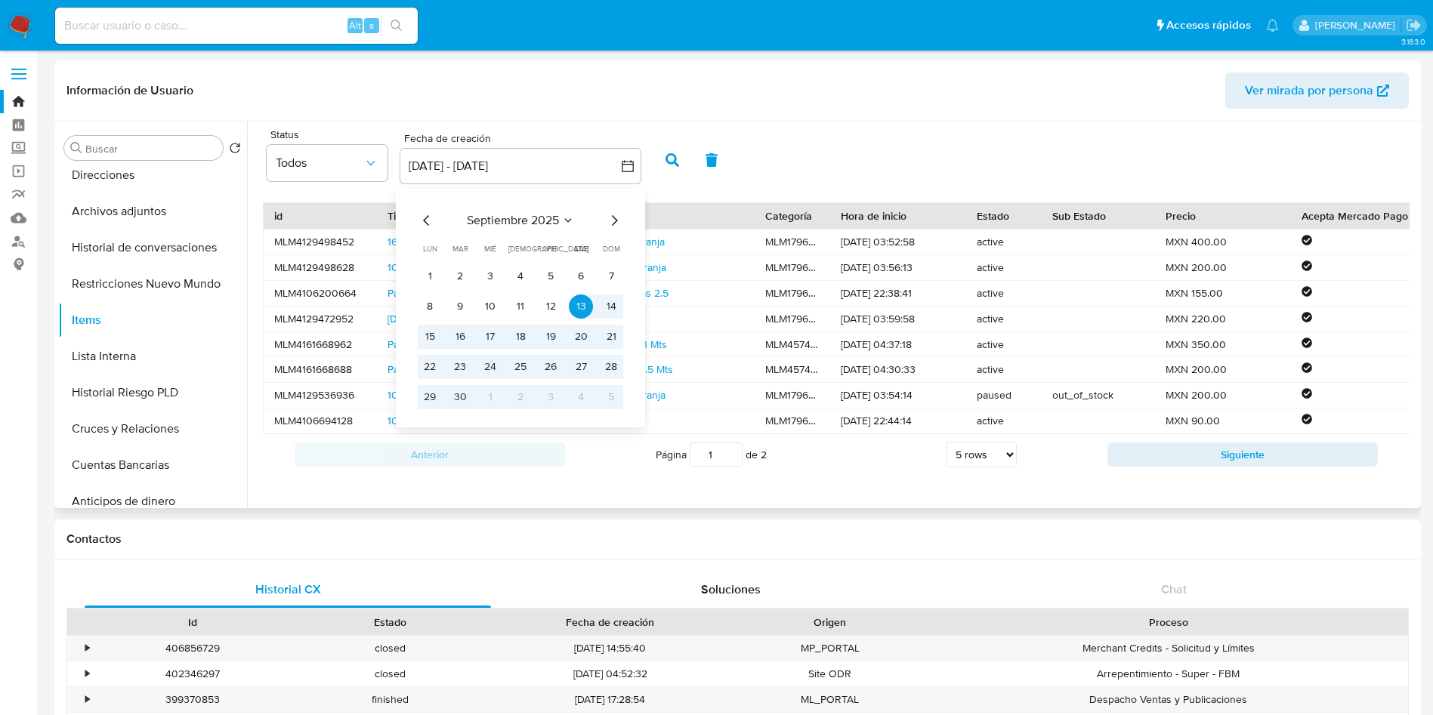
click at [422, 209] on div "[DATE] [DATE] lun [DATE] [PERSON_NAME][DATE] mié [DATE] jue [DATE] vie [DATE] s…" at bounding box center [521, 308] width 242 height 239
click at [425, 215] on icon "Mes anterior" at bounding box center [427, 221] width 18 height 18
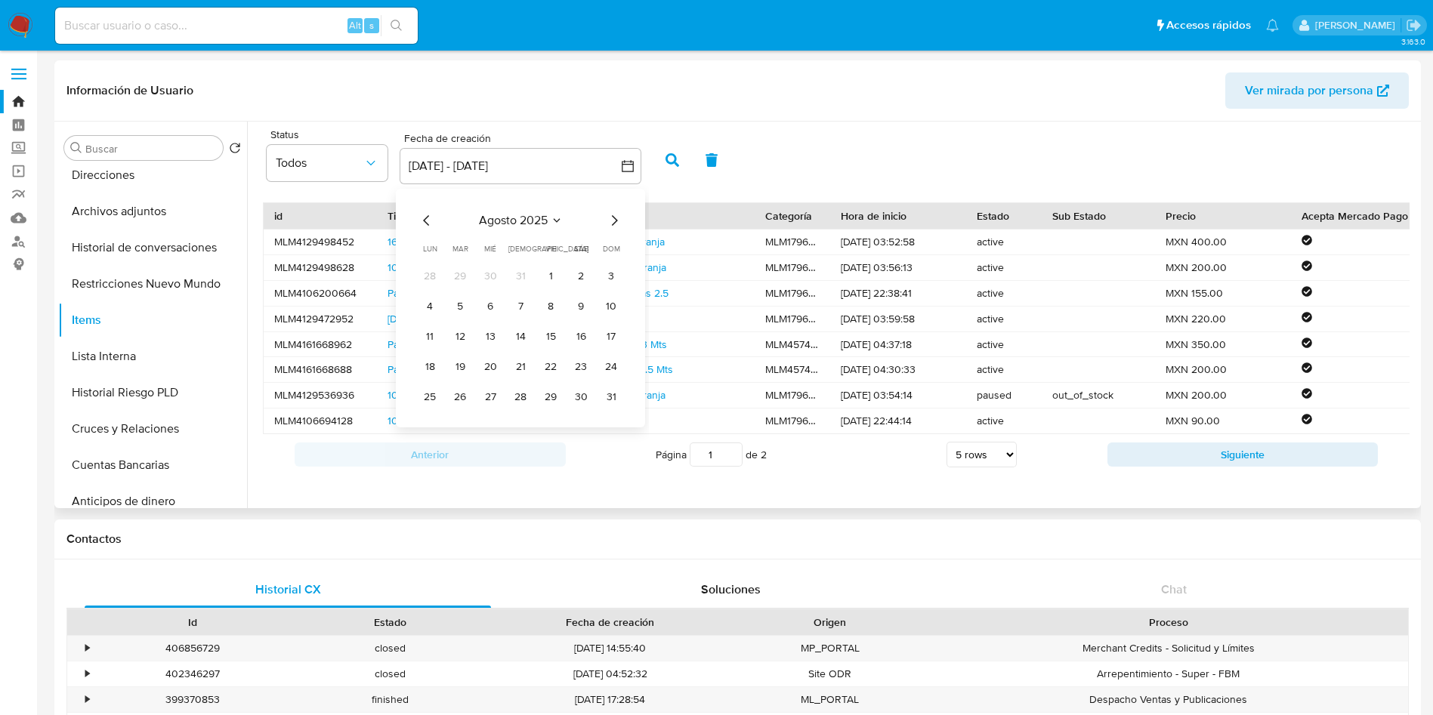
click at [425, 215] on icon "Mes anterior" at bounding box center [427, 221] width 18 height 18
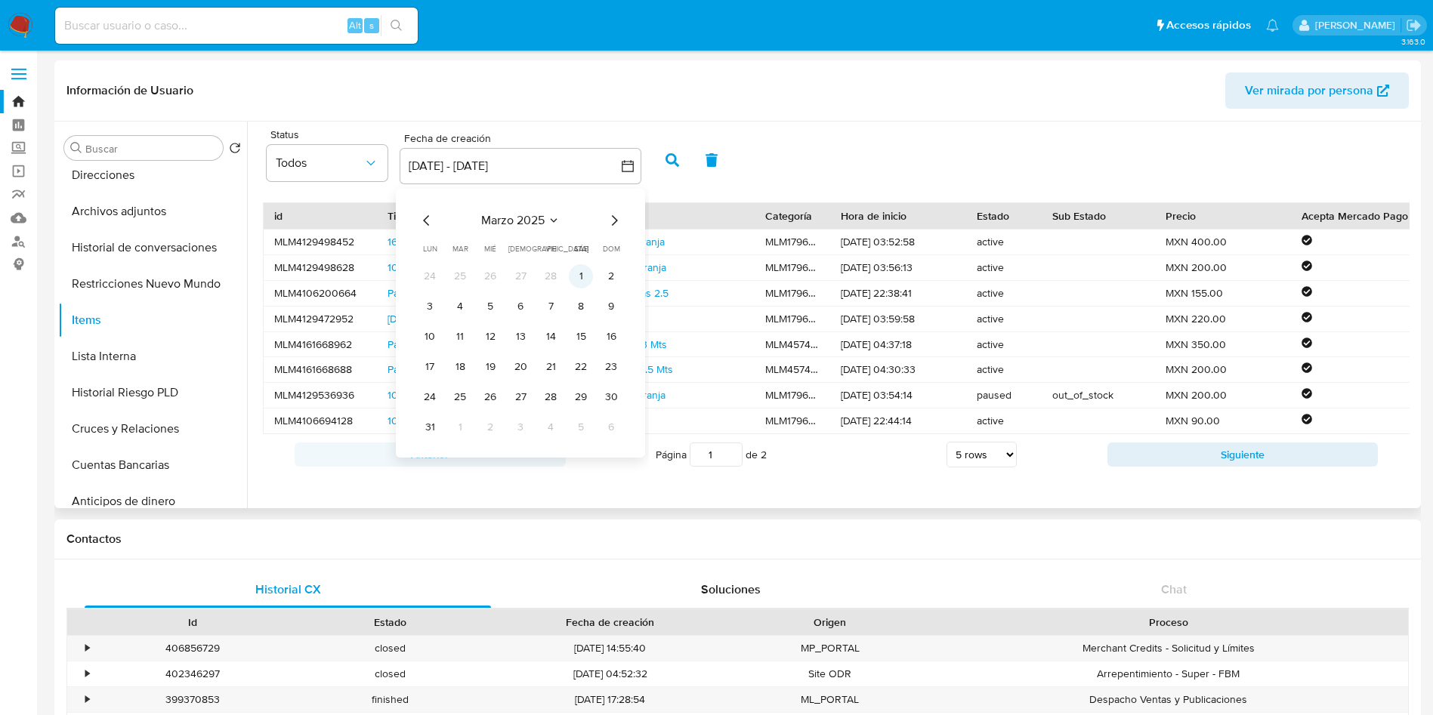
click at [578, 273] on button "1" at bounding box center [581, 276] width 24 height 24
click at [634, 157] on button "button" at bounding box center [521, 166] width 242 height 36
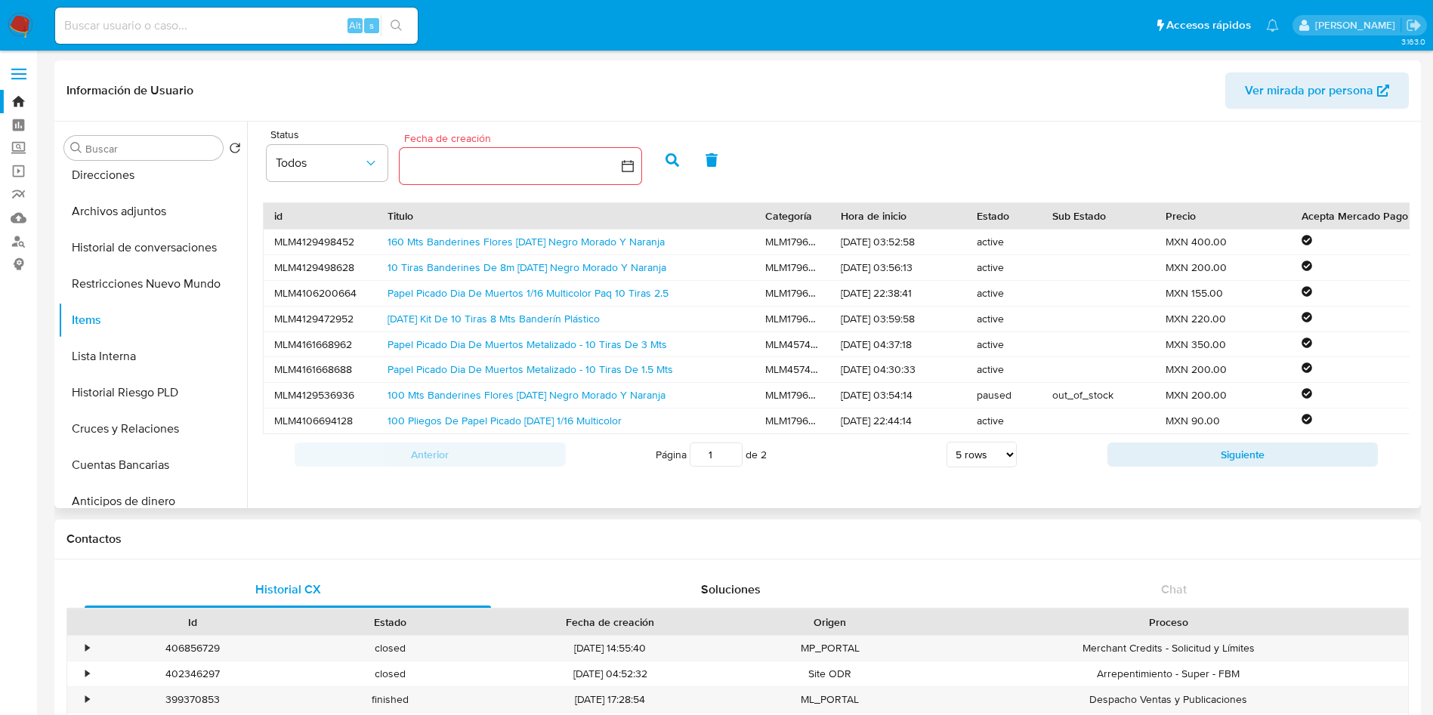
click at [634, 157] on button "button" at bounding box center [521, 166] width 242 height 36
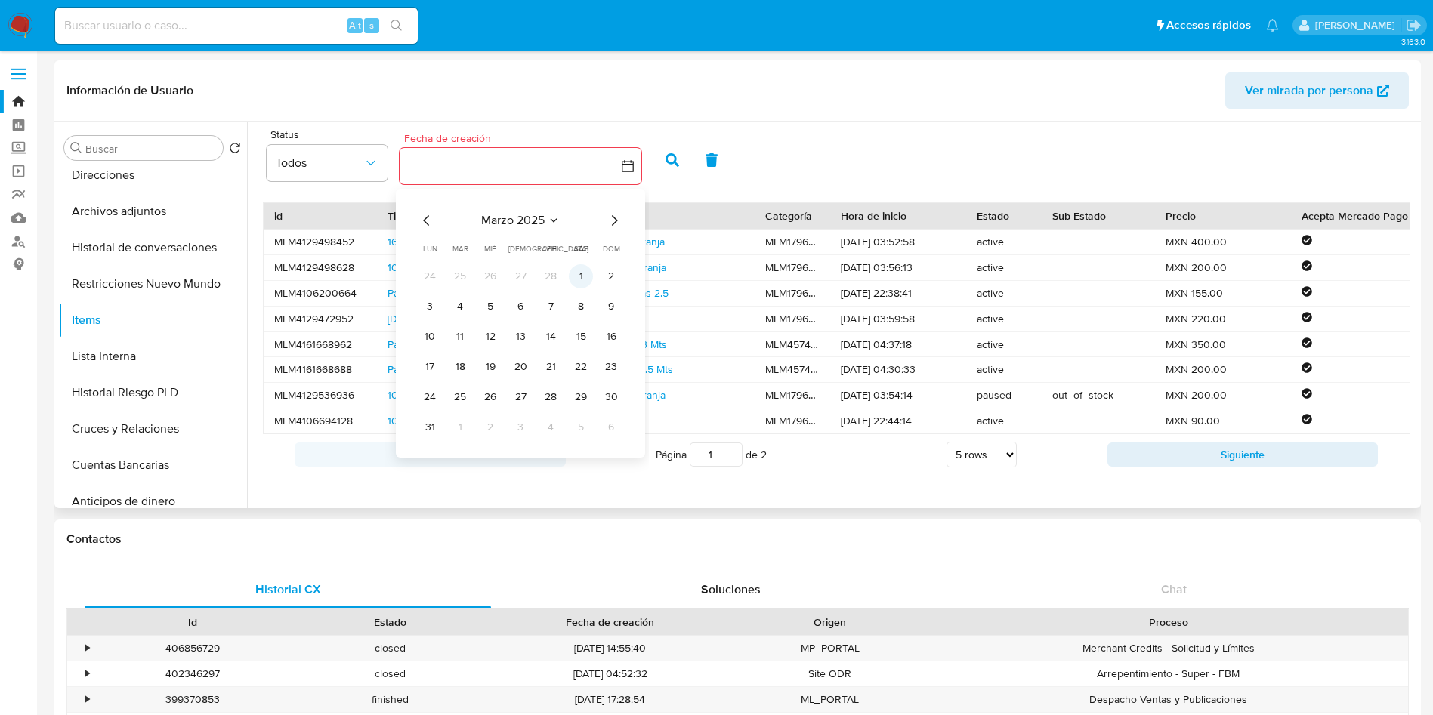
click at [578, 270] on button "1" at bounding box center [581, 276] width 24 height 24
click at [609, 220] on icon "Mes siguiente" at bounding box center [614, 221] width 18 height 18
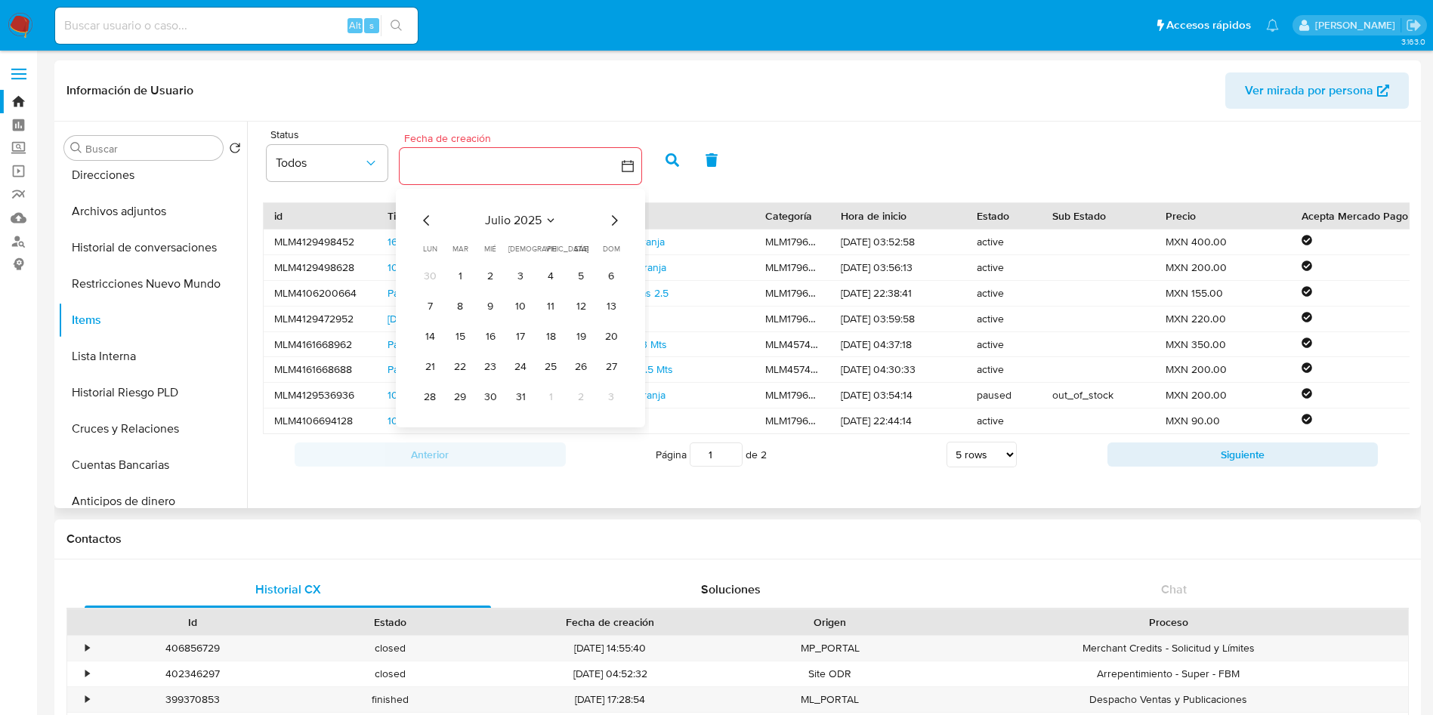
click at [609, 220] on icon "Mes siguiente" at bounding box center [614, 221] width 18 height 18
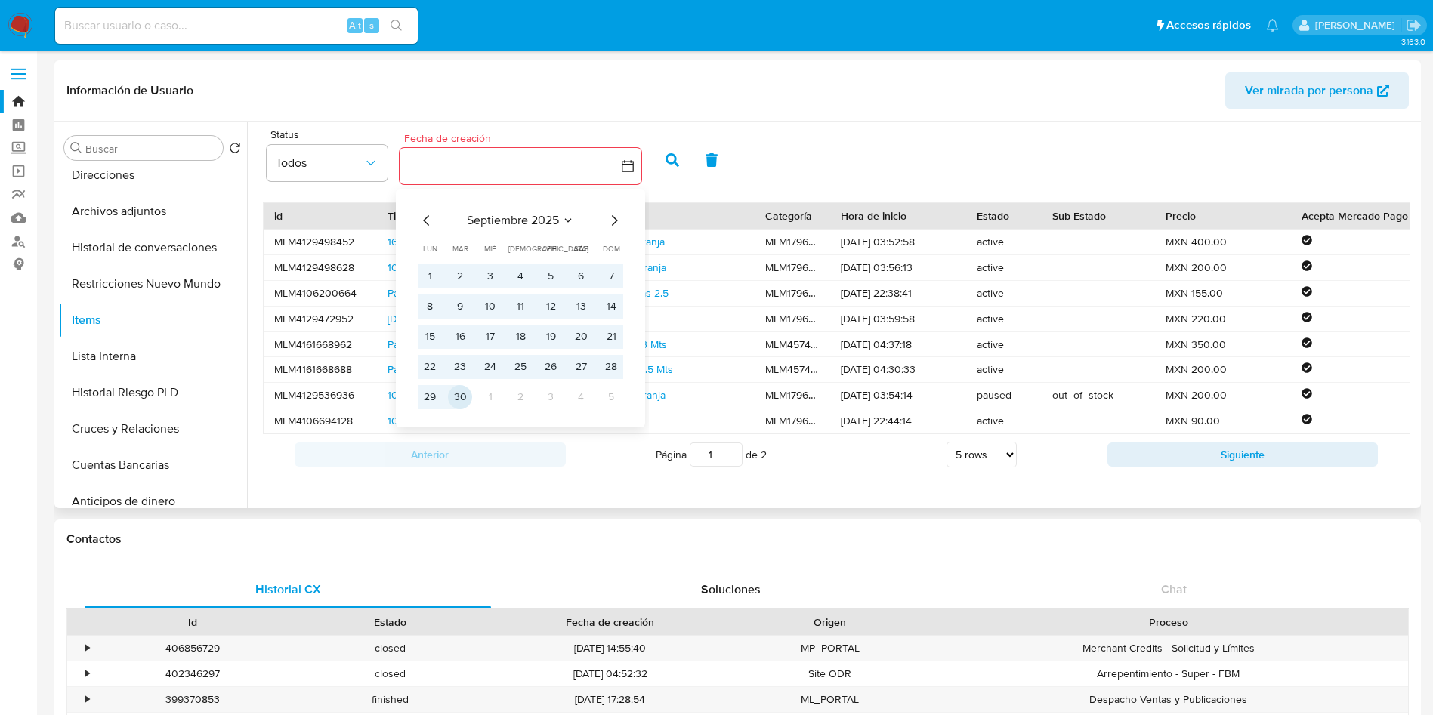
click at [462, 399] on button "30" at bounding box center [460, 397] width 24 height 24
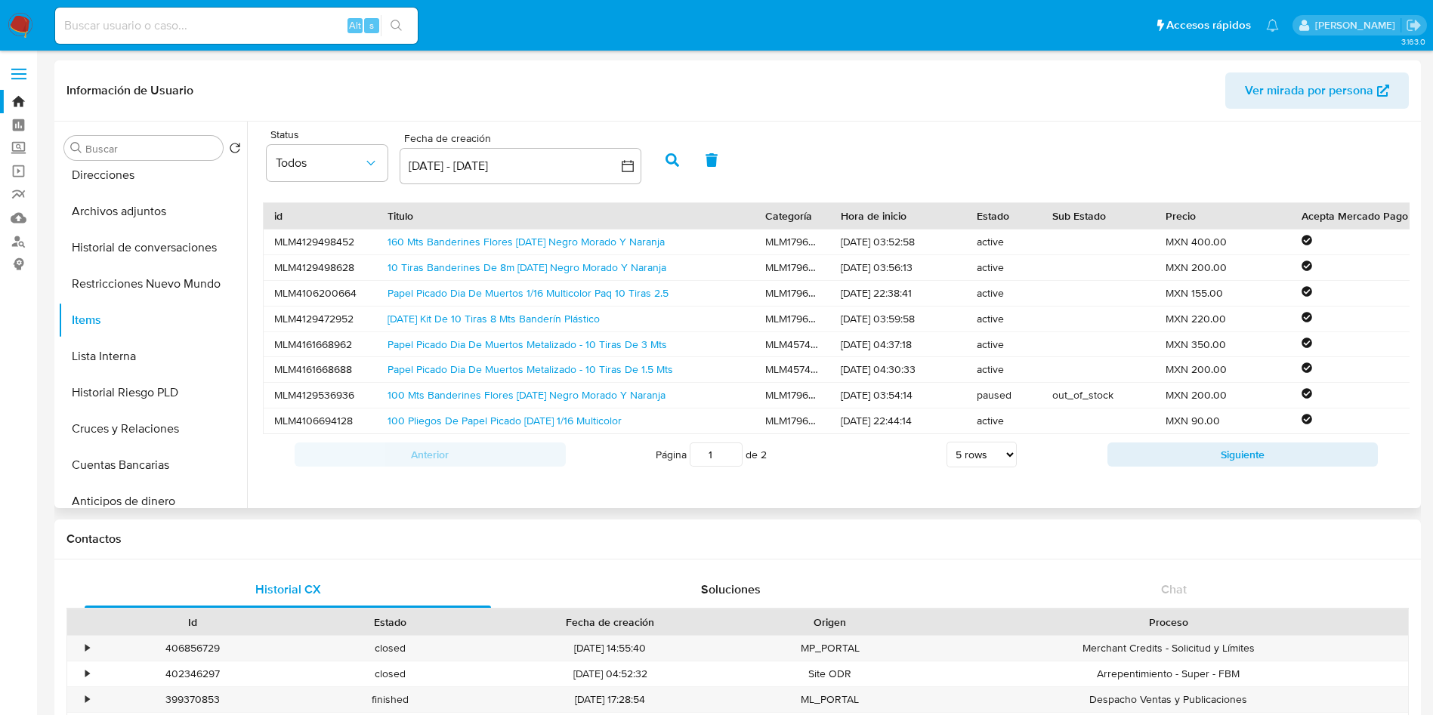
click at [663, 154] on button "button" at bounding box center [672, 160] width 39 height 36
click at [986, 464] on select "5 rows 10 rows 20 rows 25 rows 50 rows 100 rows" at bounding box center [982, 455] width 70 height 26
click at [947, 452] on select "5 rows 10 rows 20 rows 25 rows 50 rows 100 rows" at bounding box center [982, 455] width 70 height 26
click at [987, 458] on select "5 rows 10 rows 20 rows 25 rows 50 rows 100 rows" at bounding box center [982, 455] width 70 height 26
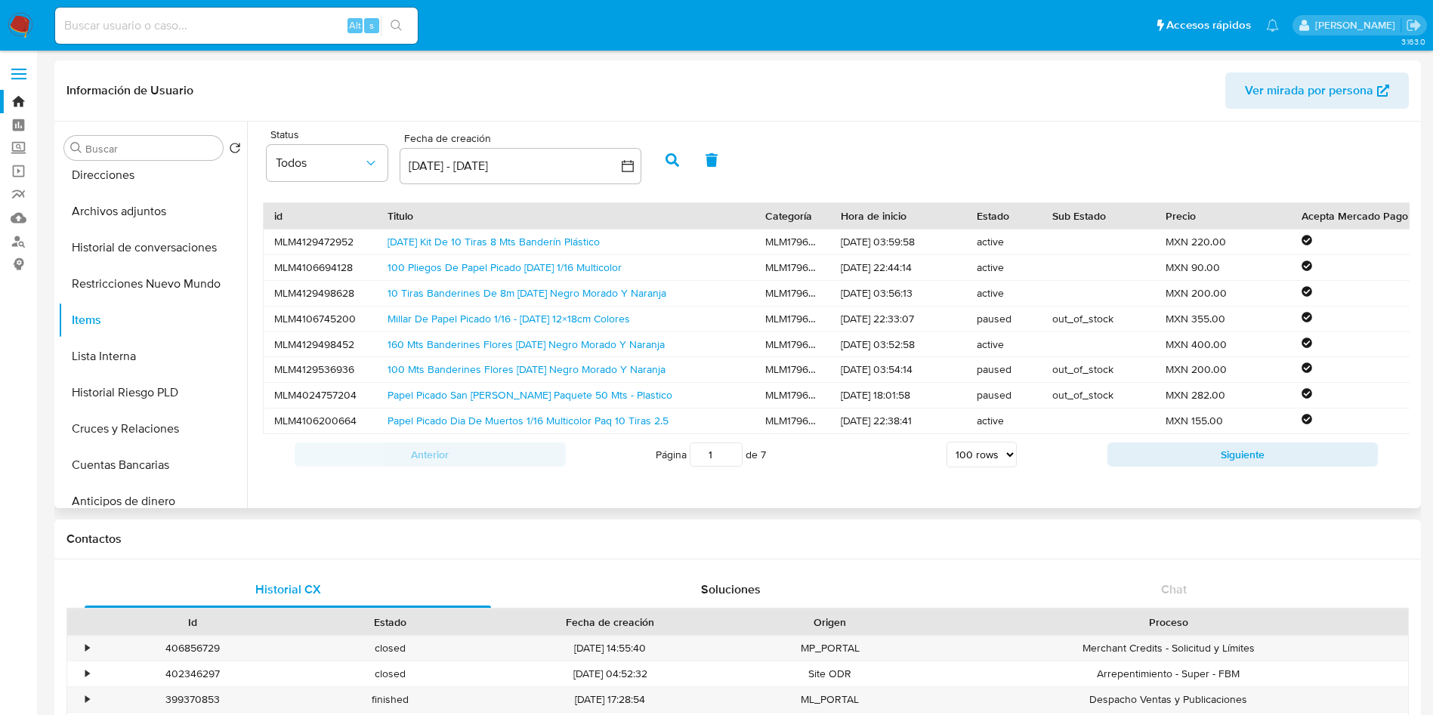
click at [947, 452] on select "5 rows 10 rows 20 rows 25 rows 50 rows 100 rows" at bounding box center [982, 455] width 70 height 26
select select "5"
click at [1289, 459] on button "Siguiente" at bounding box center [1242, 455] width 271 height 24
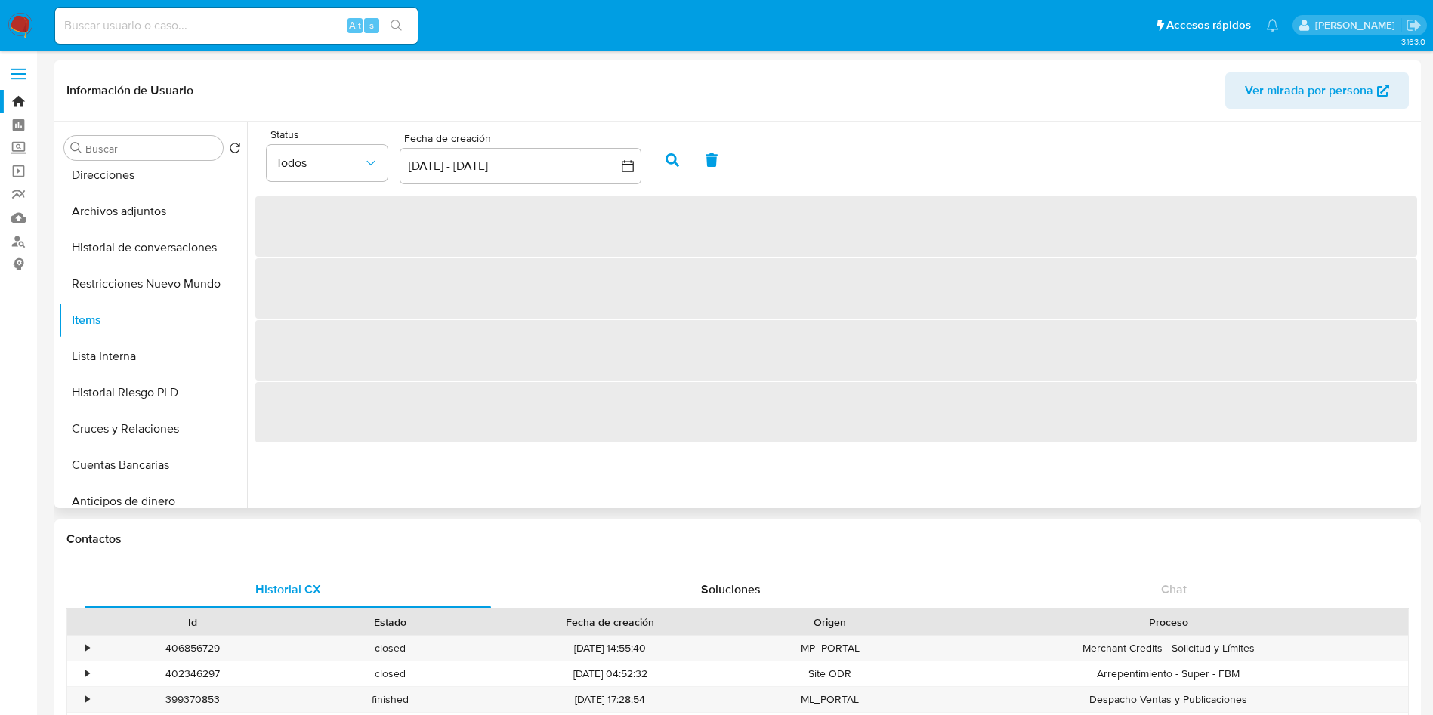
scroll to position [0, 0]
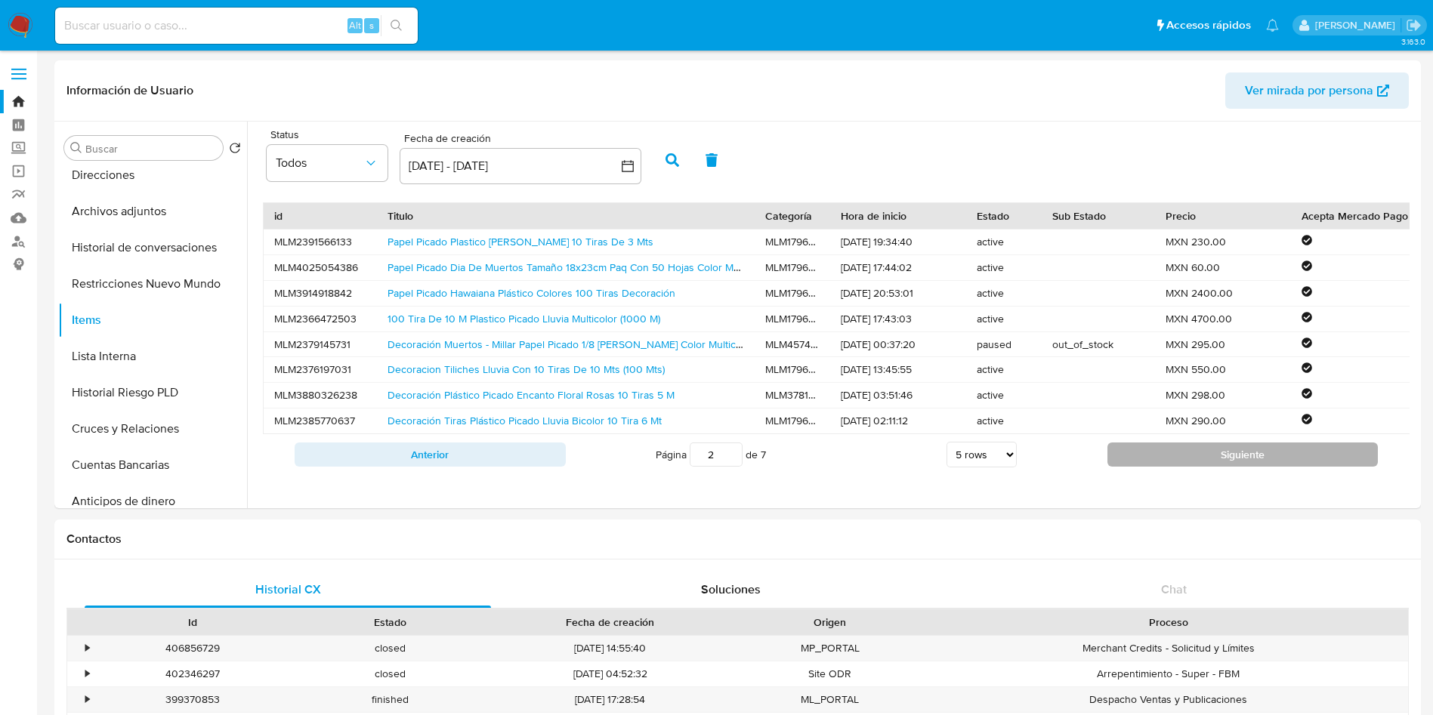
click at [1188, 467] on button "Siguiente" at bounding box center [1242, 455] width 271 height 24
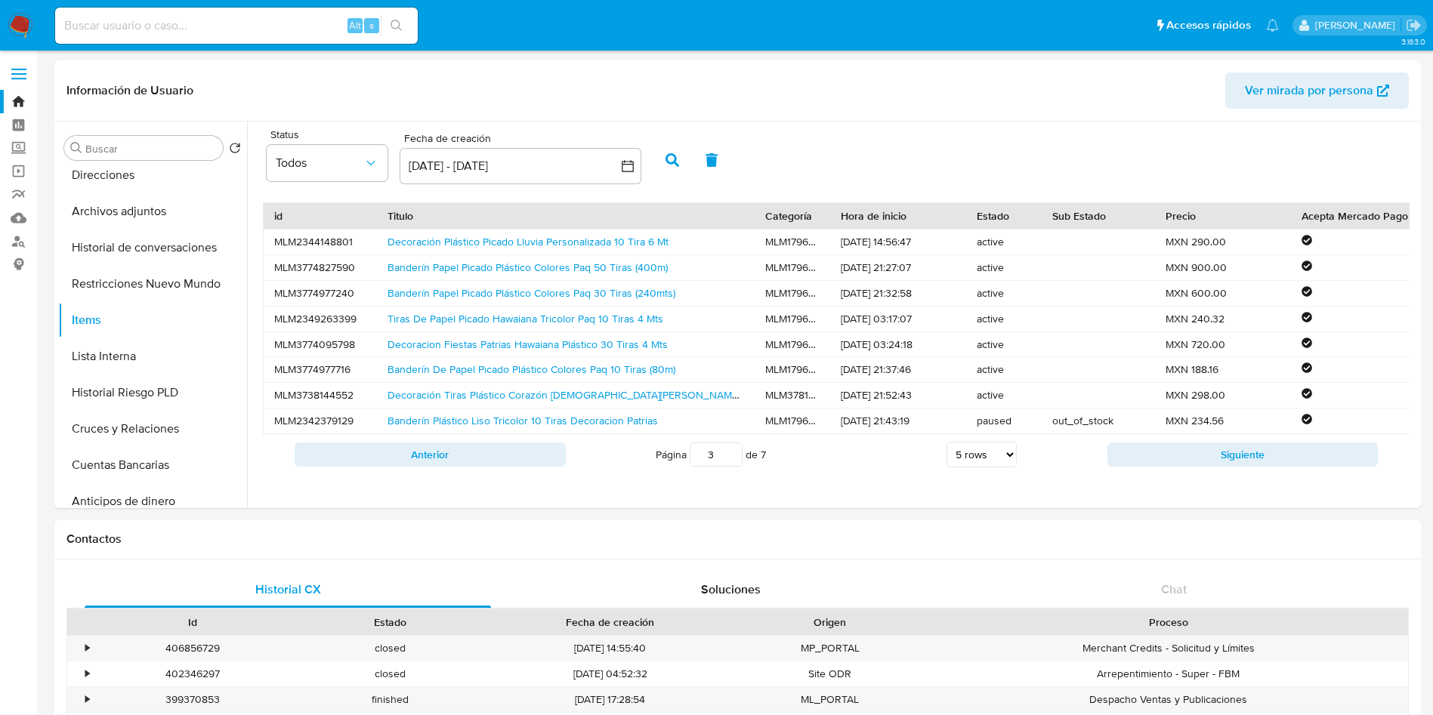
click at [1188, 467] on button "Siguiente" at bounding box center [1242, 455] width 271 height 24
click at [579, 394] on link "Decoracion Banderín Plástico Verde Y Amarillo 30 Tiras De 8m" at bounding box center [535, 395] width 294 height 15
